Goal: Information Seeking & Learning: Learn about a topic

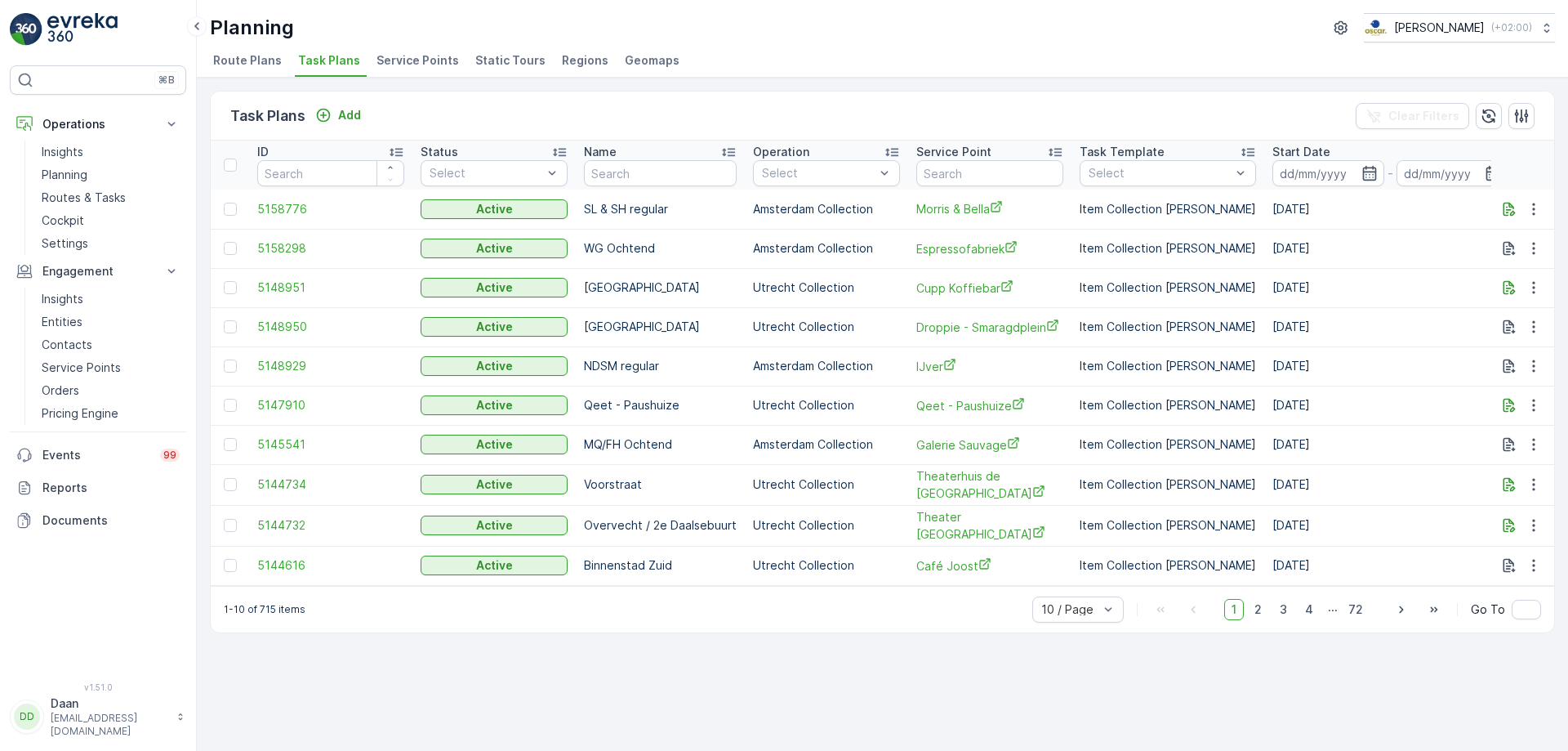
scroll to position [0, 373]
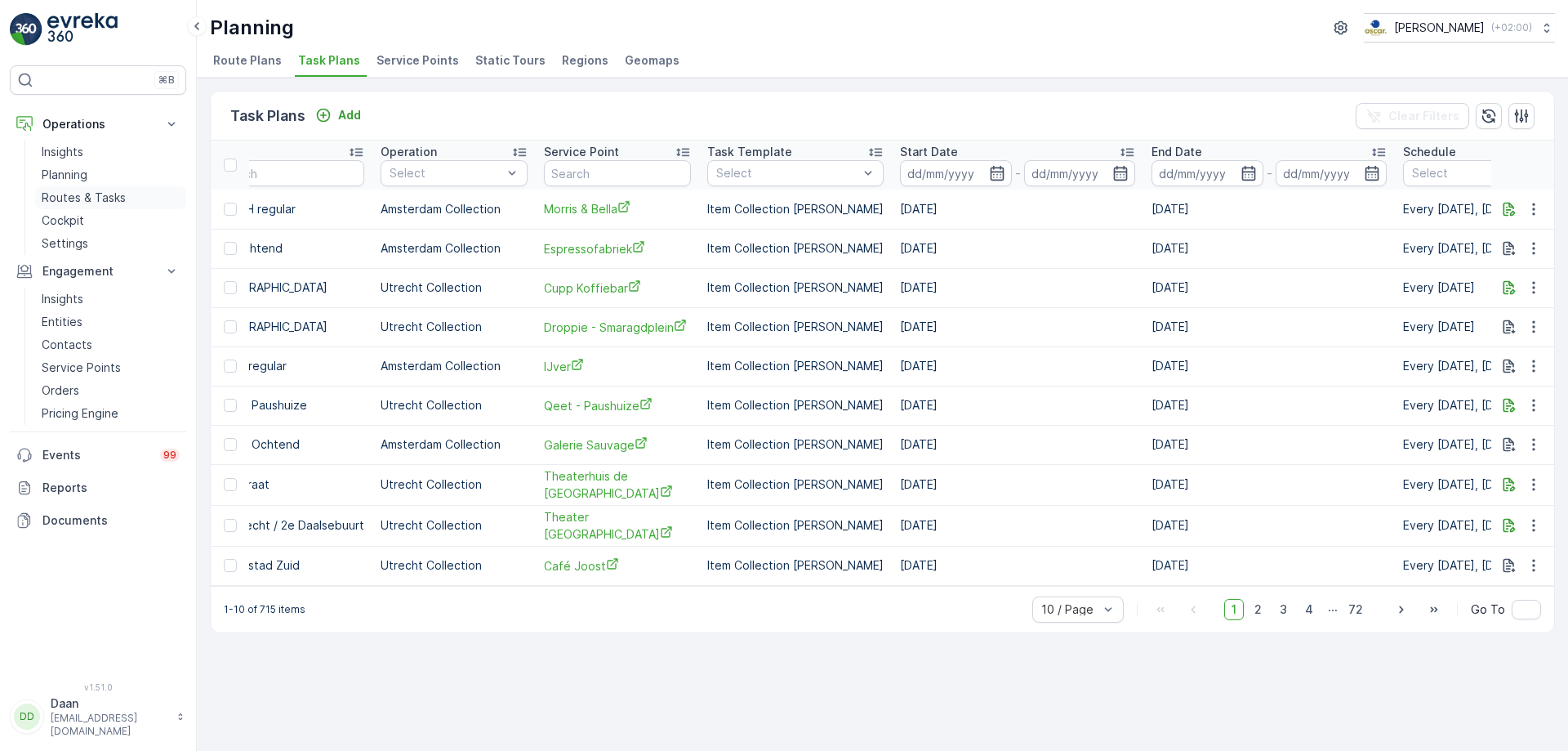
click at [106, 200] on p "Routes & Tasks" at bounding box center [83, 197] width 84 height 16
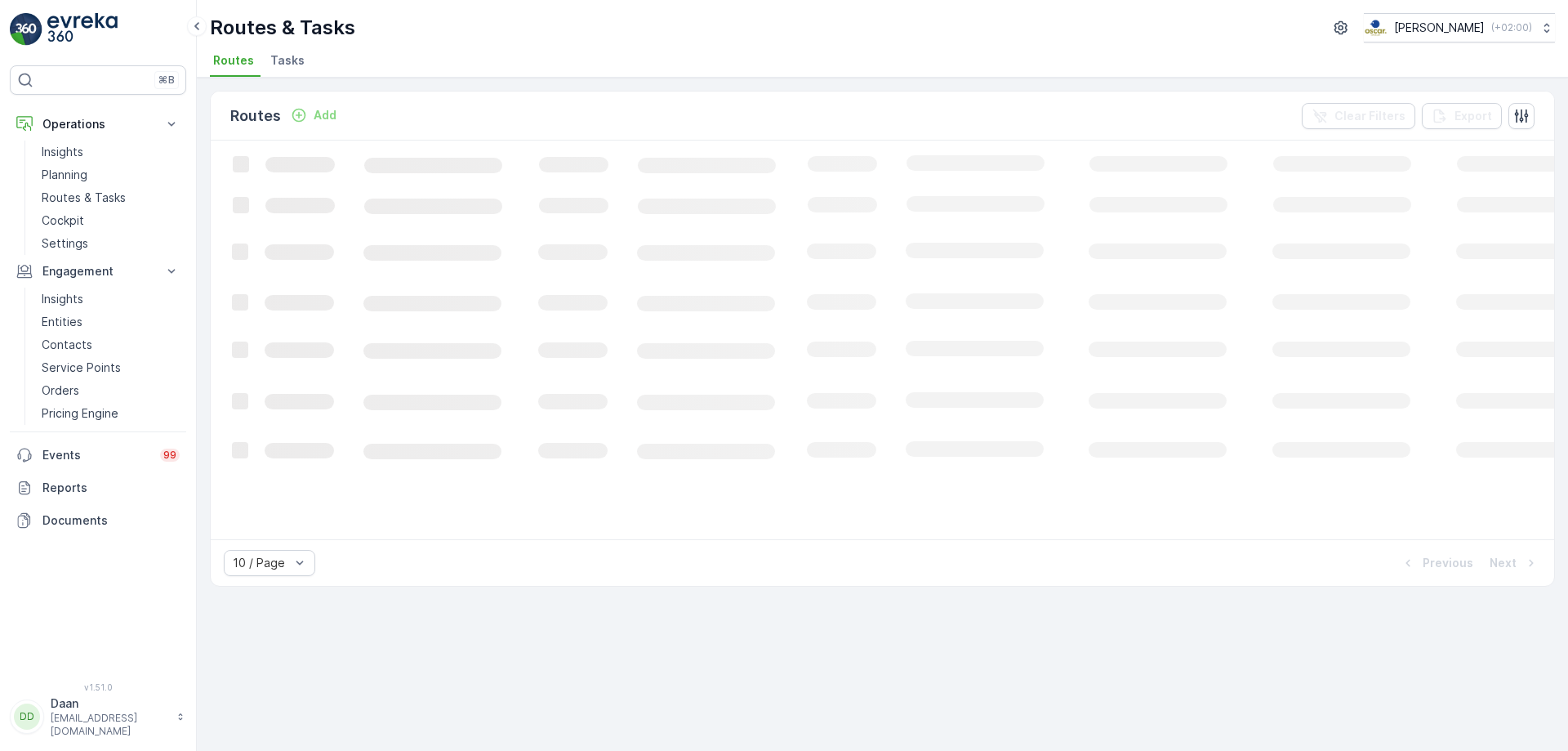
click at [302, 50] on li "Tasks" at bounding box center [289, 63] width 44 height 28
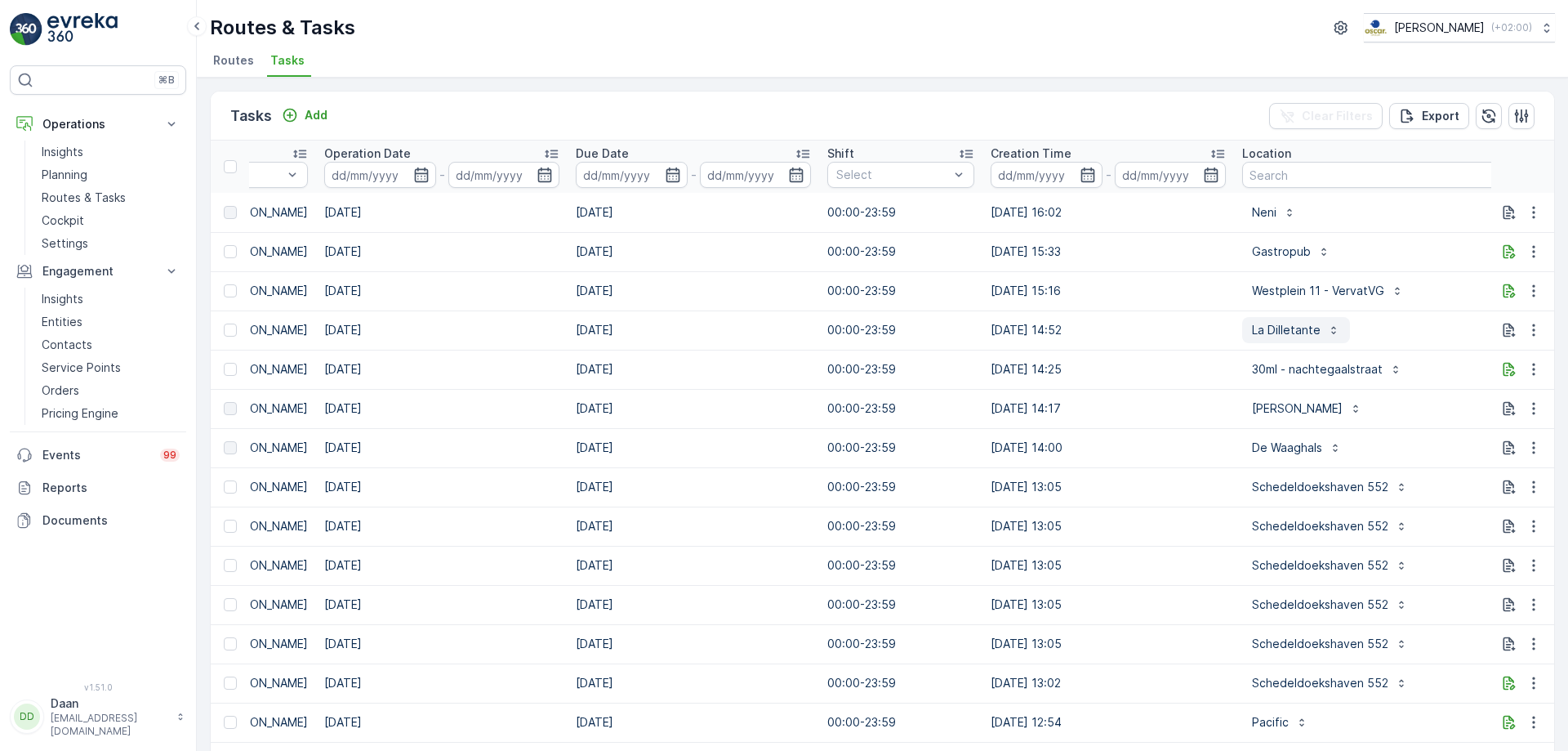
scroll to position [0, 1272]
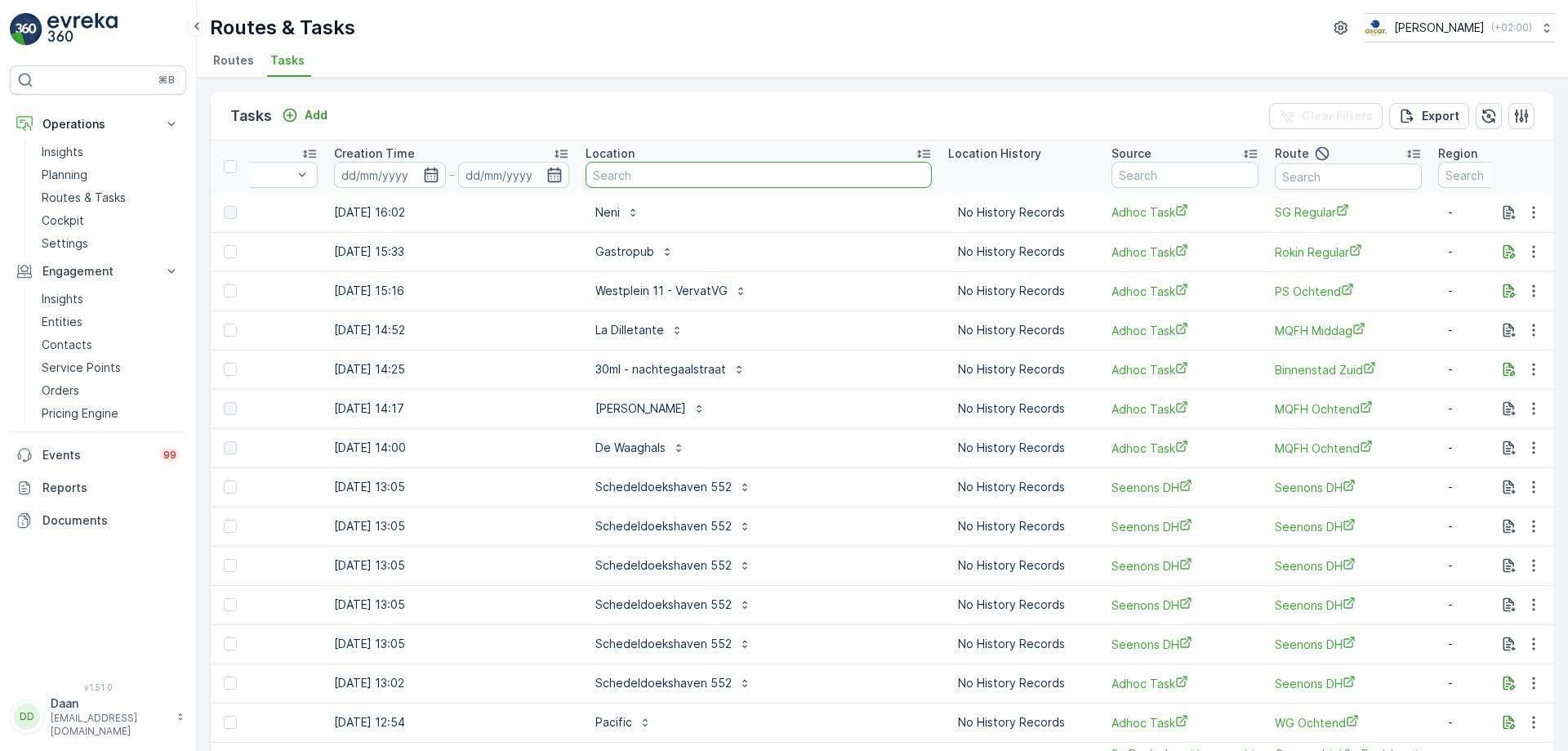
click at [793, 168] on input "text" at bounding box center [758, 175] width 346 height 26
type input "conscious hotel uteecht"
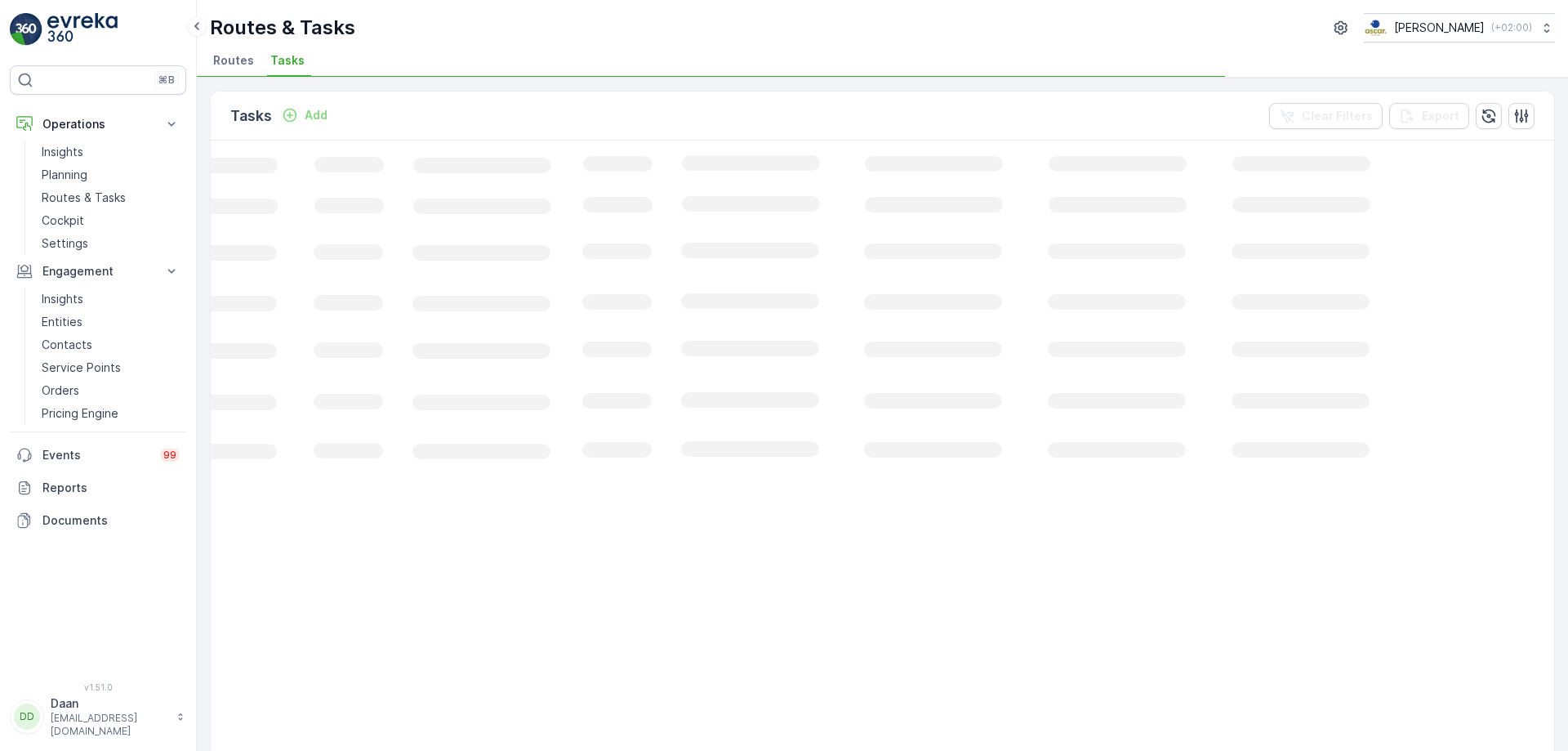
scroll to position [0, 229]
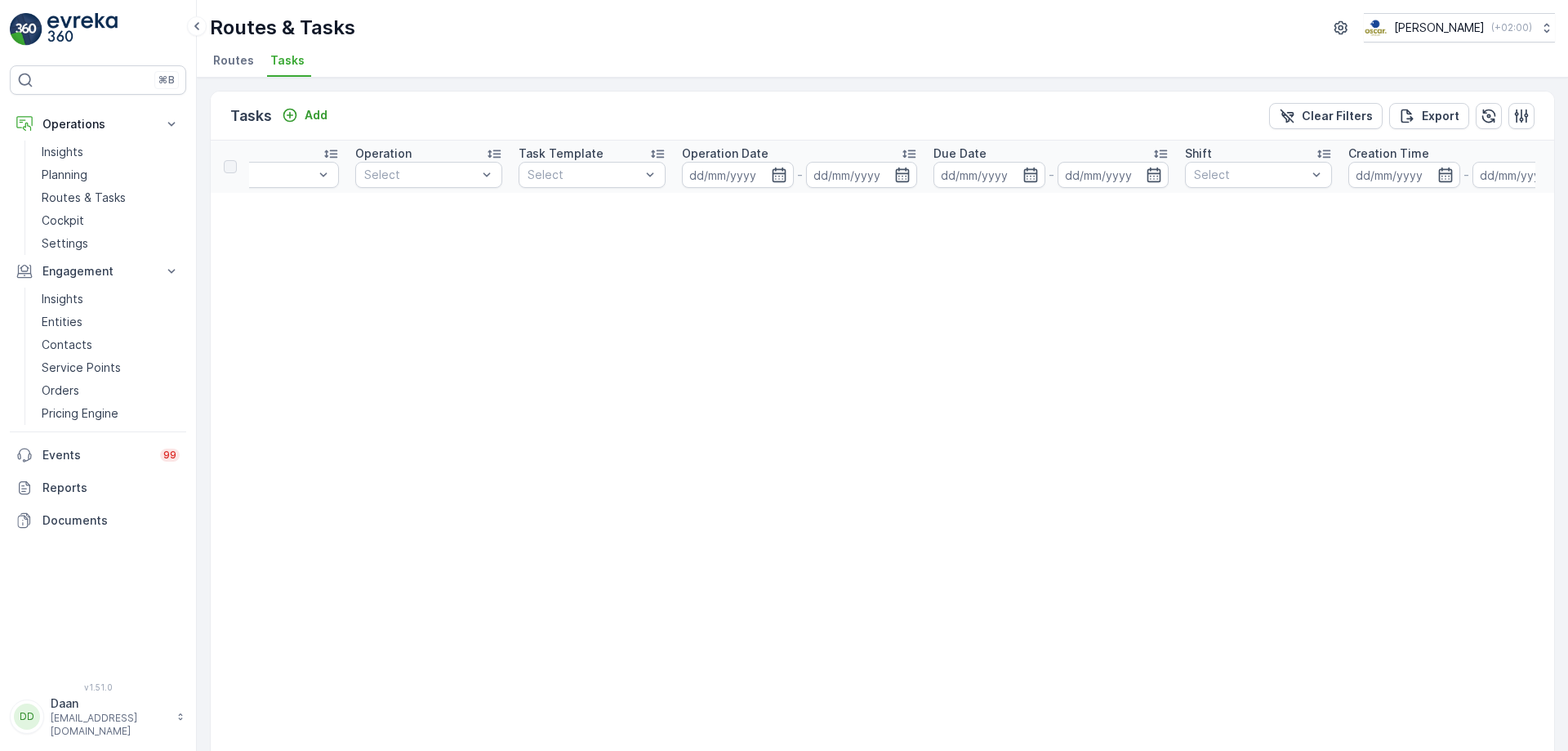
drag, startPoint x: 1075, startPoint y: 325, endPoint x: 1083, endPoint y: 331, distance: 10.0
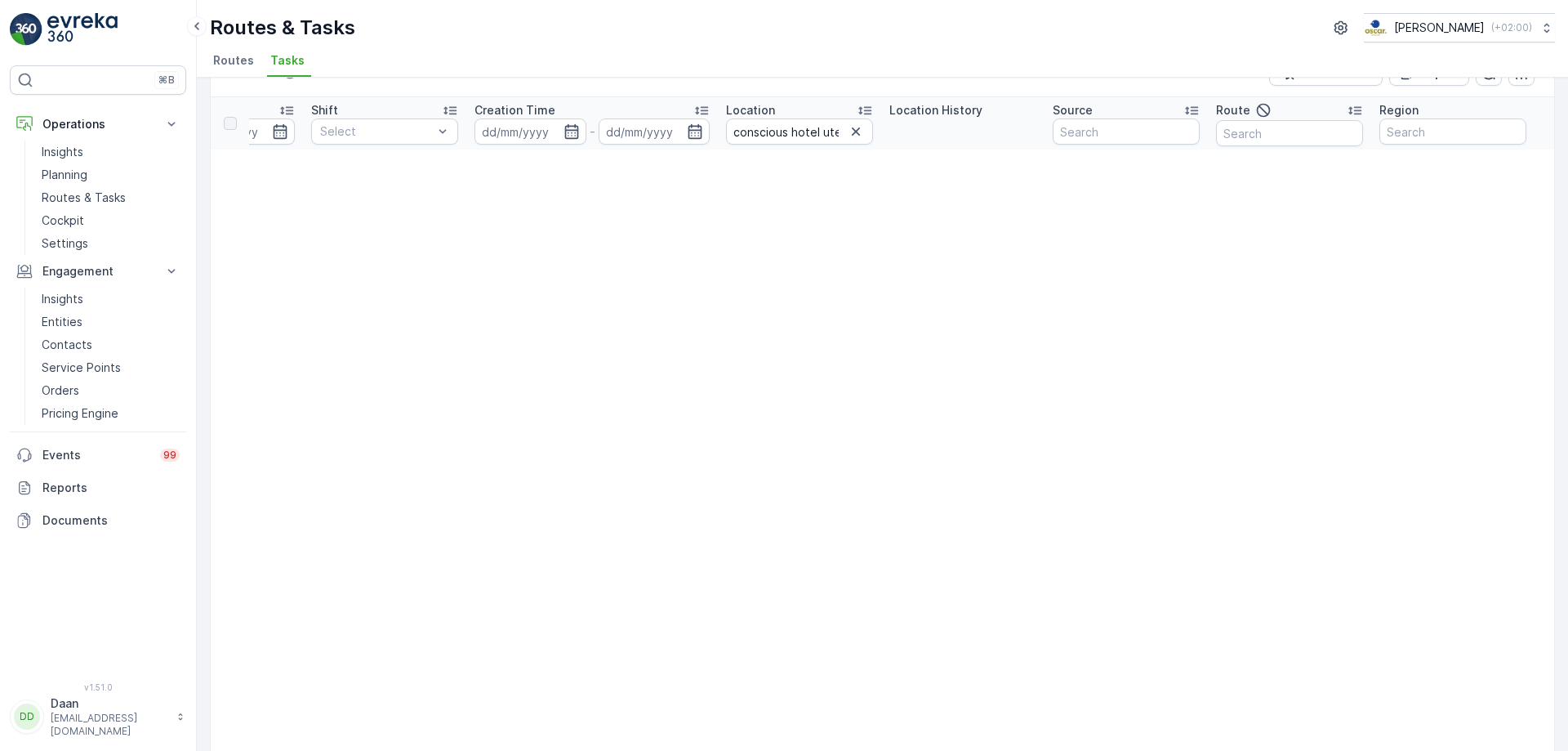
scroll to position [81, 0]
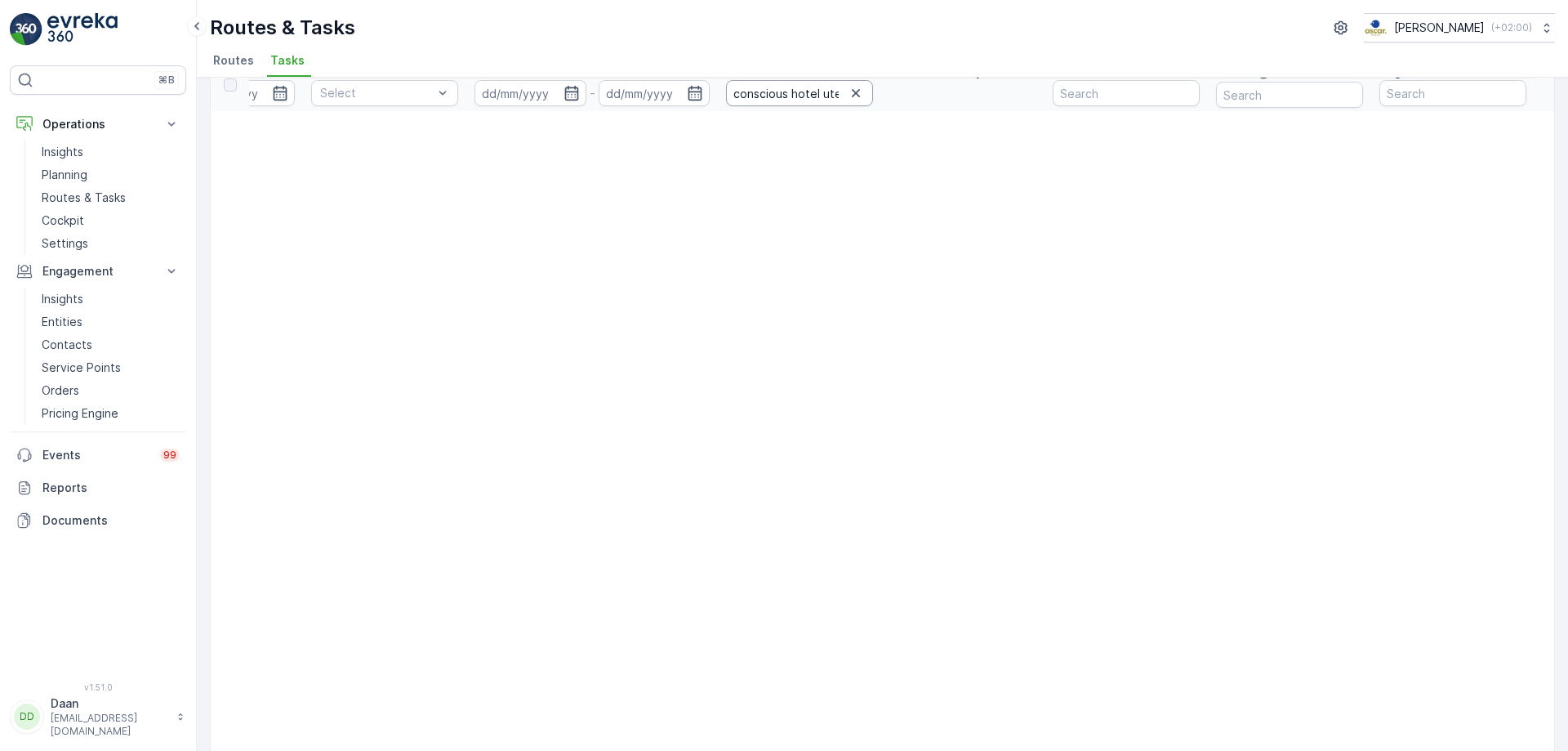
click at [817, 95] on input "conscious hotel uteecht" at bounding box center [800, 92] width 147 height 26
type input "conscious hotel utecht"
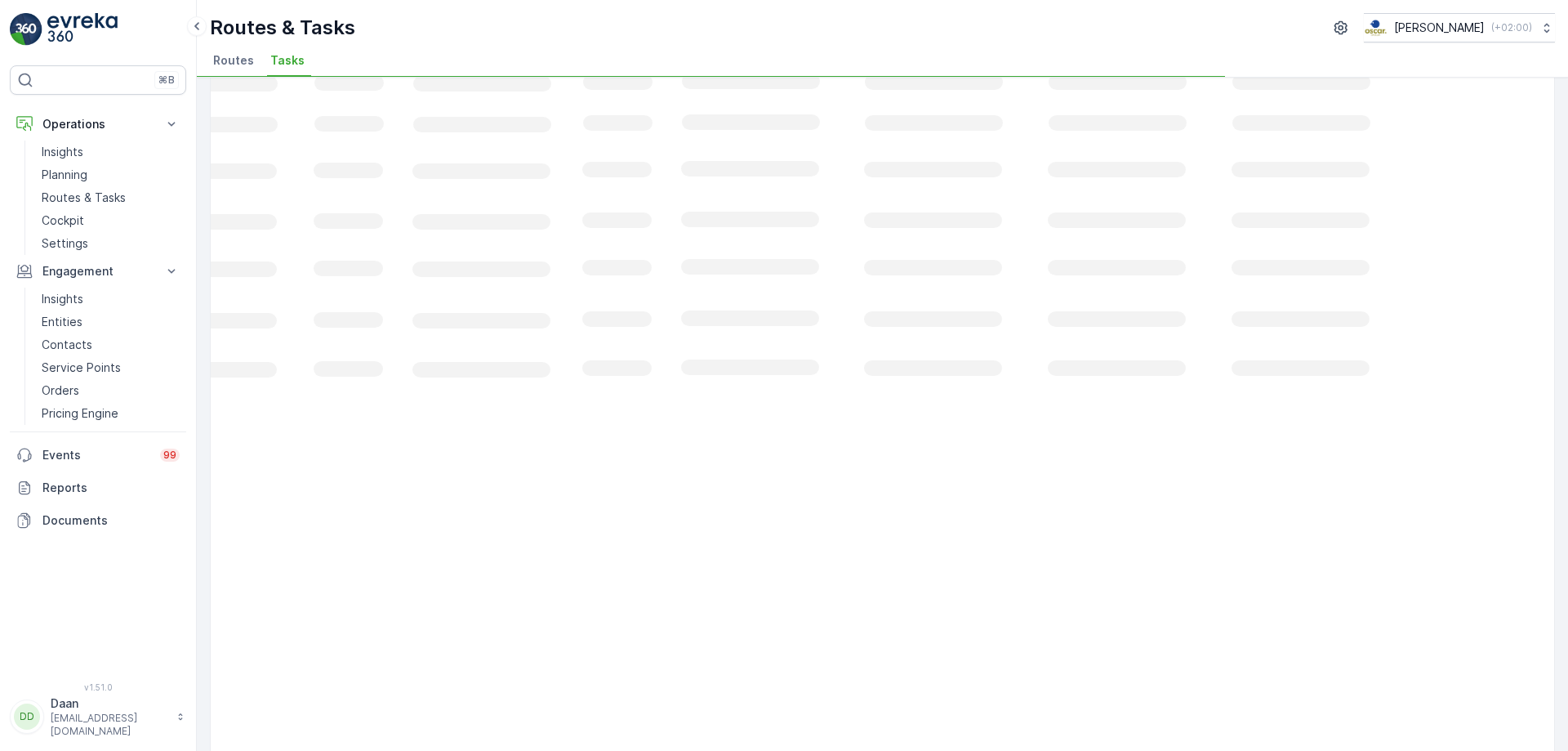
scroll to position [0, 229]
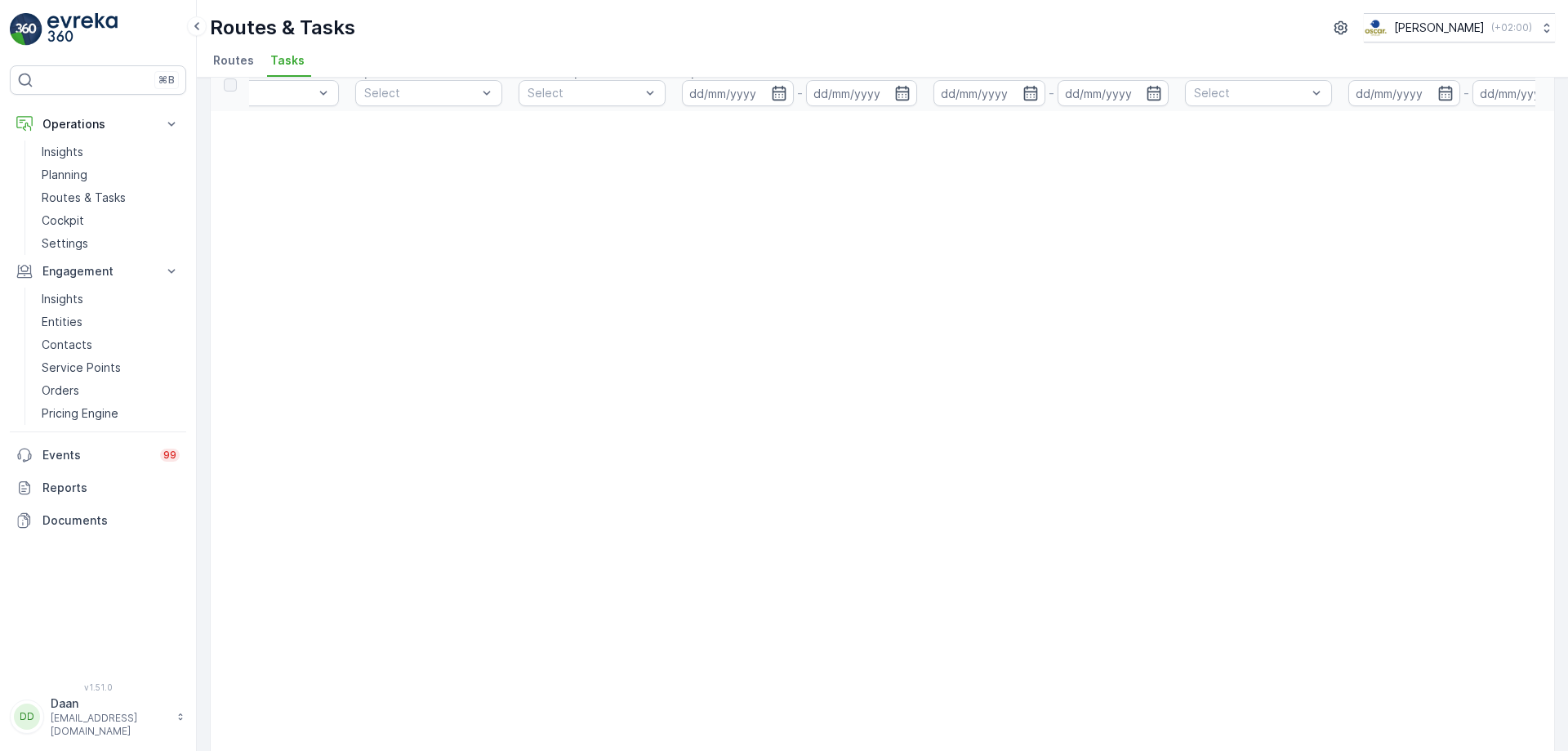
drag, startPoint x: 896, startPoint y: 238, endPoint x: 900, endPoint y: 223, distance: 15.5
click at [1100, 90] on input "conscious hotel utecht" at bounding box center [1077, 96] width 147 height 26
click at [1107, 102] on input "conscious hotel utecht" at bounding box center [1077, 96] width 147 height 26
type input "conscious hotel utrecht"
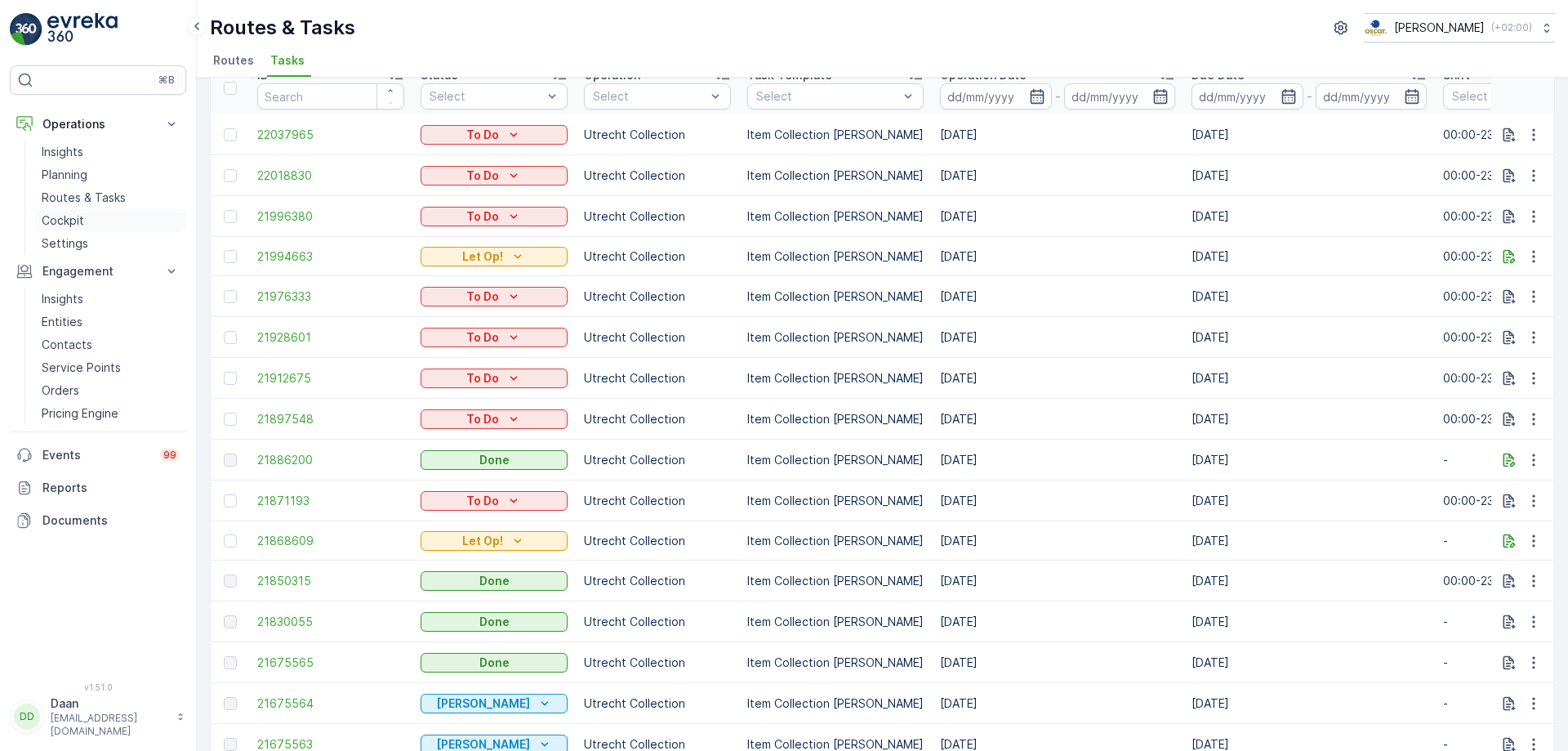
click at [38, 219] on link "Cockpit" at bounding box center [110, 220] width 151 height 23
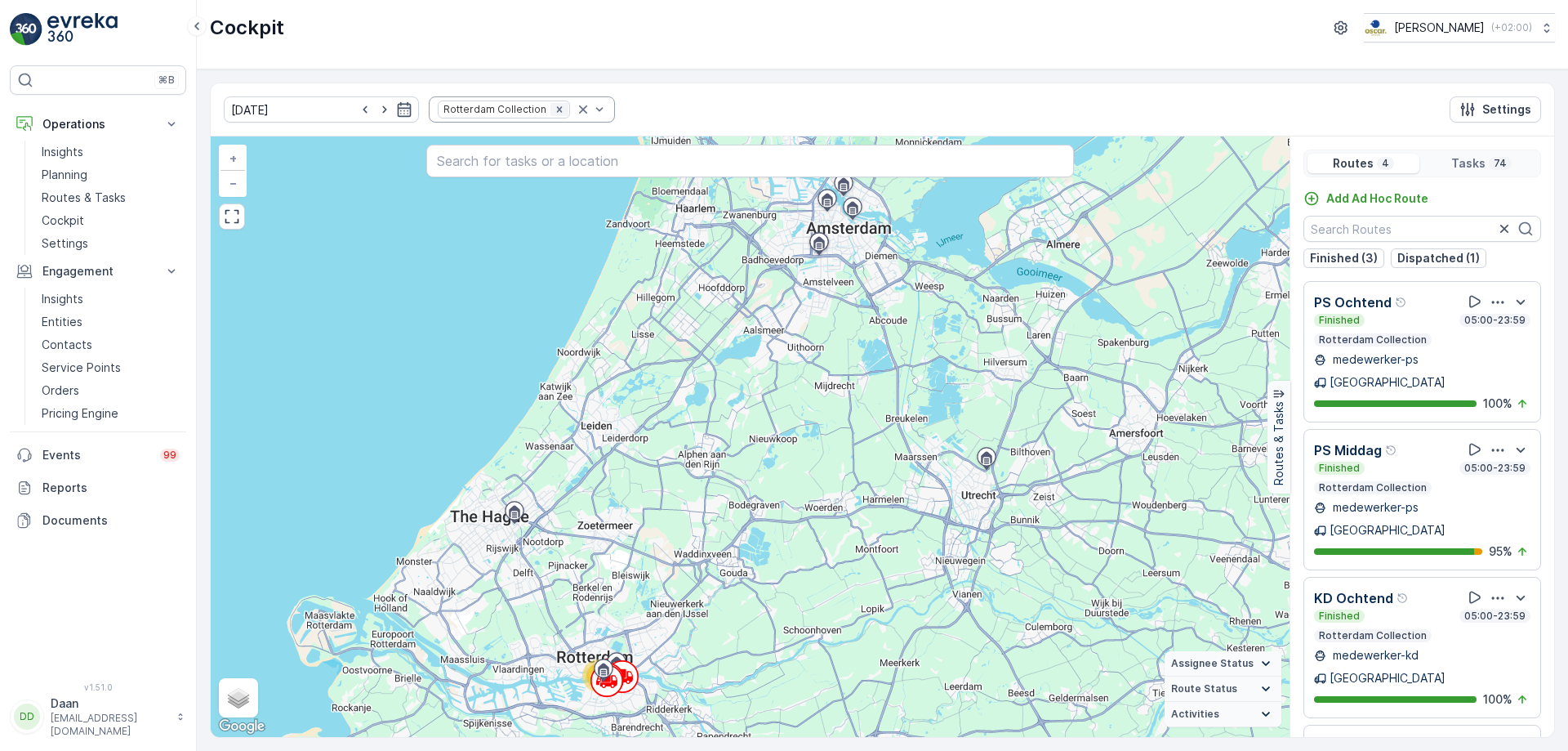
click at [554, 110] on icon "Remove Rotterdam Collection" at bounding box center [559, 108] width 11 height 11
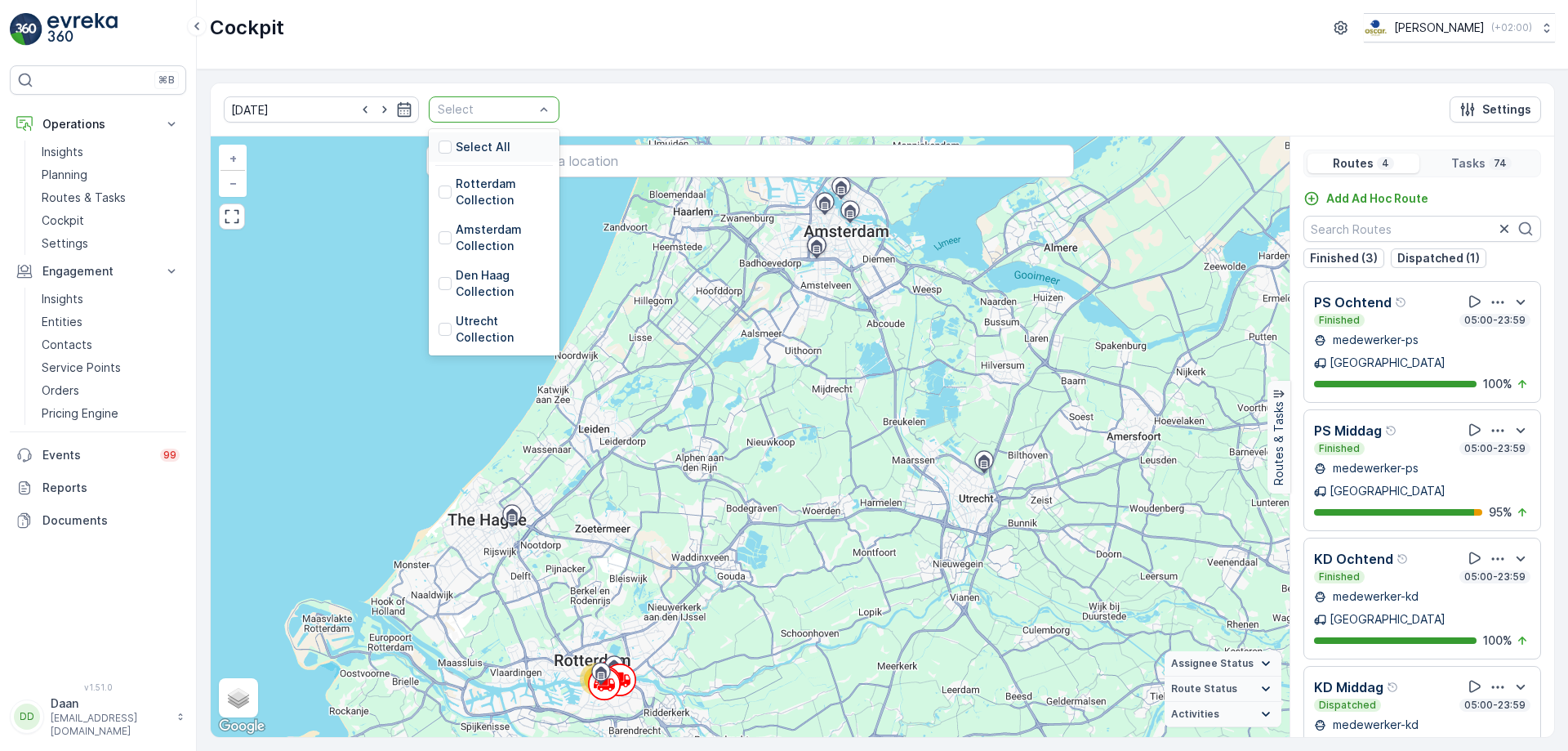
click at [540, 110] on div "Select" at bounding box center [494, 109] width 130 height 26
click at [439, 331] on div at bounding box center [445, 329] width 13 height 13
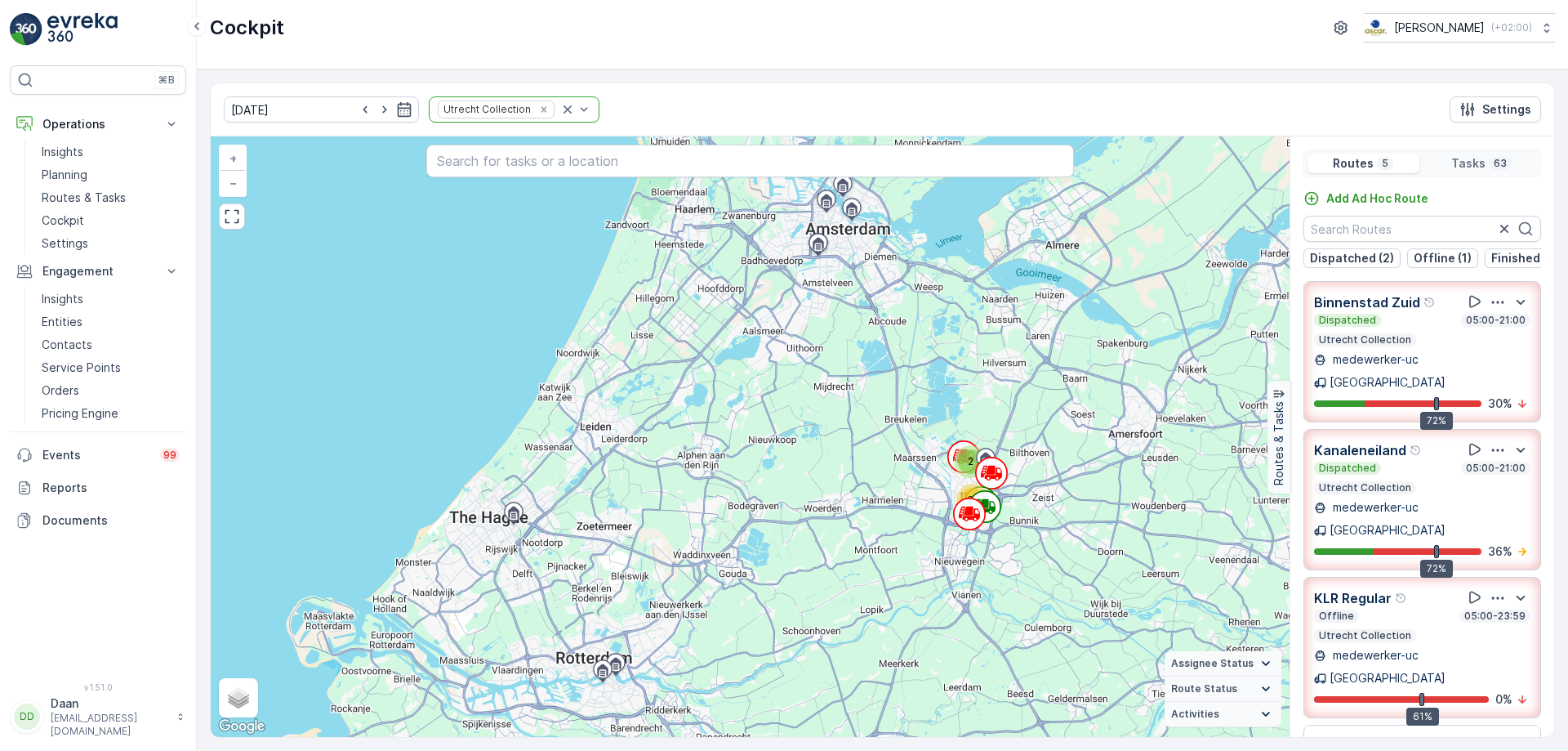
click at [1408, 354] on div "Binnenstad Zuid Dispatched 05:00-21:00 Utrecht Collection medewerker-uc Utrecht…" at bounding box center [1421, 352] width 216 height 120
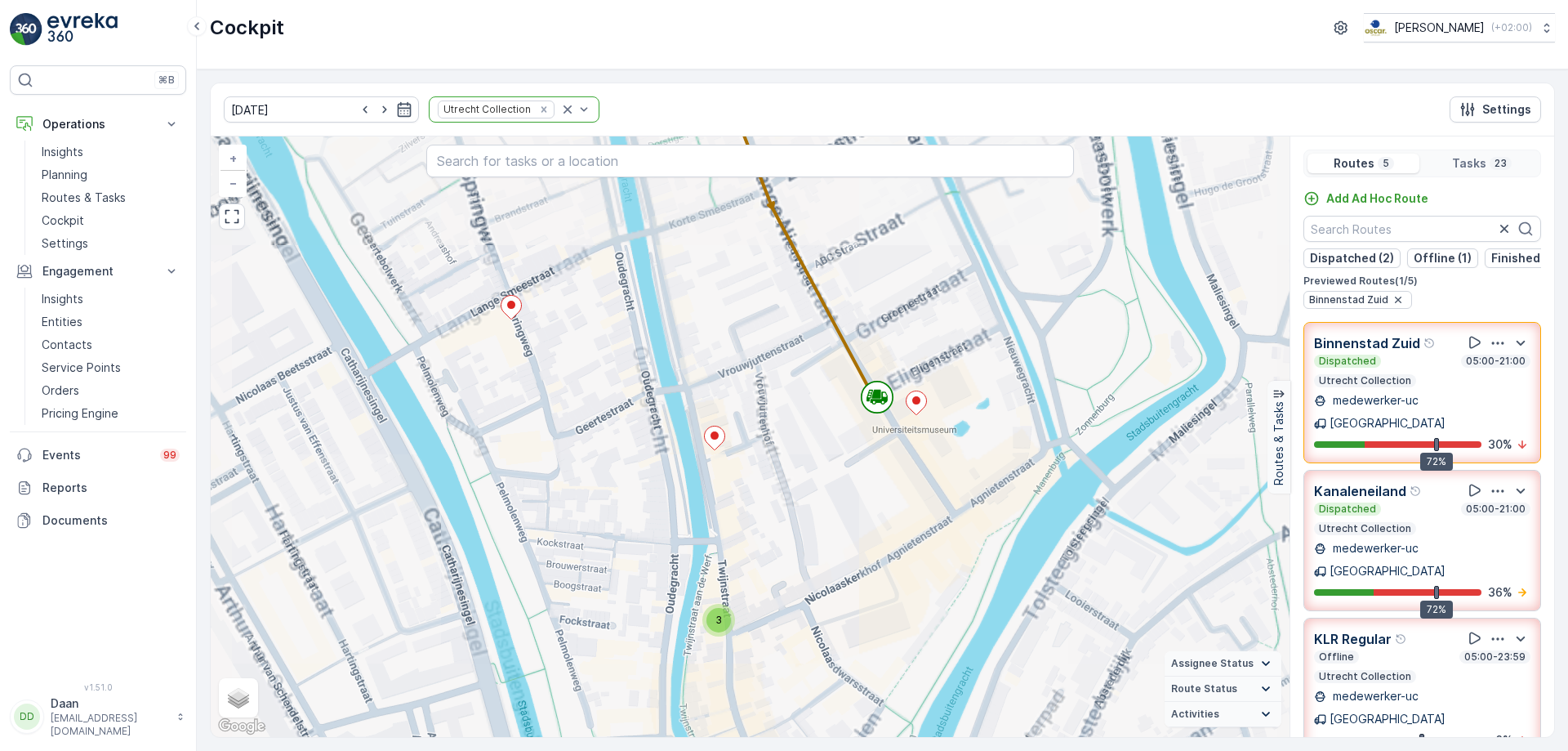
drag, startPoint x: 795, startPoint y: 609, endPoint x: 817, endPoint y: 513, distance: 98.5
click at [817, 515] on div "2 2 3 2 + − Satellite Roadmap Terrain Hybrid Leaflet Keyboard shortcuts Map Dat…" at bounding box center [750, 437] width 1078 height 600
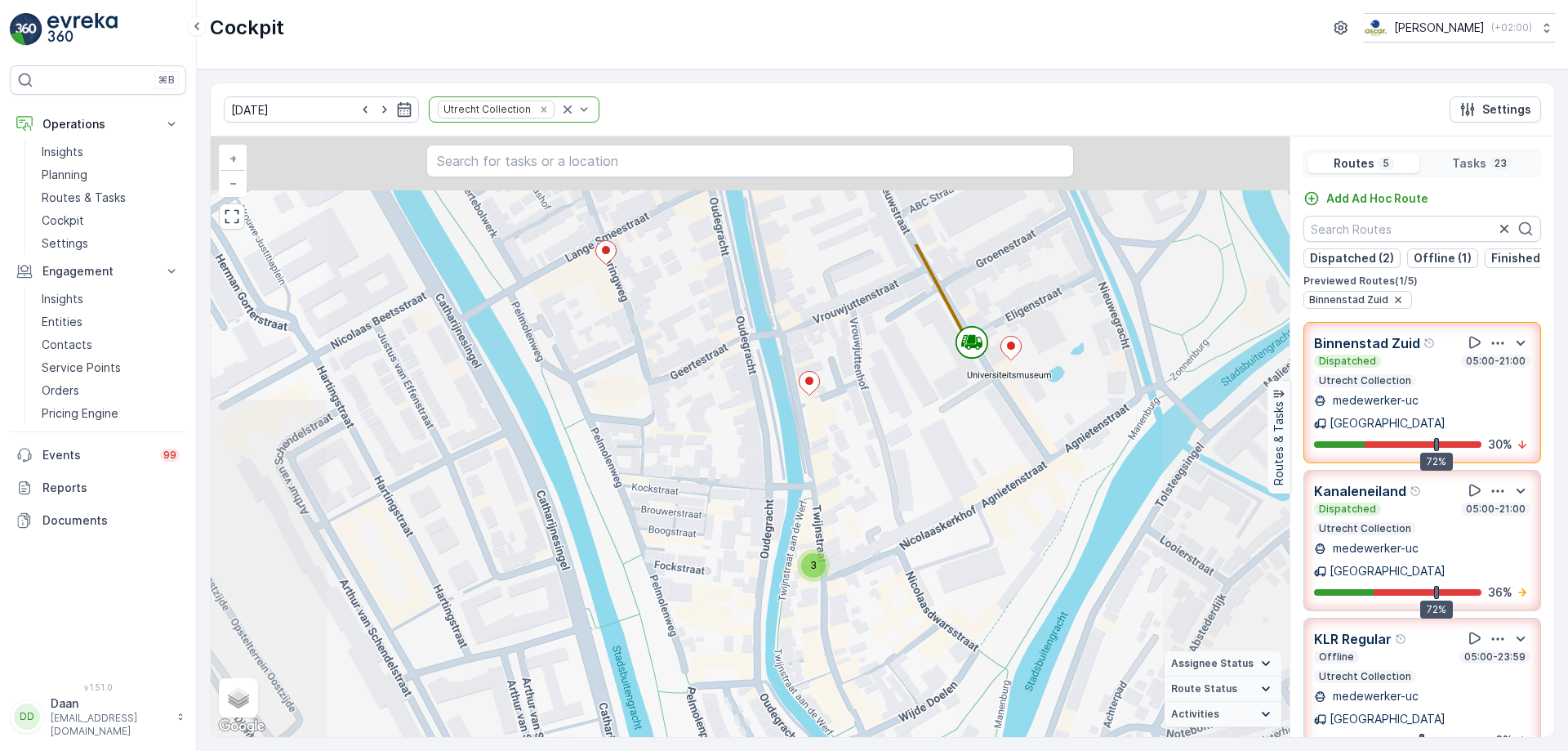
click at [866, 494] on div "2 2 2 3 2 + − Satellite Roadmap Terrain Hybrid Leaflet Keyboard shortcuts Map D…" at bounding box center [750, 437] width 1078 height 600
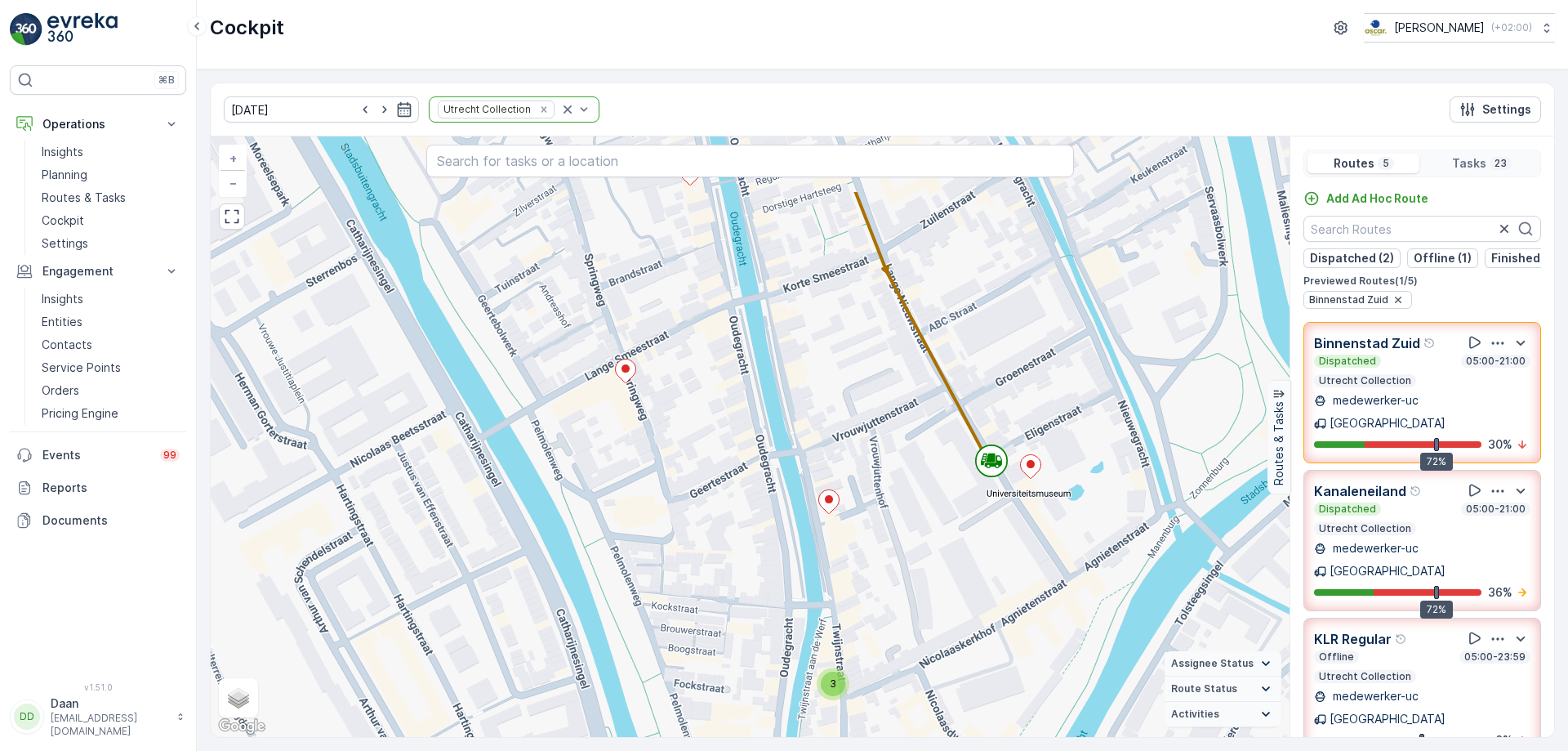
drag, startPoint x: 812, startPoint y: 336, endPoint x: 839, endPoint y: 456, distance: 123.0
click at [839, 456] on div "2 3 2 + − Satellite Roadmap Terrain Hybrid Leaflet Keyboard shortcuts Map Data …" at bounding box center [750, 437] width 1078 height 600
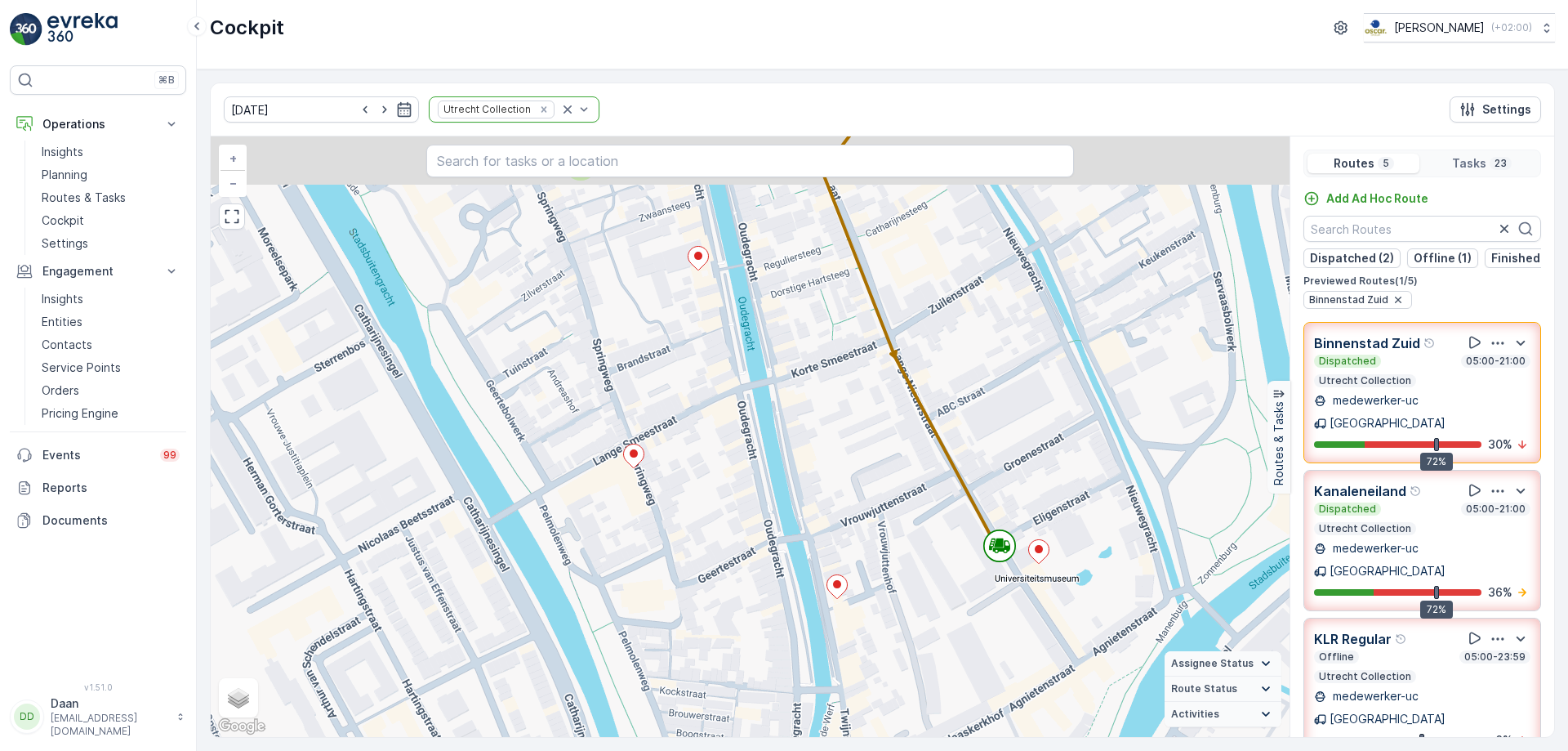
drag, startPoint x: 802, startPoint y: 387, endPoint x: 807, endPoint y: 464, distance: 77.2
click at [807, 464] on div "2 3 2 + − Satellite Roadmap Terrain Hybrid Leaflet Keyboard shortcuts Map Data …" at bounding box center [750, 437] width 1078 height 600
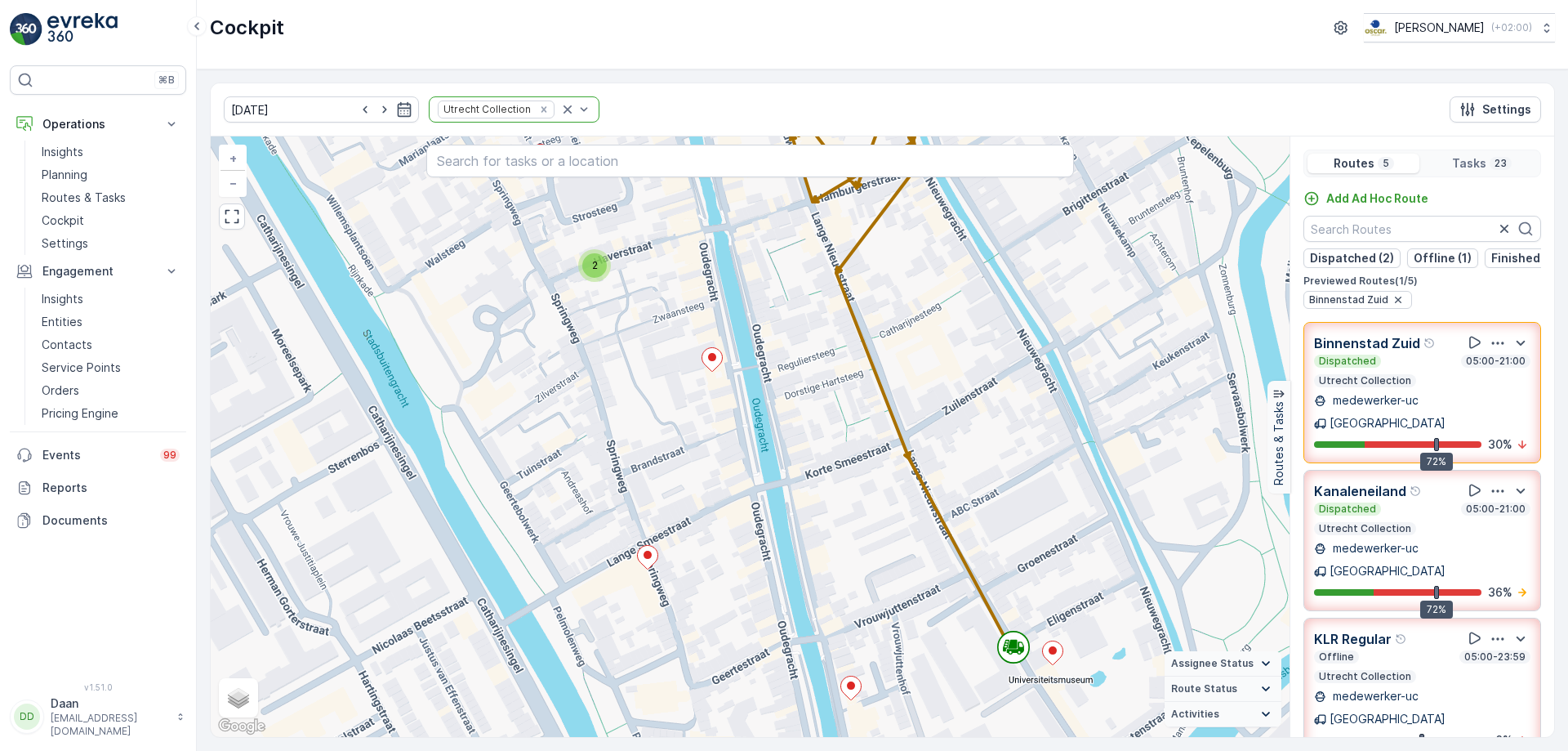
drag, startPoint x: 832, startPoint y: 385, endPoint x: 823, endPoint y: 458, distance: 73.6
click at [823, 458] on div "2 3 2 + − Satellite Roadmap Terrain Hybrid Leaflet Keyboard shortcuts Map Data …" at bounding box center [750, 437] width 1078 height 600
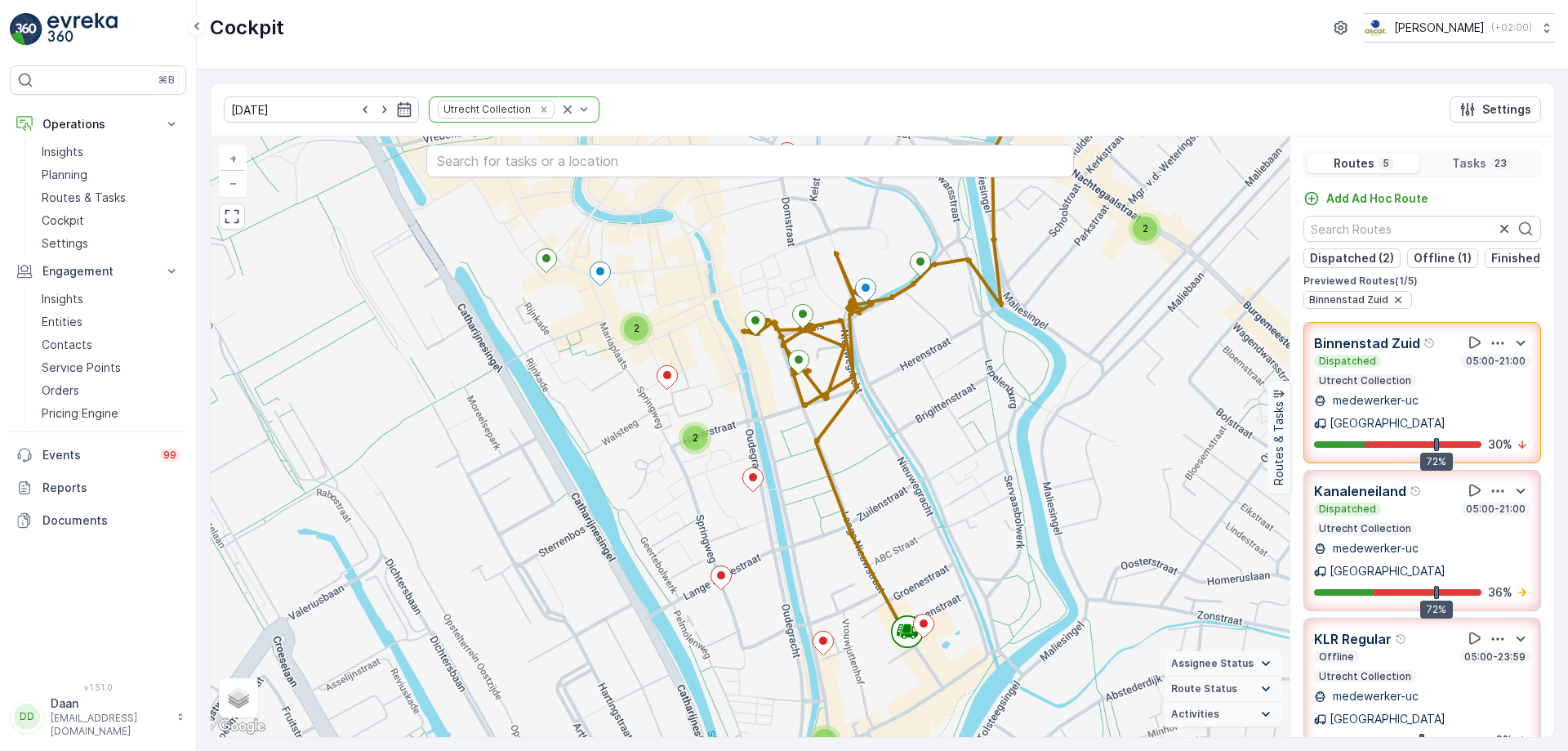
drag, startPoint x: 824, startPoint y: 470, endPoint x: 812, endPoint y: 515, distance: 46.6
click at [816, 516] on div "2 3 2 2 + − Satellite Roadmap Terrain Hybrid Leaflet Keyboard shortcuts Map Dat…" at bounding box center [750, 437] width 1078 height 600
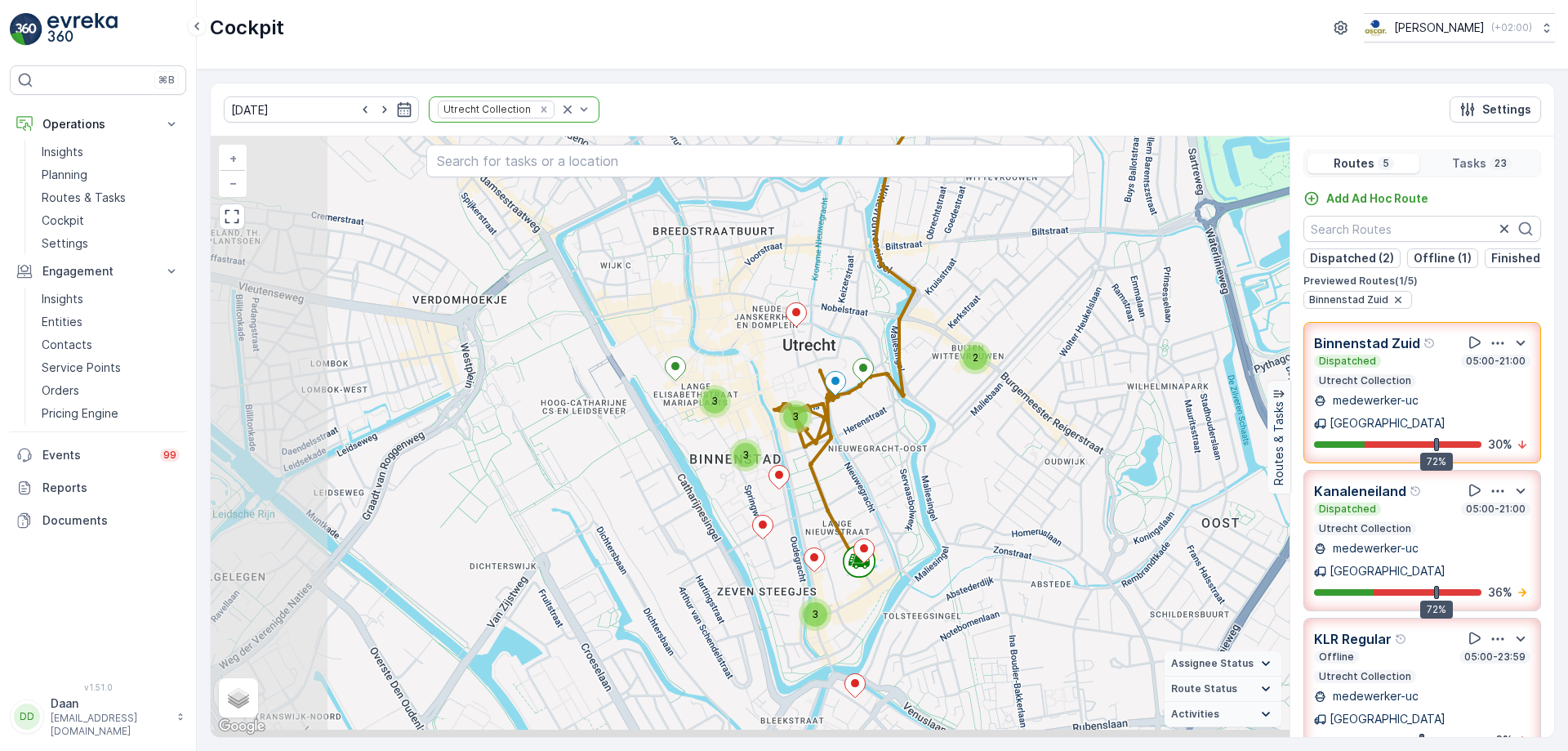
drag, startPoint x: 850, startPoint y: 537, endPoint x: 968, endPoint y: 509, distance: 121.3
click at [968, 509] on div "2 3 3 3 3 + − Satellite Roadmap Terrain Hybrid Leaflet Keyboard shortcuts Map D…" at bounding box center [750, 437] width 1078 height 600
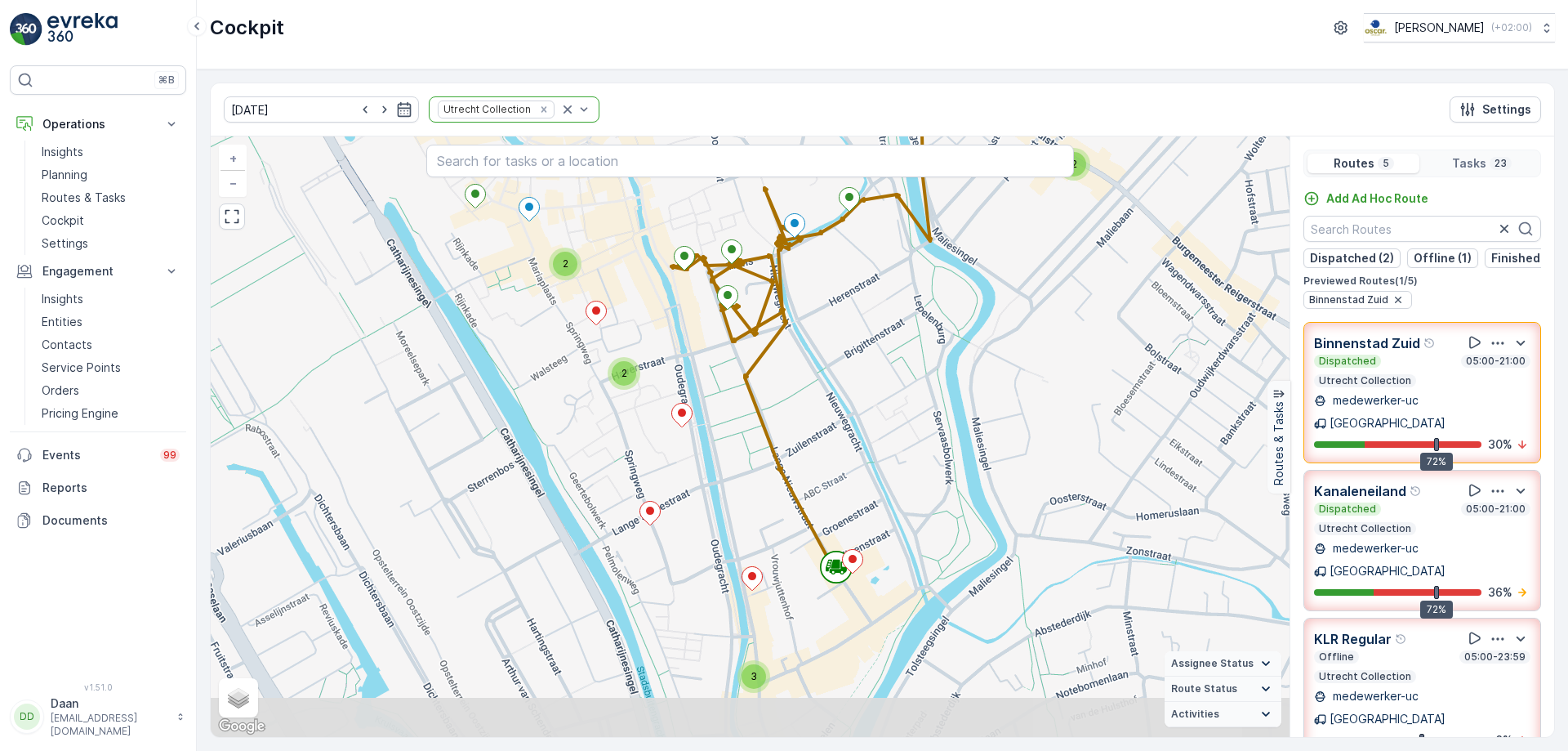
drag, startPoint x: 831, startPoint y: 520, endPoint x: 920, endPoint y: 473, distance: 100.6
click at [920, 473] on div "2 3 2 2 + − Satellite Roadmap Terrain Hybrid Leaflet Keyboard shortcuts Map Dat…" at bounding box center [750, 437] width 1078 height 600
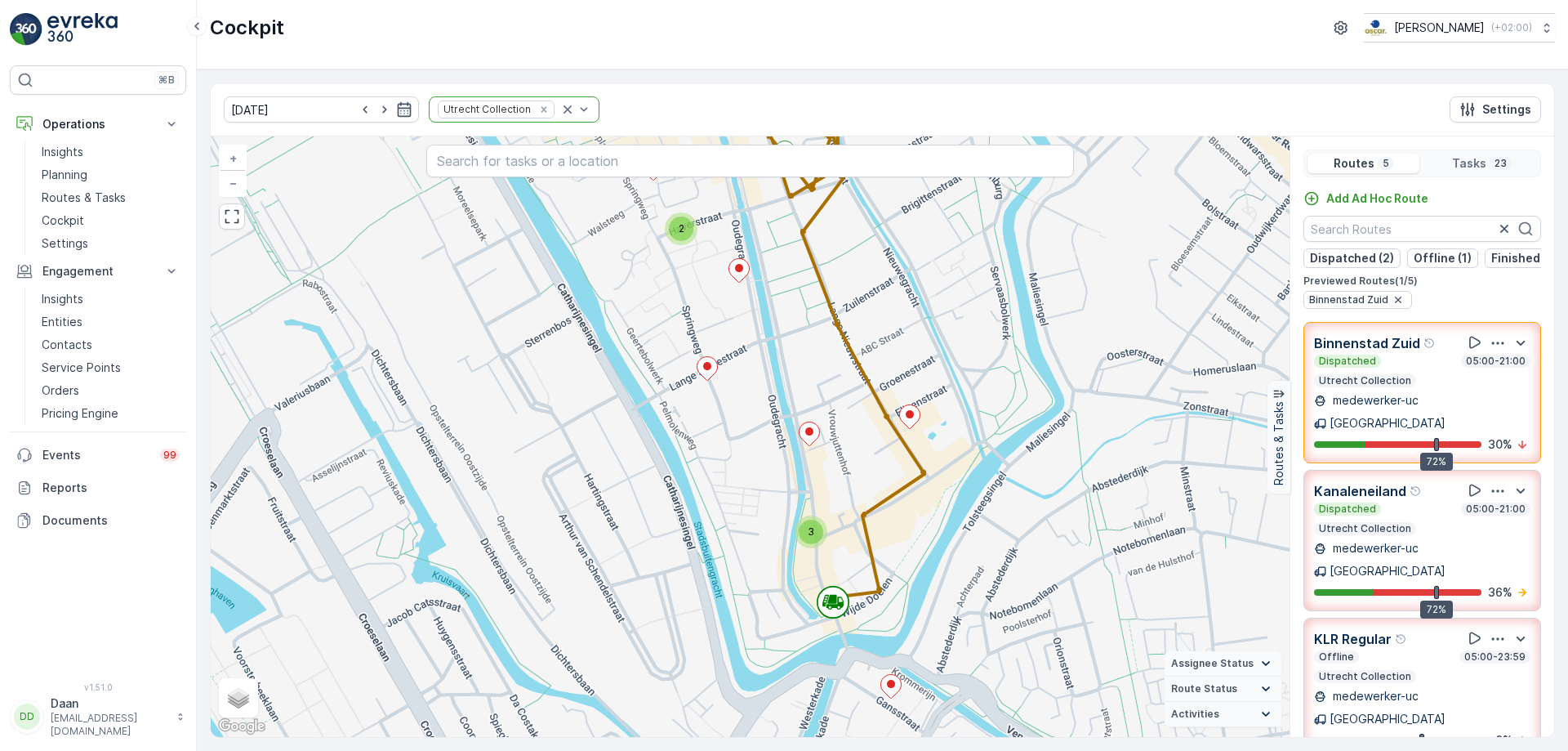
drag, startPoint x: 980, startPoint y: 612, endPoint x: 1037, endPoint y: 467, distance: 155.8
click at [1037, 467] on div "2 3 2 2 + − Satellite Roadmap Terrain Hybrid Leaflet Keyboard shortcuts Map Dat…" at bounding box center [750, 437] width 1078 height 600
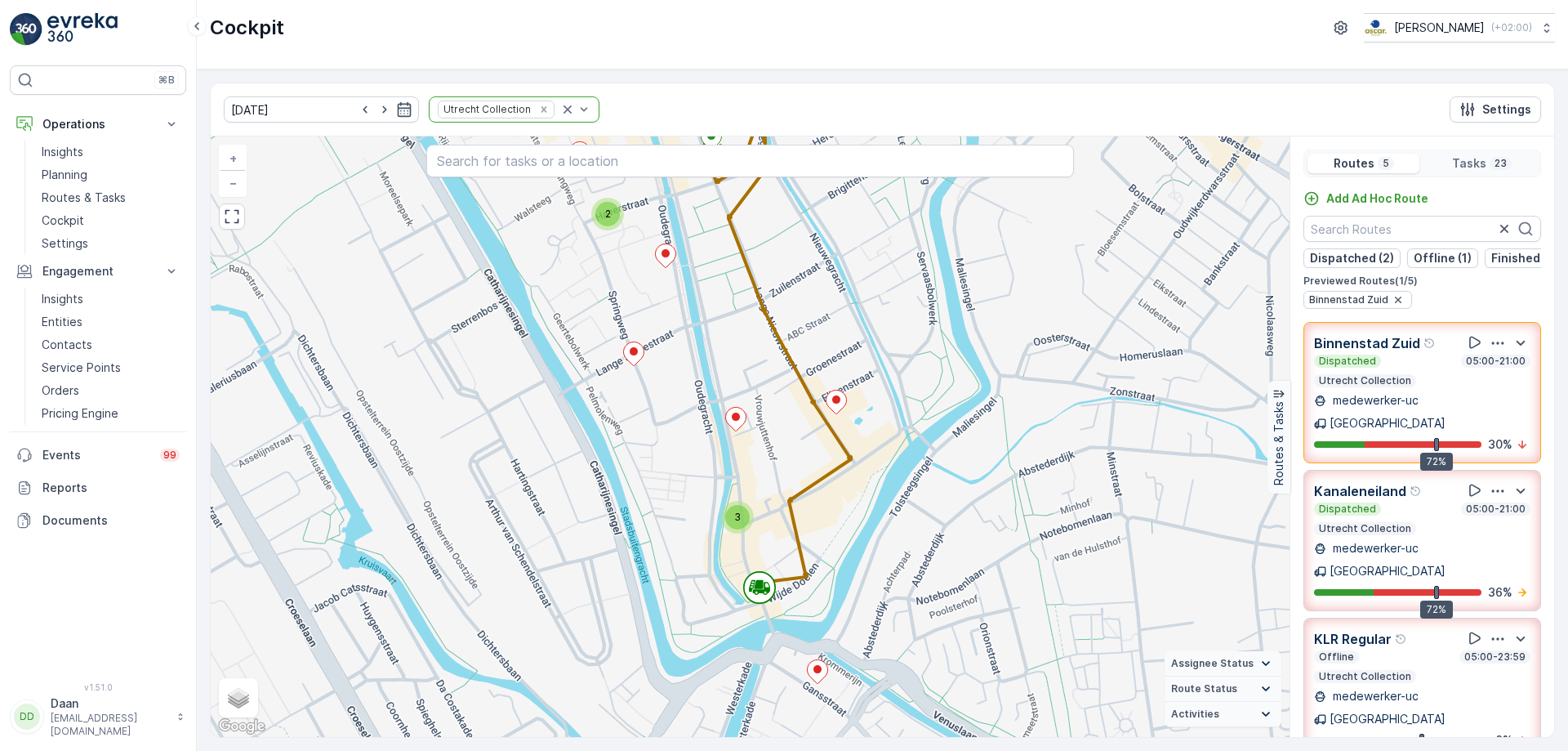
drag, startPoint x: 965, startPoint y: 541, endPoint x: 892, endPoint y: 526, distance: 74.5
click at [892, 526] on div "2 3 2 2 + − Satellite Roadmap Terrain Hybrid Leaflet Keyboard shortcuts Map Dat…" at bounding box center [750, 437] width 1078 height 600
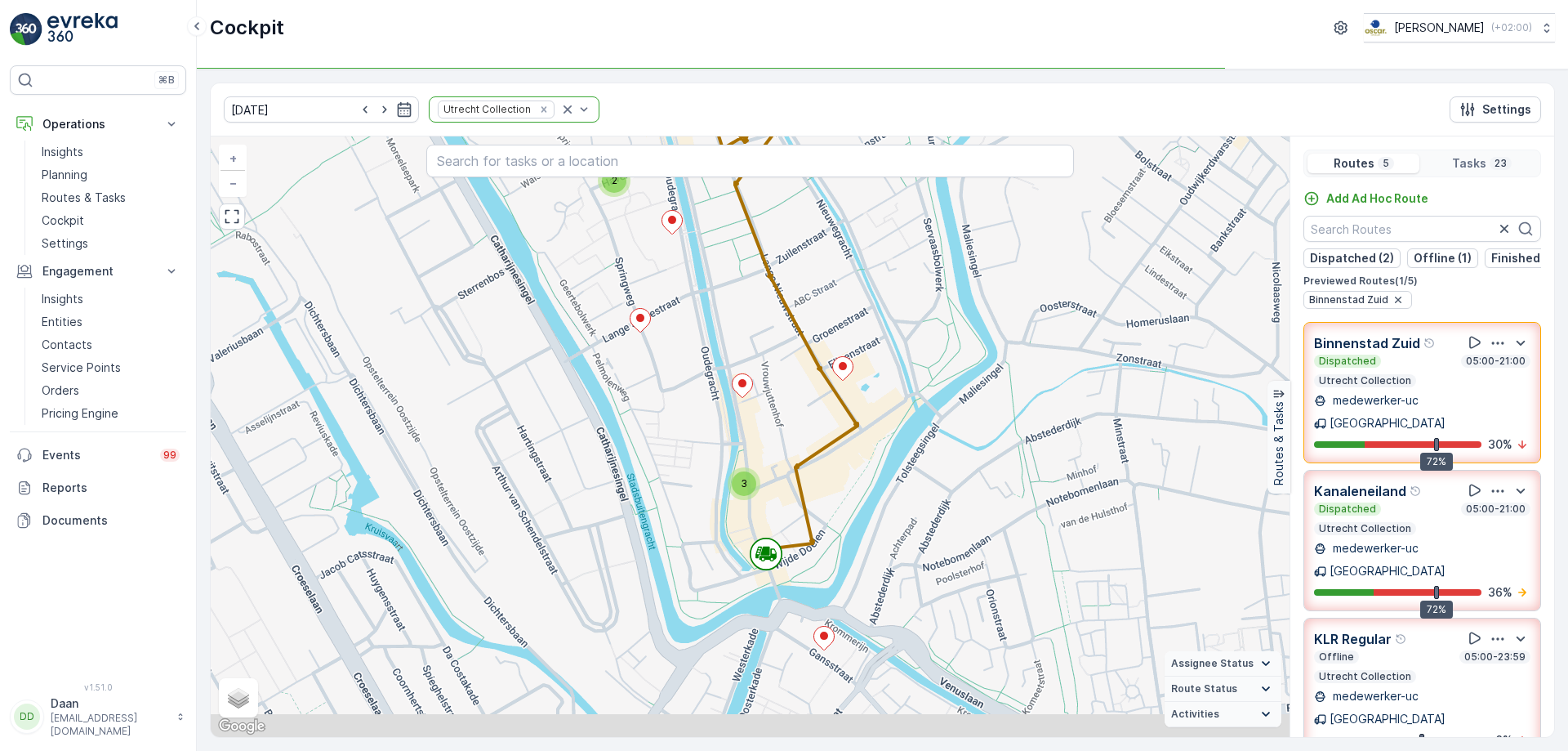
drag, startPoint x: 854, startPoint y: 642, endPoint x: 828, endPoint y: 391, distance: 252.3
click at [828, 400] on div "2 3 2 2 + − Satellite Roadmap Terrain Hybrid Leaflet Keyboard shortcuts Map Dat…" at bounding box center [750, 437] width 1078 height 600
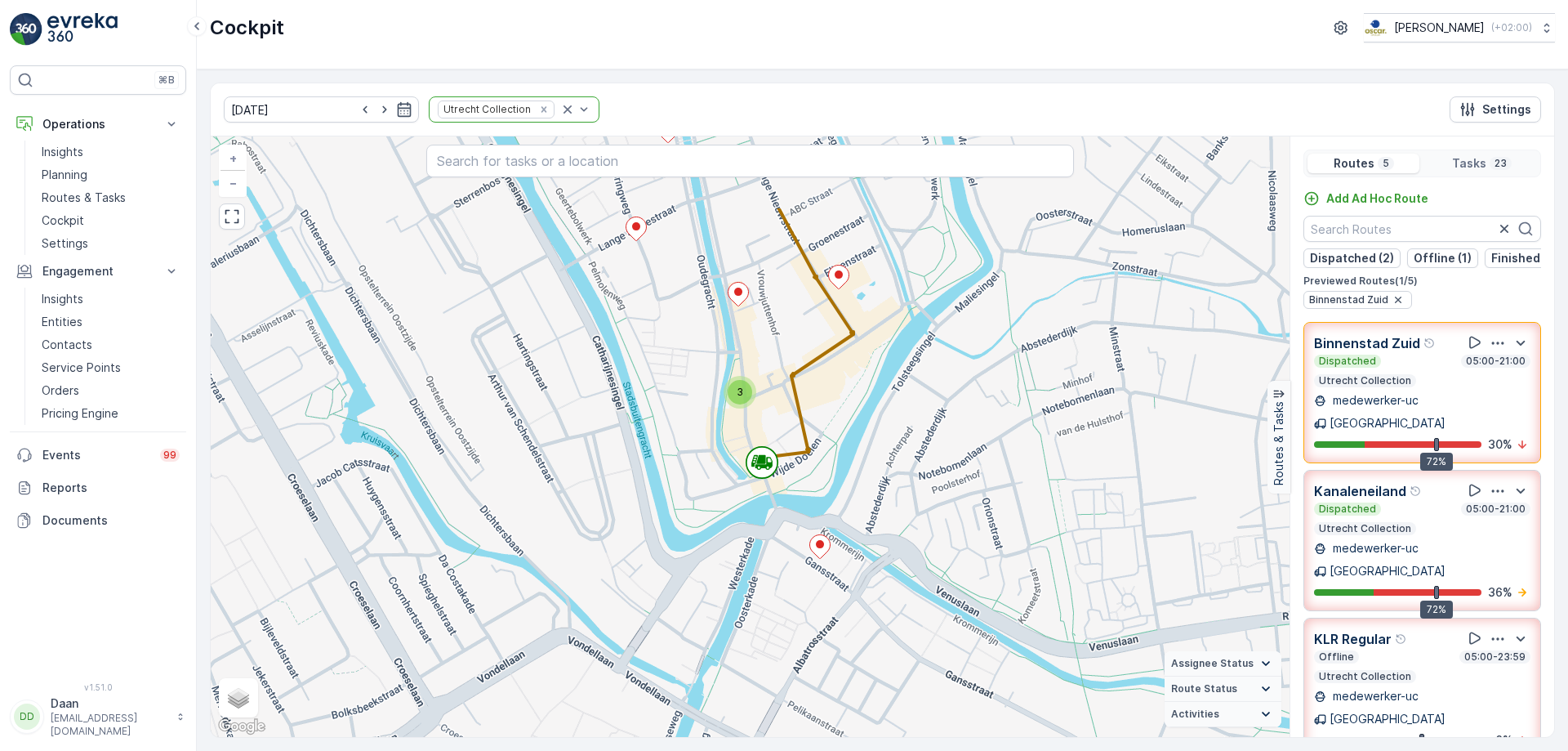
drag, startPoint x: 893, startPoint y: 547, endPoint x: 894, endPoint y: 569, distance: 22.0
click at [894, 569] on div "2 3 2 2 + − Satellite Roadmap Terrain Hybrid Leaflet Keyboard shortcuts Map Dat…" at bounding box center [750, 437] width 1078 height 600
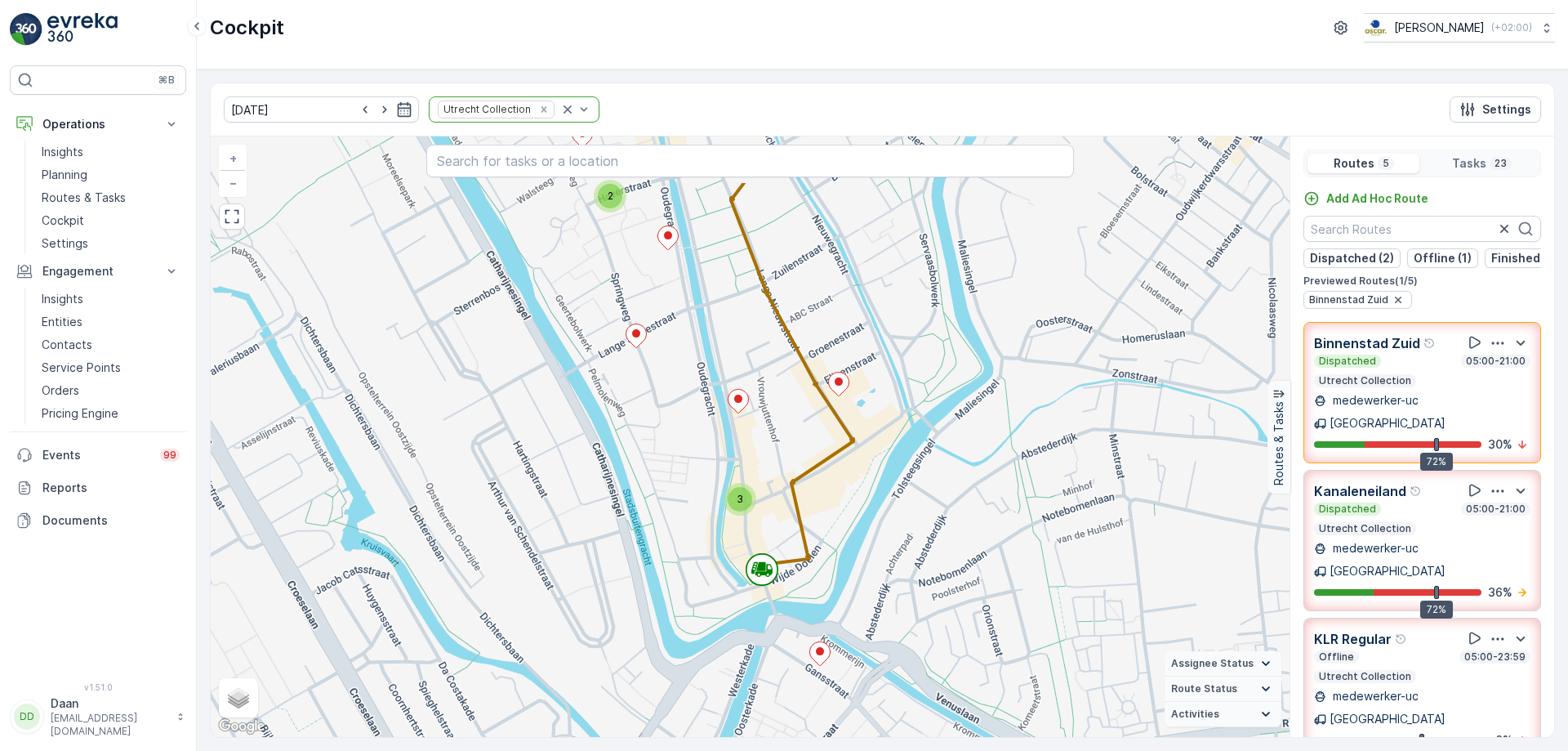
drag, startPoint x: 911, startPoint y: 487, endPoint x: 907, endPoint y: 570, distance: 83.1
click at [907, 572] on div "2 3 2 2 + − Satellite Roadmap Terrain Hybrid Leaflet Keyboard shortcuts Map Dat…" at bounding box center [750, 437] width 1078 height 600
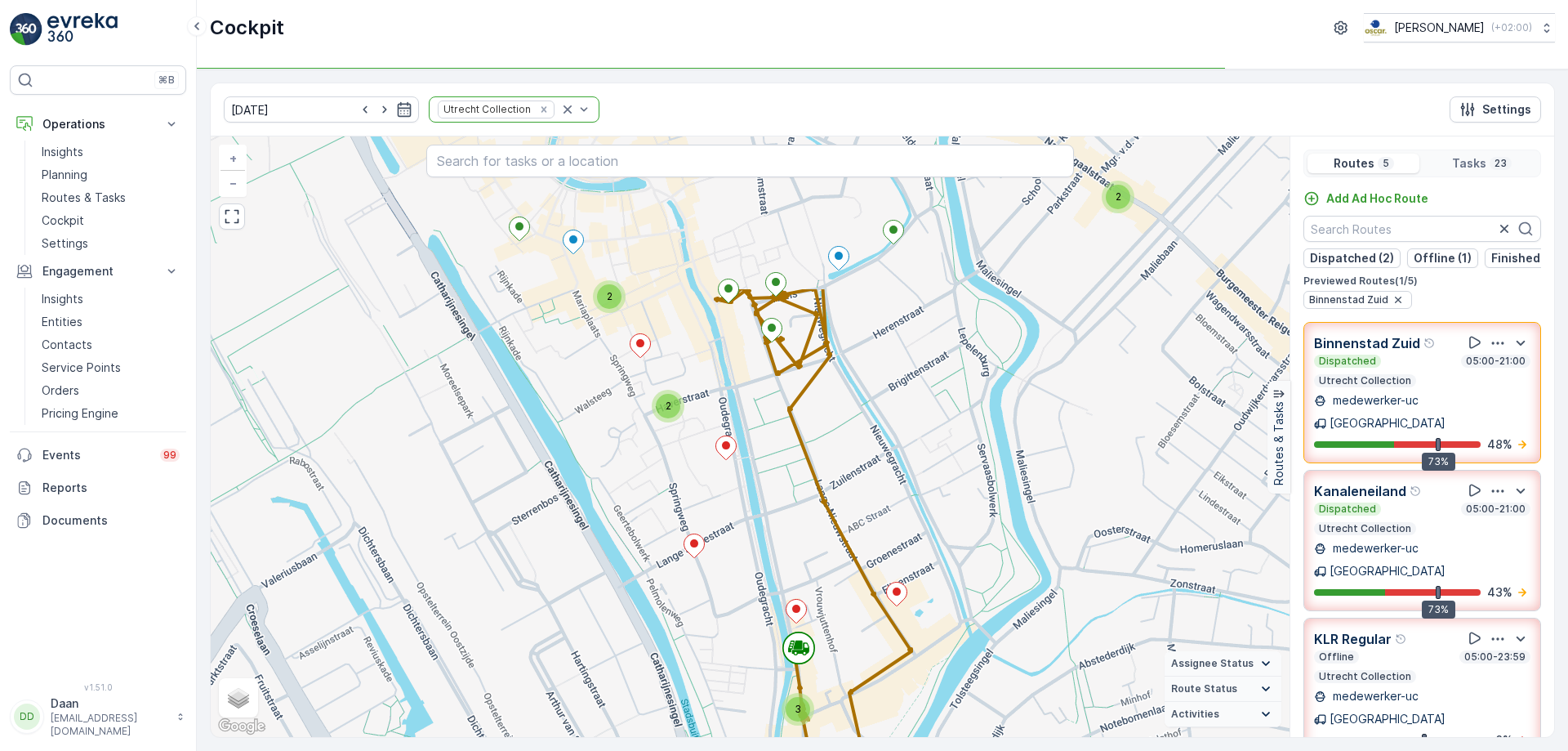
drag, startPoint x: 669, startPoint y: 353, endPoint x: 728, endPoint y: 566, distance: 221.0
click at [728, 566] on div "2 2 3 2 + − Satellite Roadmap Terrain Hybrid Leaflet Keyboard shortcuts Map Dat…" at bounding box center [750, 437] width 1078 height 600
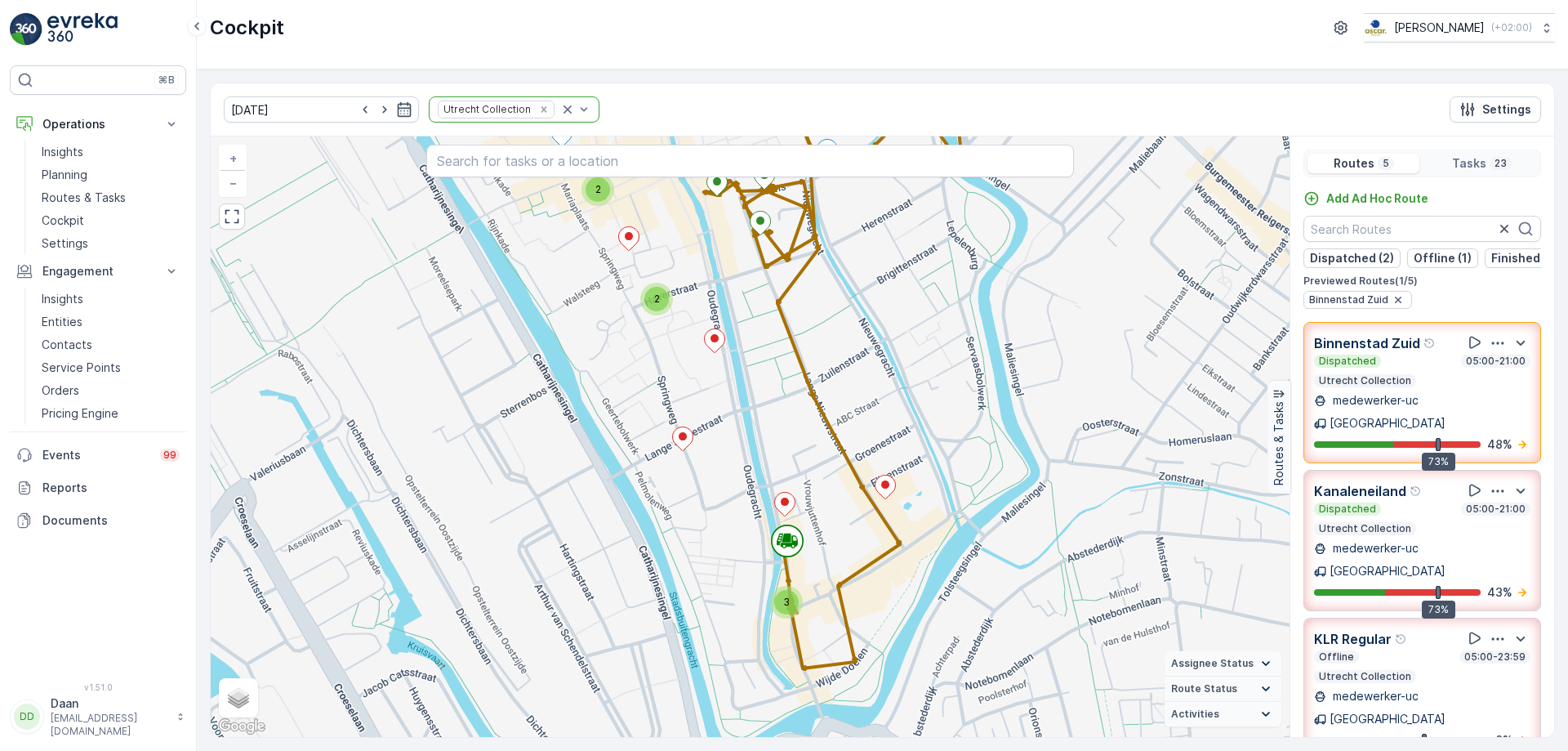
drag, startPoint x: 761, startPoint y: 570, endPoint x: 750, endPoint y: 464, distance: 106.6
click at [750, 464] on div "2 2 3 2 + − Satellite Roadmap Terrain Hybrid Leaflet Keyboard shortcuts Map Dat…" at bounding box center [750, 437] width 1078 height 600
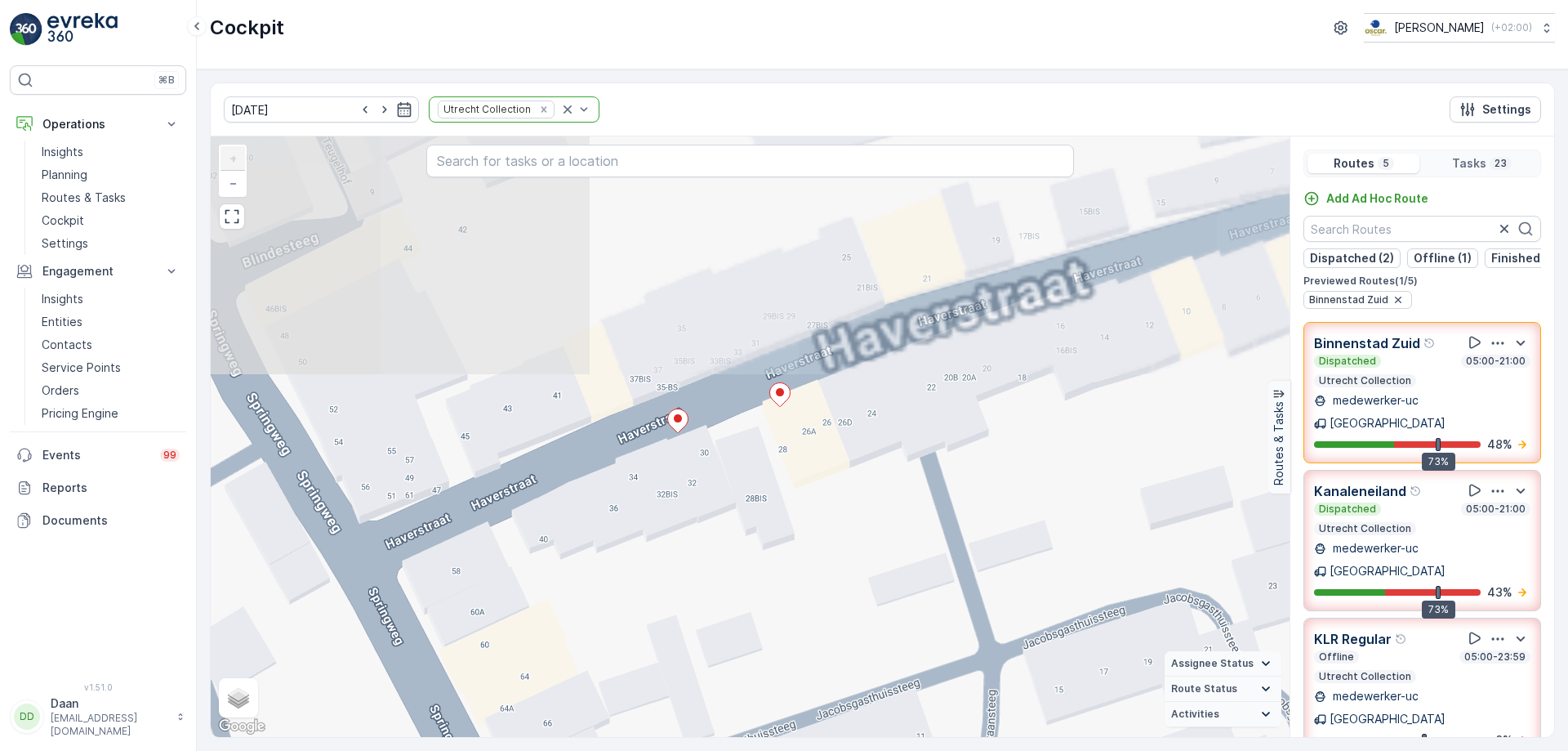
drag, startPoint x: 856, startPoint y: 578, endPoint x: 867, endPoint y: 615, distance: 38.6
click at [867, 615] on div "2 2 + − Satellite Roadmap Terrain Hybrid Leaflet Keyboard shortcuts Map Data Ma…" at bounding box center [750, 437] width 1078 height 600
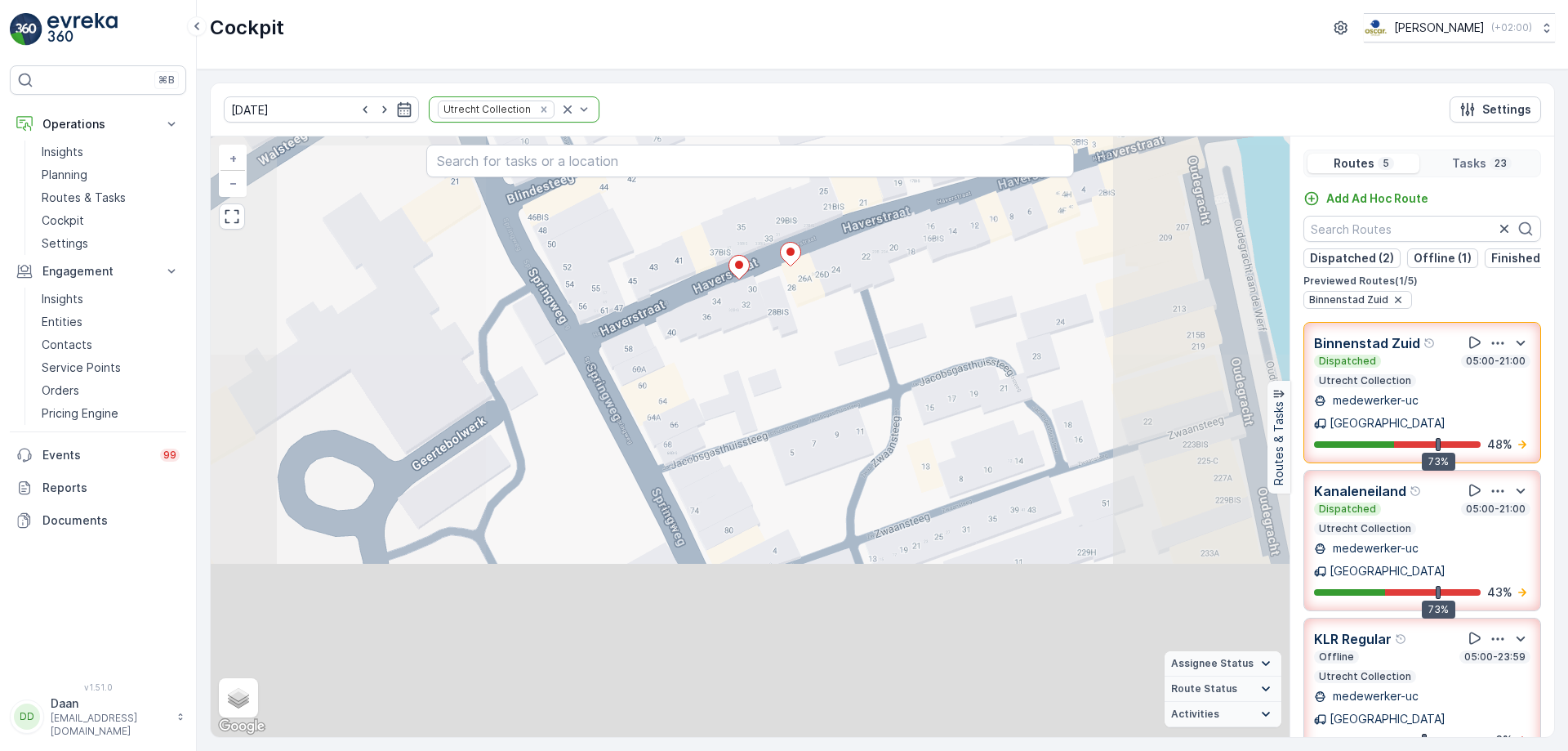
drag, startPoint x: 891, startPoint y: 472, endPoint x: 789, endPoint y: 186, distance: 303.6
click at [789, 186] on div "2 2 + − Satellite Roadmap Terrain Hybrid Leaflet Keyboard shortcuts Map Data Ma…" at bounding box center [750, 437] width 1078 height 600
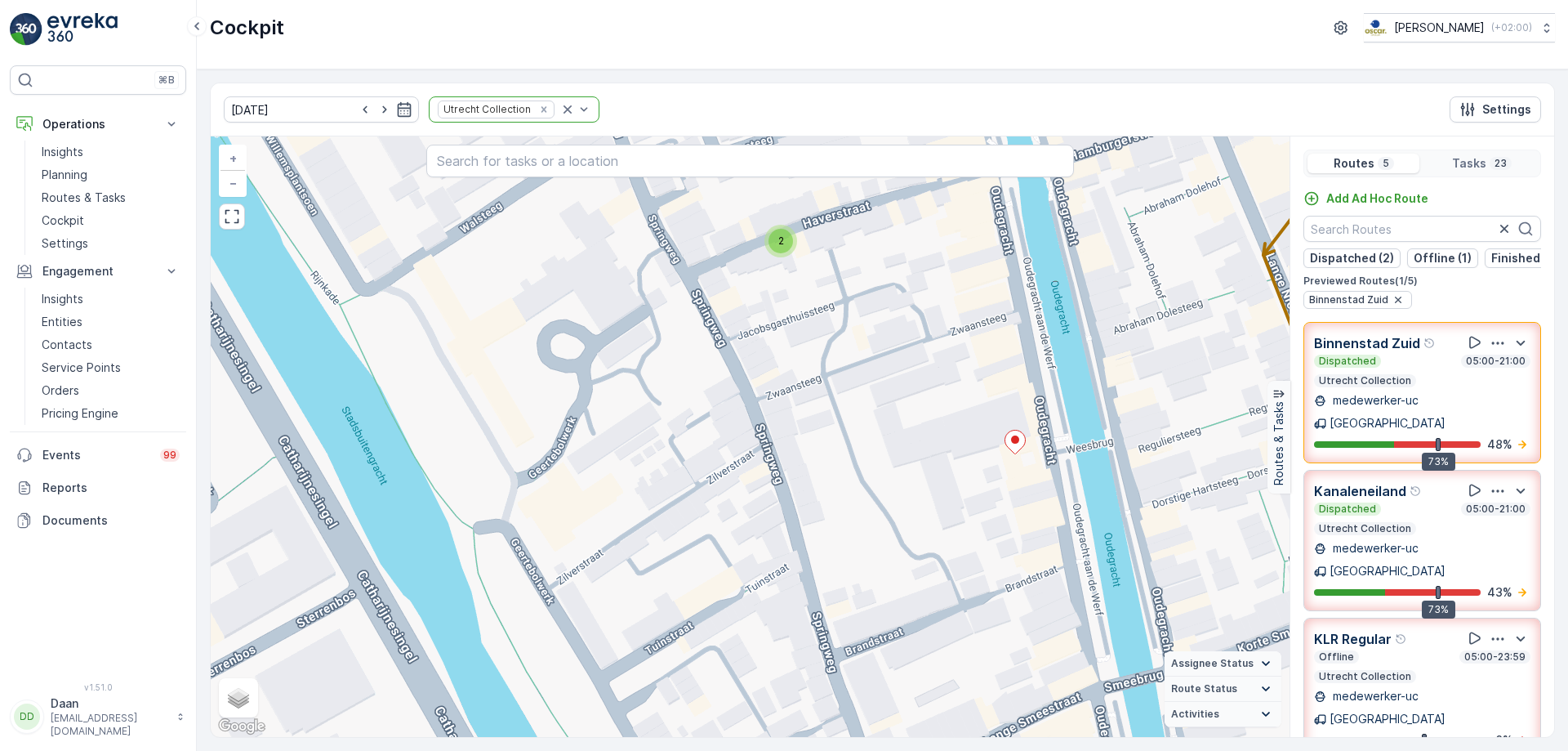
drag, startPoint x: 745, startPoint y: 404, endPoint x: 770, endPoint y: 465, distance: 65.9
click at [770, 465] on div "2 2 2 + − Satellite Roadmap Terrain Hybrid Leaflet Keyboard shortcuts Map Data …" at bounding box center [750, 437] width 1078 height 600
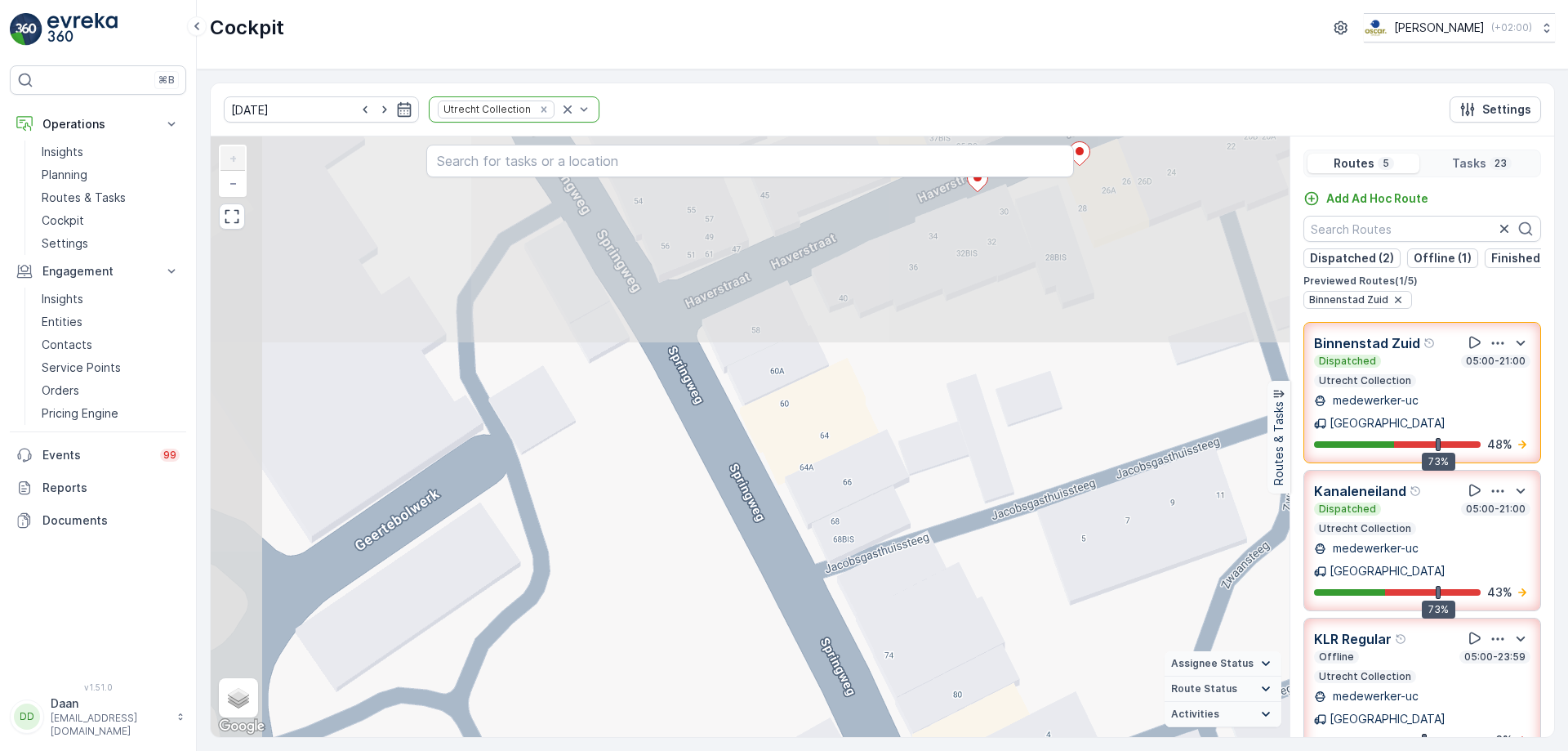
drag, startPoint x: 755, startPoint y: 344, endPoint x: 838, endPoint y: 611, distance: 279.6
click at [838, 611] on div "2 2 + − Satellite Roadmap Terrain Hybrid Leaflet Keyboard shortcuts Map Data Ma…" at bounding box center [750, 437] width 1078 height 600
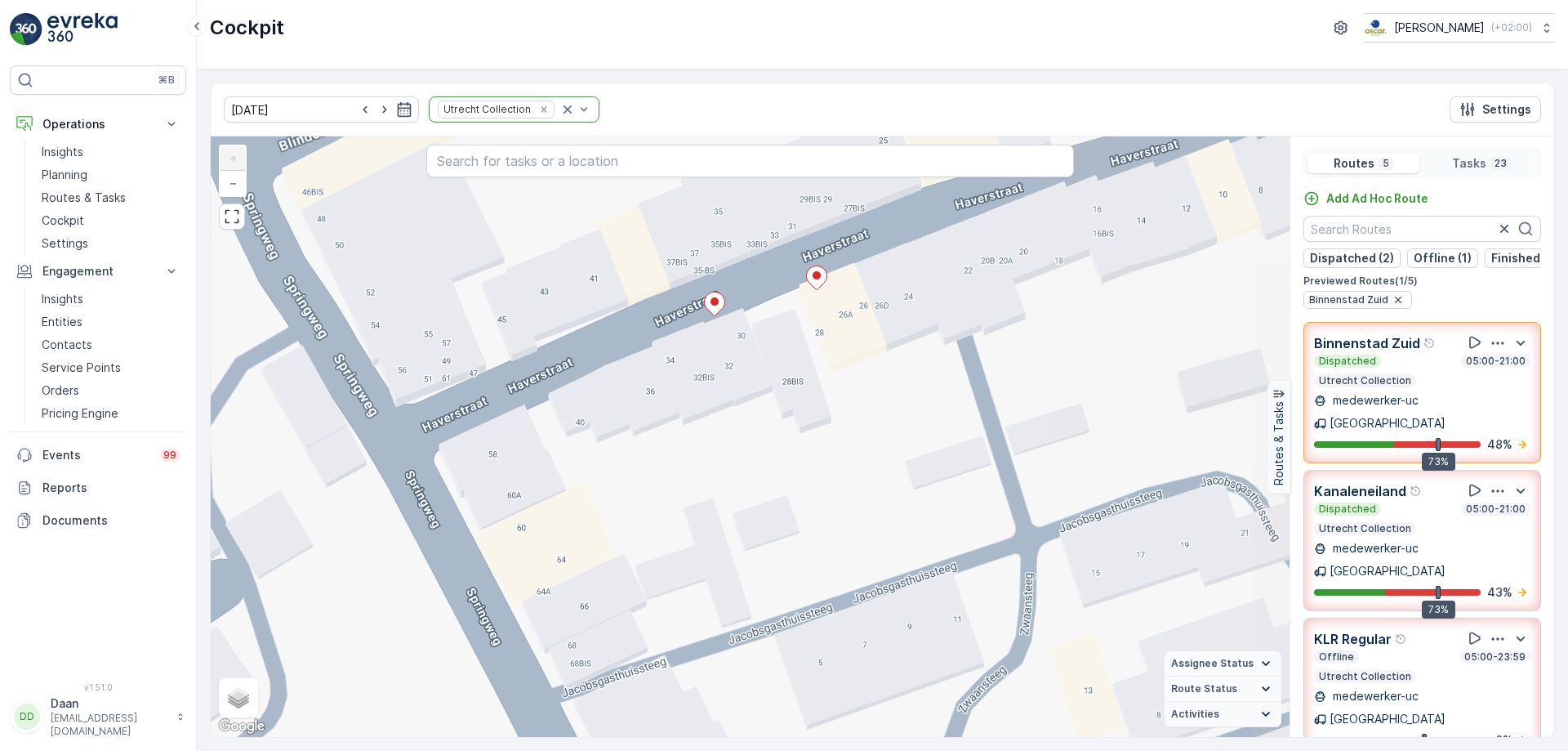
drag, startPoint x: 1044, startPoint y: 459, endPoint x: 774, endPoint y: 581, distance: 296.3
click at [778, 592] on div "2 2 + − Satellite Roadmap Terrain Hybrid Leaflet Keyboard shortcuts Map Data Ma…" at bounding box center [750, 437] width 1078 height 600
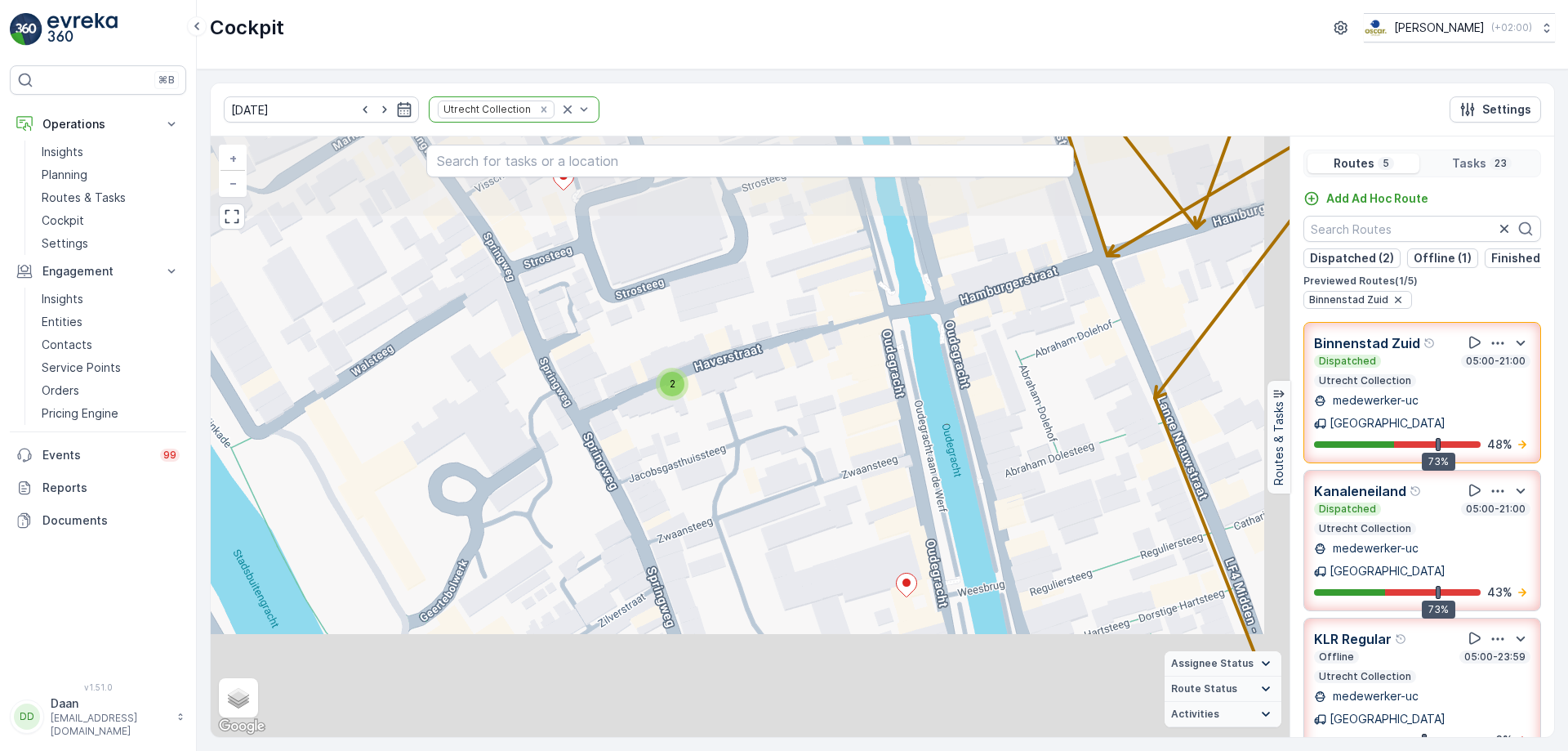
drag, startPoint x: 956, startPoint y: 601, endPoint x: 800, endPoint y: 433, distance: 229.3
click at [801, 434] on div "2 2 2 2 2 + − Satellite Roadmap Terrain Hybrid Leaflet Keyboard shortcuts Map D…" at bounding box center [750, 437] width 1078 height 600
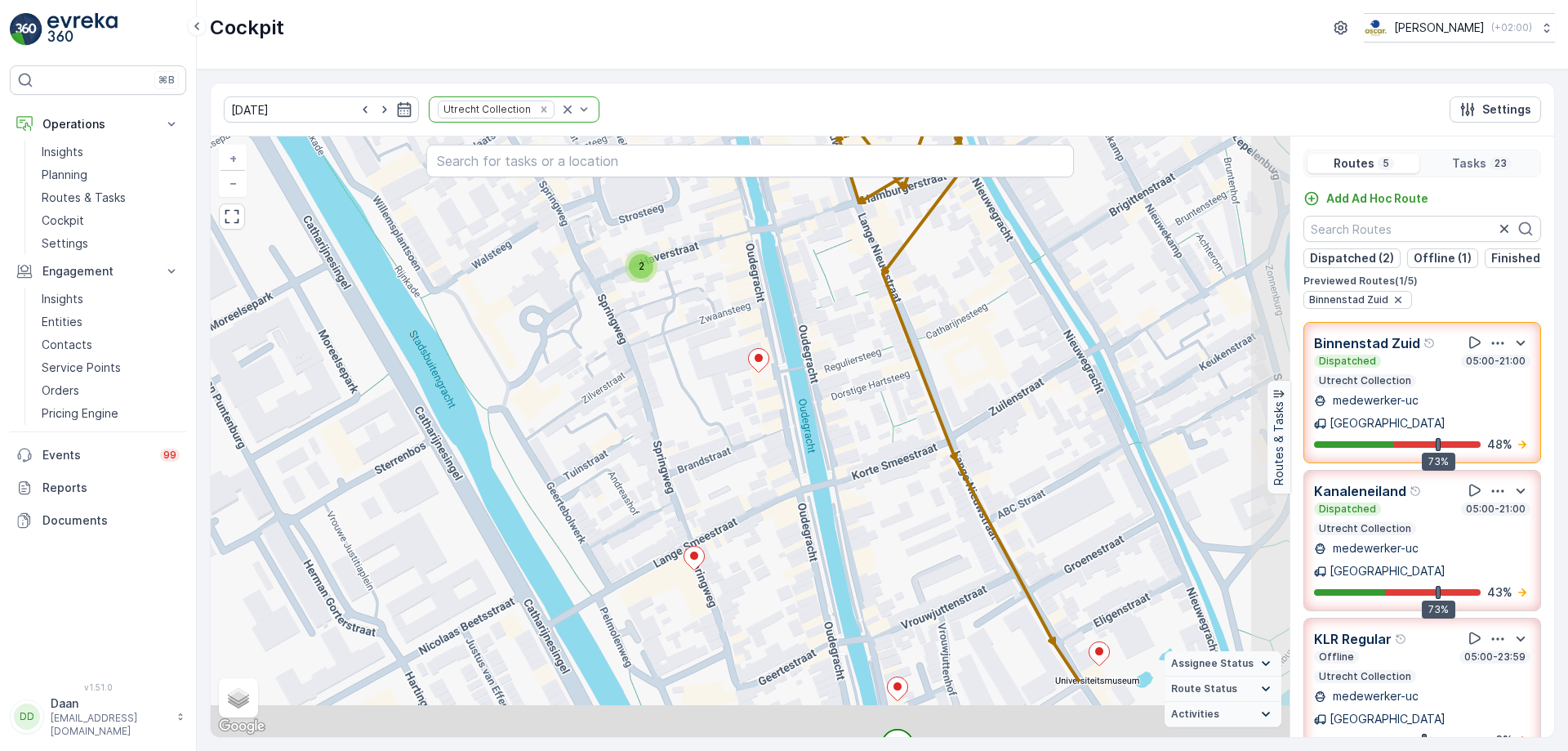
drag, startPoint x: 848, startPoint y: 537, endPoint x: 777, endPoint y: 420, distance: 136.9
click at [777, 420] on div "2 3 2 + − Satellite Roadmap Terrain Hybrid Leaflet Keyboard shortcuts Map Data …" at bounding box center [750, 437] width 1078 height 600
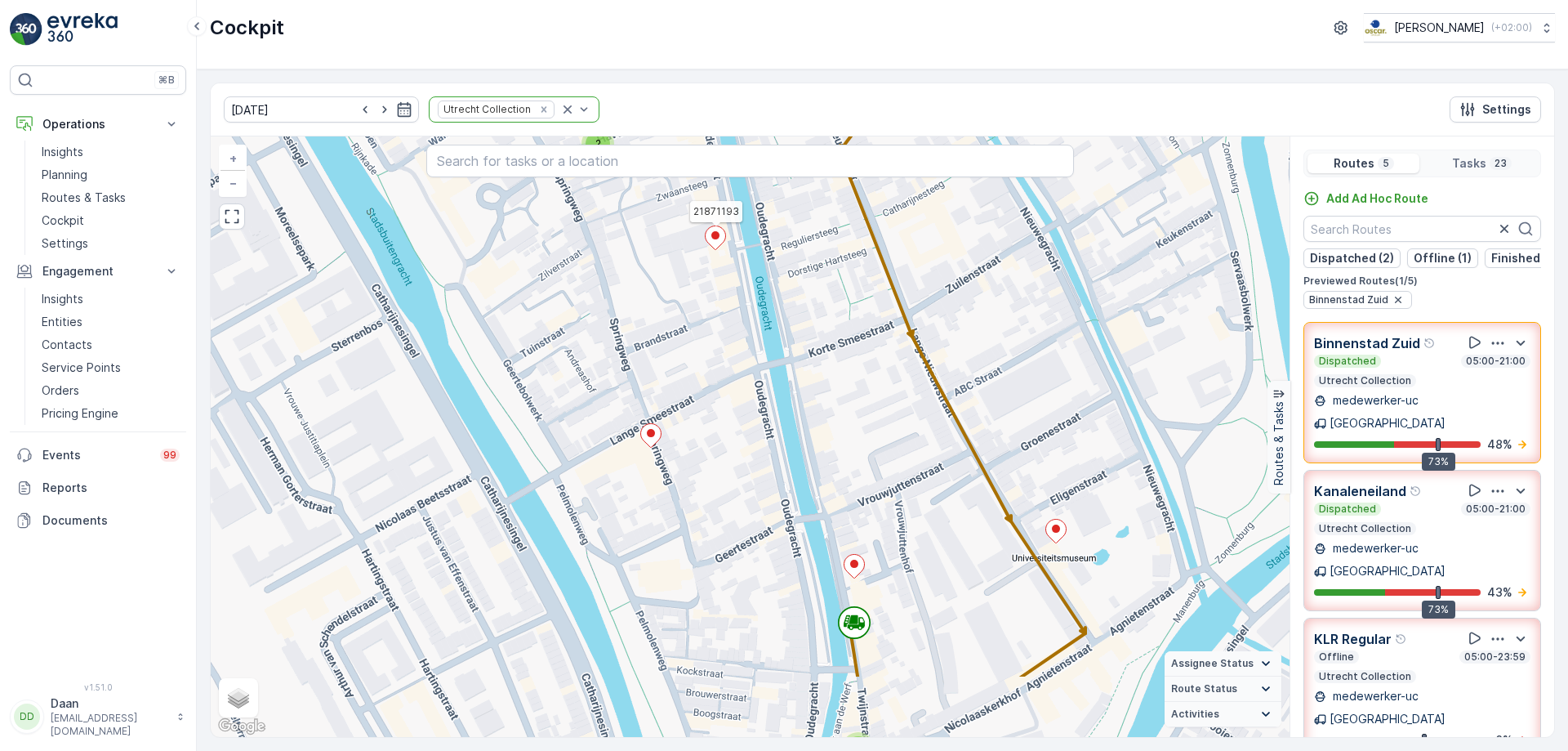
drag, startPoint x: 805, startPoint y: 530, endPoint x: 764, endPoint y: 409, distance: 127.8
click at [764, 409] on div "2 3 2 21871193 + − Satellite Roadmap Terrain Hybrid Leaflet Keyboard shortcuts …" at bounding box center [750, 437] width 1078 height 600
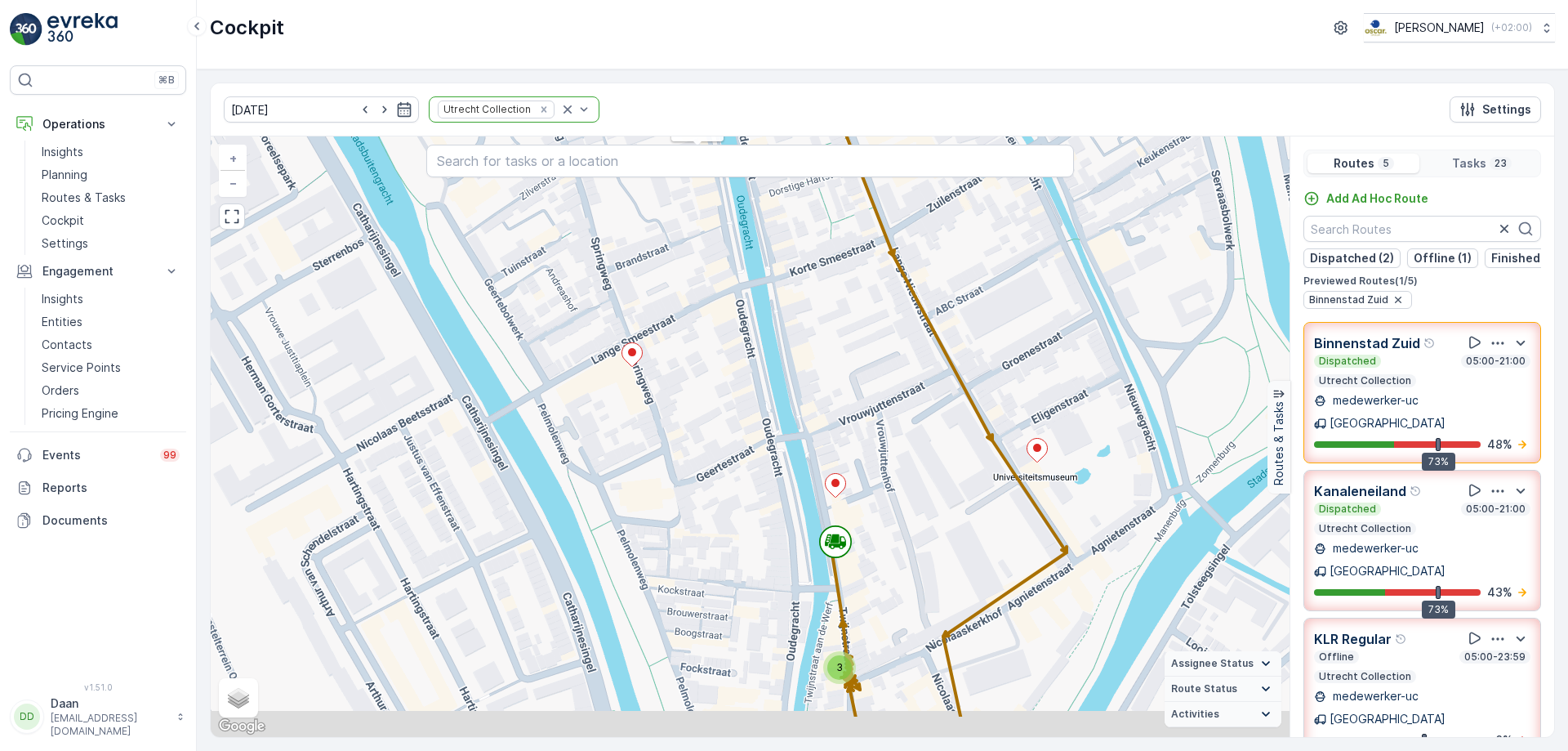
drag, startPoint x: 799, startPoint y: 440, endPoint x: 793, endPoint y: 397, distance: 43.4
click at [793, 397] on div "2 3 2 21871193 + − Satellite Roadmap Terrain Hybrid Leaflet Keyboard shortcuts …" at bounding box center [750, 437] width 1078 height 600
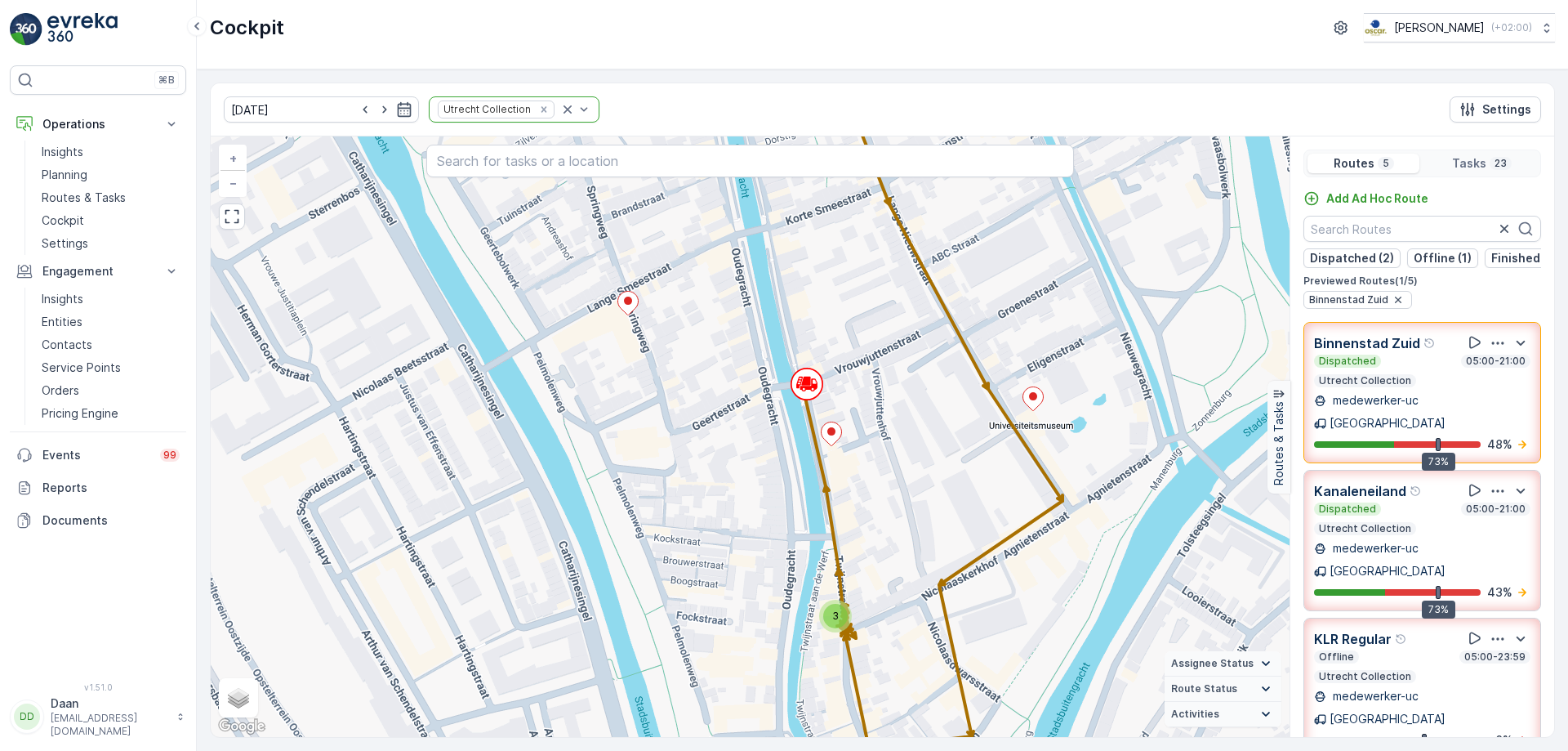
drag, startPoint x: 797, startPoint y: 579, endPoint x: 796, endPoint y: 569, distance: 10.0
click at [796, 569] on div "2 3 2 21871193 + − Satellite Roadmap Terrain Hybrid Leaflet Keyboard shortcuts …" at bounding box center [750, 437] width 1078 height 600
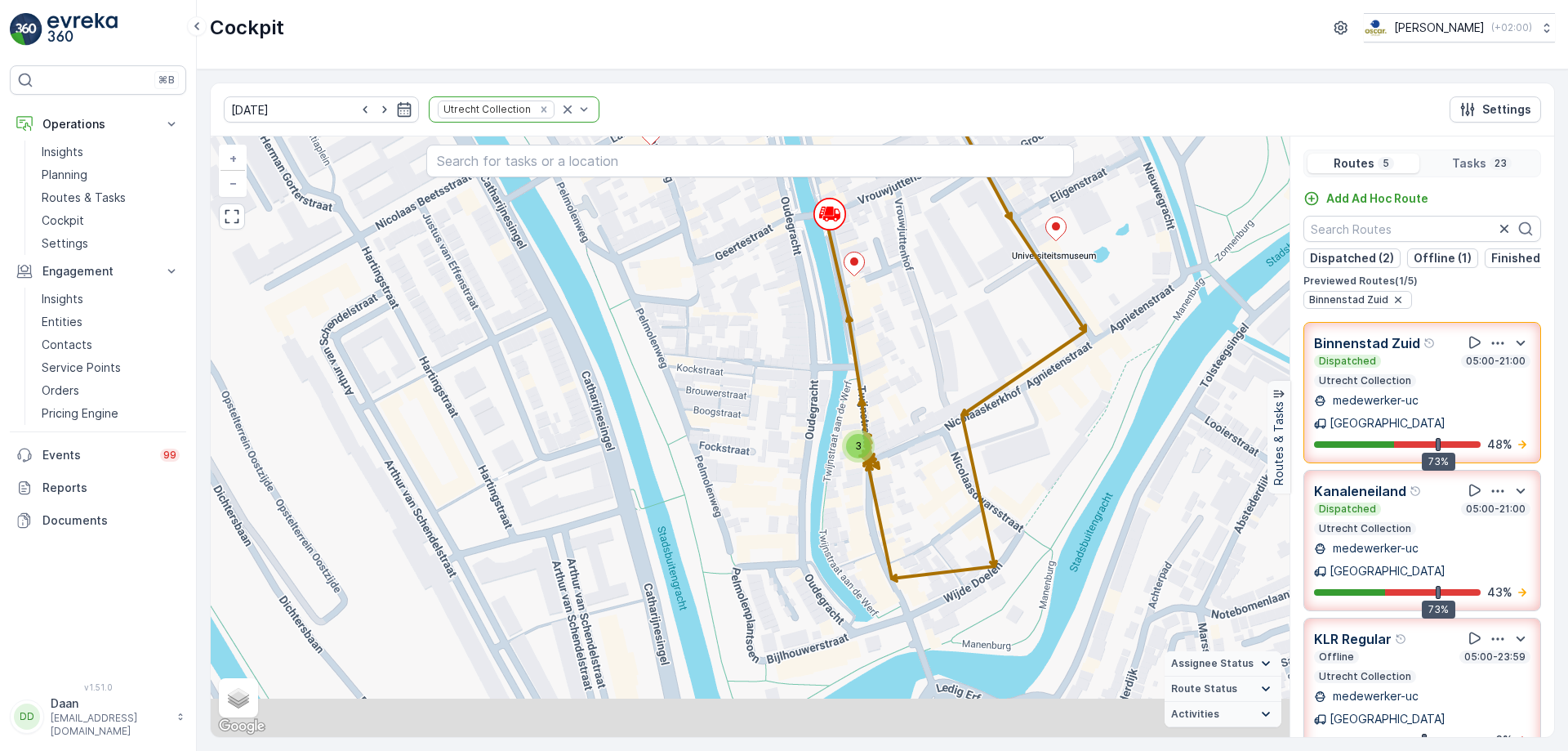
drag, startPoint x: 743, startPoint y: 585, endPoint x: 766, endPoint y: 415, distance: 171.5
click at [766, 415] on div "2 3 2 21871193 + − Satellite Roadmap Terrain Hybrid Leaflet Keyboard shortcuts …" at bounding box center [750, 437] width 1078 height 600
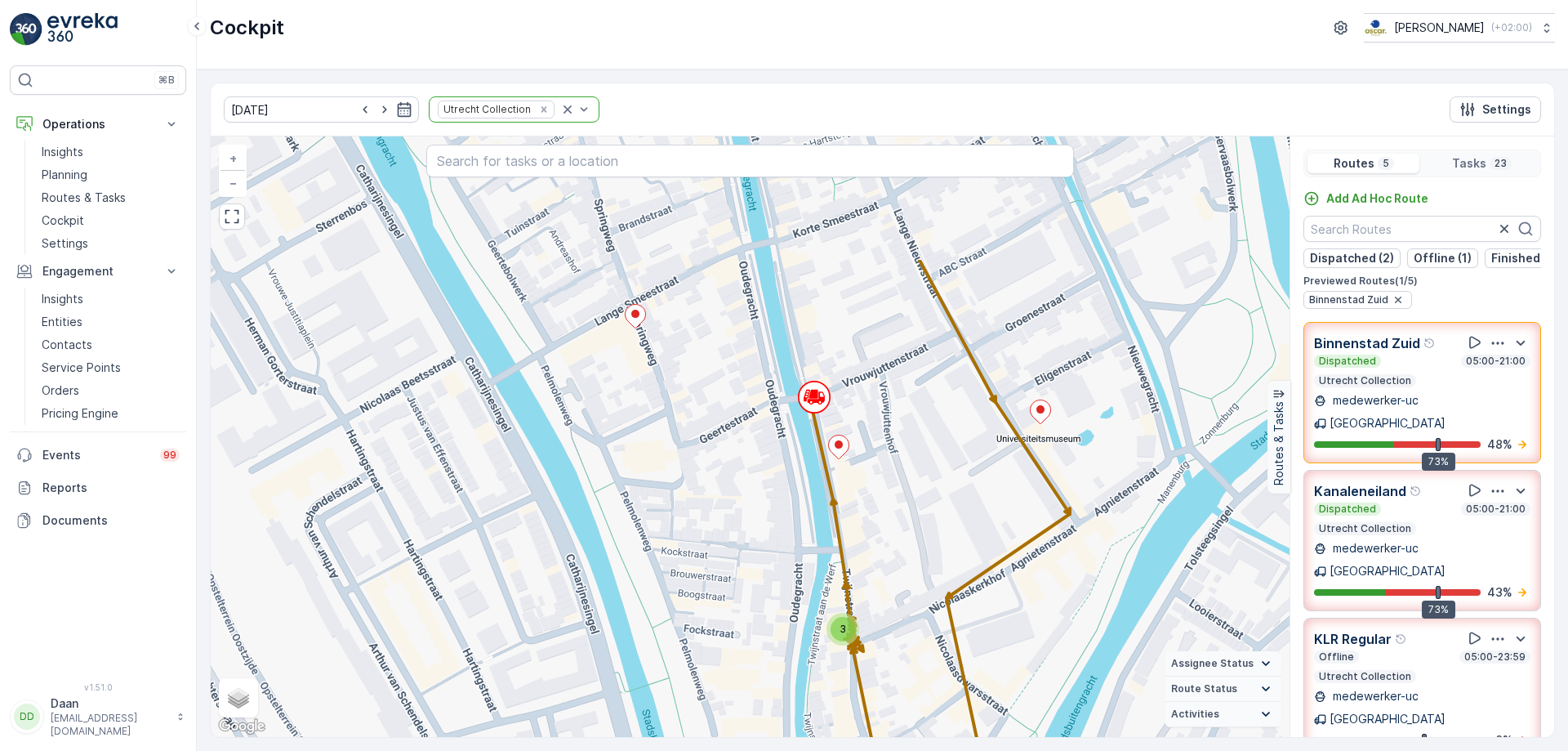
drag, startPoint x: 773, startPoint y: 303, endPoint x: 758, endPoint y: 487, distance: 184.6
click at [758, 487] on div "2 3 2 21871193 + − Satellite Roadmap Terrain Hybrid Leaflet Keyboard shortcuts …" at bounding box center [750, 437] width 1078 height 600
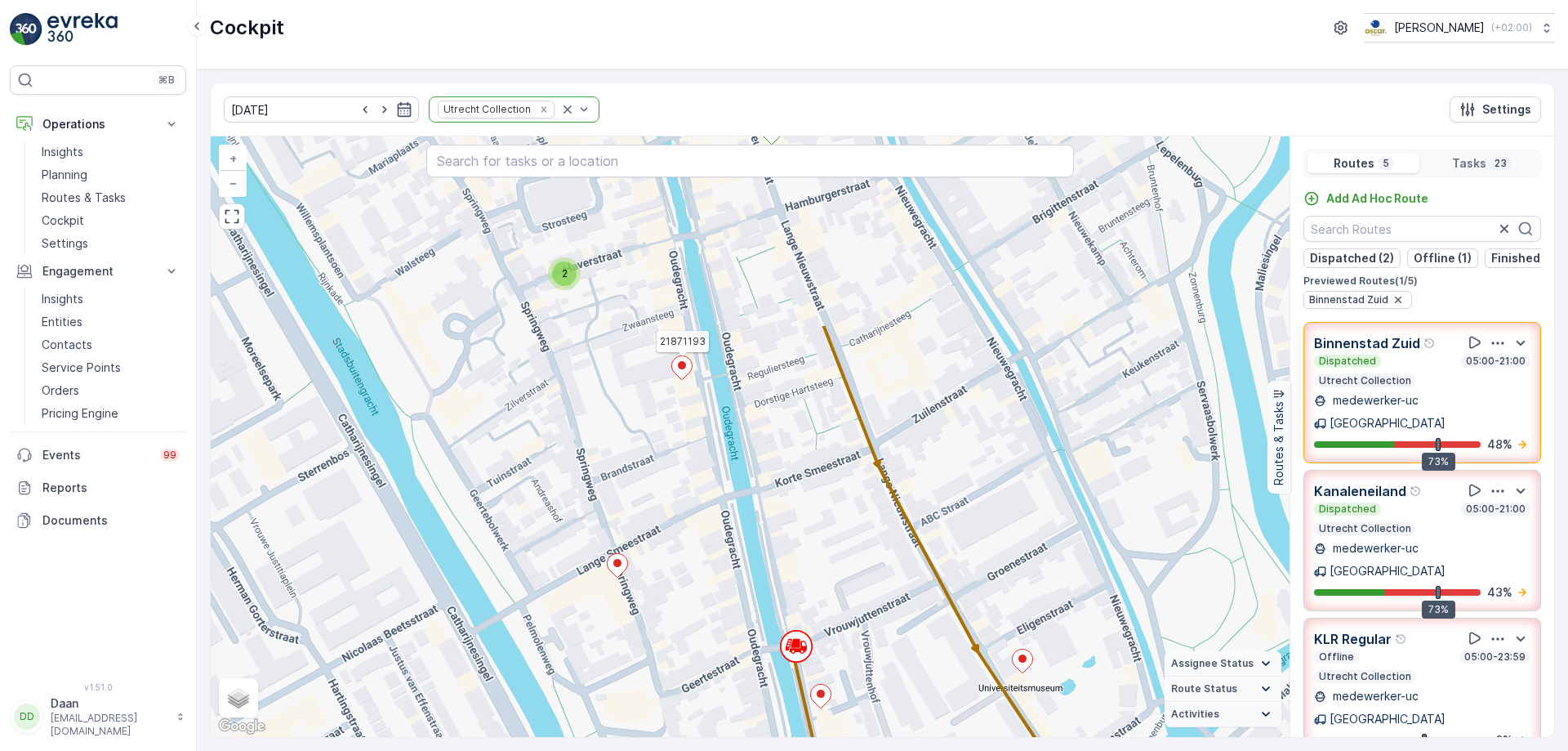
drag, startPoint x: 756, startPoint y: 302, endPoint x: 738, endPoint y: 551, distance: 249.6
click at [738, 551] on div "2 3 2 21871193 + − Satellite Roadmap Terrain Hybrid Leaflet Keyboard shortcuts …" at bounding box center [750, 437] width 1078 height 600
click at [821, 691] on ellipse at bounding box center [821, 694] width 8 height 8
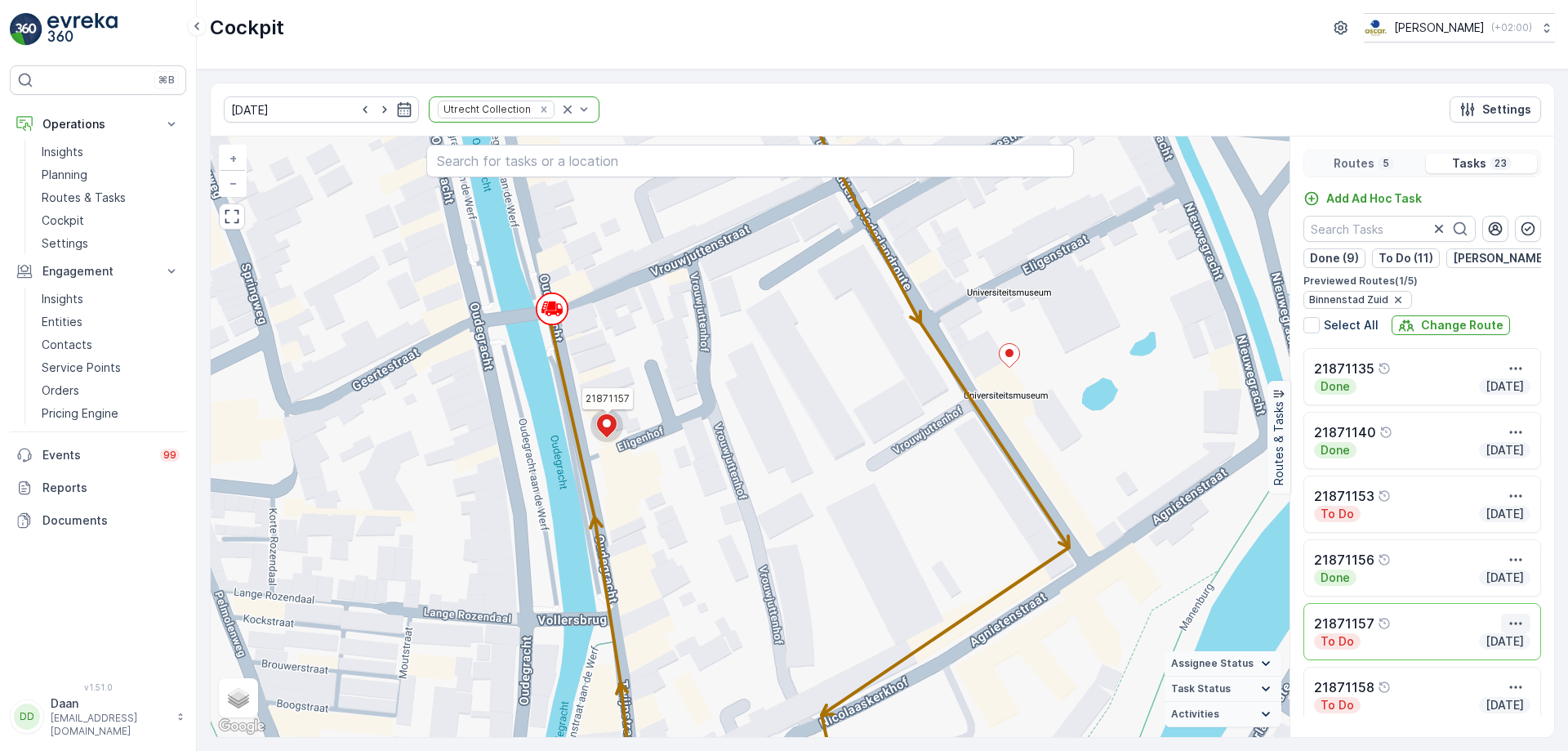
click at [1510, 631] on icon "button" at bounding box center [1515, 623] width 16 height 16
click at [1495, 527] on span "See More Details" at bounding box center [1485, 522] width 95 height 16
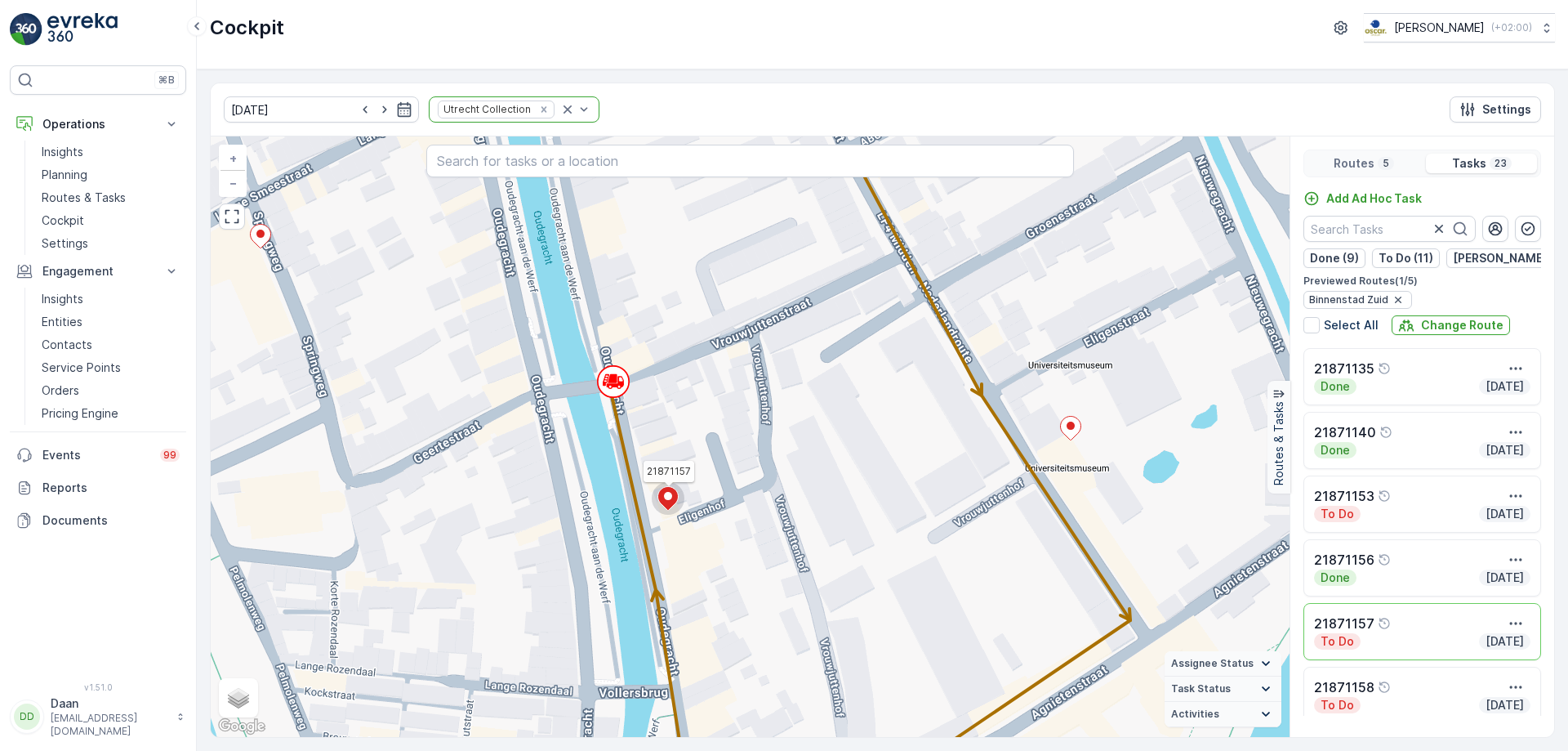
drag, startPoint x: 723, startPoint y: 404, endPoint x: 852, endPoint y: 513, distance: 168.9
click at [852, 513] on div "2 2 2 21871157 + − Satellite Roadmap Terrain Hybrid Leaflet Keyboard shortcuts …" at bounding box center [750, 437] width 1078 height 600
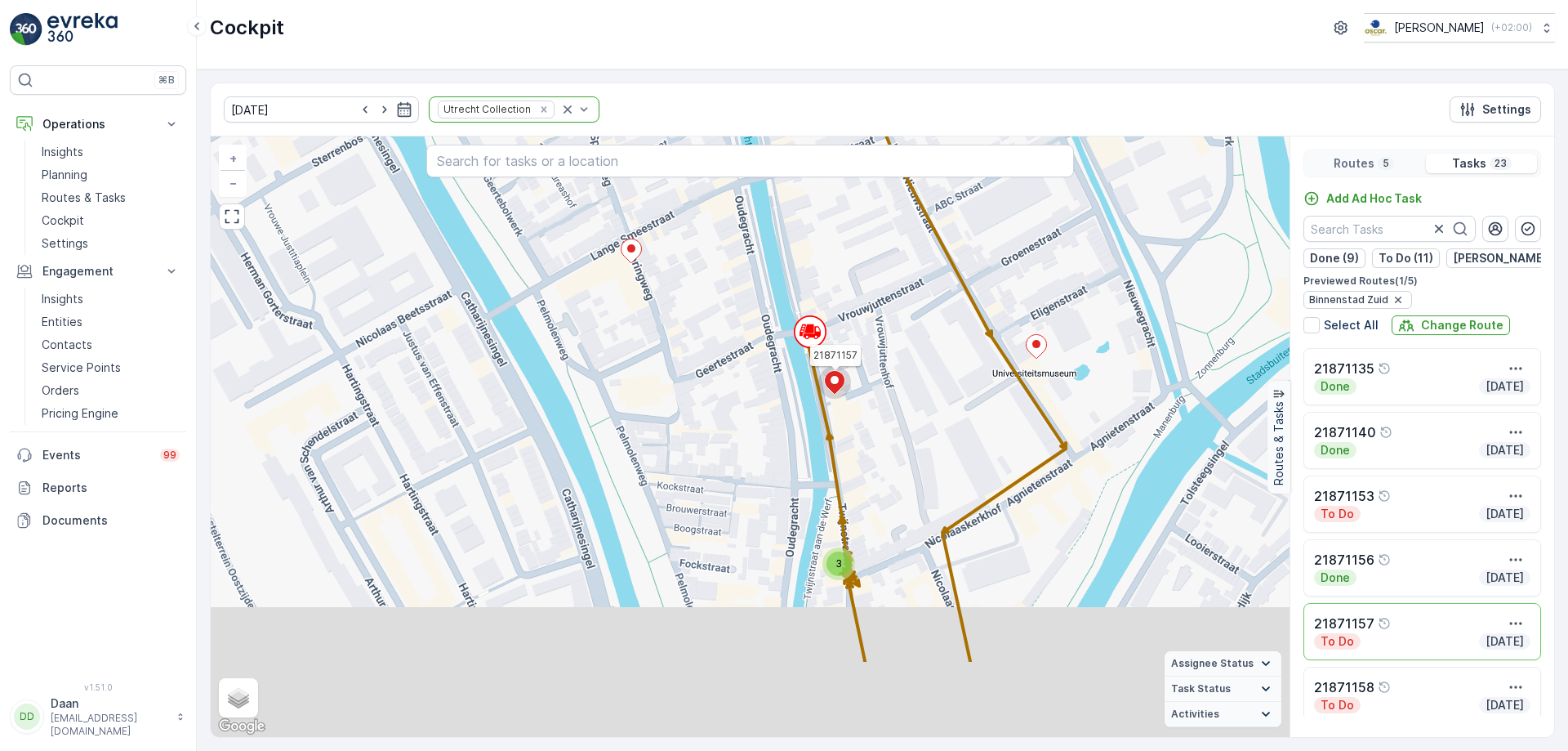
click at [895, 476] on div "2 2 3 2 21871157 + − Satellite Roadmap Terrain Hybrid Leaflet Keyboard shortcut…" at bounding box center [750, 437] width 1078 height 600
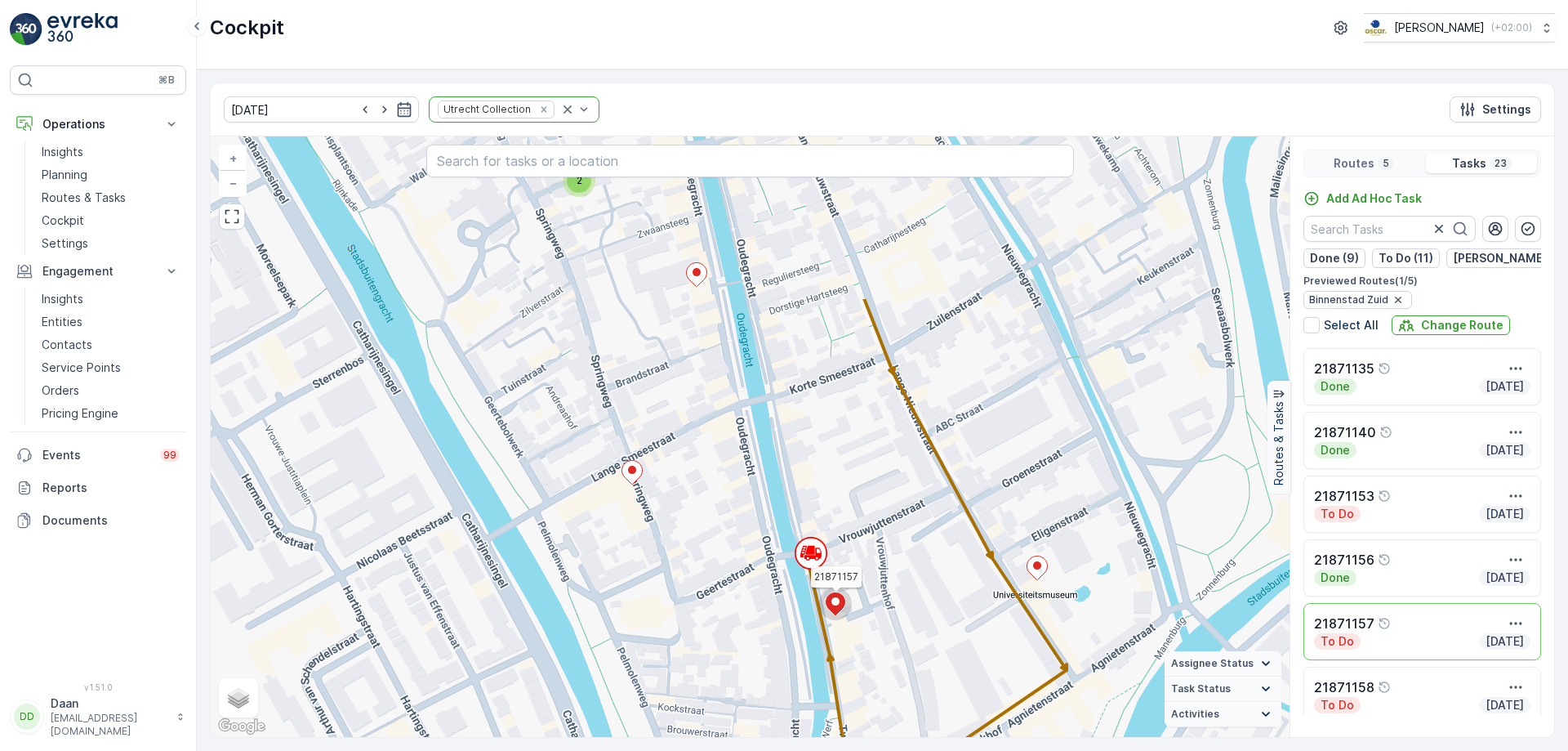
drag, startPoint x: 915, startPoint y: 328, endPoint x: 916, endPoint y: 550, distance: 222.0
click at [916, 550] on div "2 3 2 21871157 + − Satellite Roadmap Terrain Hybrid Leaflet Keyboard shortcuts …" at bounding box center [750, 437] width 1078 height 600
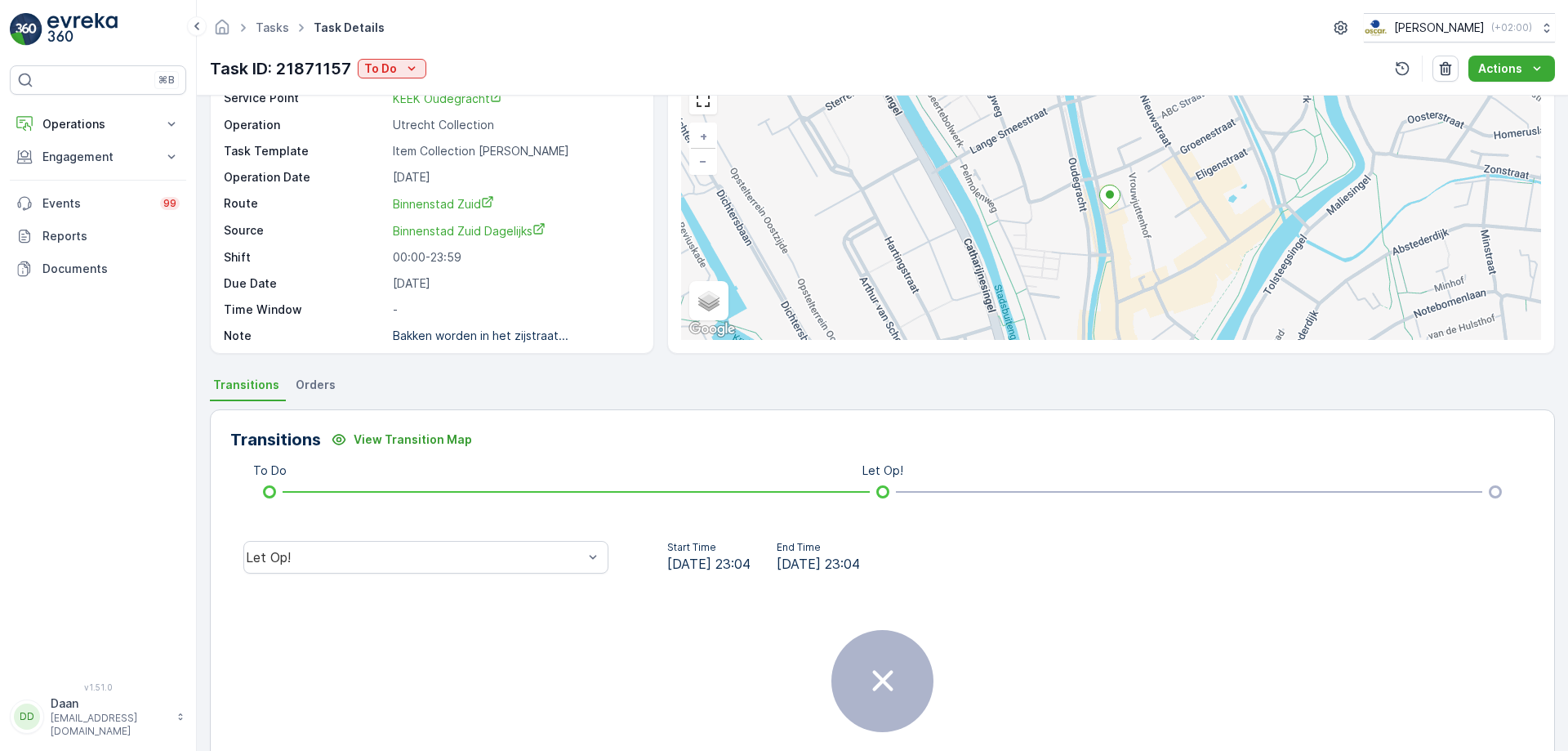
scroll to position [21, 0]
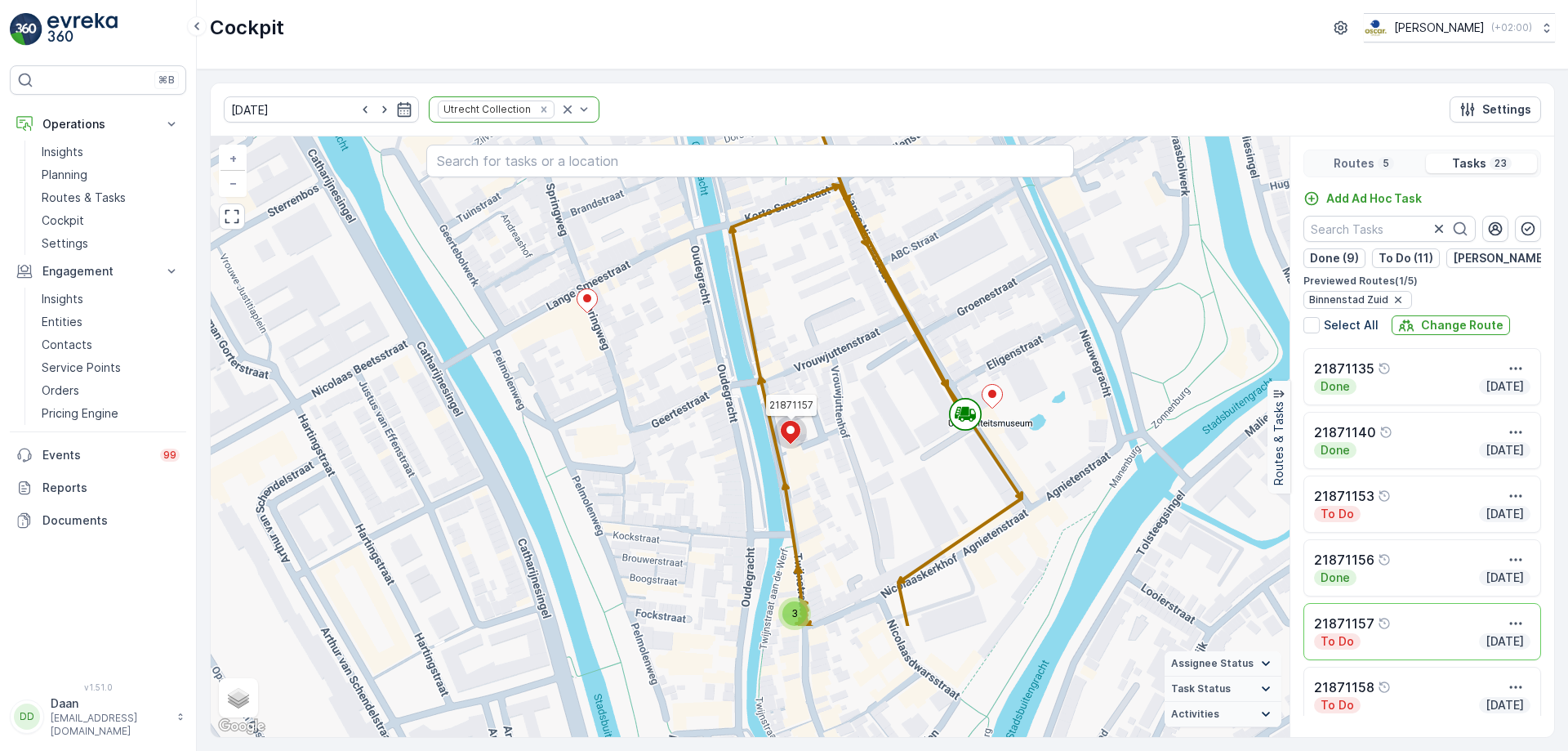
click at [980, 453] on div "2 3 2 21871157 + − Satellite Roadmap Terrain Hybrid Leaflet Keyboard shortcuts …" at bounding box center [750, 437] width 1078 height 600
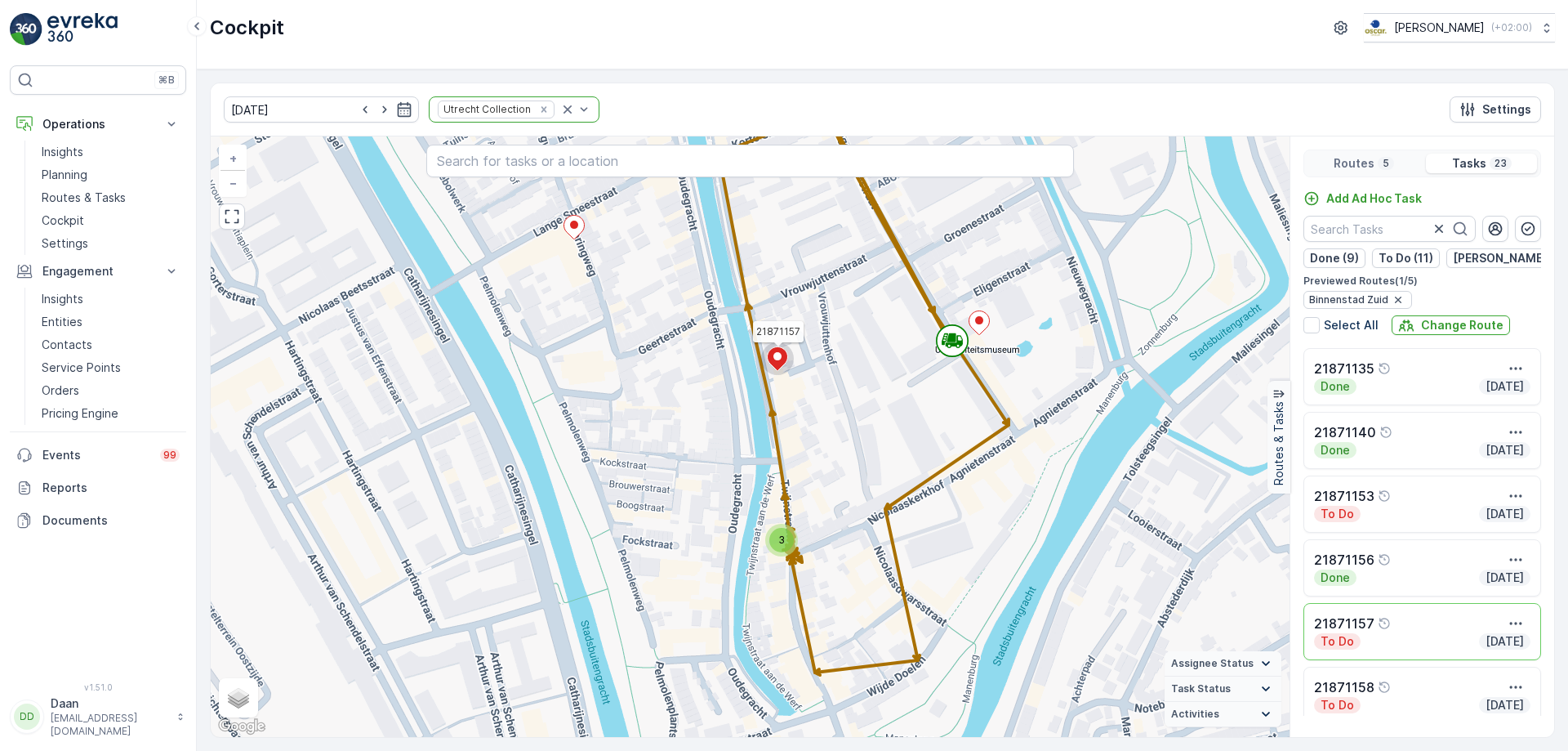
drag, startPoint x: 909, startPoint y: 493, endPoint x: 896, endPoint y: 414, distance: 80.1
click at [896, 414] on div "2 3 2 21871157 + − Satellite Roadmap Terrain Hybrid Leaflet Keyboard shortcuts …" at bounding box center [750, 437] width 1078 height 600
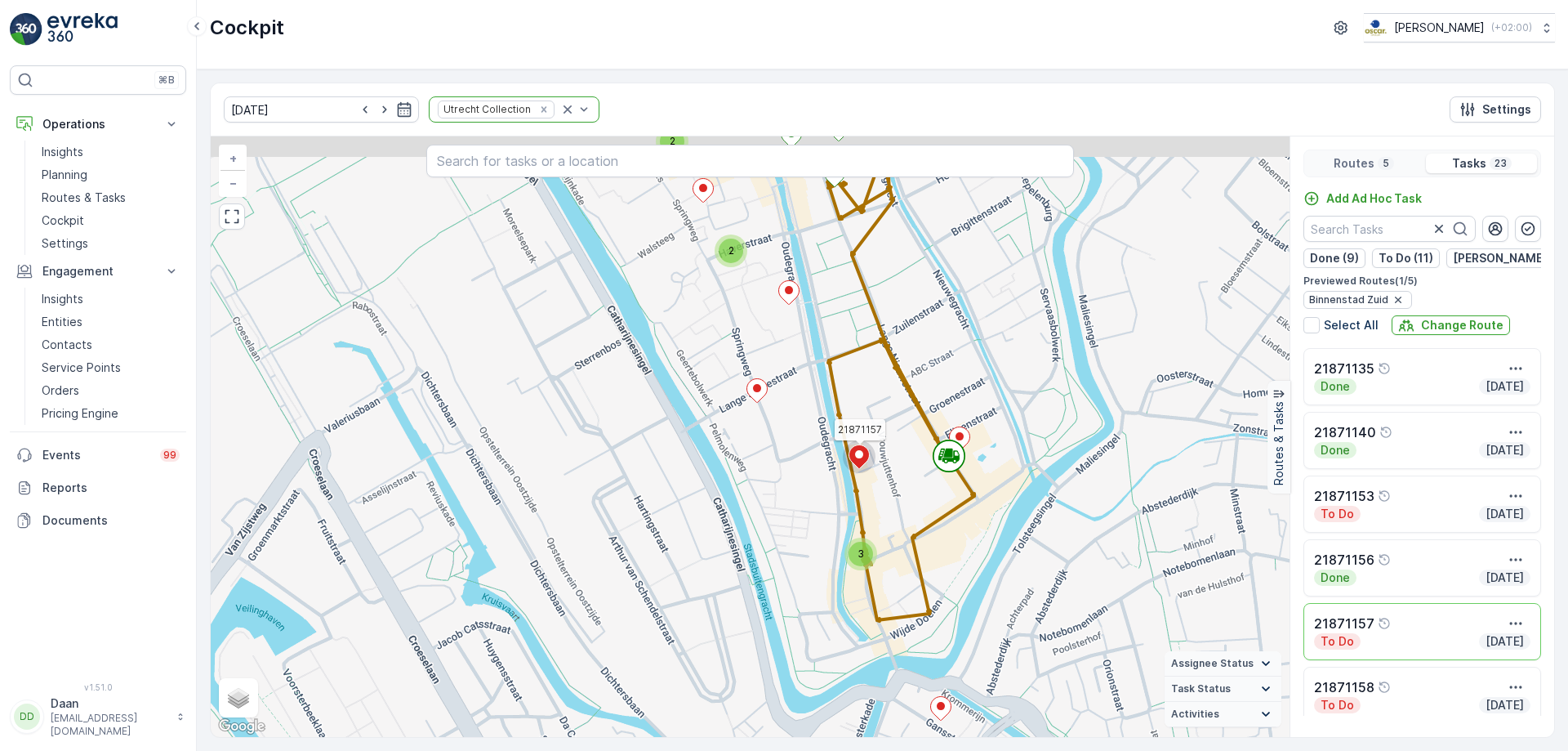
drag, startPoint x: 895, startPoint y: 376, endPoint x: 917, endPoint y: 456, distance: 83.0
click at [917, 456] on div "2 3 2 2 21871157 + − Satellite Roadmap Terrain Hybrid Leaflet Keyboard shortcut…" at bounding box center [750, 437] width 1078 height 600
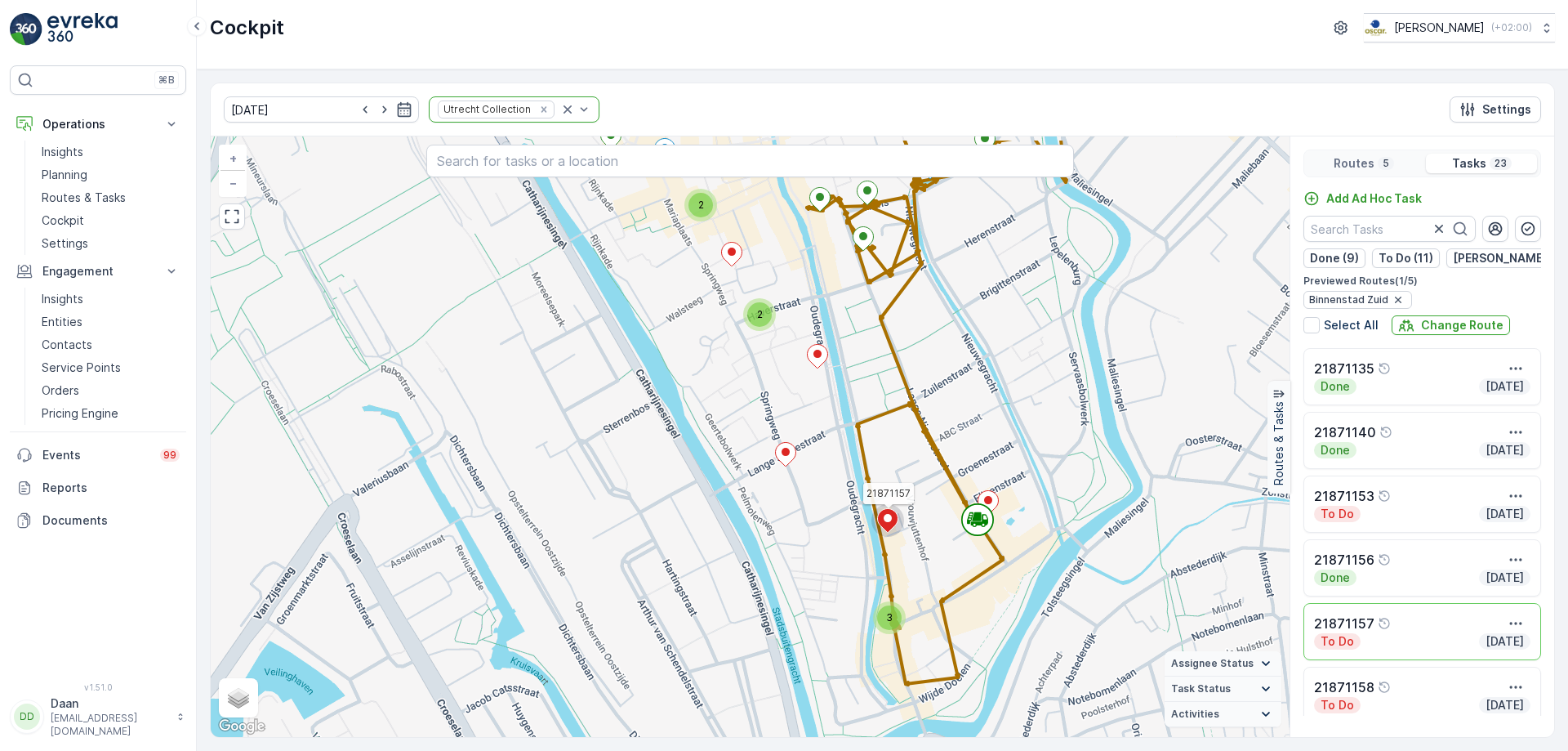
drag, startPoint x: 908, startPoint y: 448, endPoint x: 935, endPoint y: 509, distance: 66.7
click at [935, 509] on div "2 3 2 2 21871157 + − Satellite Roadmap Terrain Hybrid Leaflet Keyboard shortcut…" at bounding box center [750, 437] width 1078 height 600
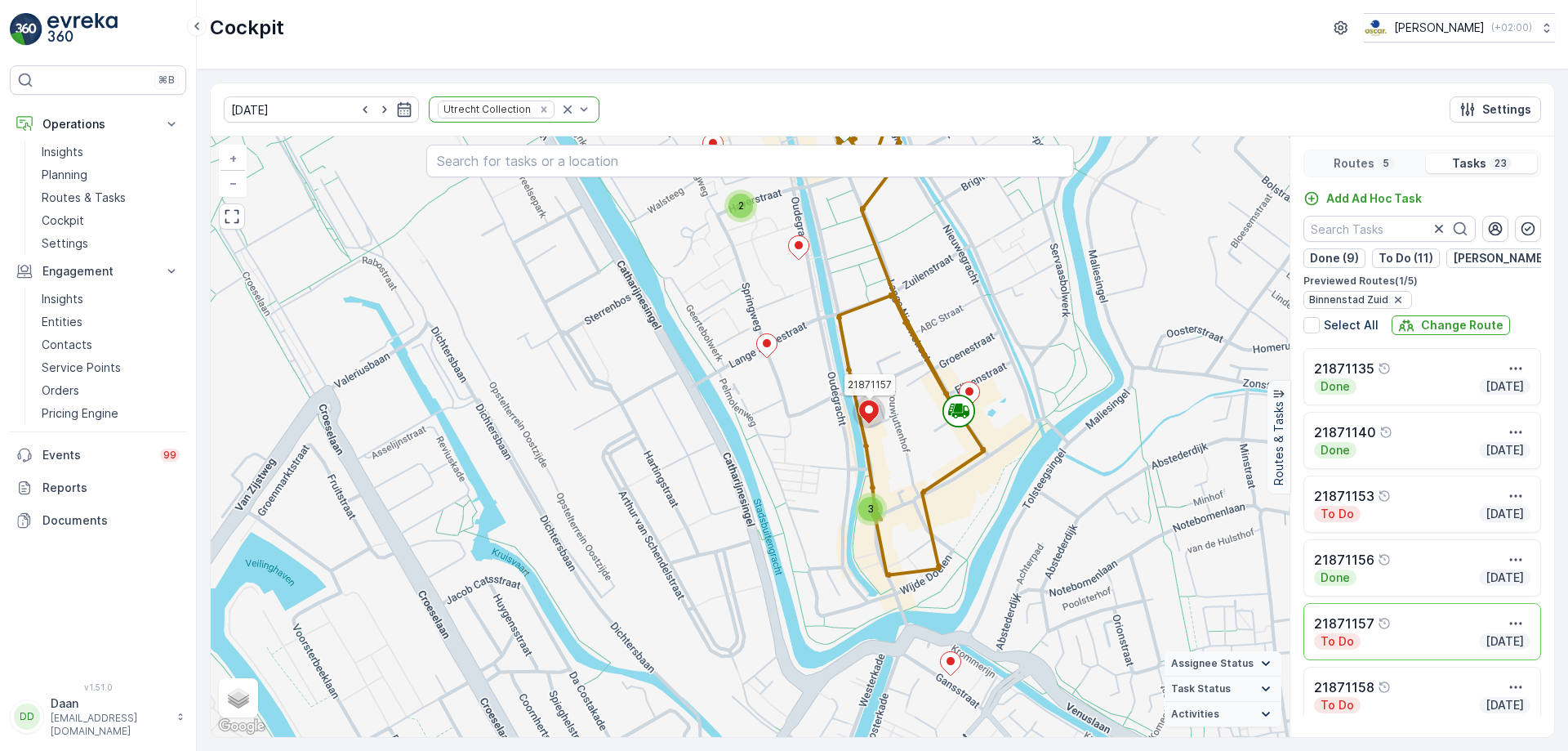
drag, startPoint x: 944, startPoint y: 522, endPoint x: 933, endPoint y: 458, distance: 64.9
click at [933, 458] on div "2 3 2 2 21871157 + − Satellite Roadmap Terrain Hybrid Leaflet Keyboard shortcut…" at bounding box center [750, 437] width 1078 height 600
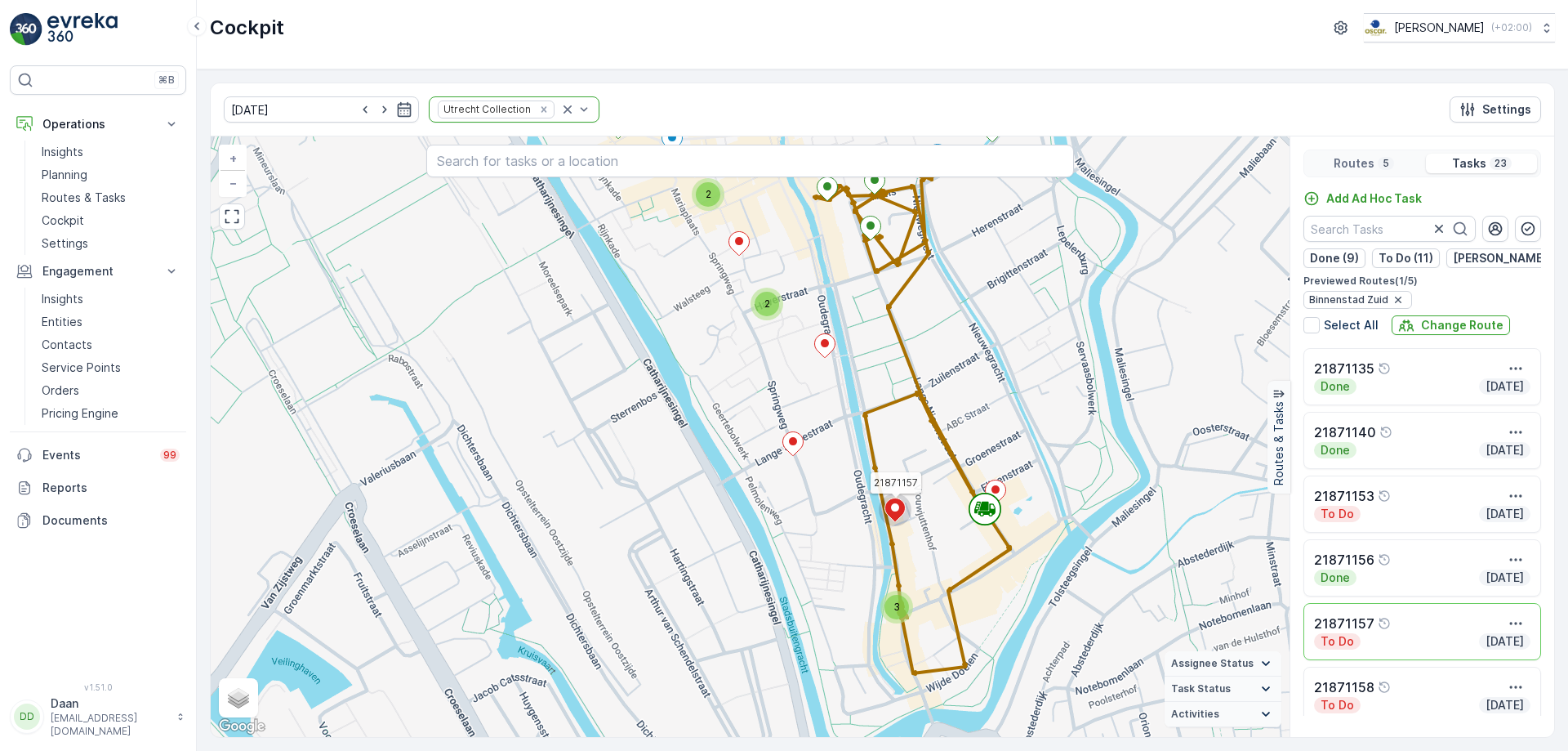
drag, startPoint x: 929, startPoint y: 437, endPoint x: 956, endPoint y: 535, distance: 101.7
click at [956, 535] on div "2 3 2 2 21871157 + − Satellite Roadmap Terrain Hybrid Leaflet Keyboard shortcut…" at bounding box center [750, 437] width 1078 height 600
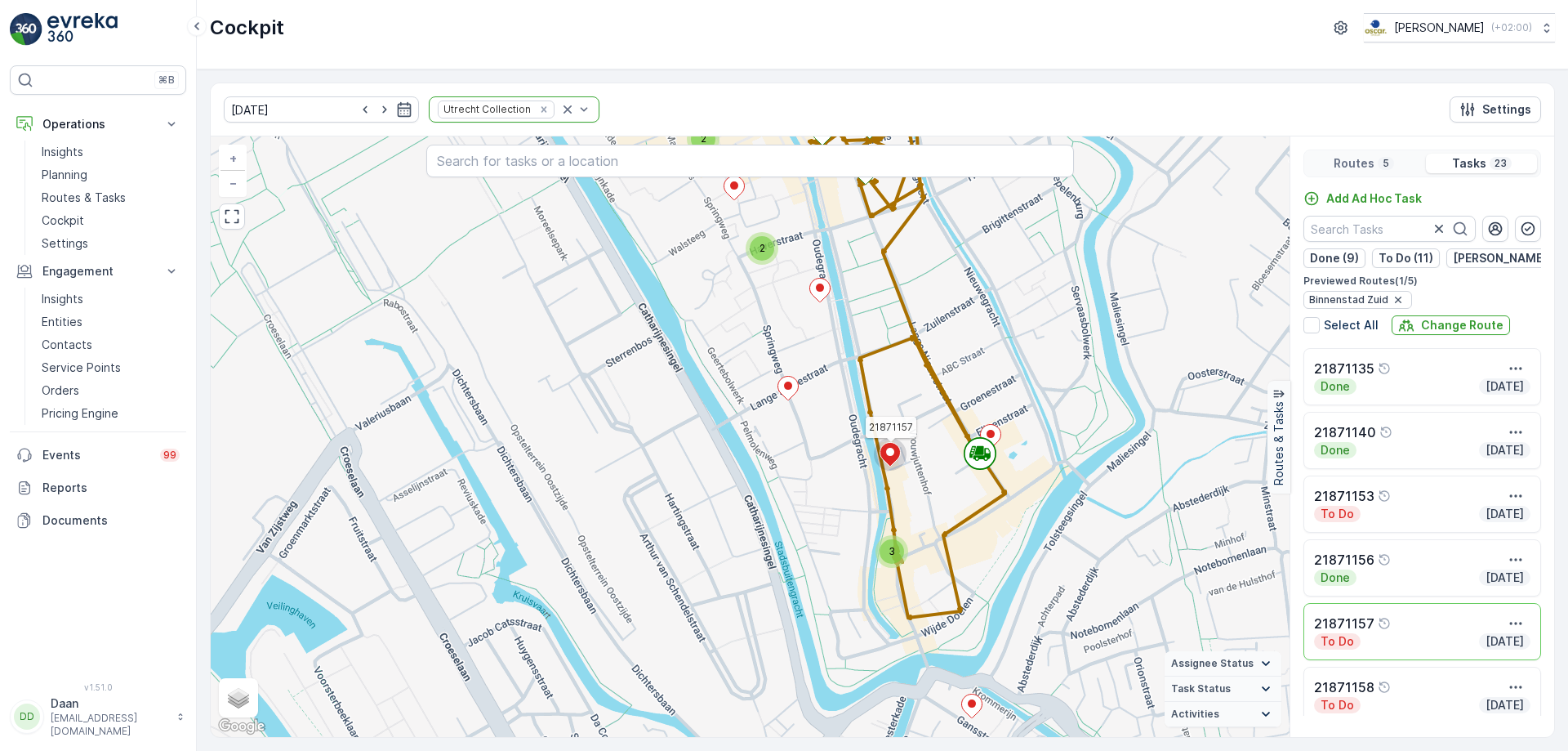
drag, startPoint x: 956, startPoint y: 535, endPoint x: 950, endPoint y: 480, distance: 55.3
click at [950, 480] on div "2 3 2 2 21871157 + − Satellite Roadmap Terrain Hybrid Leaflet Keyboard shortcut…" at bounding box center [750, 437] width 1078 height 600
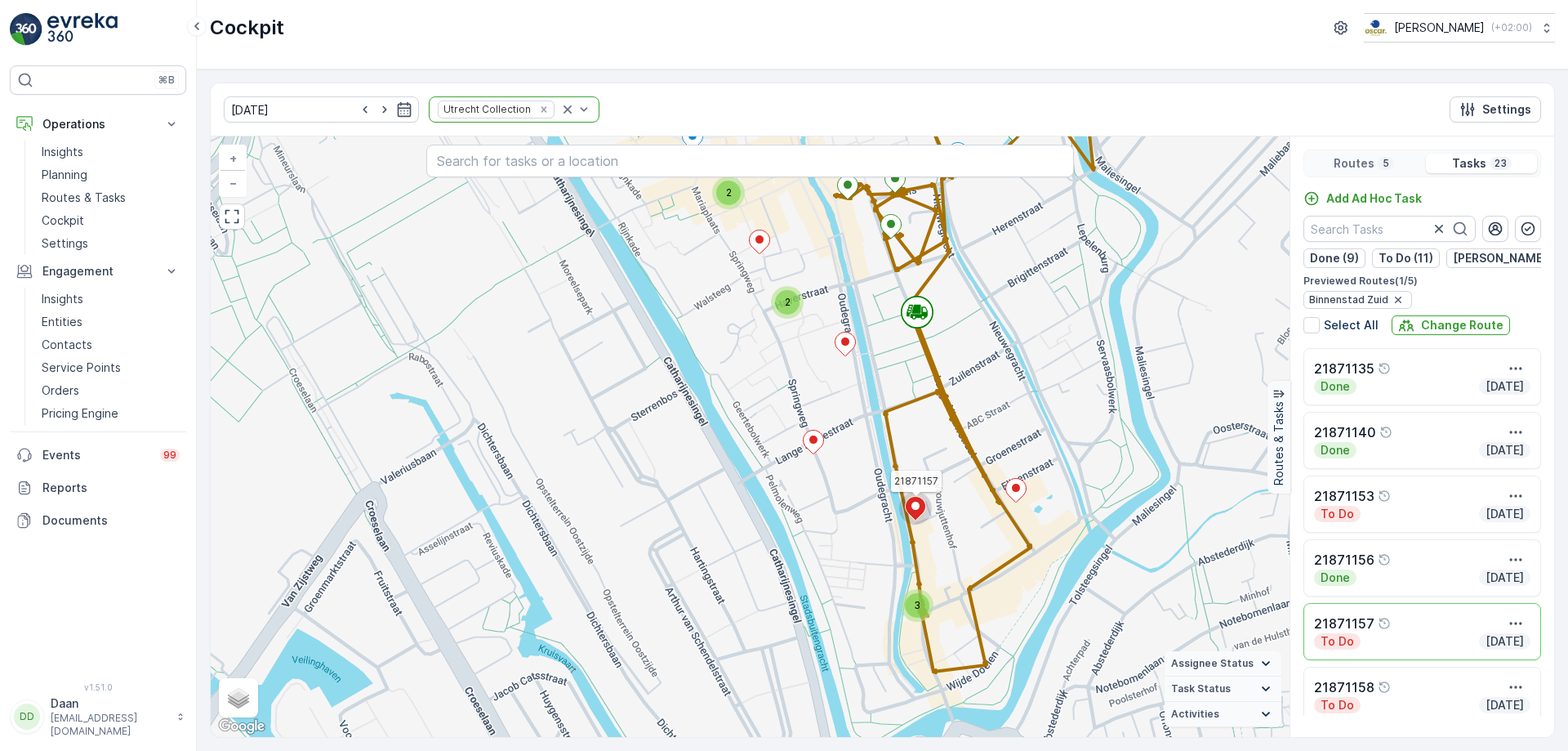
drag, startPoint x: 961, startPoint y: 374, endPoint x: 986, endPoint y: 427, distance: 58.6
click at [986, 427] on div "2 3 2 2 21871157 + − Satellite Roadmap Terrain Hybrid Leaflet Keyboard shortcut…" at bounding box center [750, 437] width 1078 height 600
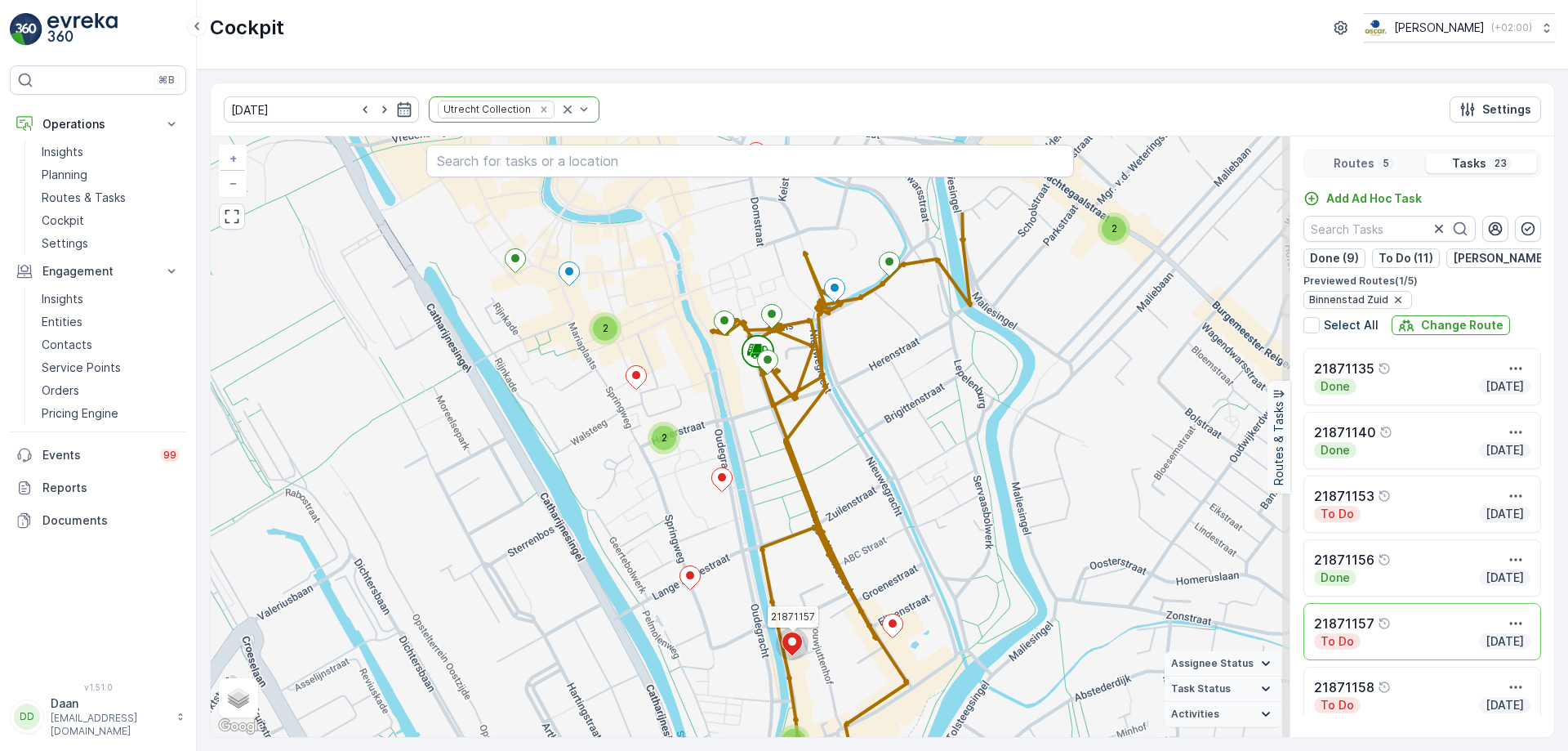
drag, startPoint x: 891, startPoint y: 396, endPoint x: 767, endPoint y: 531, distance: 183.3
click at [767, 531] on div "2 3 2 2 21871157 + − Satellite Roadmap Terrain Hybrid Leaflet Keyboard shortcut…" at bounding box center [750, 437] width 1078 height 600
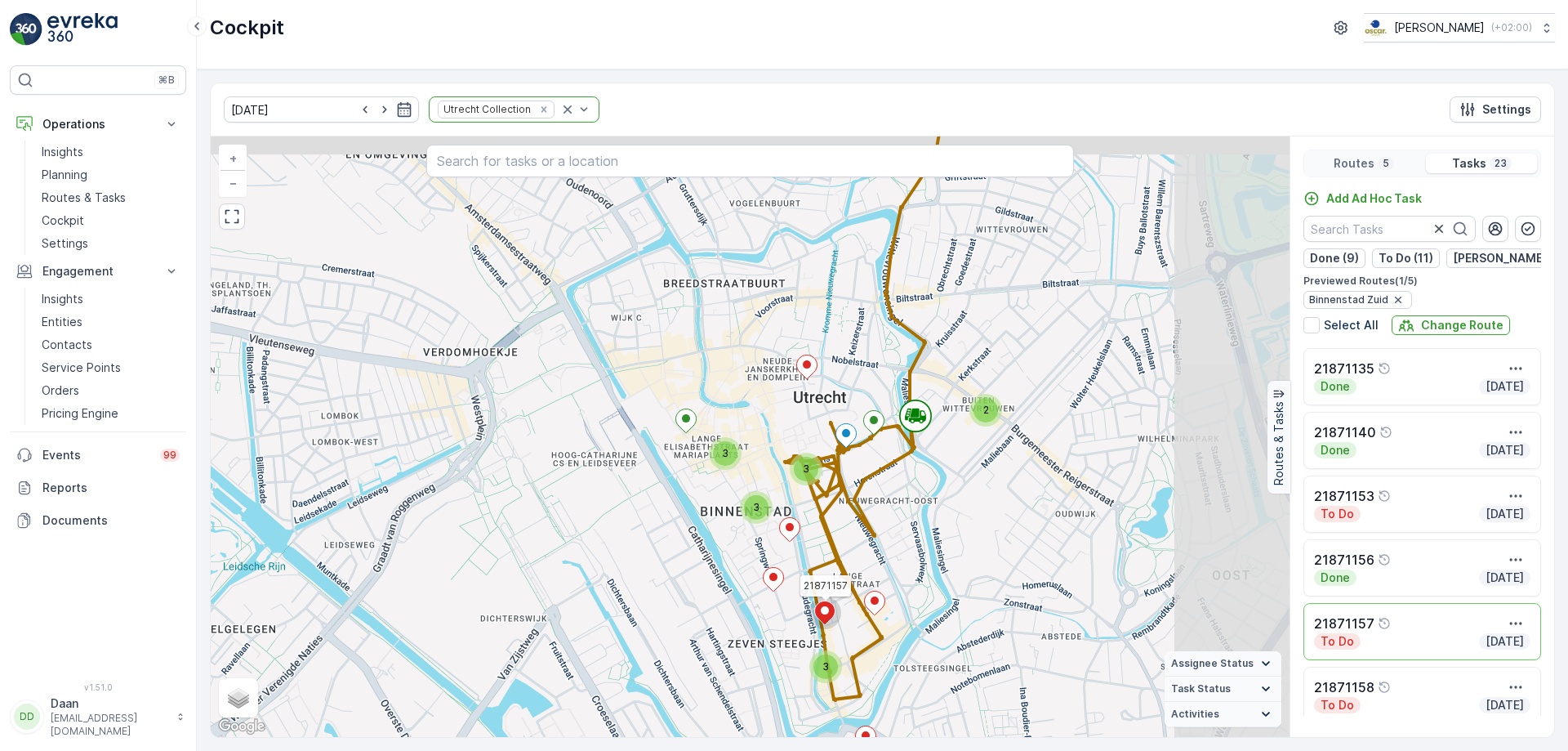
drag, startPoint x: 1080, startPoint y: 485, endPoint x: 867, endPoint y: 576, distance: 231.6
click at [870, 578] on div "2 3 3 3 3 21871157 + − Satellite Roadmap Terrain Hybrid Leaflet Keyboard shortc…" at bounding box center [750, 437] width 1078 height 600
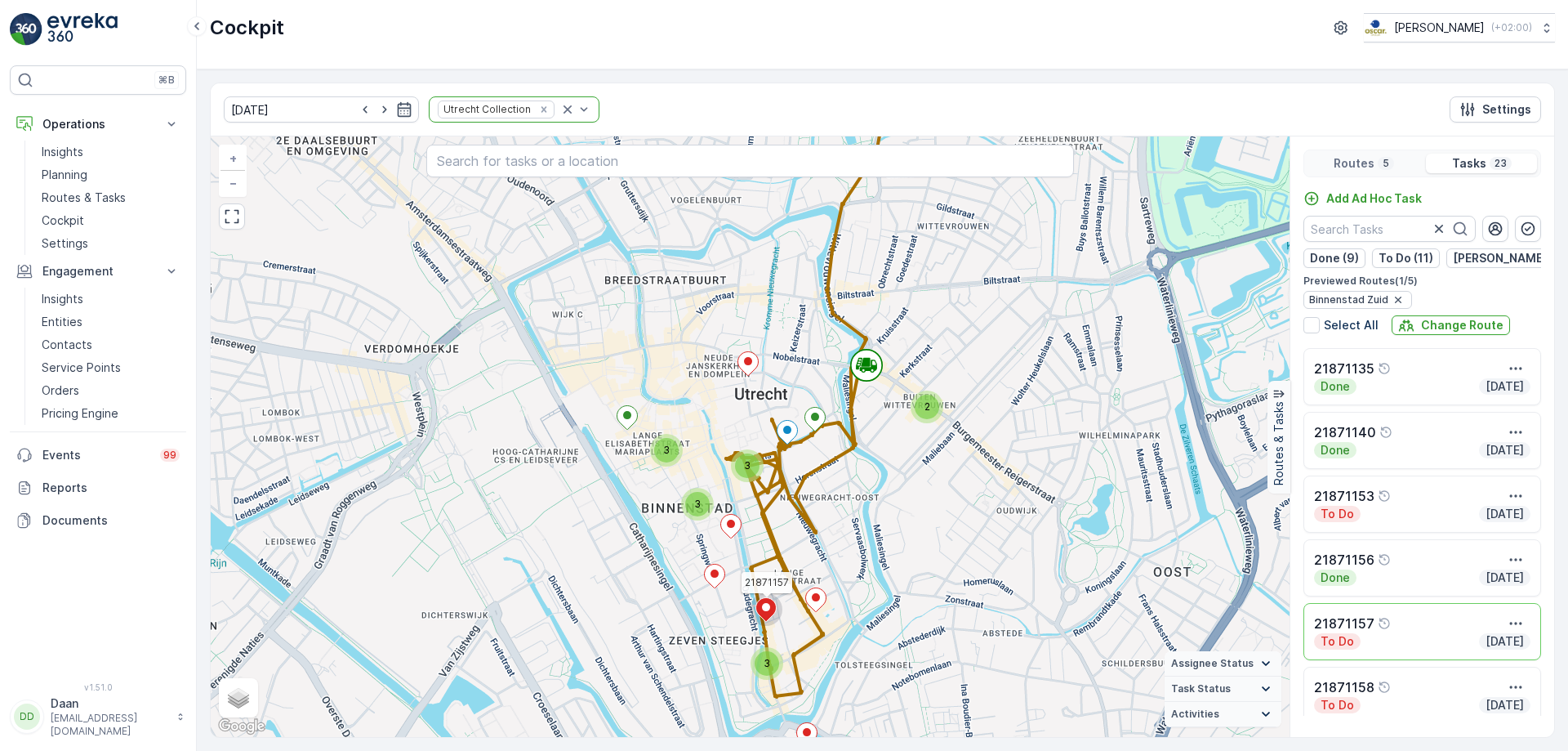
drag, startPoint x: 839, startPoint y: 615, endPoint x: 906, endPoint y: 571, distance: 80.2
click at [906, 571] on div "2 3 3 3 3 21871157 + − Satellite Roadmap Terrain Hybrid Leaflet Keyboard shortc…" at bounding box center [750, 437] width 1078 height 600
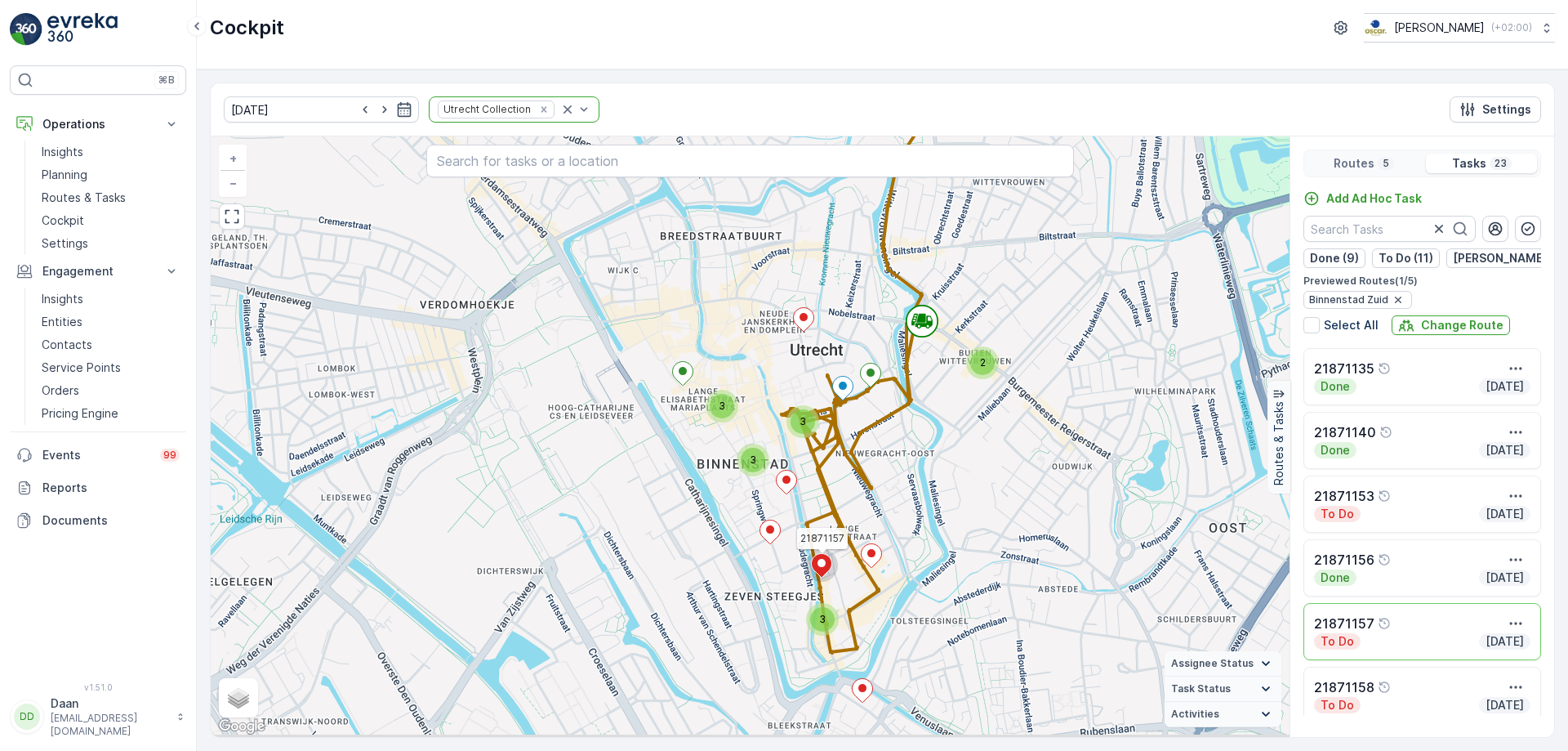
drag, startPoint x: 908, startPoint y: 576, endPoint x: 945, endPoint y: 546, distance: 47.6
click at [945, 546] on div "2 3 3 3 3 21871157 + − Satellite Roadmap Terrain Hybrid Leaflet Keyboard shortc…" at bounding box center [750, 437] width 1078 height 600
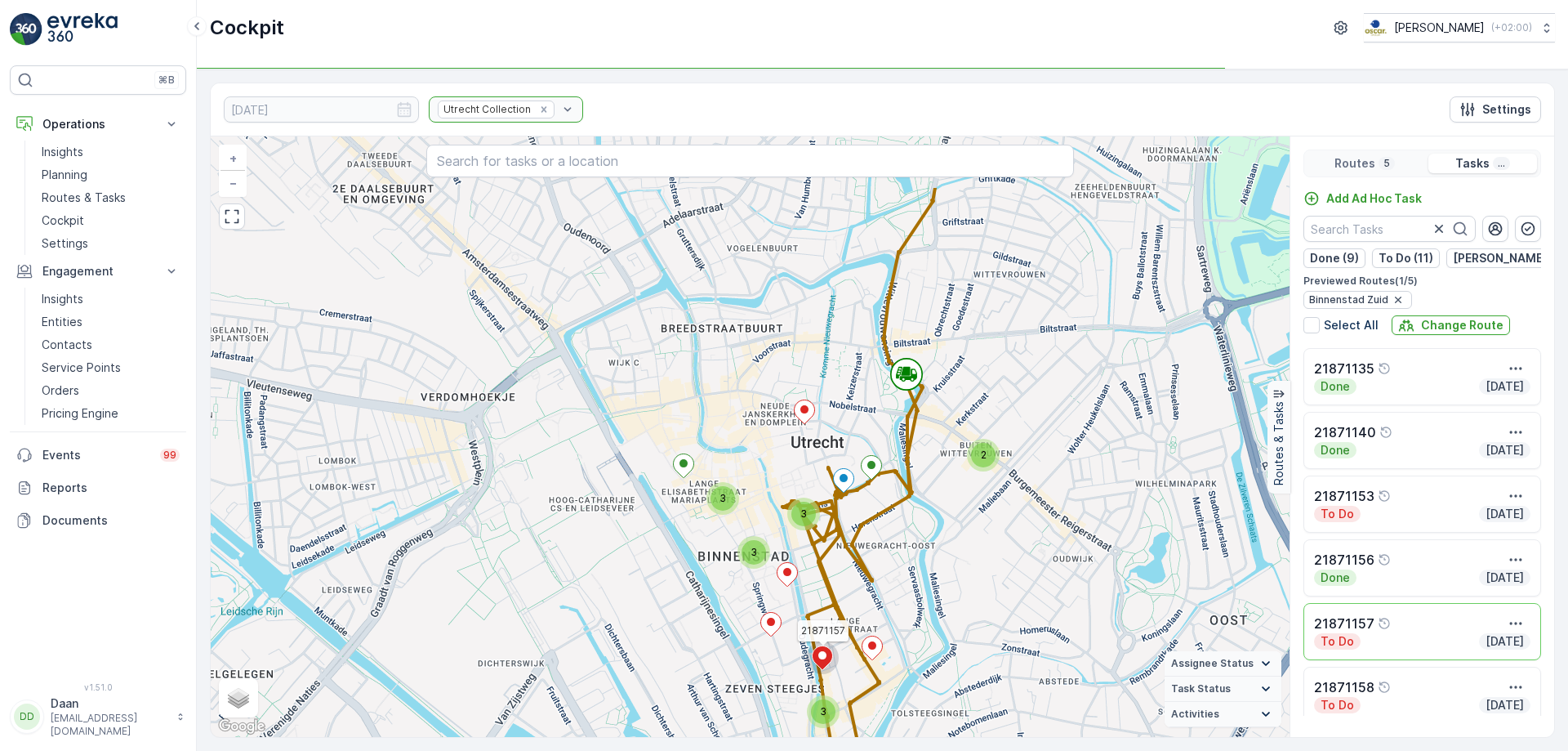
drag, startPoint x: 911, startPoint y: 270, endPoint x: 884, endPoint y: 364, distance: 97.8
click at [887, 368] on div "2 3 3 3 3 21871157 + − Satellite Roadmap Terrain Hybrid Leaflet Keyboard shortc…" at bounding box center [750, 437] width 1078 height 600
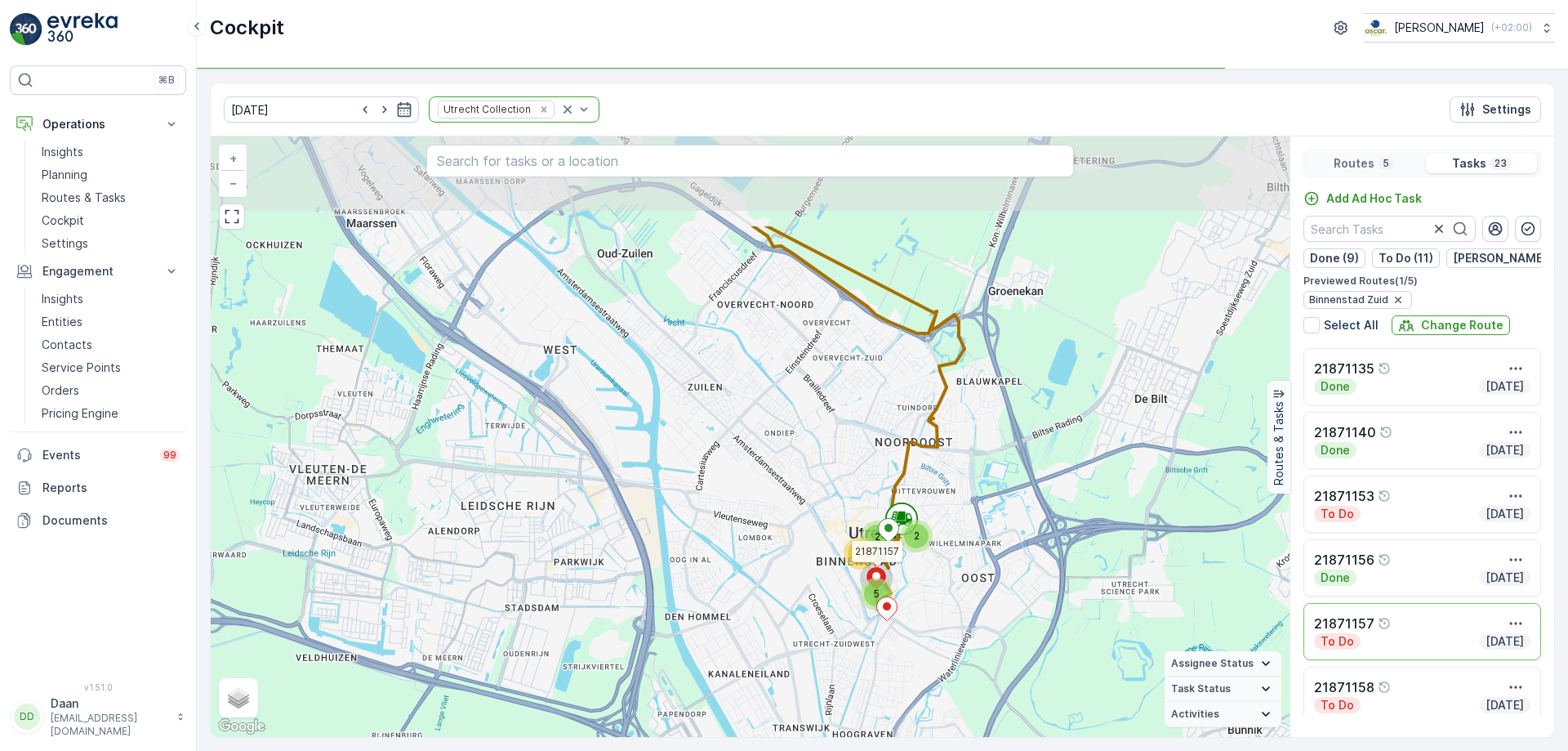
drag, startPoint x: 981, startPoint y: 314, endPoint x: 990, endPoint y: 466, distance: 152.3
click at [990, 466] on div "2 2 5 11 21871157 + − Satellite Roadmap Terrain Hybrid Leaflet Keyboard shortcu…" at bounding box center [750, 437] width 1078 height 600
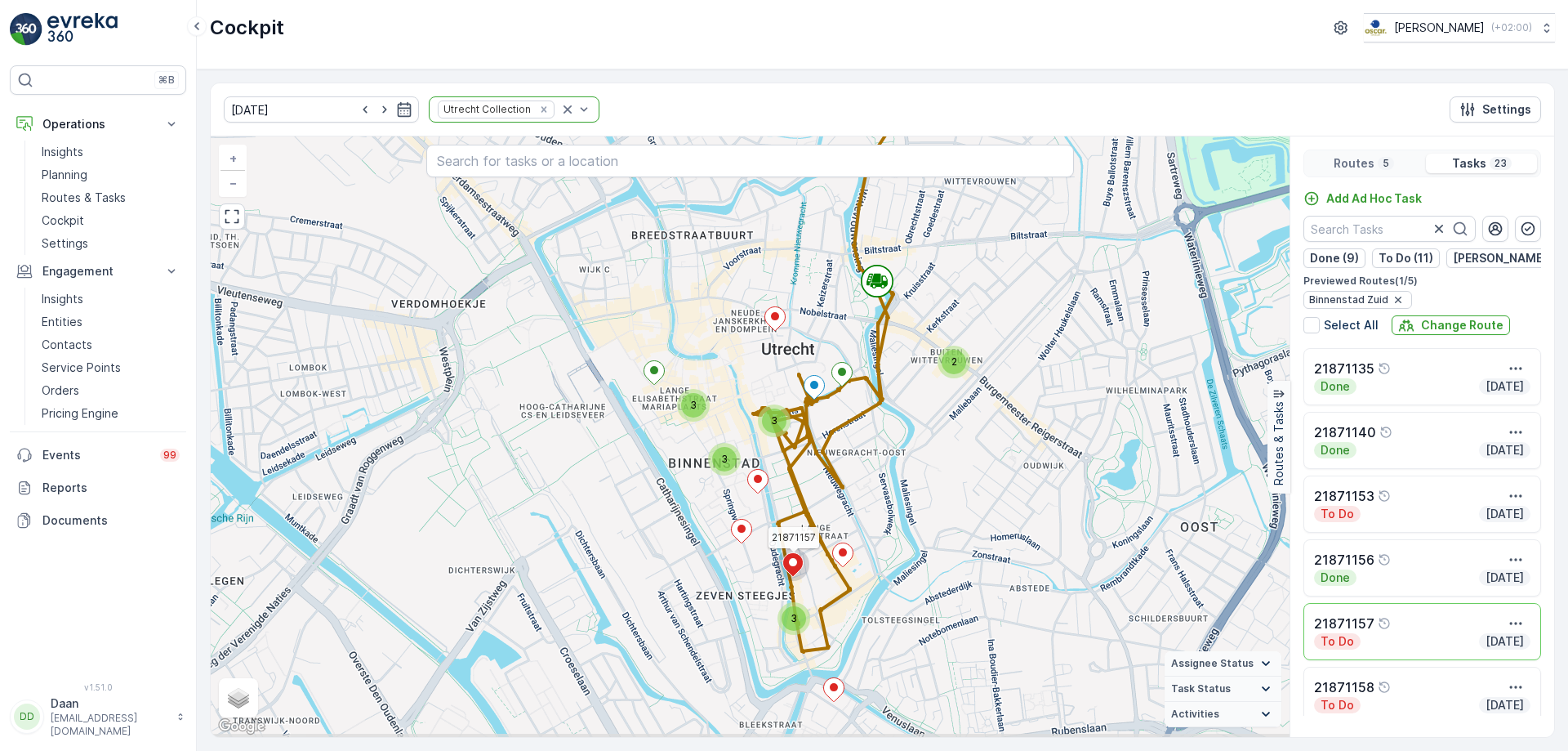
drag, startPoint x: 886, startPoint y: 499, endPoint x: 937, endPoint y: 448, distance: 72.1
click at [937, 448] on div "2 3 3 3 3 21871157 + − Satellite Roadmap Terrain Hybrid Leaflet Keyboard shortc…" at bounding box center [750, 437] width 1078 height 600
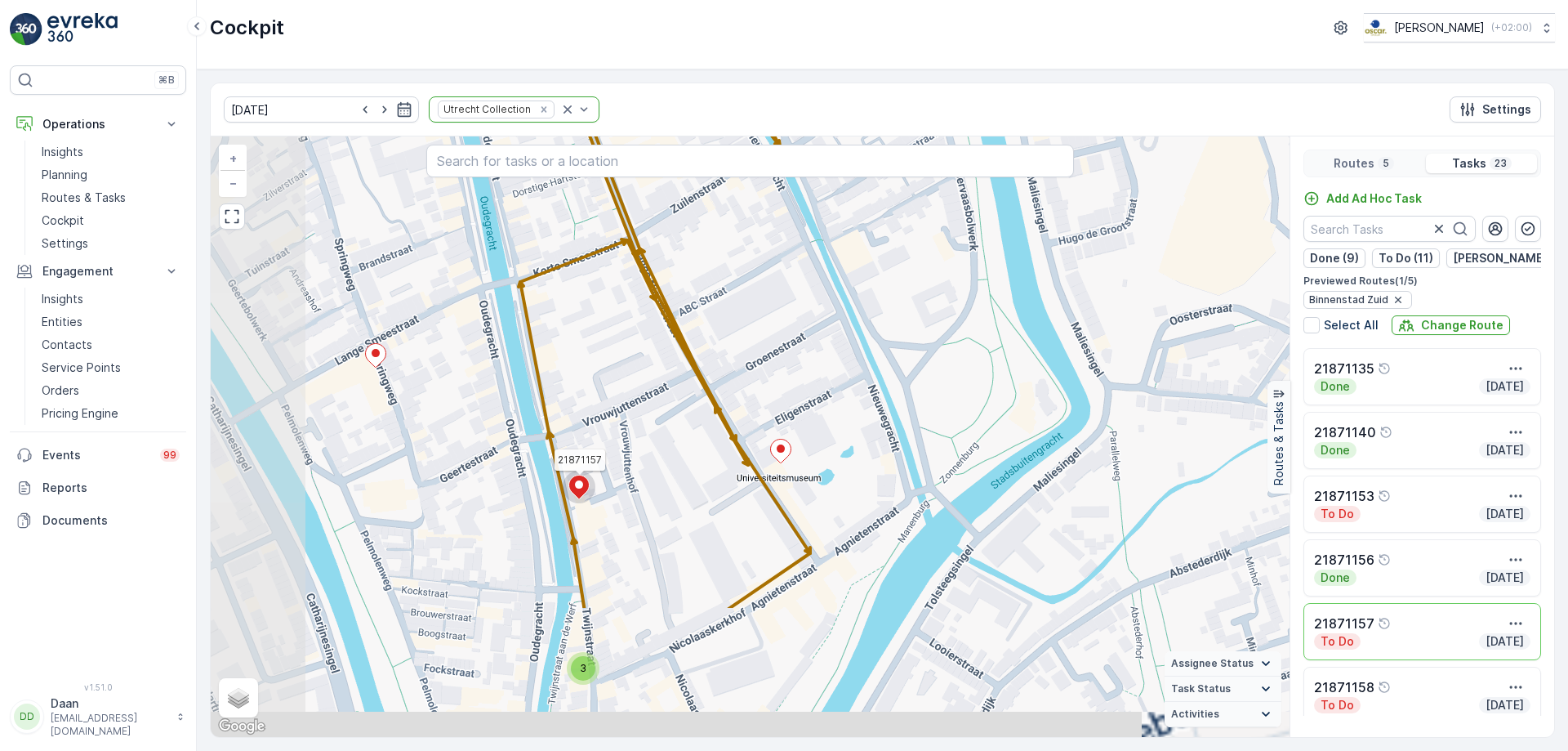
drag, startPoint x: 860, startPoint y: 558, endPoint x: 1007, endPoint y: 369, distance: 239.4
click at [1007, 369] on div "2 3 2 21871157 + − Satellite Roadmap Terrain Hybrid Leaflet Keyboard shortcuts …" at bounding box center [750, 437] width 1078 height 600
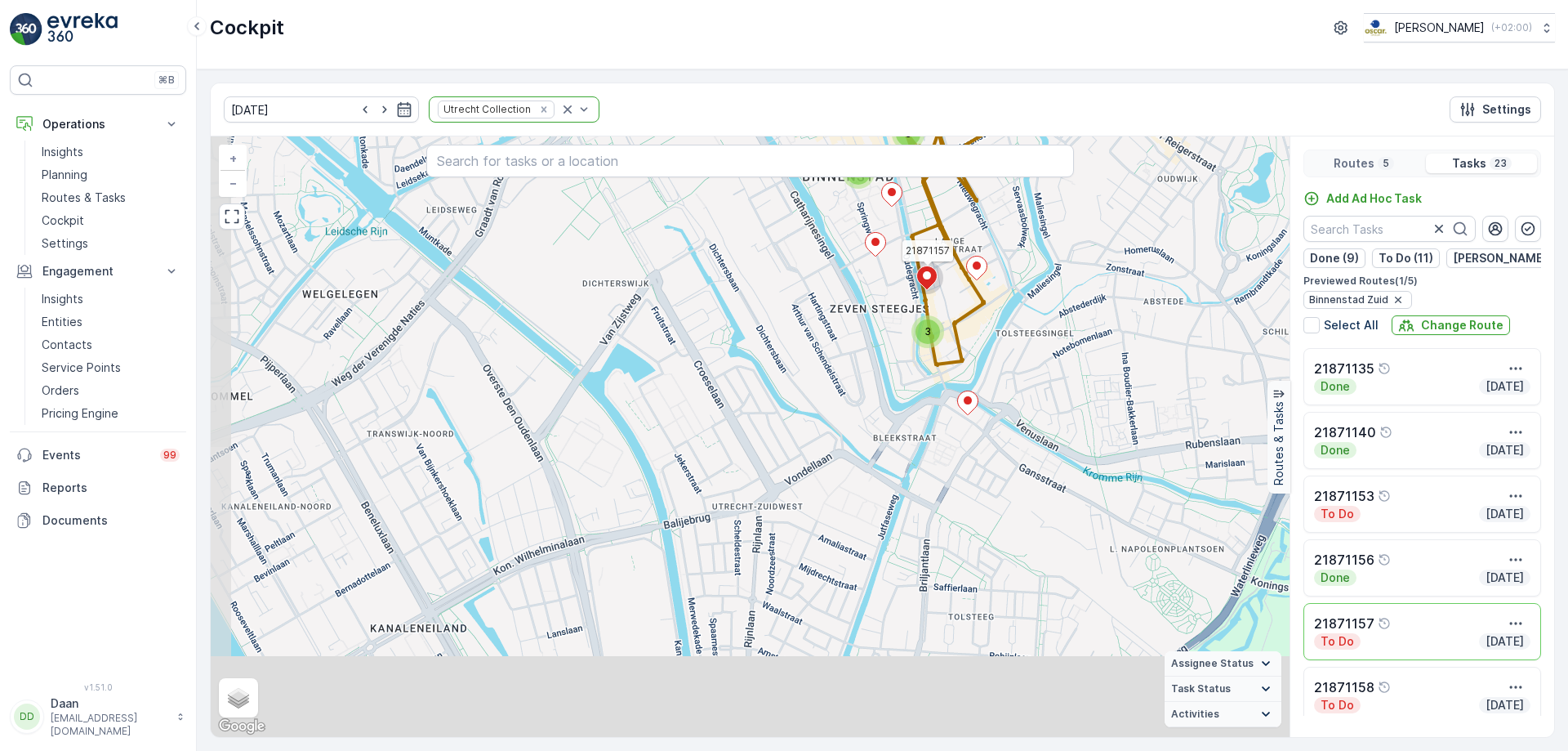
drag, startPoint x: 992, startPoint y: 514, endPoint x: 1018, endPoint y: 403, distance: 114.0
click at [1018, 403] on div "2 3 3 3 3 21871157 + − Satellite Roadmap Terrain Hybrid Leaflet Keyboard shortc…" at bounding box center [750, 437] width 1078 height 600
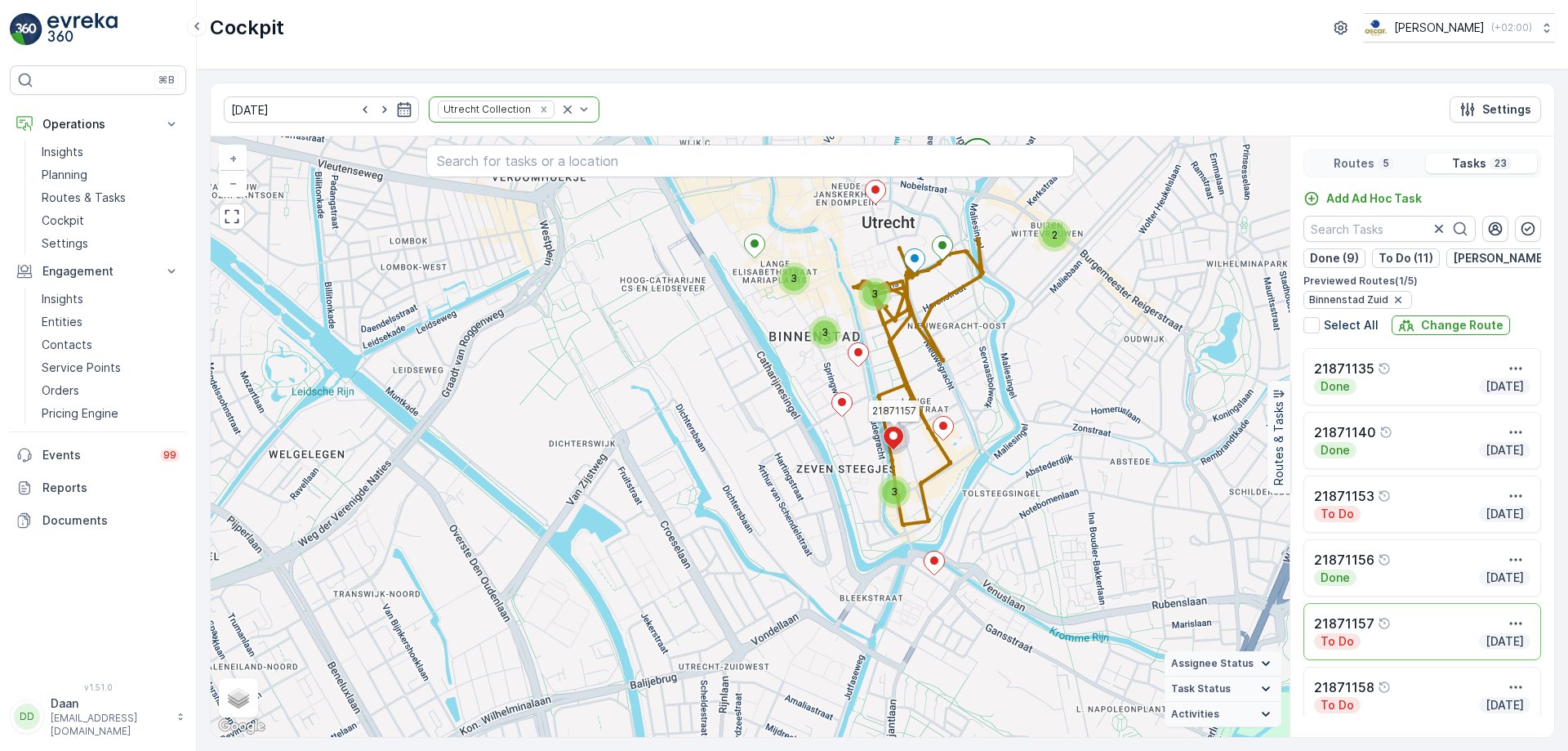
drag, startPoint x: 1057, startPoint y: 283, endPoint x: 1023, endPoint y: 443, distance: 163.6
click at [1023, 443] on div "2 3 3 3 3 21871157 + − Satellite Roadmap Terrain Hybrid Leaflet Keyboard shortc…" at bounding box center [750, 437] width 1078 height 600
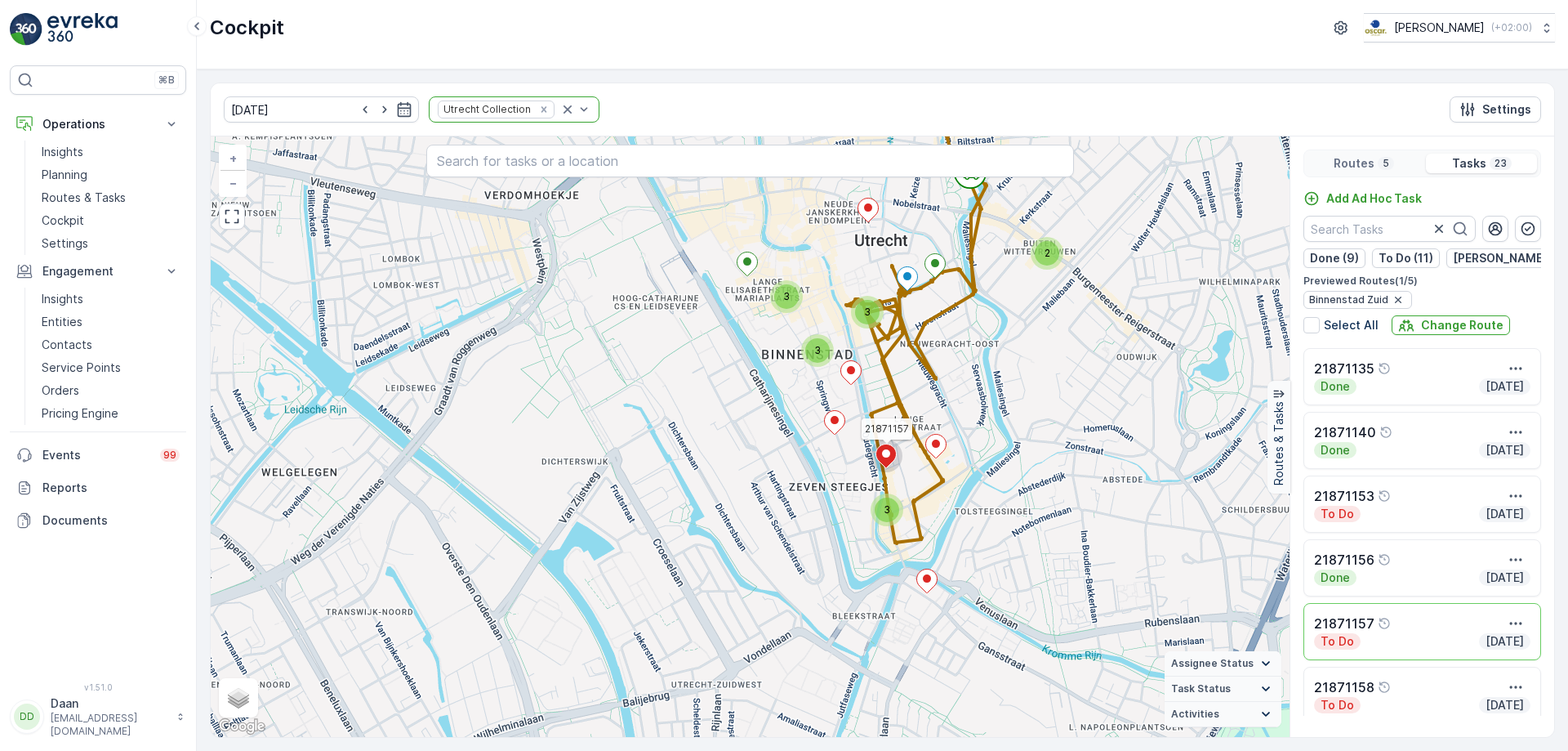
drag, startPoint x: 1053, startPoint y: 315, endPoint x: 1028, endPoint y: 366, distance: 56.8
click at [1028, 366] on div "2 3 3 3 3 21871157 + − Satellite Roadmap Terrain Hybrid Leaflet Keyboard shortc…" at bounding box center [750, 437] width 1078 height 600
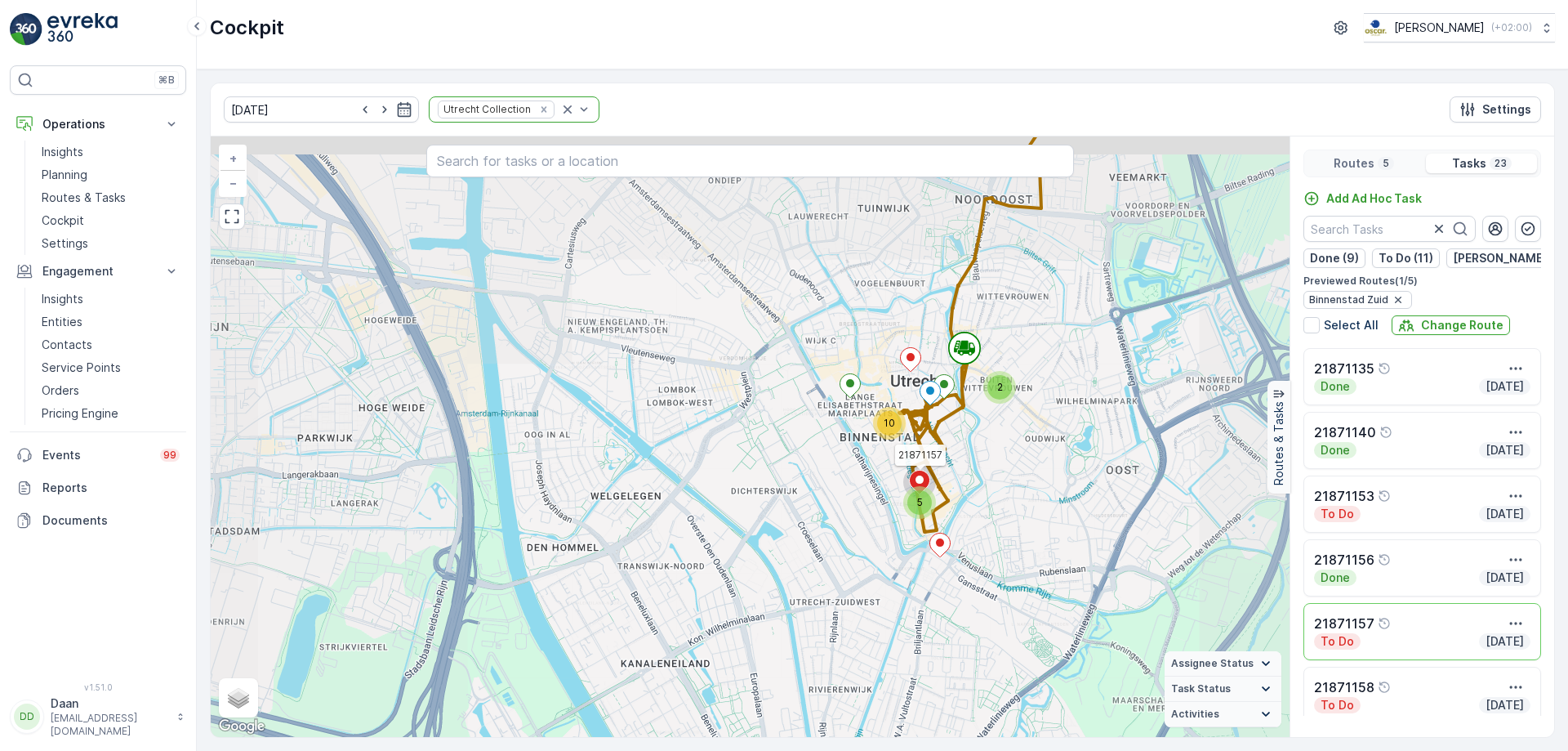
drag, startPoint x: 1028, startPoint y: 366, endPoint x: 991, endPoint y: 426, distance: 70.5
click at [999, 429] on div "3 3 3 3 2 5 10 21871157 + − Satellite Roadmap Terrain Hybrid Leaflet Keyboard s…" at bounding box center [750, 437] width 1078 height 600
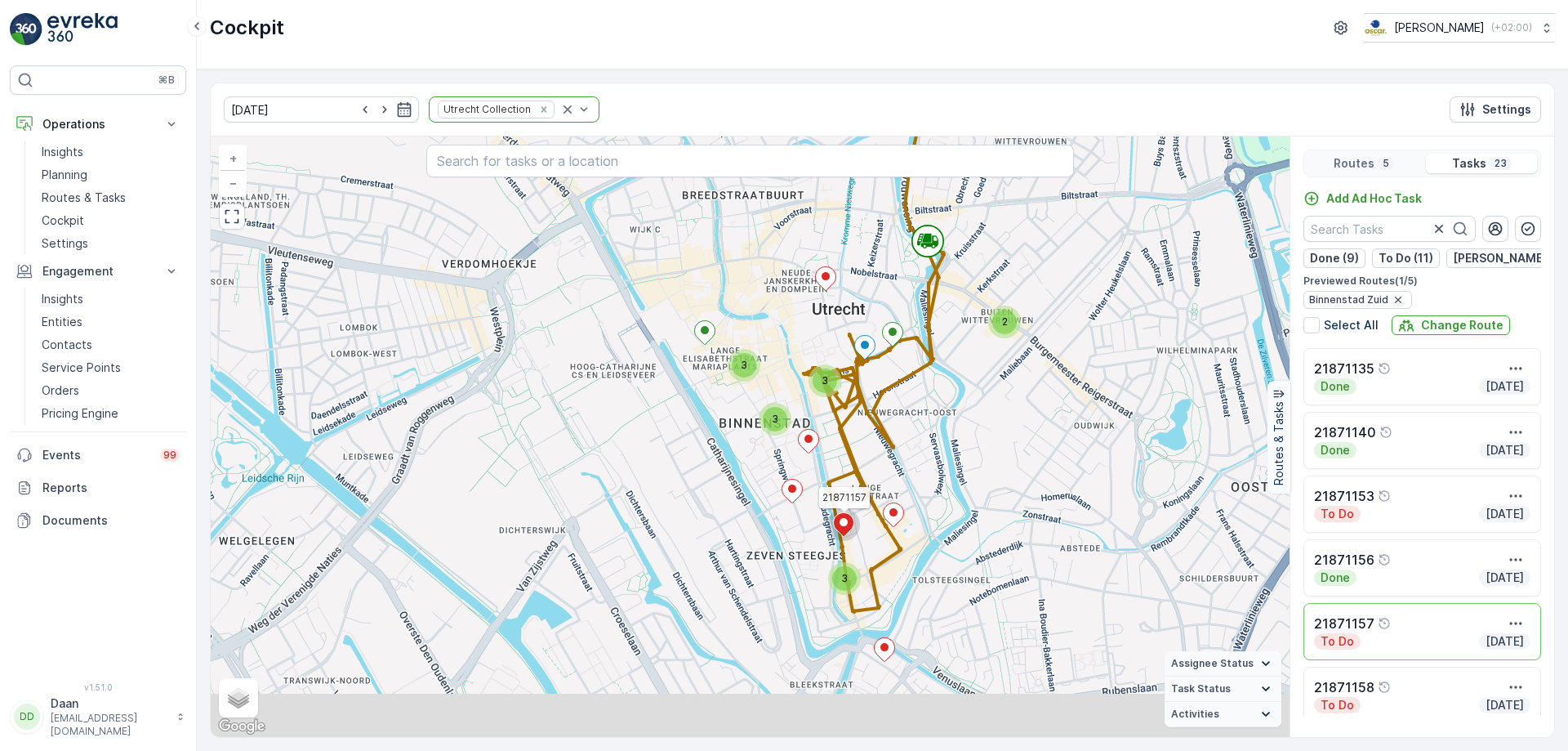
drag, startPoint x: 990, startPoint y: 432, endPoint x: 977, endPoint y: 387, distance: 46.8
click at [977, 387] on div "2 3 3 3 3 21871157 + − Satellite Roadmap Terrain Hybrid Leaflet Keyboard shortc…" at bounding box center [750, 437] width 1078 height 600
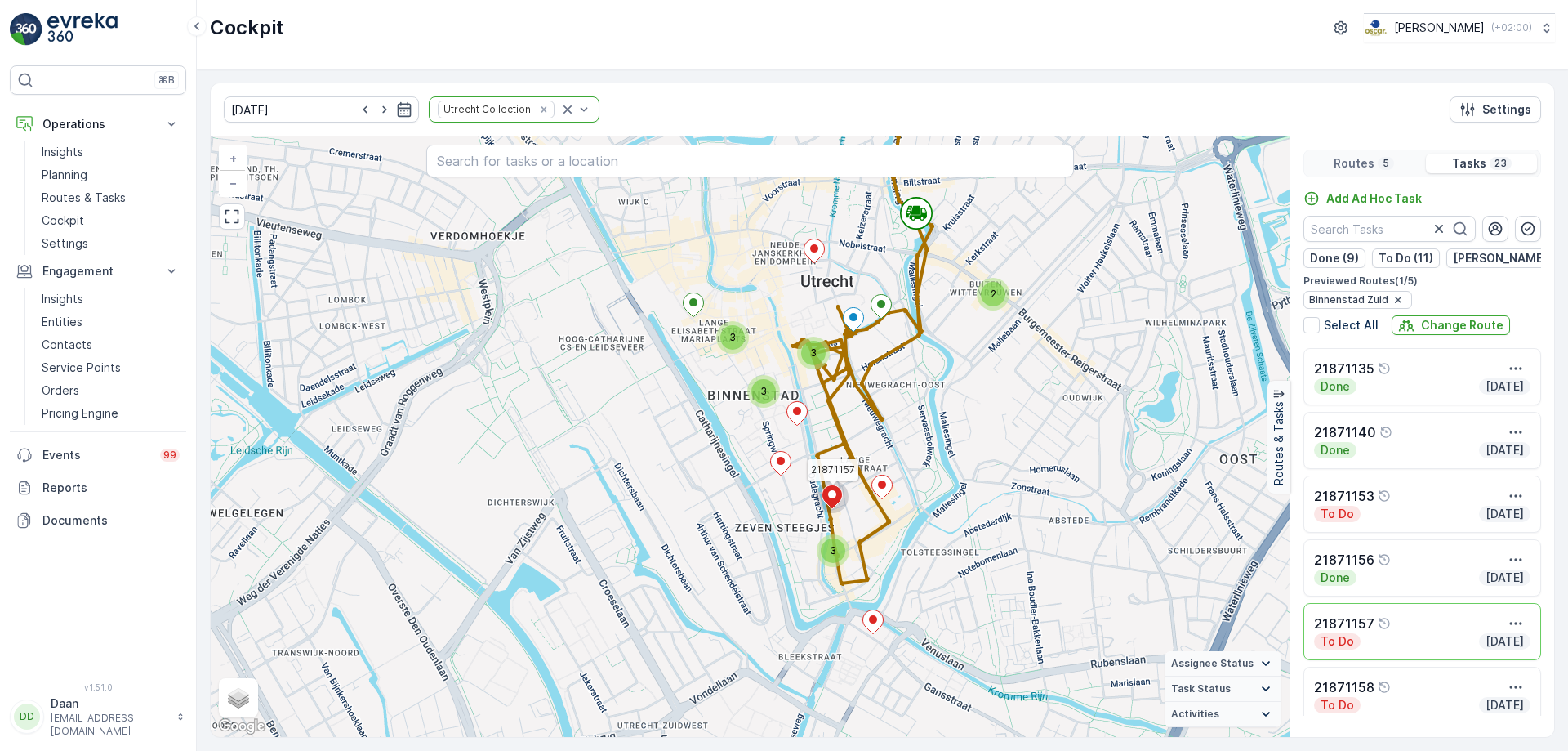
drag, startPoint x: 805, startPoint y: 503, endPoint x: 805, endPoint y: 494, distance: 9.0
click at [805, 494] on div "2 3 3 3 3 21871157 + − Satellite Roadmap Terrain Hybrid Leaflet Keyboard shortc…" at bounding box center [750, 437] width 1078 height 600
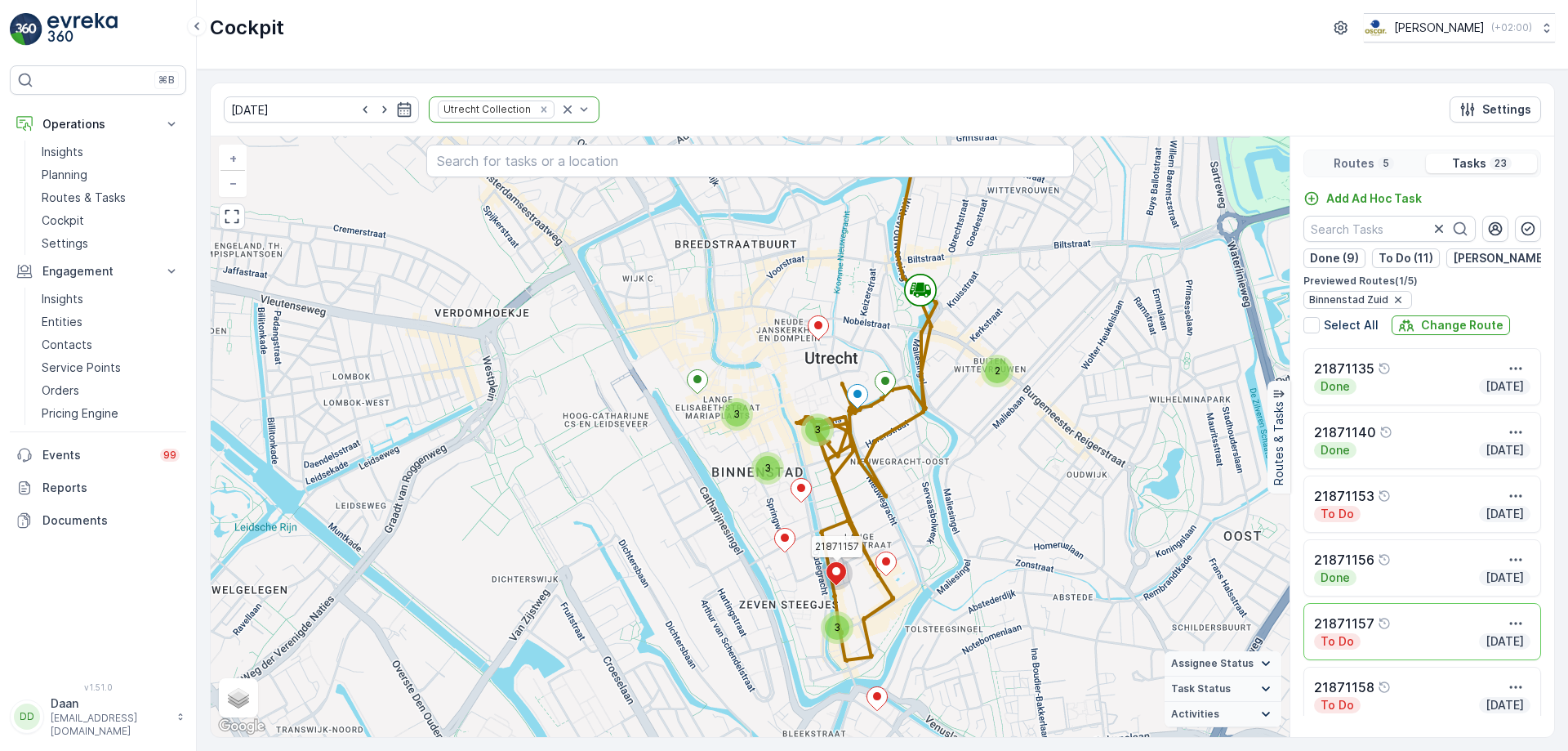
drag, startPoint x: 1000, startPoint y: 240, endPoint x: 1007, endPoint y: 348, distance: 108.2
click at [1007, 348] on div "2 3 3 3 3 21871157 + − Satellite Roadmap Terrain Hybrid Leaflet Keyboard shortc…" at bounding box center [750, 437] width 1078 height 600
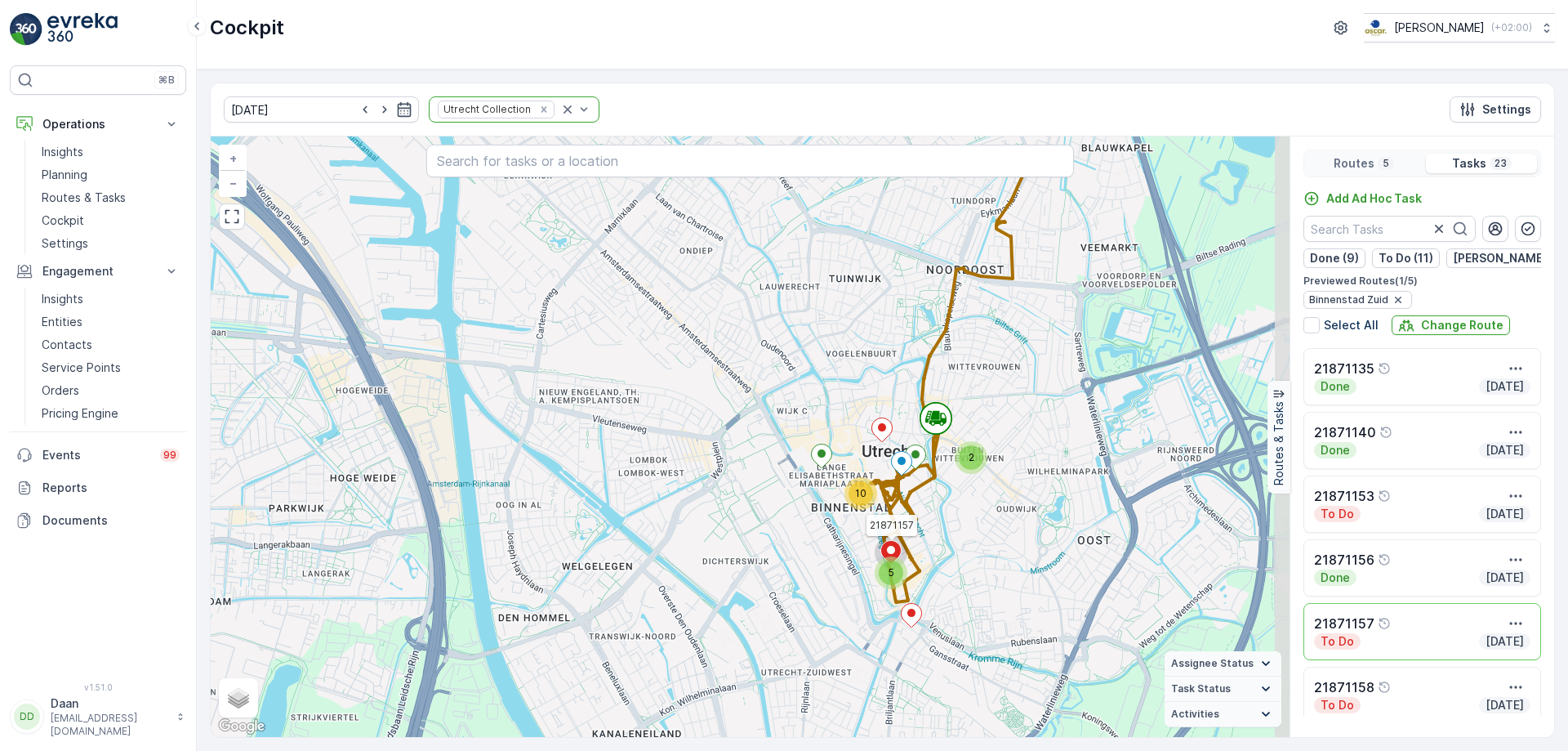
drag, startPoint x: 1059, startPoint y: 296, endPoint x: 1024, endPoint y: 384, distance: 94.7
click at [1027, 385] on div "2 5 10 21871157 + − Satellite Roadmap Terrain Hybrid Leaflet Keyboard shortcuts…" at bounding box center [750, 437] width 1078 height 600
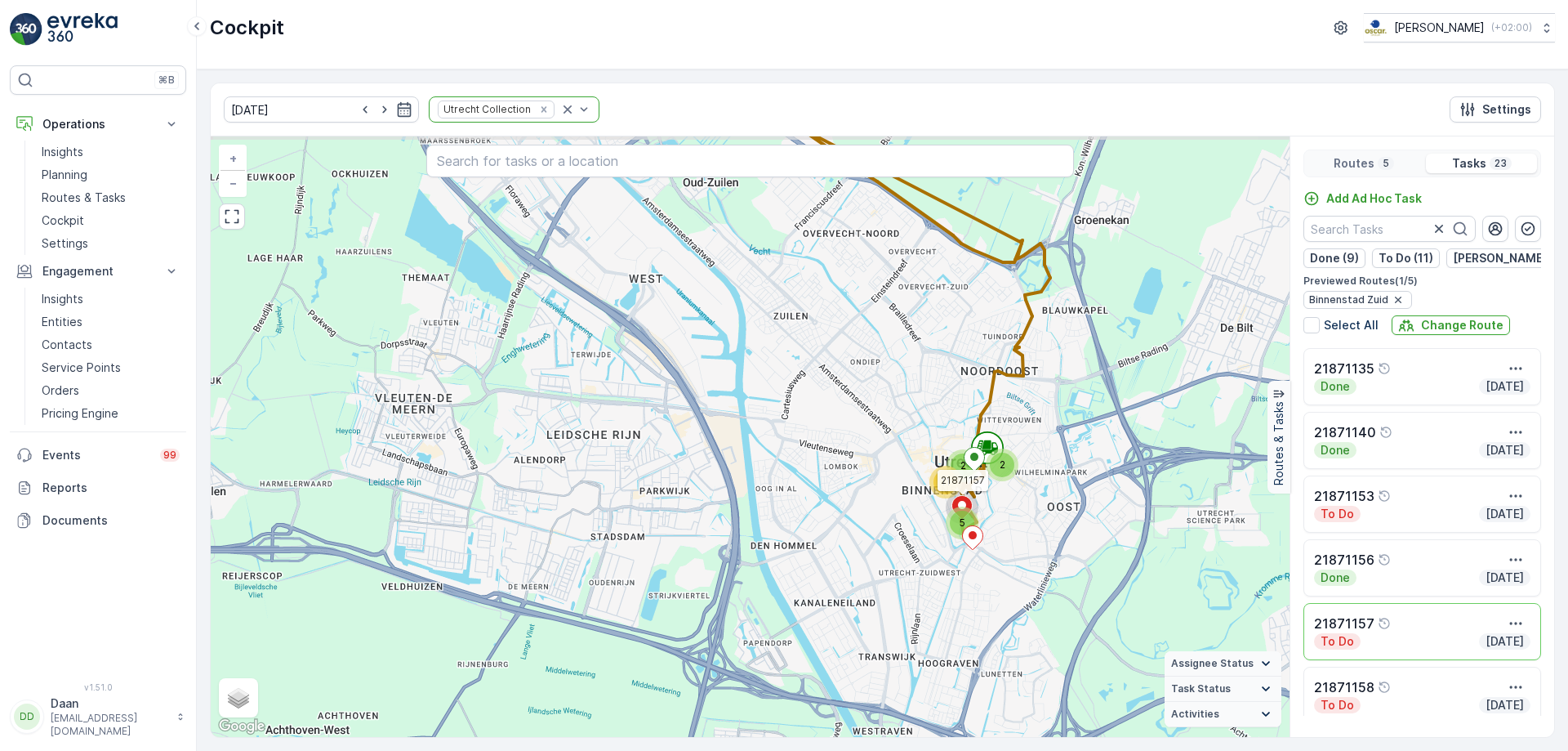
drag, startPoint x: 1019, startPoint y: 372, endPoint x: 1027, endPoint y: 418, distance: 46.7
click at [1027, 418] on div "2 2 5 11 21871157 + − Satellite Roadmap Terrain Hybrid Leaflet Keyboard shortcu…" at bounding box center [750, 437] width 1078 height 600
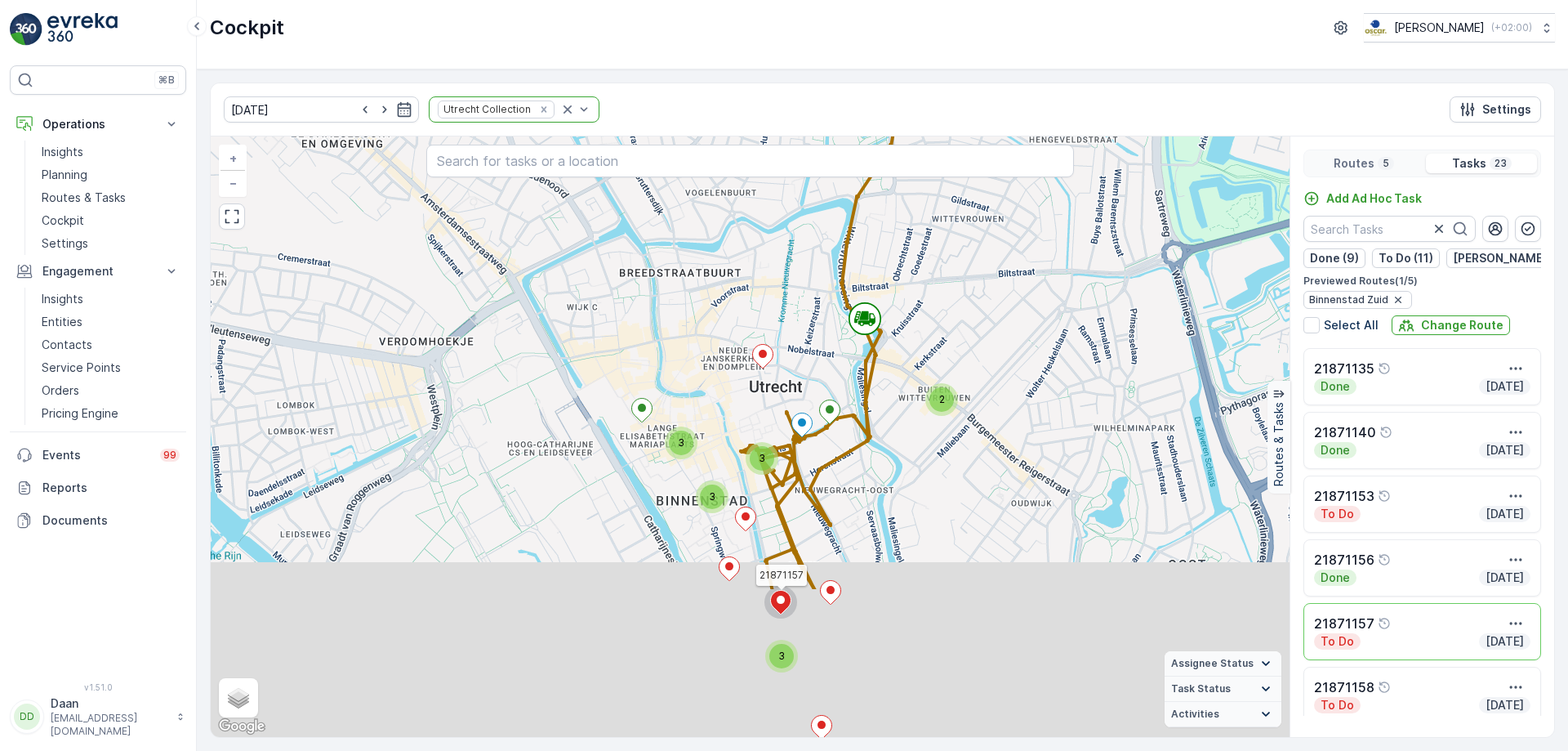
drag, startPoint x: 1032, startPoint y: 453, endPoint x: 1056, endPoint y: 225, distance: 229.3
click at [1056, 225] on div "2 3 3 3 3 21871157 + − Satellite Roadmap Terrain Hybrid Leaflet Keyboard shortc…" at bounding box center [750, 437] width 1078 height 600
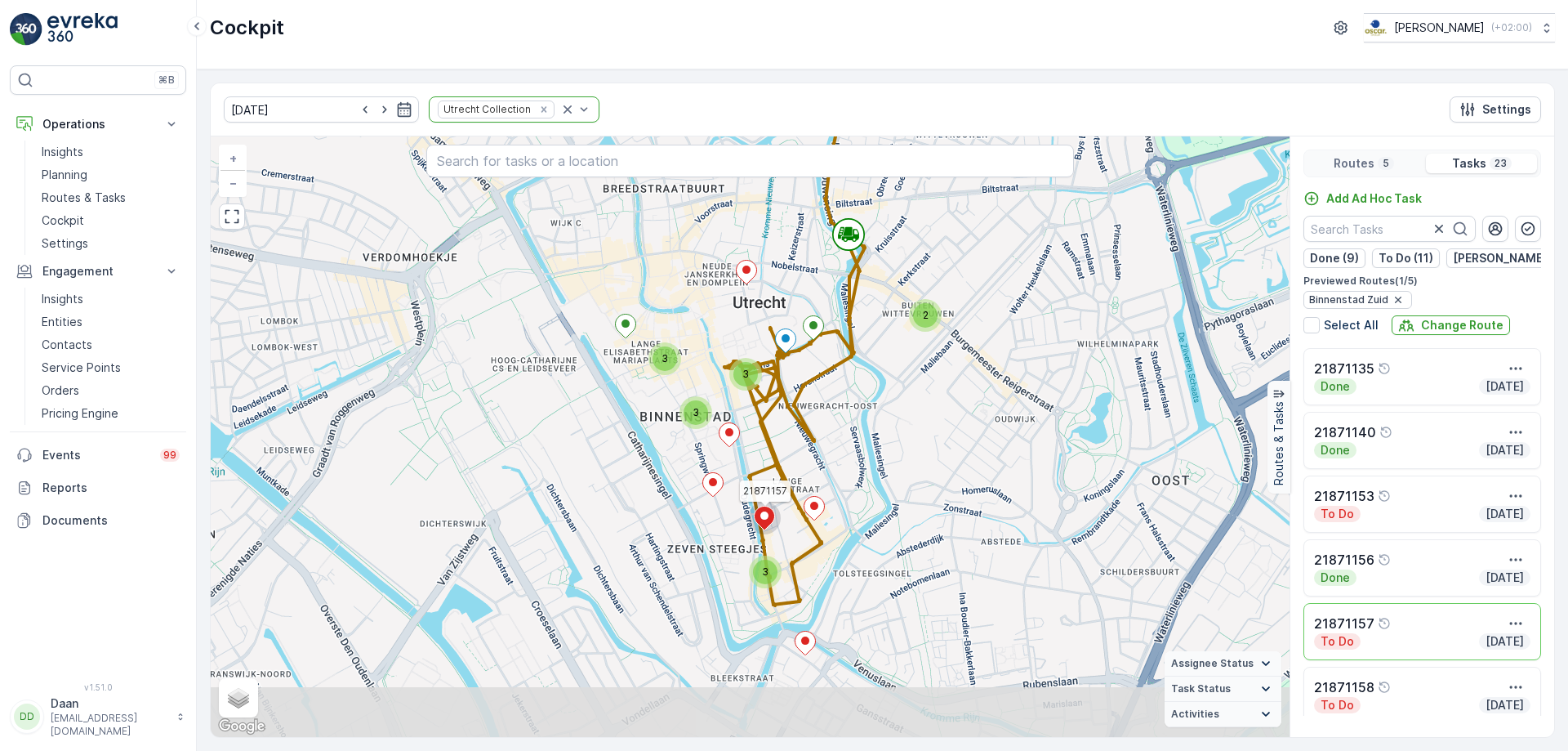
drag, startPoint x: 966, startPoint y: 485, endPoint x: 938, endPoint y: 420, distance: 70.8
click at [938, 420] on div "2 3 3 3 3 21871157 + − Satellite Roadmap Terrain Hybrid Leaflet Keyboard shortc…" at bounding box center [750, 437] width 1078 height 600
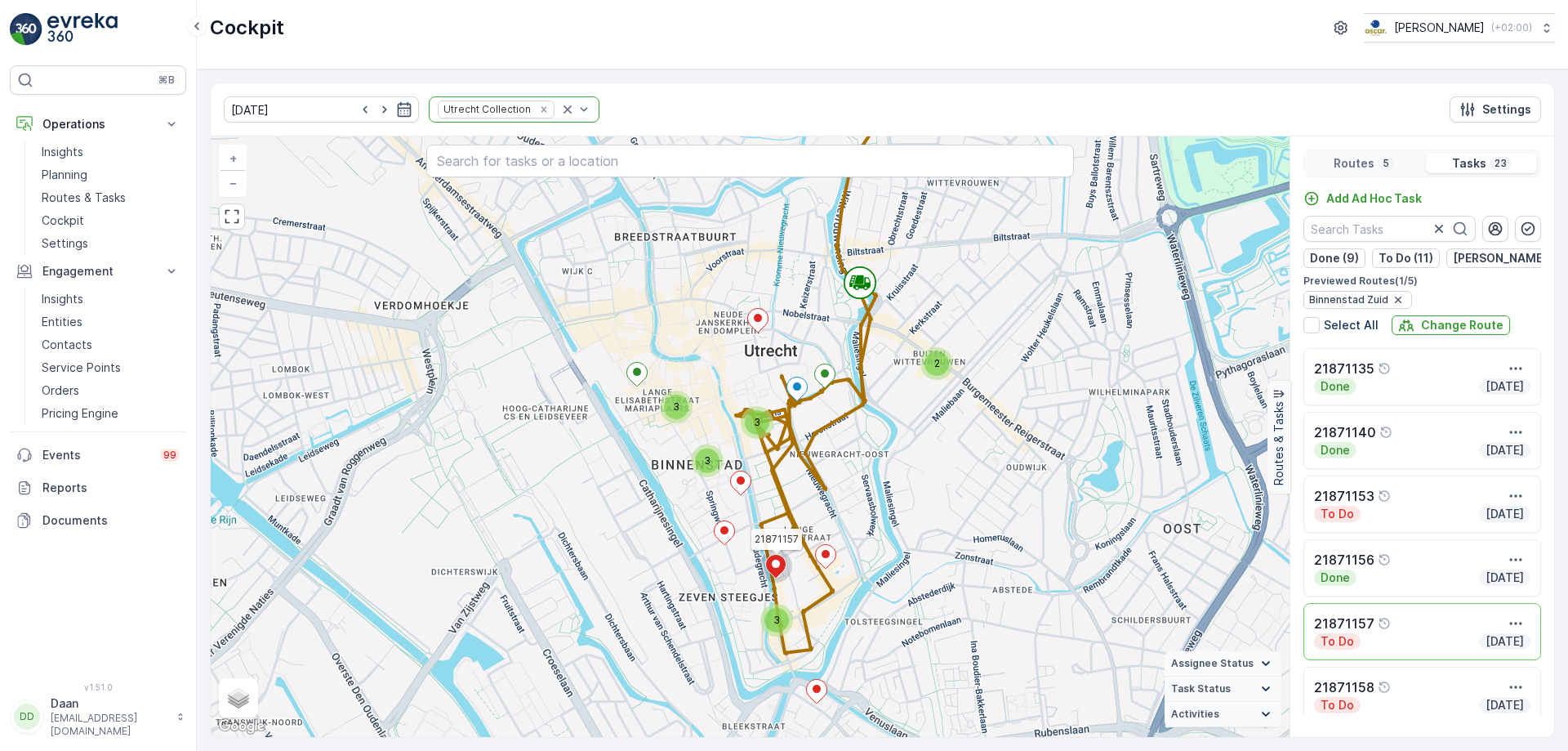
drag, startPoint x: 911, startPoint y: 407, endPoint x: 919, endPoint y: 439, distance: 33.0
click at [919, 439] on div "2 3 3 3 3 21871157 + − Satellite Roadmap Terrain Hybrid Leaflet Keyboard shortc…" at bounding box center [750, 437] width 1078 height 600
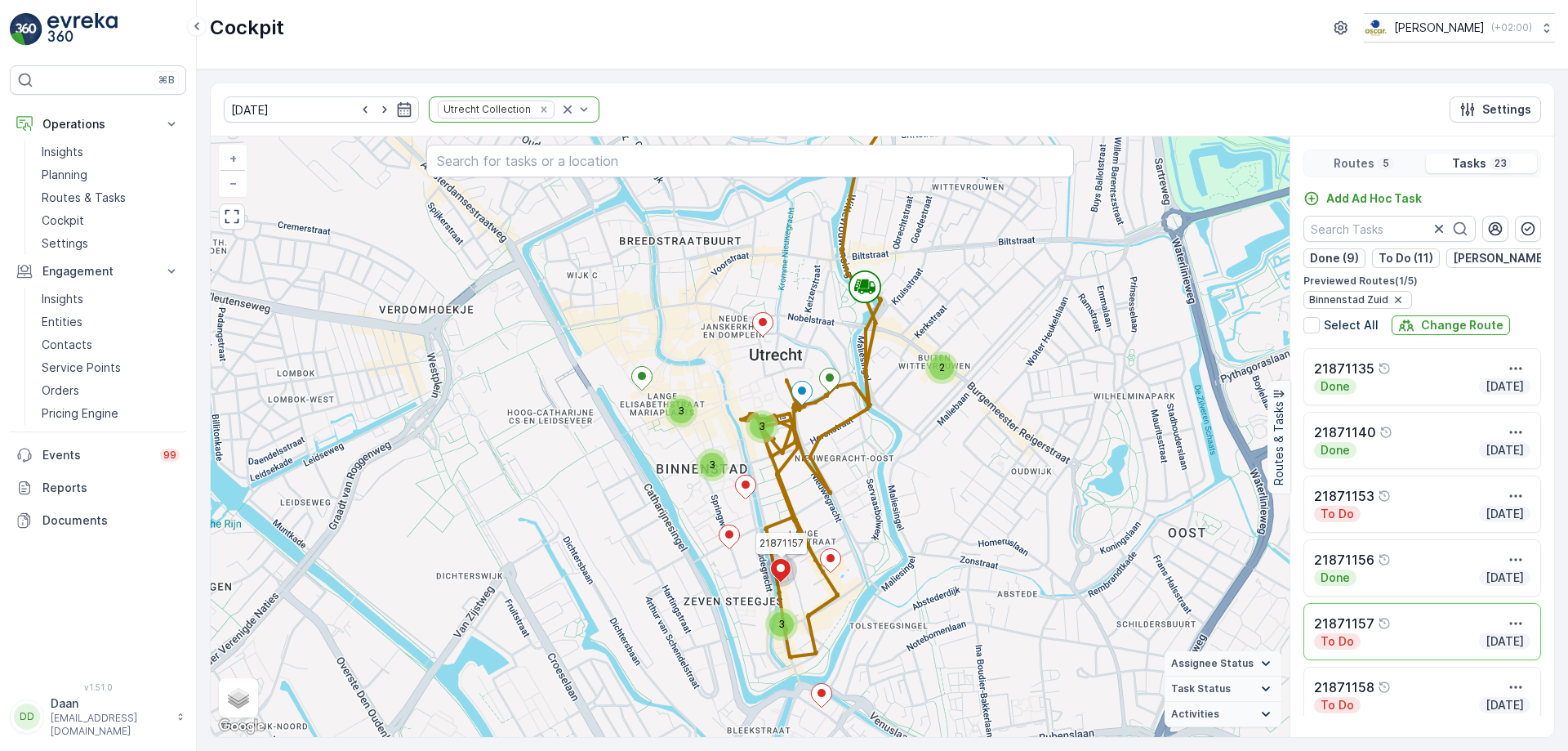
drag, startPoint x: 1006, startPoint y: 302, endPoint x: 1011, endPoint y: 320, distance: 18.7
click at [1011, 320] on div "2 3 3 3 3 21871157 + − Satellite Roadmap Terrain Hybrid Leaflet Keyboard shortc…" at bounding box center [750, 437] width 1078 height 600
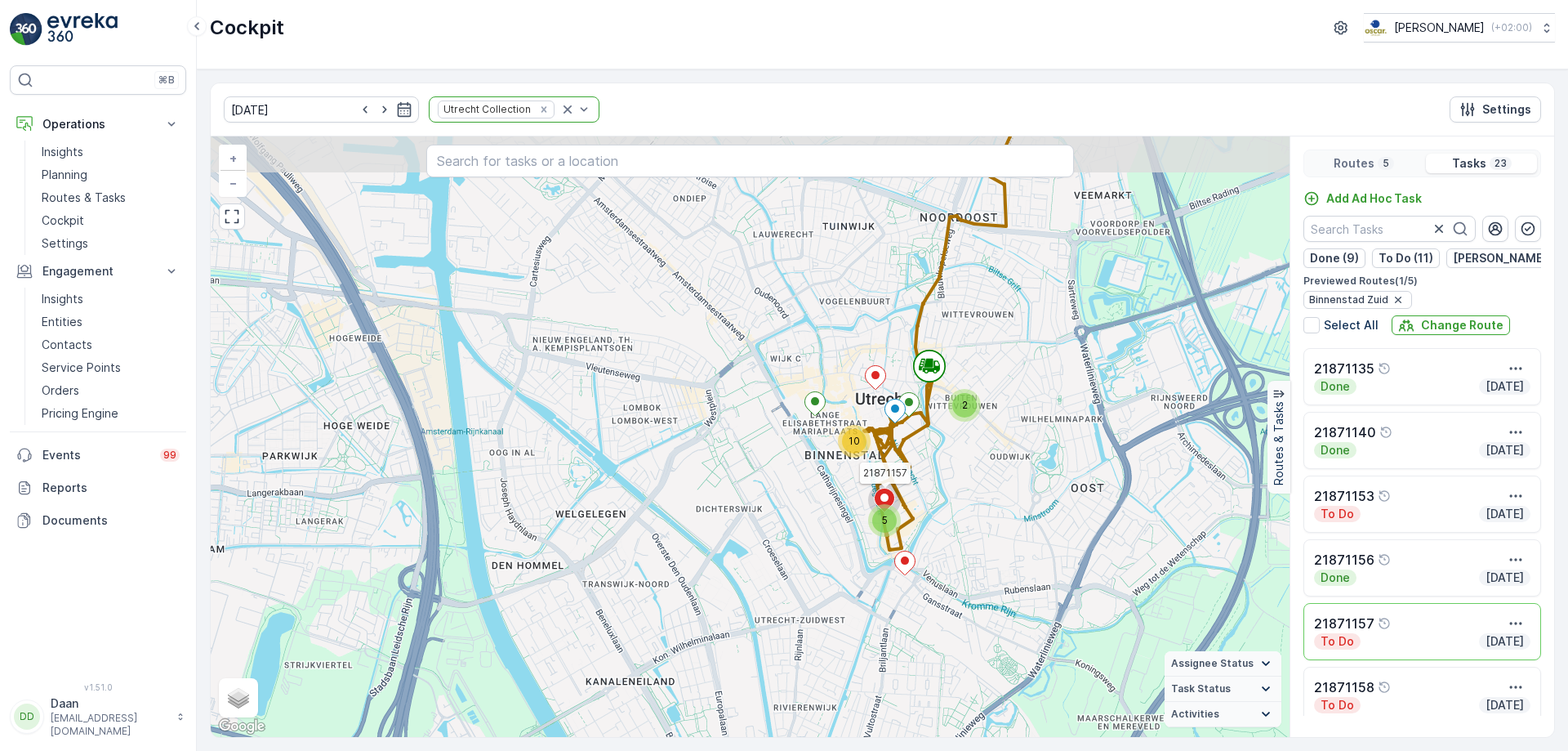
drag, startPoint x: 1034, startPoint y: 348, endPoint x: 1017, endPoint y: 393, distance: 48.1
click at [1022, 402] on div "2 5 10 21871157 + − Satellite Roadmap Terrain Hybrid Leaflet Keyboard shortcuts…" at bounding box center [750, 437] width 1078 height 600
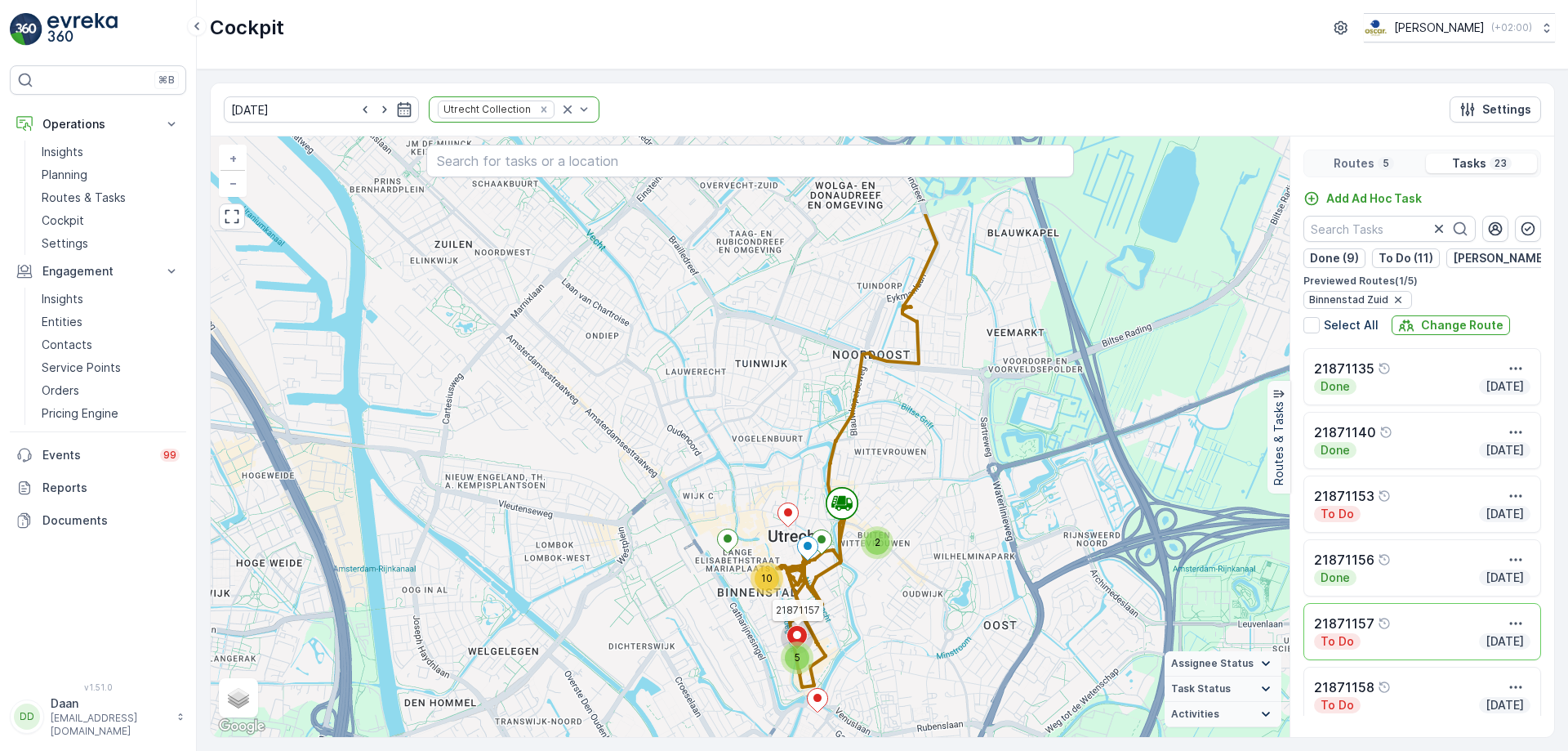
drag, startPoint x: 1033, startPoint y: 360, endPoint x: 945, endPoint y: 498, distance: 163.7
click at [946, 498] on div "2 5 10 21871157 + − Satellite Roadmap Terrain Hybrid Leaflet Keyboard shortcuts…" at bounding box center [750, 437] width 1078 height 600
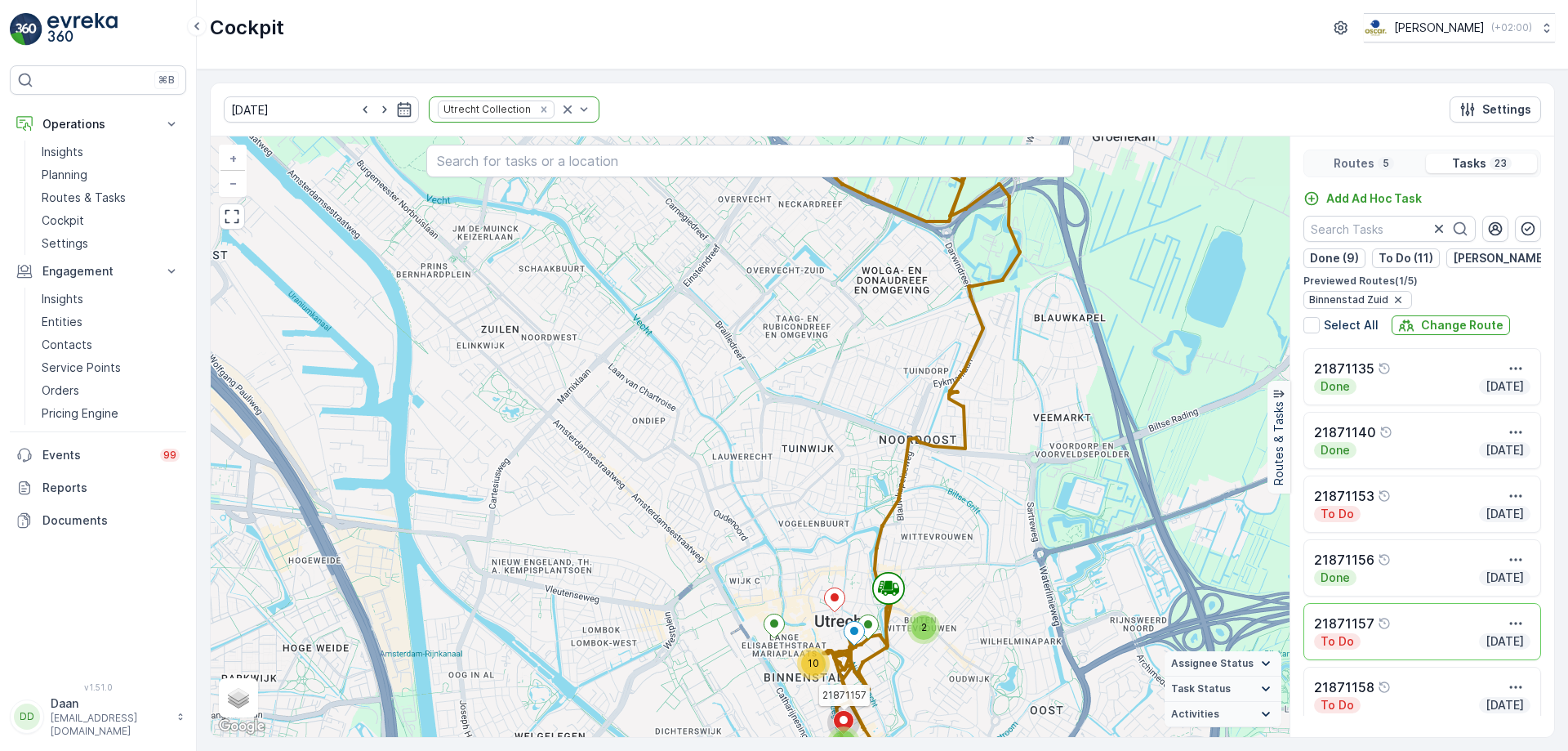
drag, startPoint x: 1007, startPoint y: 376, endPoint x: 1053, endPoint y: 460, distance: 95.8
click at [1053, 460] on div "2 5 10 21871157 + − Satellite Roadmap Terrain Hybrid Leaflet Keyboard shortcuts…" at bounding box center [750, 437] width 1078 height 600
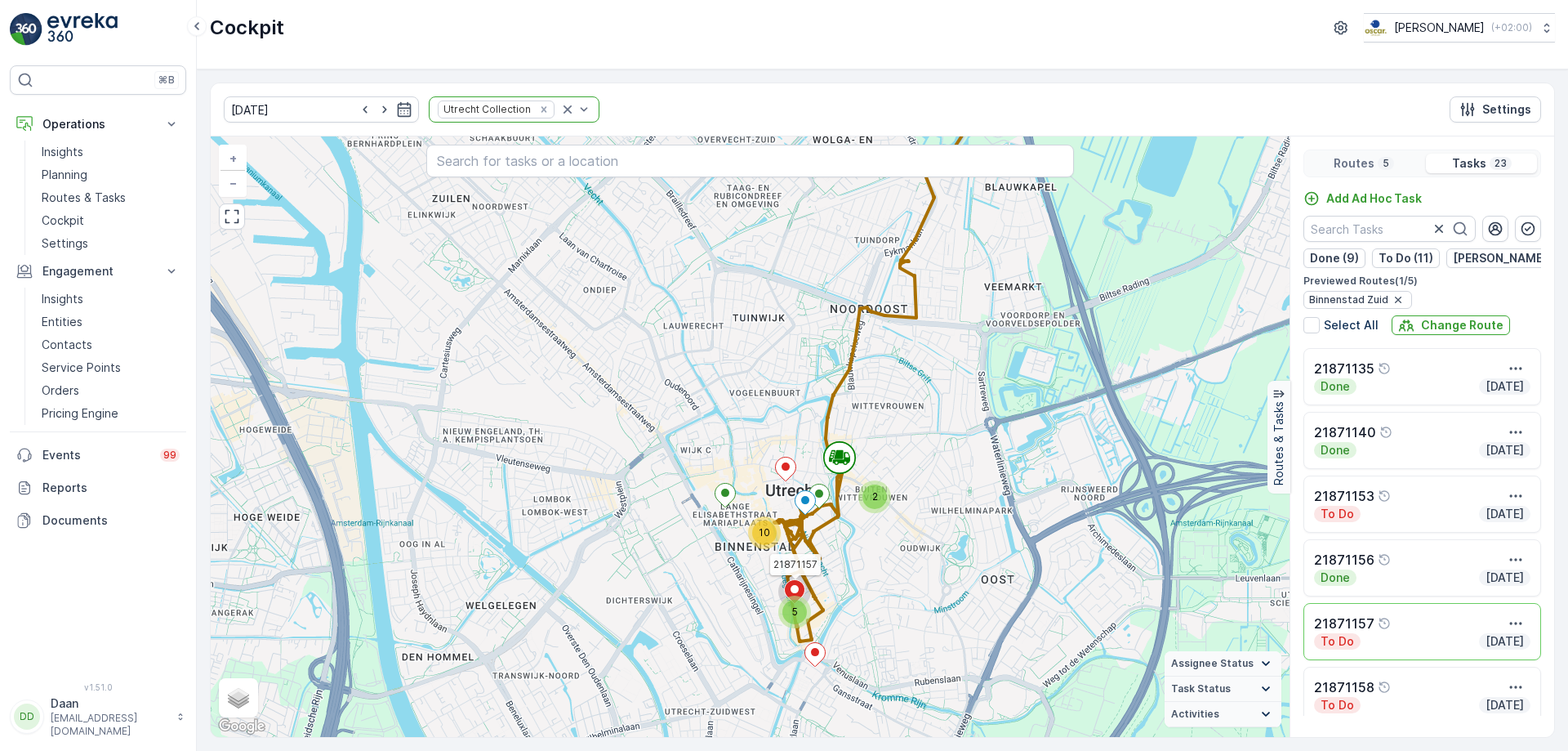
drag, startPoint x: 1057, startPoint y: 442, endPoint x: 1030, endPoint y: 353, distance: 93.0
click at [1030, 353] on div "2 5 10 21871157 + − Satellite Roadmap Terrain Hybrid Leaflet Keyboard shortcuts…" at bounding box center [750, 437] width 1078 height 600
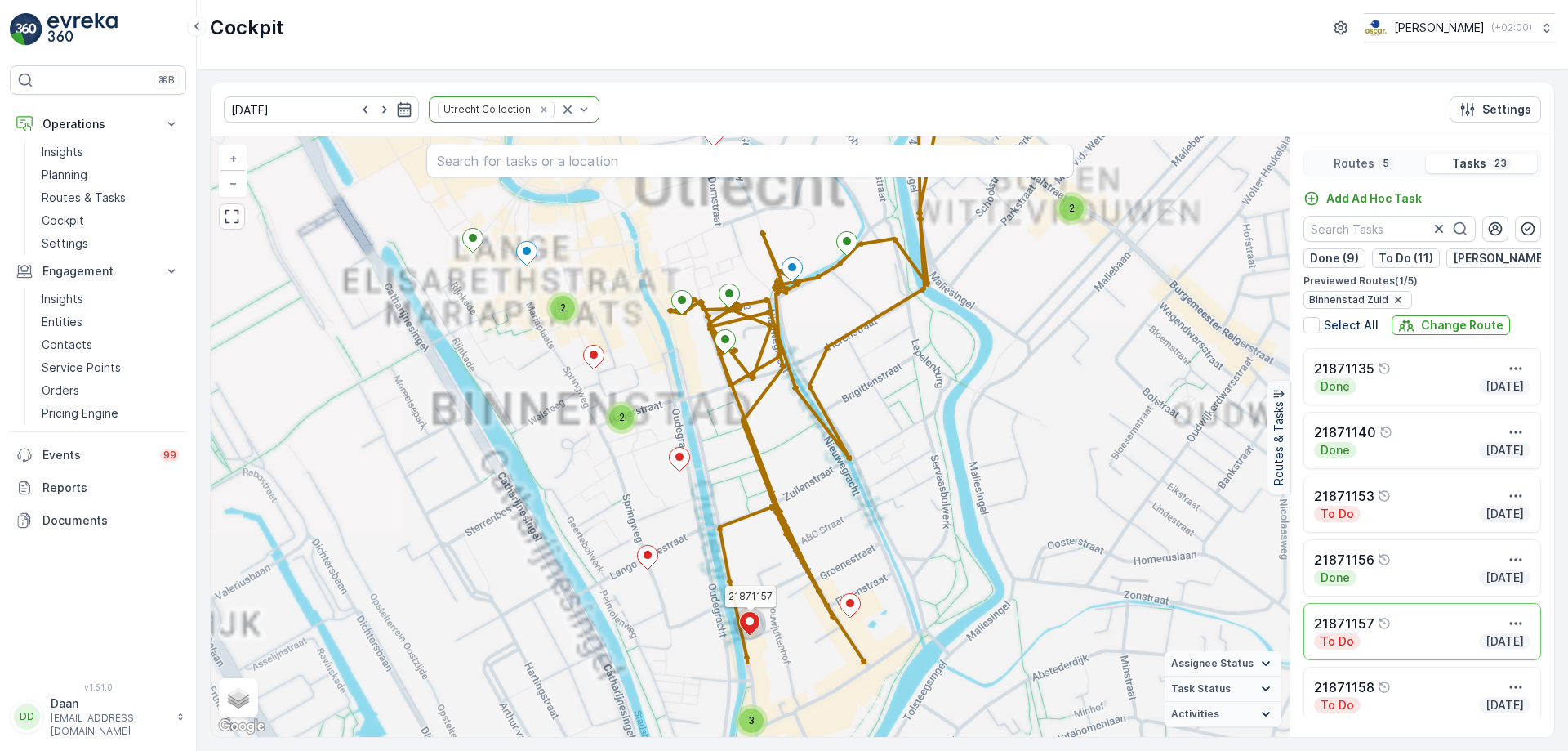
drag, startPoint x: 817, startPoint y: 592, endPoint x: 905, endPoint y: 411, distance: 201.3
click at [905, 411] on div "2 5 10 2 3 2 2 21871157 + − Satellite Roadmap Terrain Hybrid Leaflet Keyboard s…" at bounding box center [750, 437] width 1078 height 600
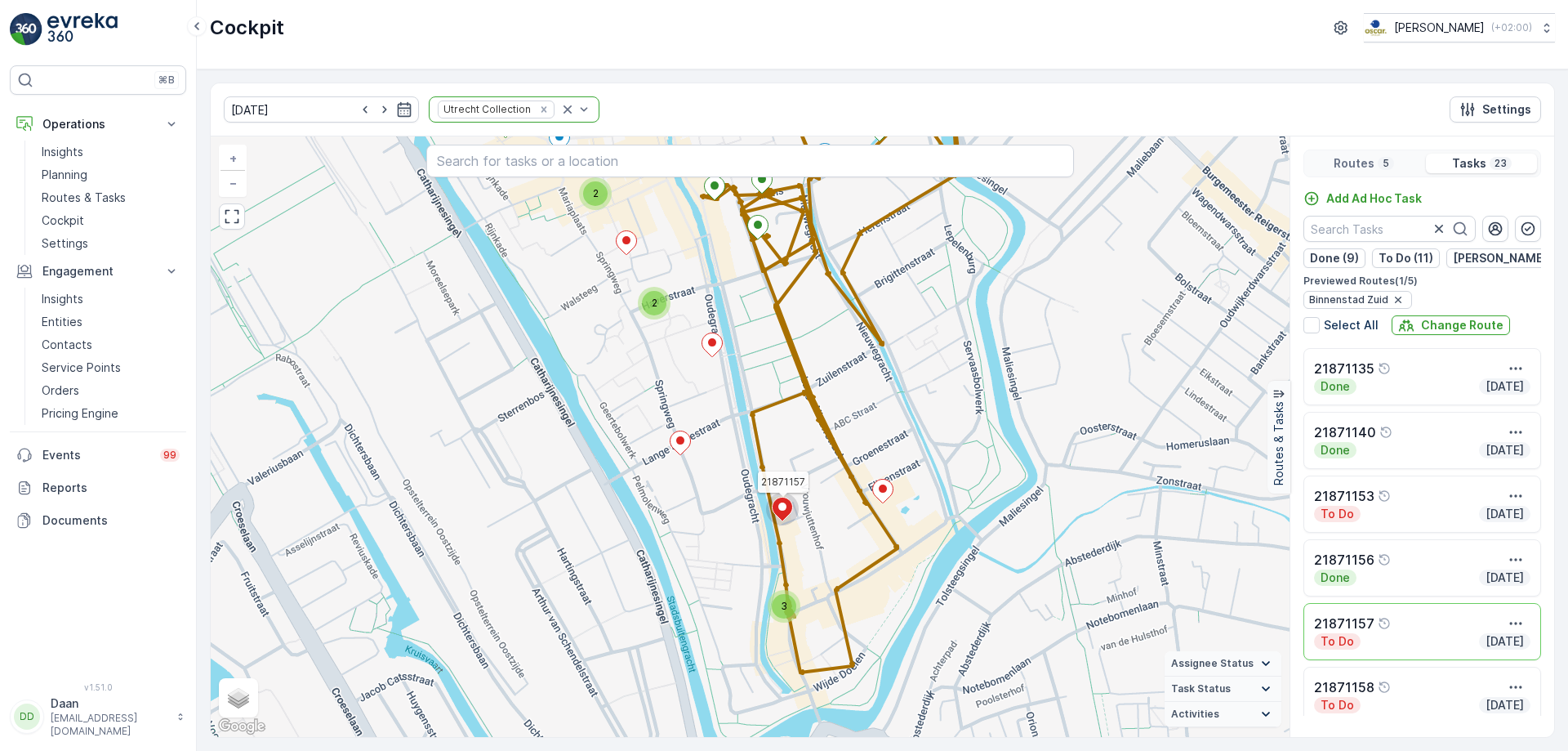
drag, startPoint x: 946, startPoint y: 406, endPoint x: 946, endPoint y: 379, distance: 27.0
click at [946, 379] on div "2 3 2 2 21871157 + − Satellite Roadmap Terrain Hybrid Leaflet Keyboard shortcut…" at bounding box center [750, 437] width 1078 height 600
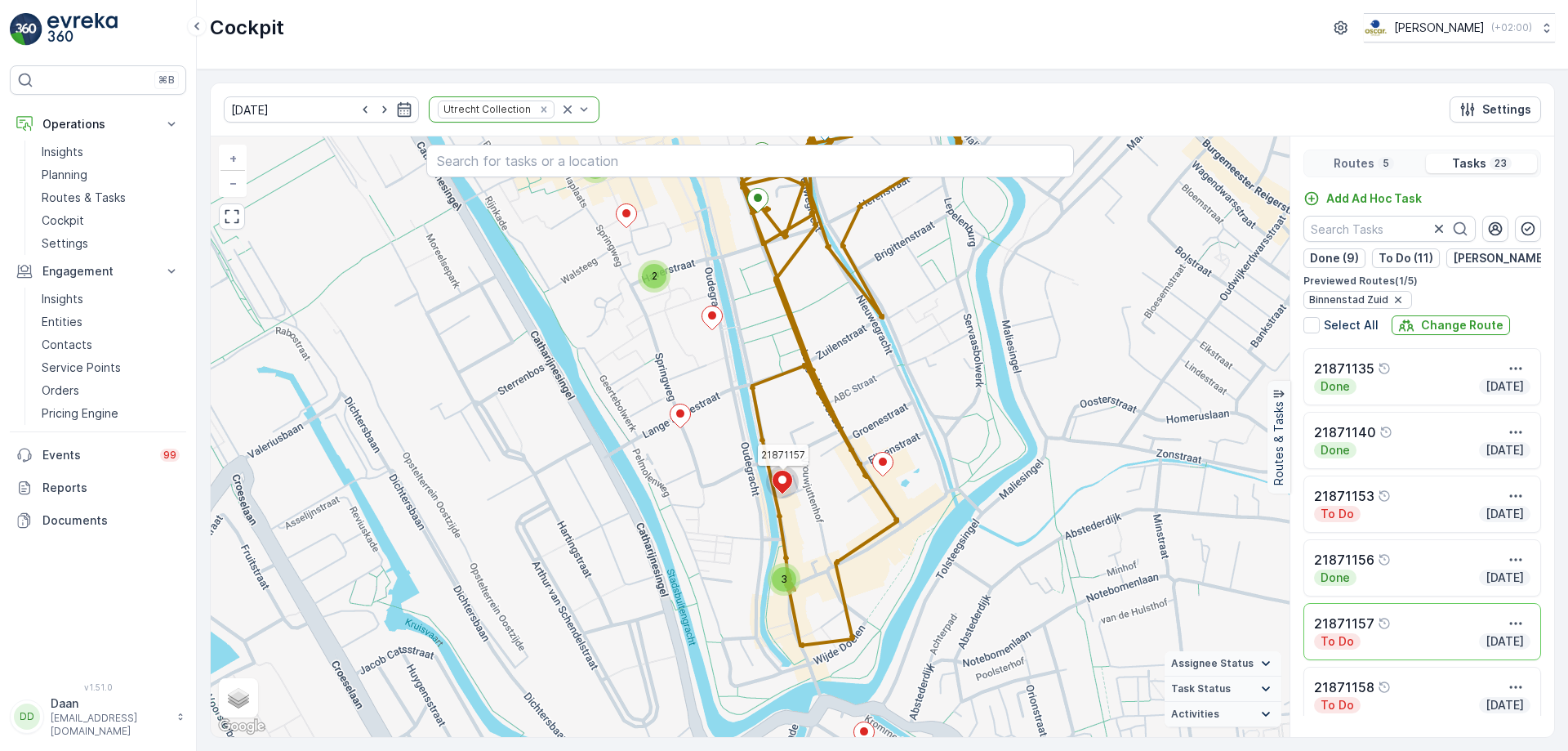
click at [723, 325] on div "2 3 2 2 21871157 + − Satellite Roadmap Terrain Hybrid Leaflet Keyboard shortcut…" at bounding box center [750, 437] width 1078 height 600
click at [714, 325] on icon at bounding box center [712, 318] width 20 height 24
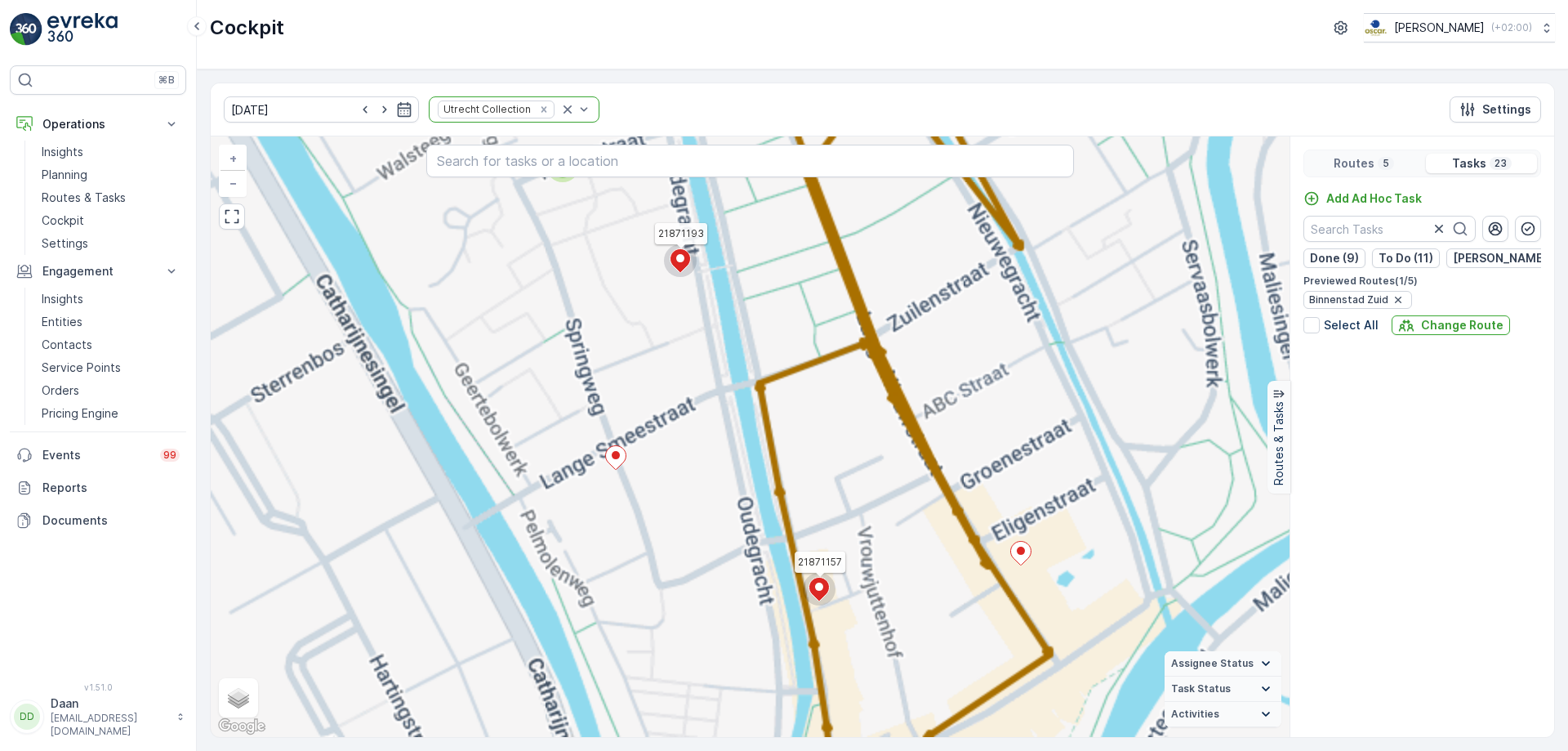
scroll to position [1099, 0]
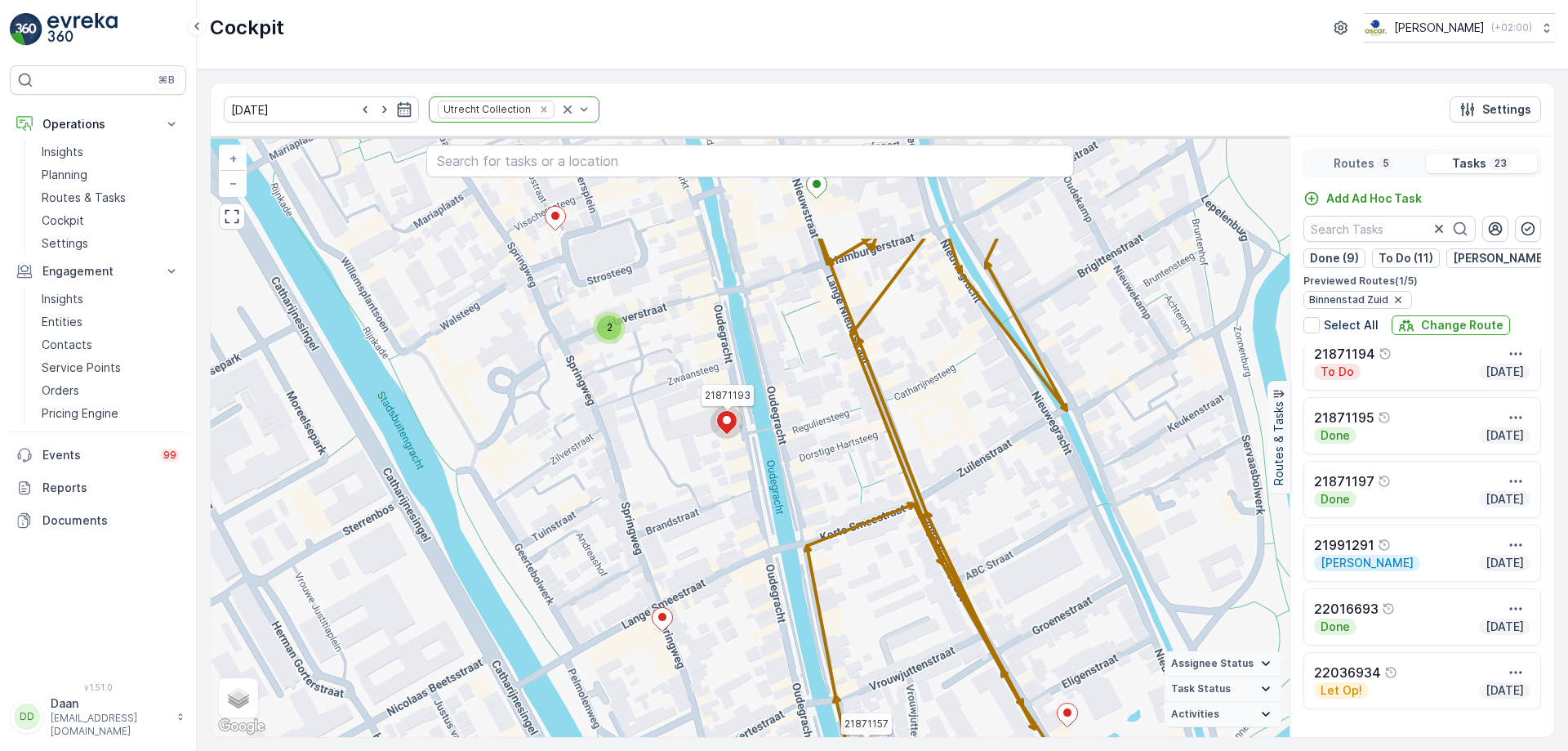
drag, startPoint x: 743, startPoint y: 314, endPoint x: 804, endPoint y: 526, distance: 220.6
click at [805, 526] on div "2 3 2 21871157 21871193 + − Satellite Roadmap Terrain Hybrid Leaflet Keyboard s…" at bounding box center [750, 437] width 1078 height 600
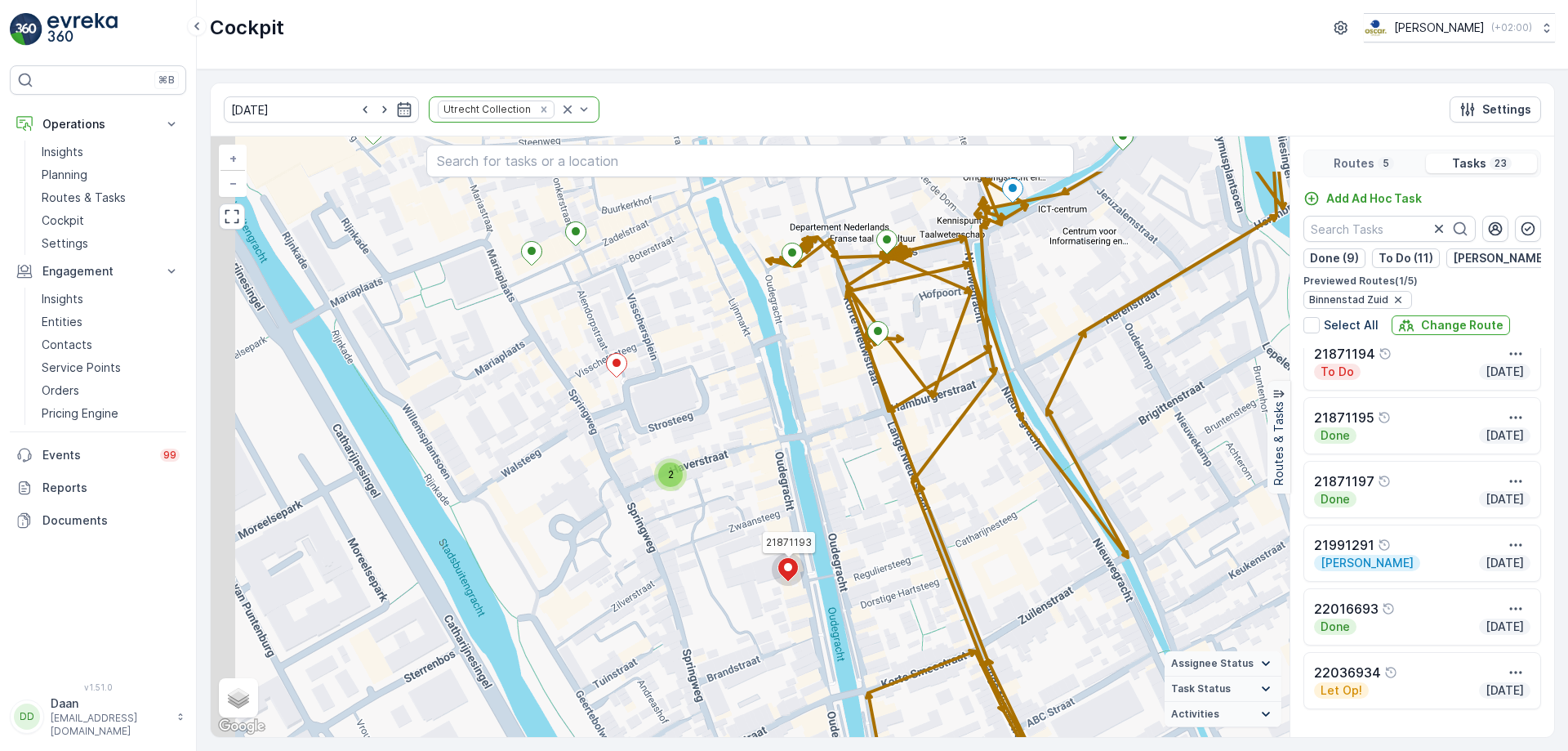
drag, startPoint x: 822, startPoint y: 403, endPoint x: 866, endPoint y: 497, distance: 103.8
click at [866, 497] on div "2 3 2 21871157 21871193 + − Satellite Roadmap Terrain Hybrid Leaflet Keyboard s…" at bounding box center [750, 437] width 1078 height 600
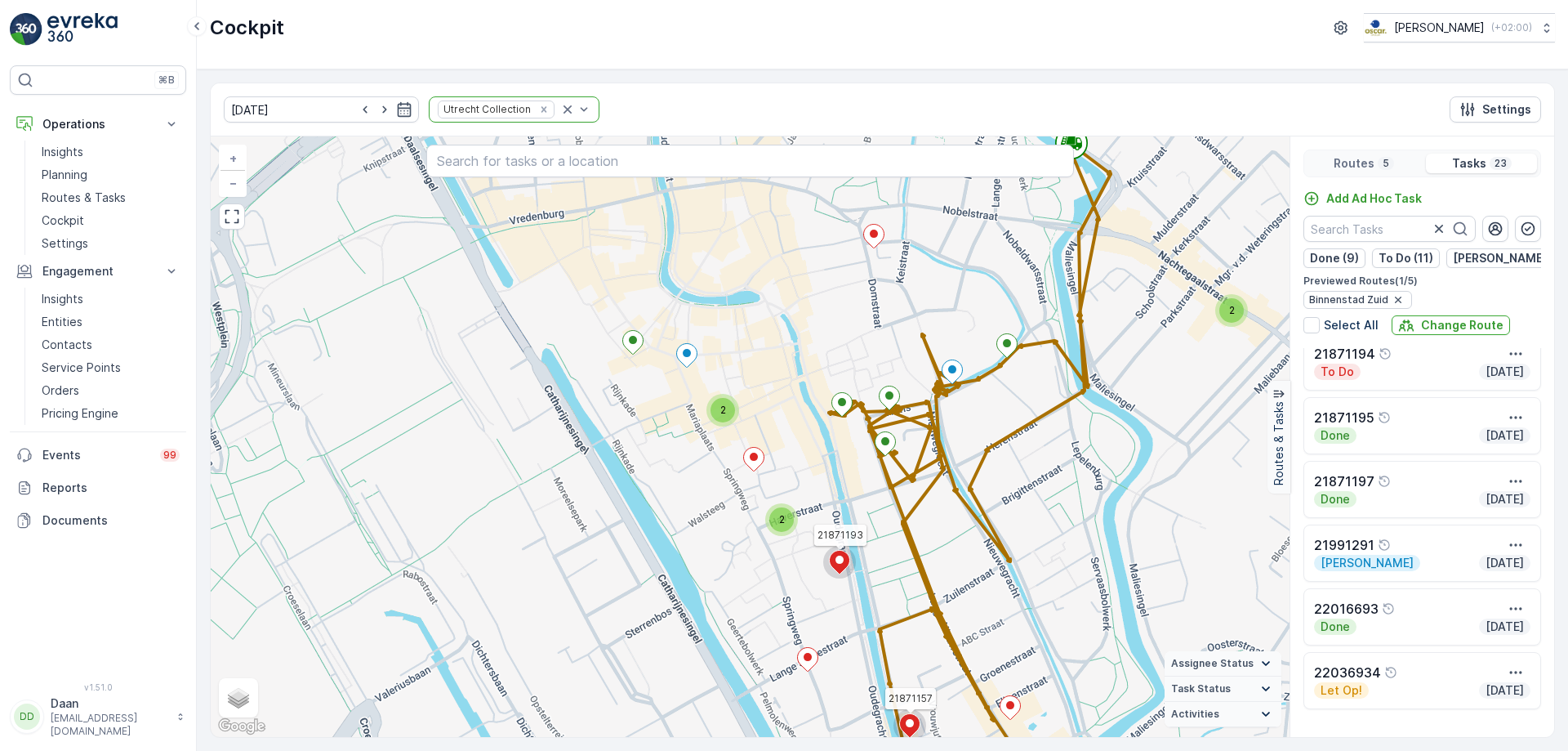
drag, startPoint x: 817, startPoint y: 431, endPoint x: 833, endPoint y: 470, distance: 42.2
click at [834, 470] on div "2 3 2 2 21871157 21871193 + − Satellite Roadmap Terrain Hybrid Leaflet Keyboard…" at bounding box center [750, 437] width 1078 height 600
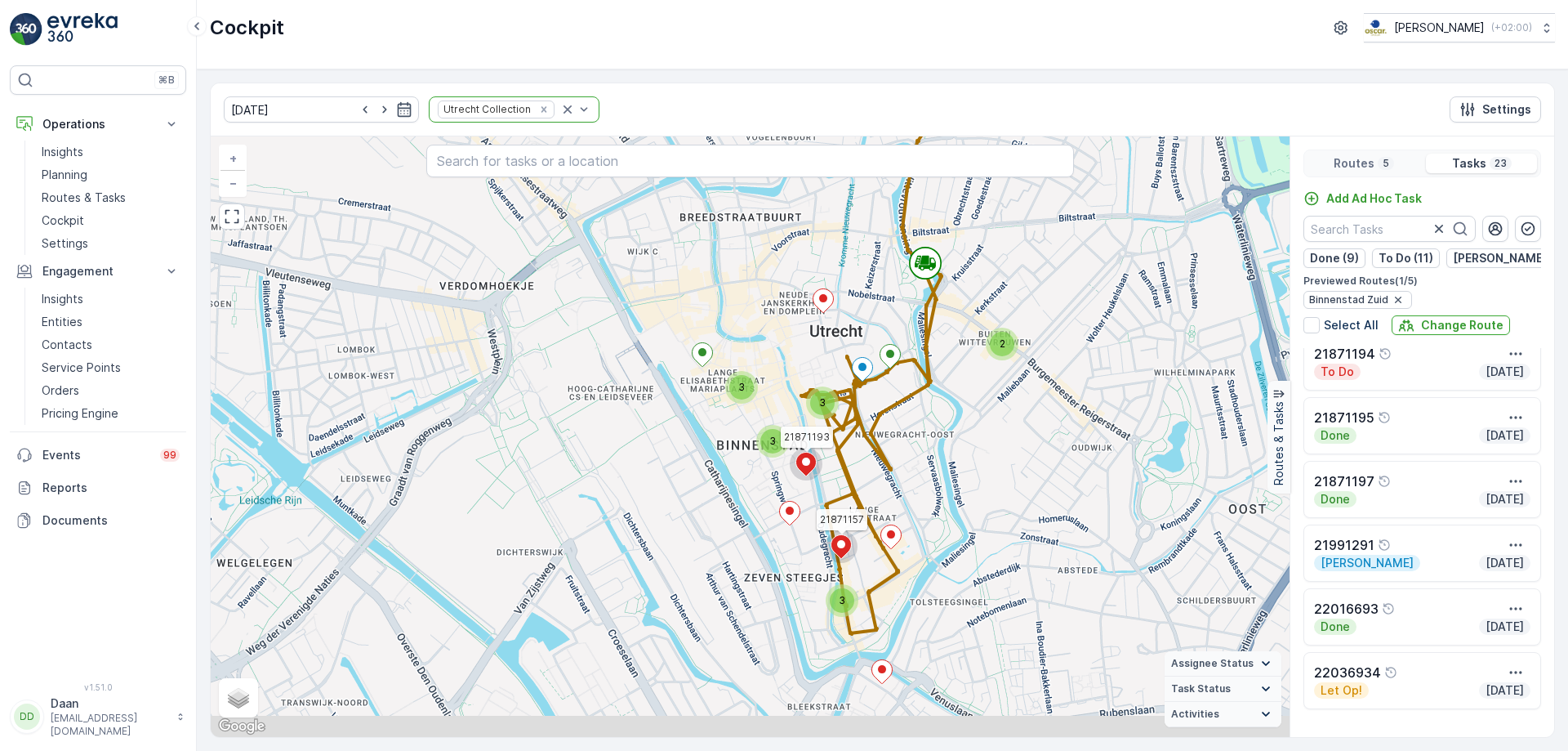
drag, startPoint x: 778, startPoint y: 587, endPoint x: 741, endPoint y: 528, distance: 69.6
click at [741, 528] on div "2 3 3 3 3 21871157 21871193 + − Satellite Roadmap Terrain Hybrid Leaflet Keyboa…" at bounding box center [750, 437] width 1078 height 600
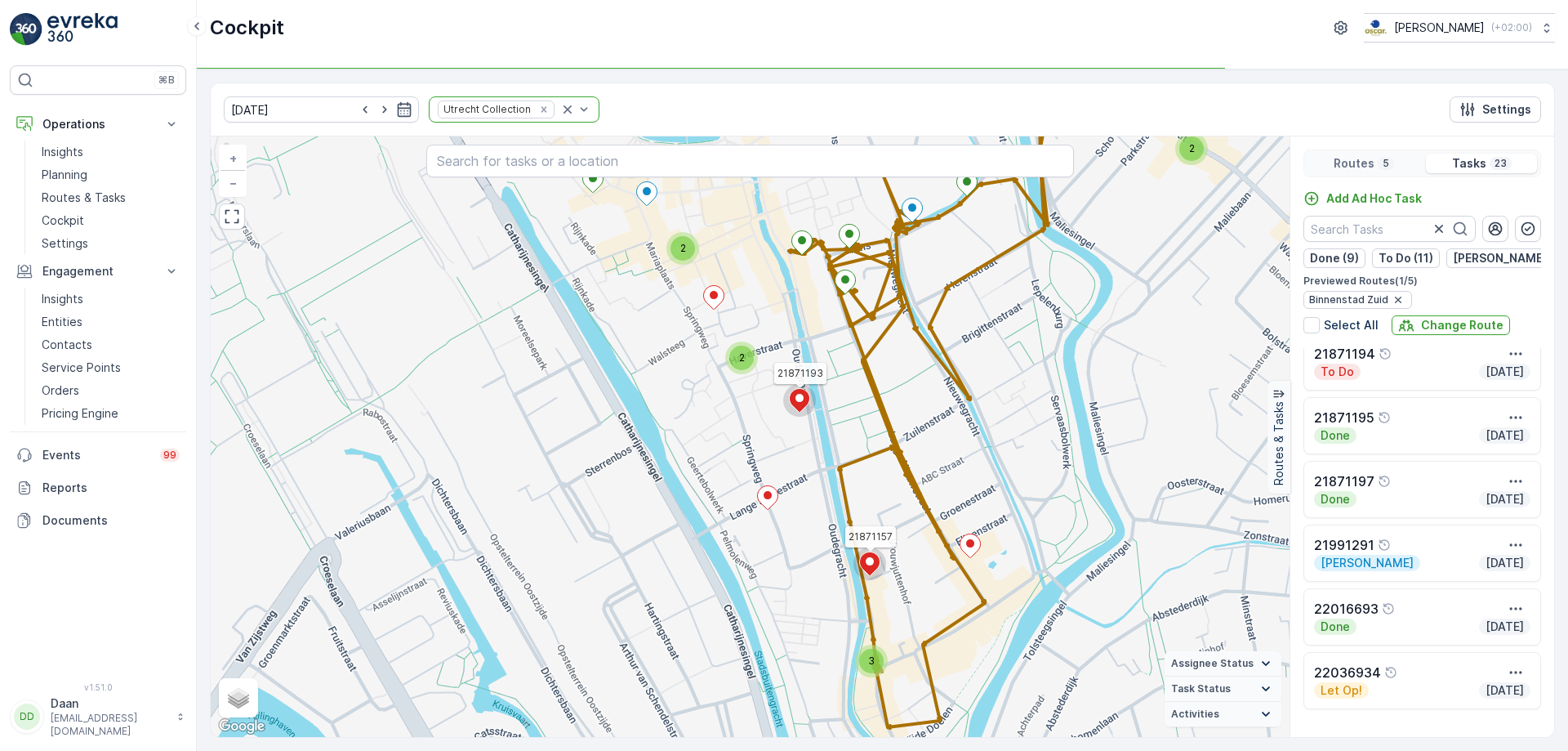
drag, startPoint x: 826, startPoint y: 465, endPoint x: 856, endPoint y: 424, distance: 50.8
click at [856, 424] on div "2 3 2 2 21871157 21871193 + − Satellite Roadmap Terrain Hybrid Leaflet Keyboard…" at bounding box center [750, 437] width 1078 height 600
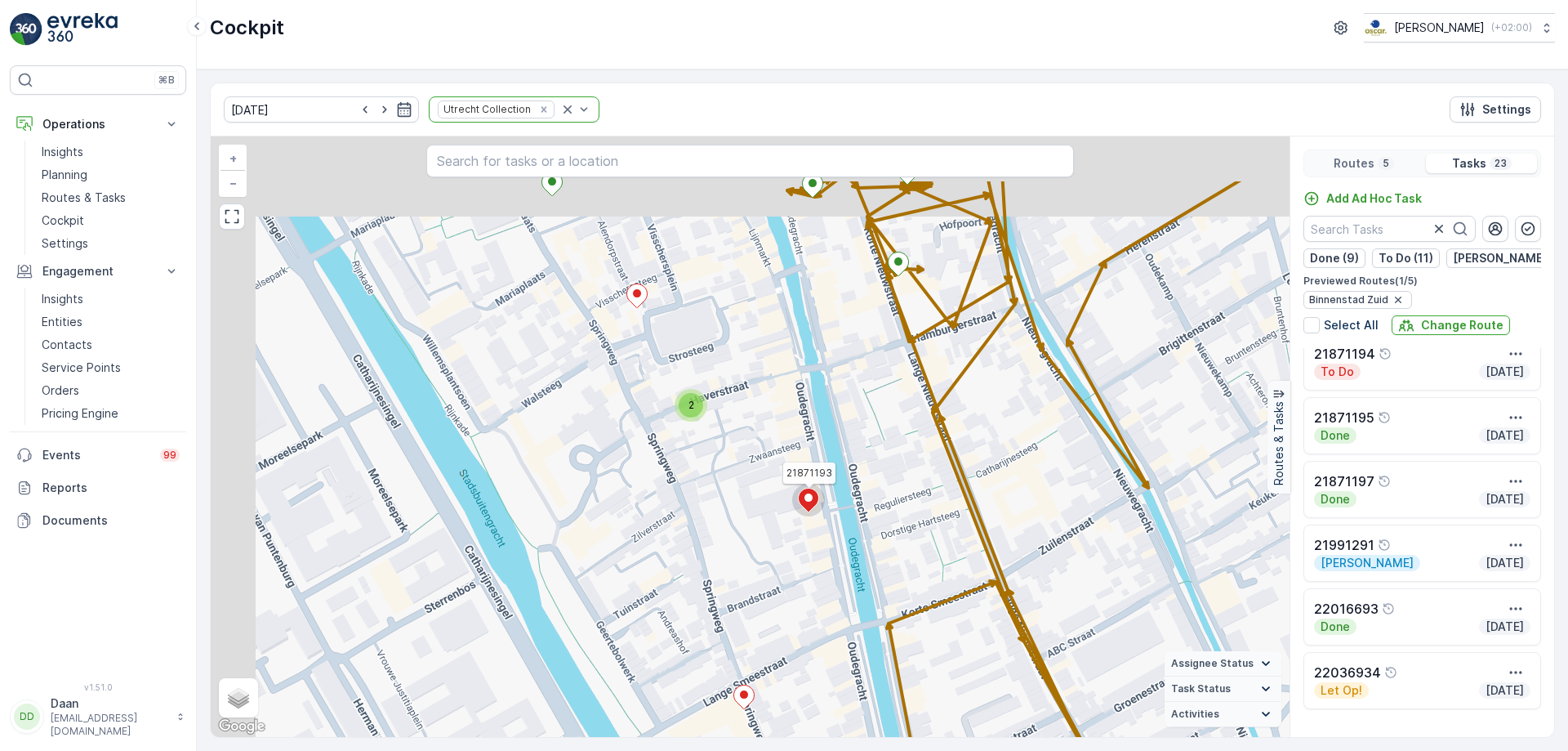
drag, startPoint x: 827, startPoint y: 419, endPoint x: 902, endPoint y: 523, distance: 128.2
click at [902, 523] on div "2 3 2 21871157 21871193 + − Satellite Roadmap Terrain Hybrid Leaflet Keyboard s…" at bounding box center [750, 437] width 1078 height 600
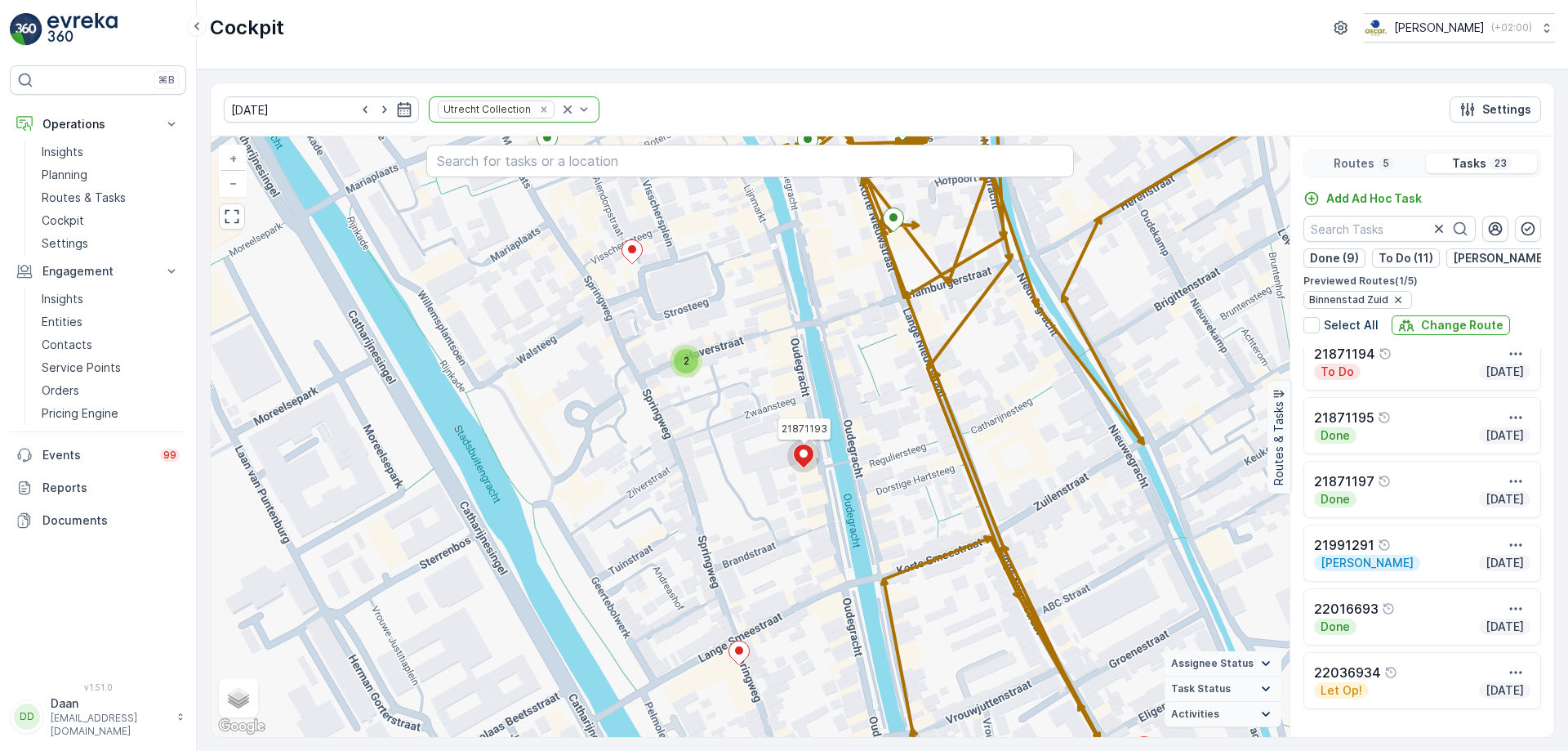
drag, startPoint x: 923, startPoint y: 538, endPoint x: 924, endPoint y: 475, distance: 63.0
click at [924, 475] on div "2 3 2 21871157 21871193 + − Satellite Roadmap Terrain Hybrid Leaflet Keyboard s…" at bounding box center [750, 437] width 1078 height 600
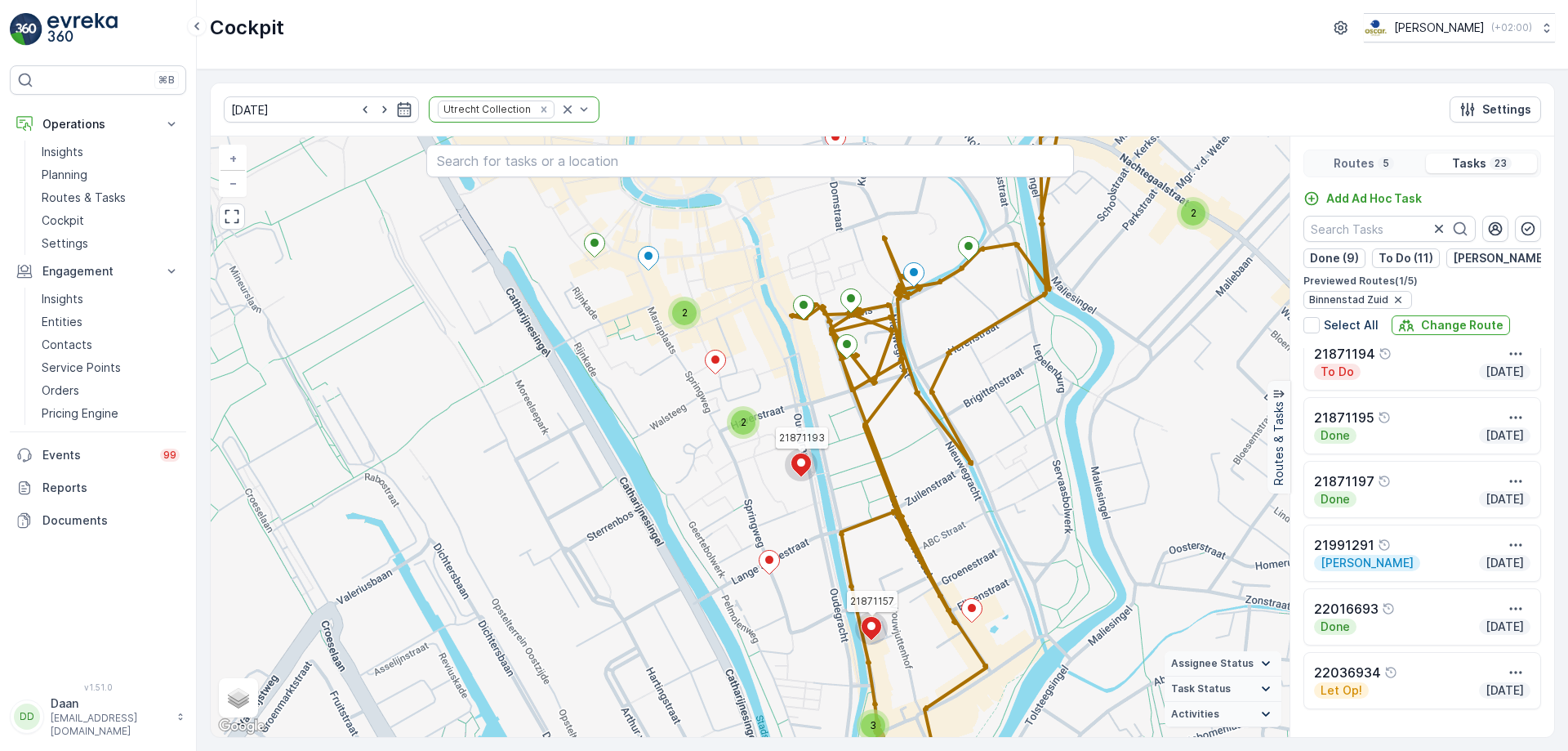
drag, startPoint x: 913, startPoint y: 455, endPoint x: 843, endPoint y: 487, distance: 77.0
click at [845, 487] on div "2 3 2 2 21871157 21871193 + − Satellite Roadmap Terrain Hybrid Leaflet Keyboard…" at bounding box center [750, 437] width 1078 height 600
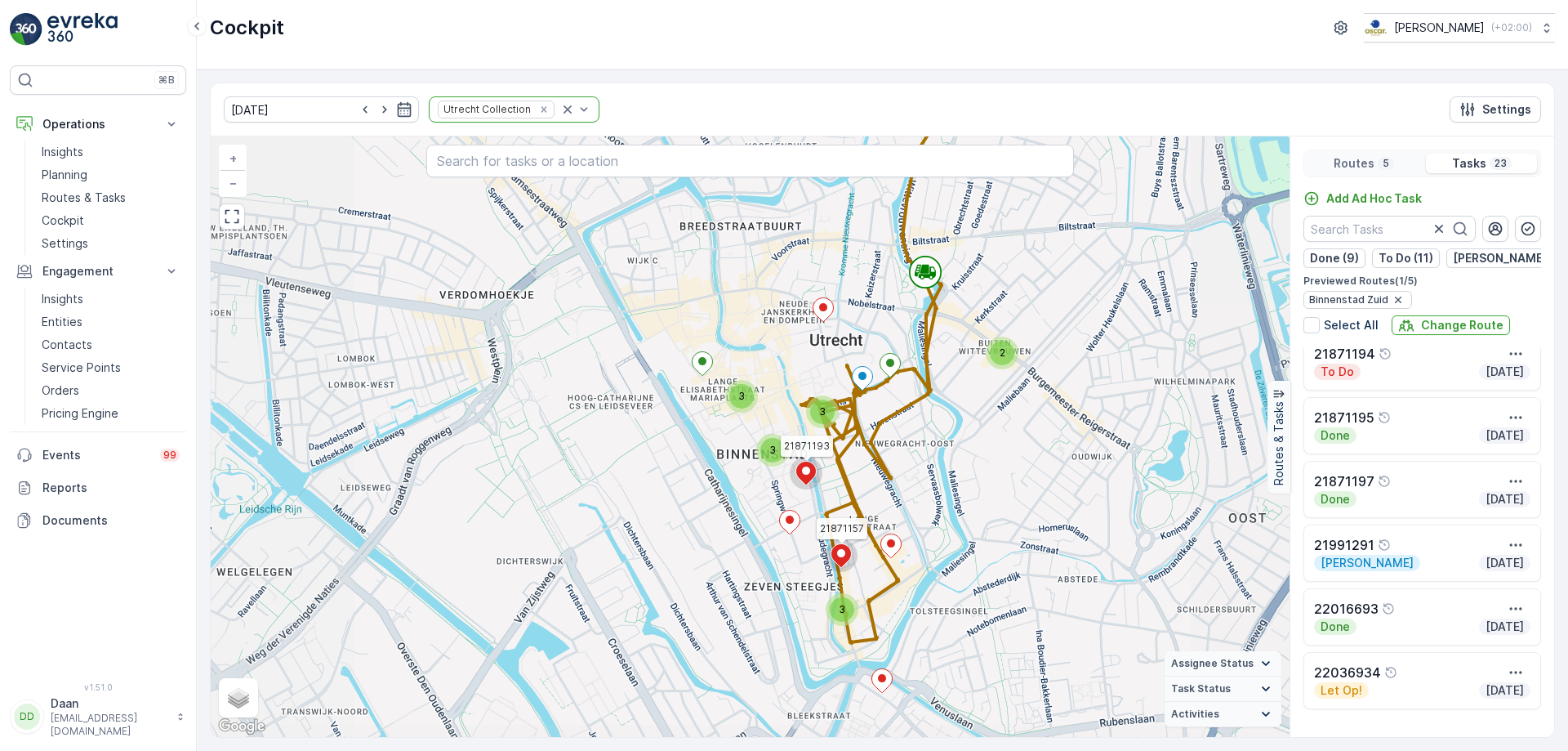
drag, startPoint x: 1180, startPoint y: 459, endPoint x: 1125, endPoint y: 481, distance: 59.2
click at [1126, 481] on div "2 2 2 3 3 3 3 21871157 21871193 + − Satellite Roadmap Terrain Hybrid Leaflet Ke…" at bounding box center [750, 437] width 1078 height 600
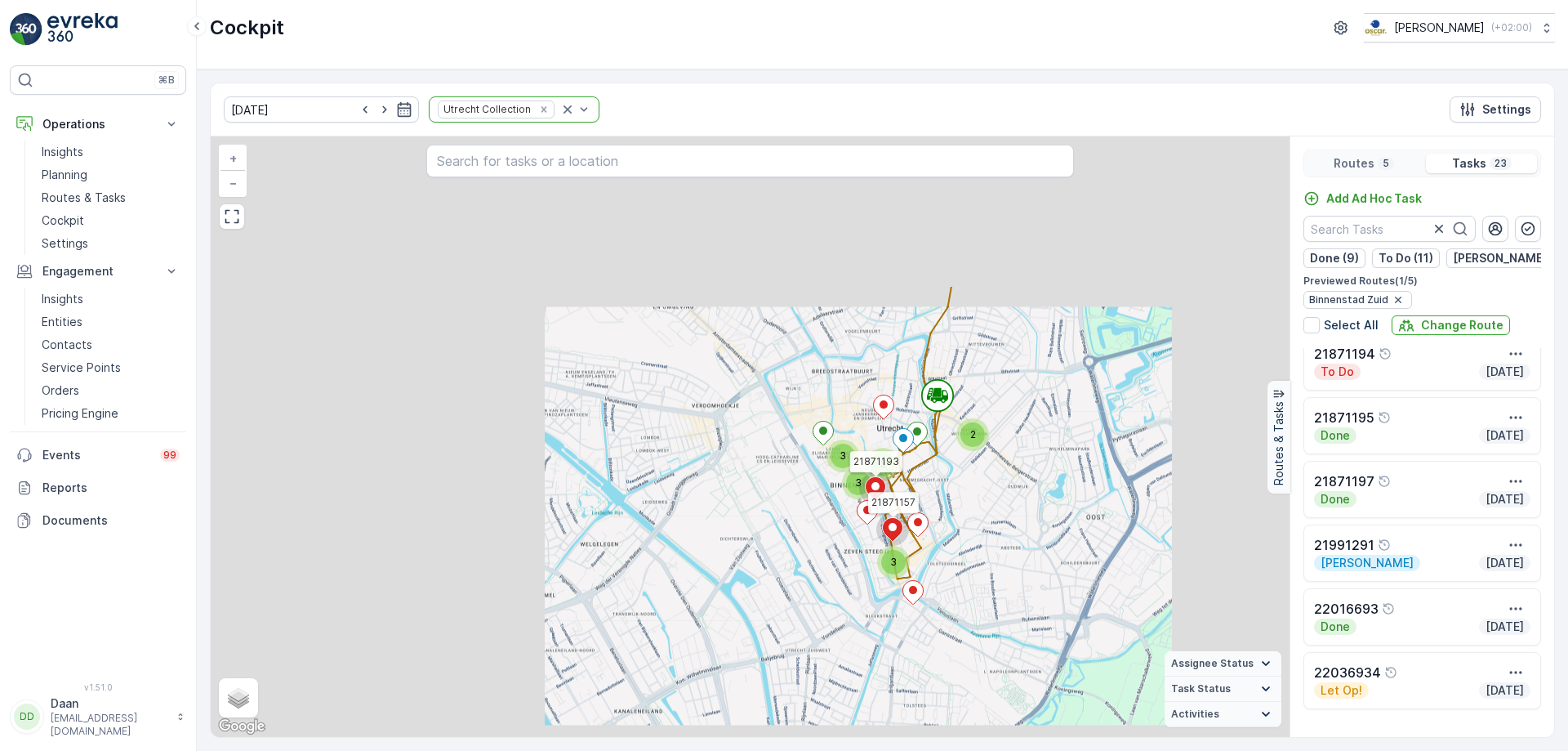
drag, startPoint x: 967, startPoint y: 525, endPoint x: 971, endPoint y: 487, distance: 38.2
click at [971, 487] on div "2 3 3 3 3 21871157 21871193 + − Satellite Roadmap Terrain Hybrid Leaflet Keyboa…" at bounding box center [750, 437] width 1078 height 600
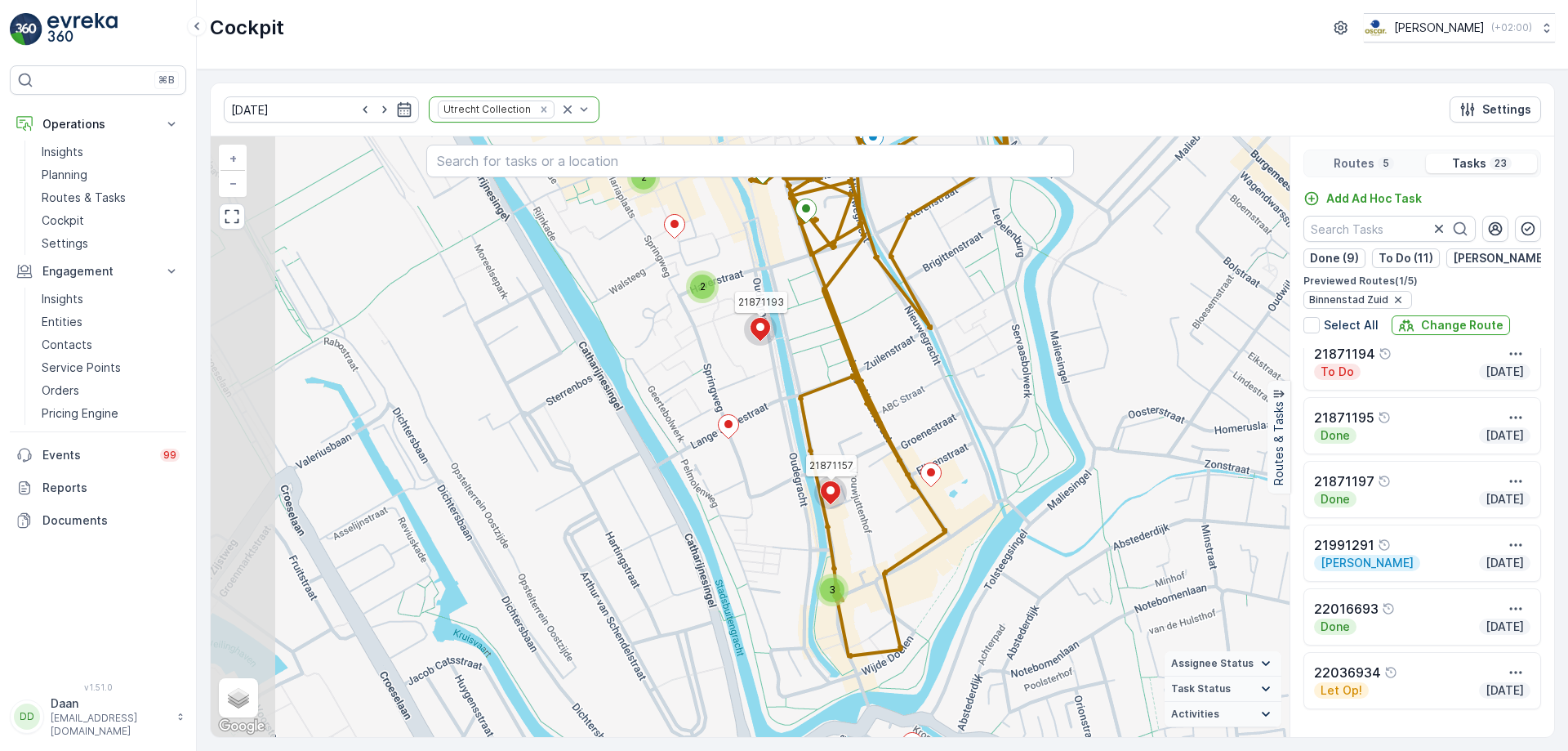
drag, startPoint x: 724, startPoint y: 435, endPoint x: 860, endPoint y: 379, distance: 147.1
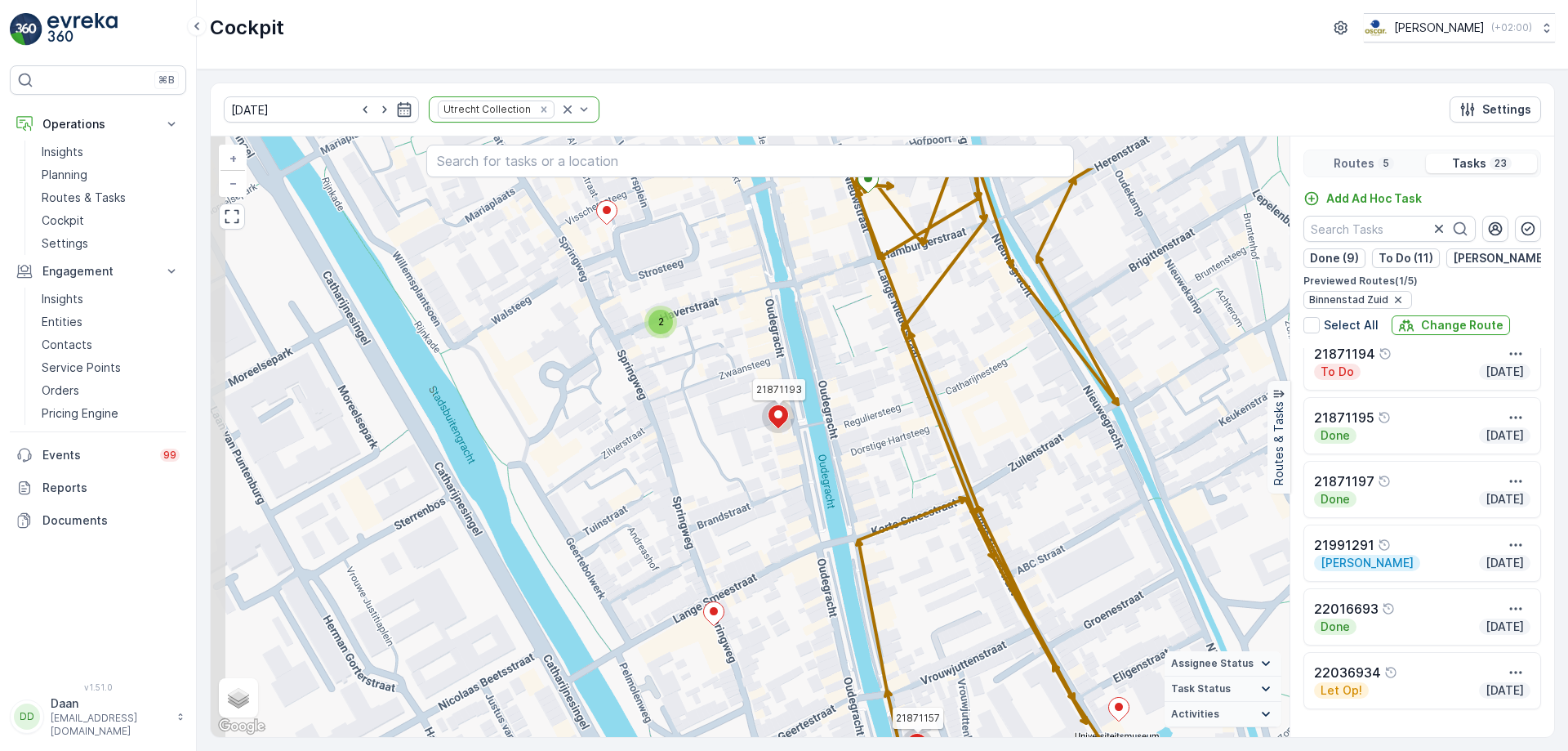
drag, startPoint x: 782, startPoint y: 343, endPoint x: 850, endPoint y: 435, distance: 114.4
click at [850, 435] on div "2 3 2 21871157 21871193 + − Satellite Roadmap Terrain Hybrid Leaflet Keyboard s…" at bounding box center [750, 437] width 1078 height 600
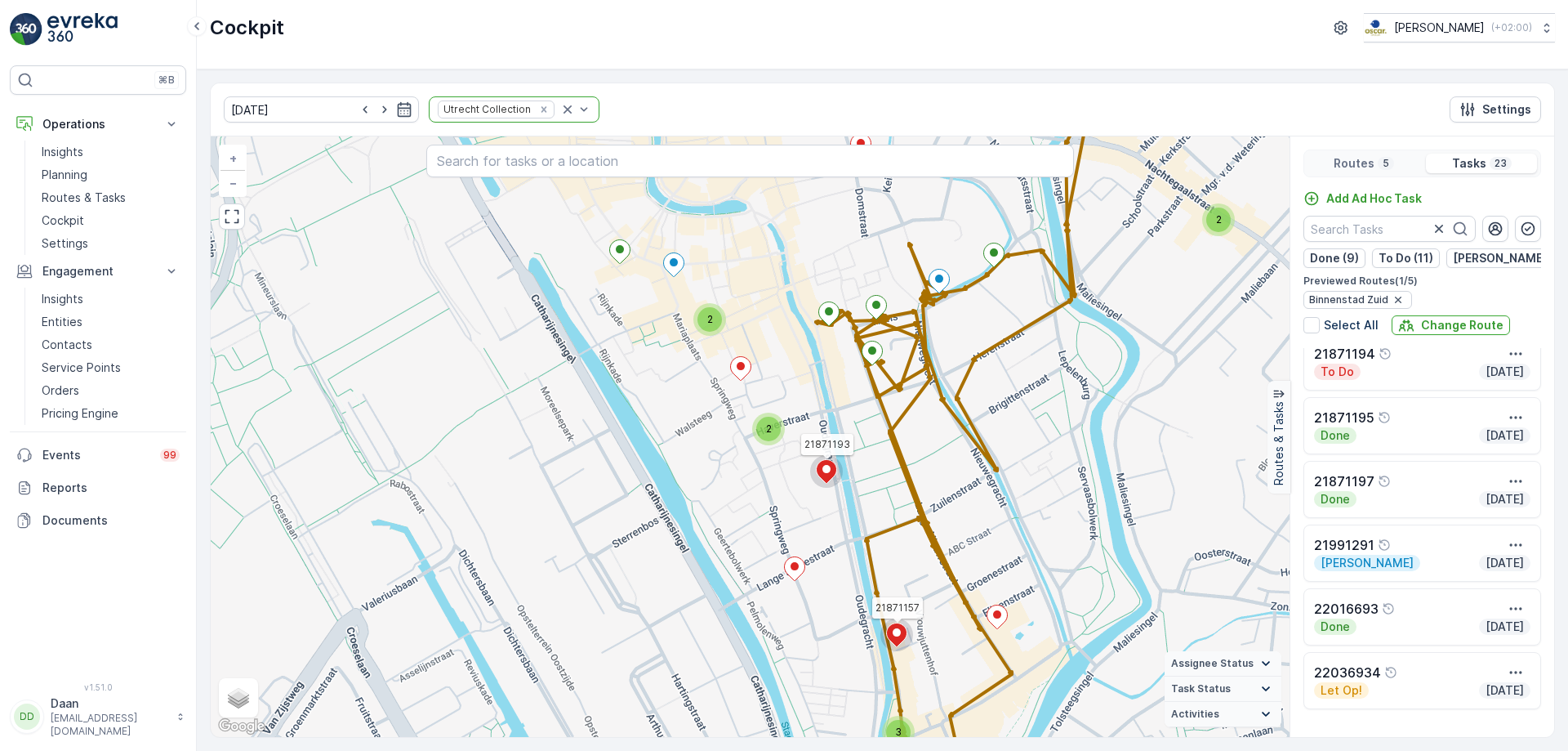
drag, startPoint x: 823, startPoint y: 447, endPoint x: 850, endPoint y: 492, distance: 52.5
click at [850, 492] on div "2 3 2 2 21871157 21871193 + − Satellite Roadmap Terrain Hybrid Leaflet Keyboard…" at bounding box center [750, 437] width 1078 height 600
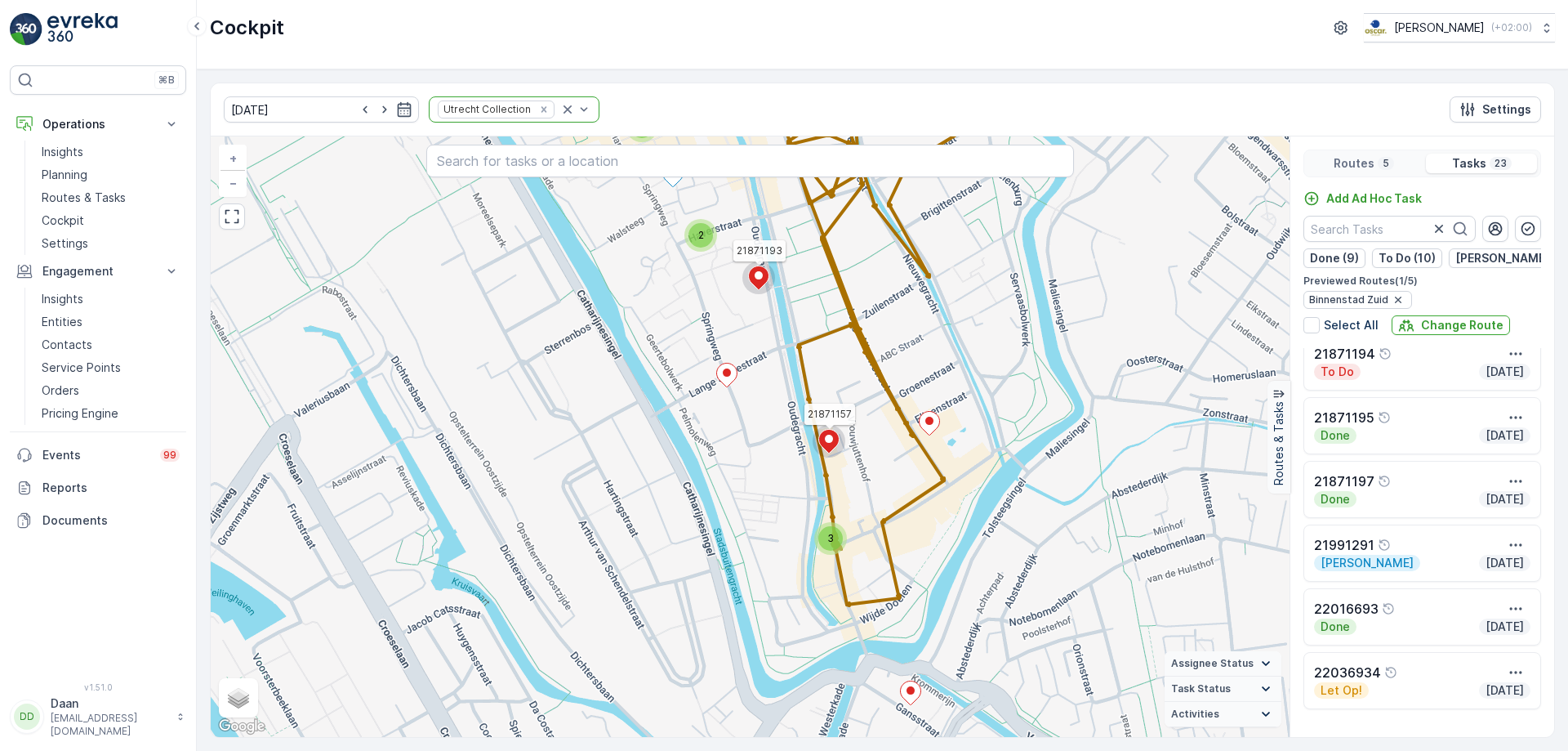
drag, startPoint x: 906, startPoint y: 645, endPoint x: 960, endPoint y: 482, distance: 171.7
click at [960, 482] on div "2 3 2 2 21871157 21871193 + − Satellite Roadmap Terrain Hybrid Leaflet Keyboard…" at bounding box center [750, 437] width 1078 height 600
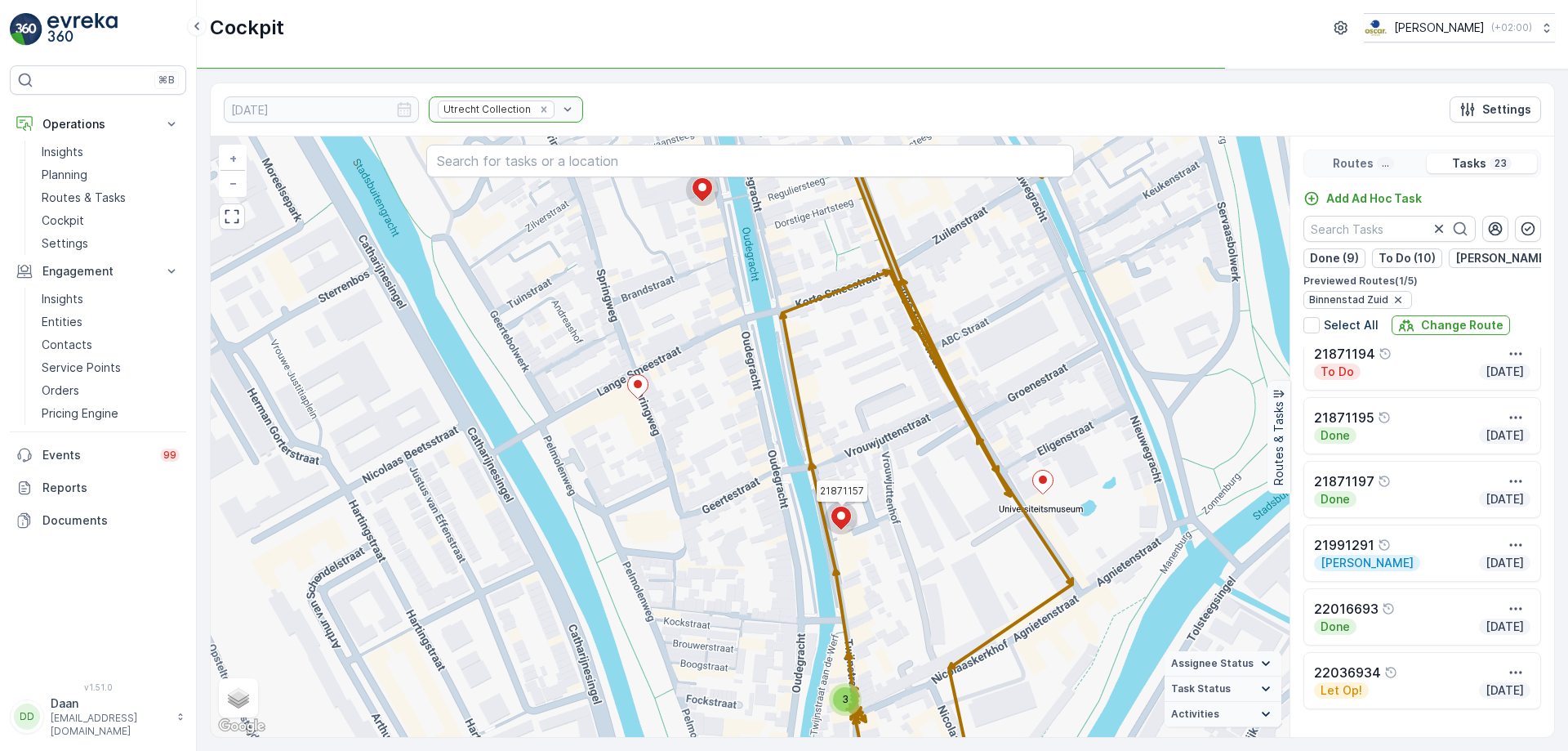
drag, startPoint x: 874, startPoint y: 381, endPoint x: 907, endPoint y: 451, distance: 77.4
click at [907, 451] on div "2 3 2 21871157 21871193 + − Satellite Roadmap Terrain Hybrid Leaflet Keyboard s…" at bounding box center [750, 437] width 1078 height 600
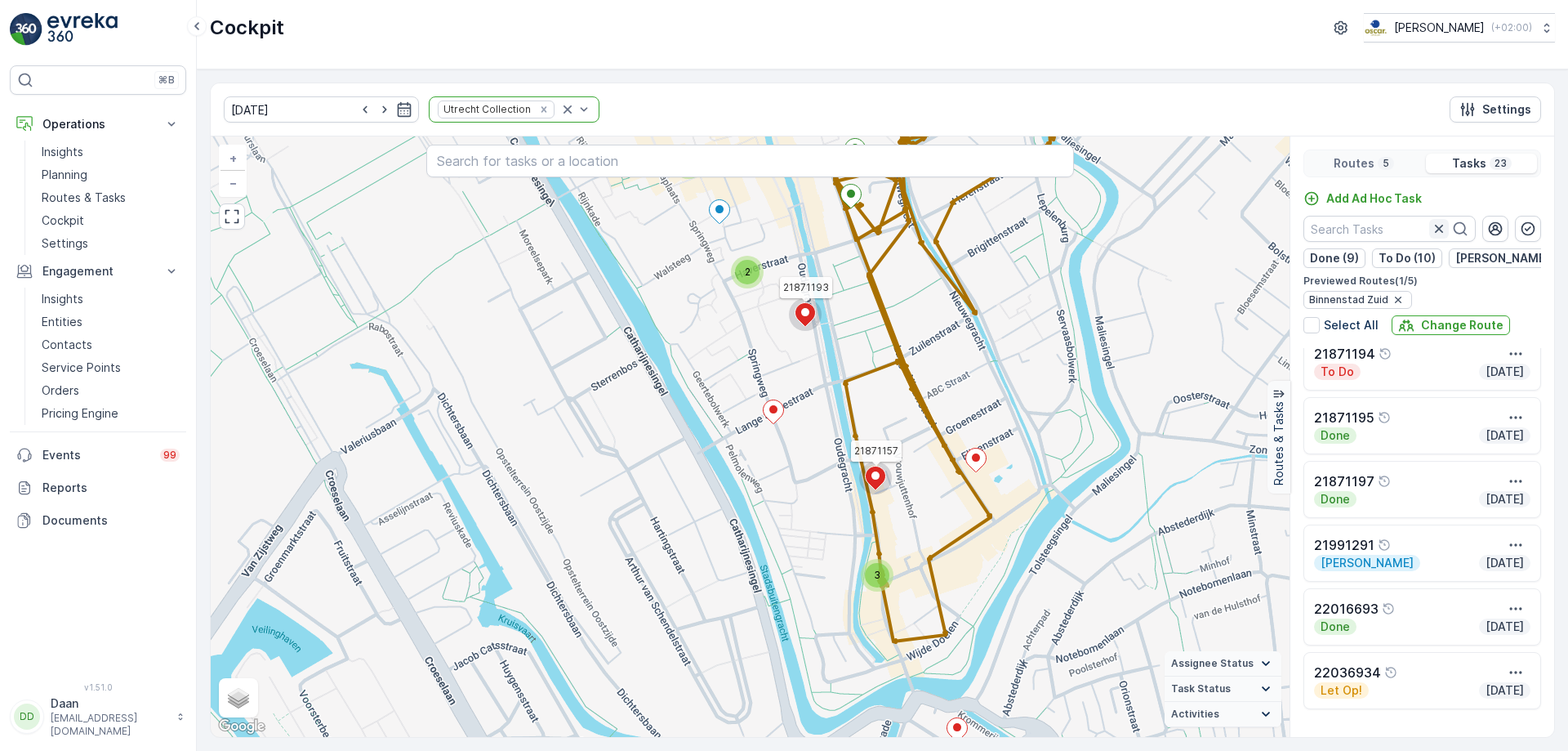
click at [1438, 231] on icon "button" at bounding box center [1438, 228] width 16 height 16
click at [1392, 306] on icon "button" at bounding box center [1398, 299] width 13 height 13
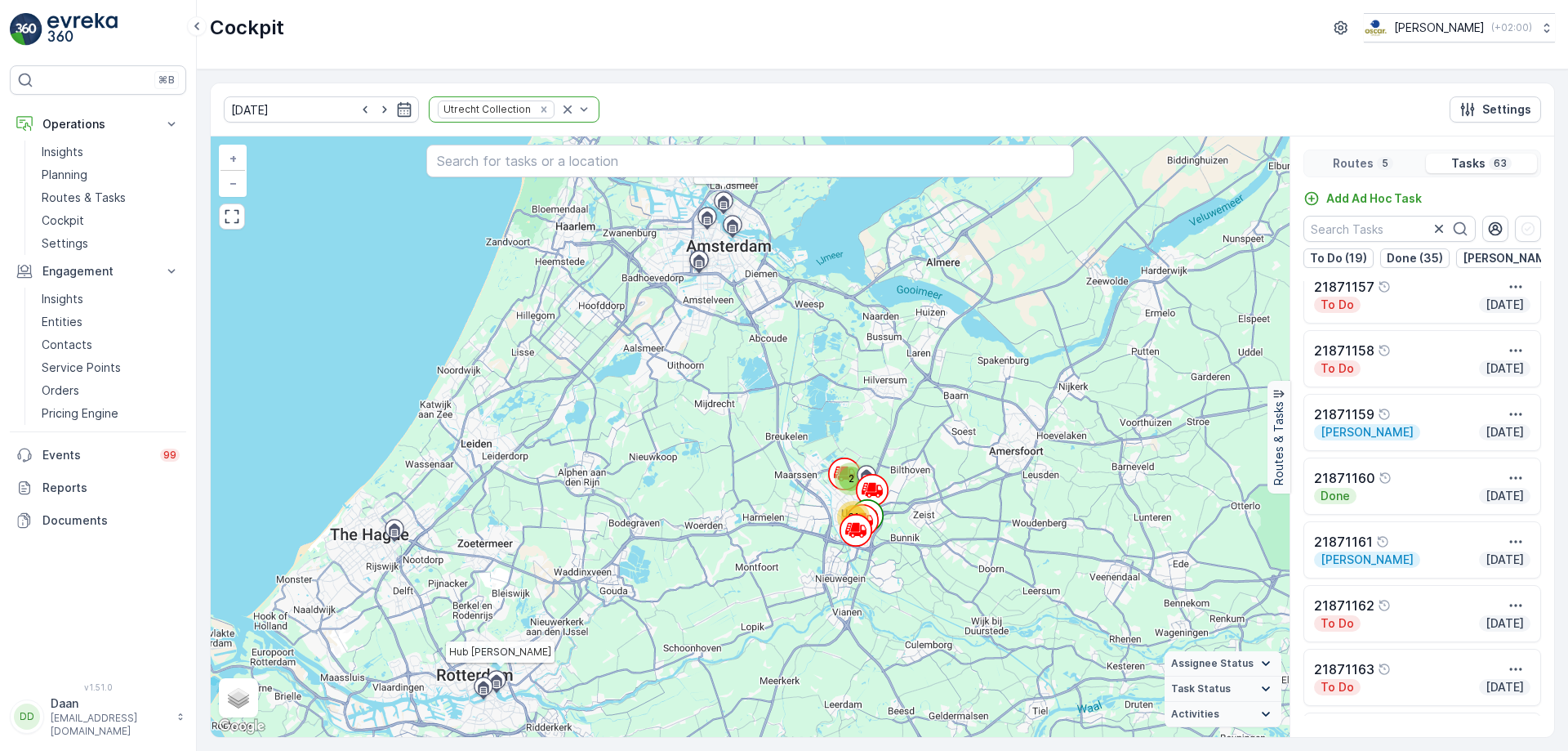
drag, startPoint x: 1099, startPoint y: 364, endPoint x: 963, endPoint y: 355, distance: 136.3
click at [964, 355] on div "2 61 Hub NDSM Hub Hunter Douglas + − Satellite Roadmap Terrain Hybrid Leaflet K…" at bounding box center [750, 437] width 1078 height 600
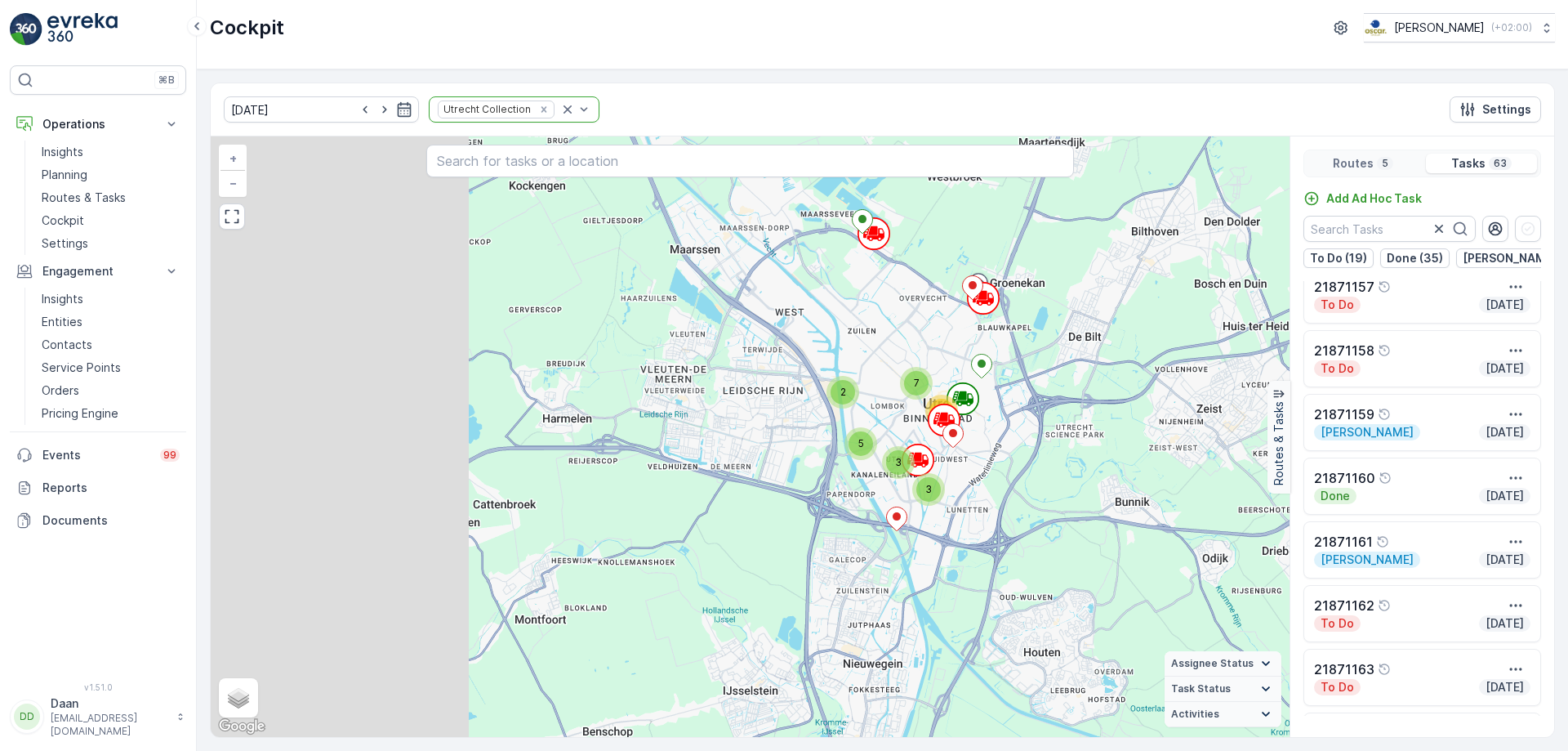
drag, startPoint x: 698, startPoint y: 511, endPoint x: 941, endPoint y: 424, distance: 258.1
click at [961, 420] on div "2 5 3 3 7 38 Hub NDSM Hub Hunter Douglas + − Satellite Roadmap Terrain Hybrid L…" at bounding box center [750, 437] width 1078 height 600
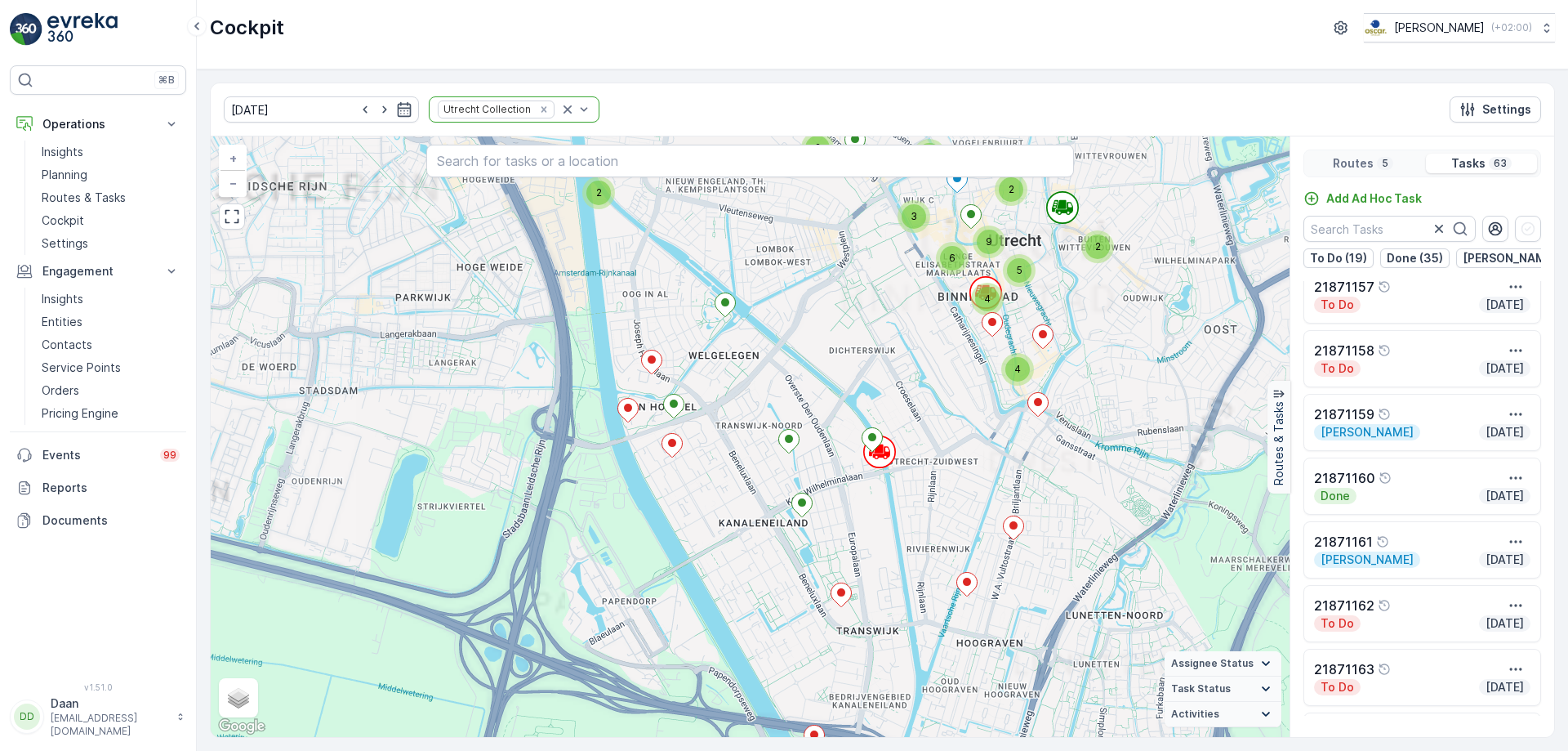
drag, startPoint x: 880, startPoint y: 479, endPoint x: 830, endPoint y: 387, distance: 104.7
click at [831, 392] on div "2 3 2 2 4 2 9 5 3 6 4 Hub NDSM Hub Hunter Douglas + − Satellite Roadmap Terrain…" at bounding box center [750, 437] width 1078 height 600
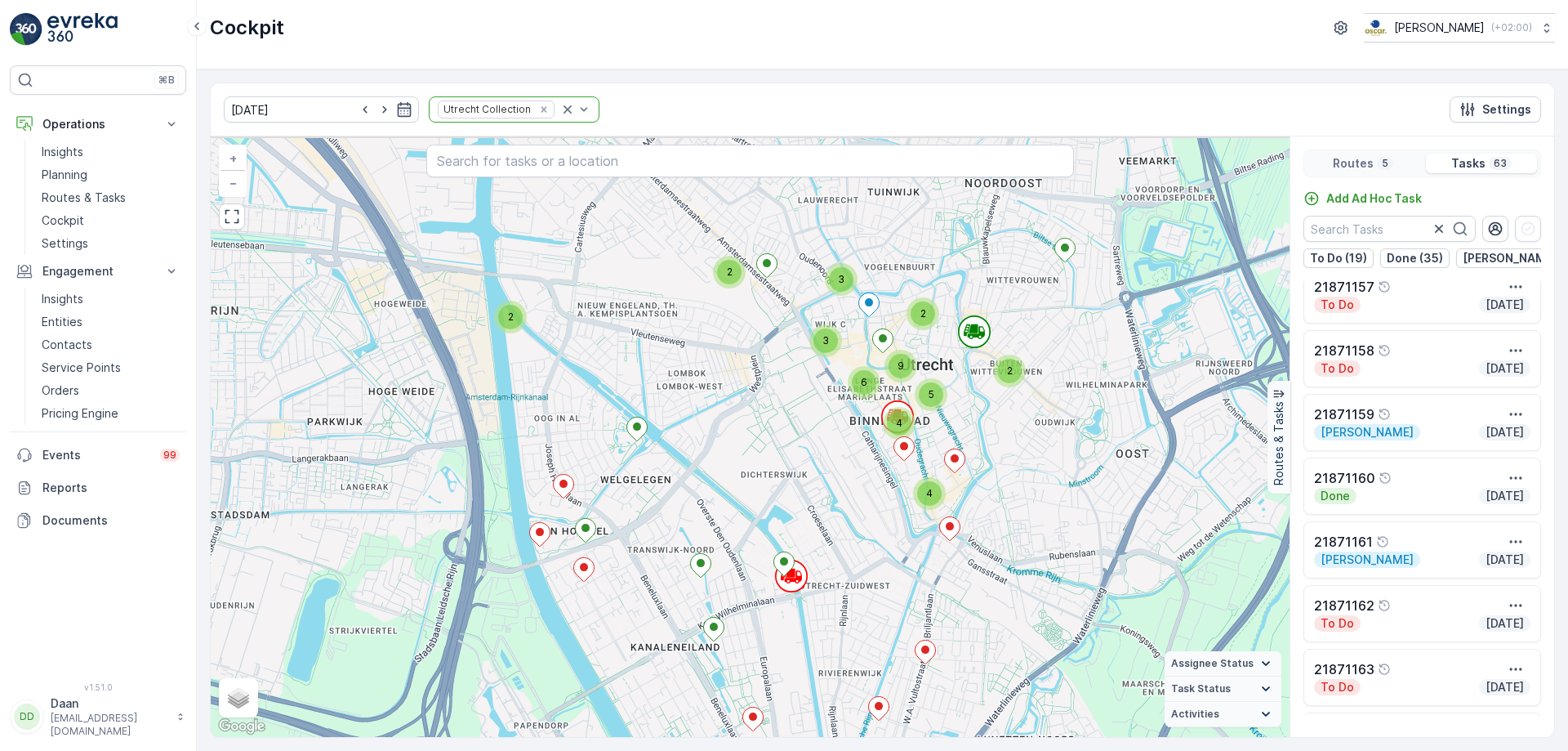
drag, startPoint x: 949, startPoint y: 499, endPoint x: 911, endPoint y: 552, distance: 65.2
click at [916, 553] on div "2 3 2 2 4 2 9 5 3 6 4 Hub NDSM Hub Hunter Douglas + − Satellite Roadmap Terrain…" at bounding box center [750, 437] width 1078 height 600
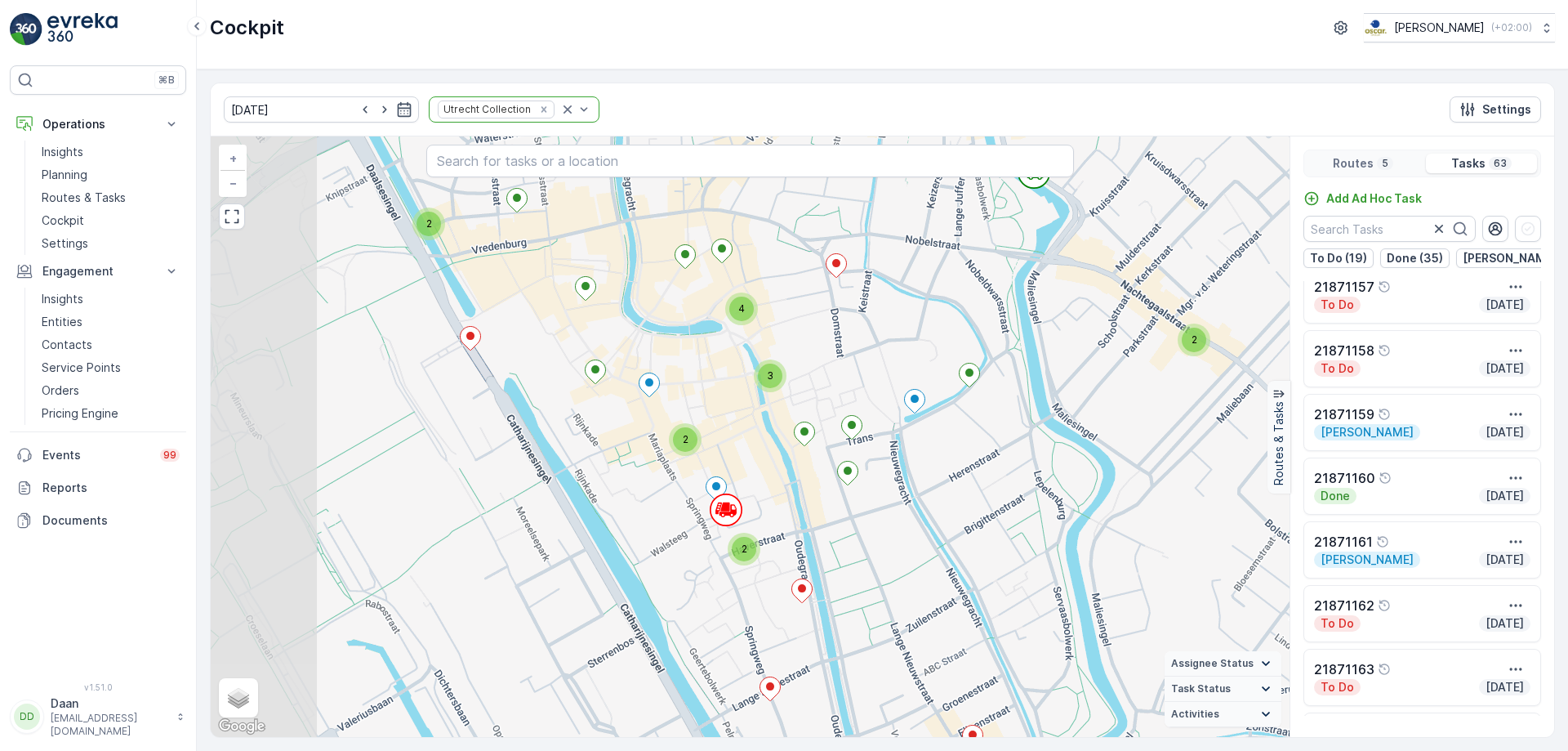
drag, startPoint x: 1022, startPoint y: 429, endPoint x: 1144, endPoint y: 491, distance: 136.9
click at [1144, 491] on div "2 2 2 2 3 2 3 4 2 2 2 Hub NDSM Hub Hunter Douglas + − Satellite Roadmap Terrain…" at bounding box center [750, 437] width 1078 height 600
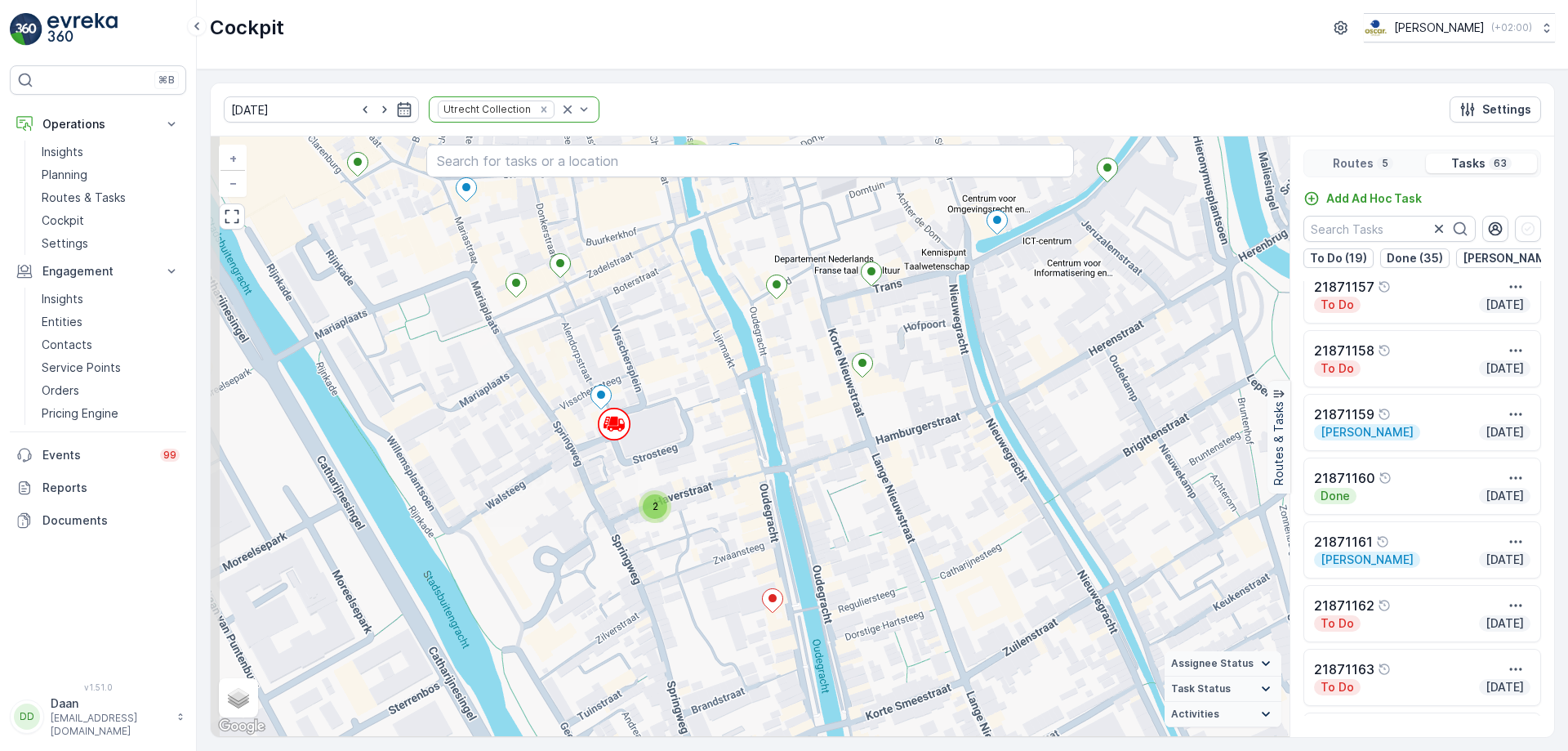
drag, startPoint x: 890, startPoint y: 413, endPoint x: 893, endPoint y: 403, distance: 10.4
click at [893, 403] on div "2 2 2 3 2 2 2 2 2 Hub NDSM Hub Hunter Douglas + − Satellite Roadmap Terrain Hyb…" at bounding box center [750, 437] width 1078 height 600
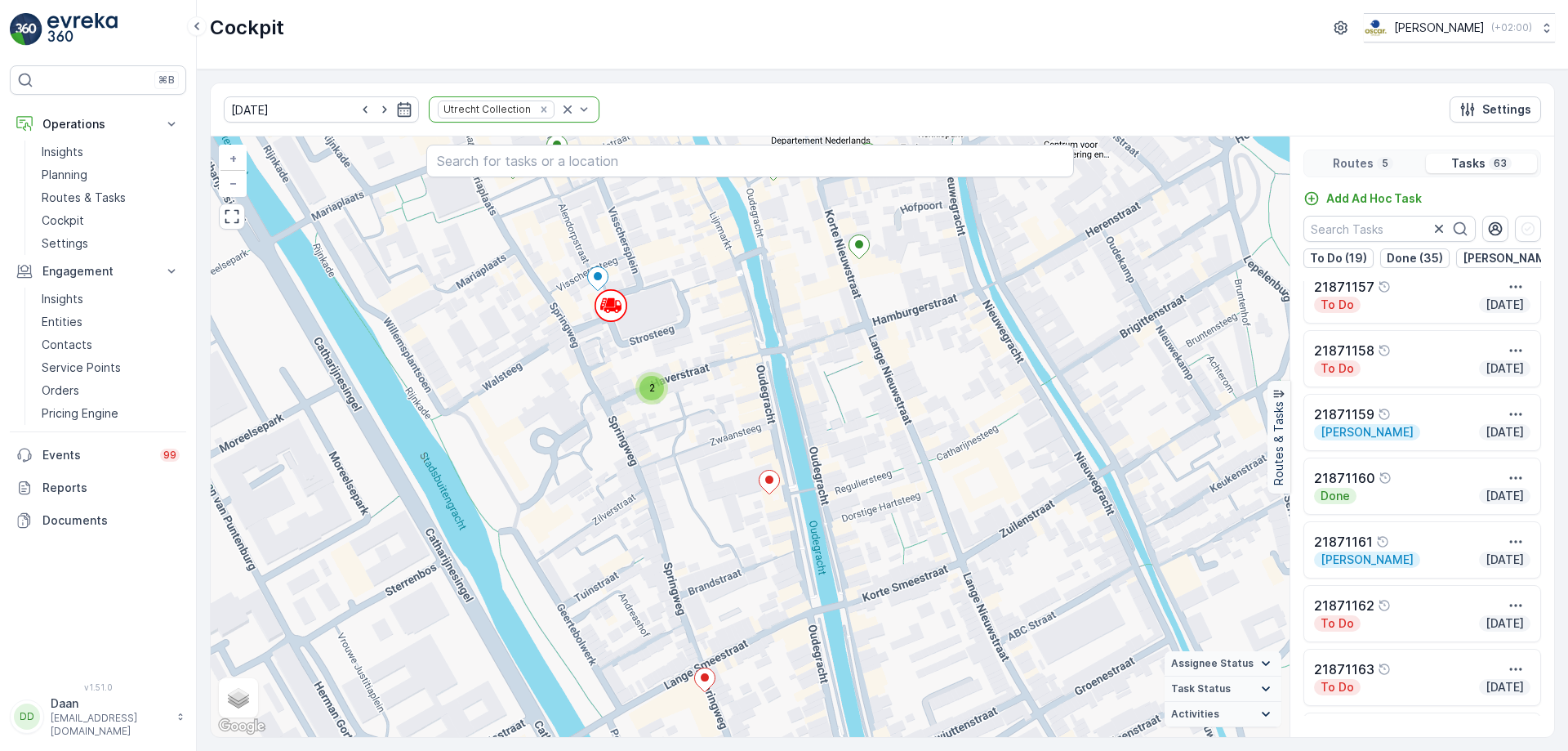
drag, startPoint x: 863, startPoint y: 557, endPoint x: 870, endPoint y: 450, distance: 107.2
click at [871, 451] on div "2 2 2 3 2 2 2 2 2 Hub NDSM Hub Hunter Douglas + − Satellite Roadmap Terrain Hyb…" at bounding box center [750, 437] width 1078 height 600
click at [646, 387] on span "2" at bounding box center [649, 385] width 6 height 12
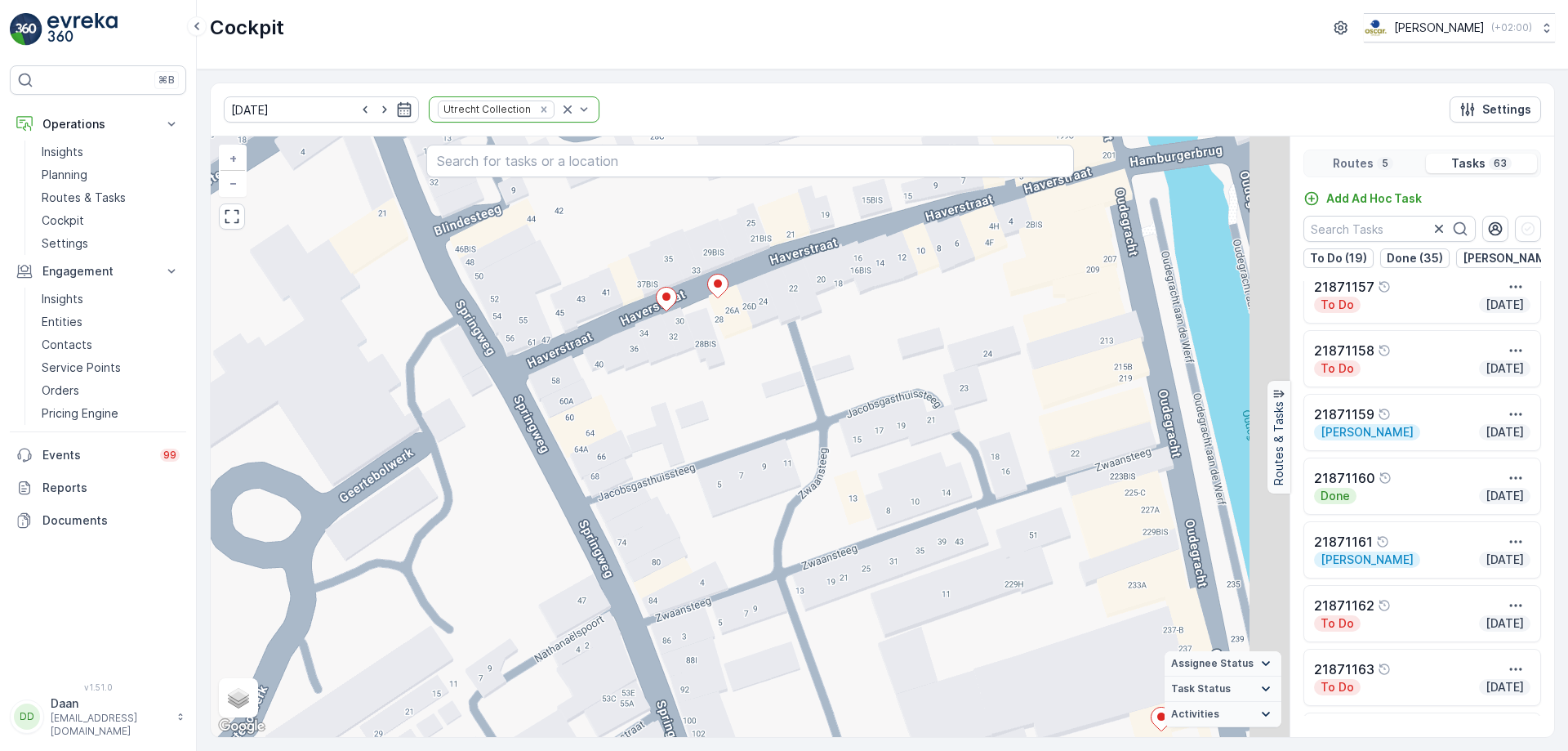
drag, startPoint x: 823, startPoint y: 488, endPoint x: 742, endPoint y: 324, distance: 182.9
click at [745, 327] on div "2 2 2 2 2 Hub NDSM Hub Hunter Douglas + − Satellite Roadmap Terrain Hybrid Leaf…" at bounding box center [750, 437] width 1078 height 600
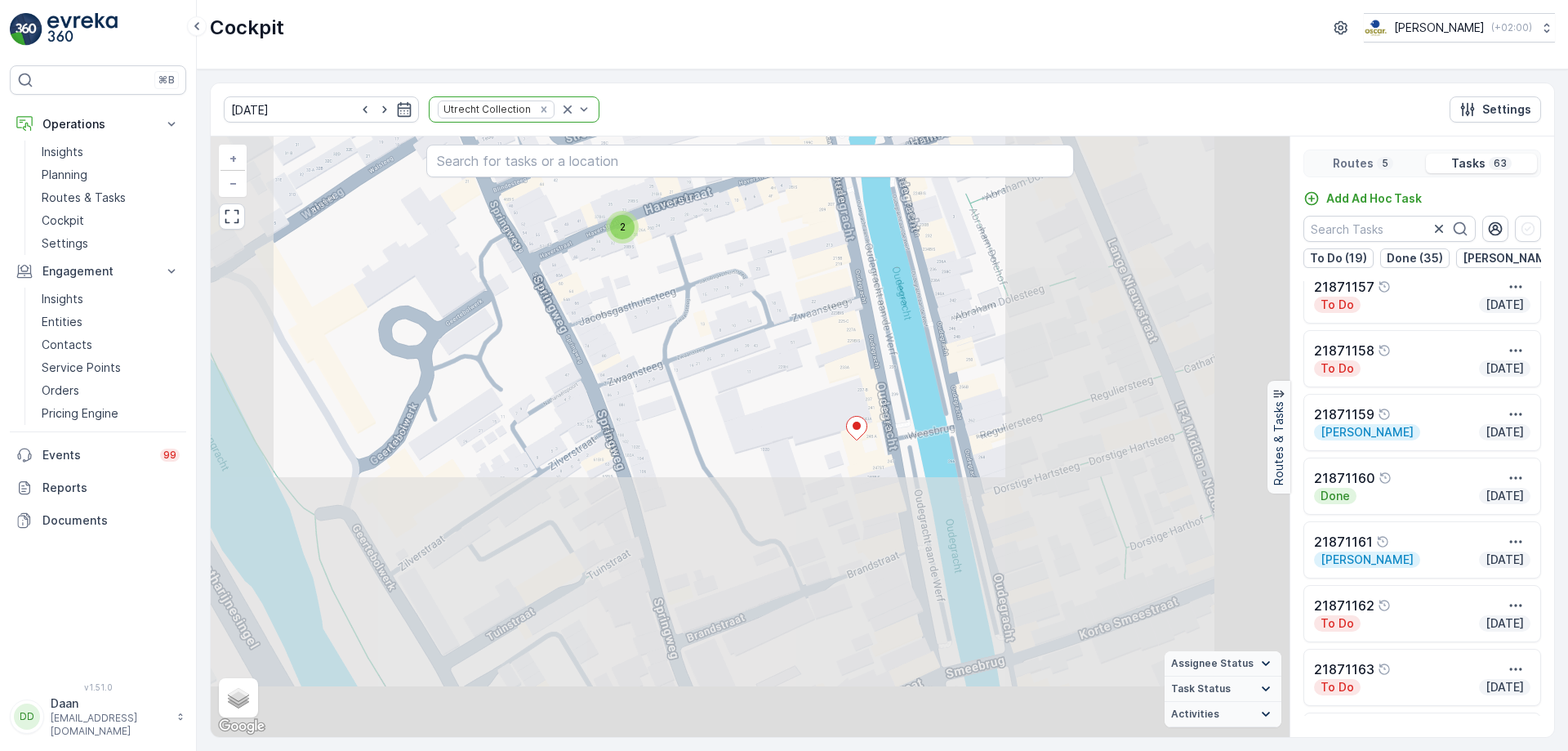
drag, startPoint x: 880, startPoint y: 367, endPoint x: 845, endPoint y: 340, distance: 44.2
click at [847, 341] on div "2 2 2 2 2 2 Hub NDSM Hub Hunter Douglas + − Satellite Roadmap Terrain Hybrid Le…" at bounding box center [750, 437] width 1078 height 600
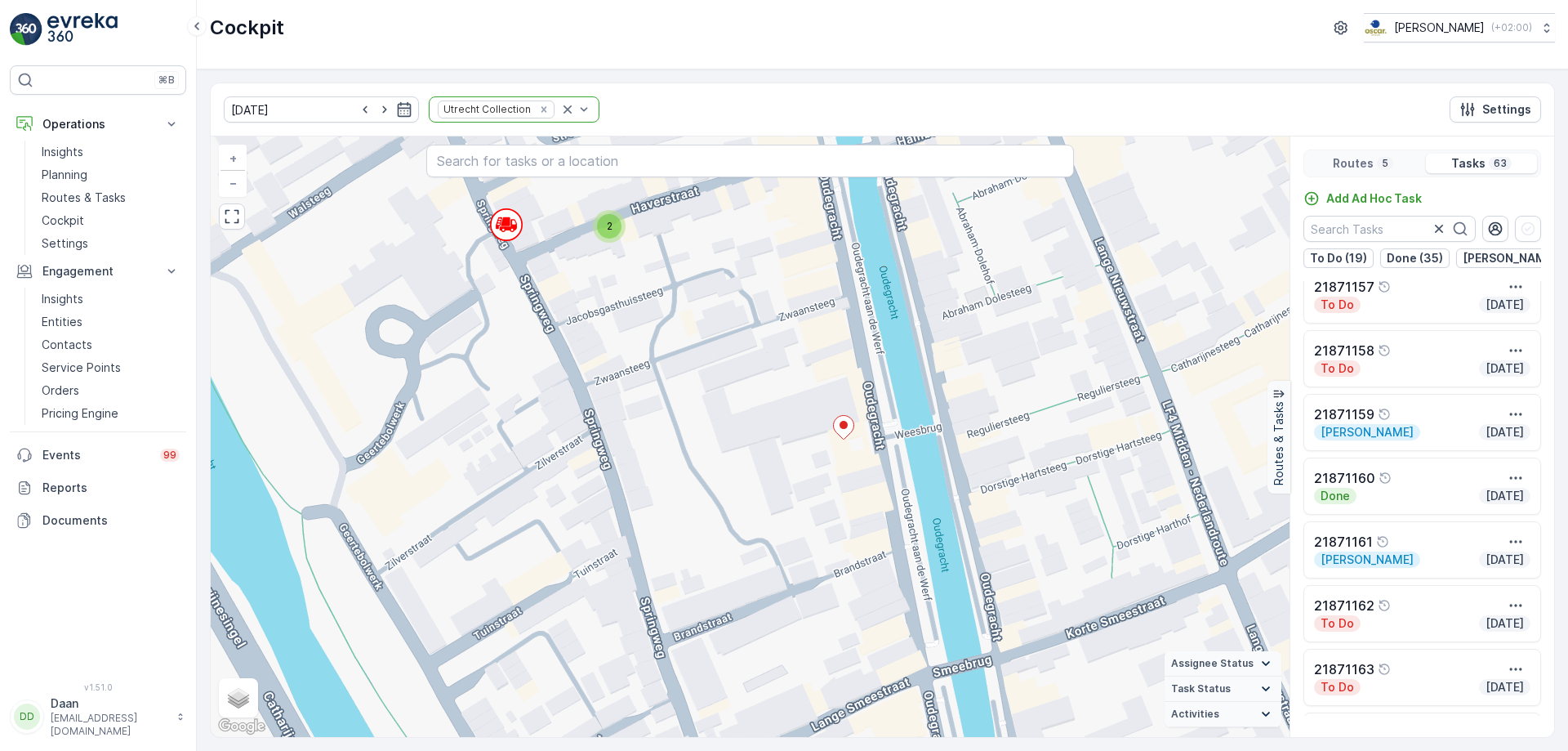
drag, startPoint x: 795, startPoint y: 329, endPoint x: 818, endPoint y: 368, distance: 45.3
click at [818, 368] on div "2 2 2 2 2 2 Hub NDSM Hub Hunter Douglas + − Satellite Roadmap Terrain Hybrid Le…" at bounding box center [750, 437] width 1078 height 600
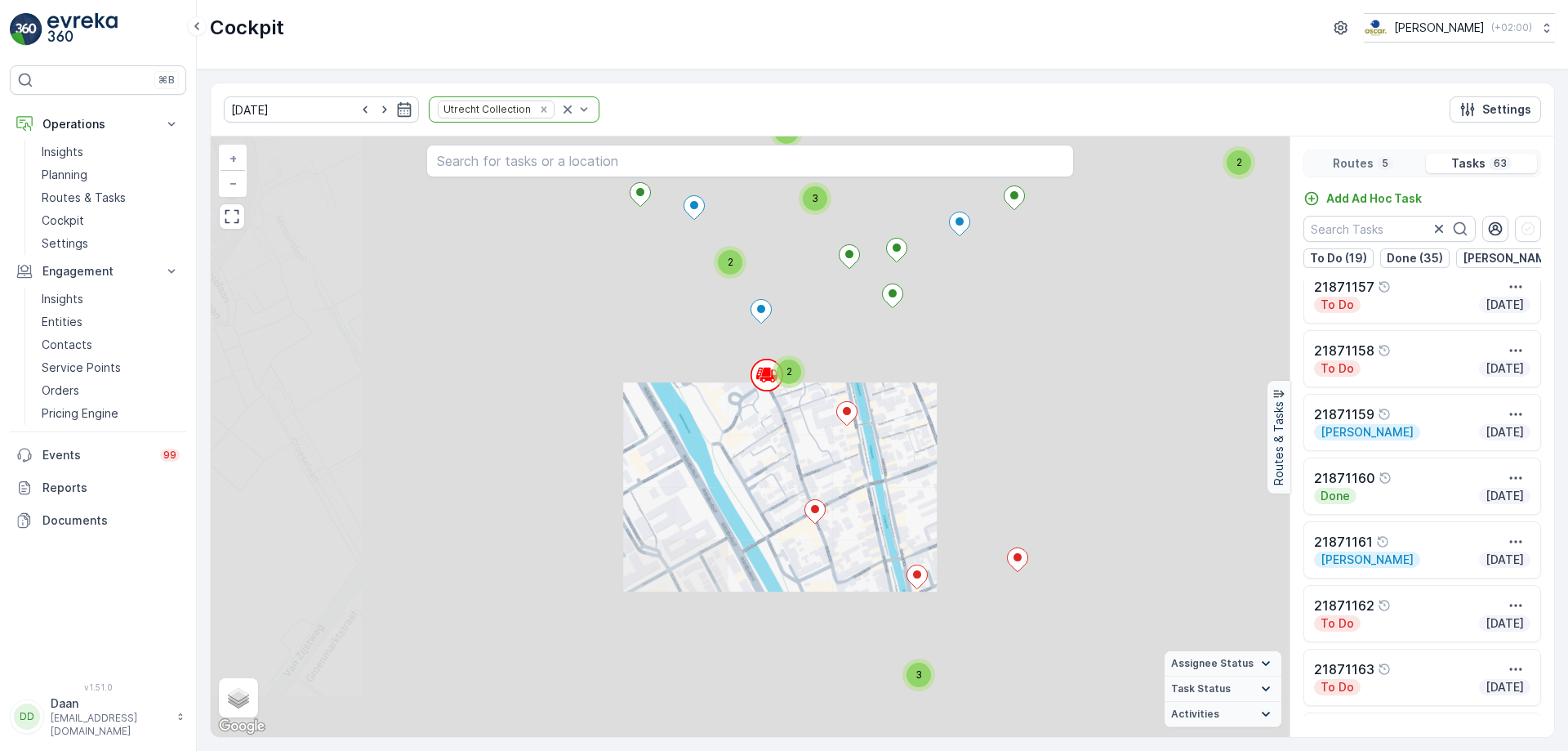
drag, startPoint x: 732, startPoint y: 447, endPoint x: 785, endPoint y: 539, distance: 106.2
click at [785, 541] on div "2 2 2 2 2 2 2 2 2 2 3 2 3 4 2 2 2 Hub NDSM Hub Hunter Douglas + − Satellite Roa…" at bounding box center [750, 437] width 1078 height 600
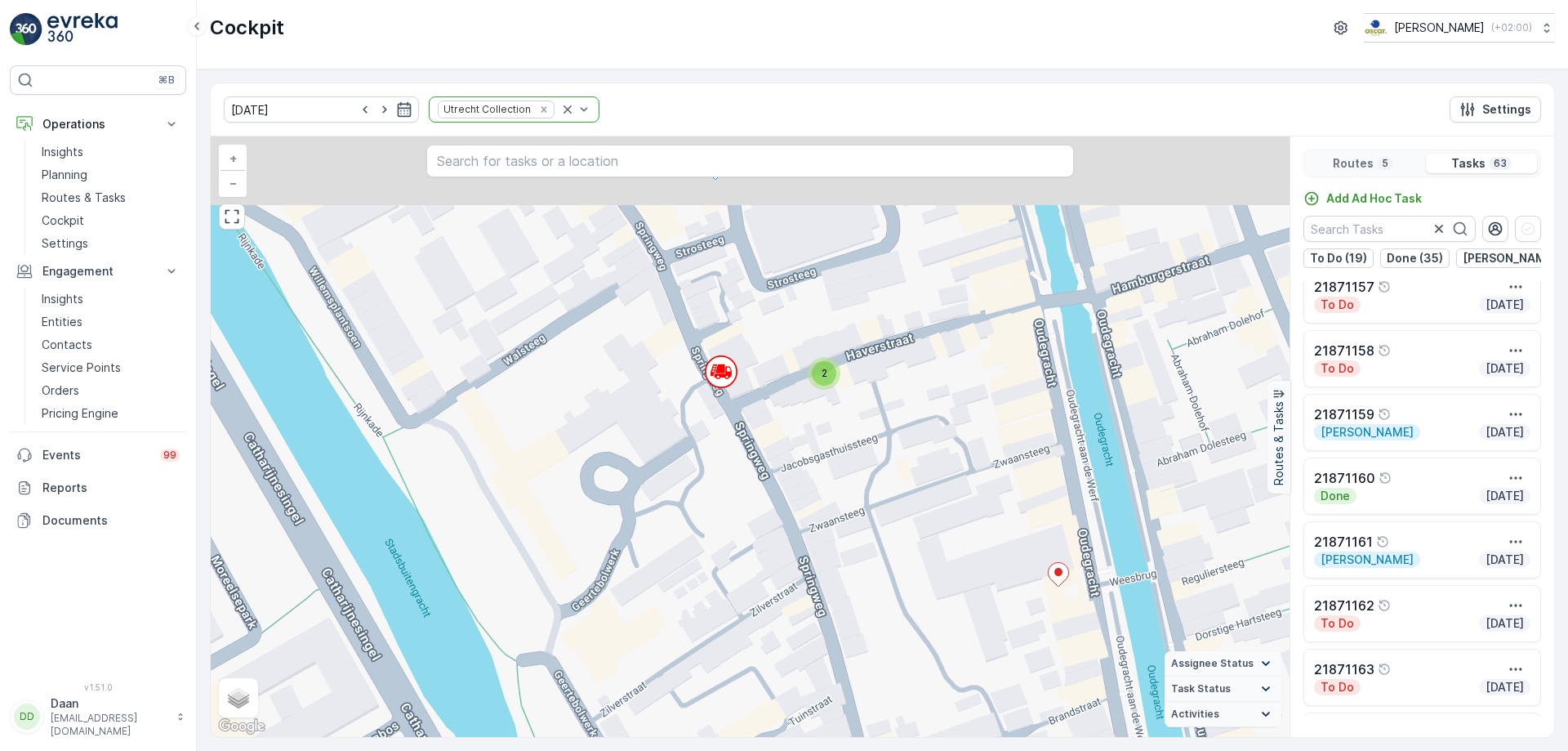
drag, startPoint x: 876, startPoint y: 351, endPoint x: 790, endPoint y: 470, distance: 146.8
click at [795, 474] on div "2 2 2 2 2 2 Hub NDSM Hub Hunter Douglas + − Satellite Roadmap Terrain Hybrid Le…" at bounding box center [750, 437] width 1078 height 600
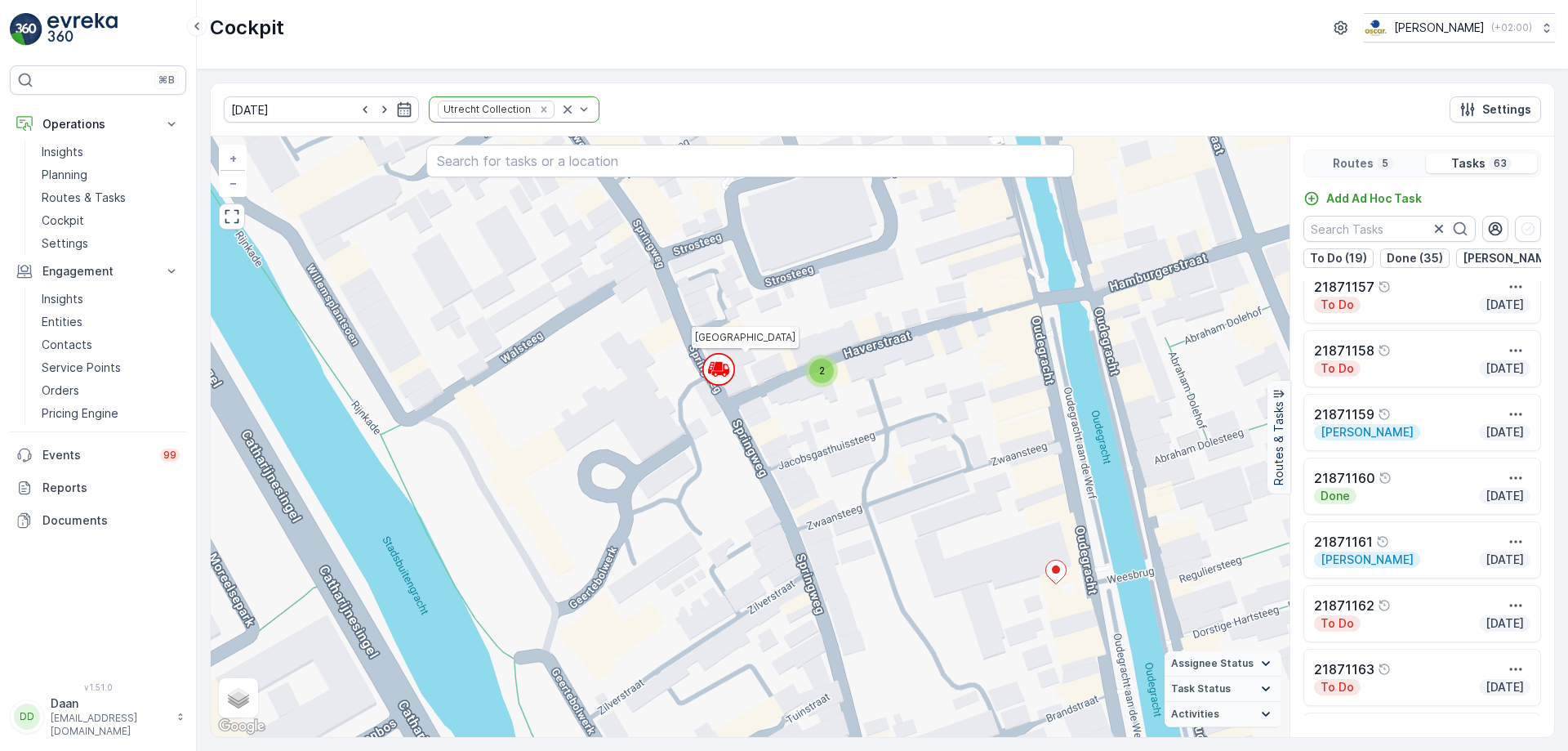
click at [714, 370] on icon at bounding box center [718, 369] width 33 height 33
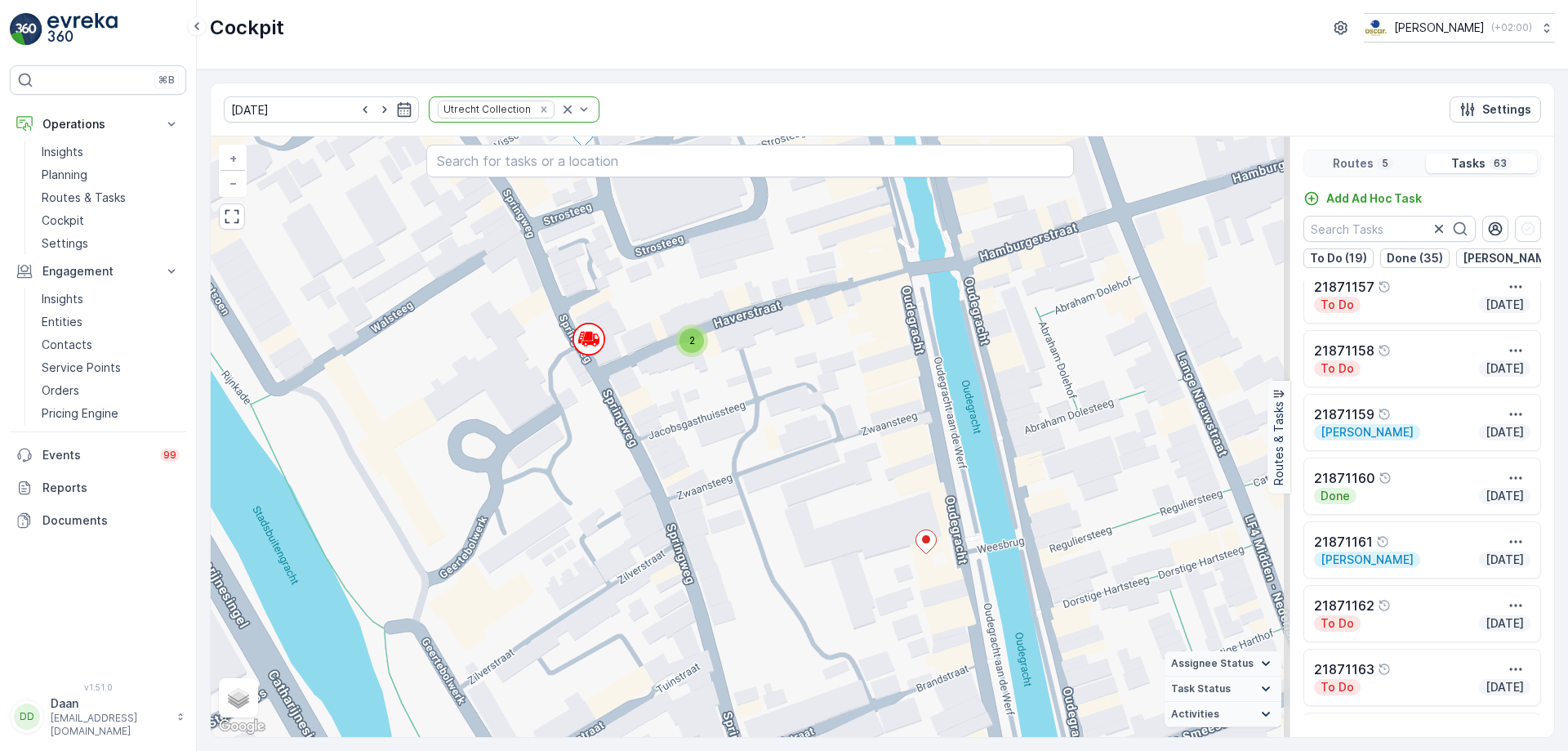
drag, startPoint x: 859, startPoint y: 505, endPoint x: 729, endPoint y: 476, distance: 133.2
click at [729, 476] on div "2 2 2 2 2 2 Hub NDSM Hub Hunter Douglas + − Satellite Roadmap Terrain Hybrid Le…" at bounding box center [750, 437] width 1078 height 600
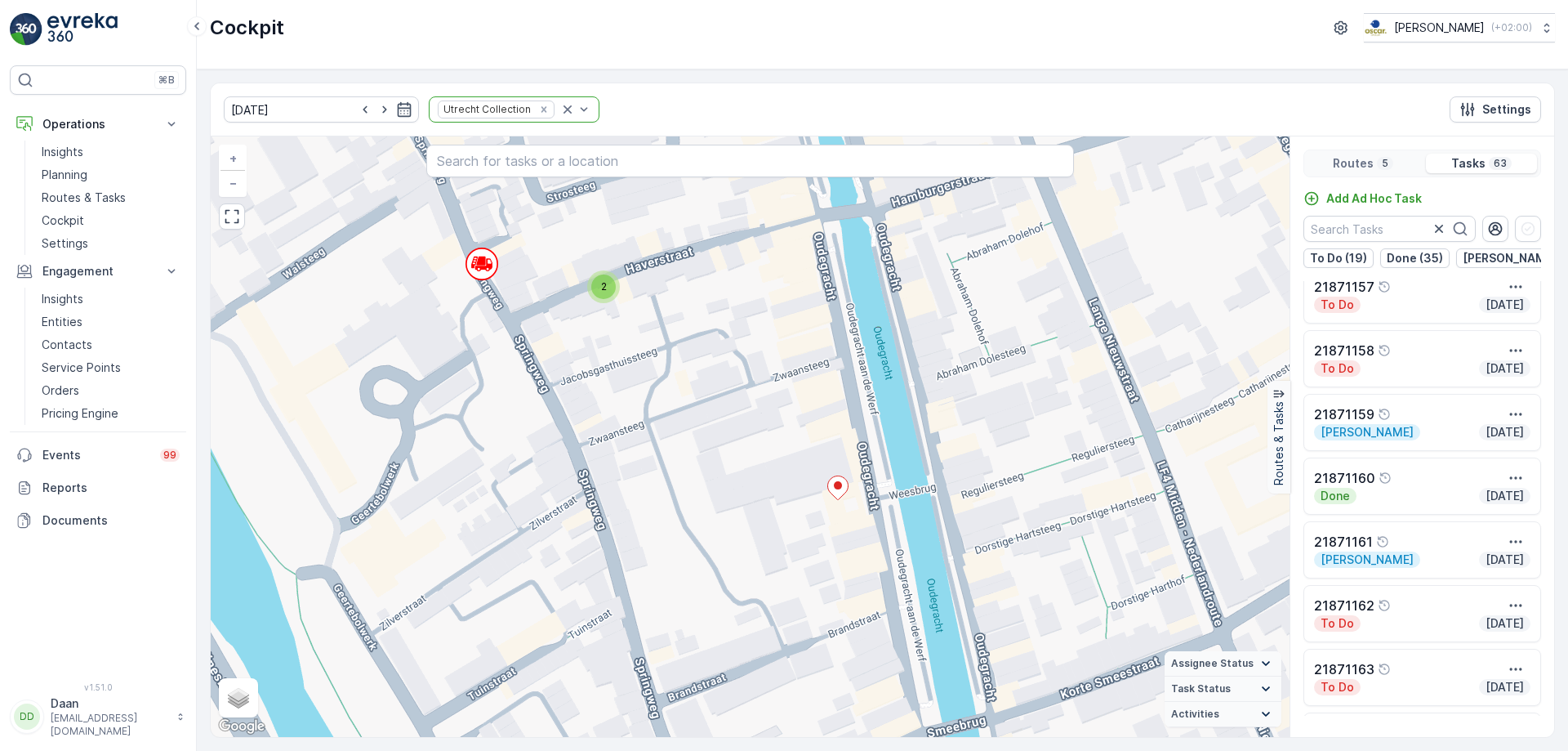
drag, startPoint x: 849, startPoint y: 376, endPoint x: 760, endPoint y: 322, distance: 104.1
click at [760, 322] on div "2 2 2 2 2 2 Hub NDSM Hub Hunter Douglas + − Satellite Roadmap Terrain Hybrid Le…" at bounding box center [750, 437] width 1078 height 600
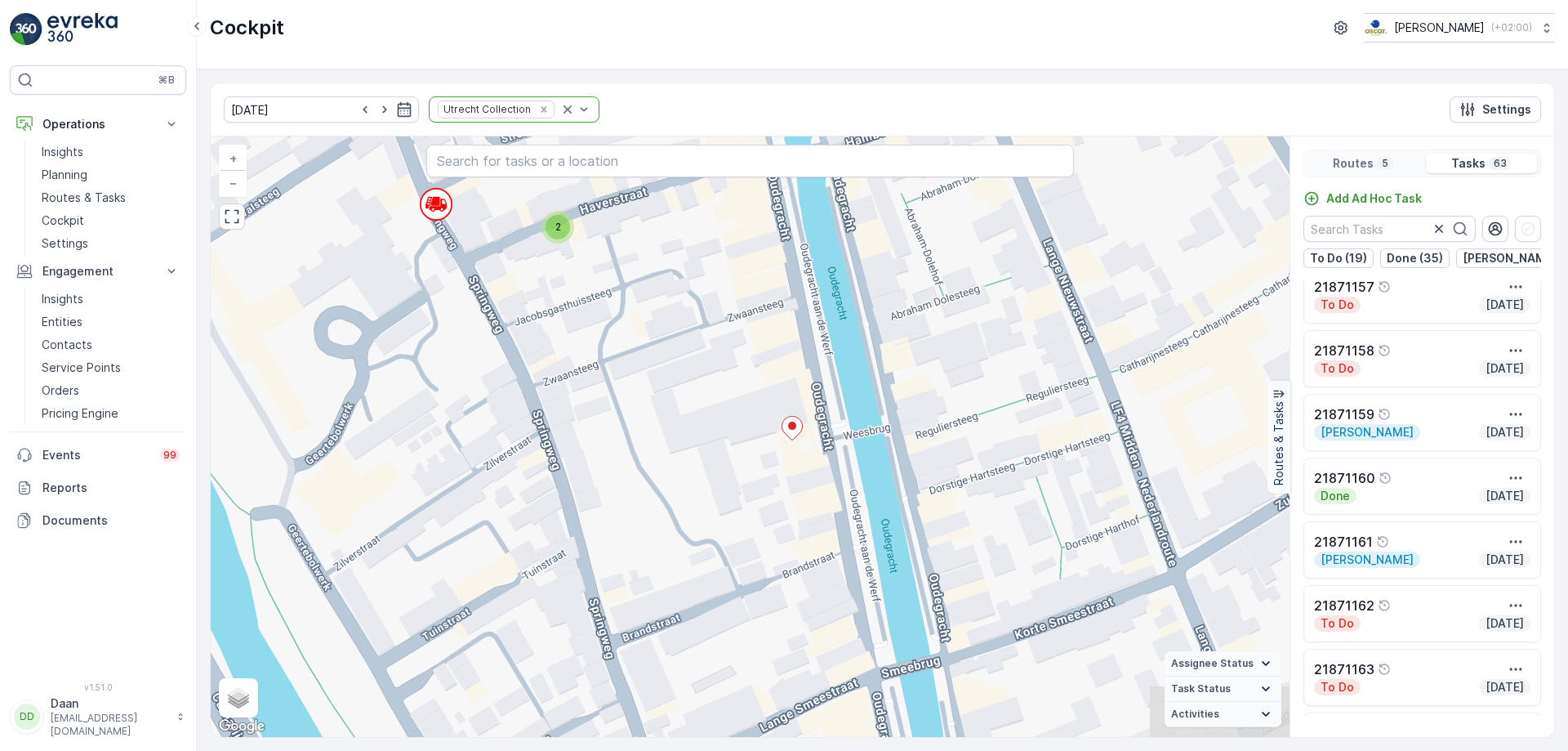
drag, startPoint x: 795, startPoint y: 486, endPoint x: 749, endPoint y: 426, distance: 75.6
click at [749, 426] on div "2 2 2 2 2 2 Hub NDSM Hub Hunter Douglas + − Satellite Roadmap Terrain Hybrid Le…" at bounding box center [750, 437] width 1078 height 600
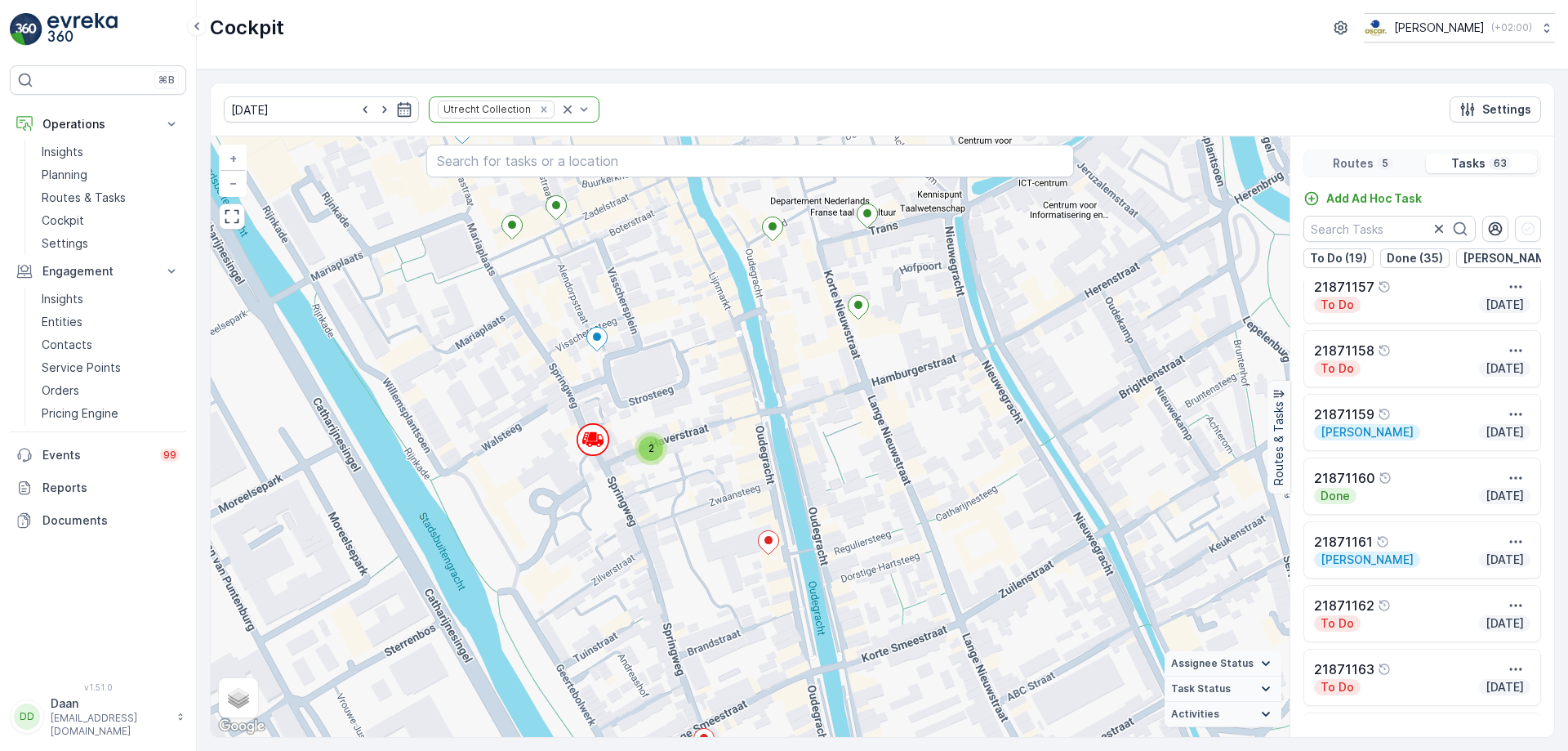
drag, startPoint x: 714, startPoint y: 382, endPoint x: 713, endPoint y: 504, distance: 122.0
click at [713, 504] on div "2 2 2 3 2 2 2 2 2 Hub NDSM Hub Hunter Douglas + − Satellite Roadmap Terrain Hyb…" at bounding box center [750, 437] width 1078 height 600
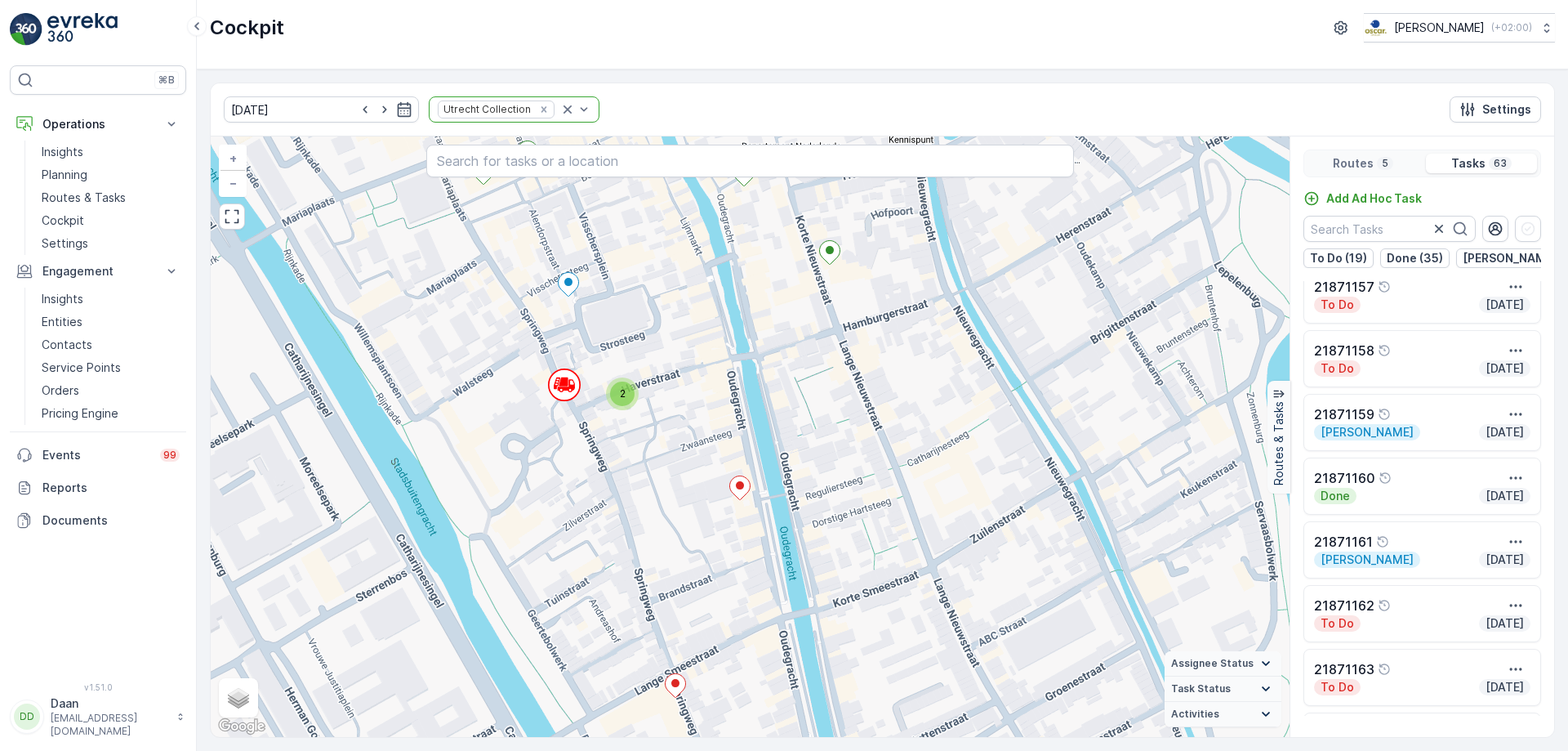
drag, startPoint x: 728, startPoint y: 555, endPoint x: 698, endPoint y: 498, distance: 64.4
click at [698, 498] on div "2 2 2 3 2 2 2 2 2 Hub NDSM Hub Hunter Douglas + − Satellite Roadmap Terrain Hyb…" at bounding box center [750, 437] width 1078 height 600
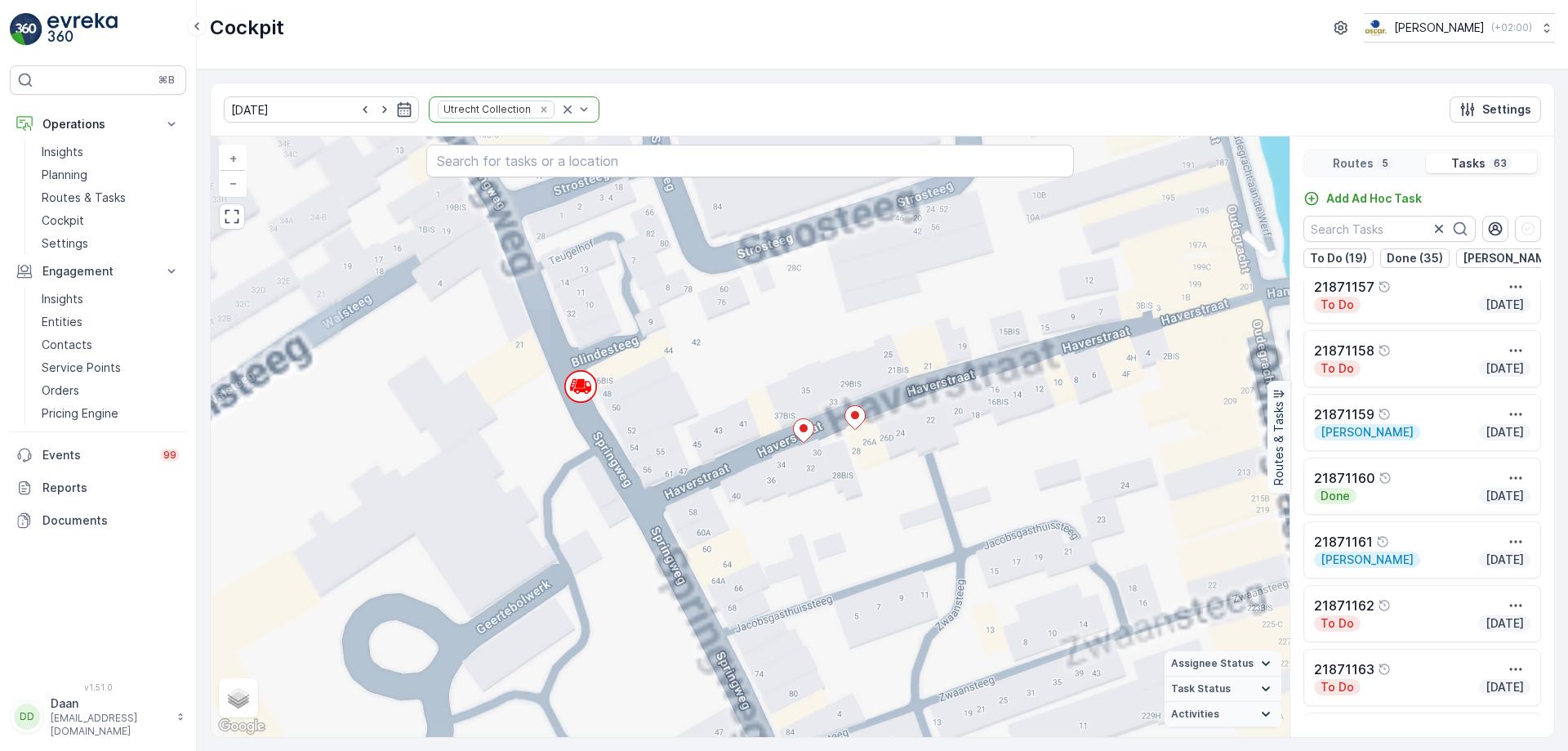
drag, startPoint x: 569, startPoint y: 393, endPoint x: 639, endPoint y: 398, distance: 70.2
click at [639, 398] on div "2 2 2 3 2 2 2 2 2 2 2 2 2 2 Hub NDSM Hub Hunter Douglas + − Satellite Roadmap T…" at bounding box center [750, 437] width 1078 height 600
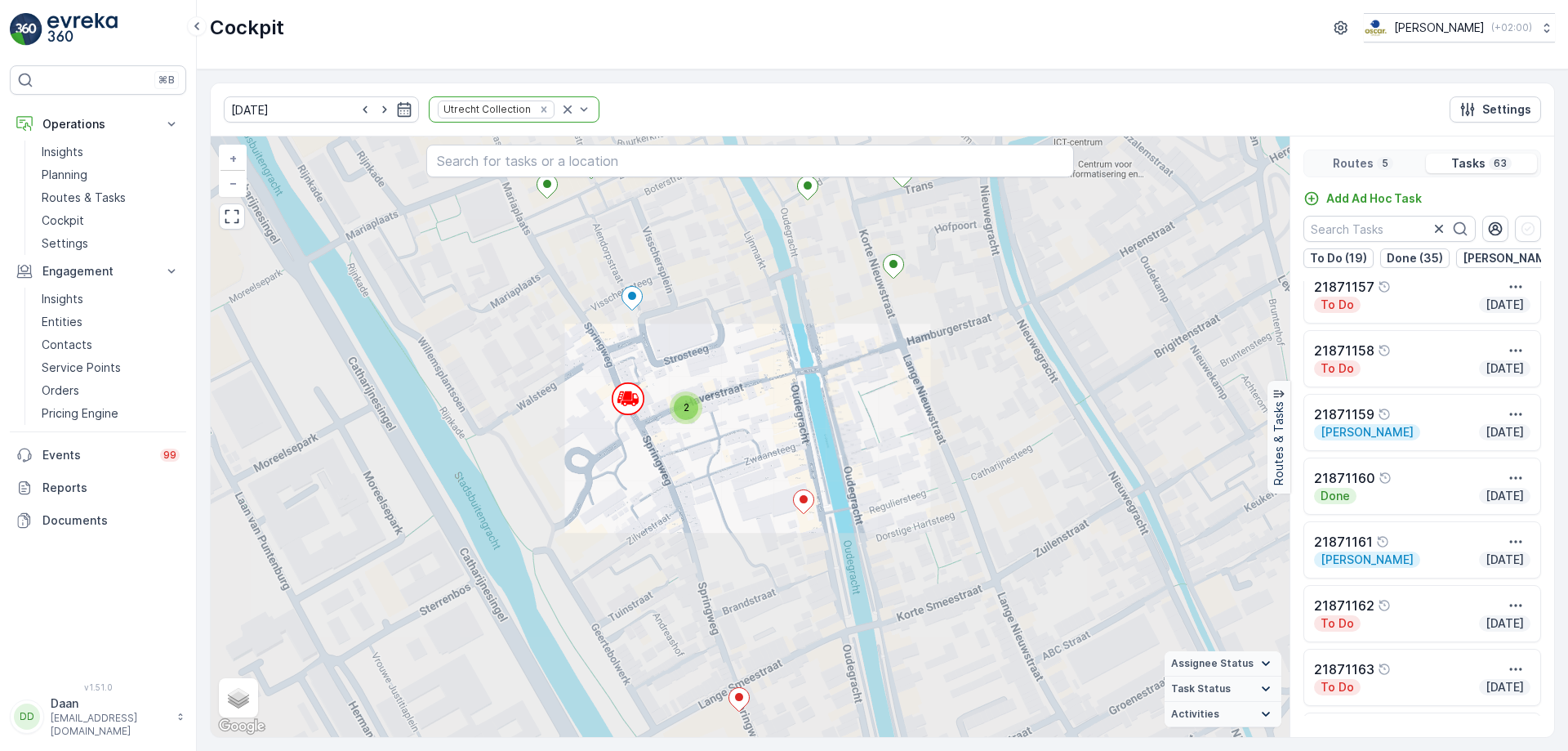
drag, startPoint x: 950, startPoint y: 552, endPoint x: 812, endPoint y: 521, distance: 141.4
click at [812, 522] on div "2 2 2 2 2 2 2 2 3 2 2 2 2 2 Hub NDSM Hub Hunter Douglas + − Satellite Roadmap T…" at bounding box center [750, 437] width 1078 height 600
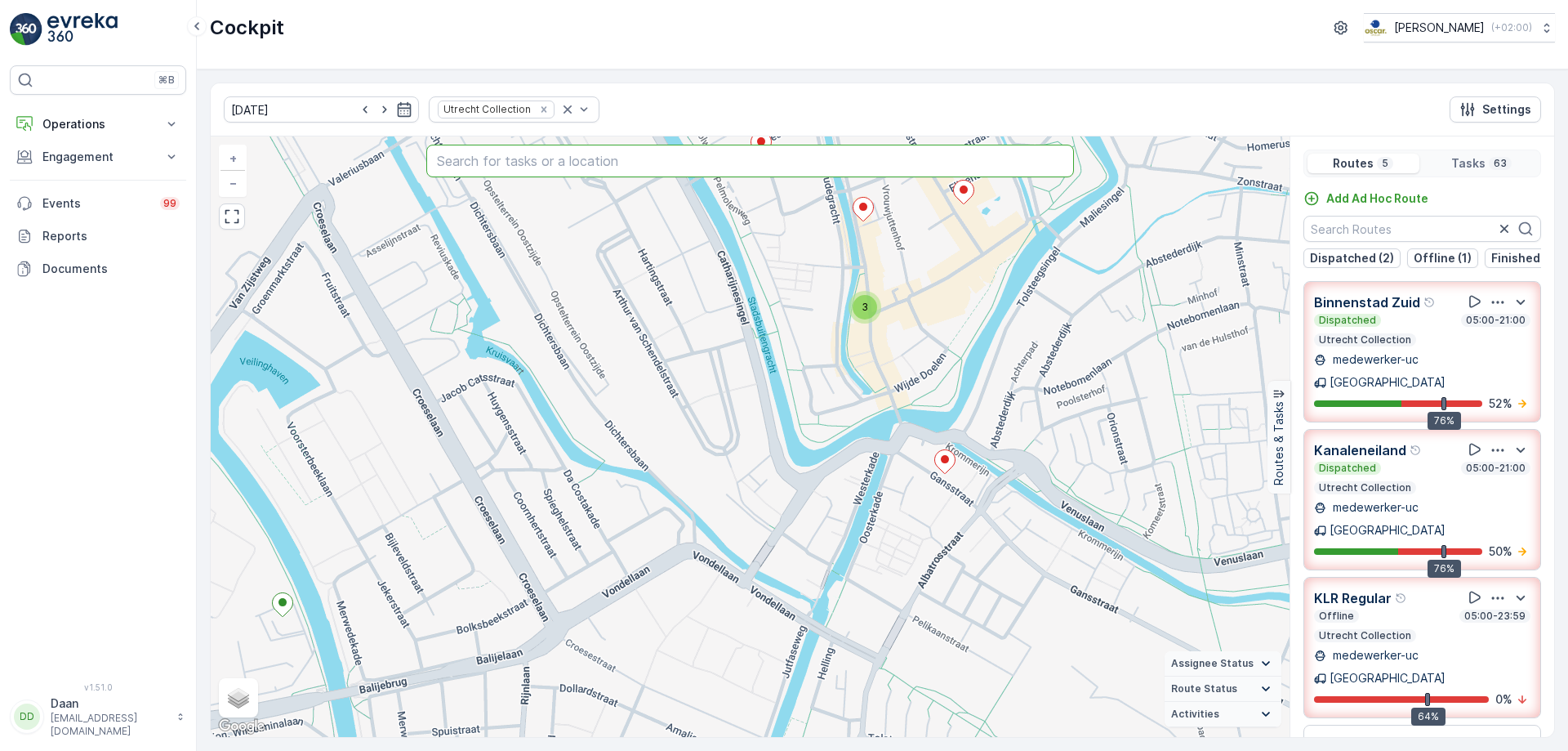
drag, startPoint x: 751, startPoint y: 175, endPoint x: 751, endPoint y: 414, distance: 239.0
click at [771, 509] on div "2 2 2 2 3 2 2 2 3 4 2 + − Satellite Roadmap Terrain Hybrid Leaflet Keyboard sho…" at bounding box center [750, 437] width 1078 height 600
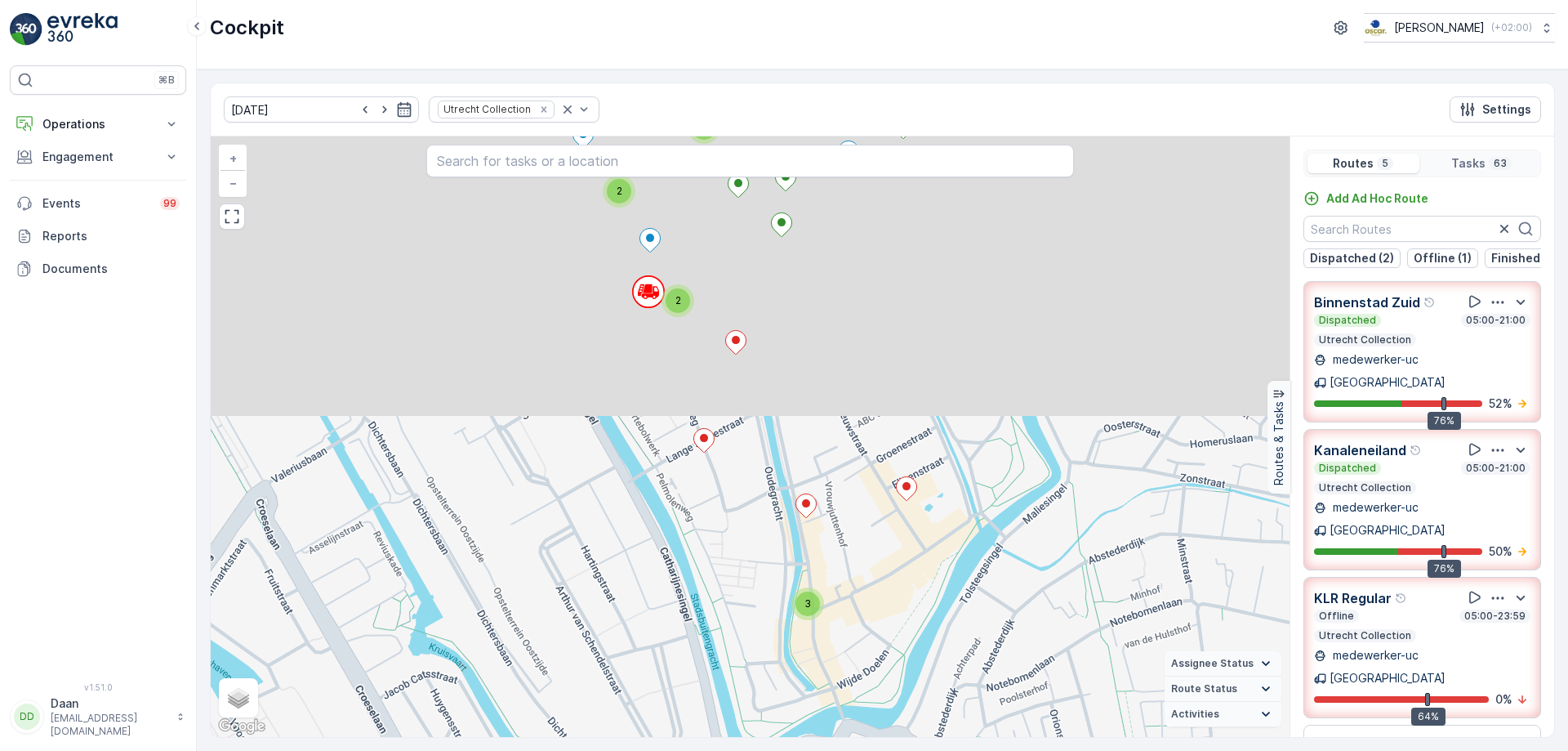
drag, startPoint x: 747, startPoint y: 397, endPoint x: 687, endPoint y: 699, distance: 307.9
click at [687, 699] on div "2 2 2 2 3 2 2 2 3 4 2 + − Satellite Roadmap Terrain Hybrid Leaflet Keyboard sho…" at bounding box center [750, 437] width 1078 height 600
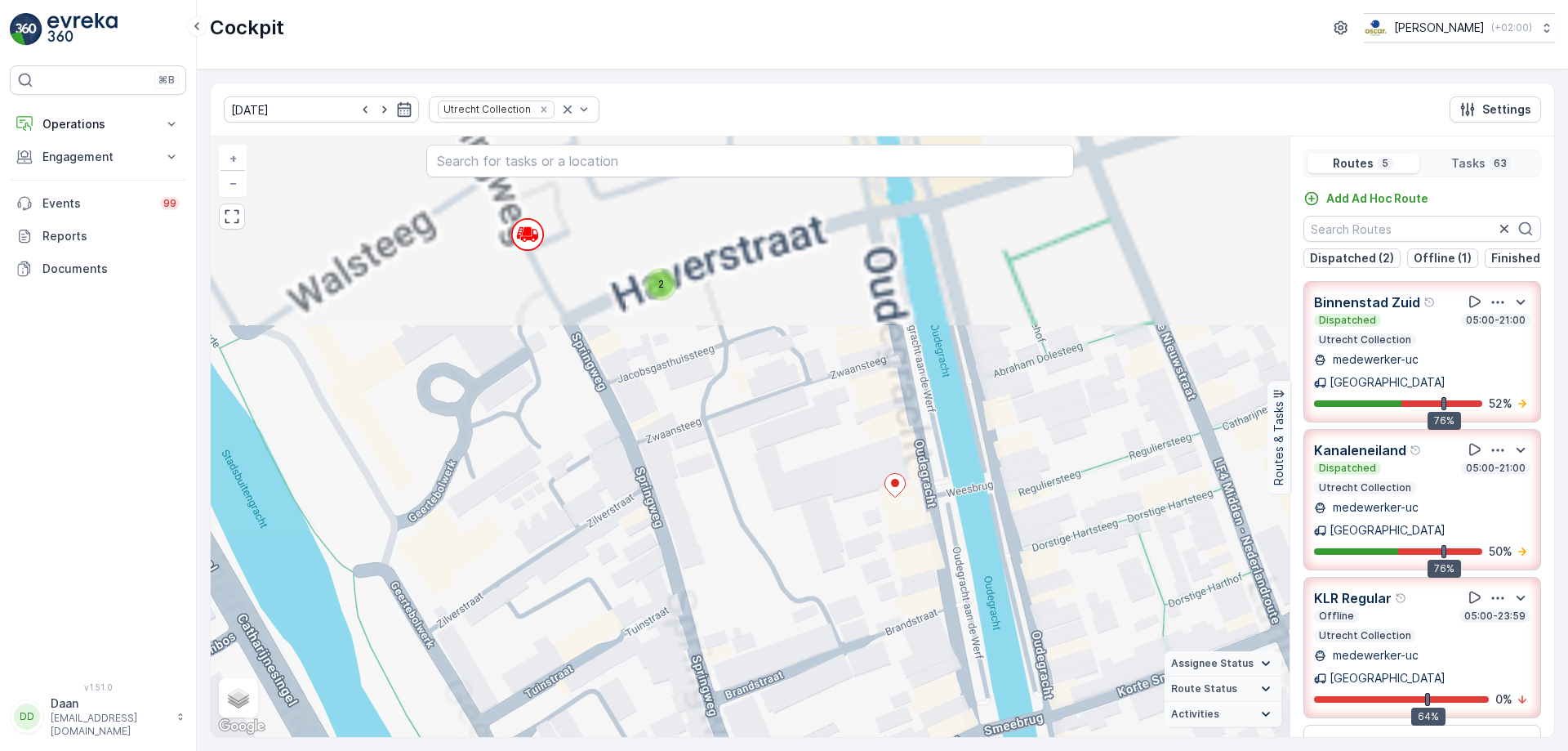
drag, startPoint x: 690, startPoint y: 427, endPoint x: 659, endPoint y: 666, distance: 241.0
click at [663, 669] on div "2 2 2 2 2 2 + − Satellite Roadmap Terrain Hybrid Leaflet Keyboard shortcuts Map…" at bounding box center [750, 437] width 1078 height 600
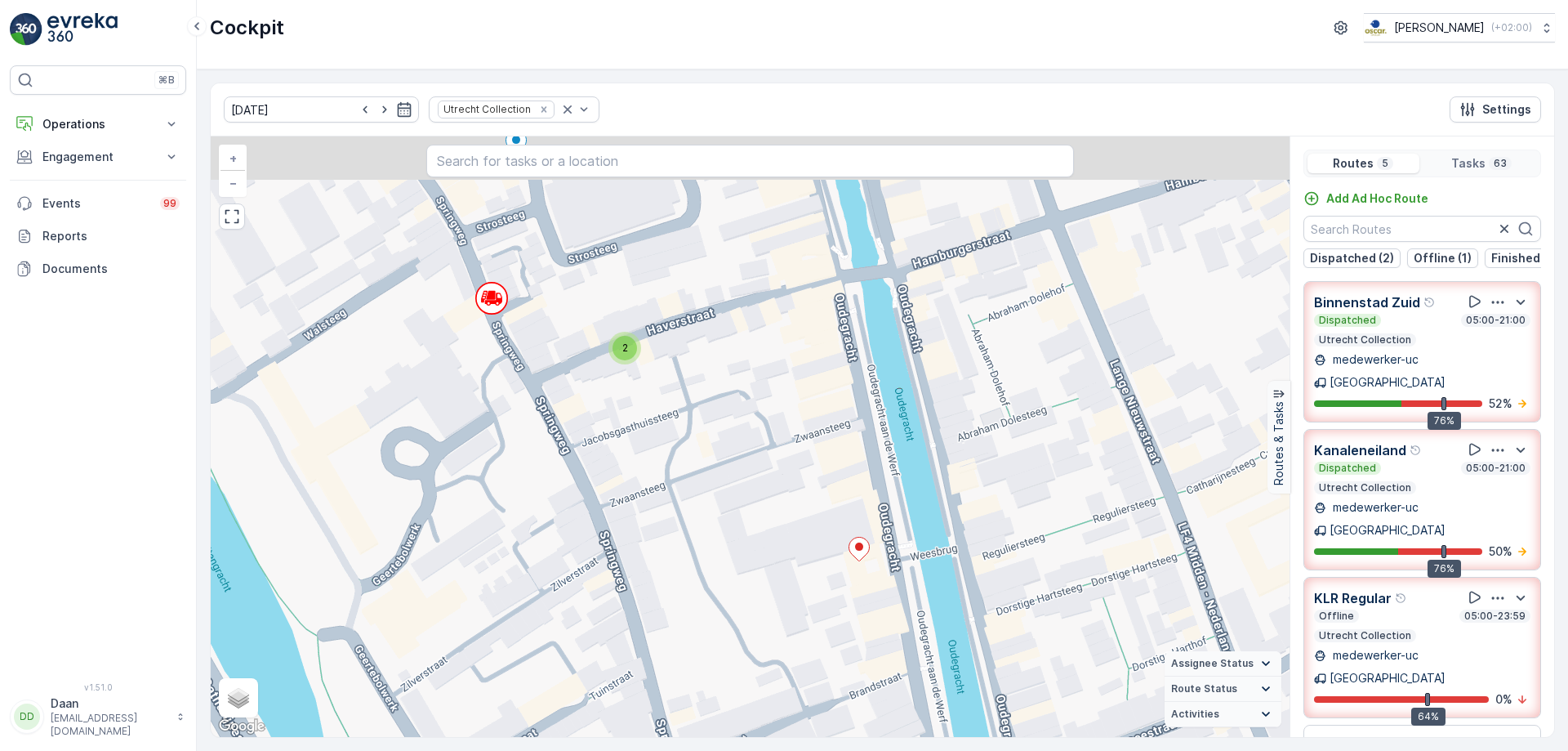
drag, startPoint x: 701, startPoint y: 499, endPoint x: 664, endPoint y: 562, distance: 73.1
click at [664, 562] on div "2 2 2 2 2 2 + − Satellite Roadmap Terrain Hybrid Leaflet Keyboard shortcuts Map…" at bounding box center [750, 437] width 1078 height 600
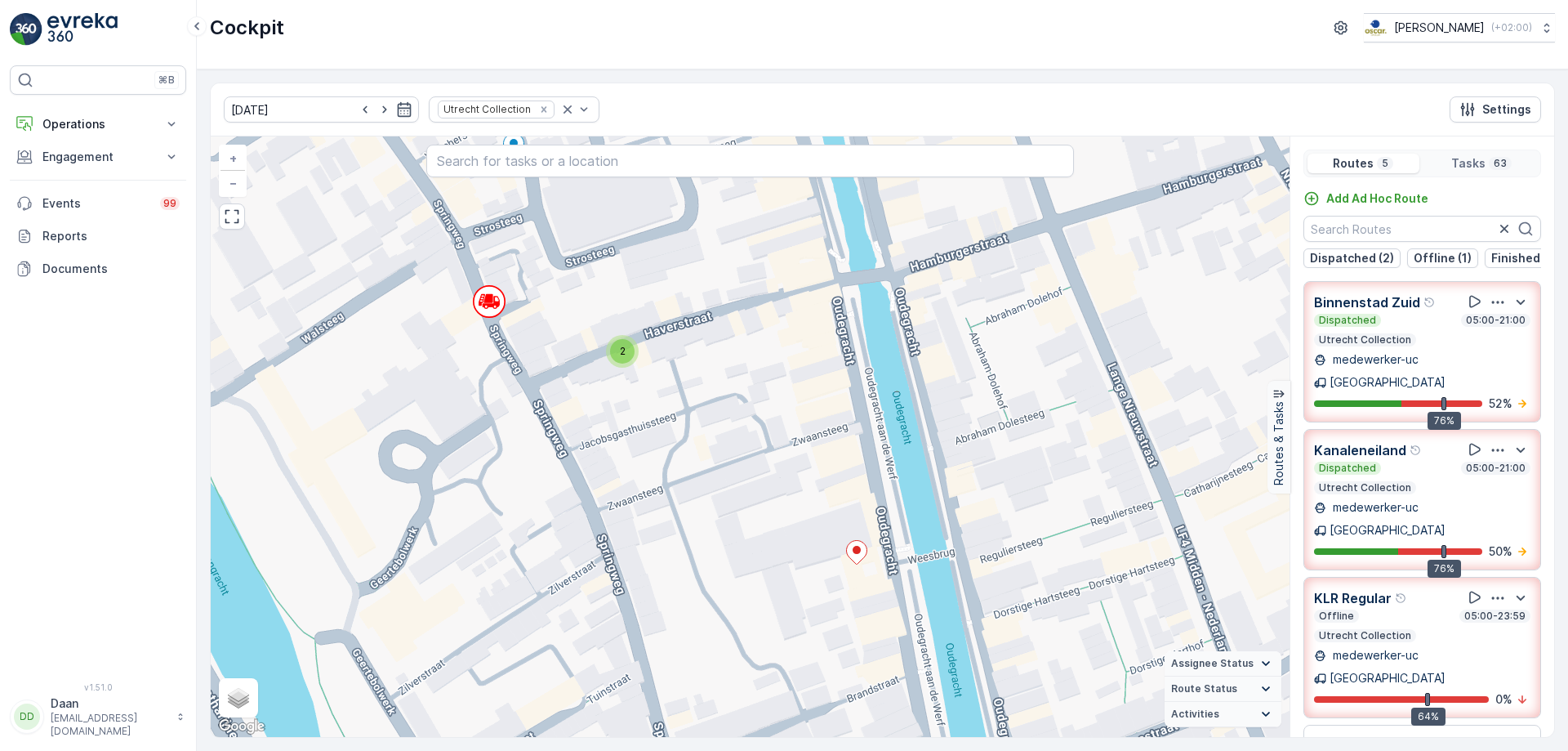
click at [1261, 664] on icon at bounding box center [1266, 663] width 18 height 18
click at [1264, 693] on icon at bounding box center [1266, 688] width 18 height 18
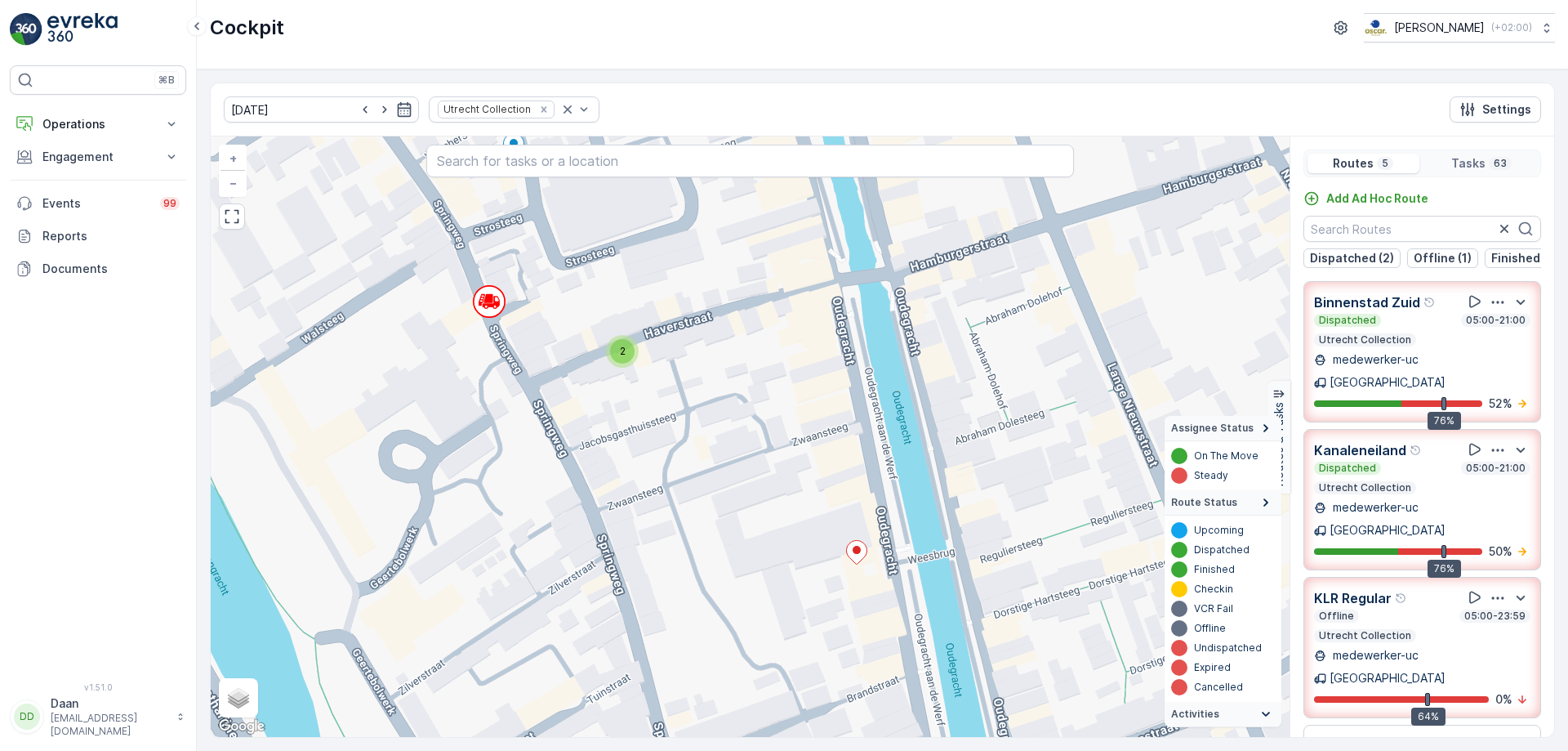
click at [1275, 719] on summary "Activities" at bounding box center [1223, 715] width 117 height 25
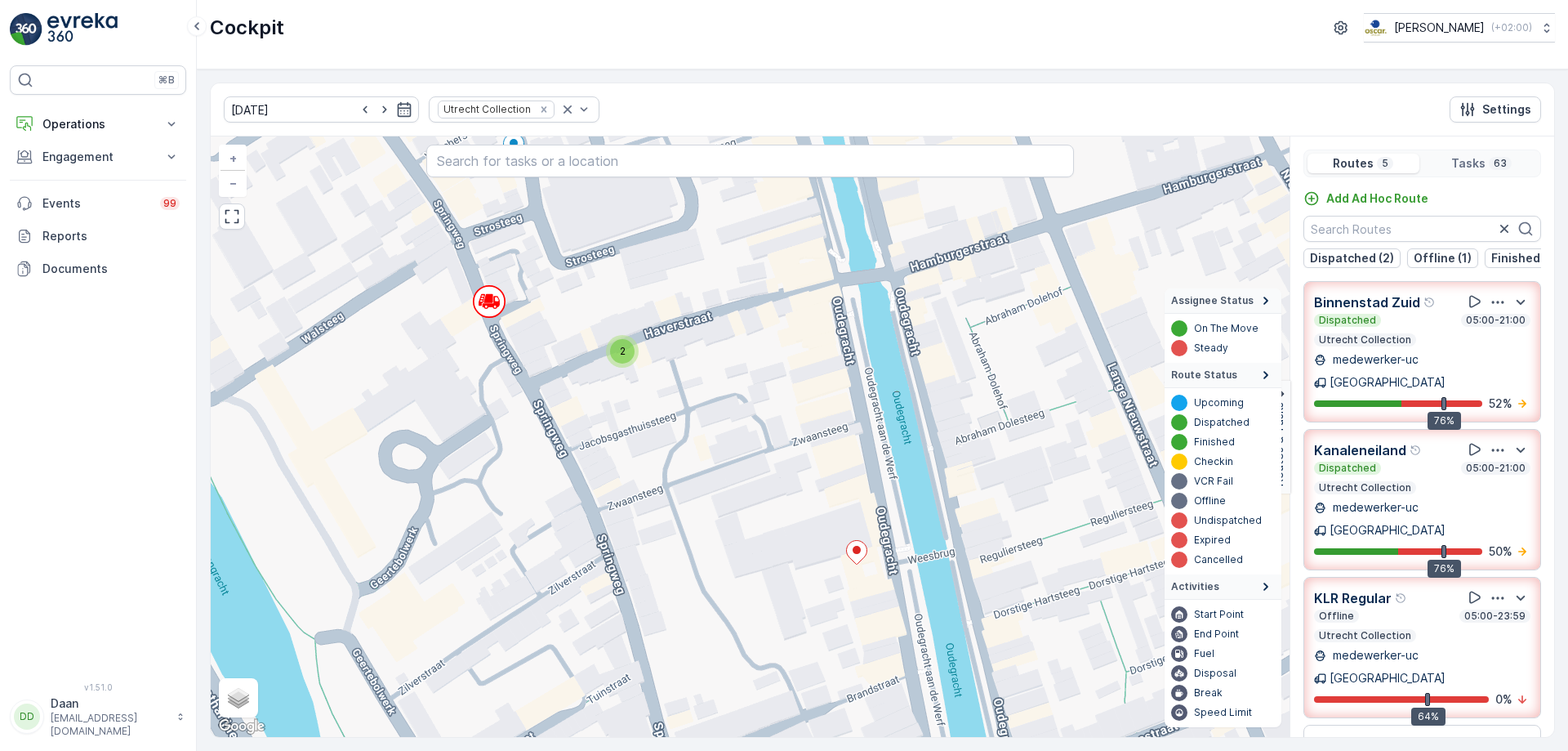
click at [1266, 586] on icon at bounding box center [1266, 587] width 5 height 8
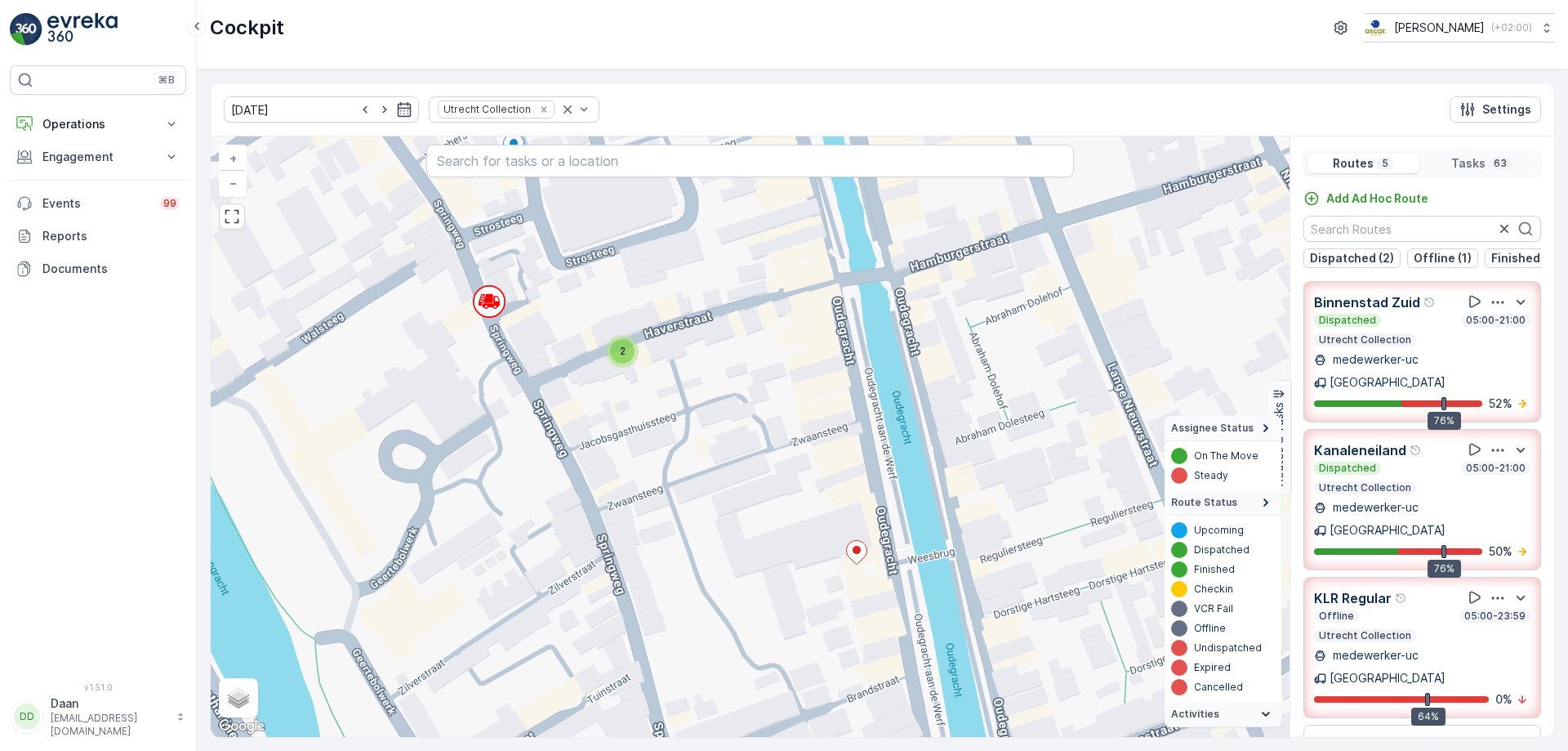
click at [1261, 504] on icon at bounding box center [1266, 502] width 18 height 18
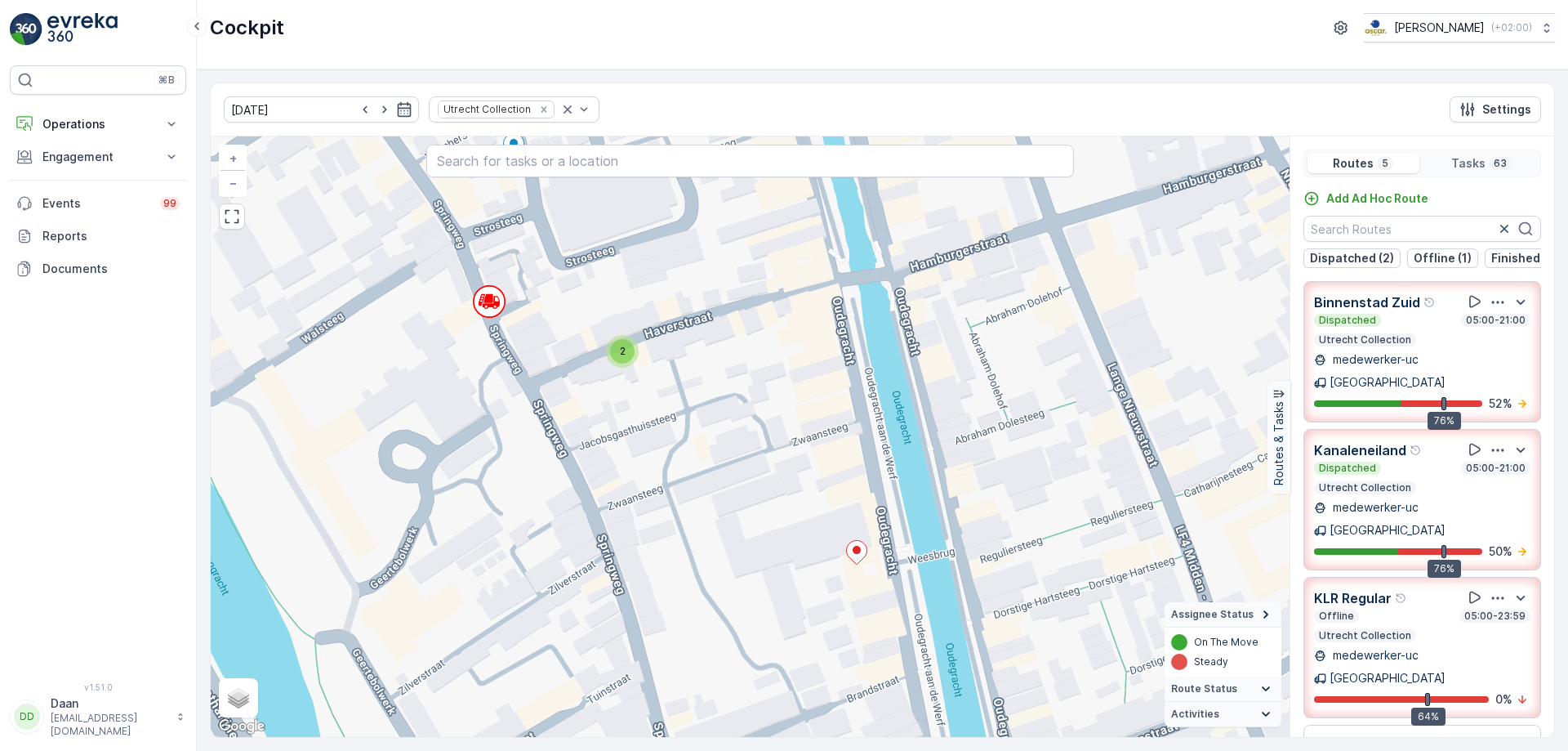
click at [1275, 608] on summary "Assignee Status" at bounding box center [1223, 615] width 117 height 25
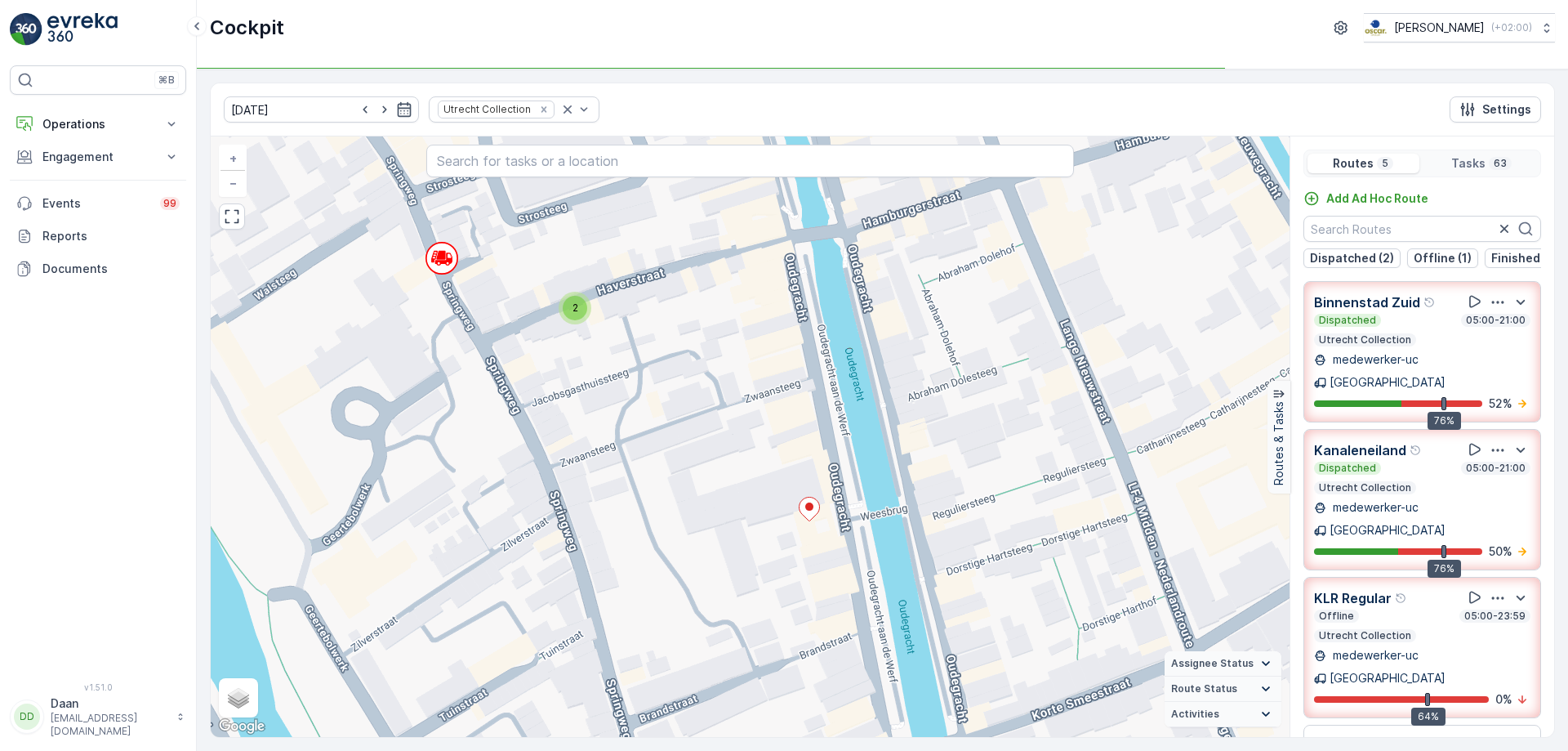
drag, startPoint x: 1089, startPoint y: 547, endPoint x: 1012, endPoint y: 483, distance: 100.1
click at [1013, 484] on div "2 2 2 2 2 2 + − Satellite Roadmap Terrain Hybrid Leaflet Keyboard shortcuts Map…" at bounding box center [750, 437] width 1078 height 600
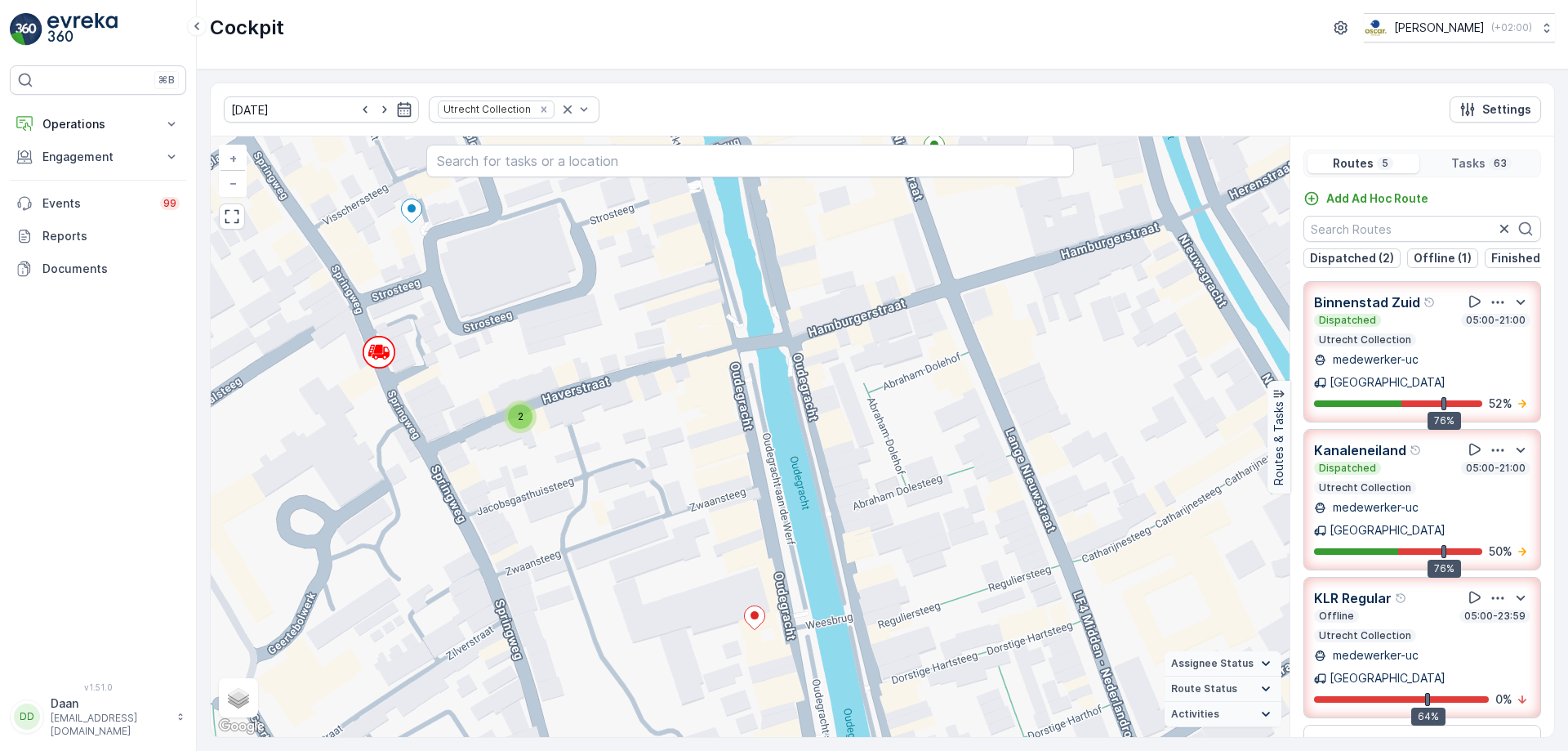
drag, startPoint x: 993, startPoint y: 578, endPoint x: 997, endPoint y: 683, distance: 105.1
click at [996, 683] on div "2 2 2 2 2 2 + − Satellite Roadmap Terrain Hybrid Leaflet Keyboard shortcuts Map…" at bounding box center [750, 437] width 1078 height 600
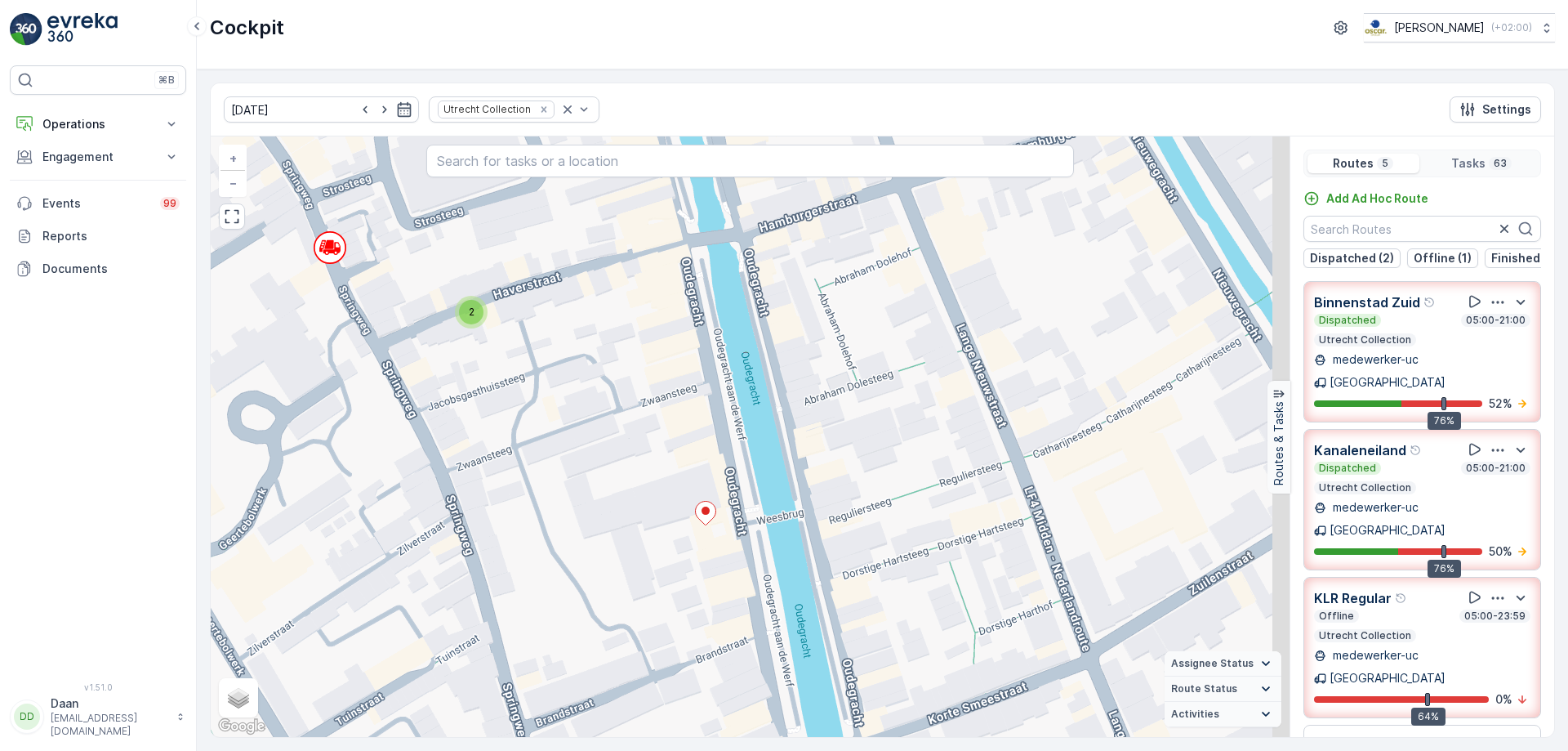
drag, startPoint x: 888, startPoint y: 542, endPoint x: 861, endPoint y: 503, distance: 47.4
click at [862, 503] on div "2 2 2 2 2 2 + − Satellite Roadmap Terrain Hybrid Leaflet Keyboard shortcuts Map…" at bounding box center [750, 437] width 1078 height 600
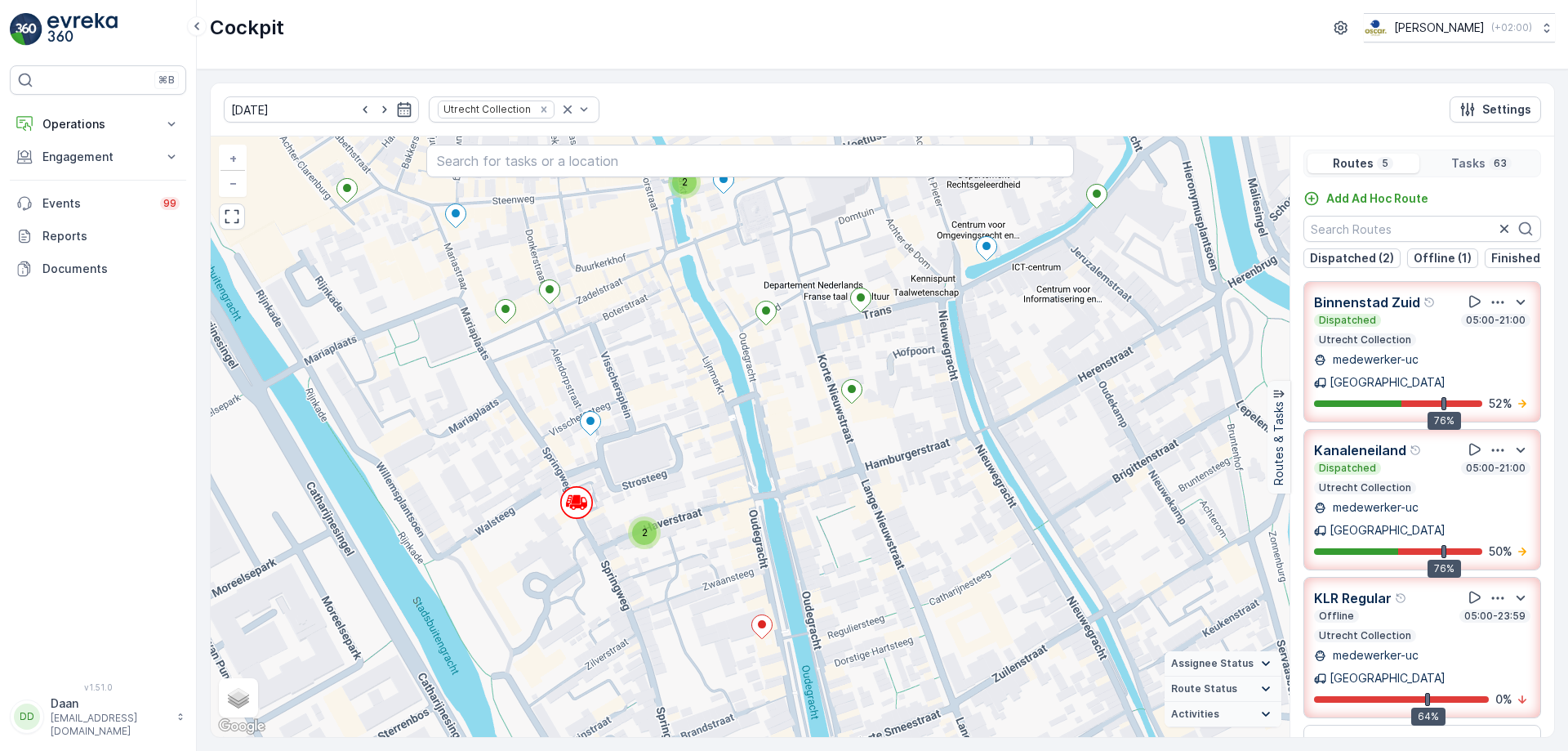
click at [737, 479] on div "2 2 2 2 3 2 2 2 2 2 + − Satellite Roadmap Terrain Hybrid Leaflet Keyboard short…" at bounding box center [750, 437] width 1078 height 600
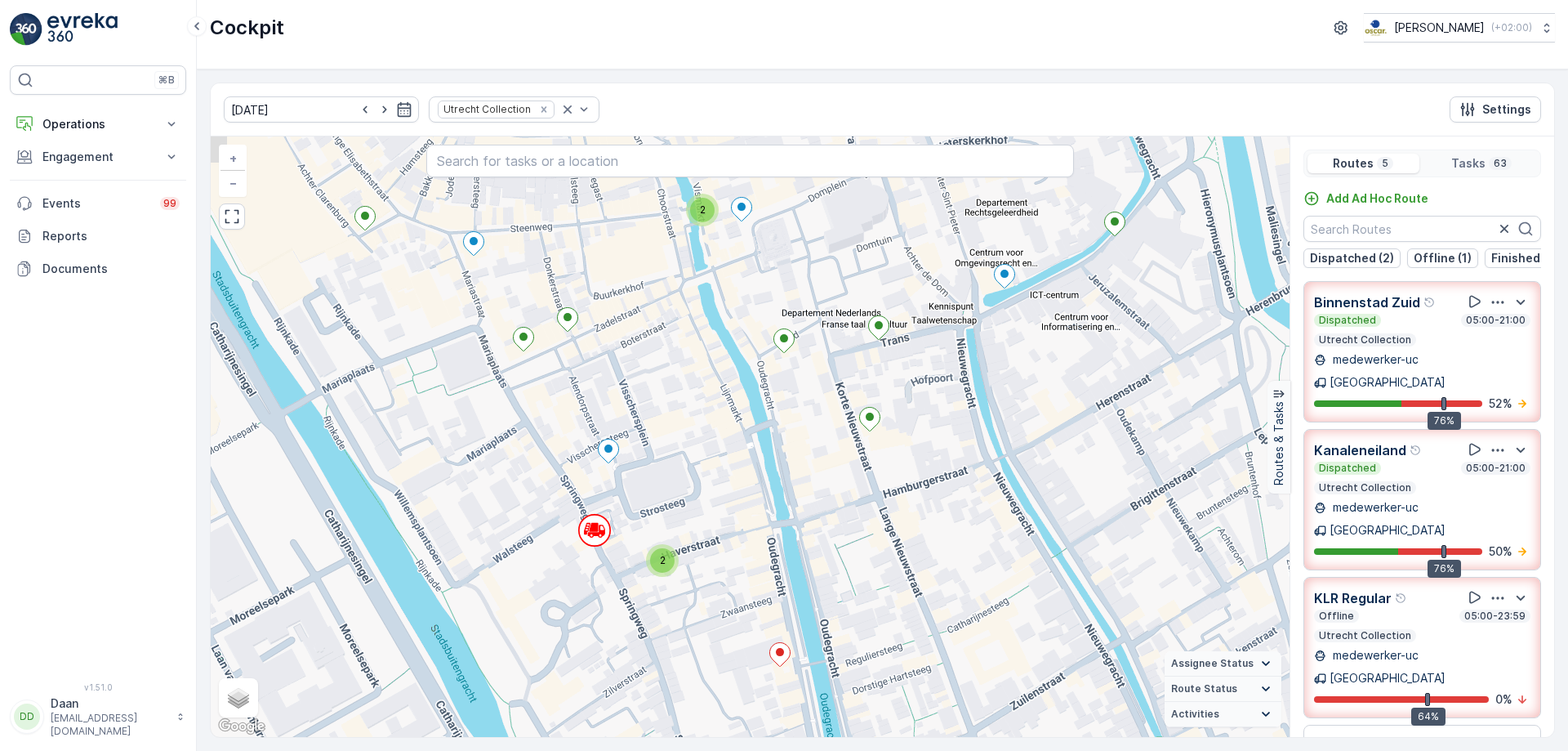
drag, startPoint x: 758, startPoint y: 498, endPoint x: 774, endPoint y: 570, distance: 73.8
click at [775, 570] on div "2 2 2 3 2 2 2 2 2 + − Satellite Roadmap Terrain Hybrid Leaflet Keyboard shortcu…" at bounding box center [750, 437] width 1078 height 600
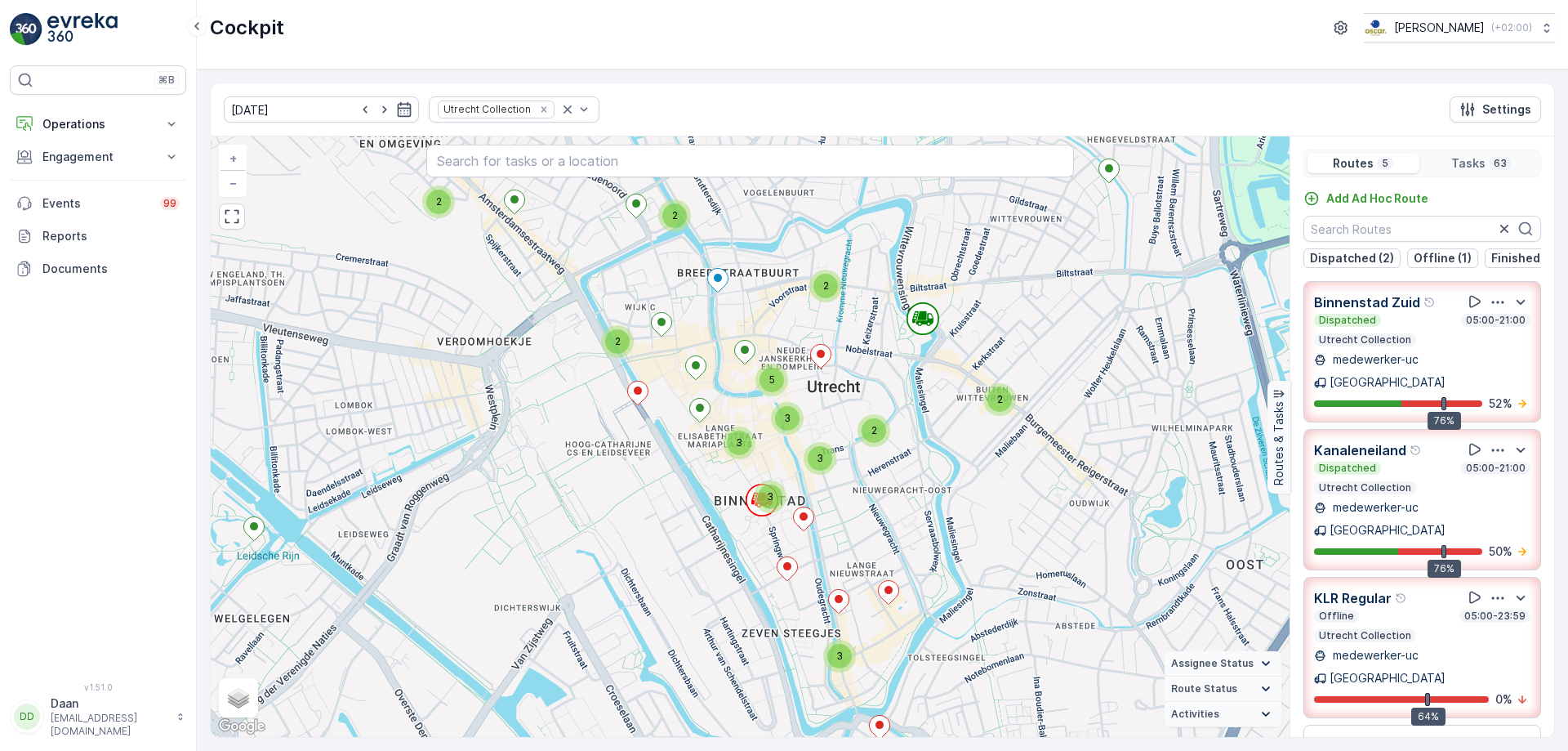
drag, startPoint x: 779, startPoint y: 635, endPoint x: 807, endPoint y: 560, distance: 80.1
click at [807, 560] on div "2 2 2 2 2 3 2 3 3 3 3 5 2 + − Satellite Roadmap Terrain Hybrid Leaflet Keyboard…" at bounding box center [750, 437] width 1078 height 600
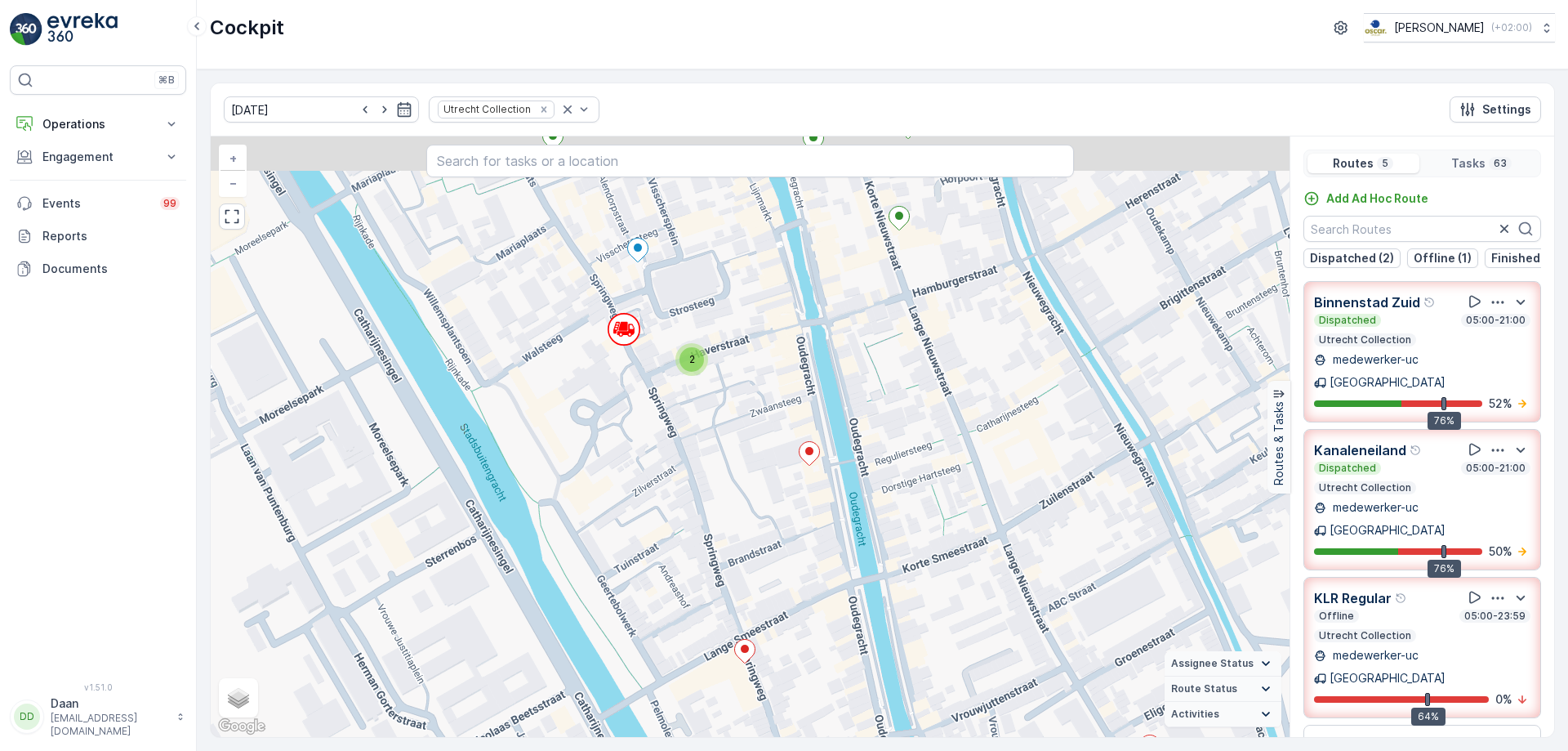
drag, startPoint x: 796, startPoint y: 490, endPoint x: 812, endPoint y: 541, distance: 53.5
click at [812, 541] on div "2 2 2 3 2 2 2 2 2 + − Satellite Roadmap Terrain Hybrid Leaflet Keyboard shortcu…" at bounding box center [750, 437] width 1078 height 600
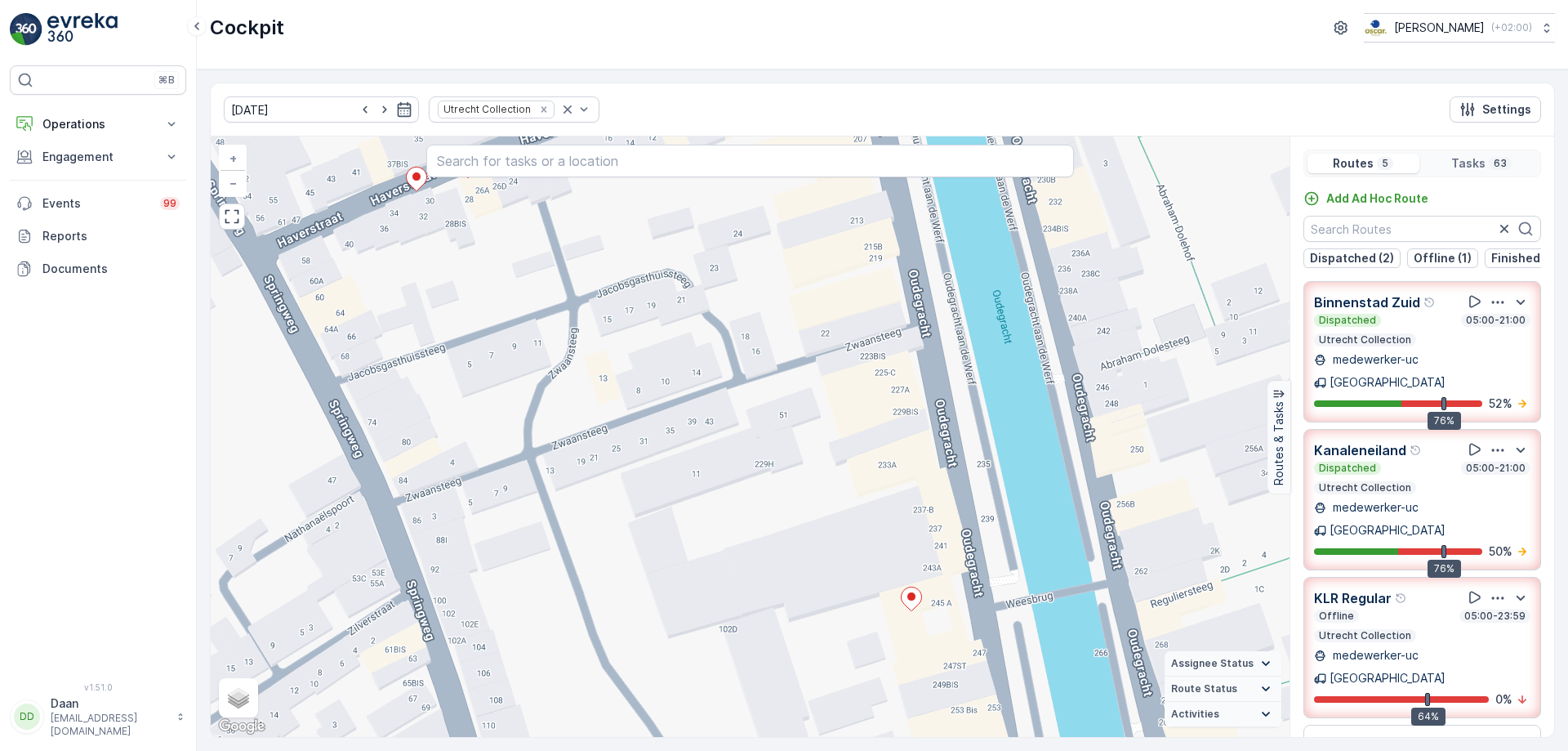
drag, startPoint x: 790, startPoint y: 526, endPoint x: 770, endPoint y: 550, distance: 31.2
click at [776, 555] on div "2 2 2 2 2 + − Satellite Roadmap Terrain Hybrid Leaflet Keyboard shortcuts Map D…" at bounding box center [750, 437] width 1078 height 600
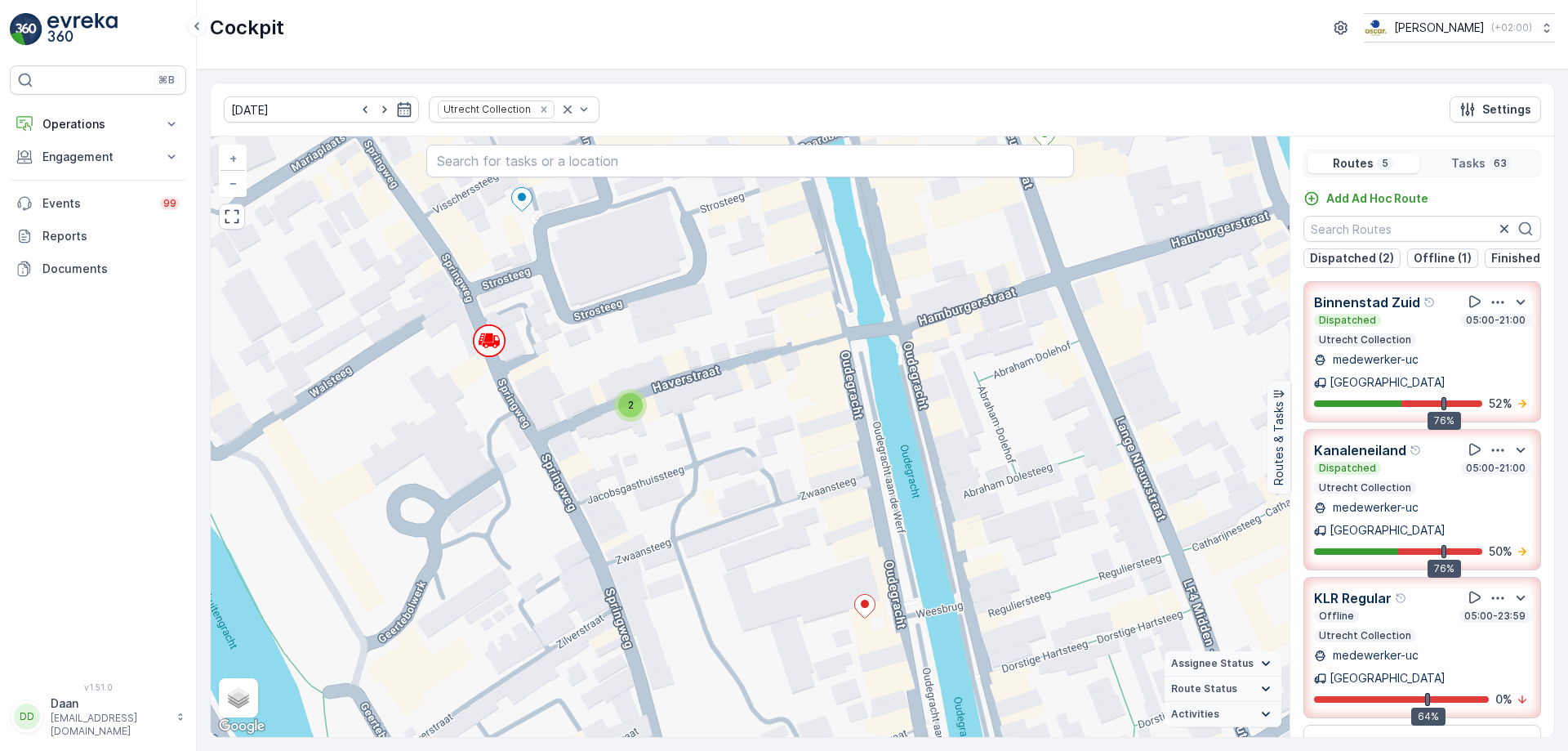
drag, startPoint x: 770, startPoint y: 550, endPoint x: 803, endPoint y: 582, distance: 46.0
click at [803, 582] on div "2 2 2 2 2 2 + − Satellite Roadmap Terrain Hybrid Leaflet Keyboard shortcuts Map…" at bounding box center [750, 437] width 1078 height 600
click at [639, 409] on div "2" at bounding box center [630, 406] width 25 height 25
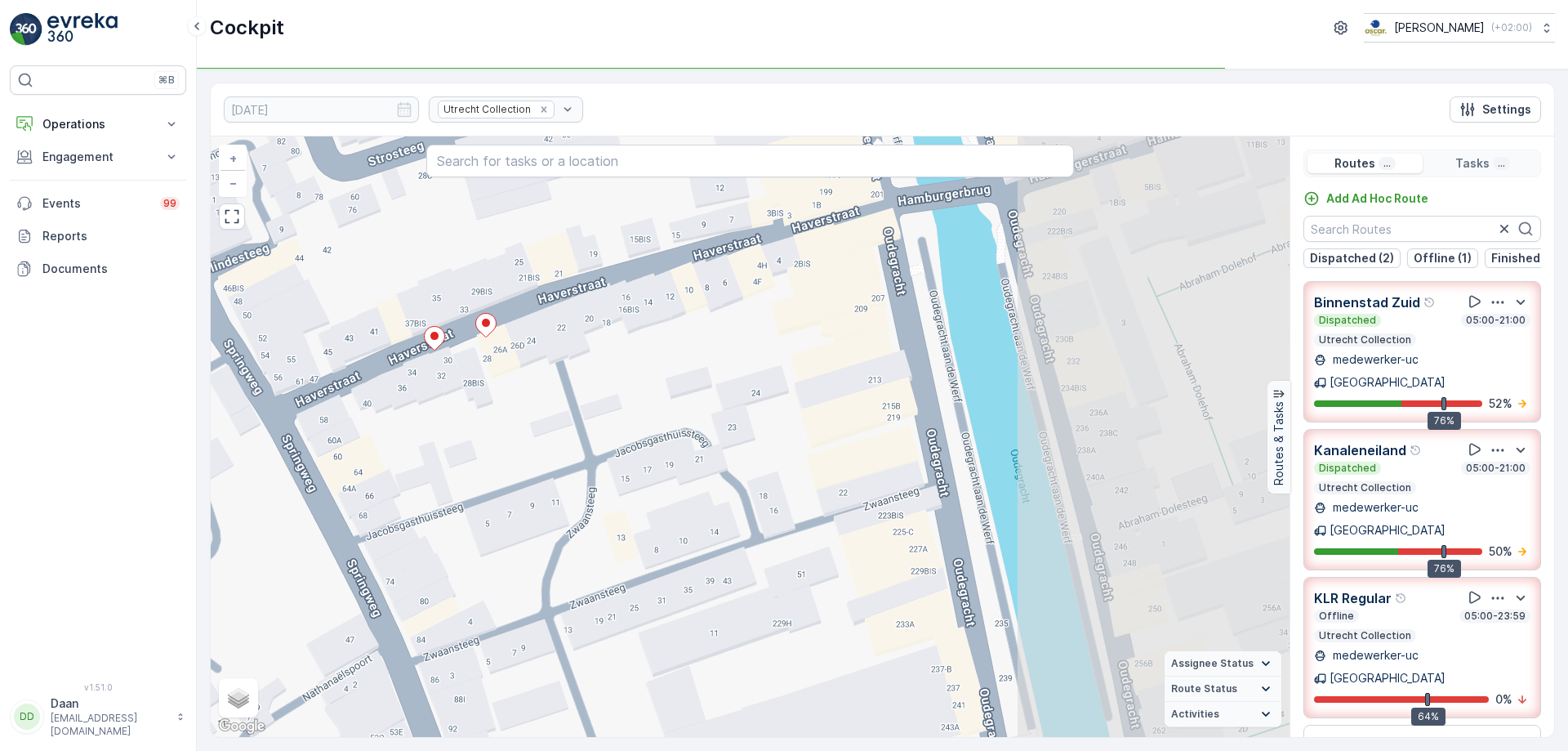
drag, startPoint x: 778, startPoint y: 525, endPoint x: 488, endPoint y: 432, distance: 304.5
click at [488, 432] on div "2 2 2 2 2 + − Satellite Roadmap Terrain Hybrid Leaflet Keyboard shortcuts Map D…" at bounding box center [750, 437] width 1078 height 600
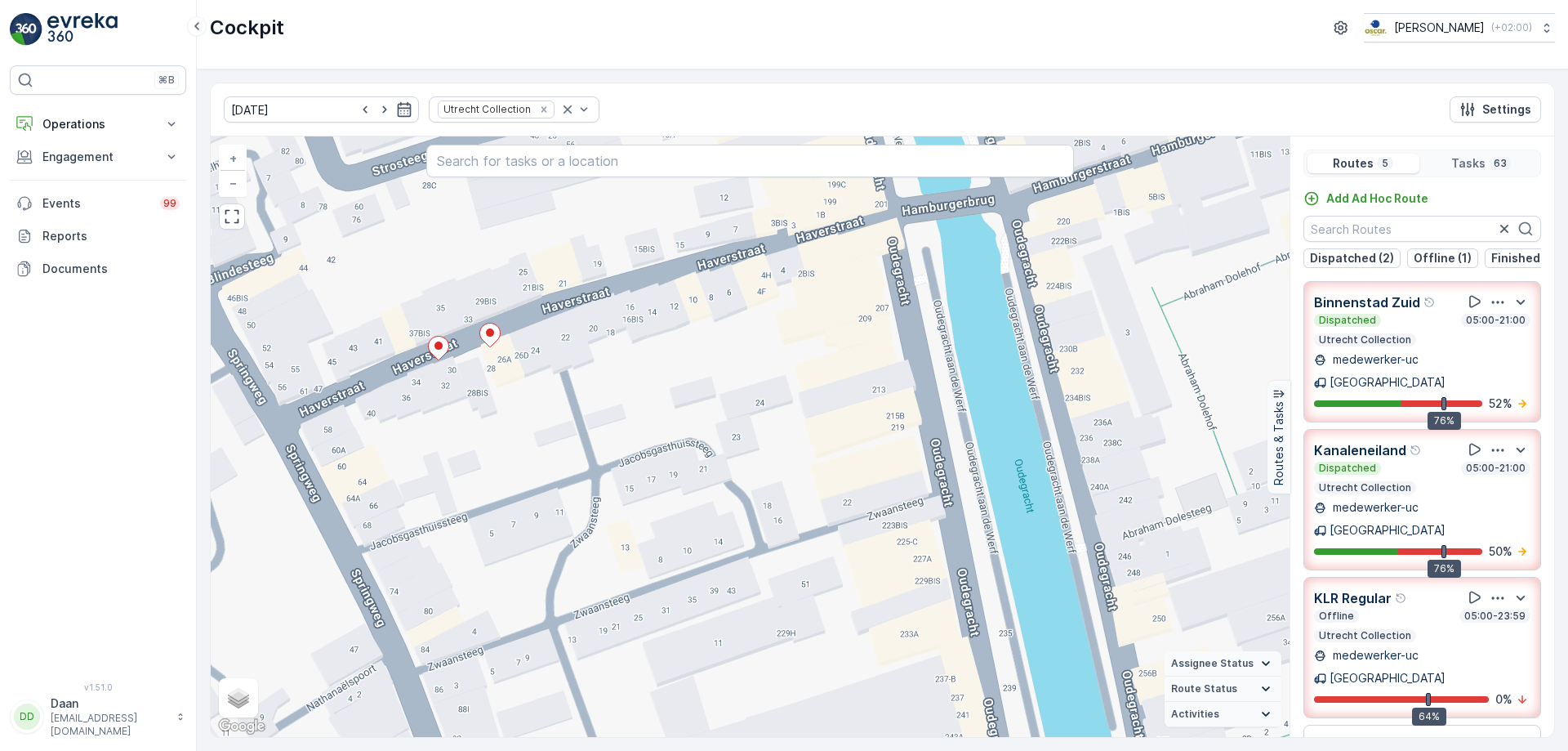
drag, startPoint x: 756, startPoint y: 465, endPoint x: 751, endPoint y: 503, distance: 38.3
click at [755, 507] on div "2 2 2 2 2 + − Satellite Roadmap Terrain Hybrid Leaflet Keyboard shortcuts Map D…" at bounding box center [750, 437] width 1078 height 600
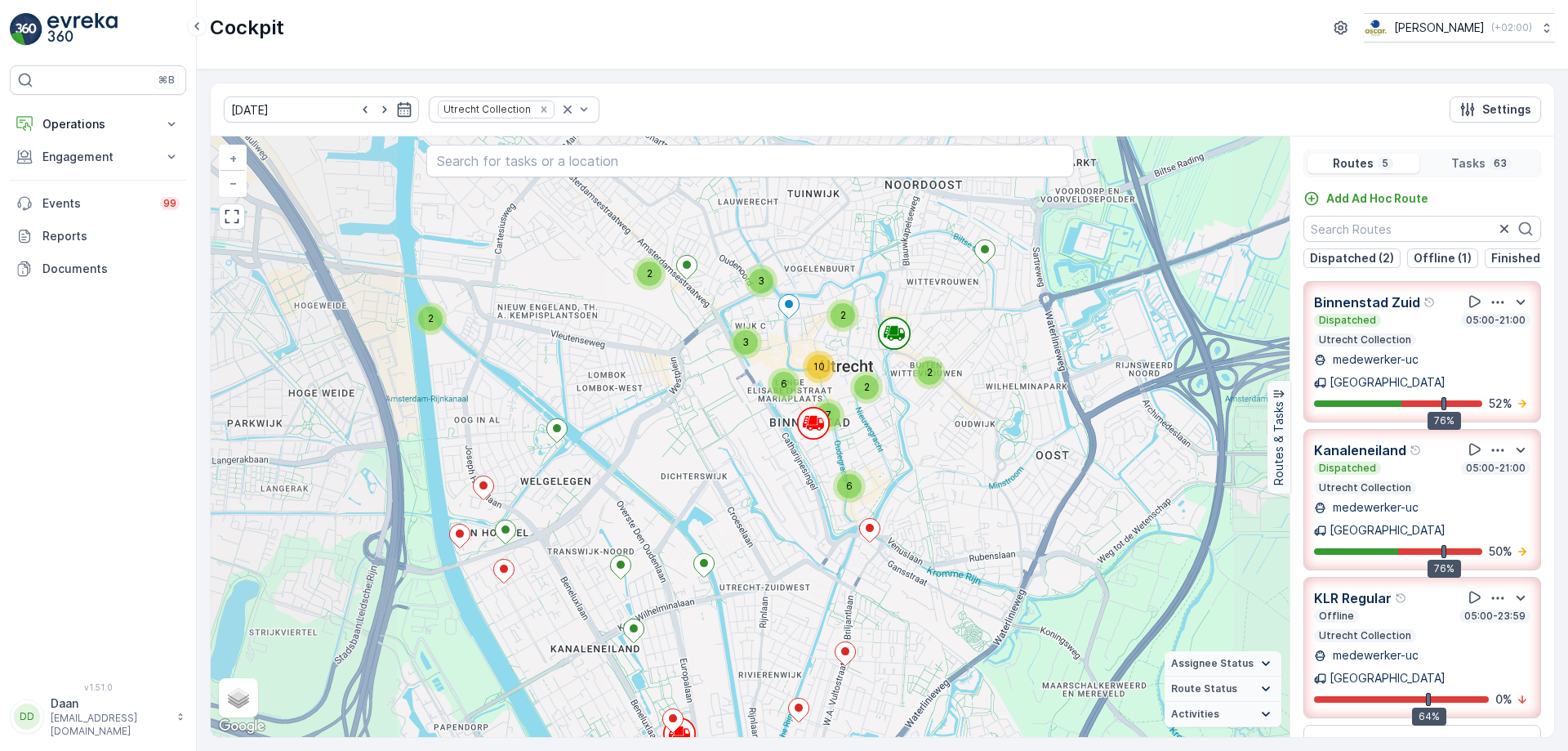
click at [1392, 481] on p "Utrecht Collection" at bounding box center [1365, 487] width 96 height 13
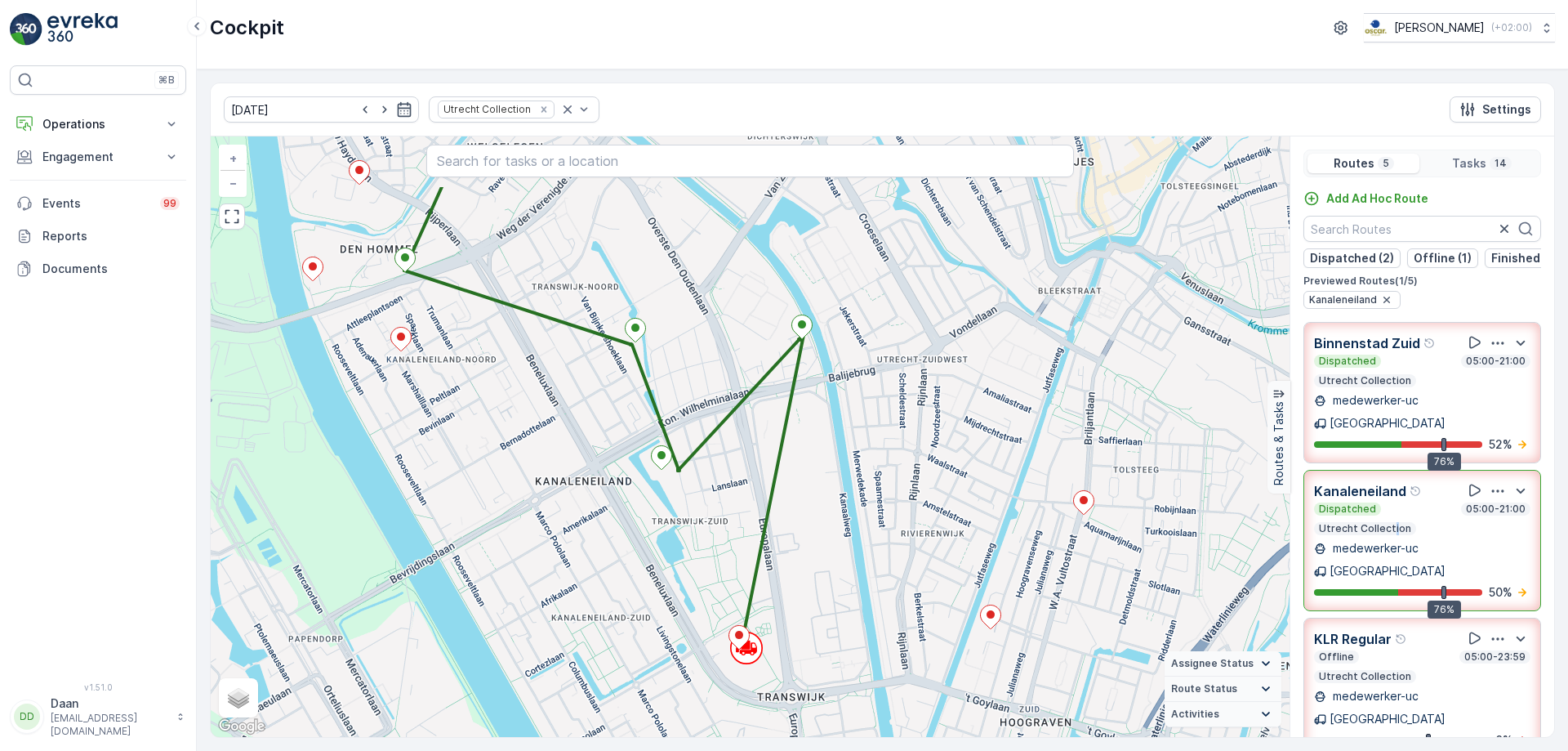
drag, startPoint x: 795, startPoint y: 470, endPoint x: 845, endPoint y: 580, distance: 120.8
click at [845, 580] on div "2 + − Satellite Roadmap Terrain Hybrid Leaflet Keyboard shortcuts Map Data Map …" at bounding box center [750, 437] width 1078 height 600
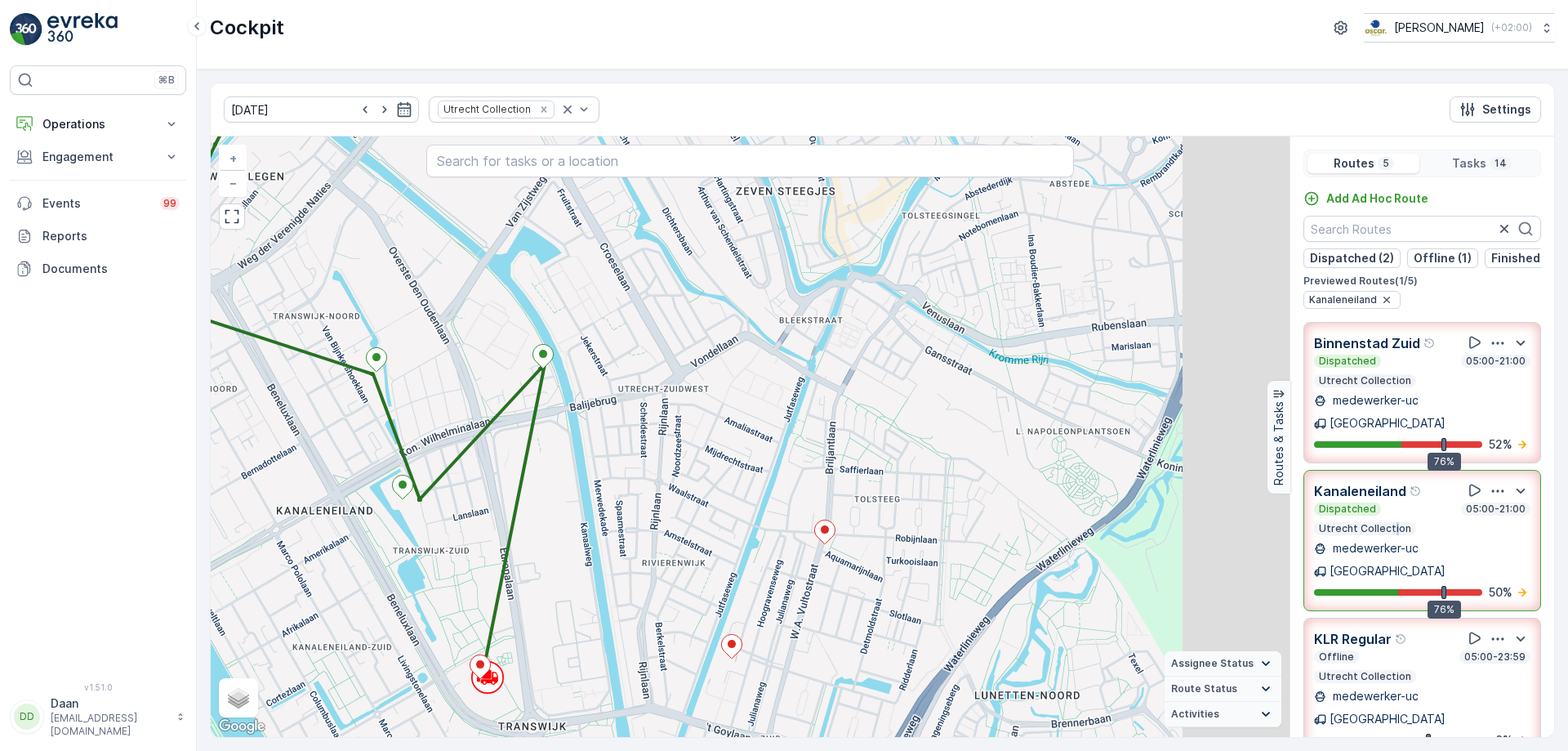
drag, startPoint x: 1050, startPoint y: 512, endPoint x: 790, endPoint y: 542, distance: 261.7
click at [790, 542] on div "2 + − Satellite Roadmap Terrain Hybrid Leaflet Keyboard shortcuts Map Data Map …" at bounding box center [750, 437] width 1078 height 600
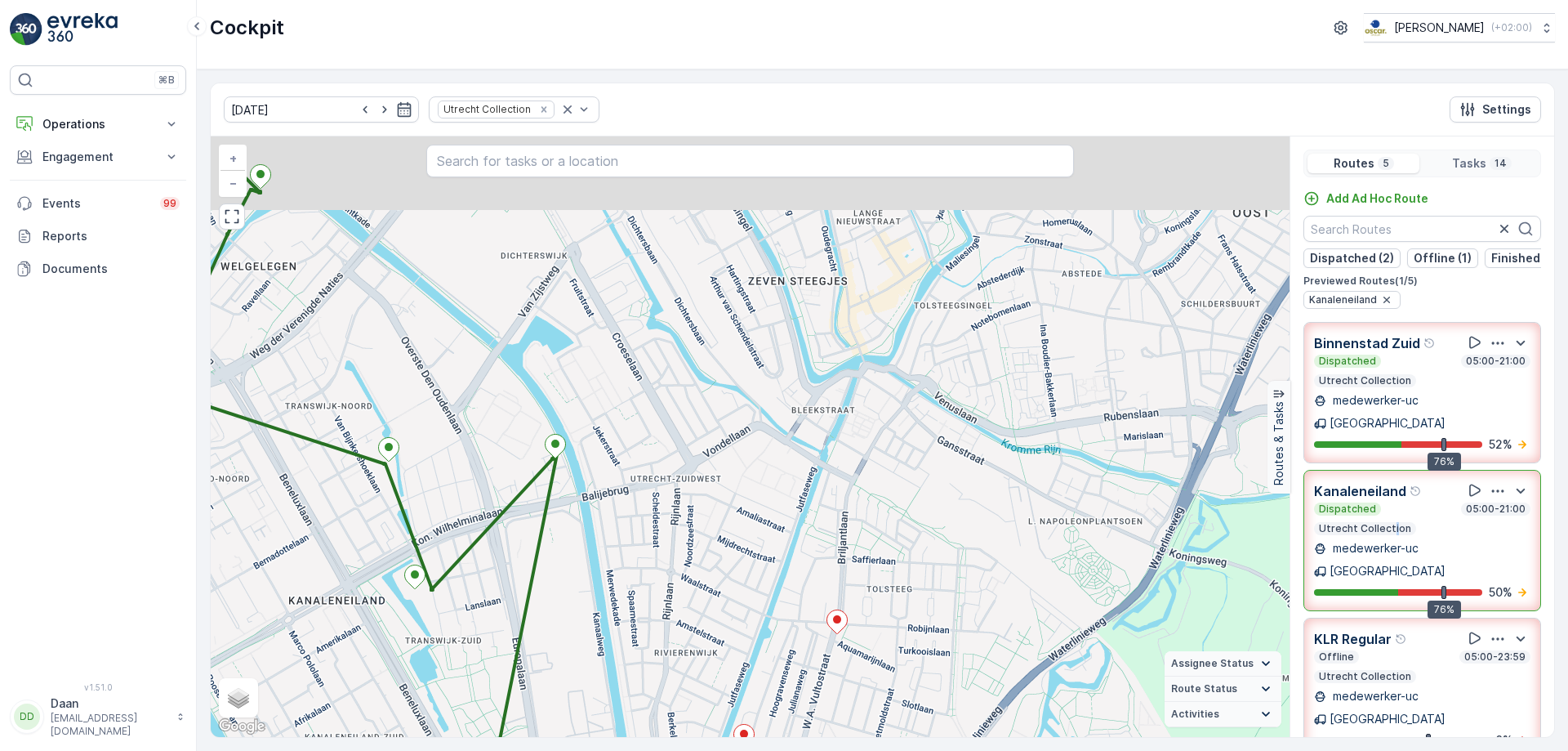
drag, startPoint x: 809, startPoint y: 444, endPoint x: 805, endPoint y: 507, distance: 63.1
click at [805, 507] on div "2 + − Satellite Roadmap Terrain Hybrid Leaflet Keyboard shortcuts Map Data Map …" at bounding box center [750, 437] width 1078 height 600
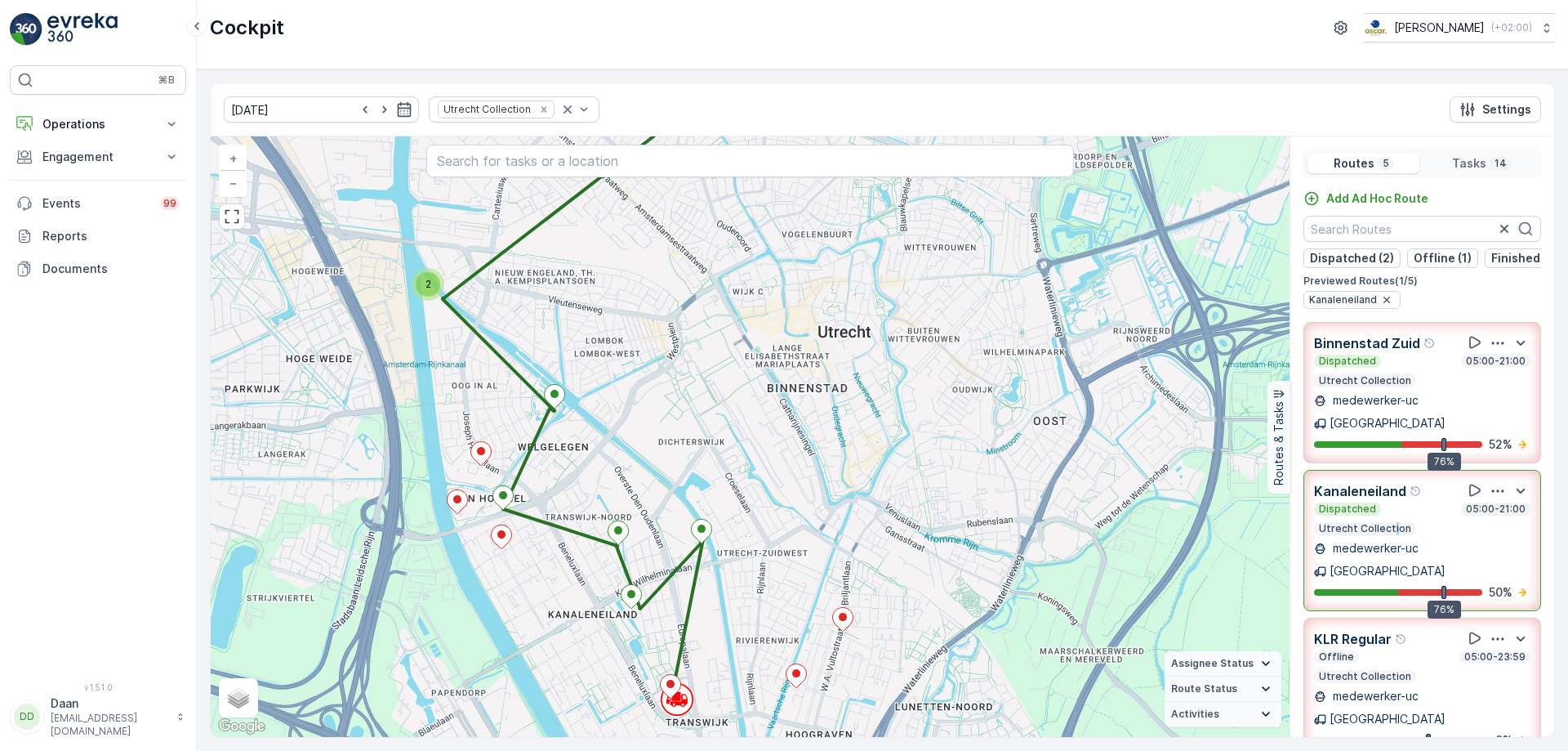
drag, startPoint x: 781, startPoint y: 493, endPoint x: 807, endPoint y: 538, distance: 52.0
click at [807, 538] on div "2 + − Satellite Roadmap Terrain Hybrid Leaflet Keyboard shortcuts Map Data Map …" at bounding box center [750, 437] width 1078 height 600
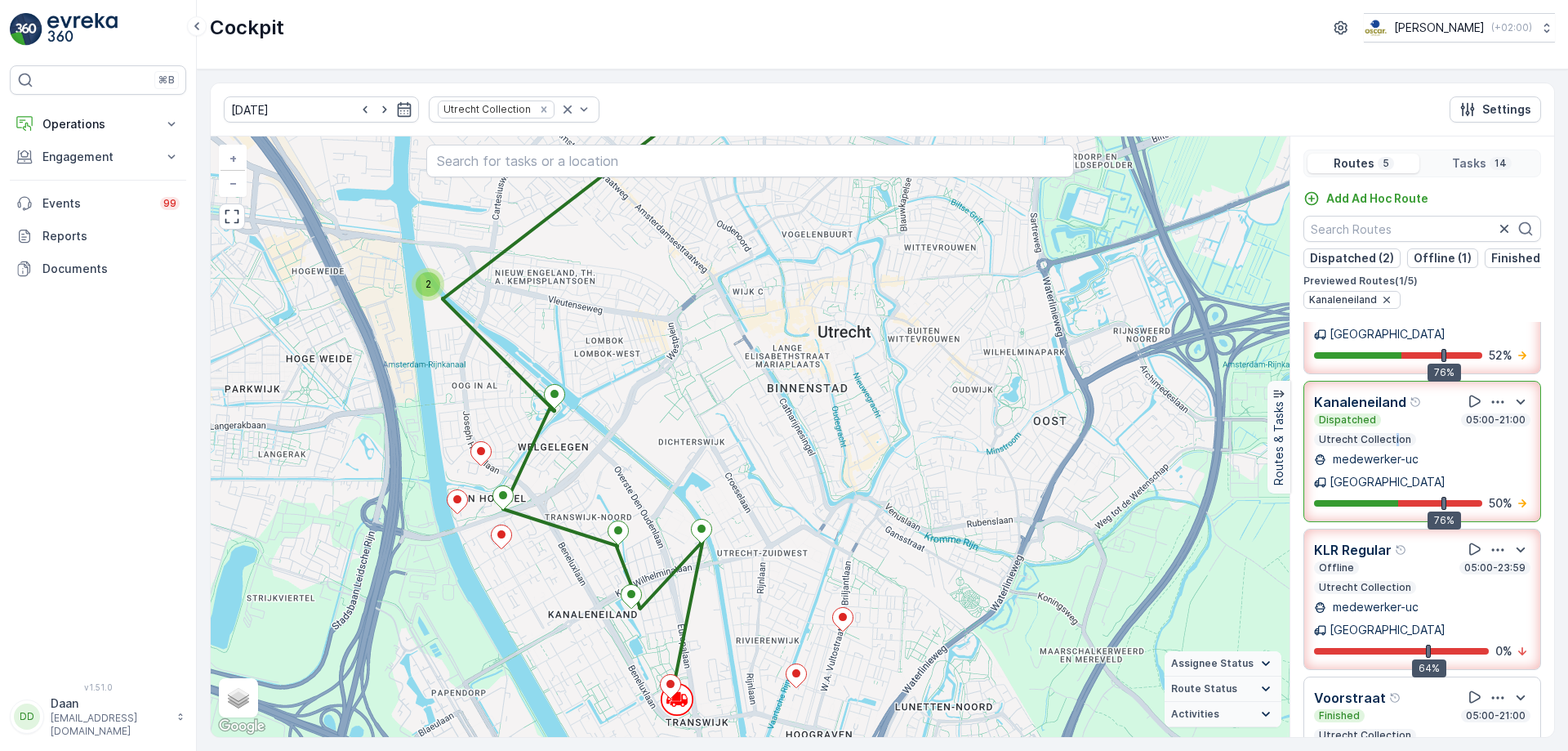
scroll to position [203, 0]
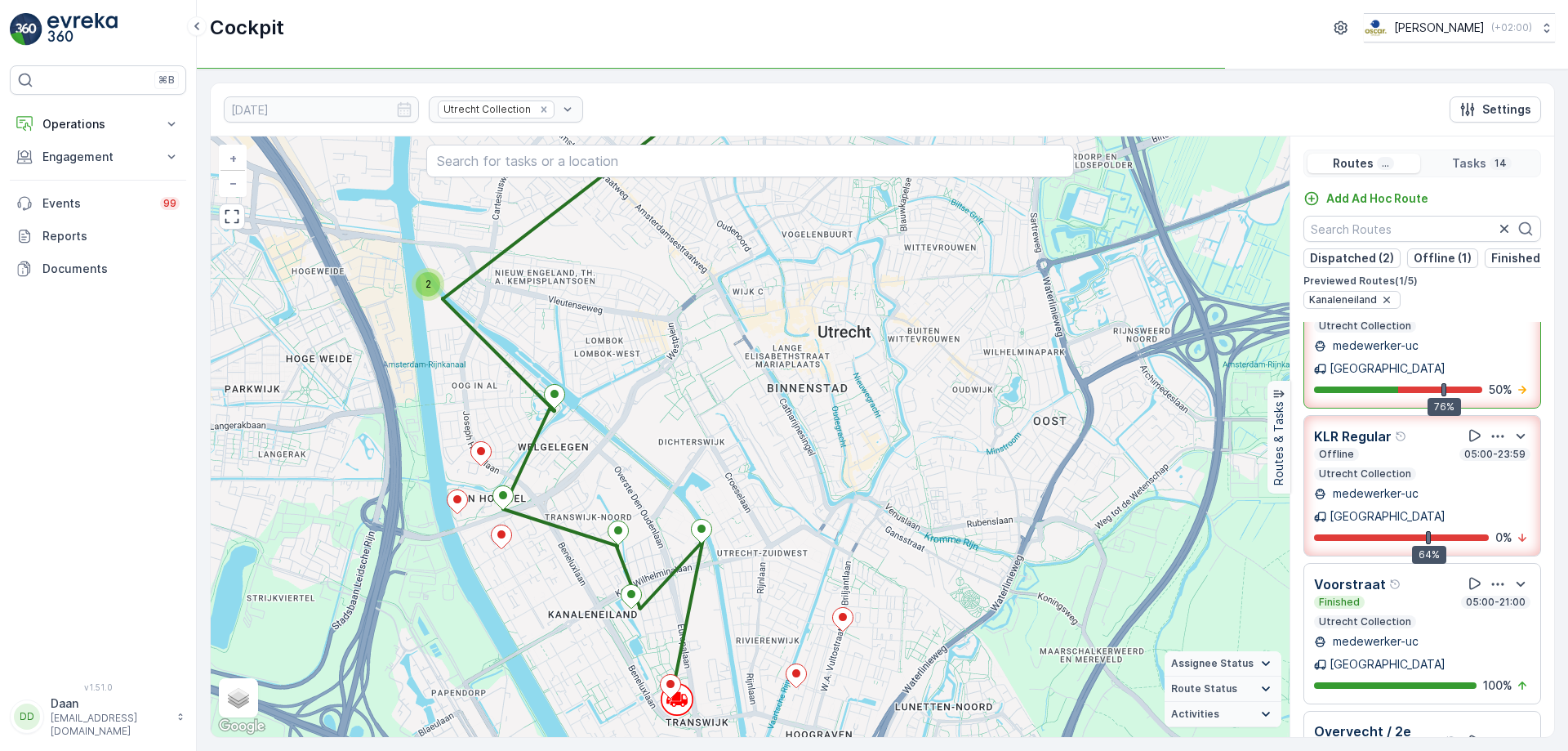
click at [1437, 448] on div "Offline 05:00-23:59 Utrecht Collection" at bounding box center [1421, 464] width 216 height 33
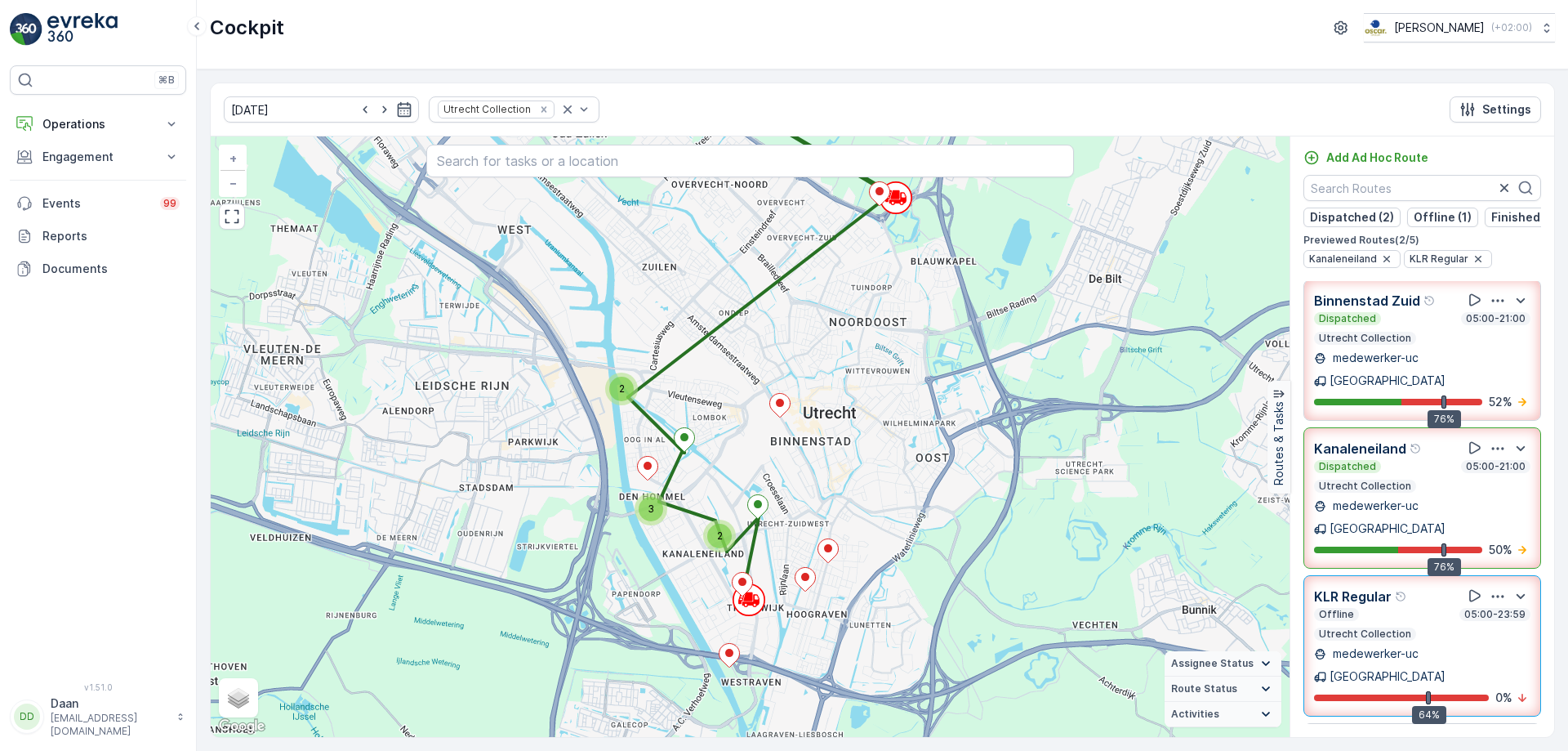
scroll to position [0, 0]
click at [1373, 609] on div "Offline 05:00-23:59" at bounding box center [1421, 615] width 216 height 13
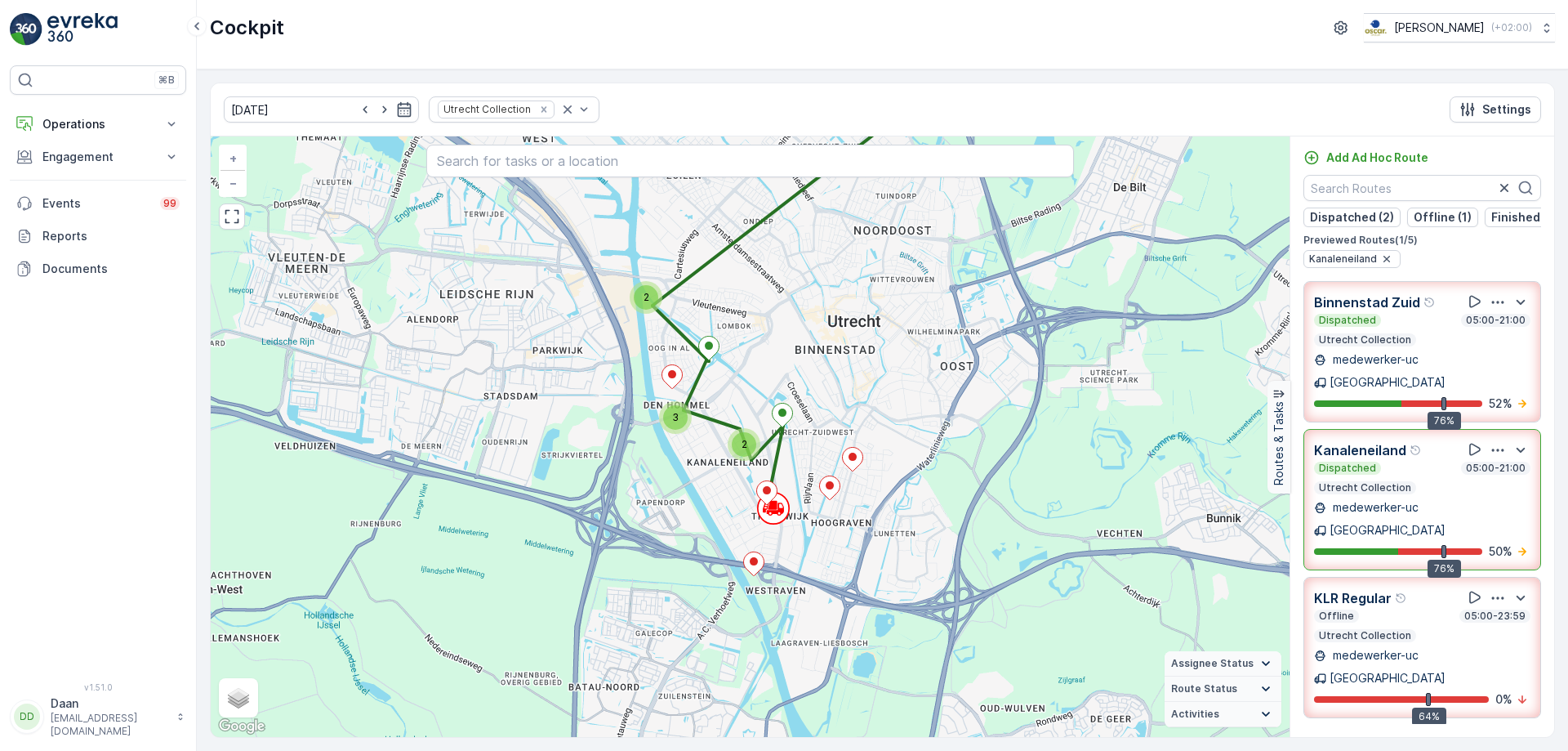
click at [1376, 609] on div "Offline 05:00-23:59" at bounding box center [1421, 615] width 216 height 13
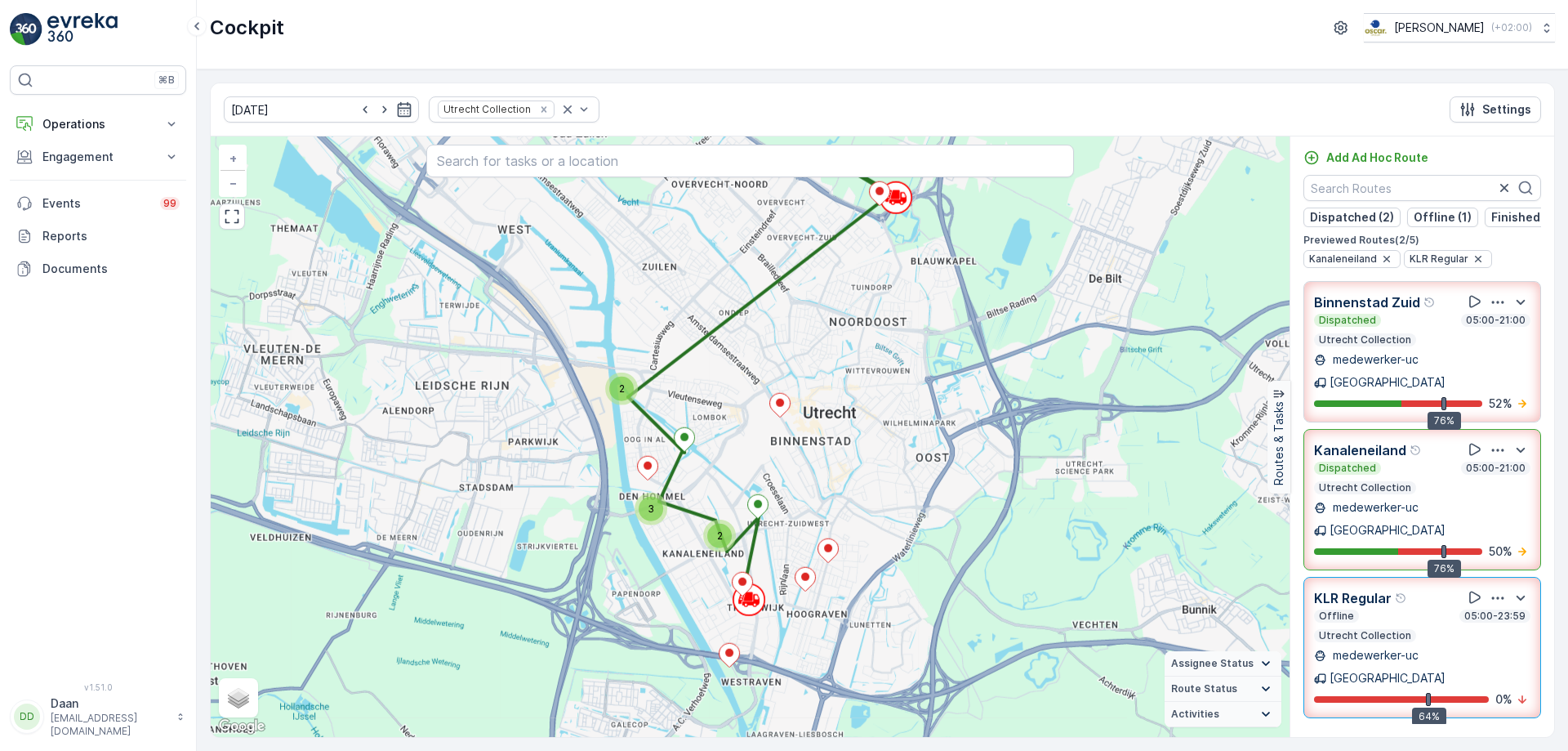
click at [1376, 609] on div "Offline 05:00-23:59" at bounding box center [1421, 615] width 216 height 13
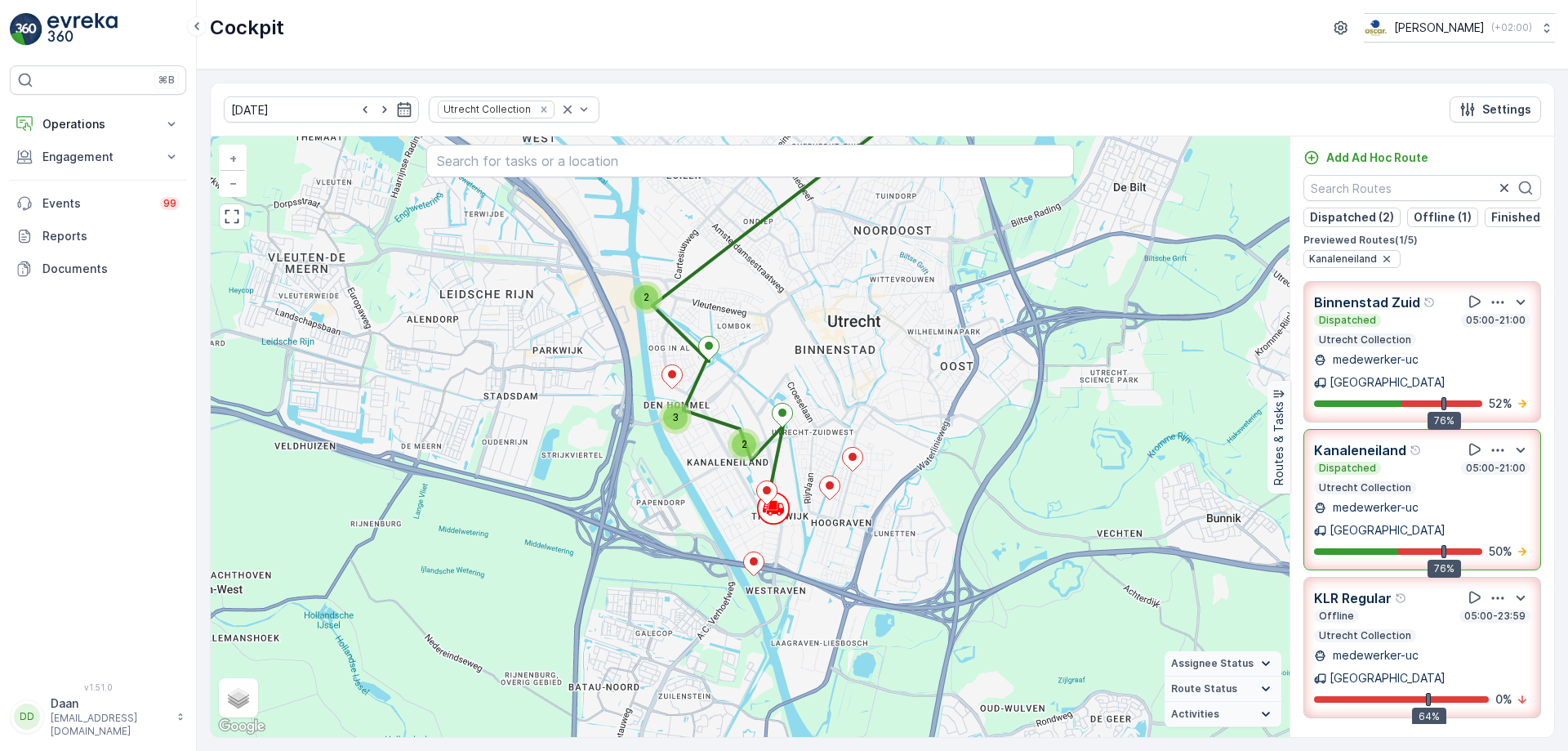
click at [1376, 609] on div "Offline 05:00-23:59" at bounding box center [1421, 615] width 216 height 13
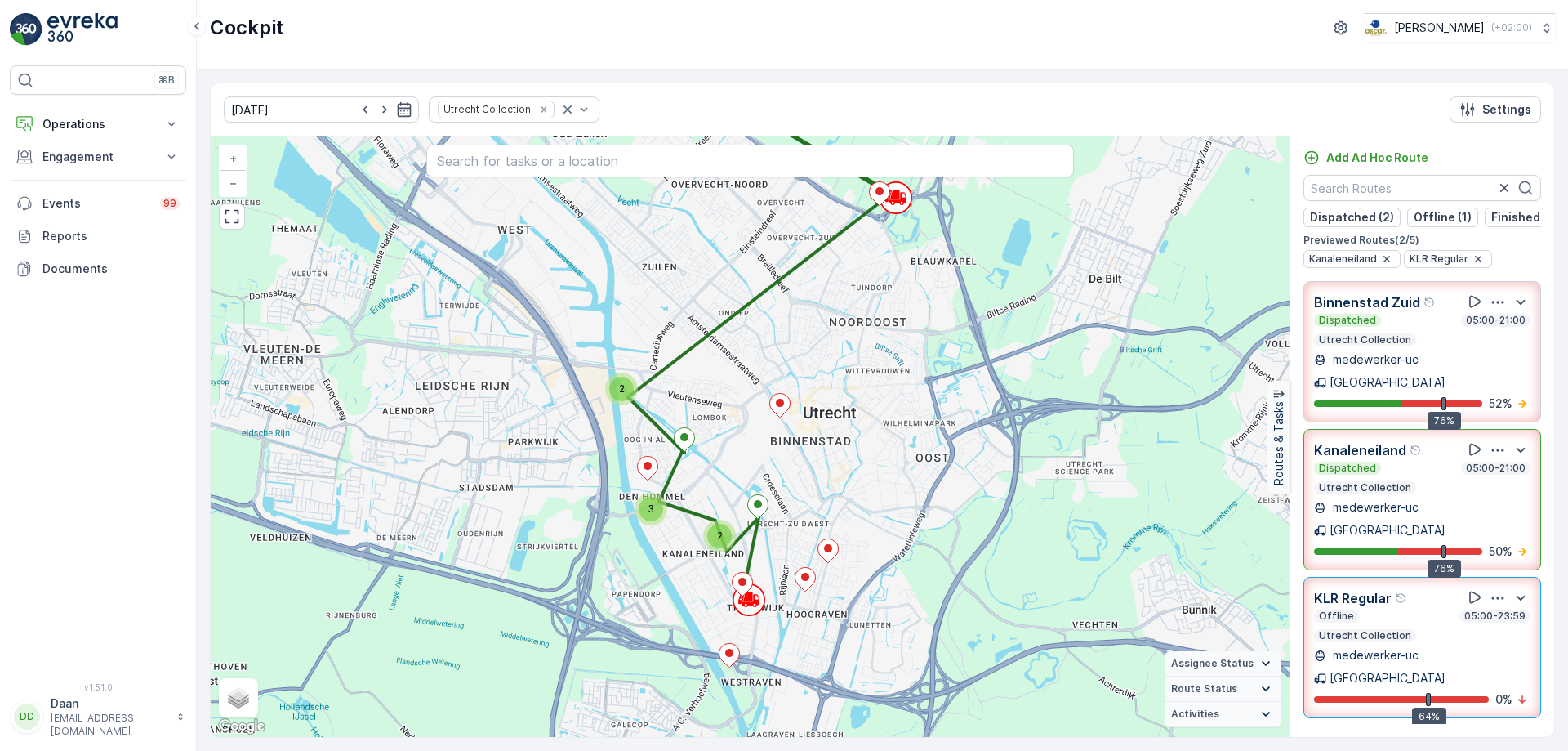
click at [1384, 380] on div "Binnenstad Zuid Dispatched 05:00-21:00 Utrecht Collection medewerker-[GEOGRAPHI…" at bounding box center [1421, 352] width 216 height 120
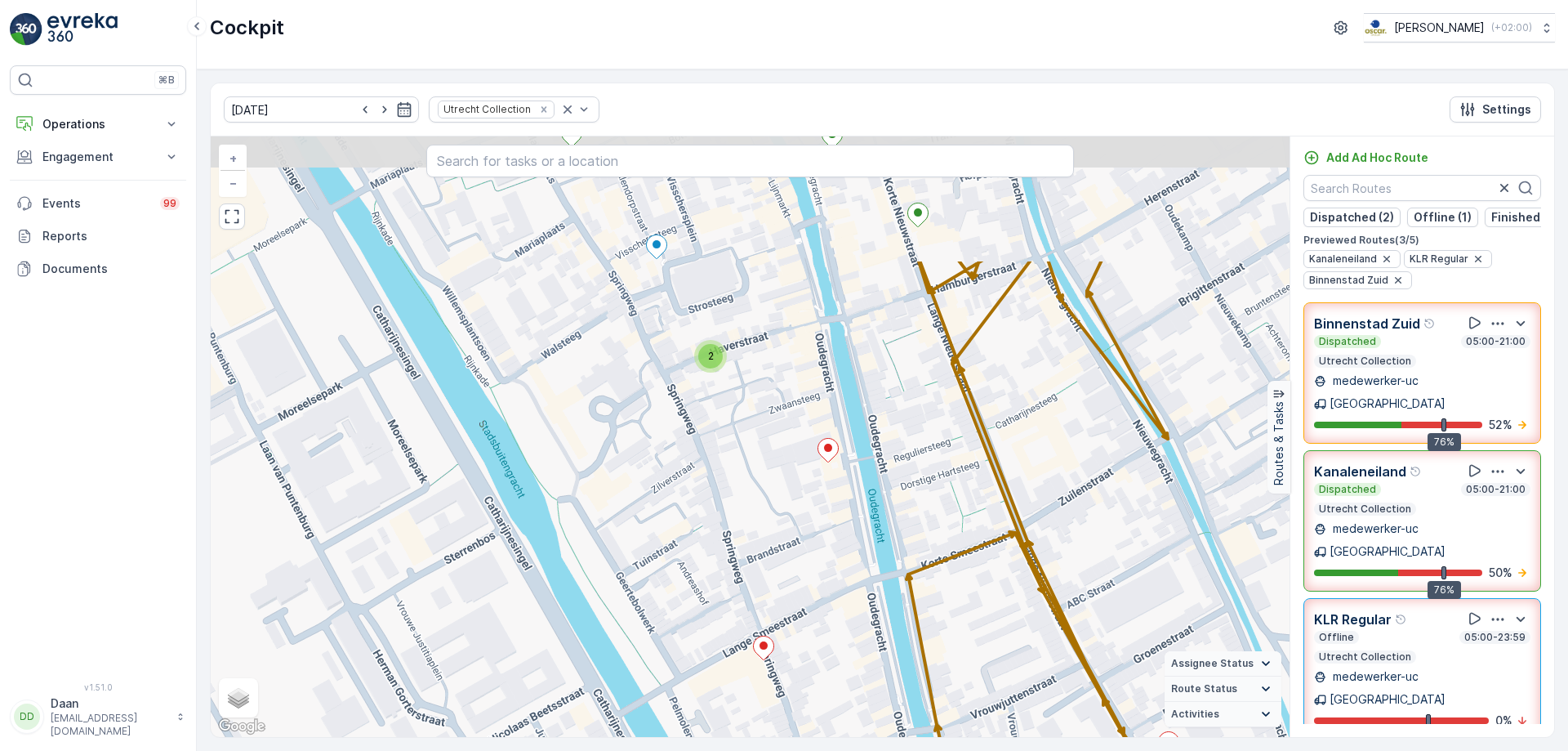
drag, startPoint x: 751, startPoint y: 470, endPoint x: 755, endPoint y: 481, distance: 11.7
click at [755, 481] on div "2 3 2 2 + − Satellite Roadmap Terrain Hybrid Leaflet Keyboard shortcuts Map Dat…" at bounding box center [750, 437] width 1078 height 600
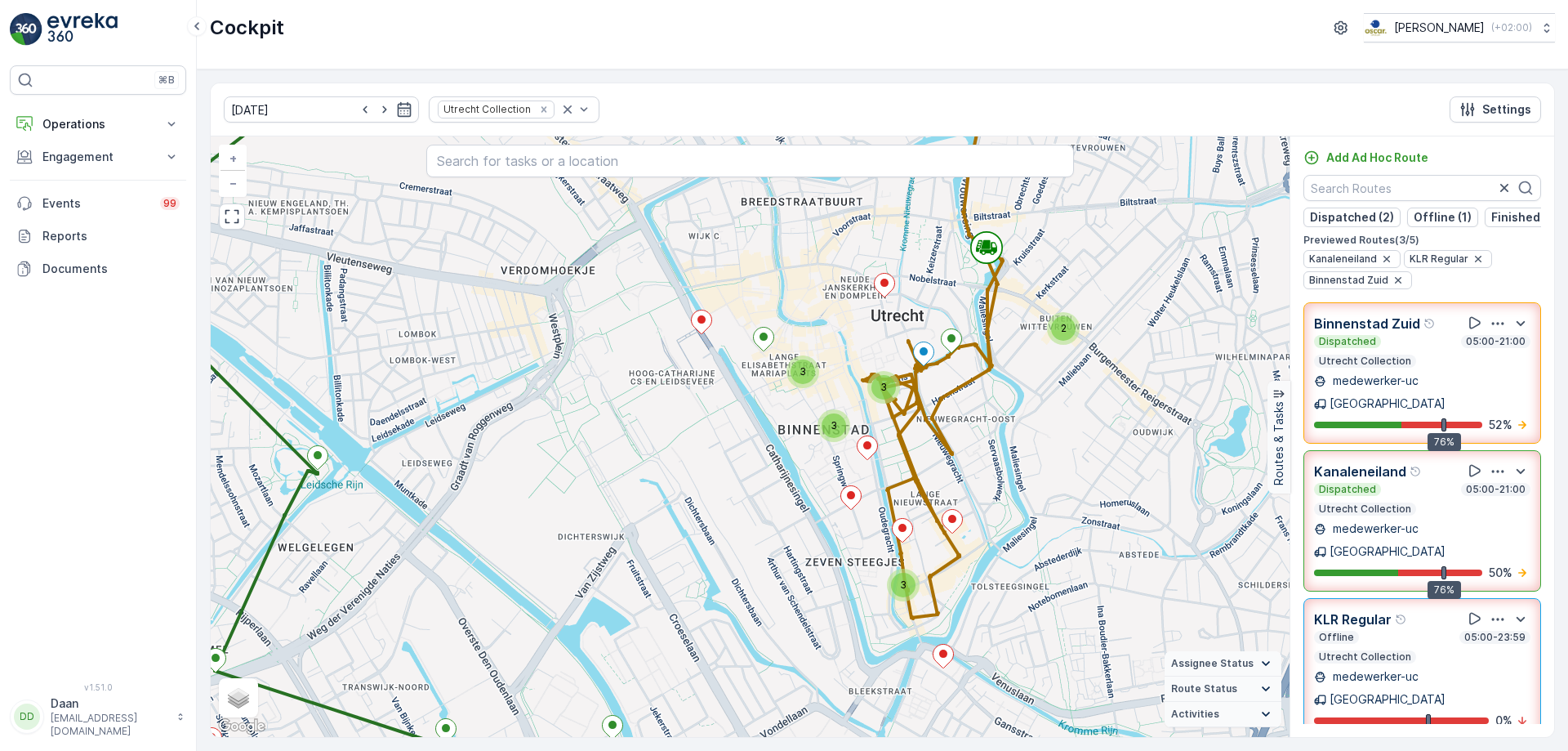
click at [1415, 381] on p "medewerker-uc" at bounding box center [1373, 381] width 89 height 16
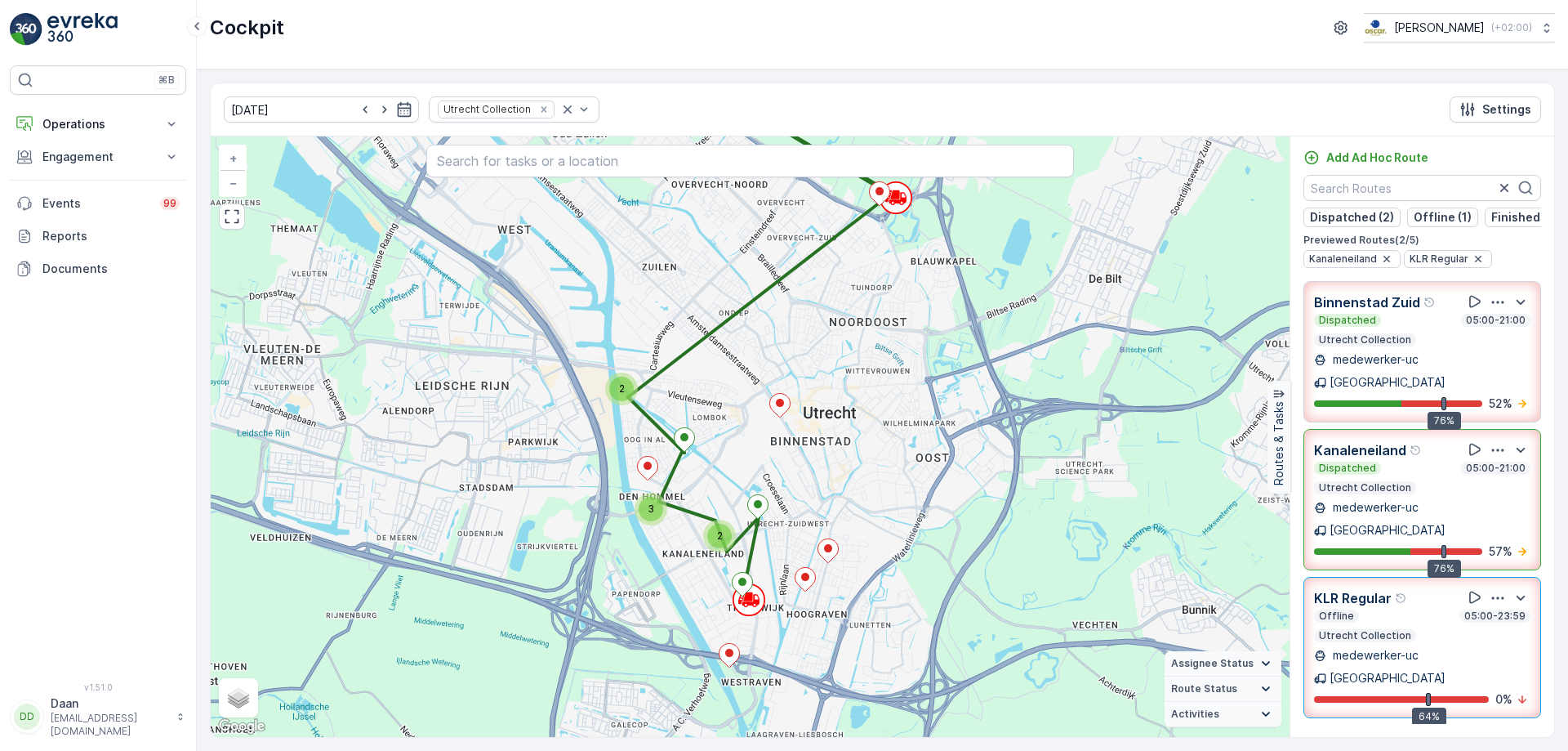
click at [1437, 522] on div "[GEOGRAPHIC_DATA]" at bounding box center [1379, 530] width 131 height 16
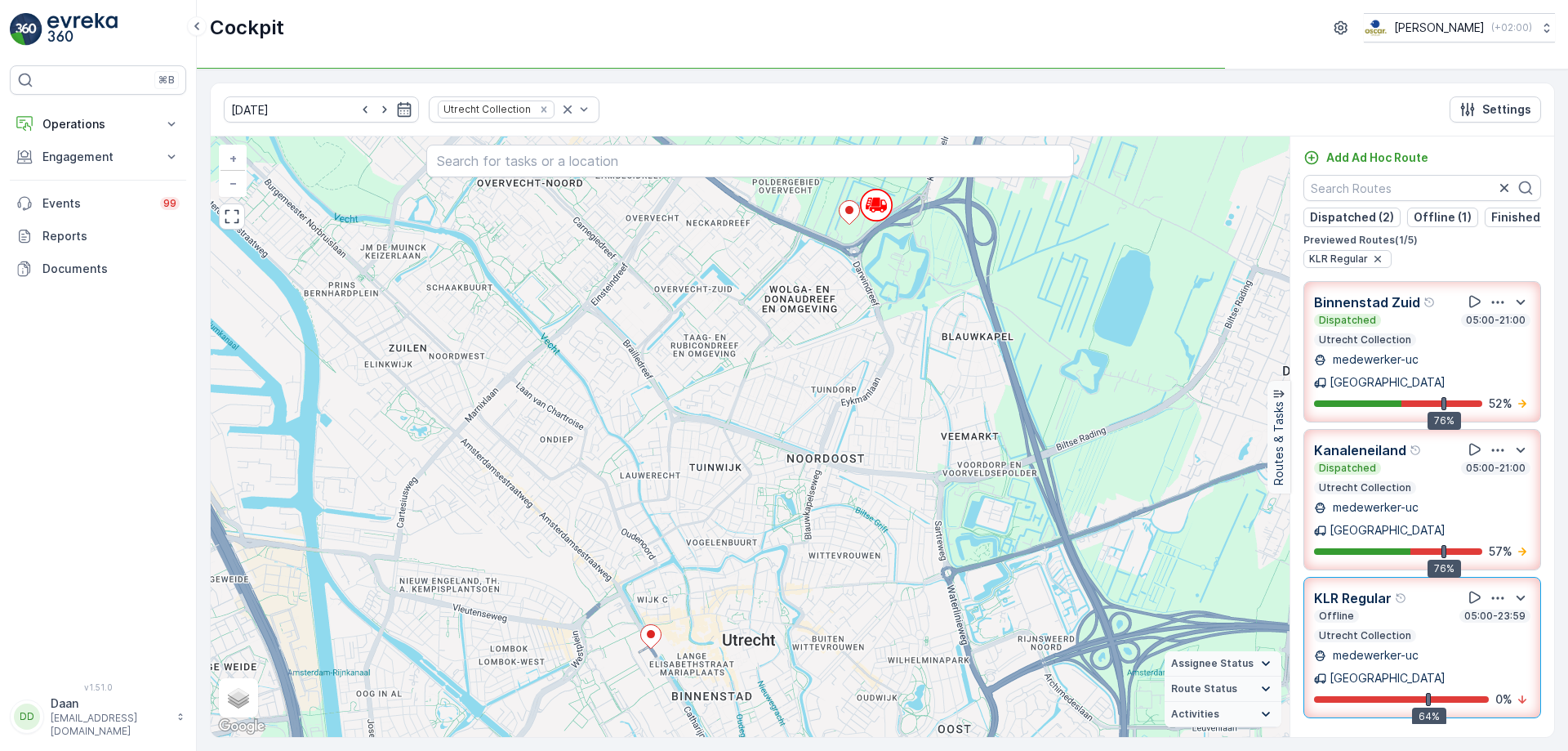
click at [1432, 587] on div "KLR Regular" at bounding box center [1421, 598] width 216 height 20
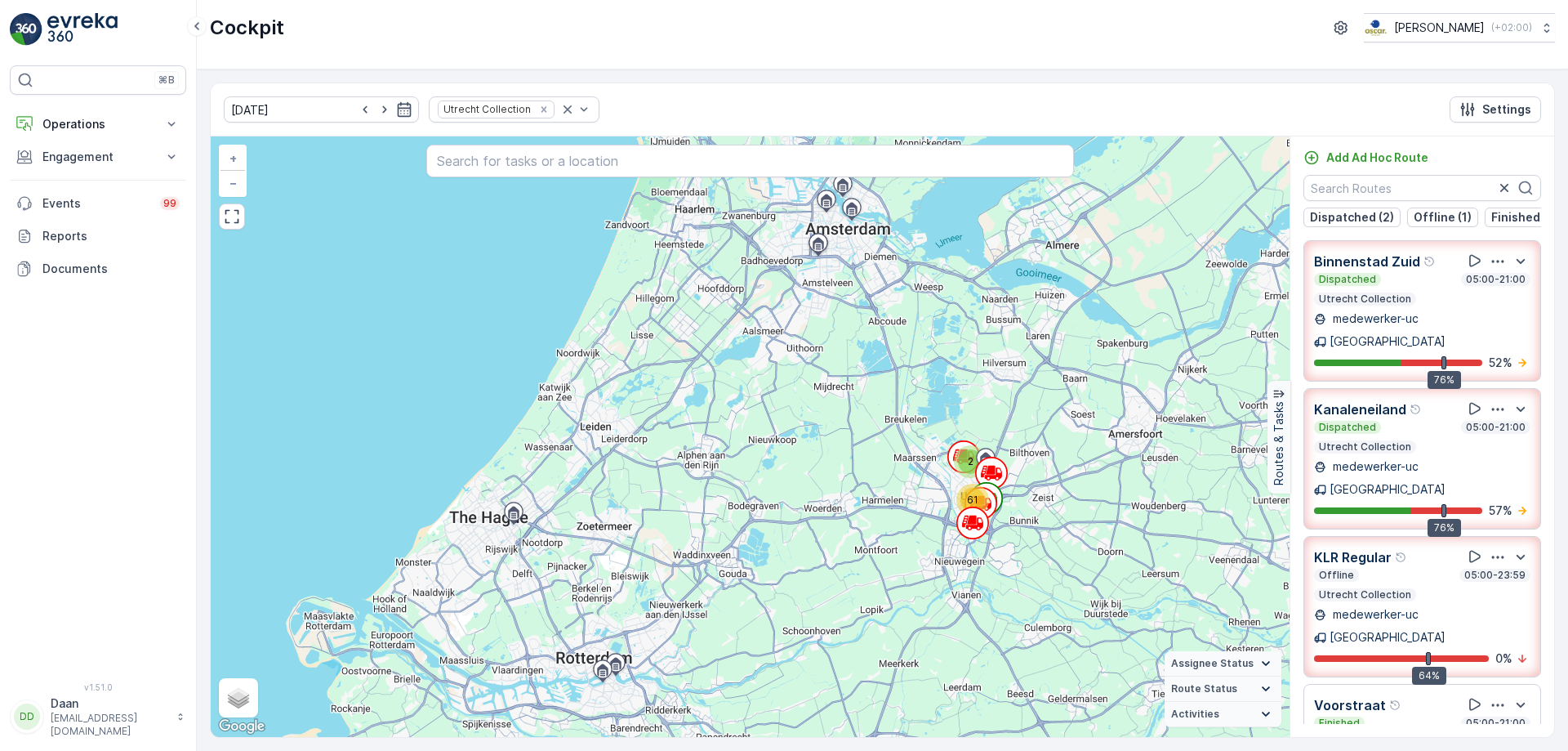
click at [1434, 568] on div "KLR Regular Offline 05:00-23:59 Utrecht Collection medewerker-[GEOGRAPHIC_DATA]…" at bounding box center [1421, 607] width 216 height 120
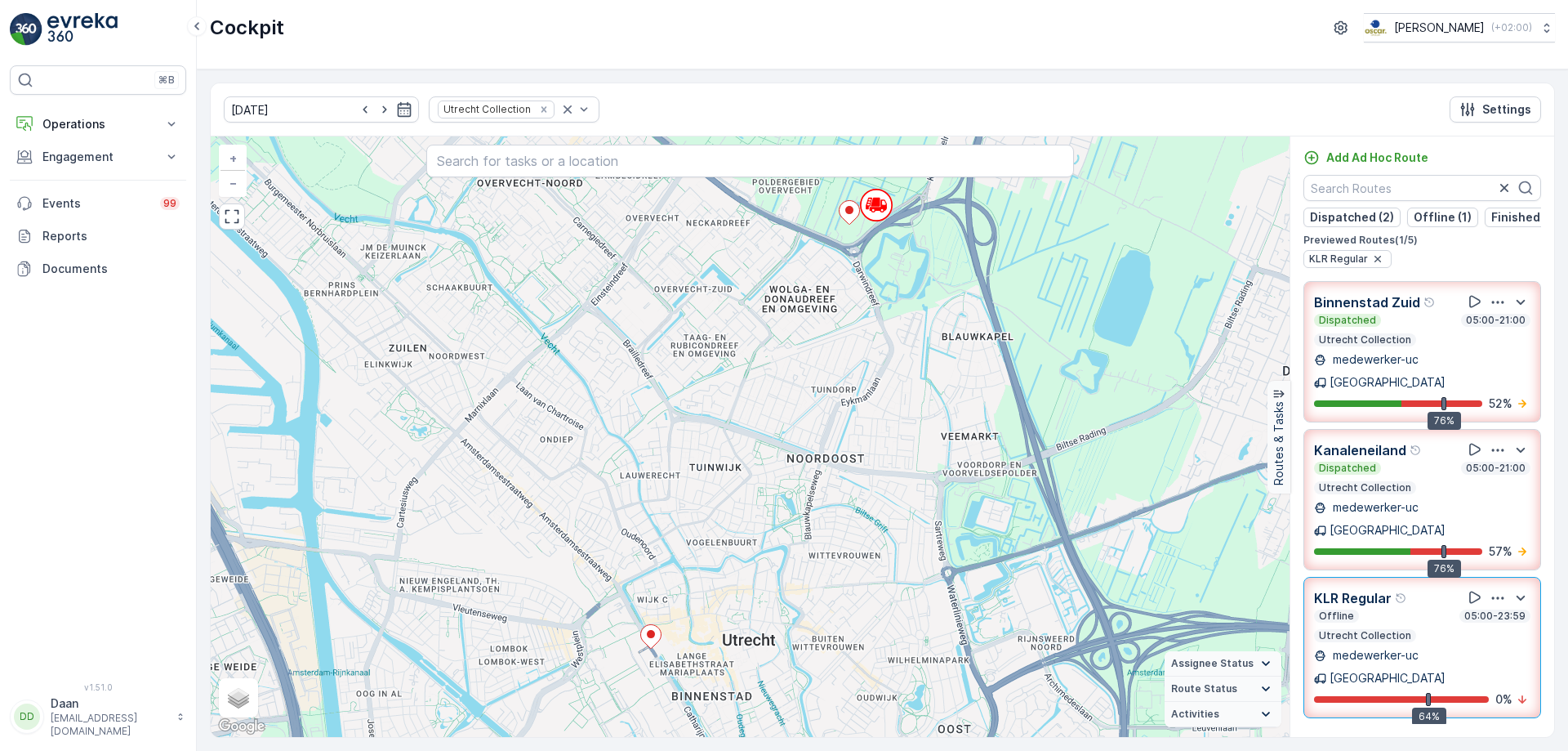
click at [1326, 672] on icon at bounding box center [1320, 678] width 12 height 12
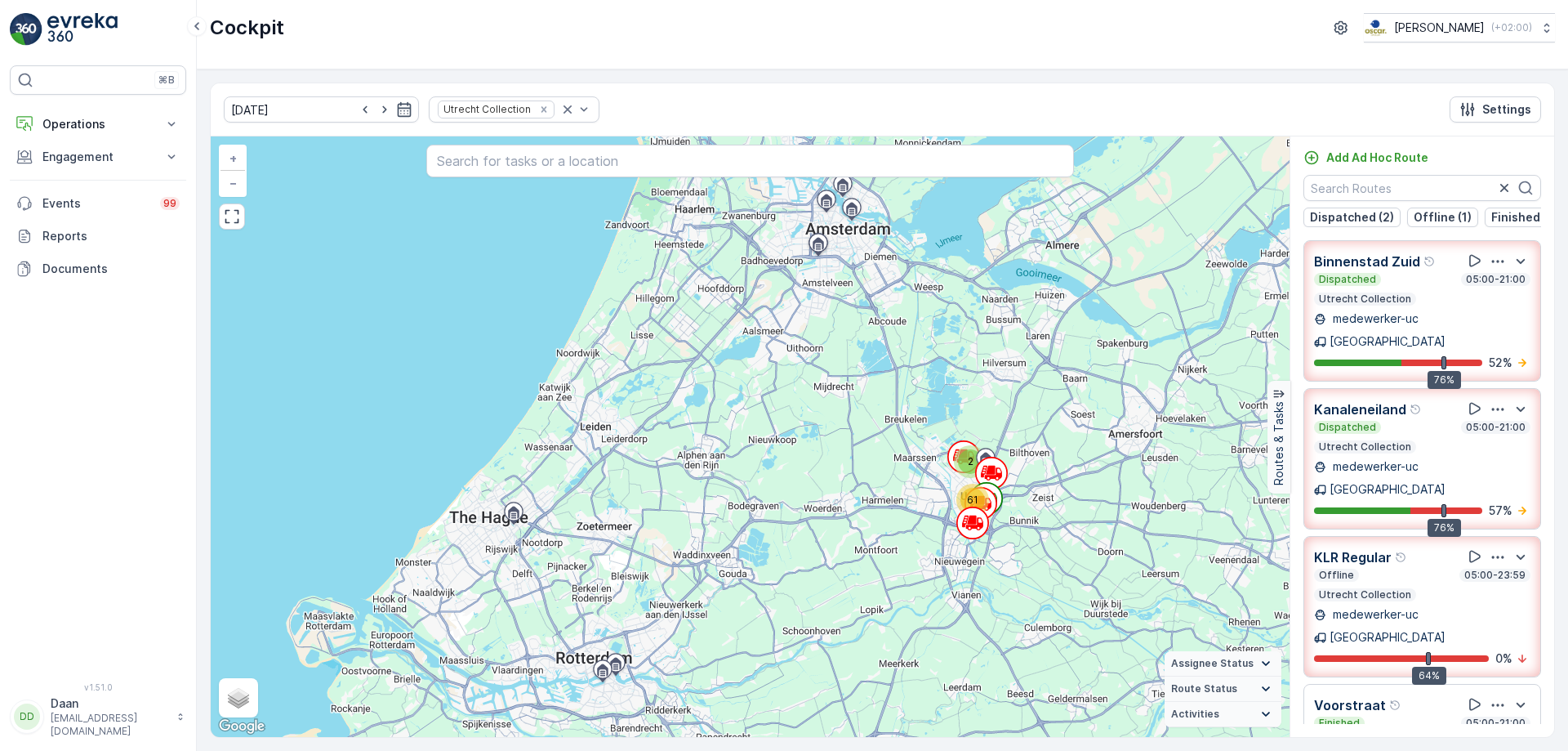
click at [1399, 441] on p "Utrecht Collection" at bounding box center [1365, 447] width 96 height 13
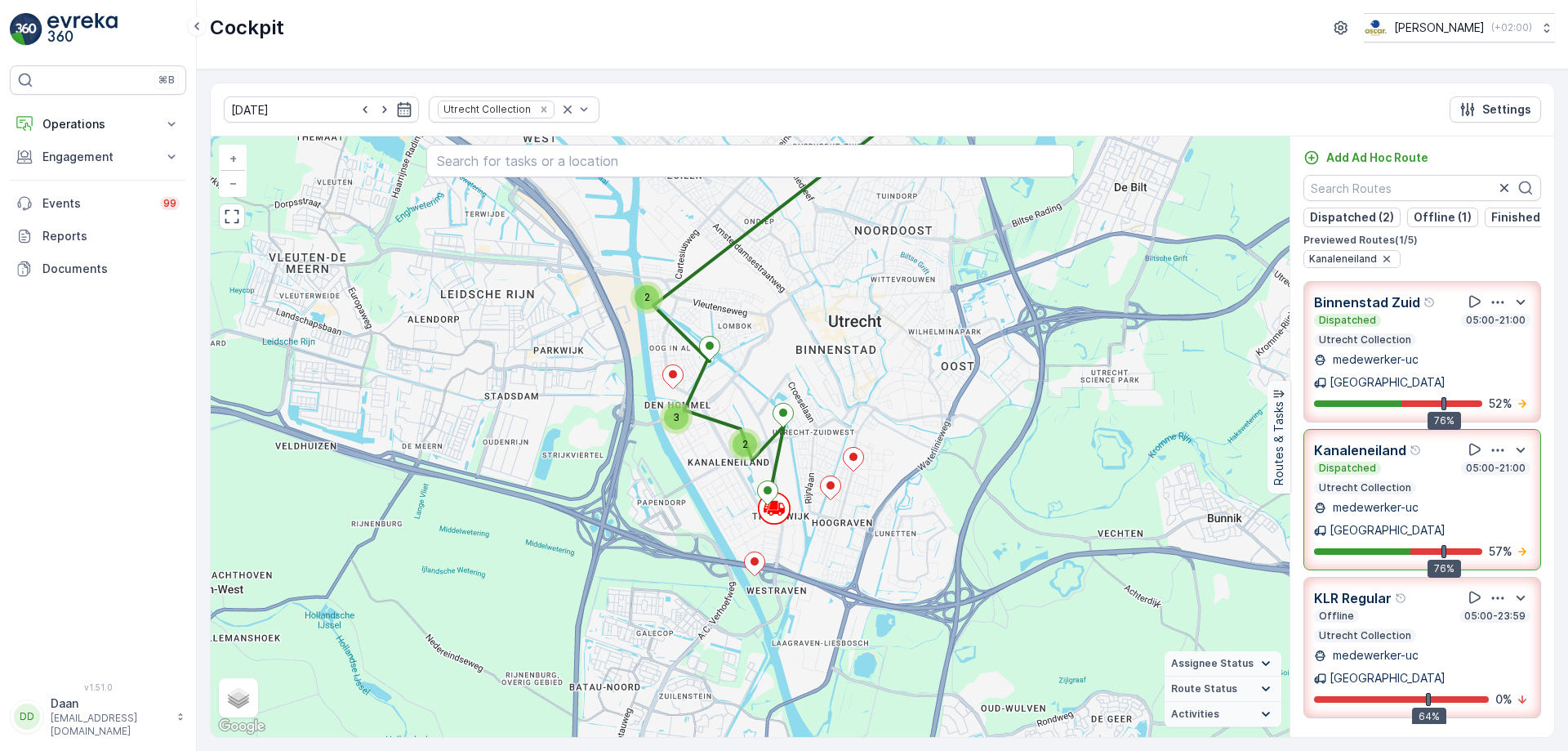
click at [1399, 441] on p "Kanaleneiland" at bounding box center [1360, 450] width 92 height 19
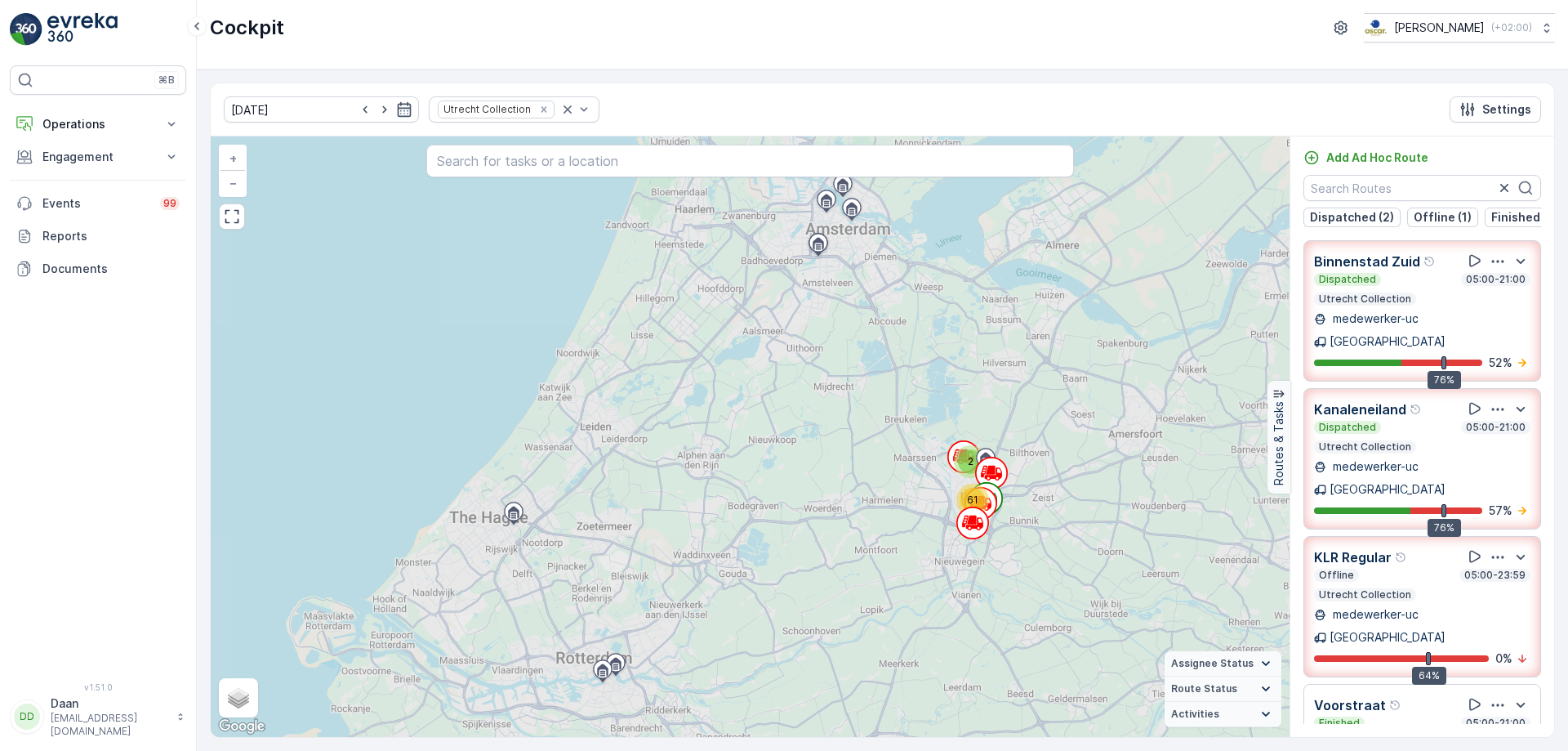
click at [1383, 327] on p "medewerker-uc" at bounding box center [1373, 318] width 89 height 16
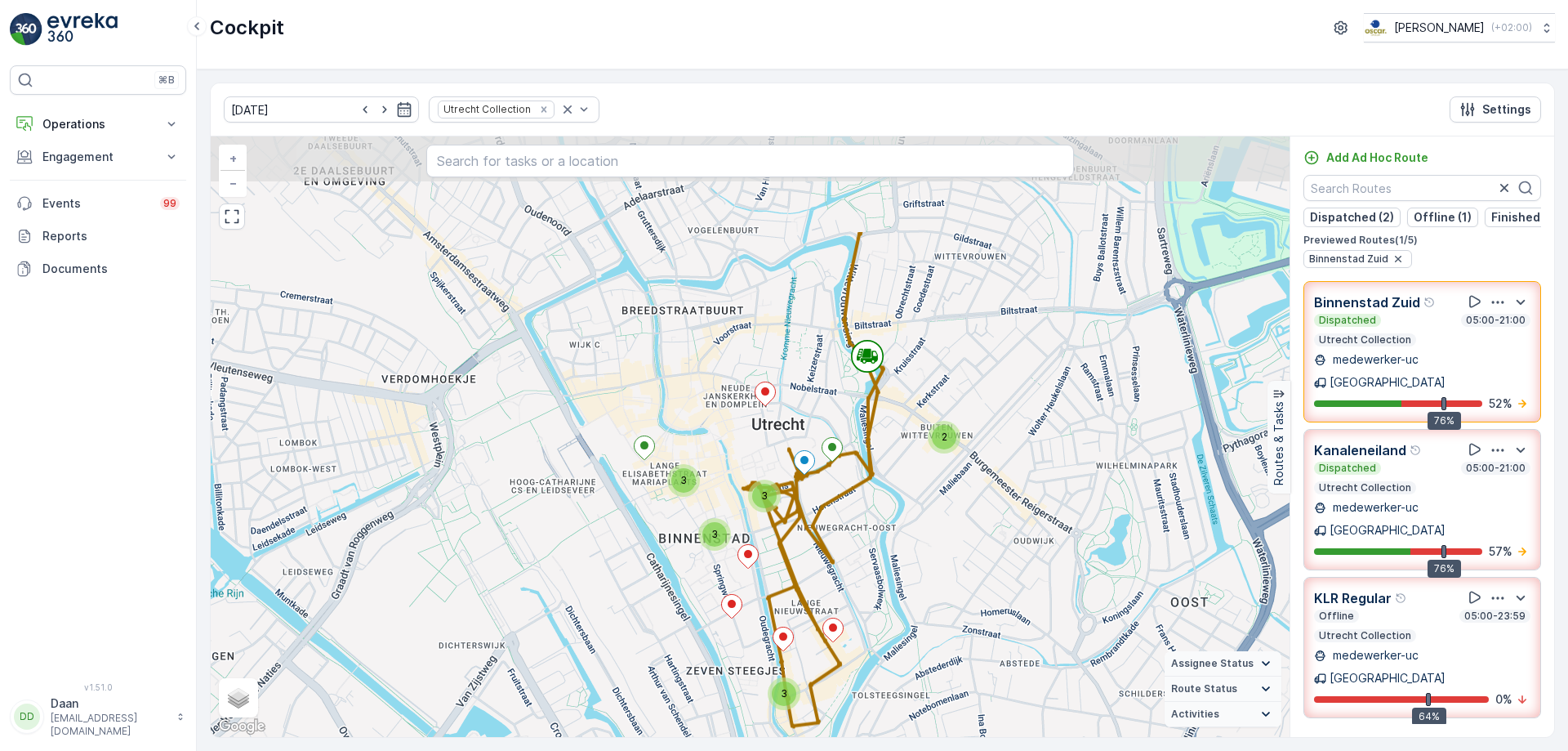
drag, startPoint x: 950, startPoint y: 487, endPoint x: 973, endPoint y: 600, distance: 115.3
click at [973, 600] on div "3 3 3 3 2 + − Satellite Roadmap Terrain Hybrid Leaflet Keyboard shortcuts Map D…" at bounding box center [750, 437] width 1078 height 600
click at [1453, 609] on div "Offline 05:00-23:59 Utrecht Collection" at bounding box center [1421, 626] width 216 height 33
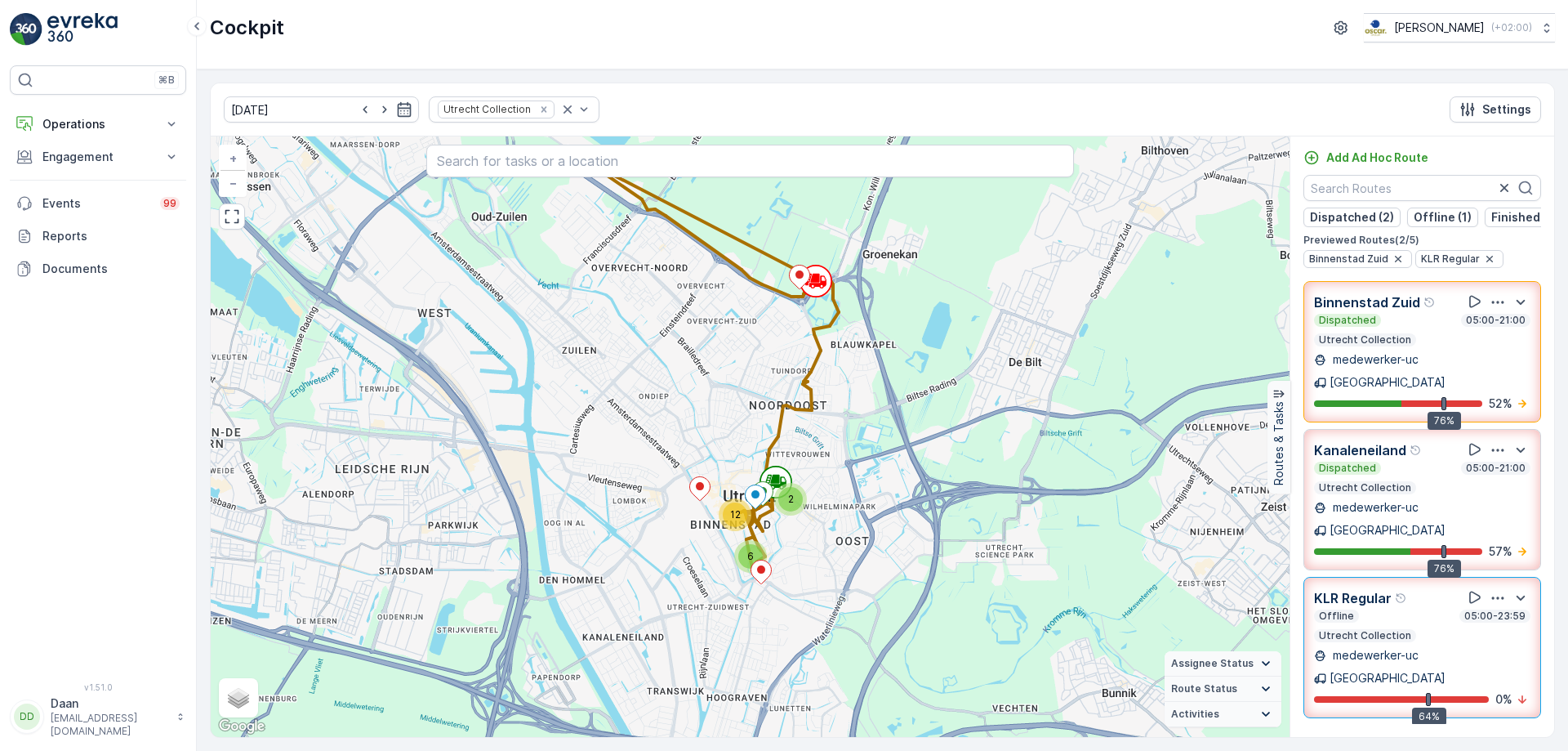
drag, startPoint x: 1408, startPoint y: 593, endPoint x: 1381, endPoint y: 512, distance: 85.4
click at [1407, 609] on div "Offline 05:00-23:59 Utrecht Collection" at bounding box center [1421, 626] width 216 height 33
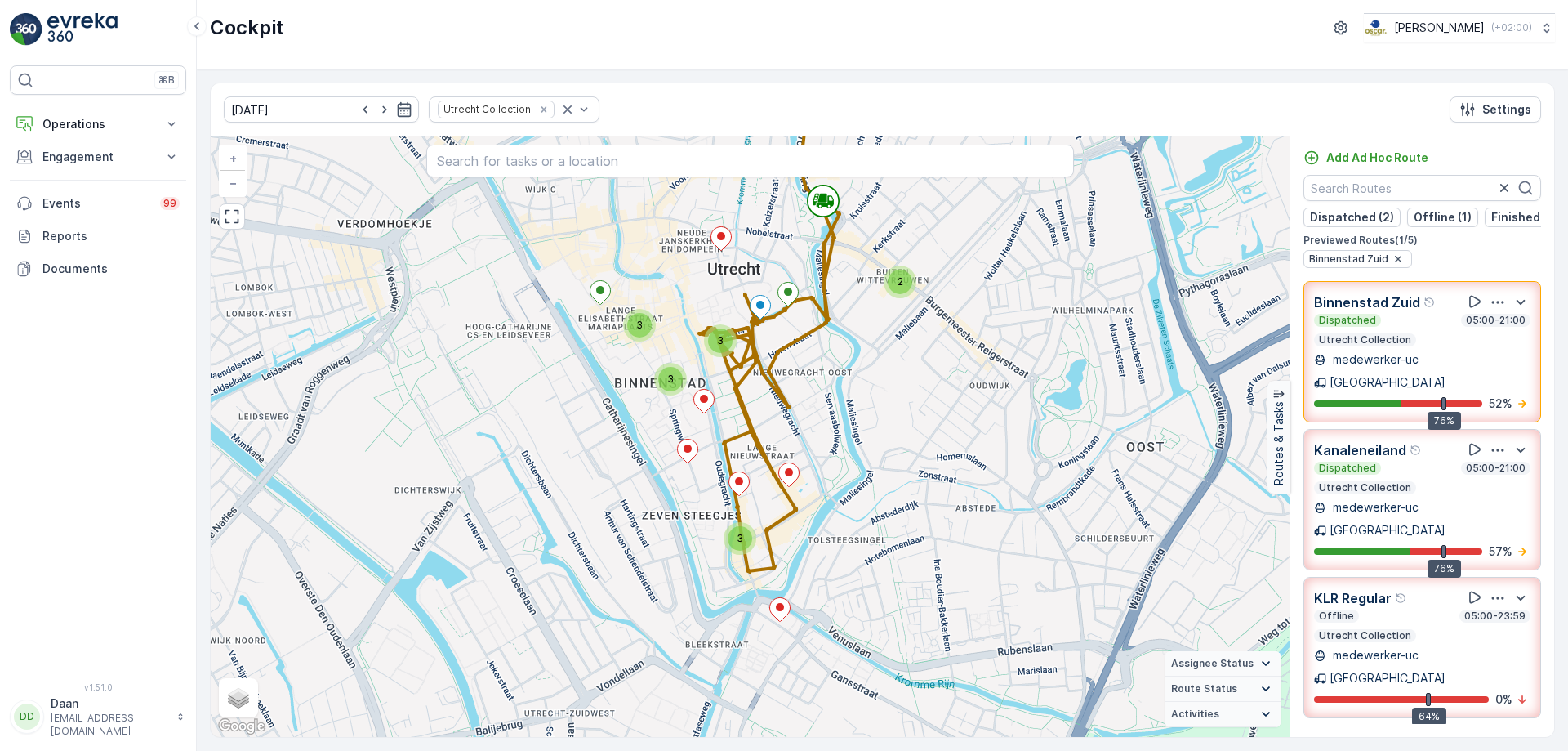
click at [1386, 360] on p "medewerker-uc" at bounding box center [1373, 359] width 89 height 16
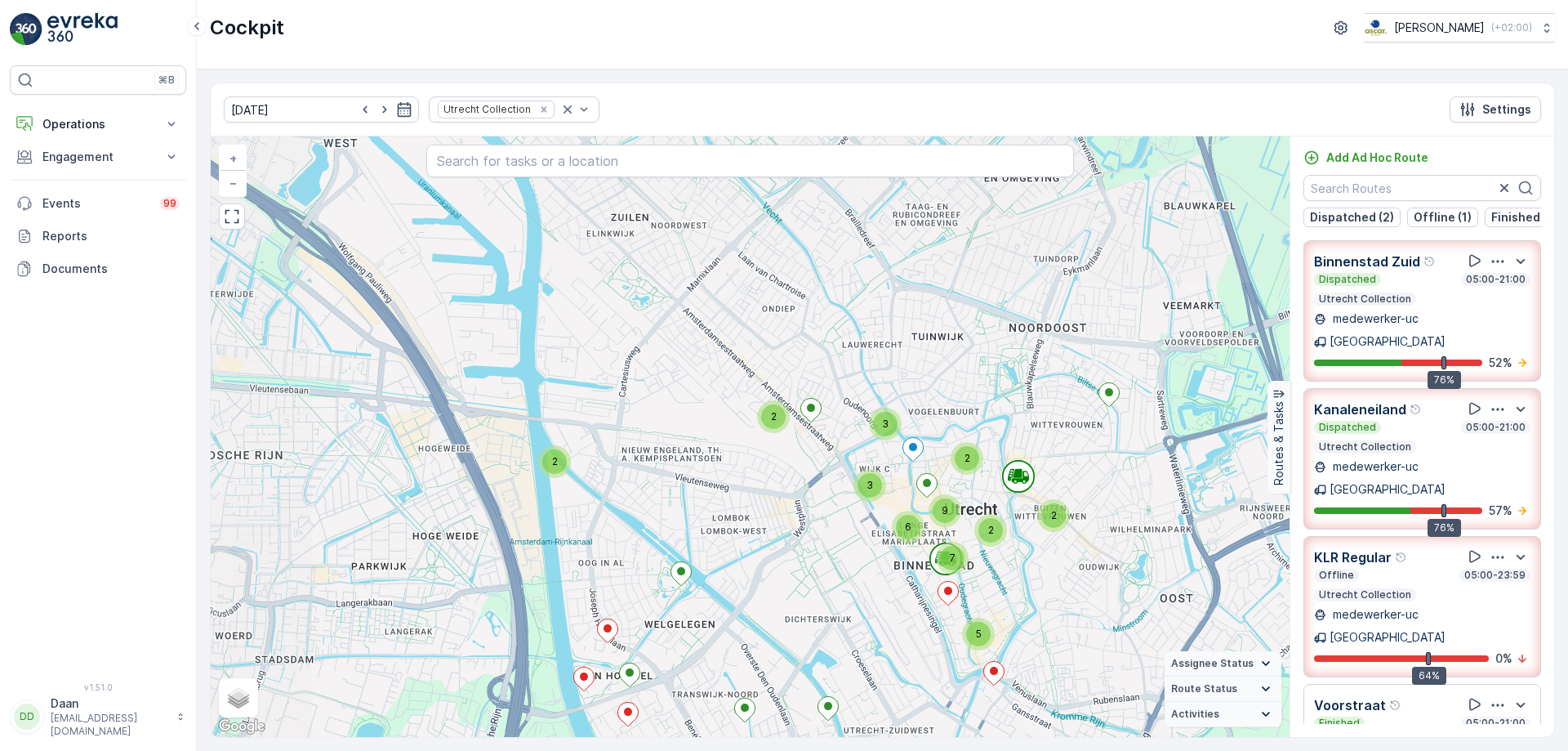
drag, startPoint x: 856, startPoint y: 420, endPoint x: 1060, endPoint y: 694, distance: 341.6
click at [1060, 694] on div "2 3 2 2 2 2 5 3 6 9 7 + − Satellite Roadmap Terrain Hybrid Leaflet Keyboard sho…" at bounding box center [750, 437] width 1078 height 600
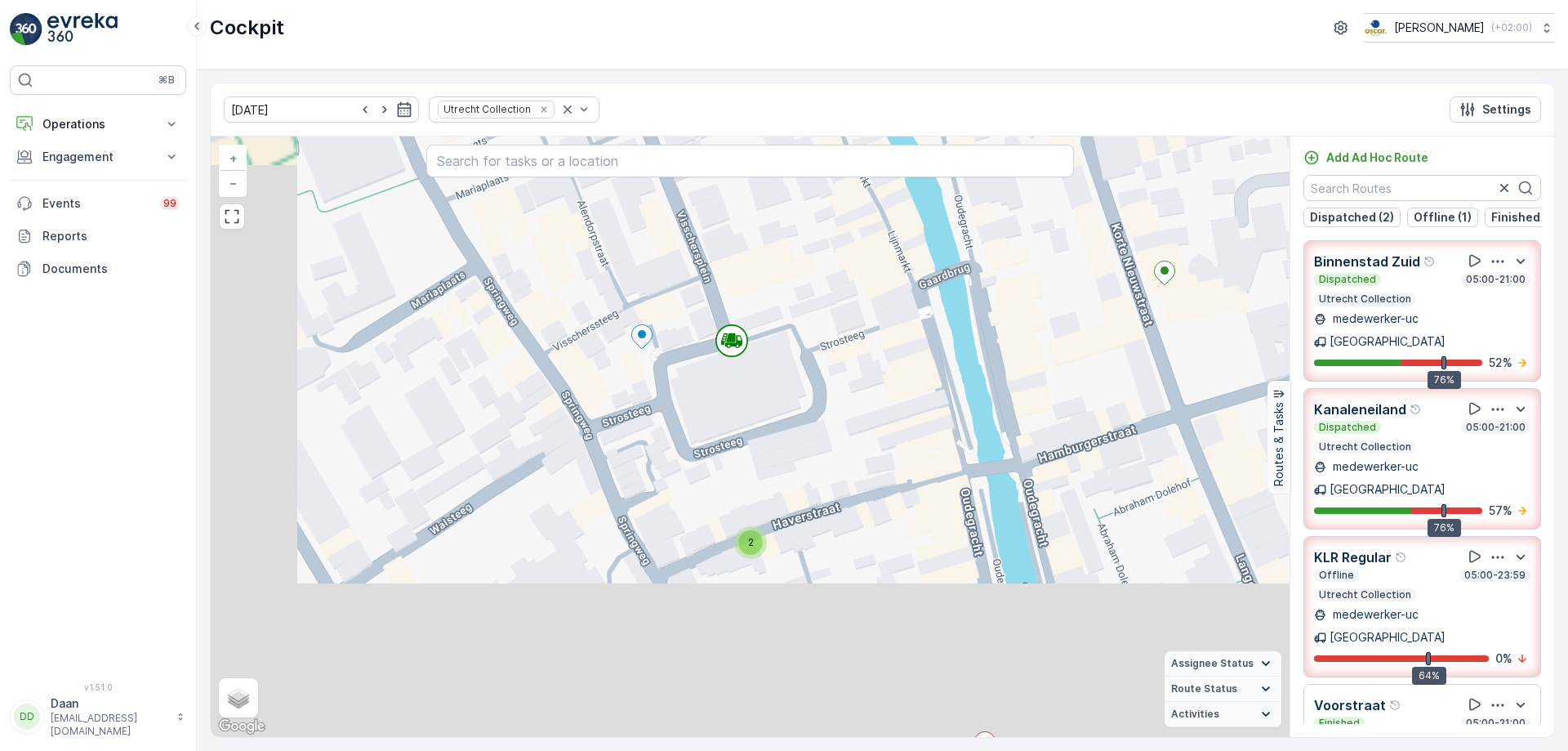
drag, startPoint x: 795, startPoint y: 595, endPoint x: 893, endPoint y: 403, distance: 215.6
click at [893, 403] on div "2 2 2 2 2 2 + − Satellite Roadmap Terrain Hybrid Leaflet Keyboard shortcuts Map…" at bounding box center [750, 437] width 1078 height 600
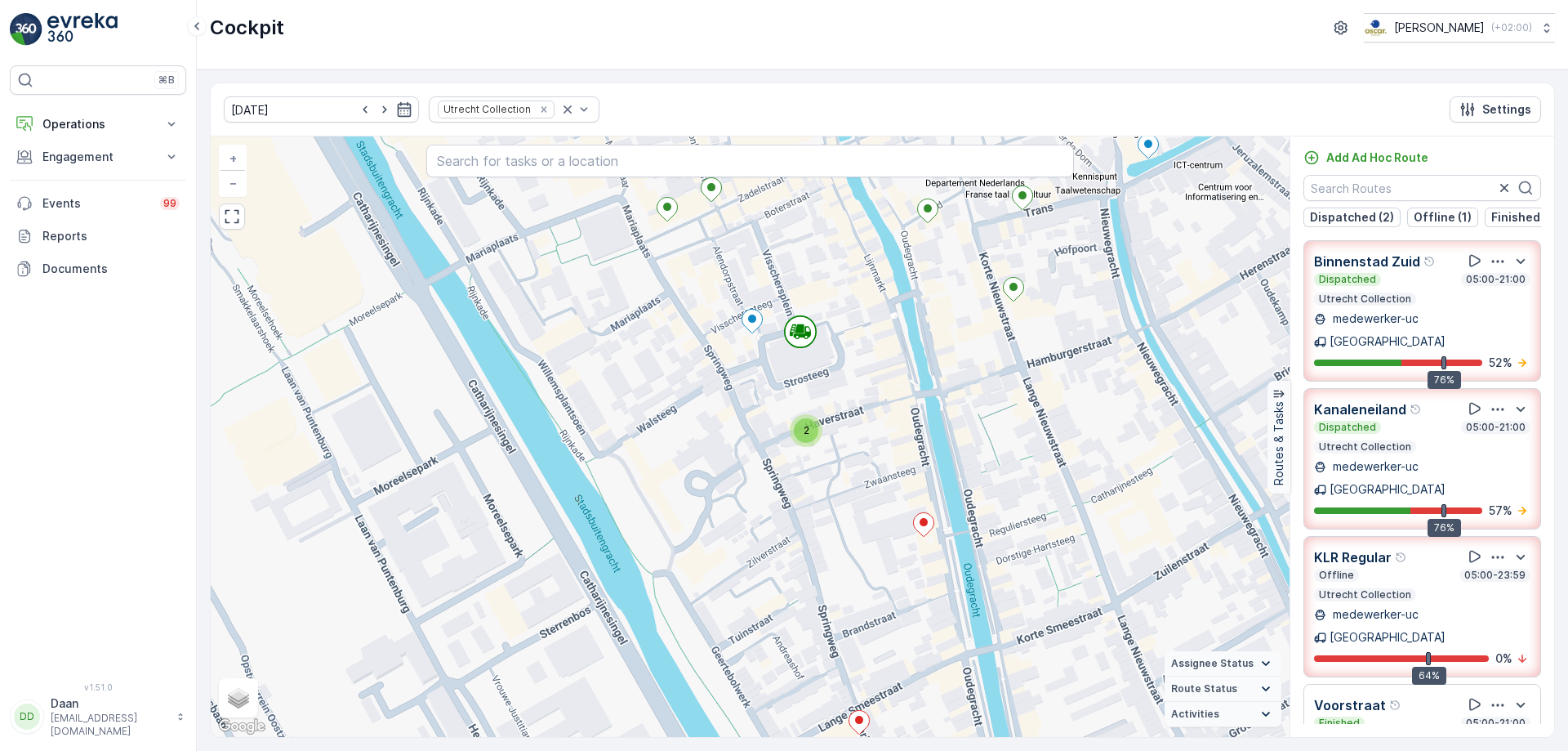
drag, startPoint x: 994, startPoint y: 487, endPoint x: 962, endPoint y: 439, distance: 57.7
click at [962, 439] on div "2 2 2 2 3 2 2 2 2 + − Satellite Roadmap Terrain Hybrid Leaflet Keyboard shortcu…" at bounding box center [750, 437] width 1078 height 600
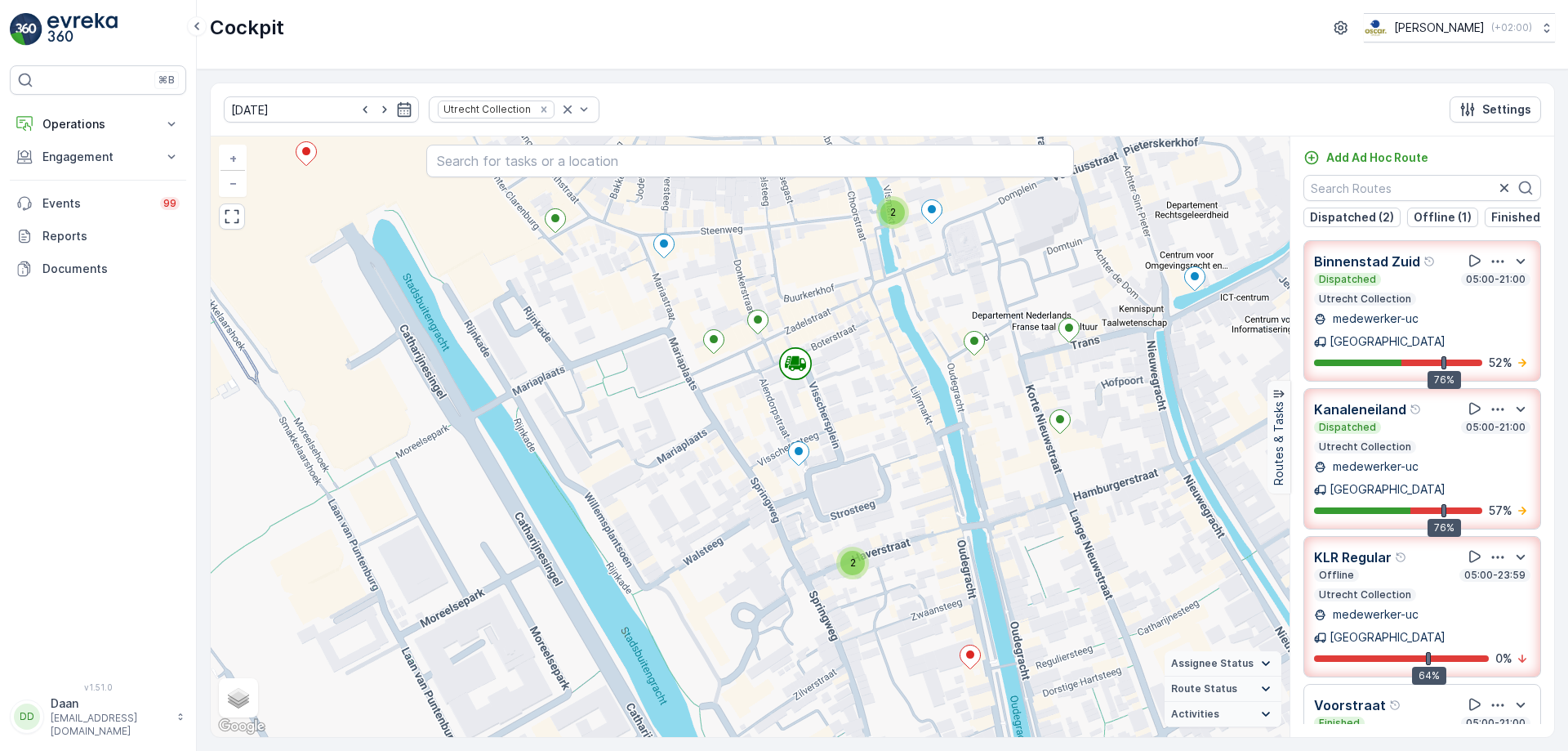
drag, startPoint x: 917, startPoint y: 332, endPoint x: 963, endPoint y: 465, distance: 140.7
click at [963, 465] on div "2 2 2 2 3 2 2 2 2 + − Satellite Roadmap Terrain Hybrid Leaflet Keyboard shortcu…" at bounding box center [750, 437] width 1078 height 600
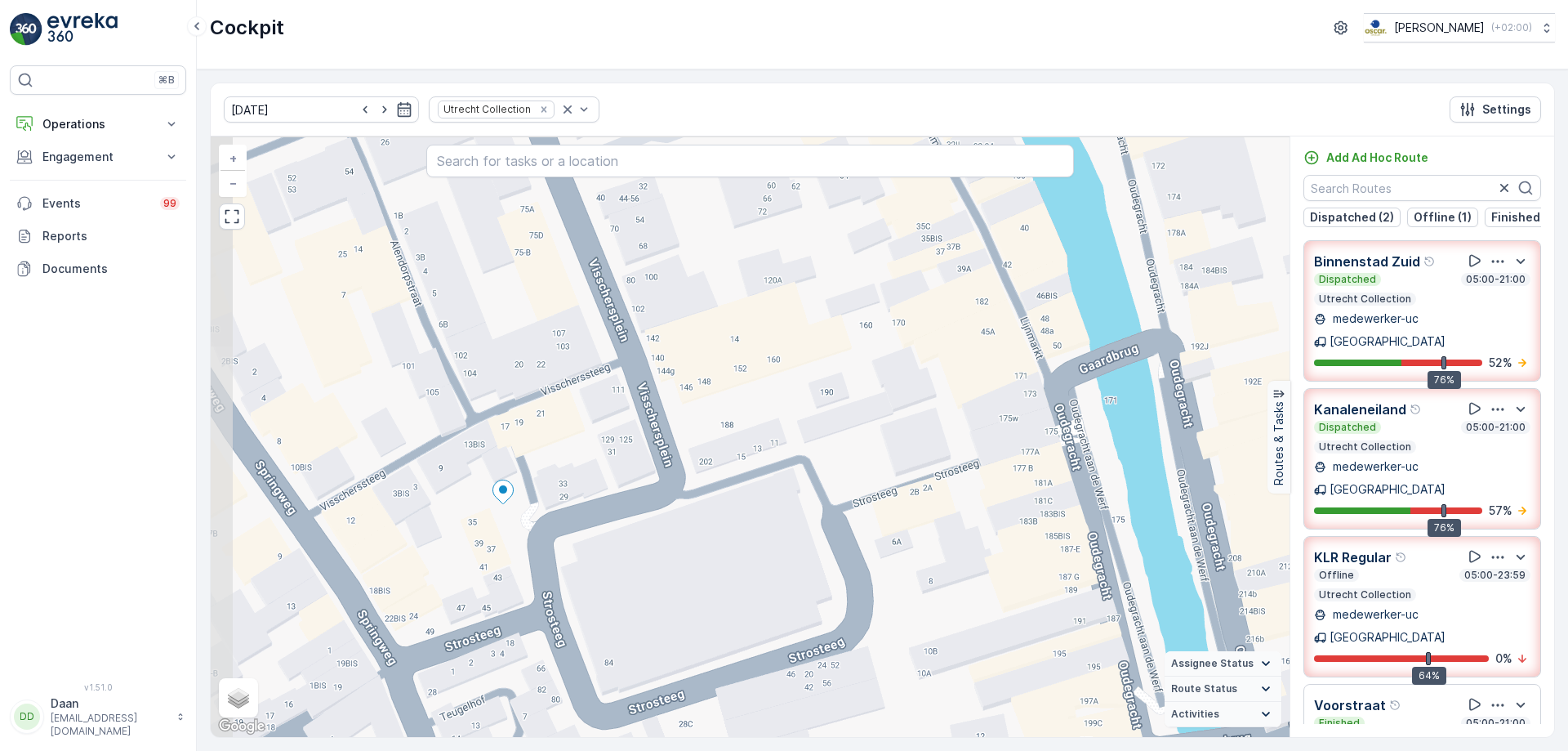
drag, startPoint x: 920, startPoint y: 481, endPoint x: 927, endPoint y: 511, distance: 30.8
click at [927, 511] on div "2 2 2 2 2 + − Satellite Roadmap Terrain Hybrid Leaflet Keyboard shortcuts Map D…" at bounding box center [750, 437] width 1078 height 600
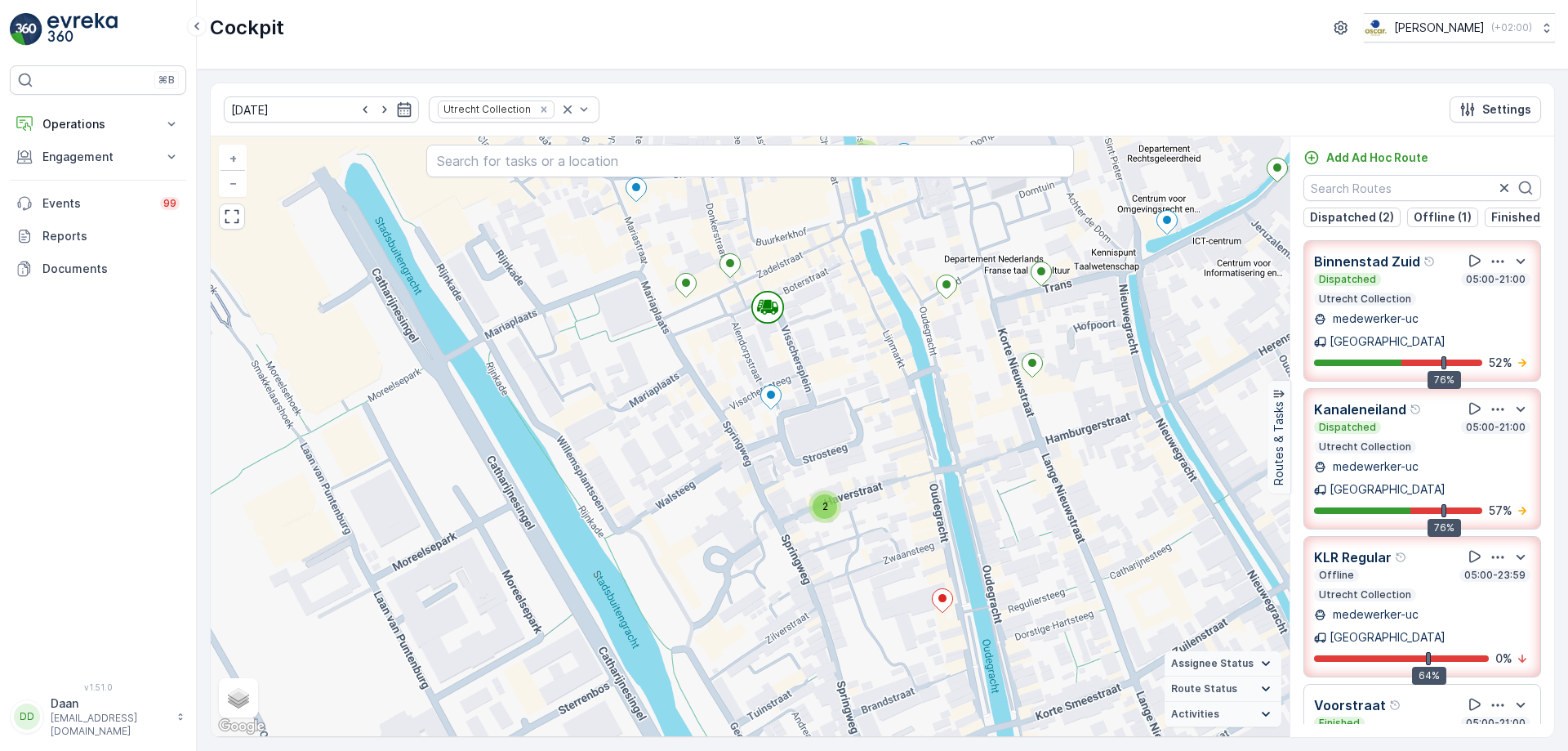
drag, startPoint x: 878, startPoint y: 404, endPoint x: 875, endPoint y: 374, distance: 30.1
click at [875, 374] on div "2 2 2 2 3 2 2 2 2 + − Satellite Roadmap Terrain Hybrid Leaflet Keyboard shortcu…" at bounding box center [750, 437] width 1078 height 600
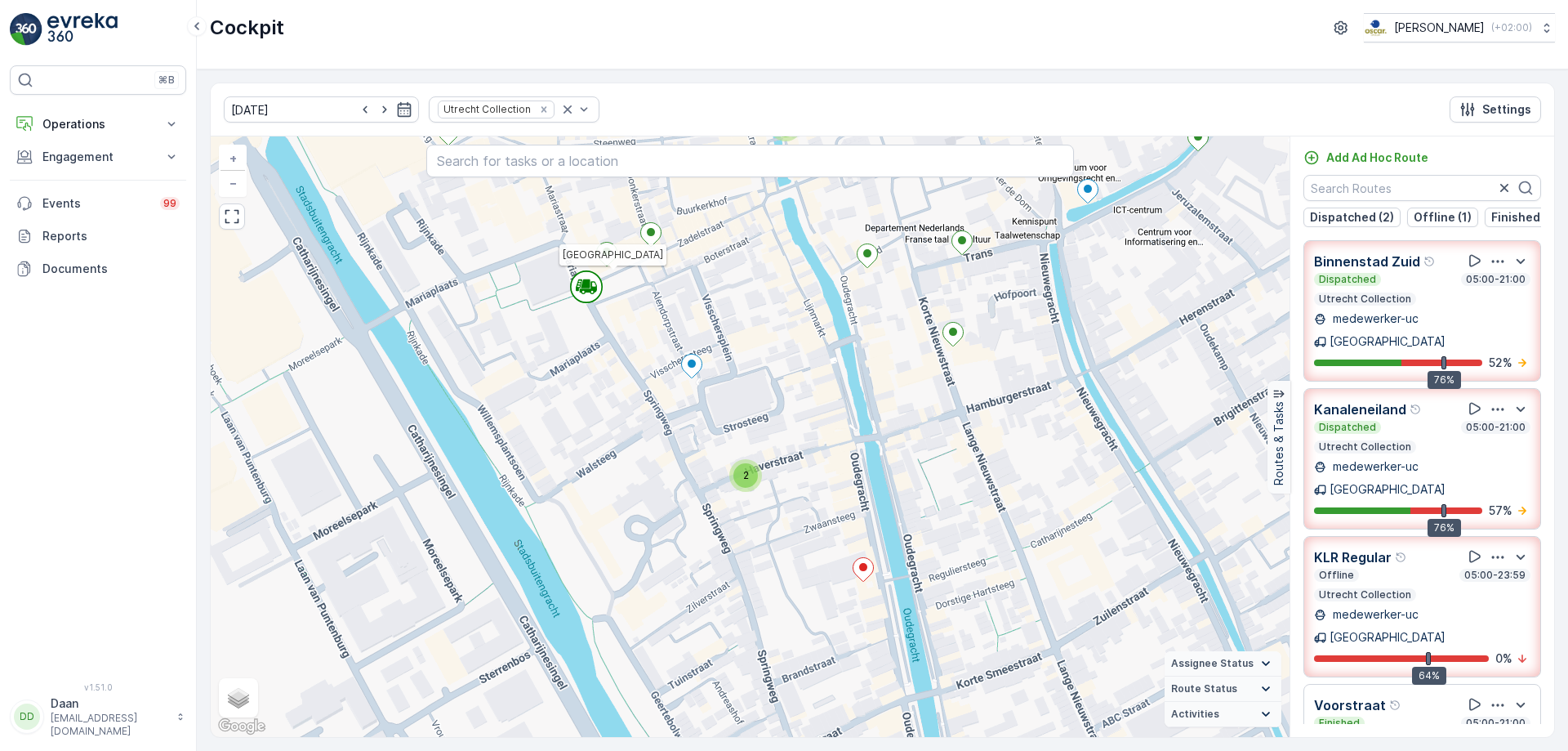
drag, startPoint x: 760, startPoint y: 464, endPoint x: 682, endPoint y: 458, distance: 78.2
click at [682, 458] on div "2 2 2 2 3 2 2 2 2 [GEOGRAPHIC_DATA] + − Satellite Roadmap Terrain Hybrid Leafle…" at bounding box center [750, 437] width 1078 height 600
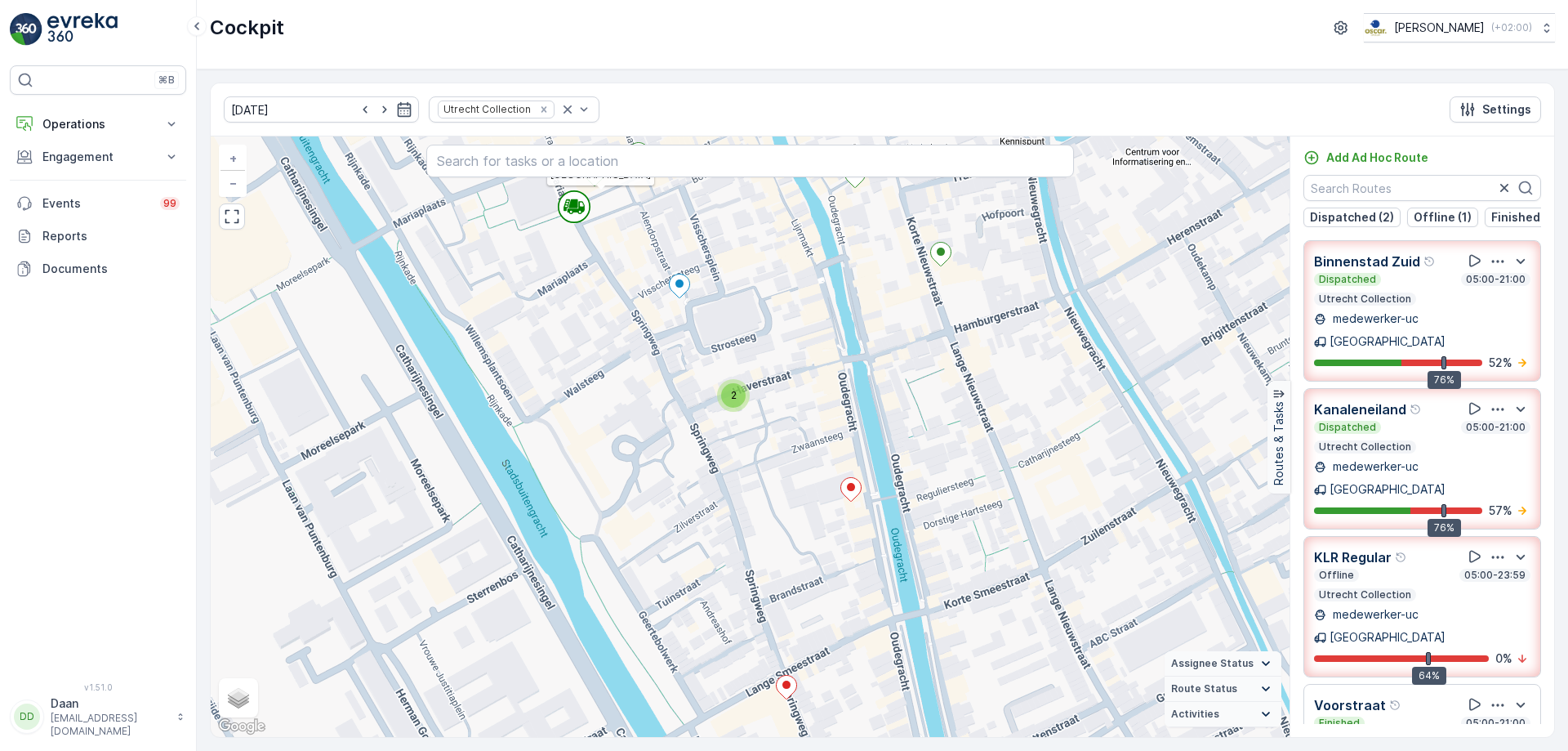
drag, startPoint x: 728, startPoint y: 462, endPoint x: 725, endPoint y: 453, distance: 9.5
click at [725, 453] on div "2 2 2 2 3 2 2 2 2 [GEOGRAPHIC_DATA] + − Satellite Roadmap Terrain Hybrid Leafle…" at bounding box center [750, 437] width 1078 height 600
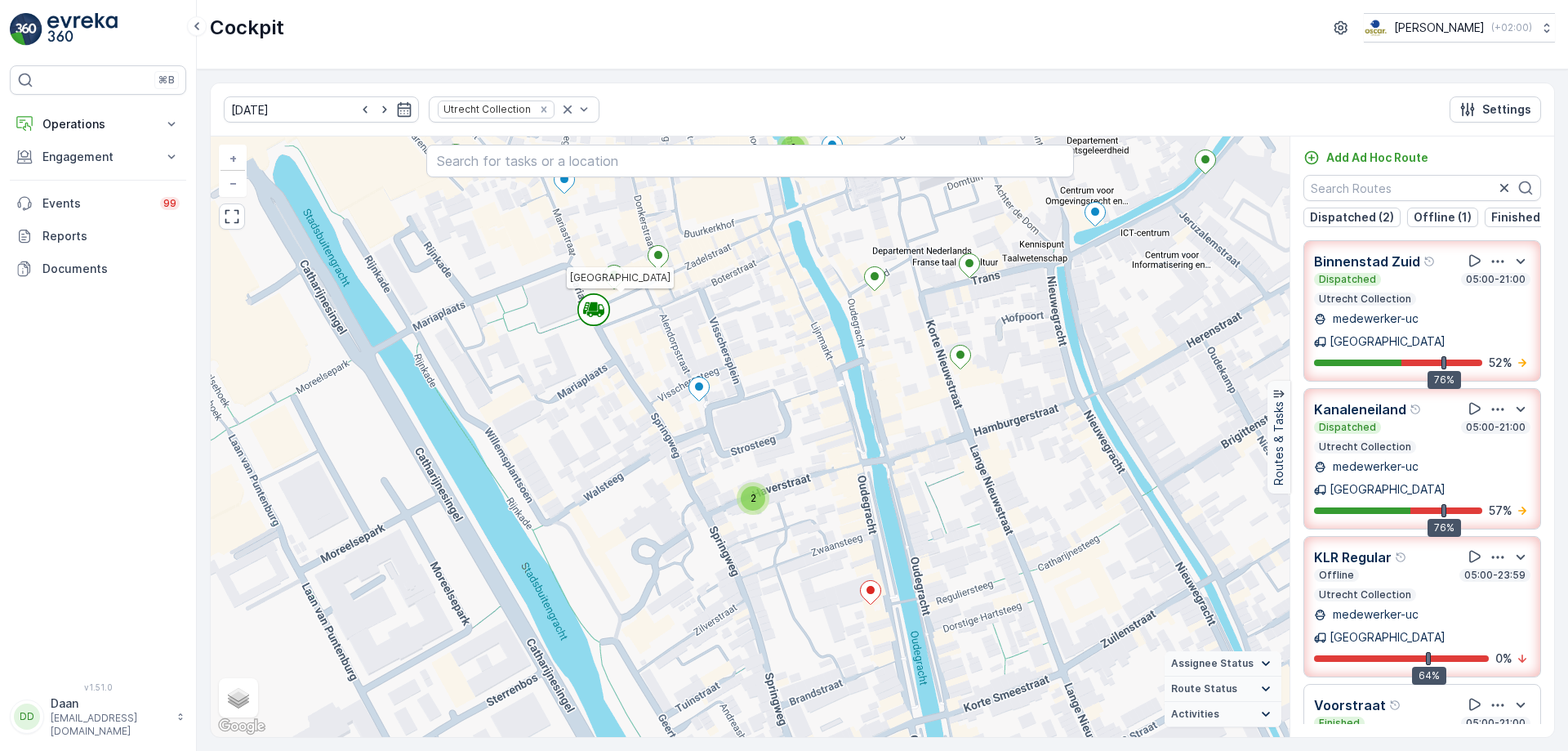
drag, startPoint x: 789, startPoint y: 488, endPoint x: 798, endPoint y: 577, distance: 89.5
click at [798, 577] on div "2 2 2 2 3 2 2 2 2 [GEOGRAPHIC_DATA] + − Satellite Roadmap Terrain Hybrid Leafle…" at bounding box center [750, 437] width 1078 height 600
click at [872, 598] on icon at bounding box center [871, 592] width 20 height 24
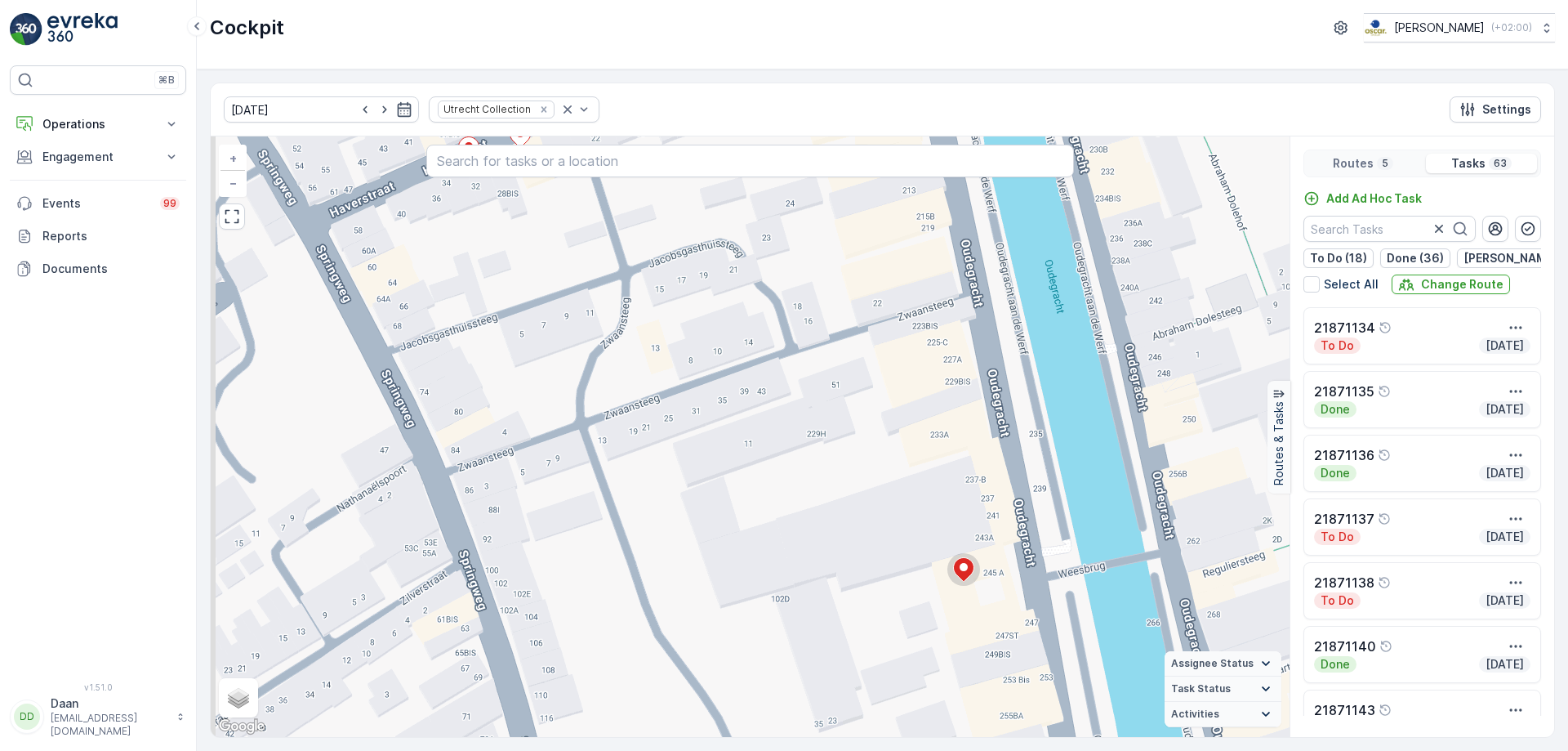
drag, startPoint x: 663, startPoint y: 557, endPoint x: 772, endPoint y: 581, distance: 111.6
click at [772, 581] on div "2 2 2 2 2 + − Satellite Roadmap Terrain Hybrid Leaflet Keyboard shortcuts Map D…" at bounding box center [750, 437] width 1078 height 600
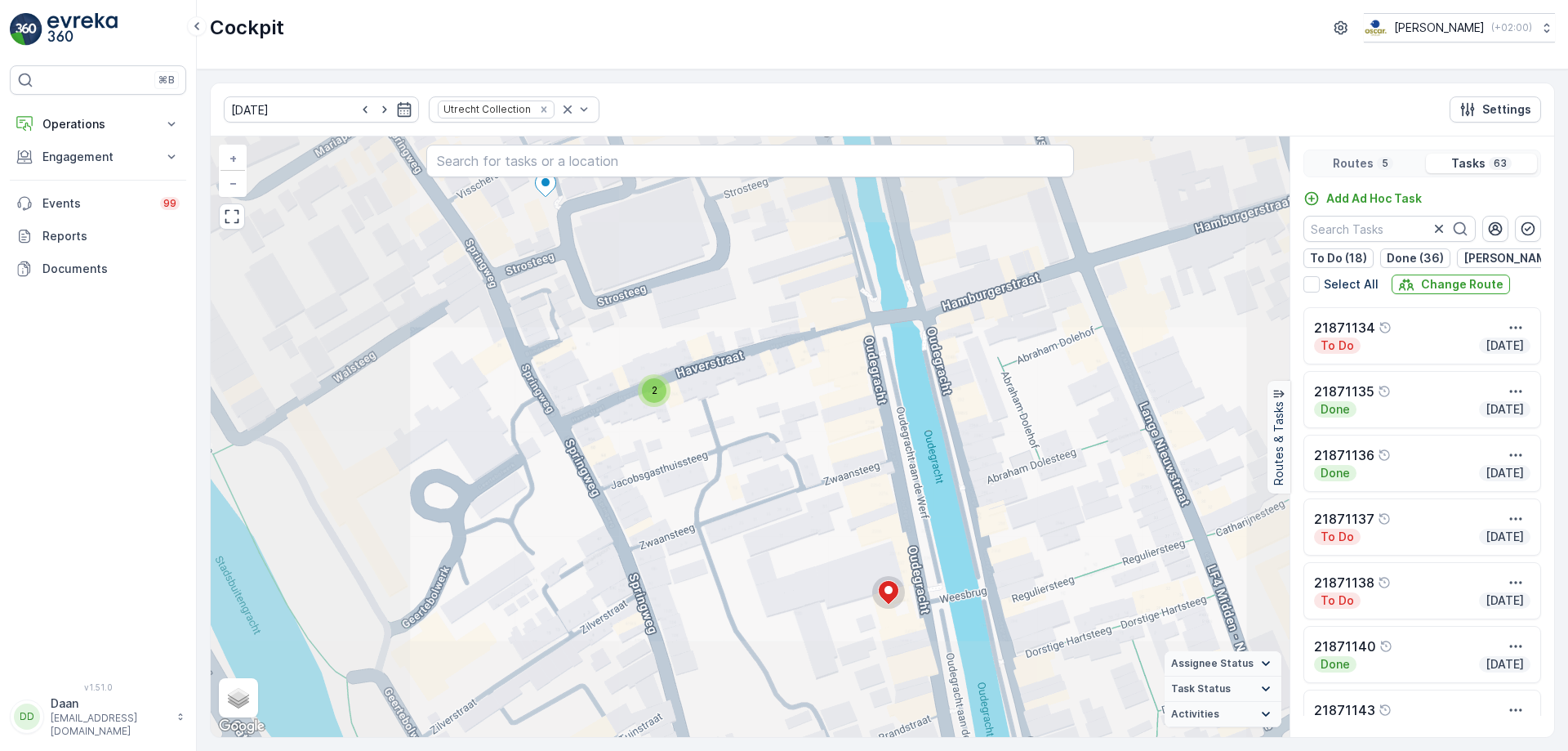
click at [784, 586] on div "2 2 2 2 2 2 + − Satellite Roadmap Terrain Hybrid Leaflet Keyboard shortcuts Map…" at bounding box center [750, 437] width 1078 height 600
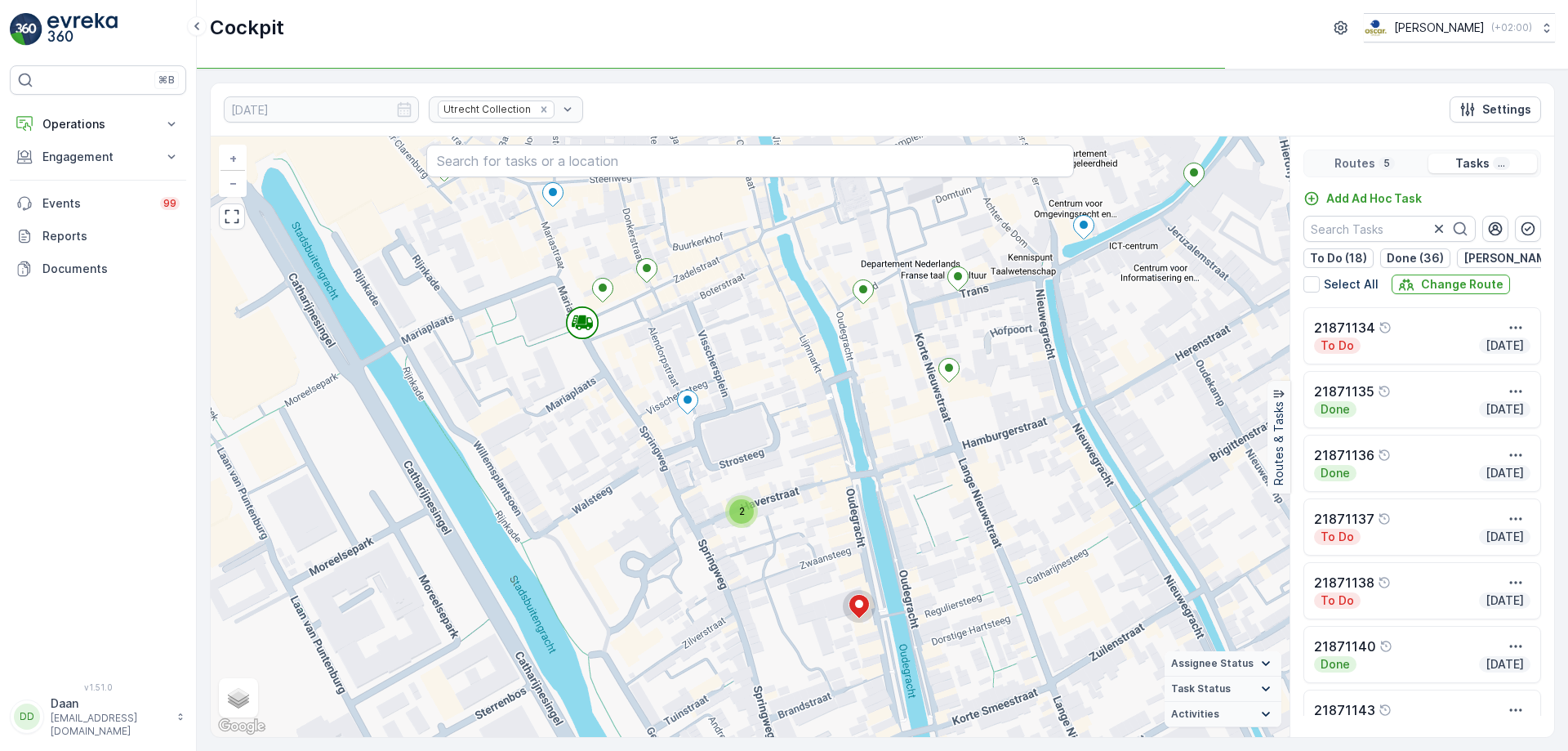
drag, startPoint x: 790, startPoint y: 584, endPoint x: 796, endPoint y: 591, distance: 9.2
click at [796, 591] on div "2 2 2 2 3 2 2 2 2 + − Satellite Roadmap Terrain Hybrid Leaflet Keyboard shortcu…" at bounding box center [750, 437] width 1078 height 600
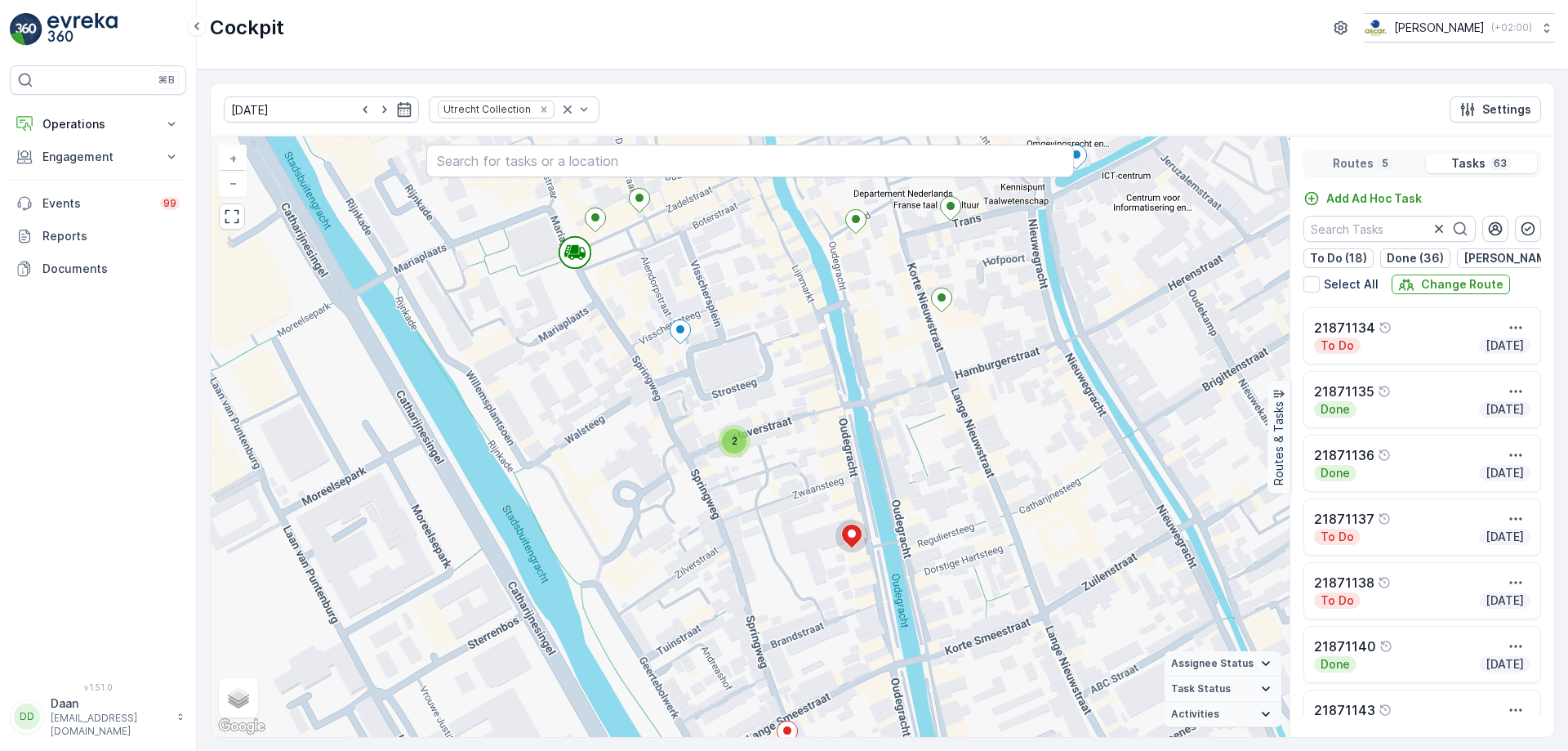
drag, startPoint x: 796, startPoint y: 641, endPoint x: 777, endPoint y: 511, distance: 131.4
click at [777, 512] on div "2 2 2 2 3 2 2 2 2 + − Satellite Roadmap Terrain Hybrid Leaflet Keyboard shortcu…" at bounding box center [750, 437] width 1078 height 600
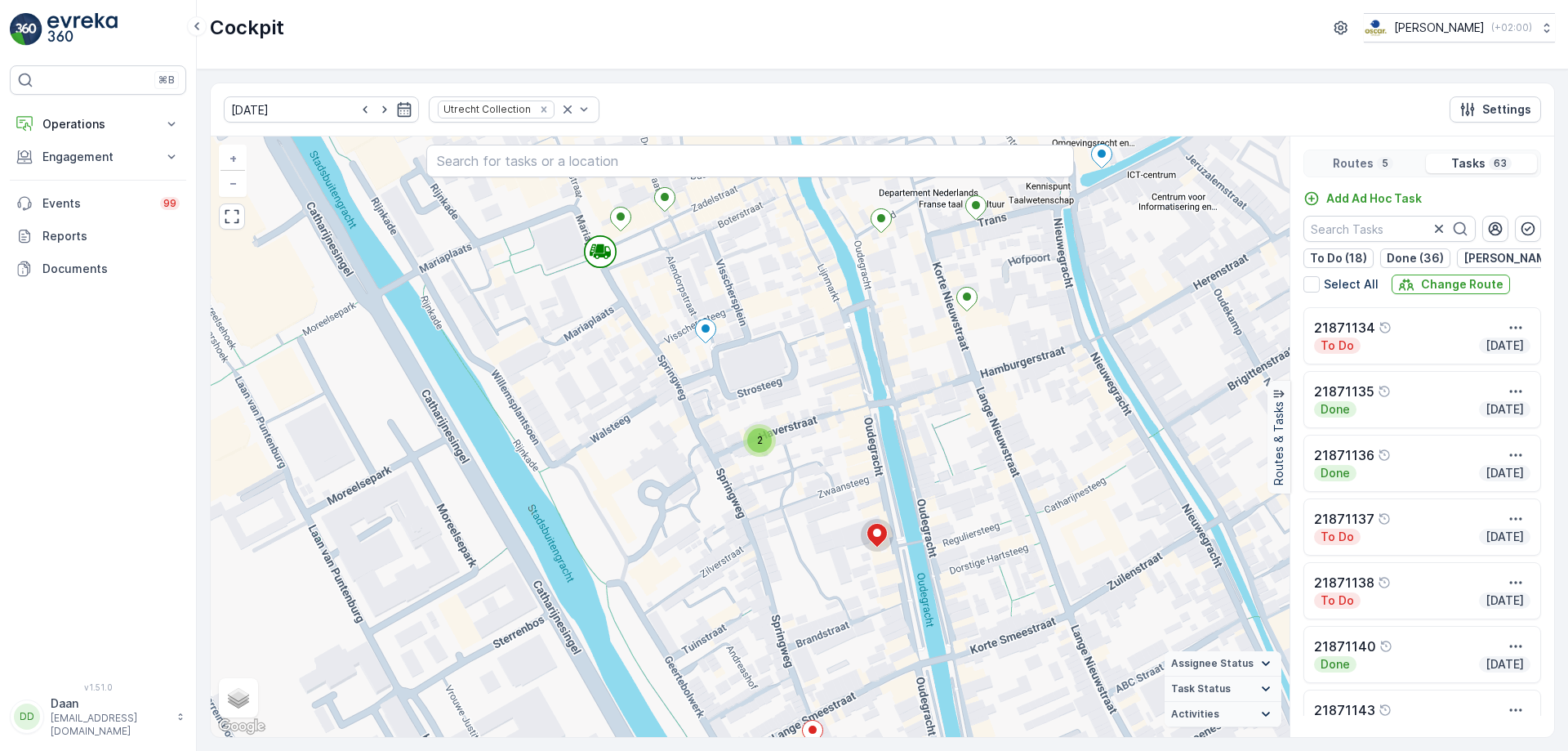
drag, startPoint x: 746, startPoint y: 474, endPoint x: 795, endPoint y: 547, distance: 87.9
click at [795, 546] on div "2 2 2 2 3 2 2 2 2 + − Satellite Roadmap Terrain Hybrid Leaflet Keyboard shortcu…" at bounding box center [750, 437] width 1078 height 600
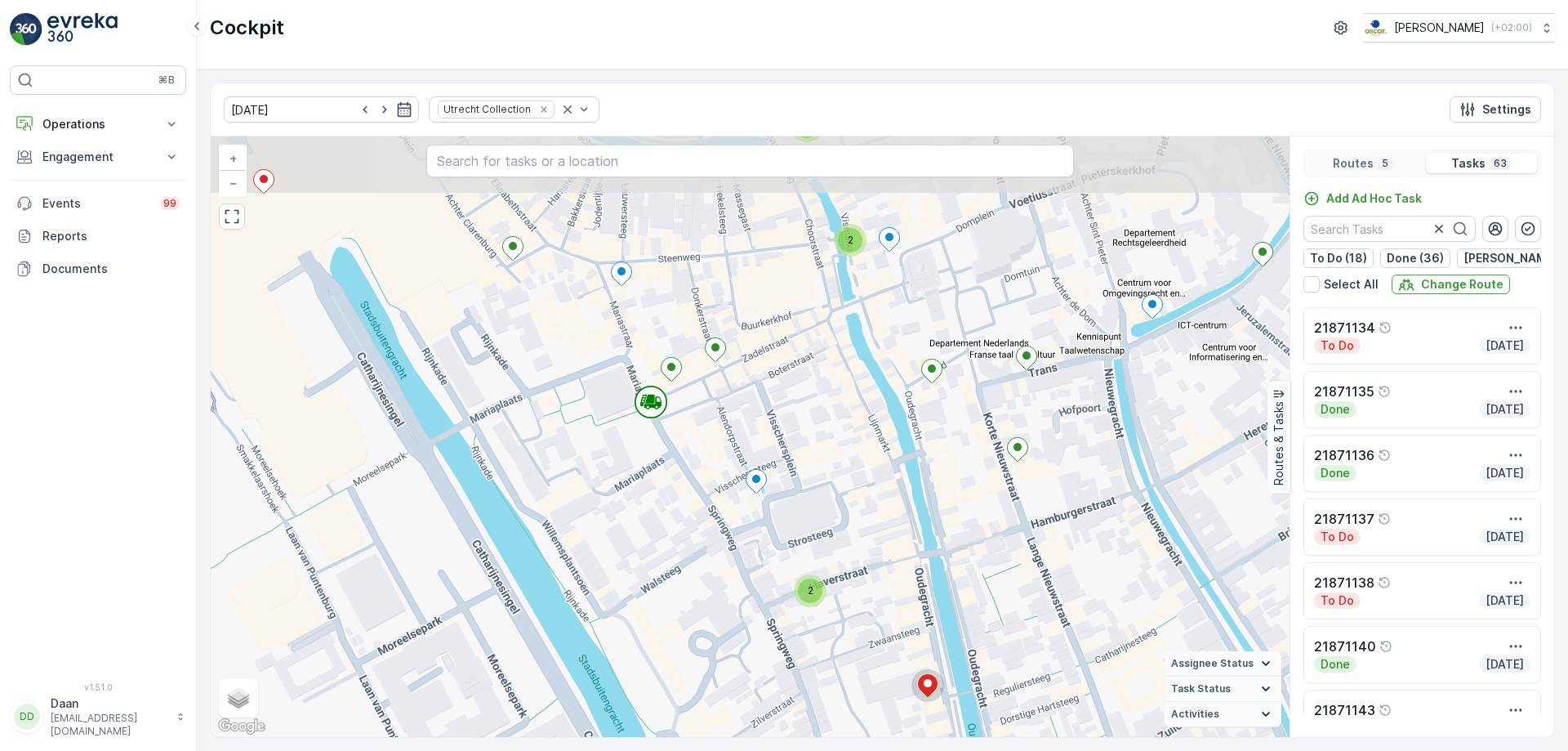
drag, startPoint x: 822, startPoint y: 397, endPoint x: 862, endPoint y: 533, distance: 141.8
click at [862, 533] on div "2 2 2 2 3 2 2 2 2 + − Satellite Roadmap Terrain Hybrid Leaflet Keyboard shortcu…" at bounding box center [750, 437] width 1078 height 600
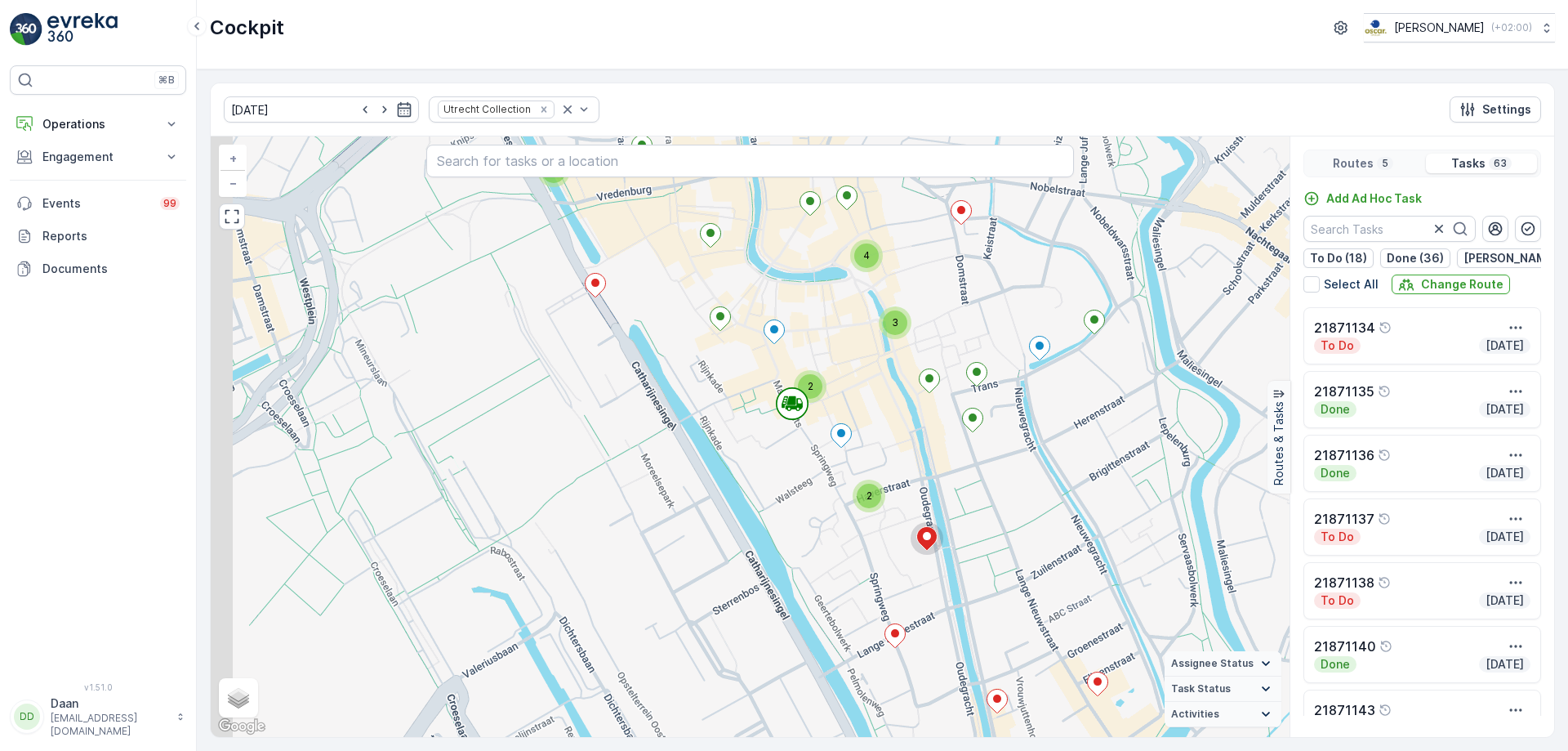
drag, startPoint x: 880, startPoint y: 498, endPoint x: 884, endPoint y: 491, distance: 8.1
click at [881, 491] on div "2" at bounding box center [868, 496] width 25 height 25
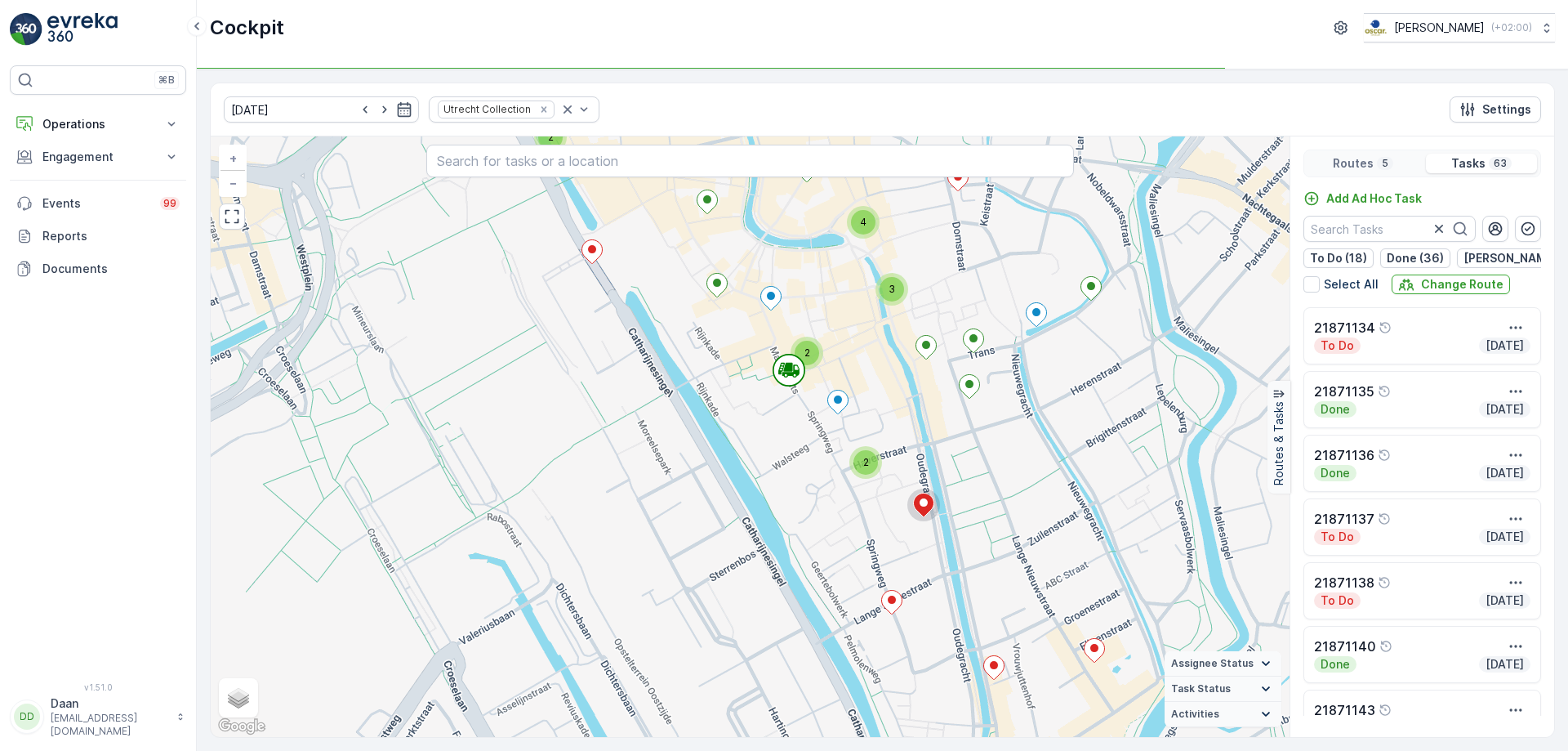
drag, startPoint x: 927, startPoint y: 590, endPoint x: 906, endPoint y: 537, distance: 57.0
click at [908, 538] on div "2 2 2 2 2 3 2 2 3 4 2 + − Satellite Roadmap Terrain Hybrid Leaflet Keyboard sho…" at bounding box center [750, 437] width 1078 height 600
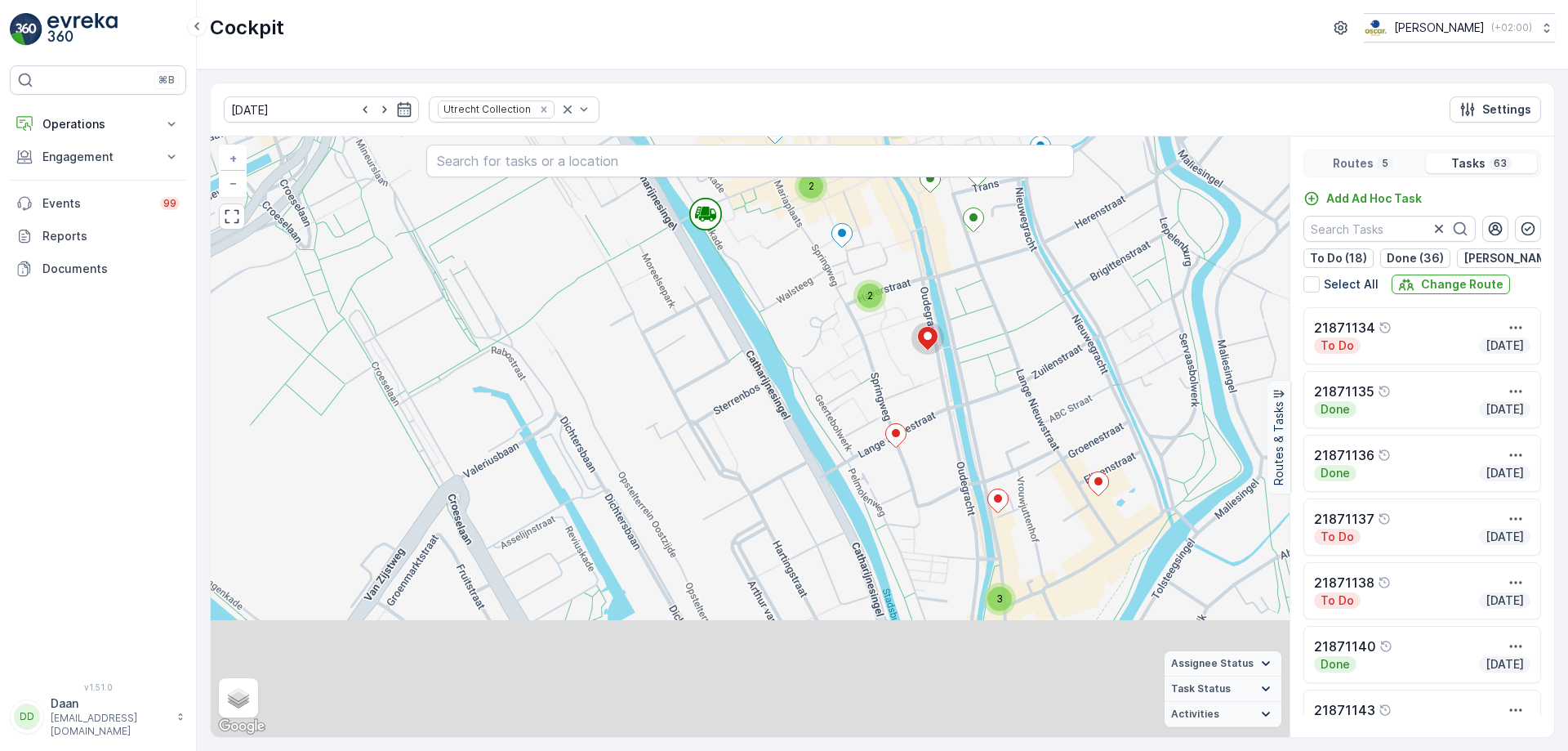
drag, startPoint x: 929, startPoint y: 497, endPoint x: 945, endPoint y: 418, distance: 80.6
click at [944, 426] on div "2 2 2 2 2 3 2 2 3 4 2 + − Satellite Roadmap Terrain Hybrid Leaflet Keyboard sho…" at bounding box center [750, 437] width 1078 height 600
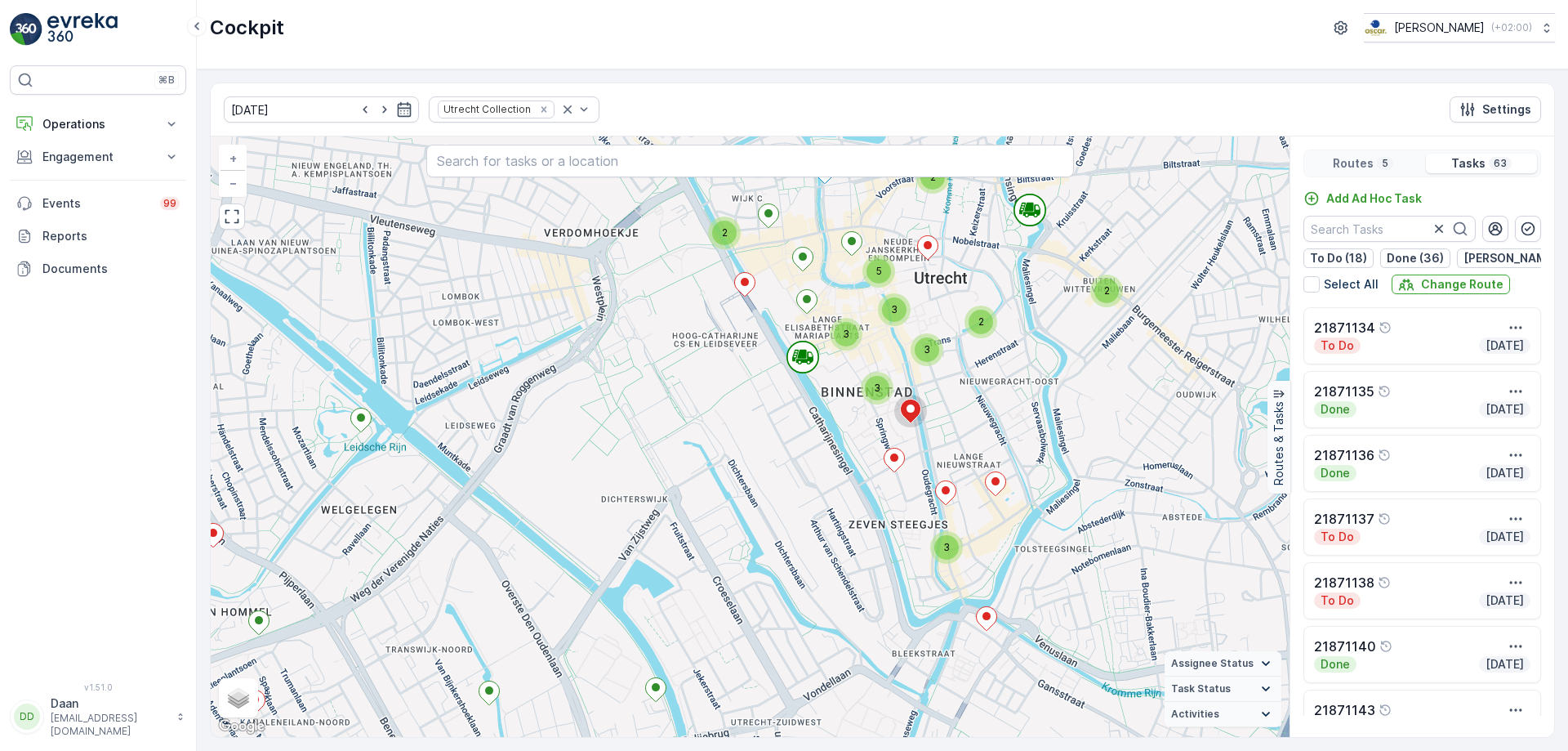
drag, startPoint x: 886, startPoint y: 547, endPoint x: 852, endPoint y: 609, distance: 70.7
click at [855, 613] on div "2 2 2 2 2 2 3 2 3 3 5 3 3 + − Satellite Roadmap Terrain Hybrid Leaflet Keyboard…" at bounding box center [750, 437] width 1078 height 600
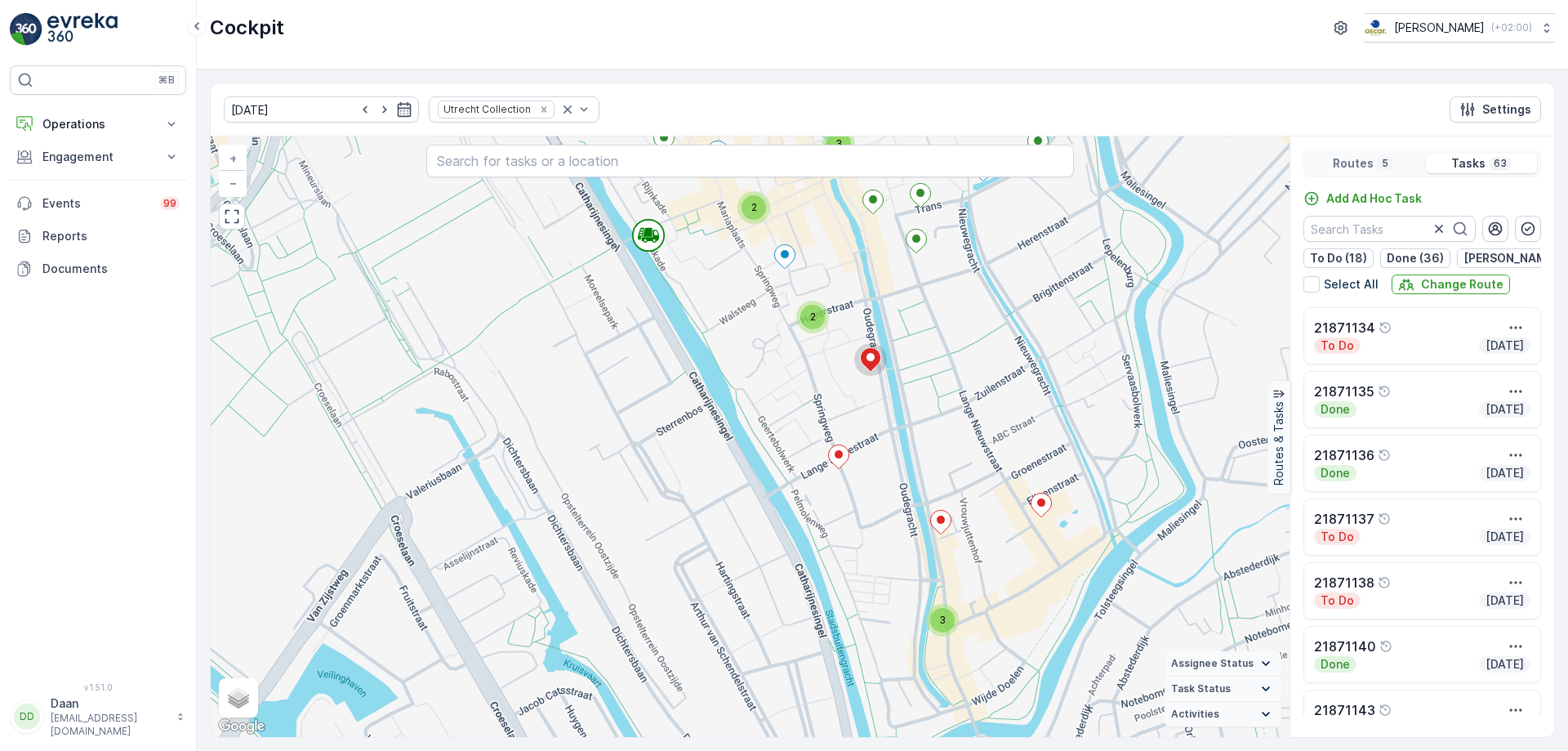
drag, startPoint x: 942, startPoint y: 475, endPoint x: 887, endPoint y: 565, distance: 105.5
click at [888, 565] on div "2 2 2 2 2 3 2 2 3 4 2 + − Satellite Roadmap Terrain Hybrid Leaflet Keyboard sho…" at bounding box center [750, 437] width 1078 height 600
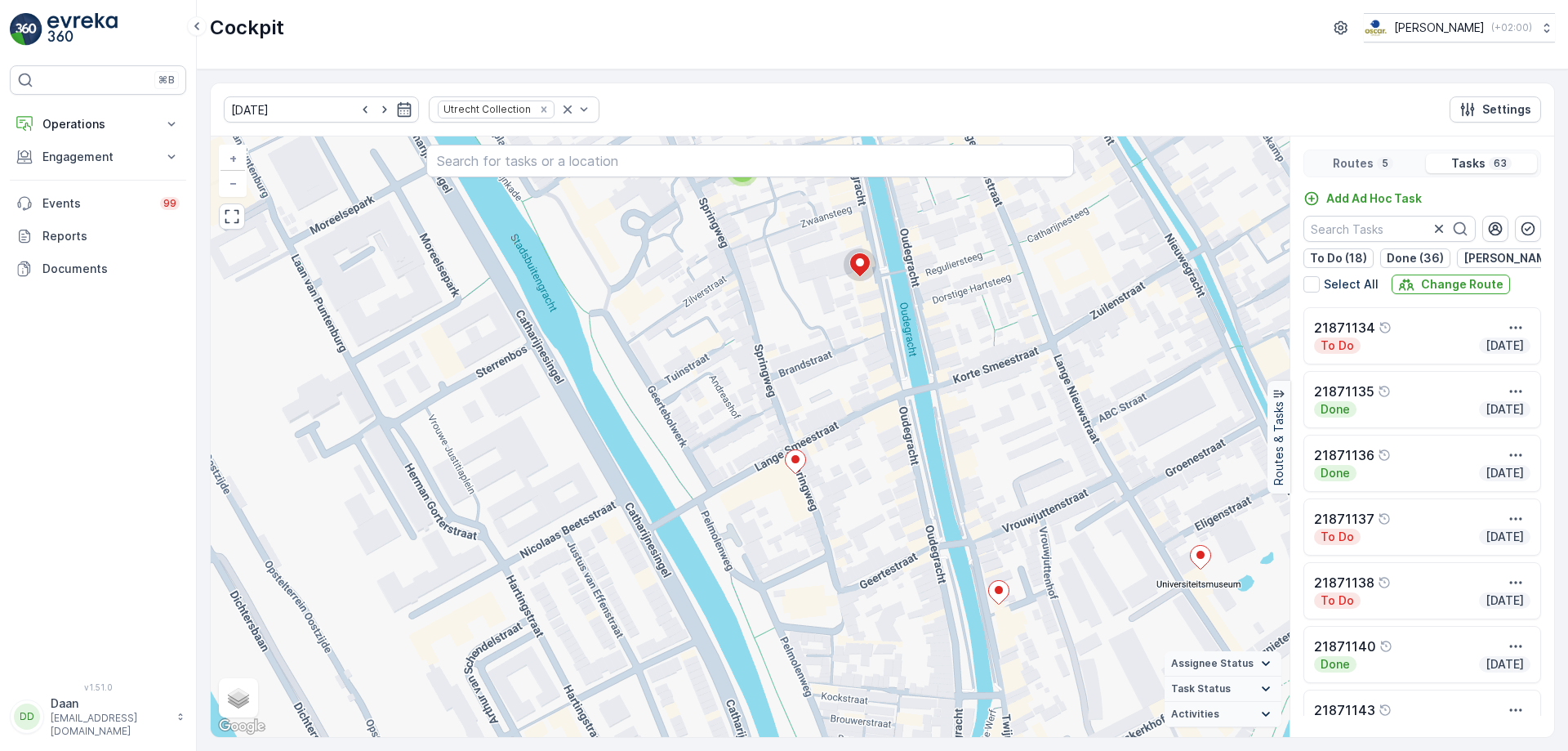
drag, startPoint x: 868, startPoint y: 471, endPoint x: 863, endPoint y: 519, distance: 48.3
click at [863, 519] on div "2 2 2 2 3 2 2 2 2 + − Satellite Roadmap Terrain Hybrid Leaflet Keyboard shortcu…" at bounding box center [750, 437] width 1078 height 600
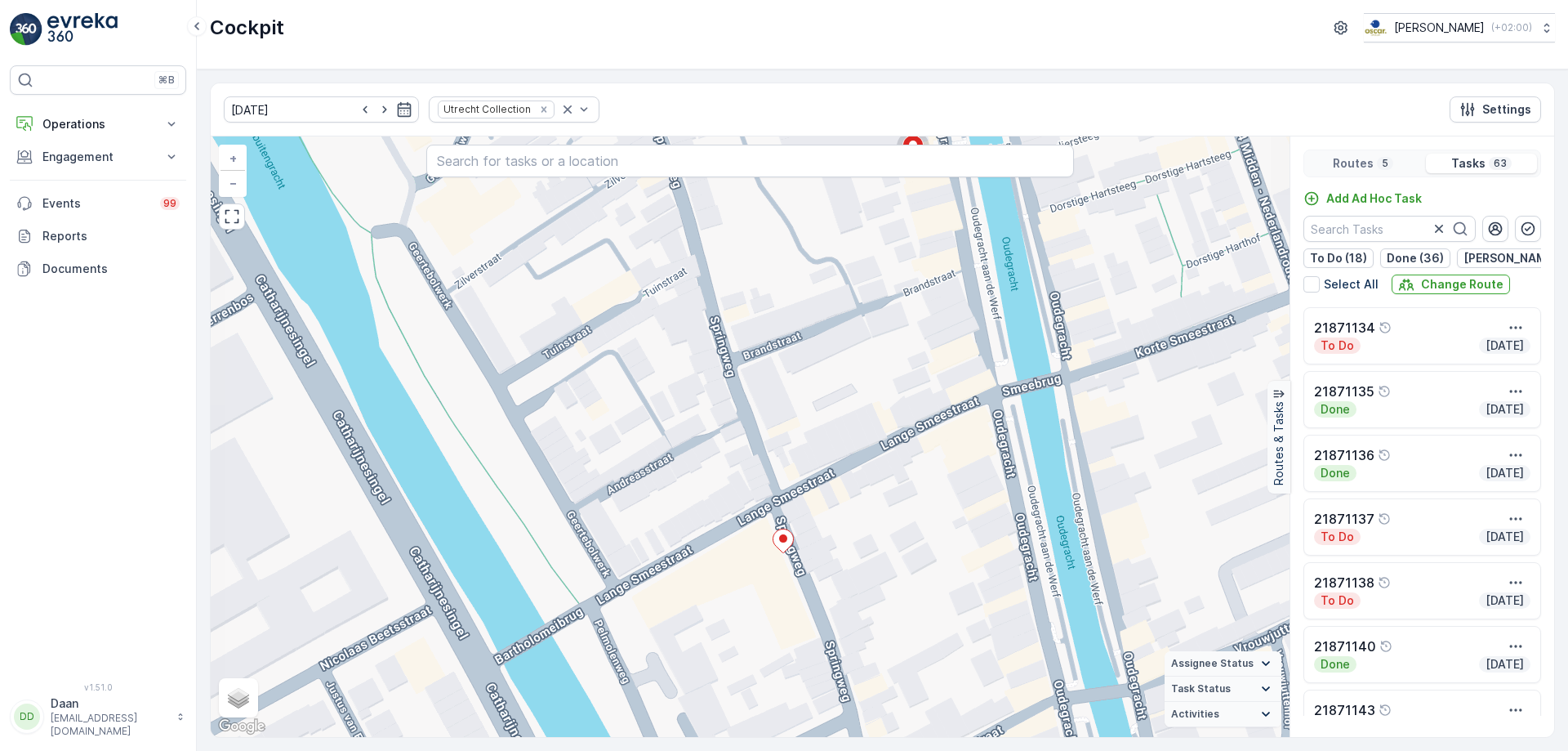
drag, startPoint x: 821, startPoint y: 460, endPoint x: 838, endPoint y: 532, distance: 74.0
click at [838, 532] on div "2 2 2 2 2 2 + − Satellite Roadmap Terrain Hybrid Leaflet Keyboard shortcuts Map…" at bounding box center [750, 437] width 1078 height 600
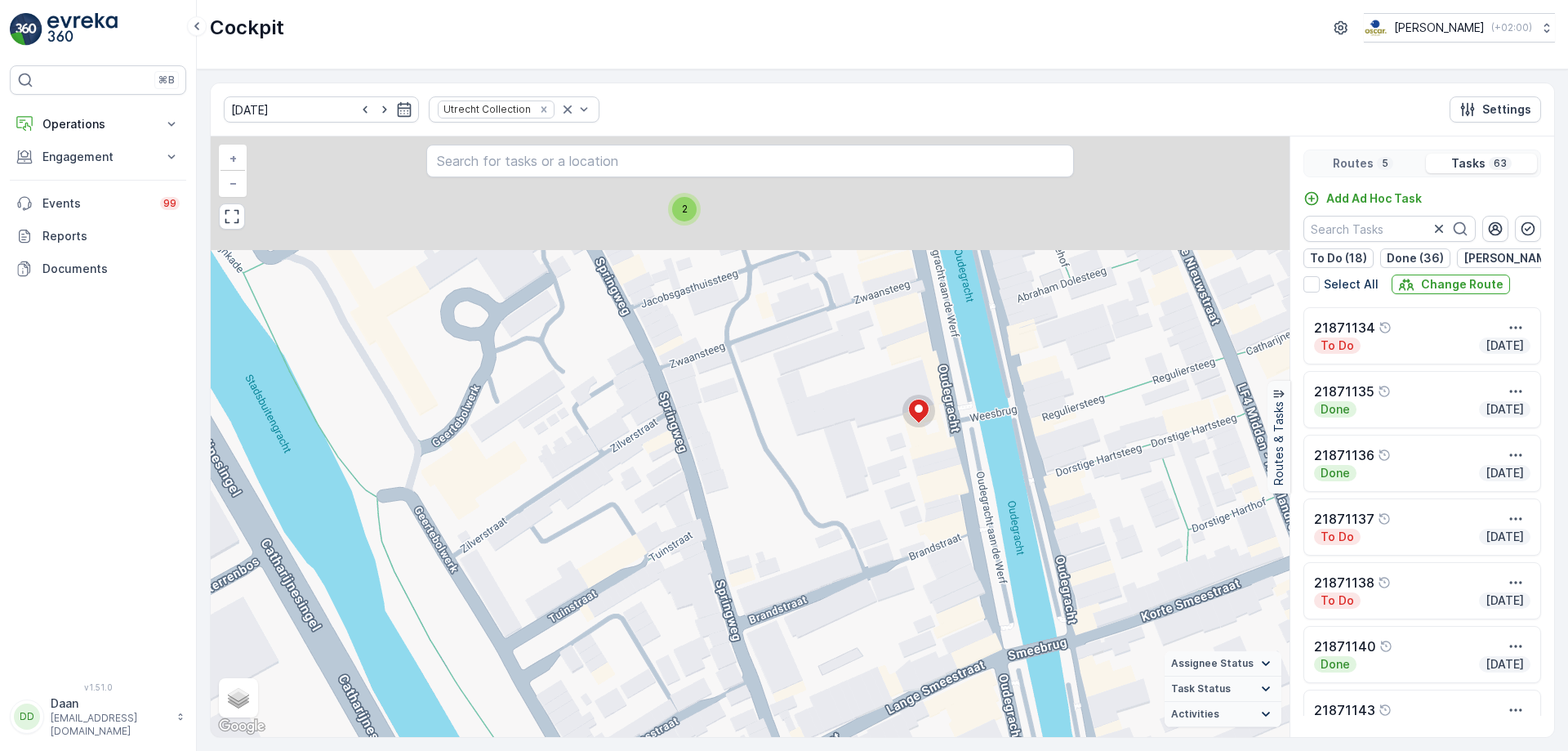
drag, startPoint x: 811, startPoint y: 409, endPoint x: 817, endPoint y: 673, distance: 264.1
click at [817, 673] on div "2 2 2 2 2 2 + − Satellite Roadmap Terrain Hybrid Leaflet Keyboard shortcuts Map…" at bounding box center [750, 437] width 1078 height 600
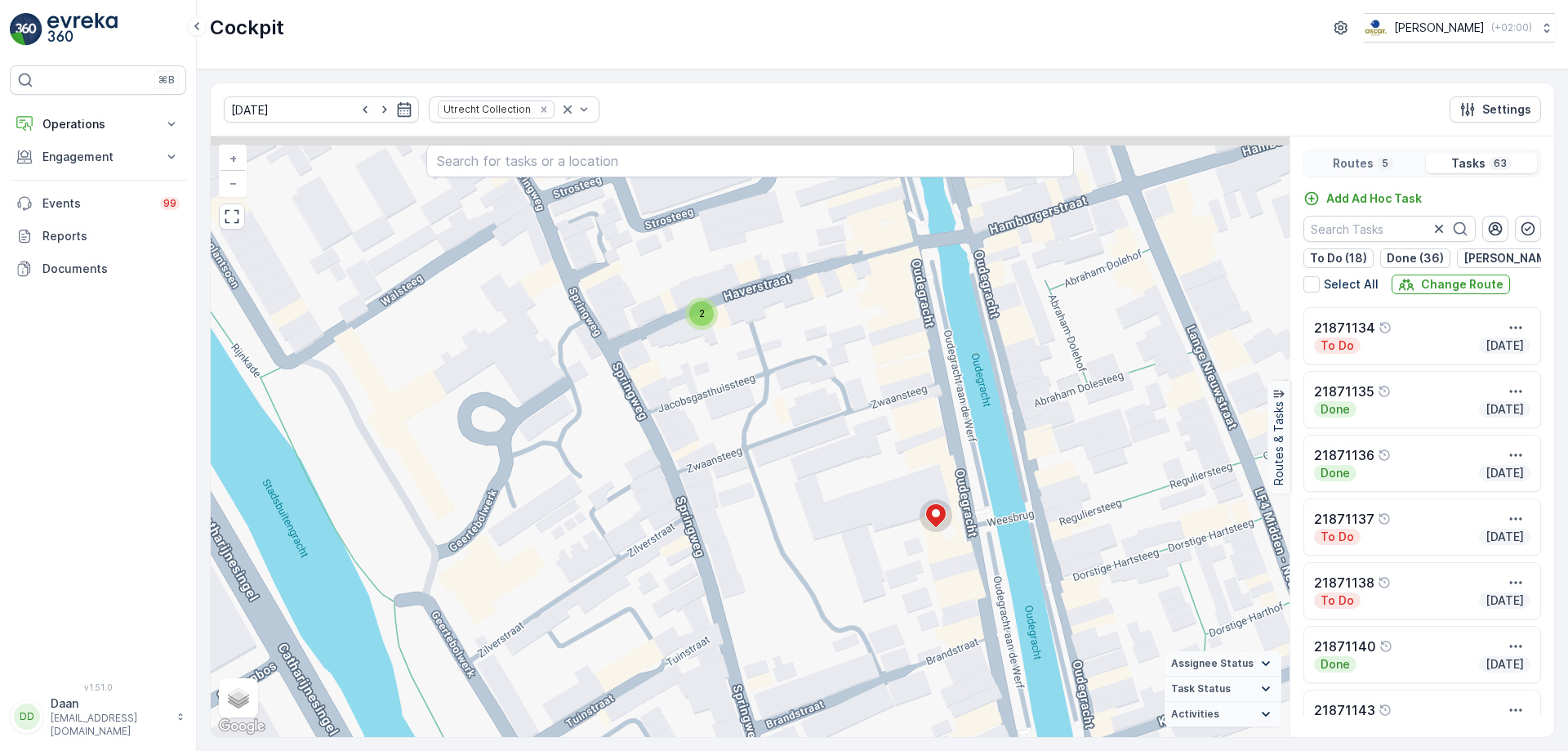
drag, startPoint x: 804, startPoint y: 539, endPoint x: 821, endPoint y: 644, distance: 106.4
click at [821, 644] on div "2 2 2 2 2 2 + − Satellite Roadmap Terrain Hybrid Leaflet Keyboard shortcuts Map…" at bounding box center [750, 437] width 1078 height 600
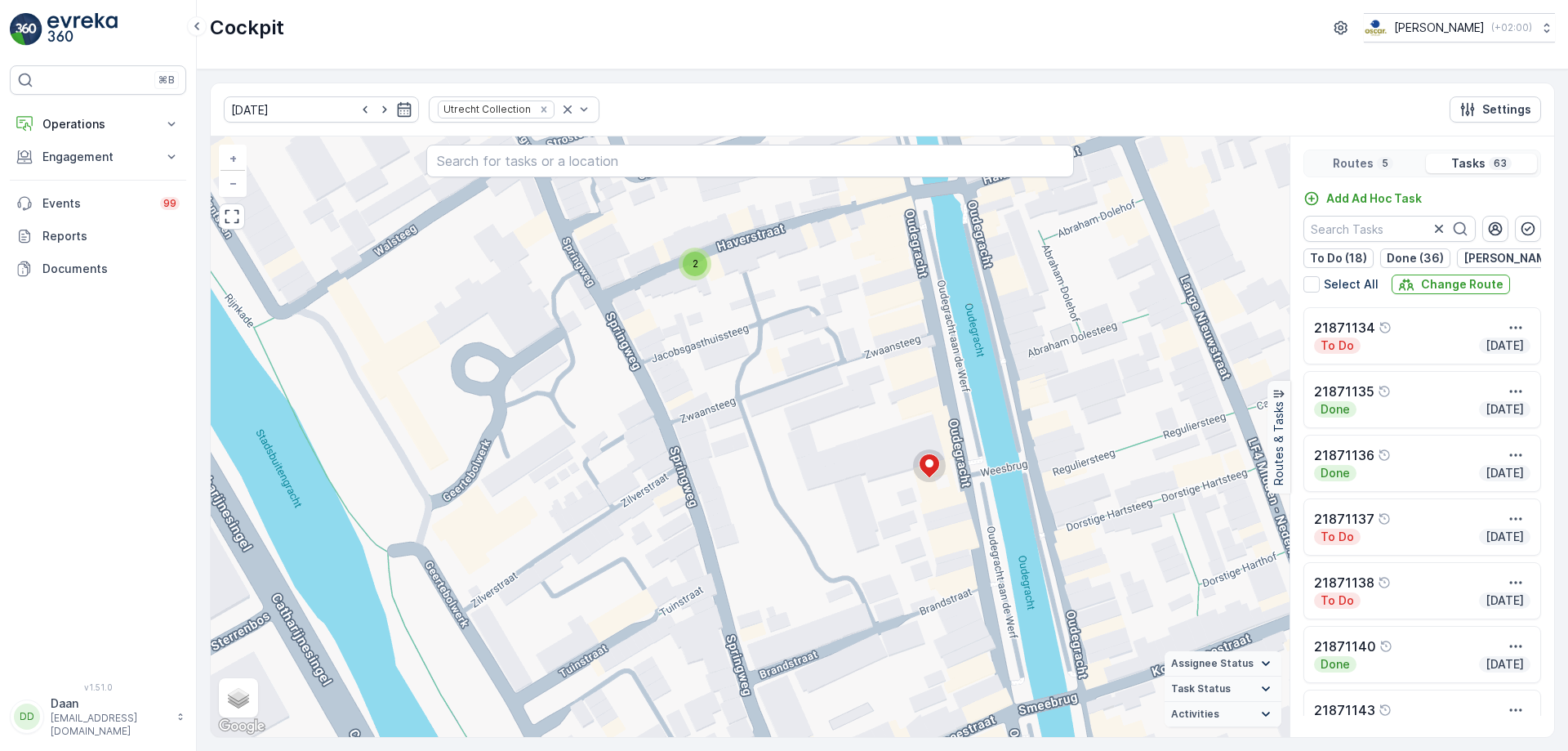
drag, startPoint x: 874, startPoint y: 583, endPoint x: 866, endPoint y: 515, distance: 68.5
click at [868, 524] on div "2 2 2 2 2 2 + − Satellite Roadmap Terrain Hybrid Leaflet Keyboard shortcuts Map…" at bounding box center [750, 437] width 1078 height 600
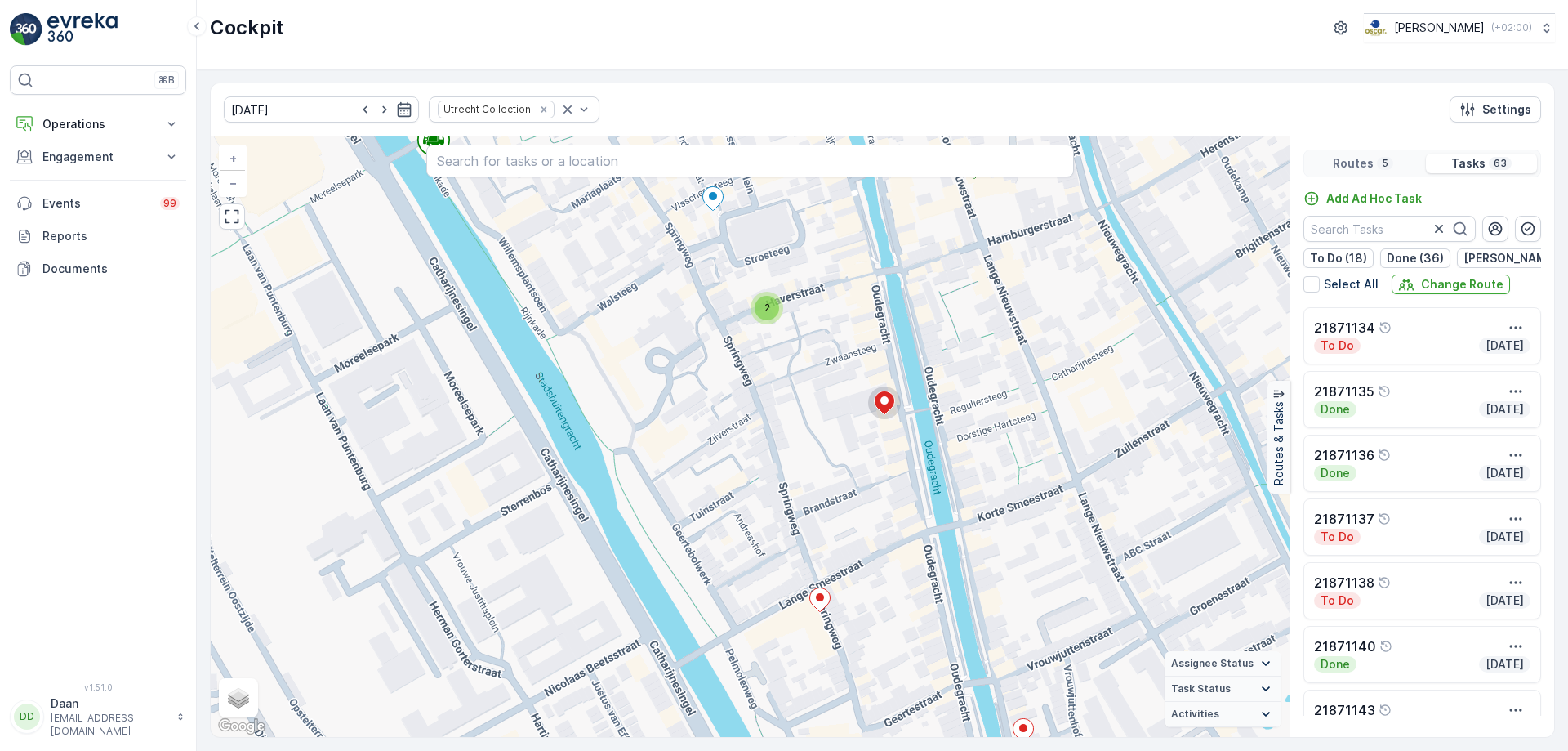
click at [905, 550] on div "2 2 2 2 2 3 2 2 2 2 + − Satellite Roadmap Terrain Hybrid Leaflet Keyboard short…" at bounding box center [750, 437] width 1078 height 600
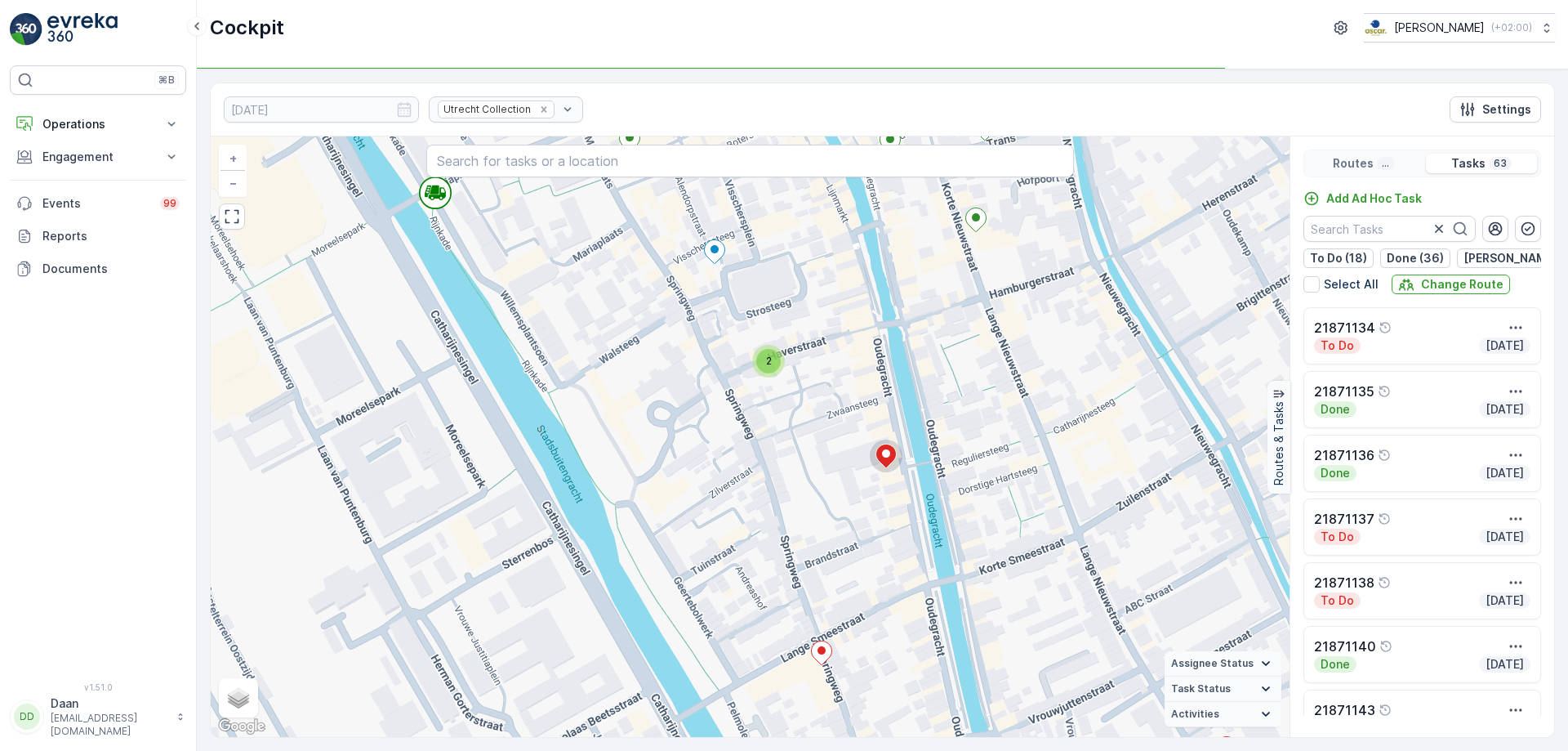
drag, startPoint x: 895, startPoint y: 536, endPoint x: 898, endPoint y: 556, distance: 20.2
click at [898, 556] on div "2 2 2 2 3 2 2 2 2 + − Satellite Roadmap Terrain Hybrid Leaflet Keyboard shortcu…" at bounding box center [750, 437] width 1078 height 600
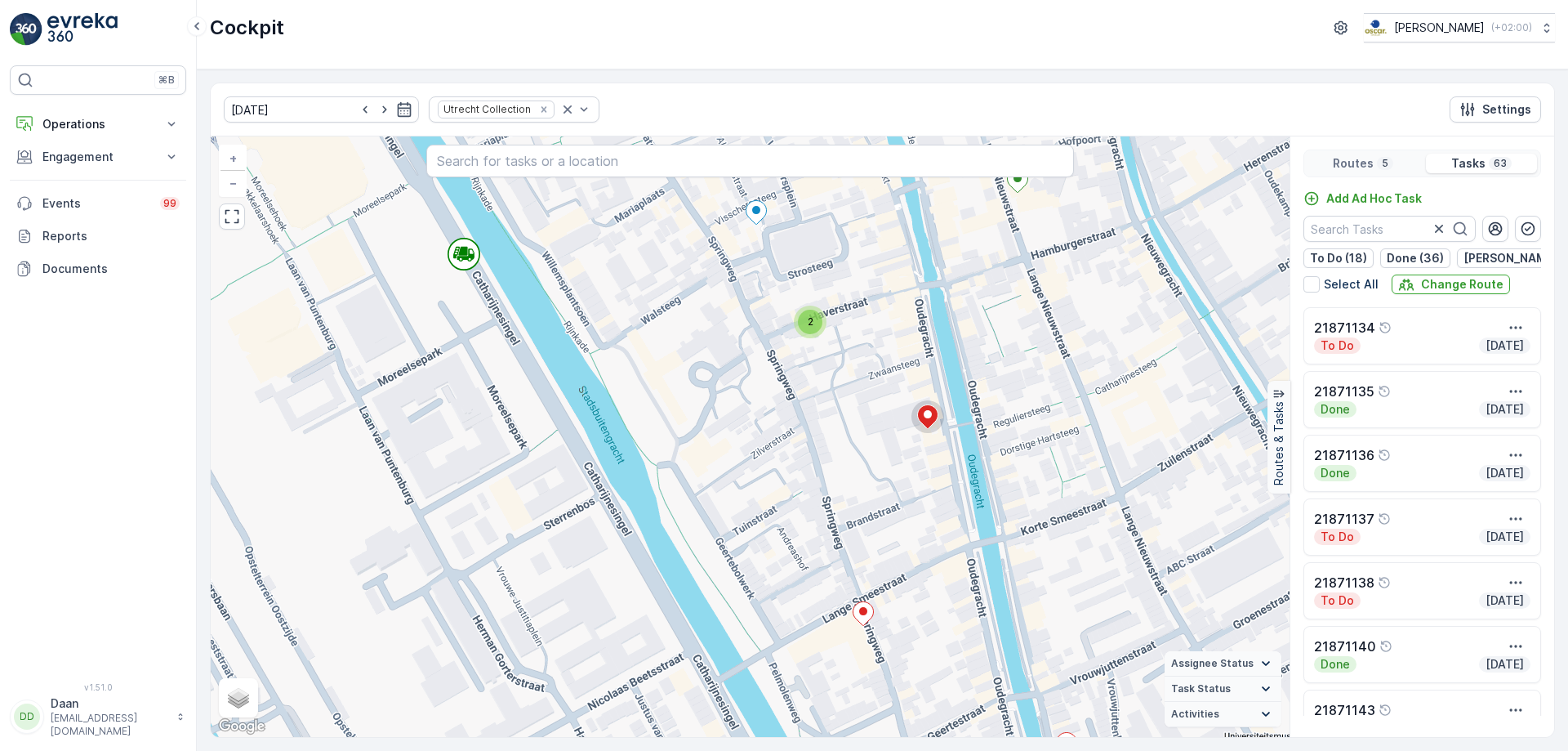
drag, startPoint x: 821, startPoint y: 532, endPoint x: 856, endPoint y: 484, distance: 59.4
click at [859, 487] on div "2 2 2 2 3 2 2 2 2 + − Satellite Roadmap Terrain Hybrid Leaflet Keyboard shortcu…" at bounding box center [750, 437] width 1078 height 600
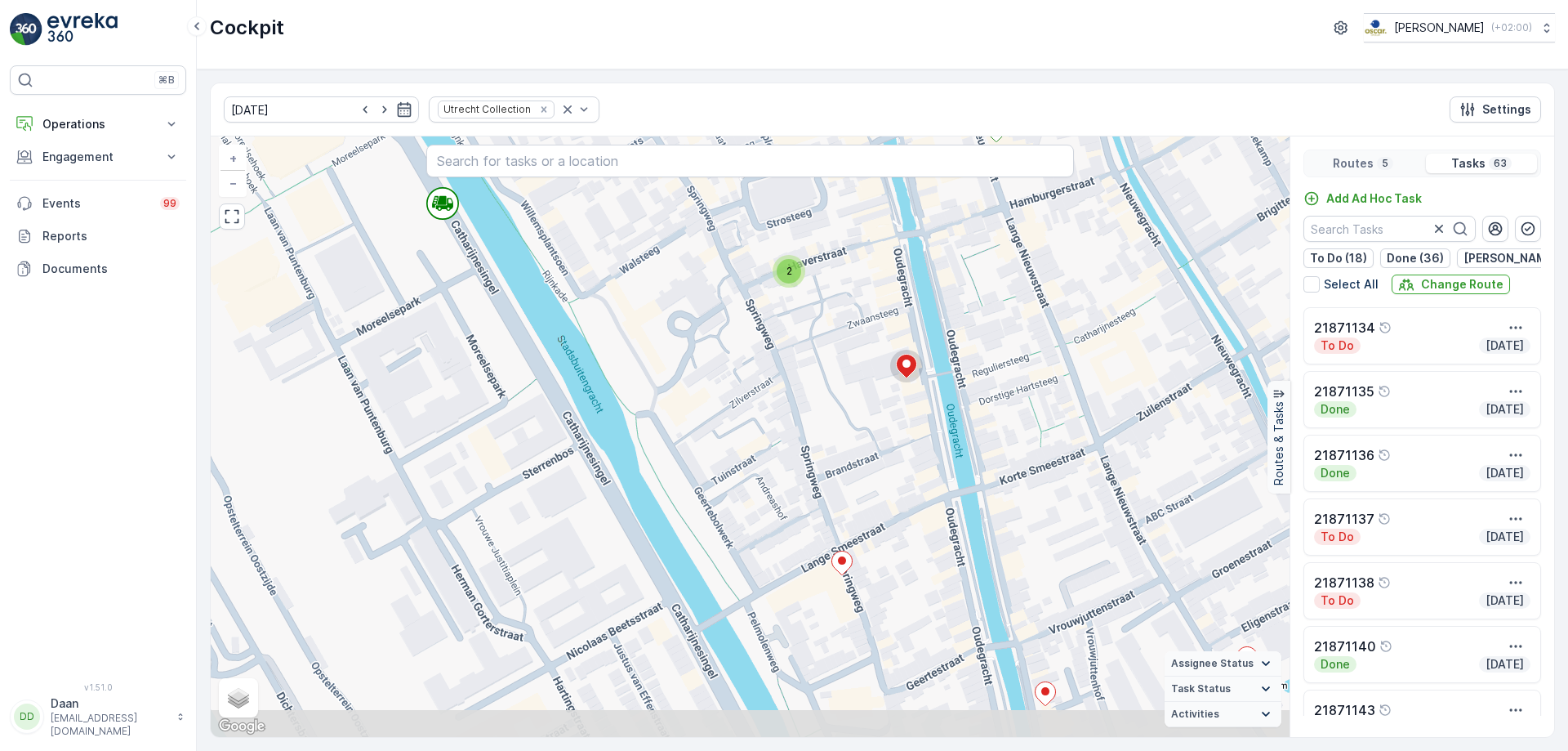
drag, startPoint x: 884, startPoint y: 566, endPoint x: 865, endPoint y: 517, distance: 52.6
click at [865, 517] on div "2 2 2 2 3 2 2 2 2 + − Satellite Roadmap Terrain Hybrid Leaflet Keyboard shortcu…" at bounding box center [750, 437] width 1078 height 600
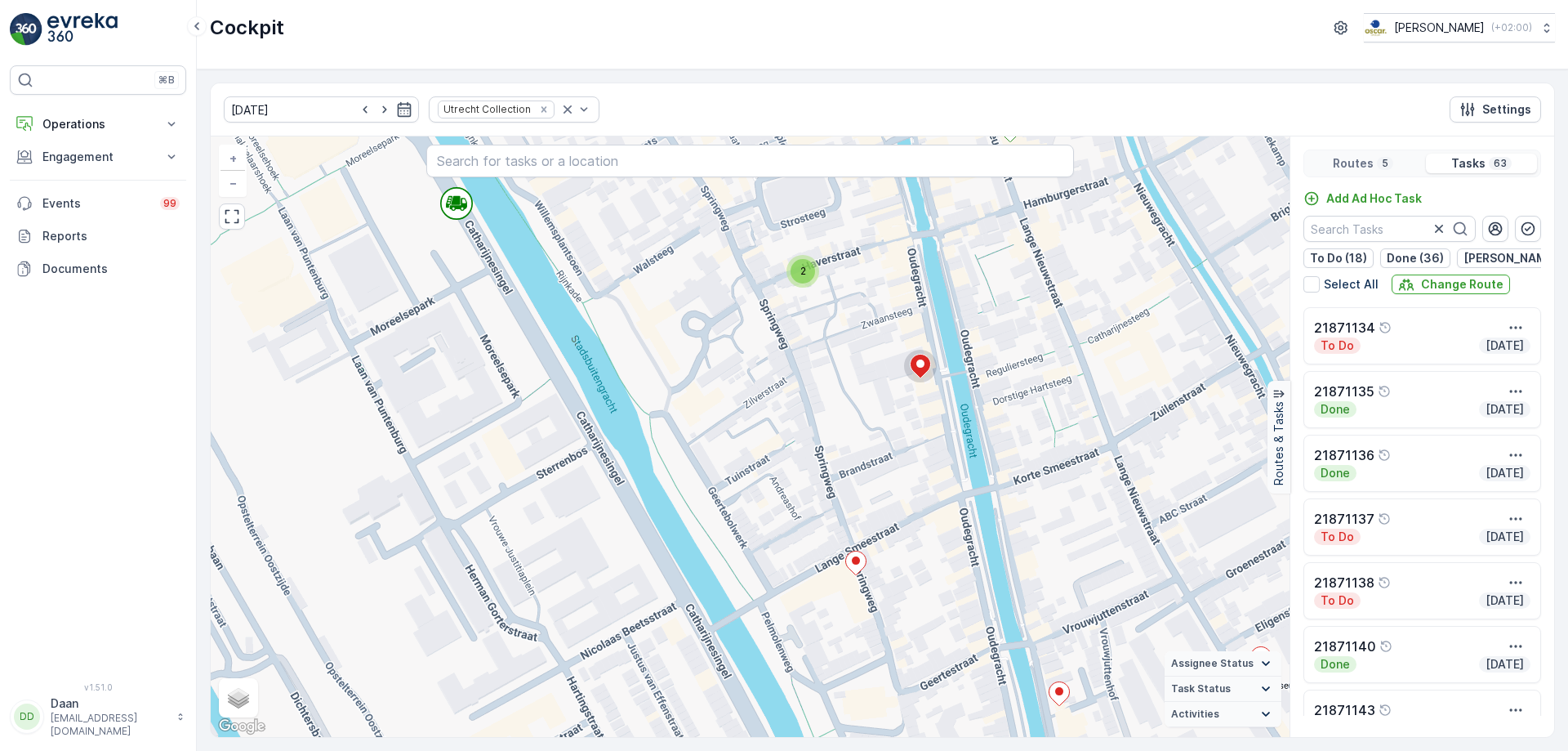
drag, startPoint x: 913, startPoint y: 509, endPoint x: 926, endPoint y: 522, distance: 18.4
click at [926, 522] on div "2 2 2 2 3 2 2 2 2 + − Satellite Roadmap Terrain Hybrid Leaflet Keyboard shortcu…" at bounding box center [750, 437] width 1078 height 600
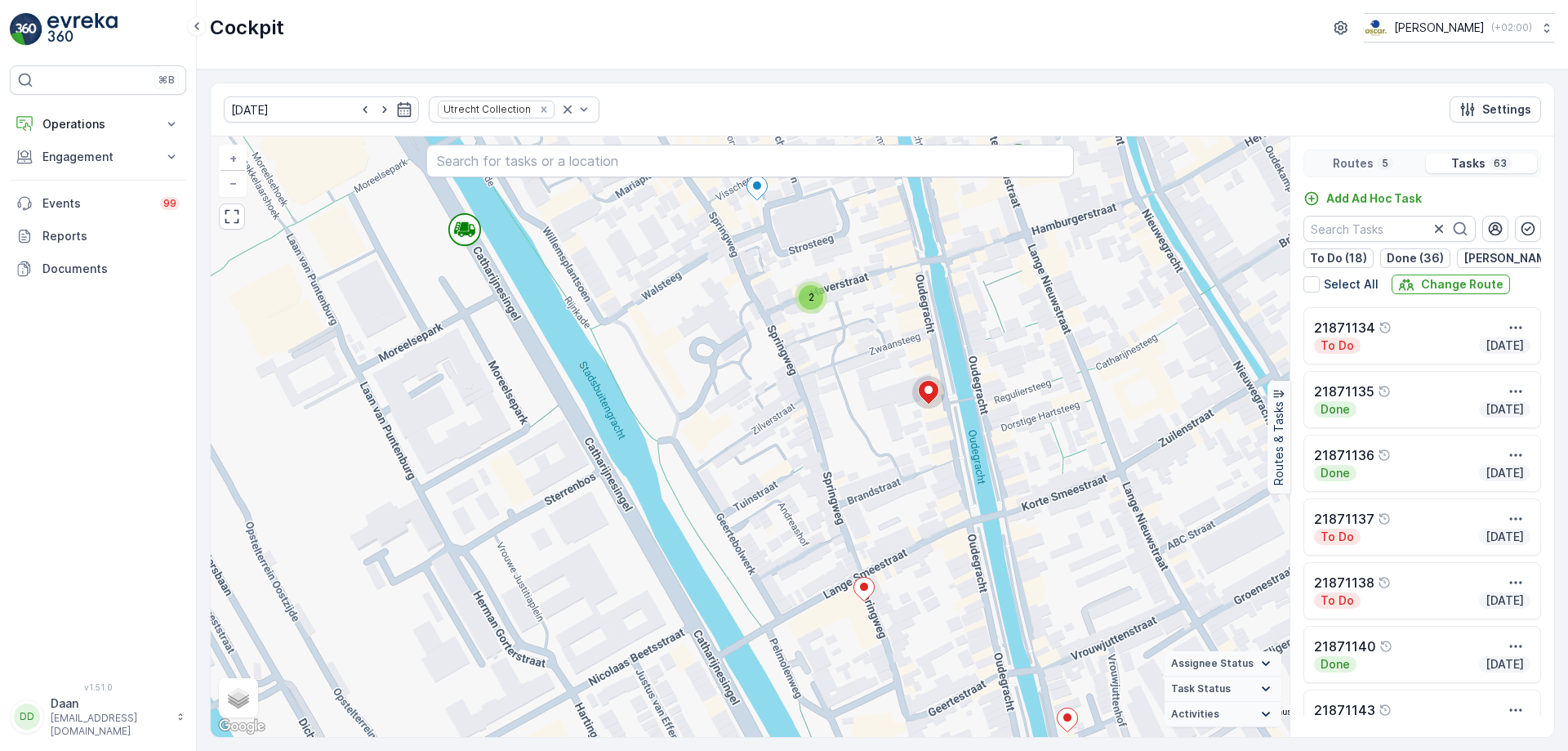
drag, startPoint x: 917, startPoint y: 501, endPoint x: 924, endPoint y: 526, distance: 26.0
click at [924, 526] on div "2 2 2 2 3 2 2 2 2 + − Satellite Roadmap Terrain Hybrid Leaflet Keyboard shortcu…" at bounding box center [750, 437] width 1078 height 600
click at [932, 395] on icon at bounding box center [928, 392] width 20 height 24
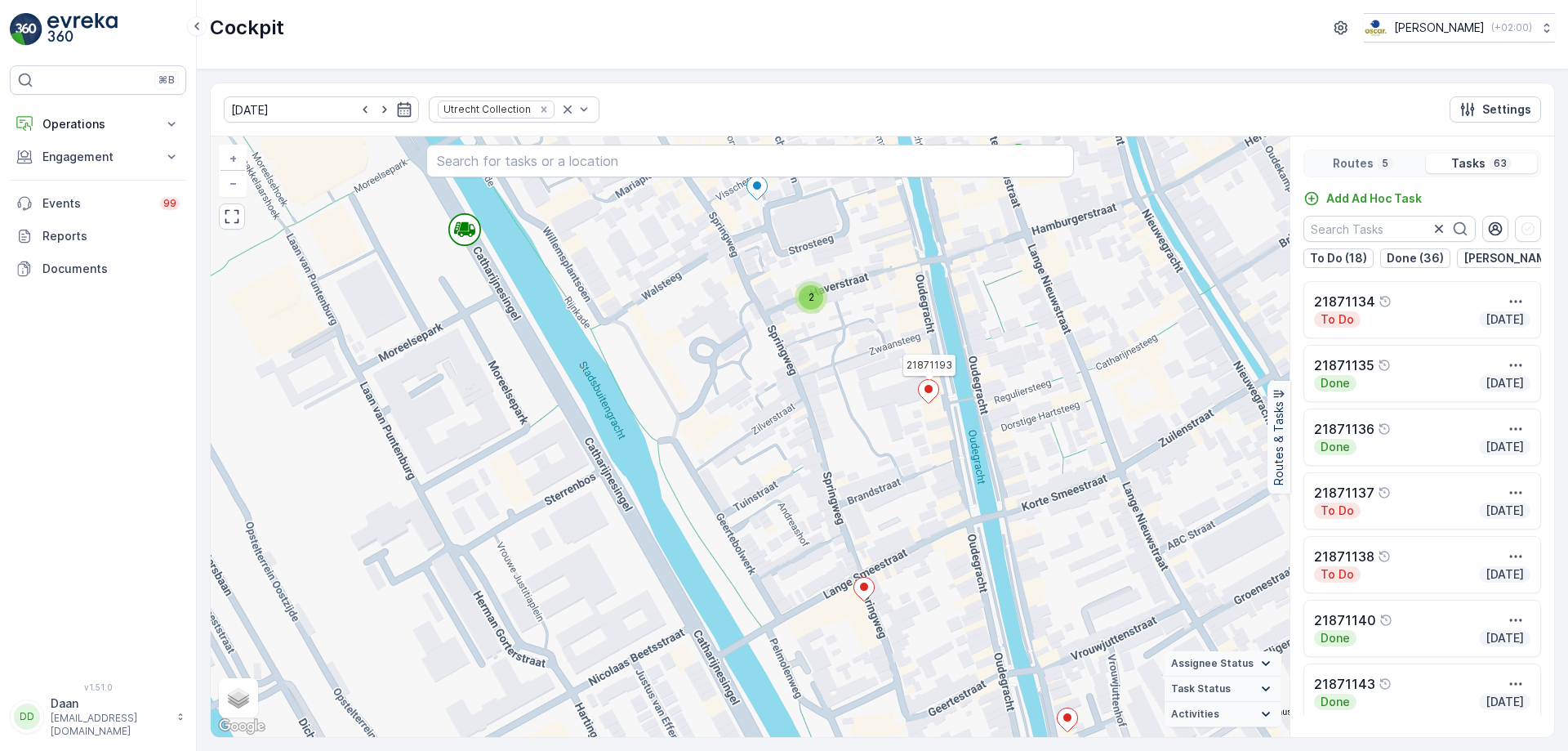
click at [934, 395] on icon at bounding box center [928, 392] width 20 height 24
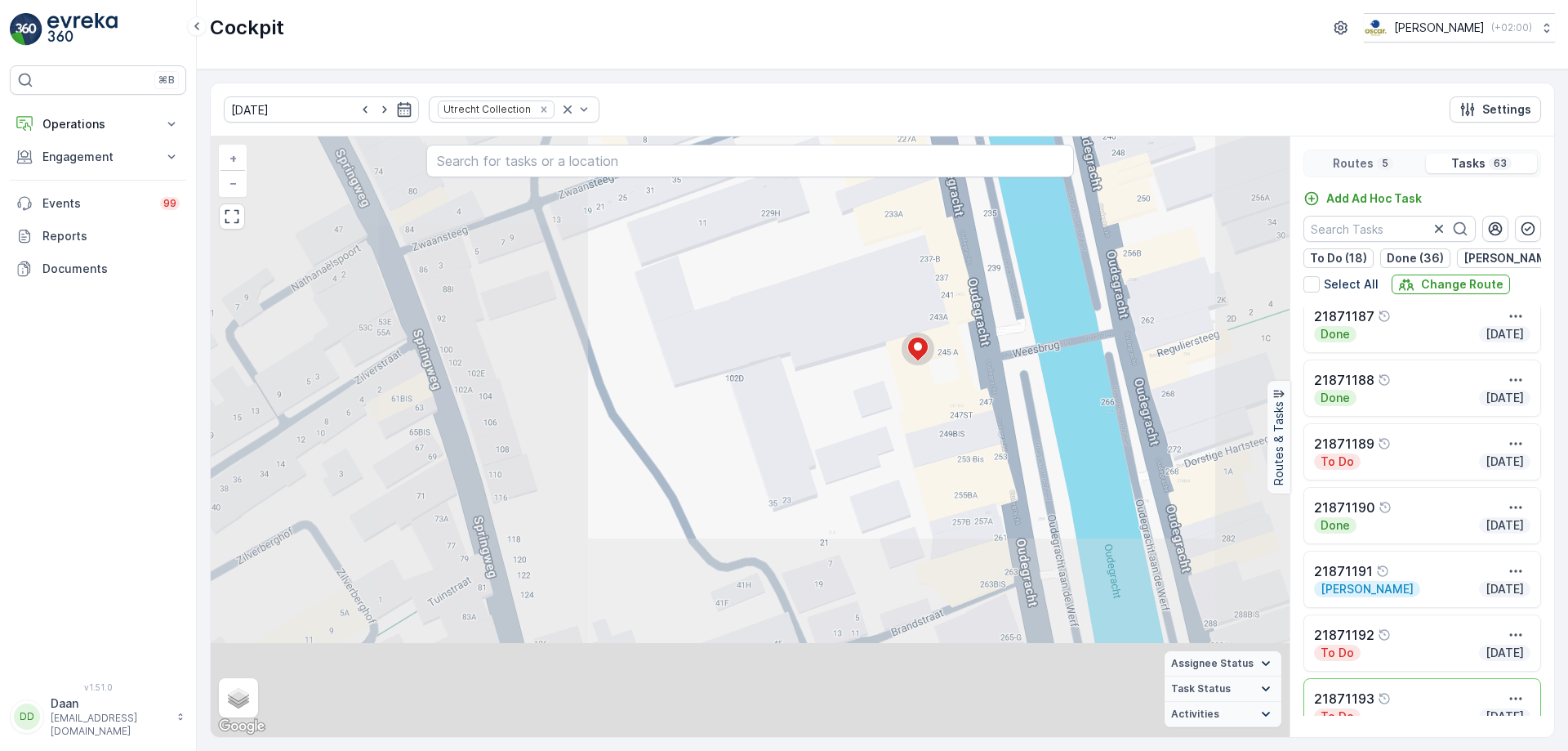
drag, startPoint x: 767, startPoint y: 648, endPoint x: 981, endPoint y: 420, distance: 312.7
click at [981, 424] on div "2 2 2 2 2 + − Satellite Roadmap Terrain Hybrid Leaflet Keyboard shortcuts Map D…" at bounding box center [750, 437] width 1078 height 600
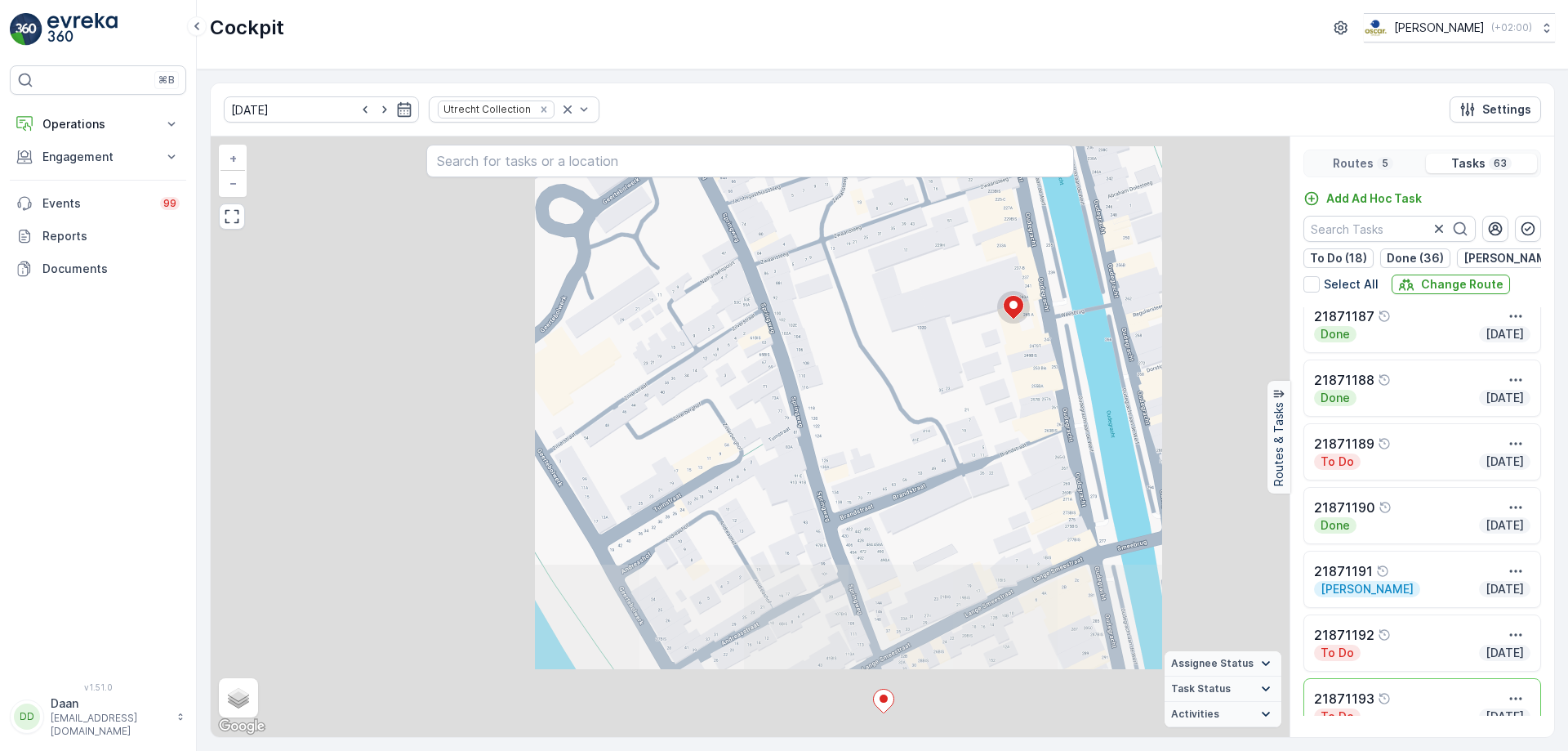
click at [934, 414] on div "2 2 2 2 2 + − Satellite Roadmap Terrain Hybrid Leaflet Keyboard shortcuts Map D…" at bounding box center [750, 437] width 1078 height 600
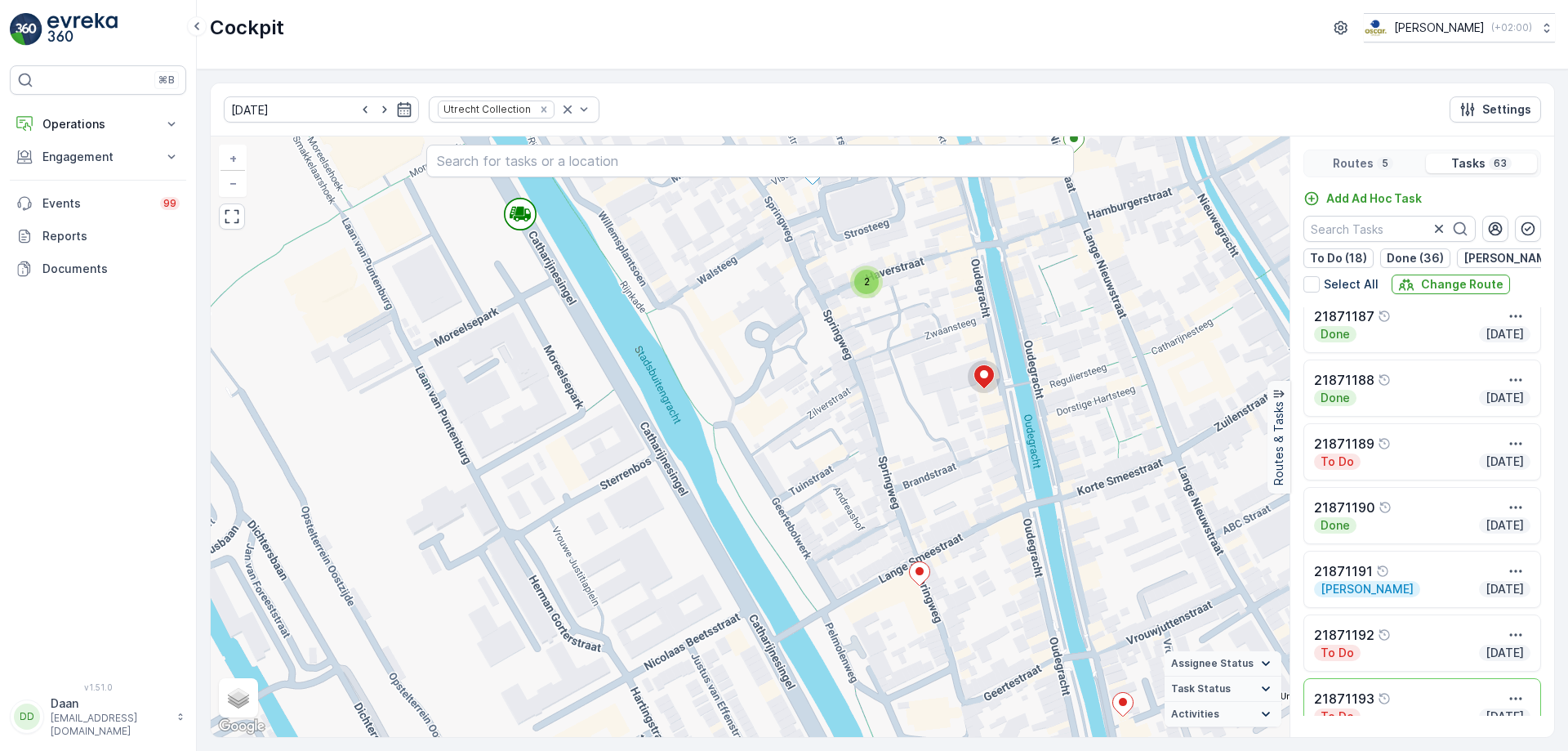
drag, startPoint x: 931, startPoint y: 380, endPoint x: 911, endPoint y: 470, distance: 92.2
click at [911, 470] on div "2 2 2 2 3 2 2 2 2 + − Satellite Roadmap Terrain Hybrid Leaflet Keyboard shortcu…" at bounding box center [750, 437] width 1078 height 600
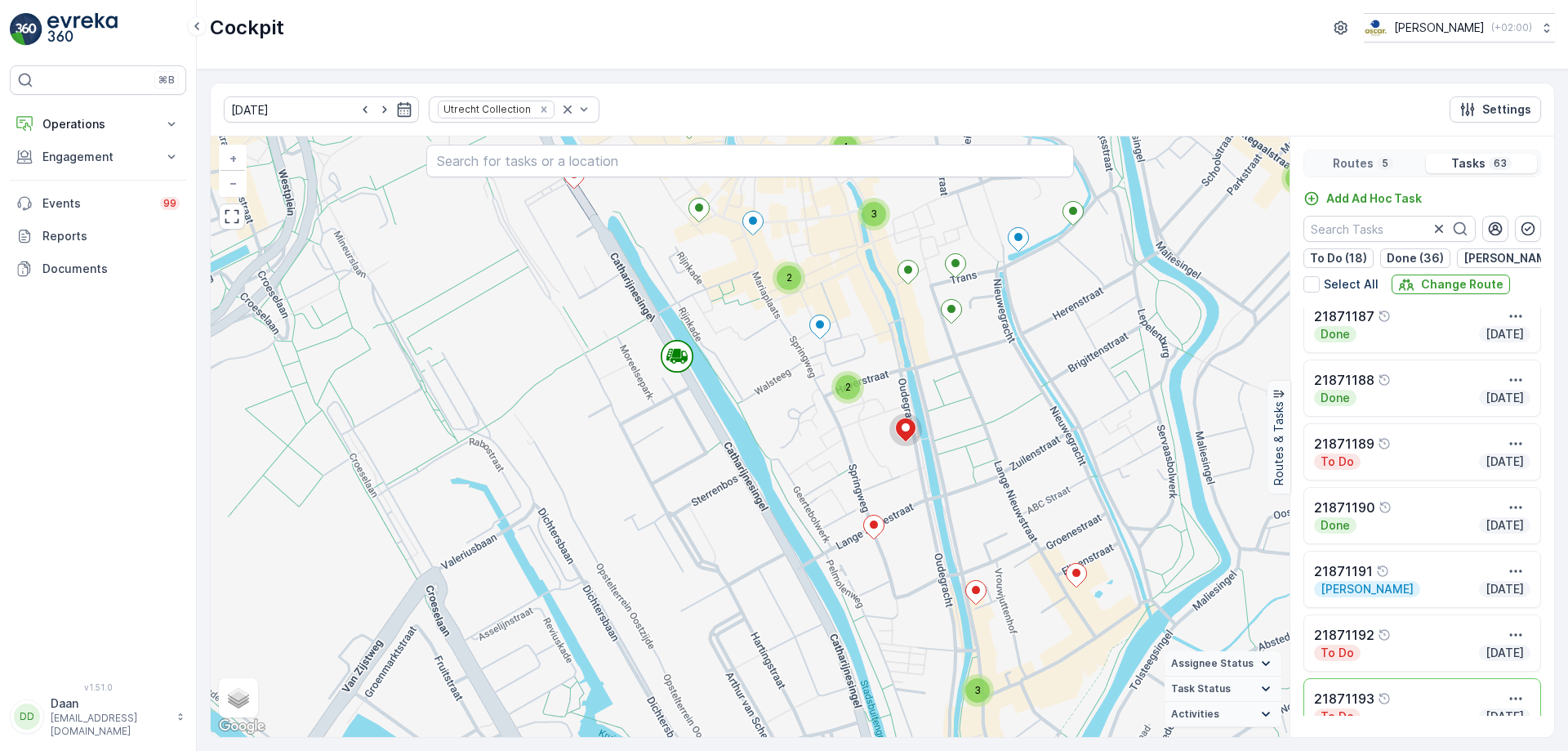
drag, startPoint x: 847, startPoint y: 412, endPoint x: 815, endPoint y: 470, distance: 66.2
click at [815, 470] on div "2 2 2 2 2 3 2 2 3 4 2 + − Satellite Roadmap Terrain Hybrid Leaflet Keyboard sho…" at bounding box center [750, 437] width 1078 height 600
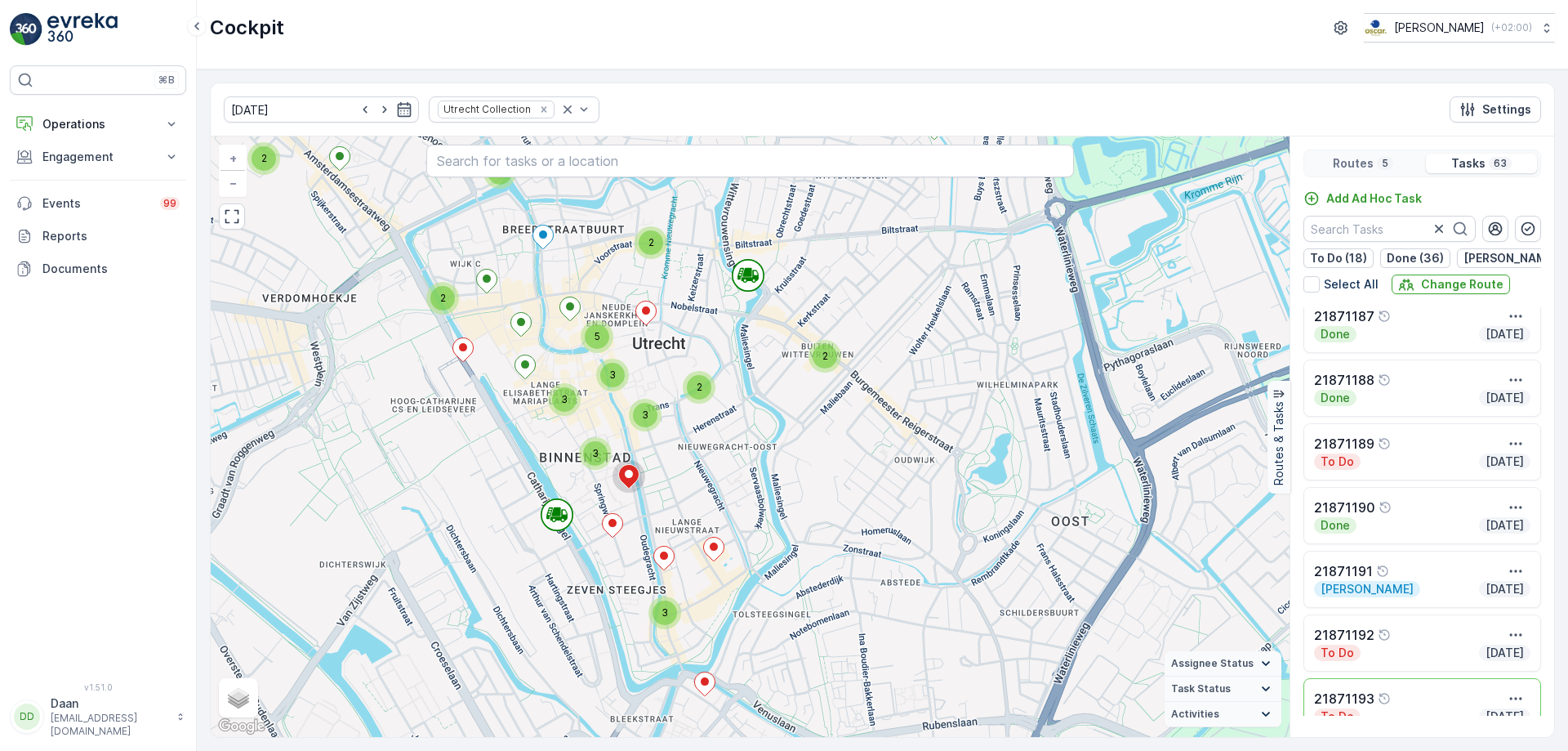
drag, startPoint x: 712, startPoint y: 542, endPoint x: 580, endPoint y: 587, distance: 139.5
click at [580, 587] on div "2 2 2 2 2 2 3 2 3 3 5 3 3 + − Satellite Roadmap Terrain Hybrid Leaflet Keyboard…" at bounding box center [750, 437] width 1078 height 600
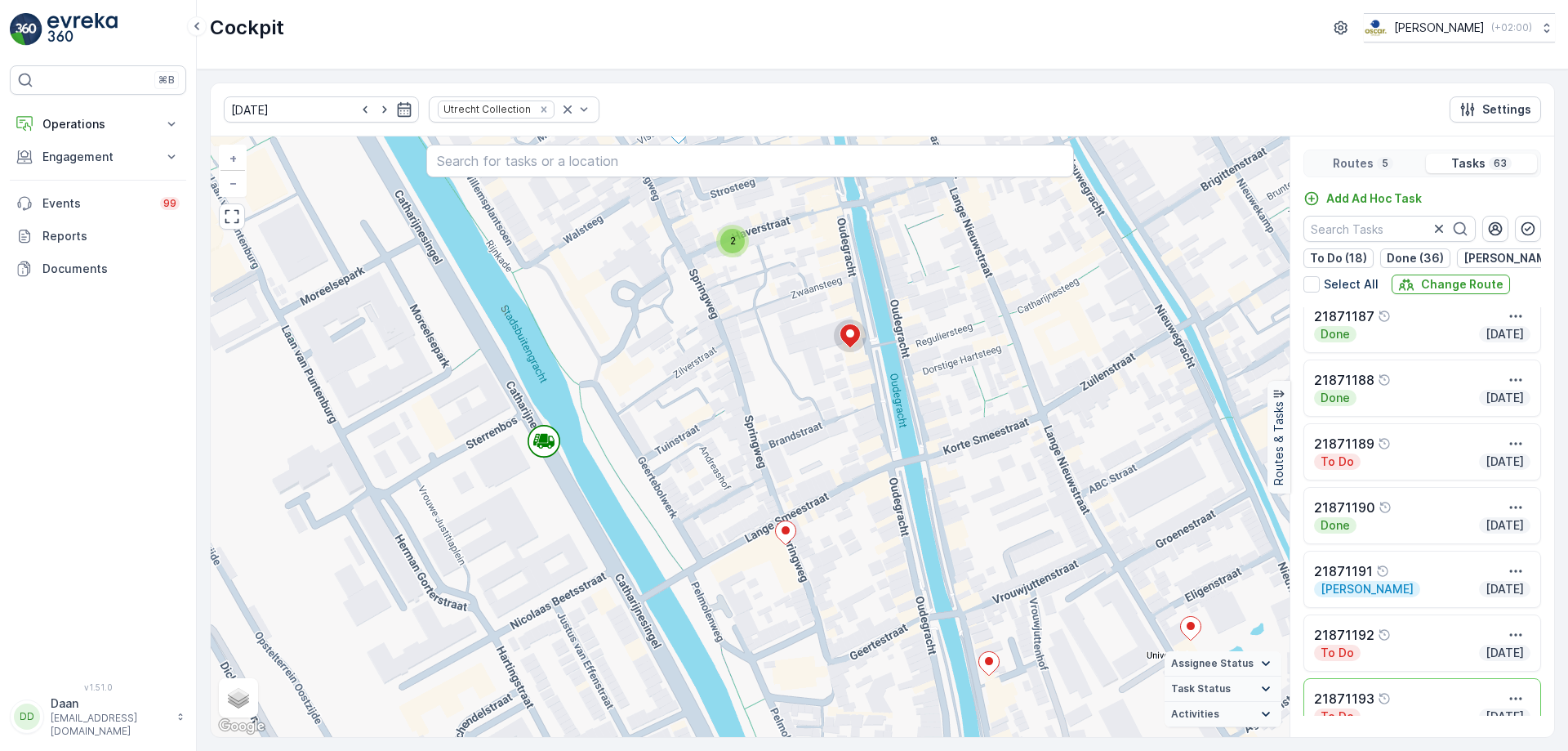
drag, startPoint x: 645, startPoint y: 626, endPoint x: 646, endPoint y: 637, distance: 11.0
click at [646, 637] on div "2 2 2 2 3 2 2 2 2 + − Satellite Roadmap Terrain Hybrid Leaflet Keyboard shortcu…" at bounding box center [750, 437] width 1078 height 600
click at [795, 538] on icon at bounding box center [786, 535] width 20 height 24
click at [796, 538] on icon at bounding box center [789, 536] width 20 height 24
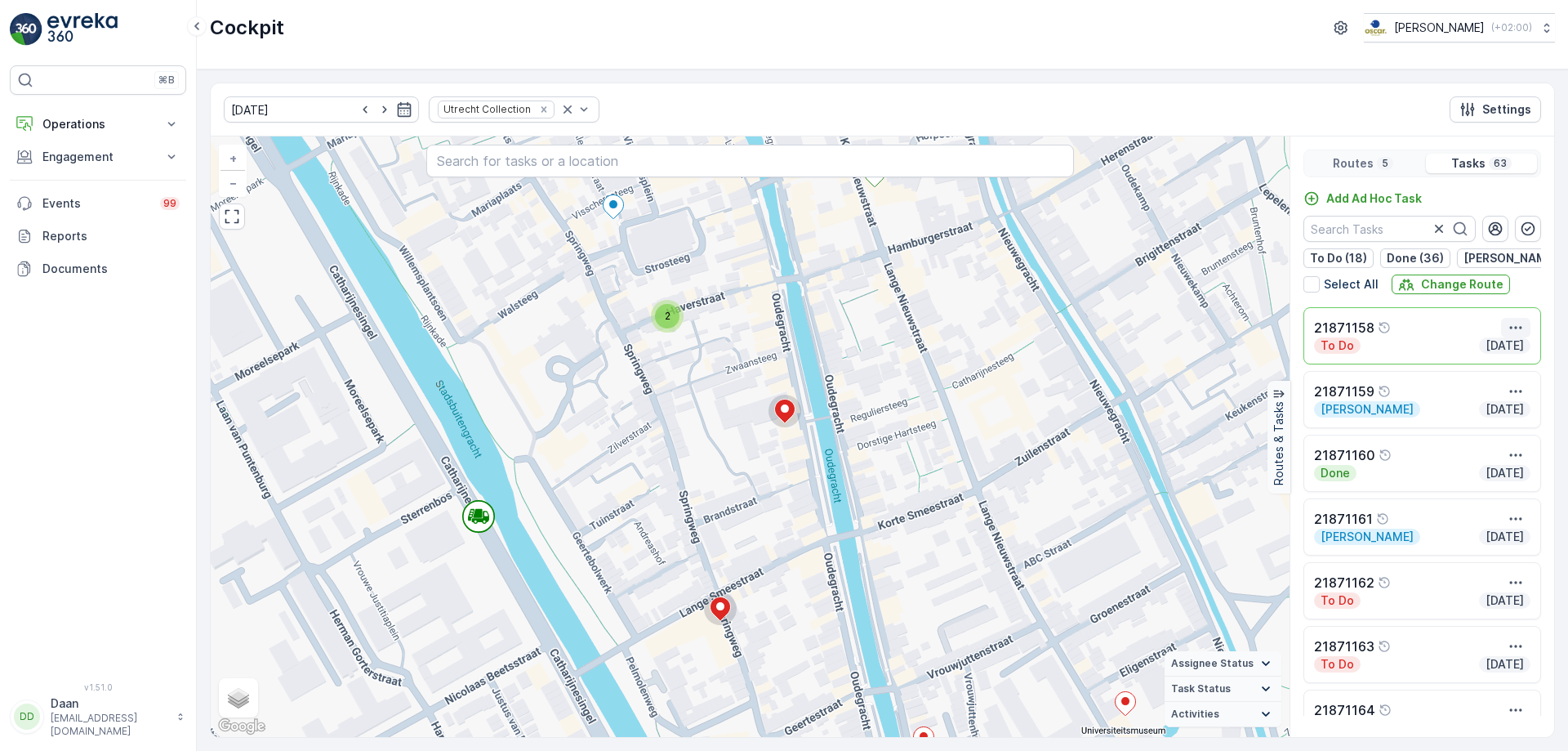
click at [1507, 334] on icon "button" at bounding box center [1515, 327] width 16 height 16
click at [1493, 363] on span "See More Details" at bounding box center [1499, 359] width 95 height 16
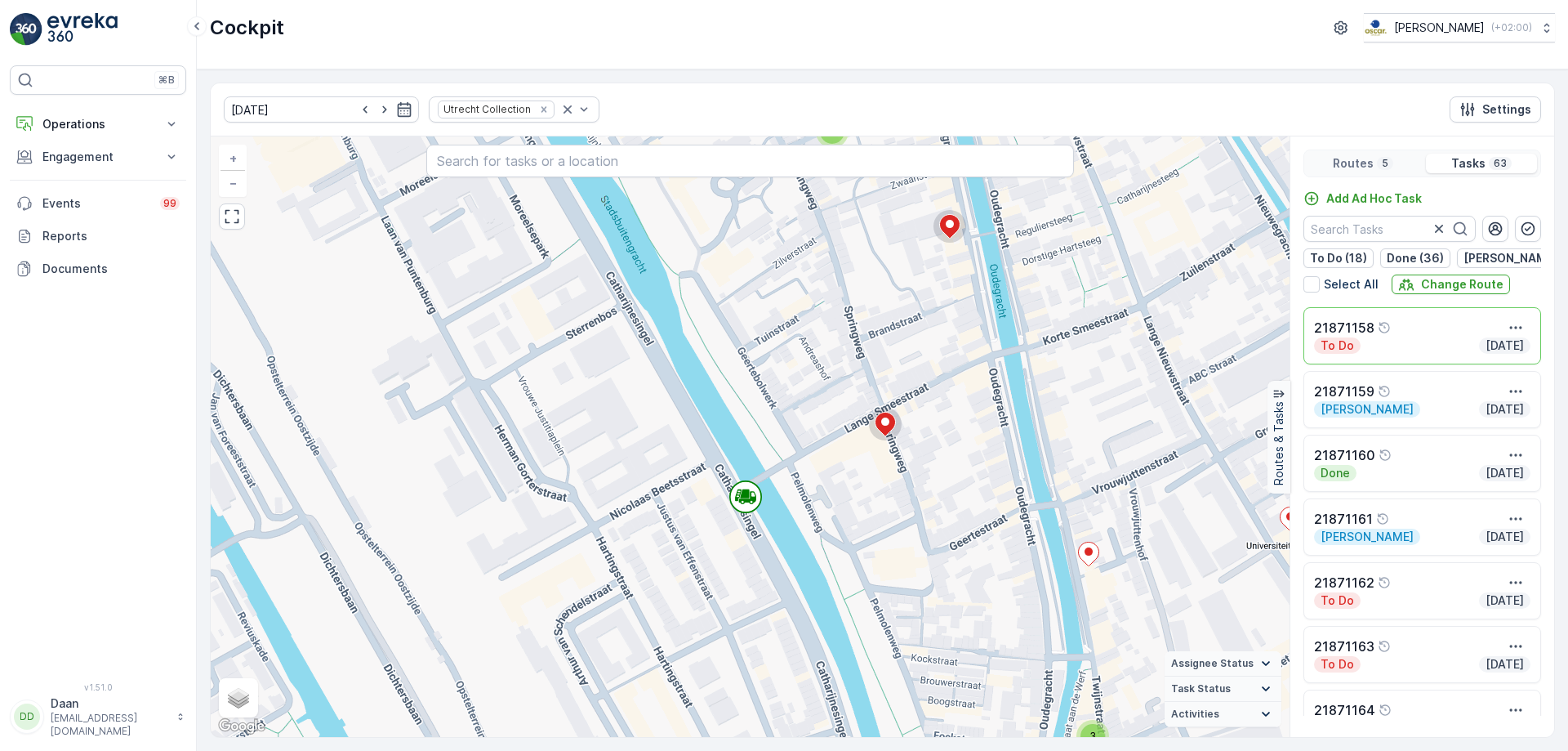
drag, startPoint x: 781, startPoint y: 482, endPoint x: 945, endPoint y: 297, distance: 247.2
click at [942, 285] on div "2 2 2 2 3 2 2 2 2 + − Satellite Roadmap Terrain Hybrid Leaflet Keyboard shortcu…" at bounding box center [750, 437] width 1078 height 600
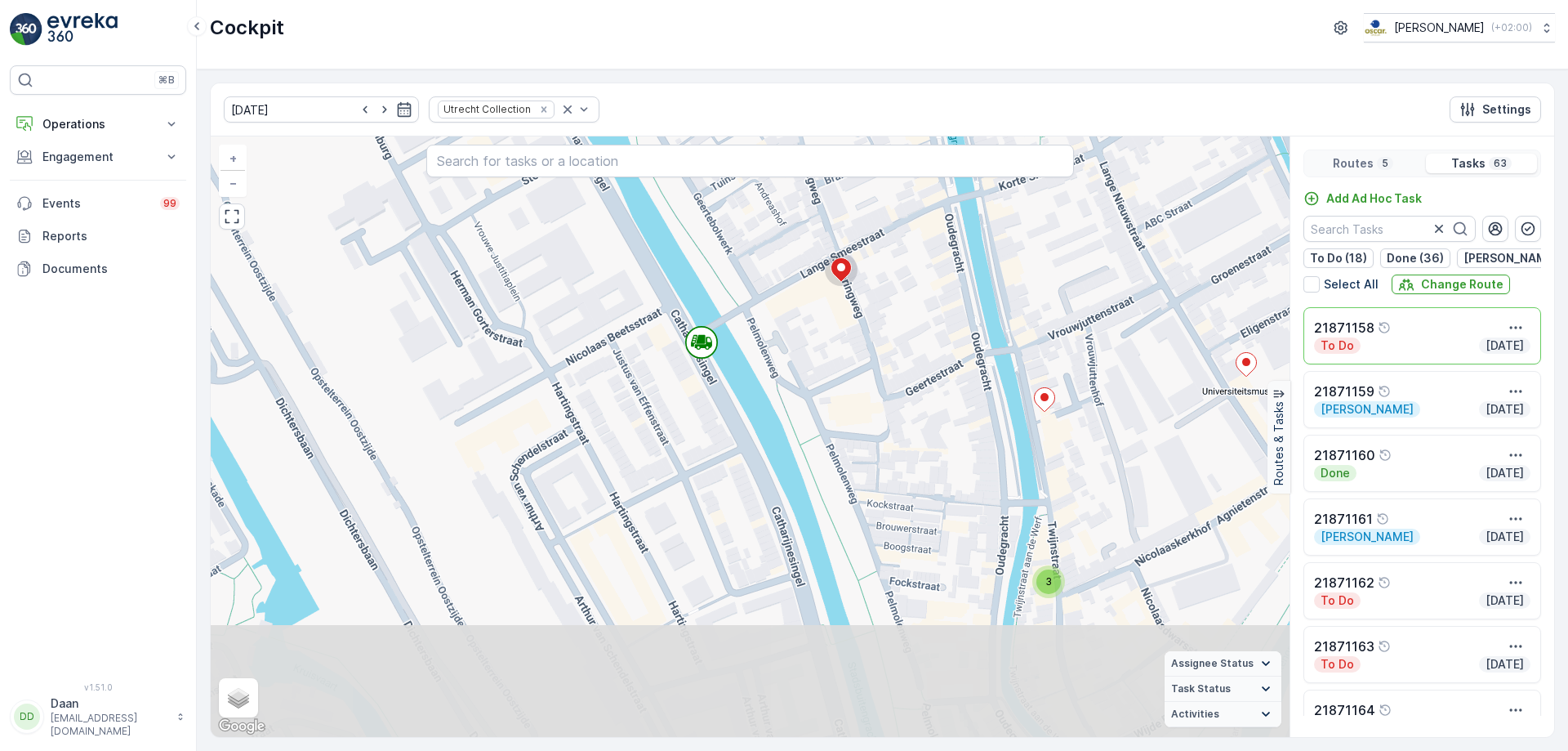
drag, startPoint x: 932, startPoint y: 351, endPoint x: 931, endPoint y: 329, distance: 22.0
click at [931, 329] on div "2 2 2 2 3 2 2 2 2 + − Satellite Roadmap Terrain Hybrid Leaflet Keyboard shortcu…" at bounding box center [750, 437] width 1078 height 600
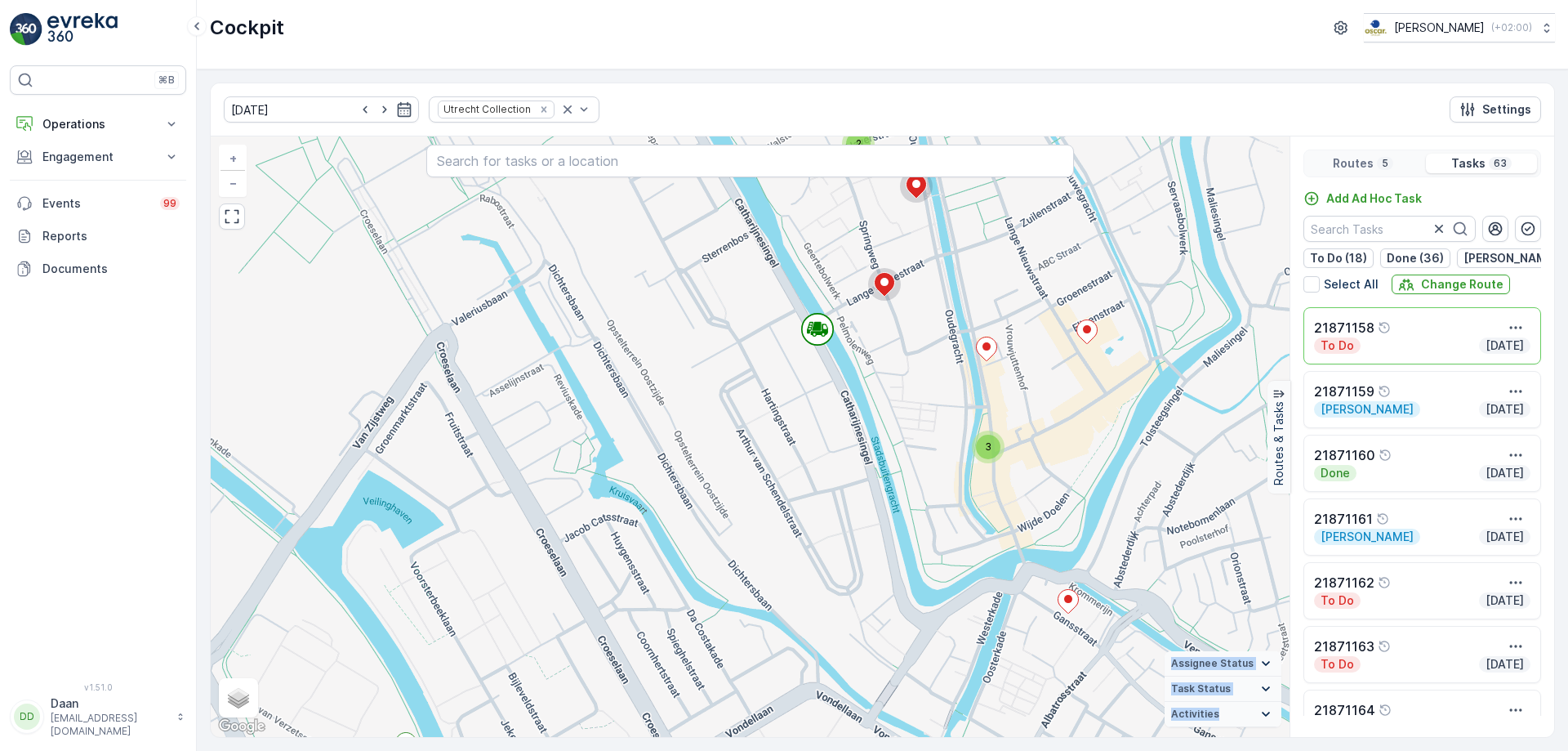
drag, startPoint x: 945, startPoint y: 417, endPoint x: 934, endPoint y: 529, distance: 112.5
click at [934, 529] on div "2 2 2 2 2 3 2 2 3 4 2 + − Satellite Roadmap Terrain Hybrid Leaflet Keyboard sho…" at bounding box center [750, 437] width 1078 height 600
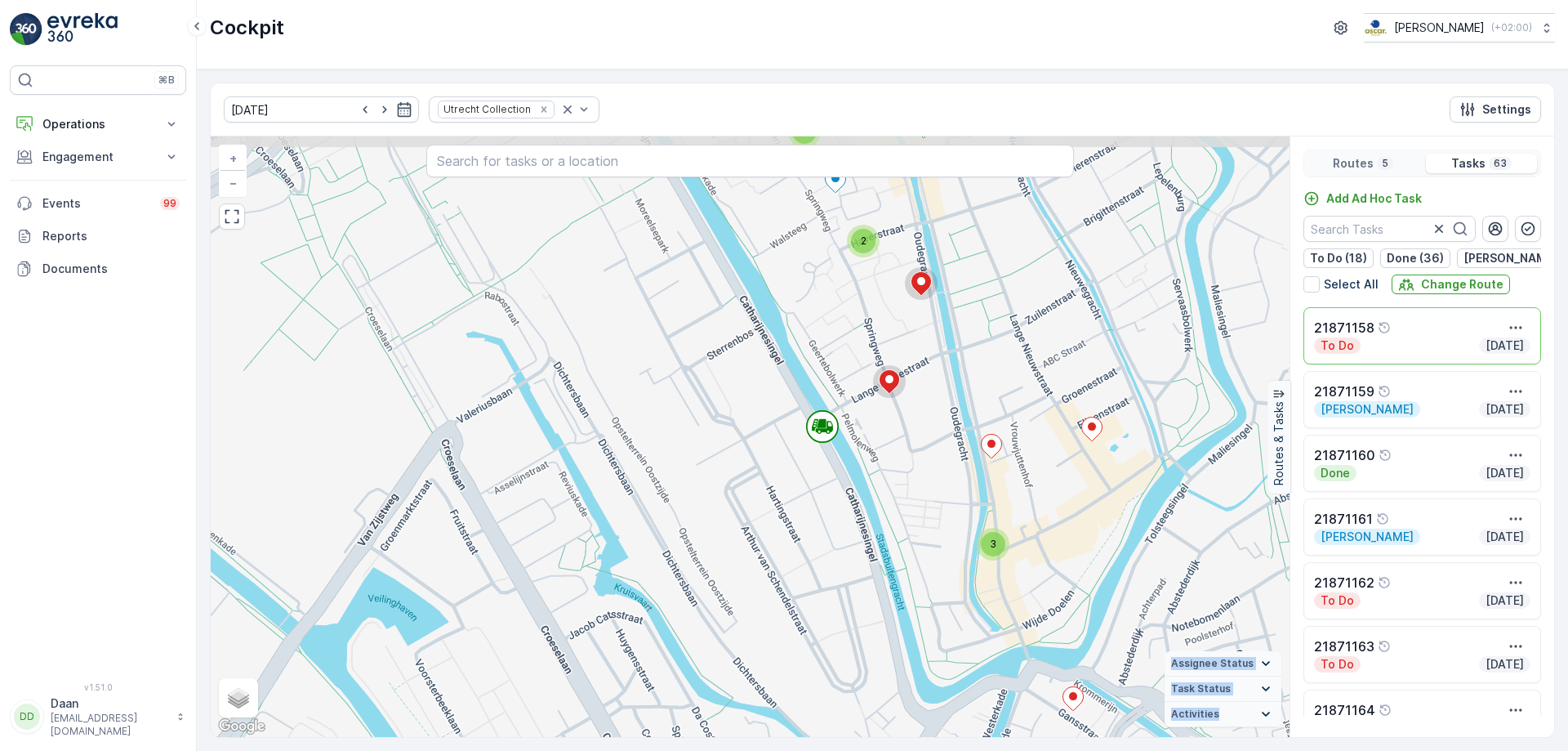
drag, startPoint x: 906, startPoint y: 459, endPoint x: 909, endPoint y: 554, distance: 95.0
click at [909, 554] on div "2 2 2 2 2 3 2 2 3 4 2 + − Satellite Roadmap Terrain Hybrid Leaflet Keyboard sho…" at bounding box center [750, 437] width 1078 height 600
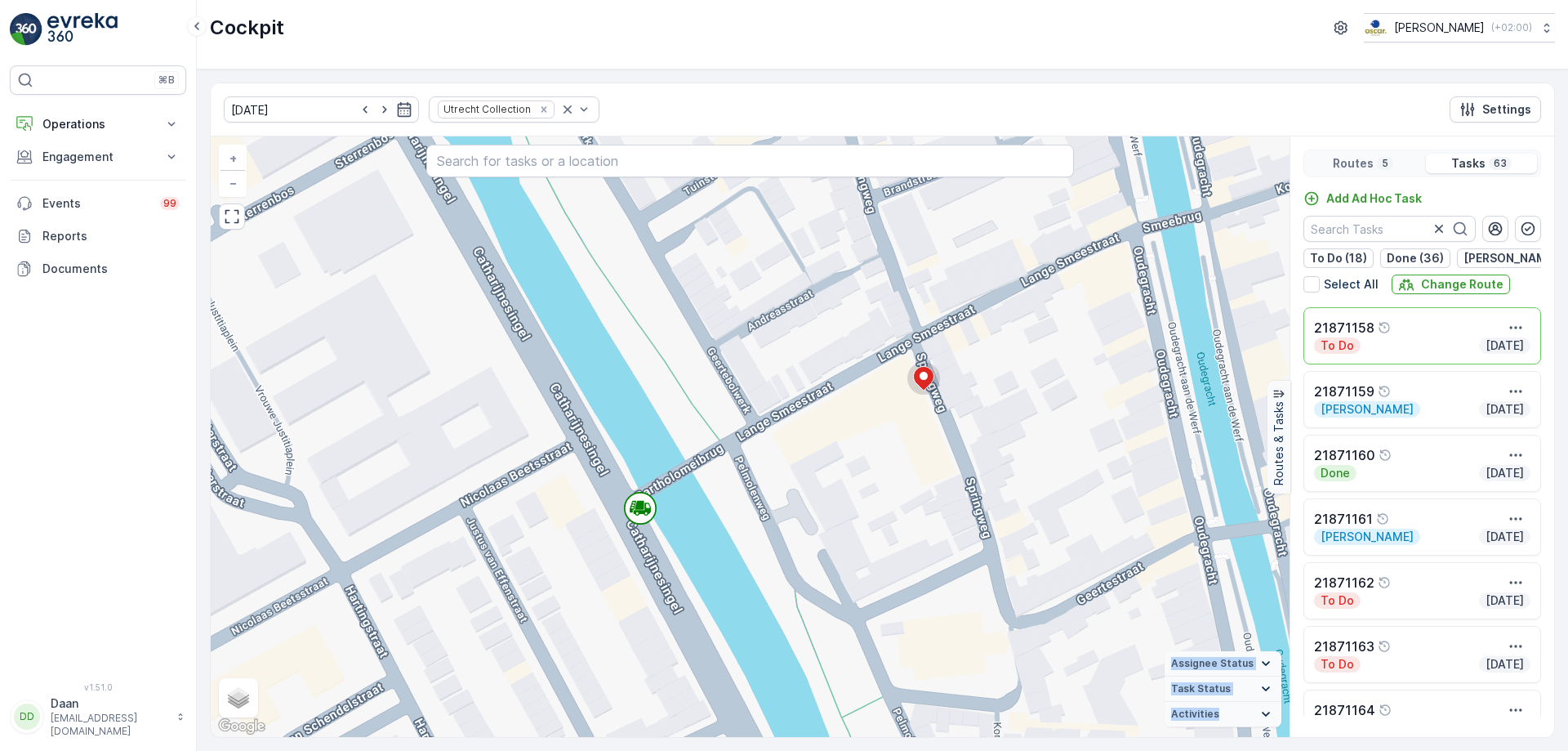
drag, startPoint x: 825, startPoint y: 452, endPoint x: 793, endPoint y: 559, distance: 111.7
click at [793, 559] on div "2 2 2 2 2 2 + − Satellite Roadmap Terrain Hybrid Leaflet Keyboard shortcuts Map…" at bounding box center [750, 437] width 1078 height 600
click at [890, 492] on div "2 2 2 2 2 2 + − Satellite Roadmap Terrain Hybrid Leaflet Keyboard shortcuts Map…" at bounding box center [750, 437] width 1078 height 600
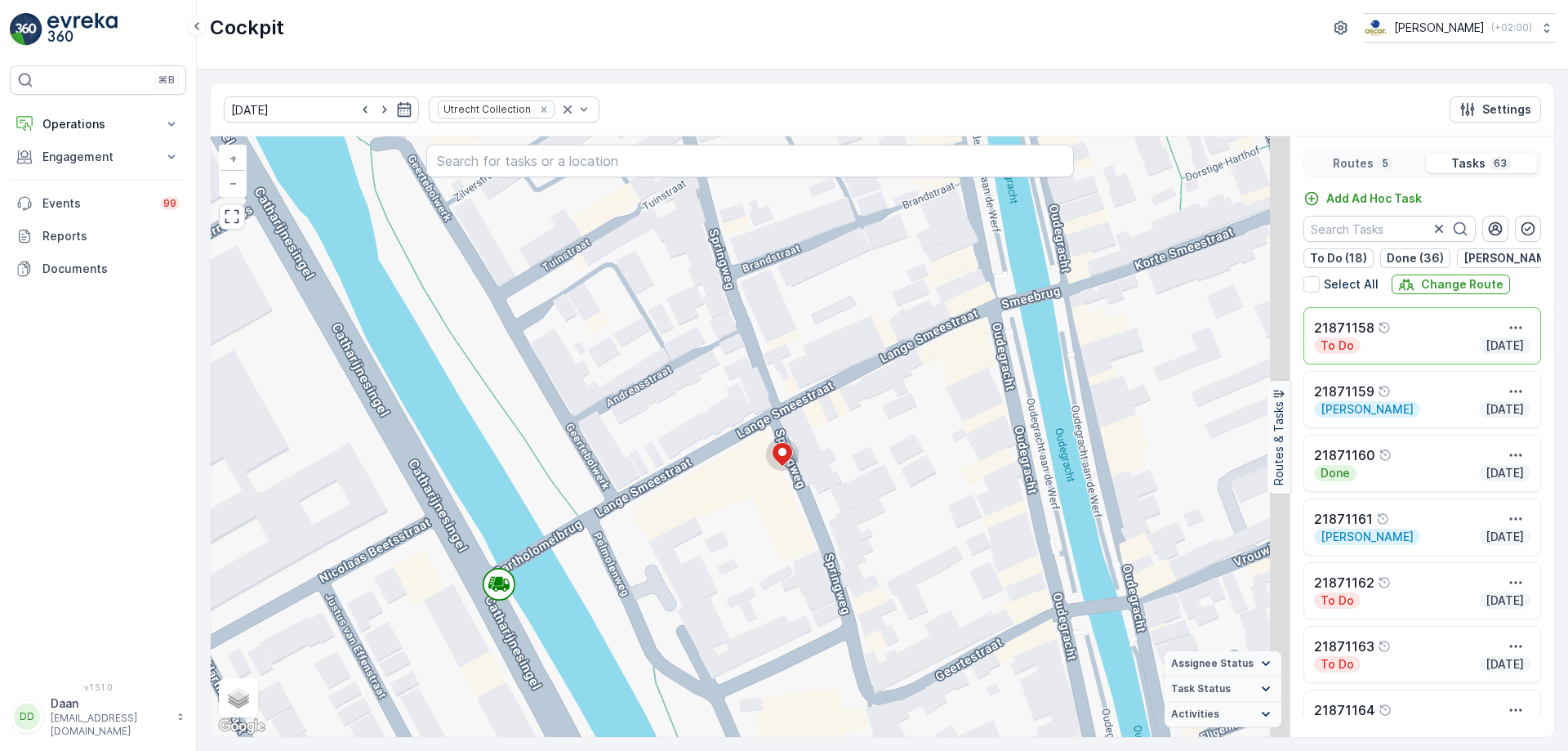
drag, startPoint x: 777, startPoint y: 564, endPoint x: 754, endPoint y: 579, distance: 27.5
click at [754, 579] on div "2 2 2 2 2 2 + − Satellite Roadmap Terrain Hybrid Leaflet Keyboard shortcuts Map…" at bounding box center [750, 437] width 1078 height 600
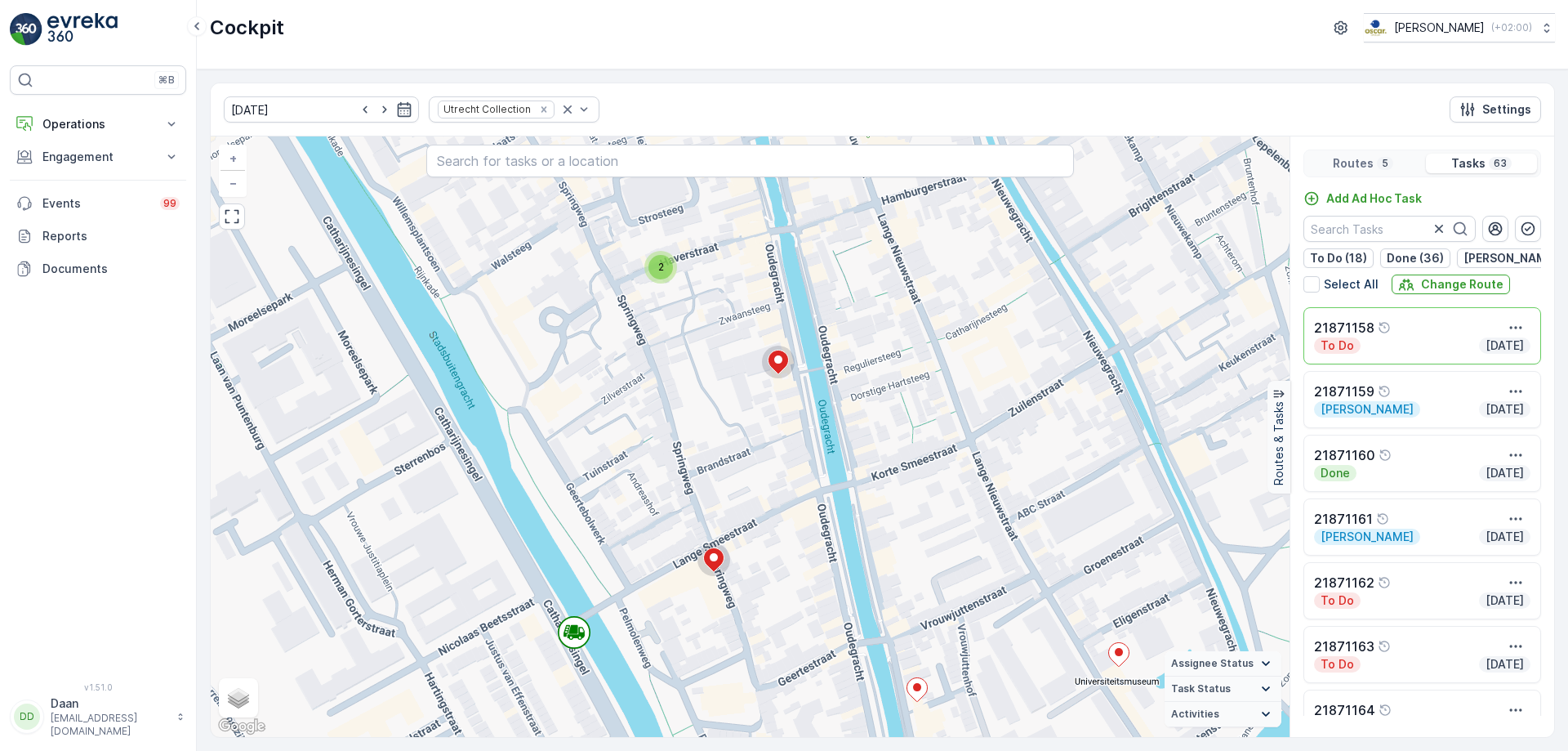
drag, startPoint x: 895, startPoint y: 478, endPoint x: 828, endPoint y: 538, distance: 89.9
click at [828, 538] on div "2 2 2 2 3 2 2 2 2 + − Satellite Roadmap Terrain Hybrid Leaflet Keyboard shortcu…" at bounding box center [750, 437] width 1078 height 600
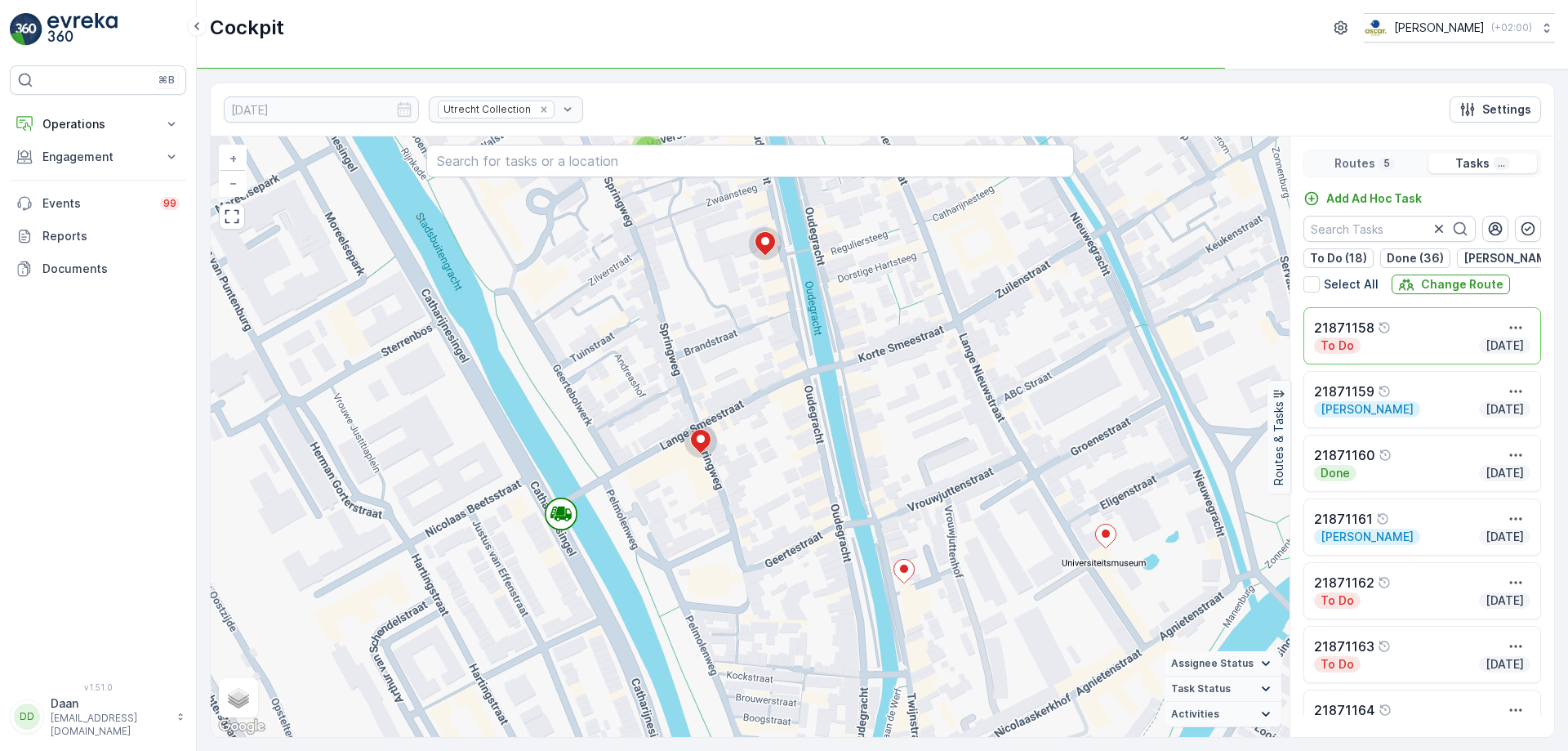
drag, startPoint x: 825, startPoint y: 466, endPoint x: 845, endPoint y: 416, distance: 53.9
click at [845, 416] on div "2 2 2 2 3 2 2 2 2 + − Satellite Roadmap Terrain Hybrid Leaflet Keyboard shortcu…" at bounding box center [750, 437] width 1078 height 600
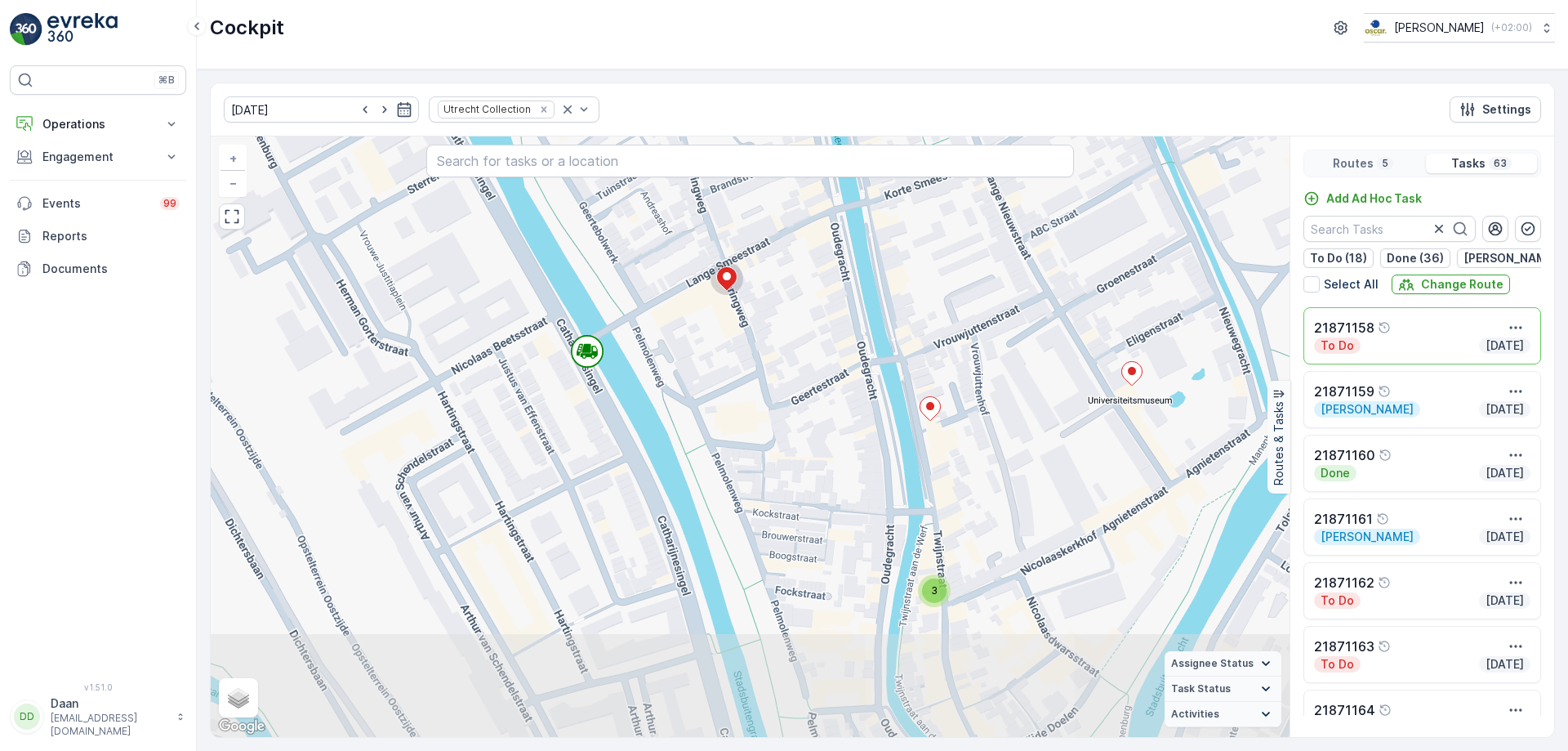
drag, startPoint x: 891, startPoint y: 530, endPoint x: 897, endPoint y: 414, distance: 116.2
click at [897, 414] on div "2 2 2 2 3 2 2 2 2 + − Satellite Roadmap Terrain Hybrid Leaflet Keyboard shortcu…" at bounding box center [750, 437] width 1078 height 600
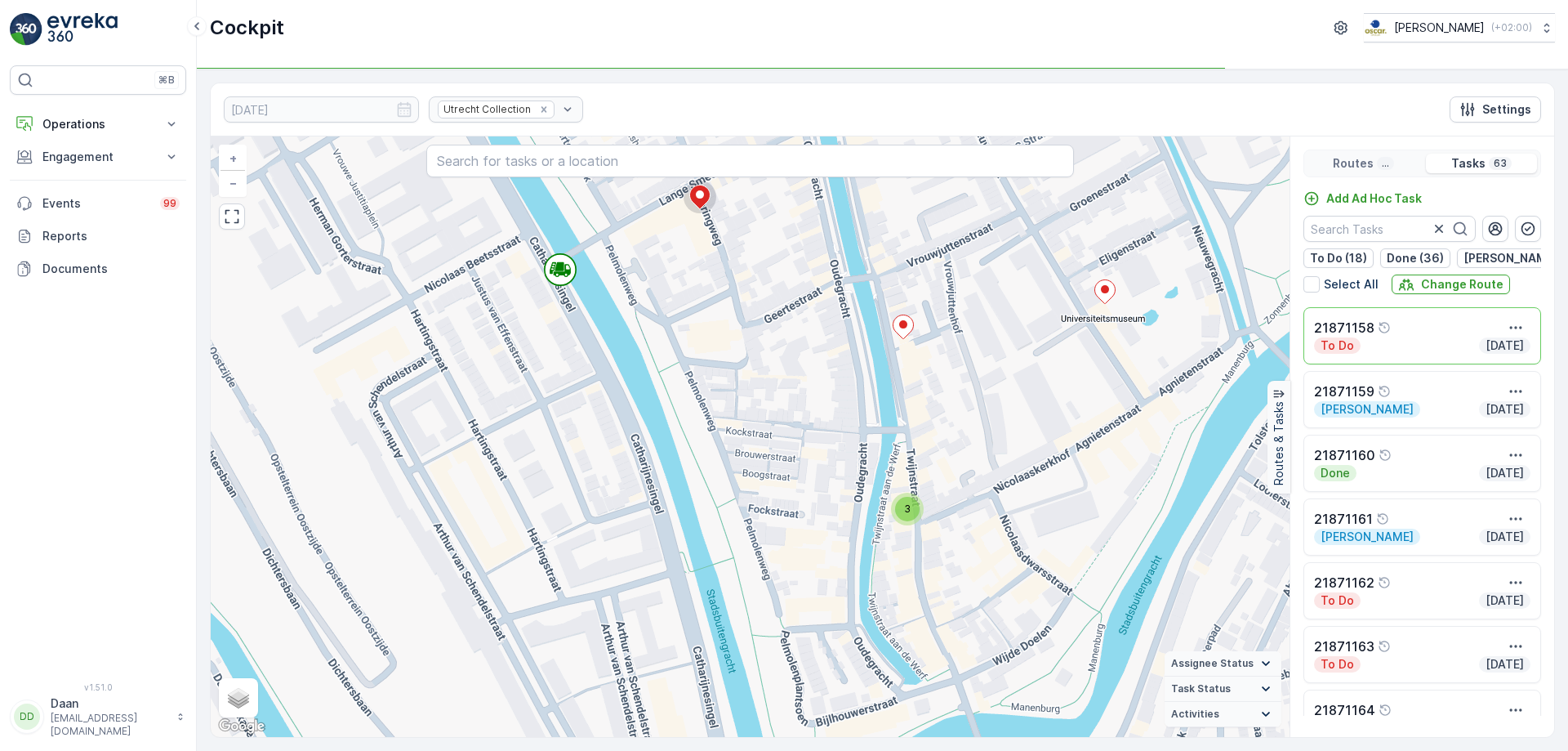
drag, startPoint x: 888, startPoint y: 555, endPoint x: 874, endPoint y: 489, distance: 67.5
click at [874, 489] on div "2 2 2 2 3 2 2 2 2 + − Satellite Roadmap Terrain Hybrid Leaflet Keyboard shortcu…" at bounding box center [750, 437] width 1078 height 600
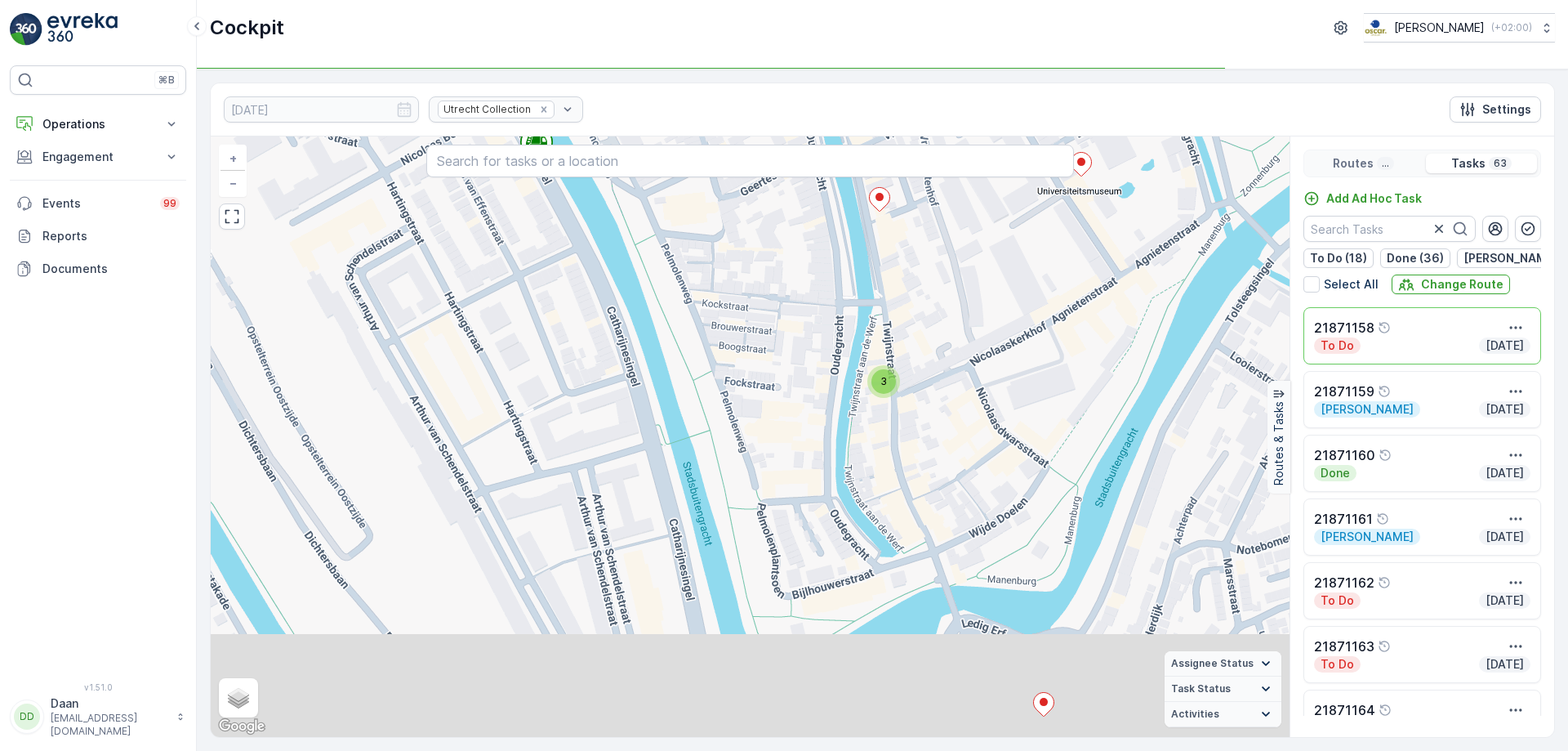
drag, startPoint x: 856, startPoint y: 585, endPoint x: 842, endPoint y: 442, distance: 143.7
click at [842, 443] on div "2 2 2 2 3 2 2 2 2 + − Satellite Roadmap Terrain Hybrid Leaflet Keyboard shortcu…" at bounding box center [750, 437] width 1078 height 600
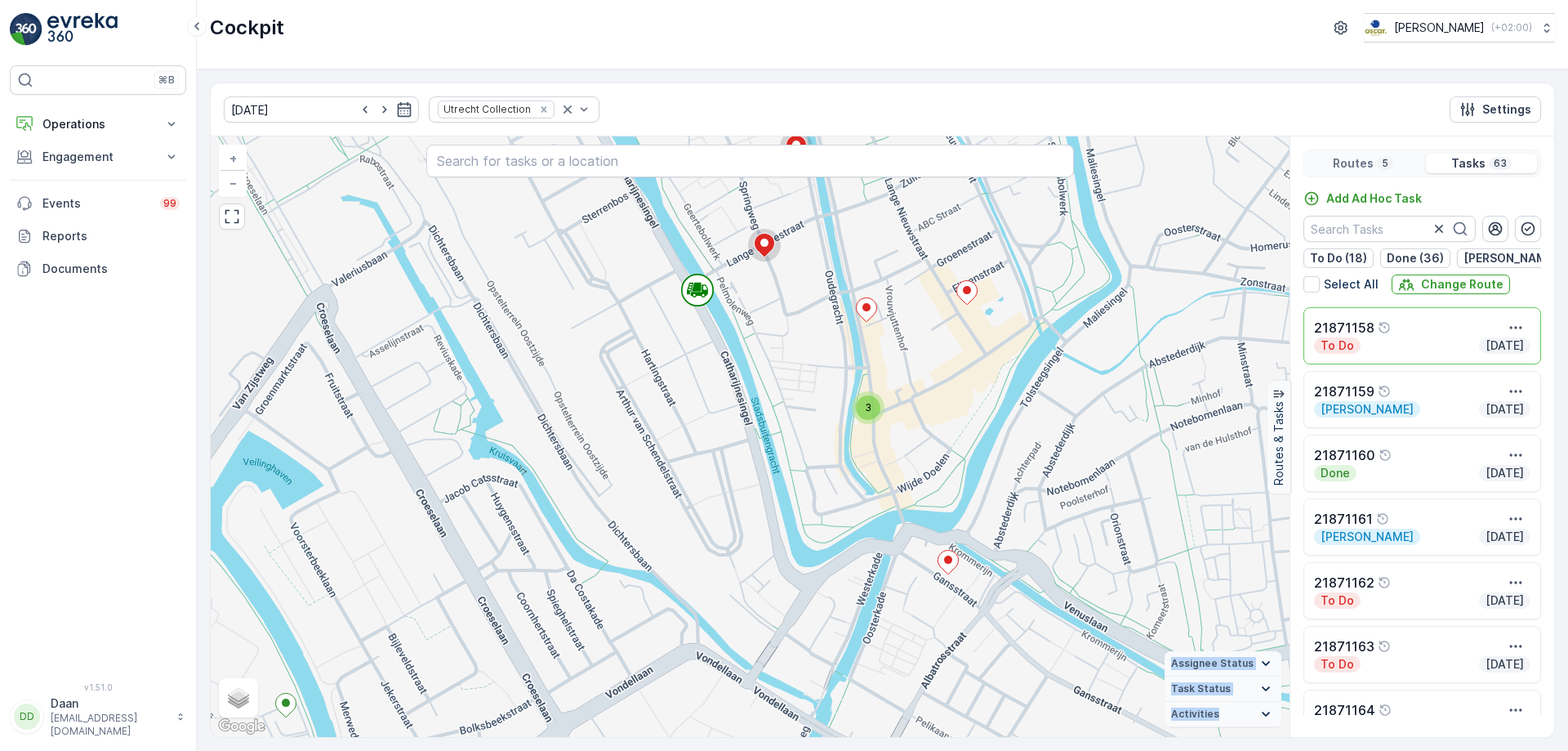
drag, startPoint x: 843, startPoint y: 448, endPoint x: 845, endPoint y: 530, distance: 82.0
click at [845, 530] on div "2 2 2 2 2 3 2 2 3 4 2 + − Satellite Roadmap Terrain Hybrid Leaflet Keyboard sho…" at bounding box center [750, 437] width 1078 height 600
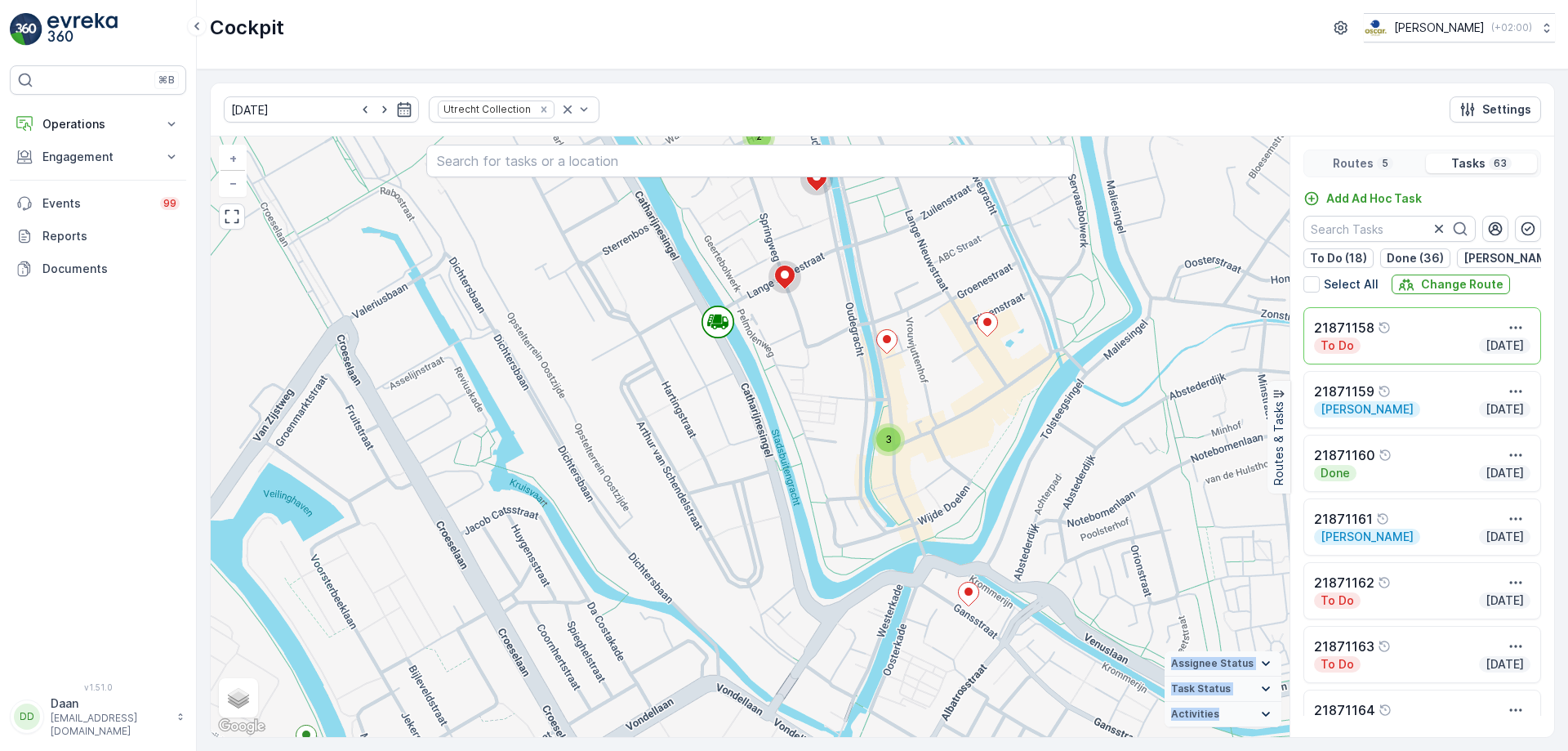
drag, startPoint x: 804, startPoint y: 477, endPoint x: 824, endPoint y: 512, distance: 40.3
click at [824, 512] on div "2 2 2 2 2 3 2 2 3 4 2 + − Satellite Roadmap Terrain Hybrid Leaflet Keyboard sho…" at bounding box center [750, 437] width 1078 height 600
click at [825, 512] on div "2 2 2 2 2 3 2 2 3 4 2 + − Satellite Roadmap Terrain Hybrid Leaflet Keyboard sho…" at bounding box center [750, 437] width 1078 height 600
click at [784, 396] on div "2 2 2 2 2 3 2 2 3 4 2 + − Satellite Roadmap Terrain Hybrid Leaflet Keyboard sho…" at bounding box center [750, 437] width 1078 height 600
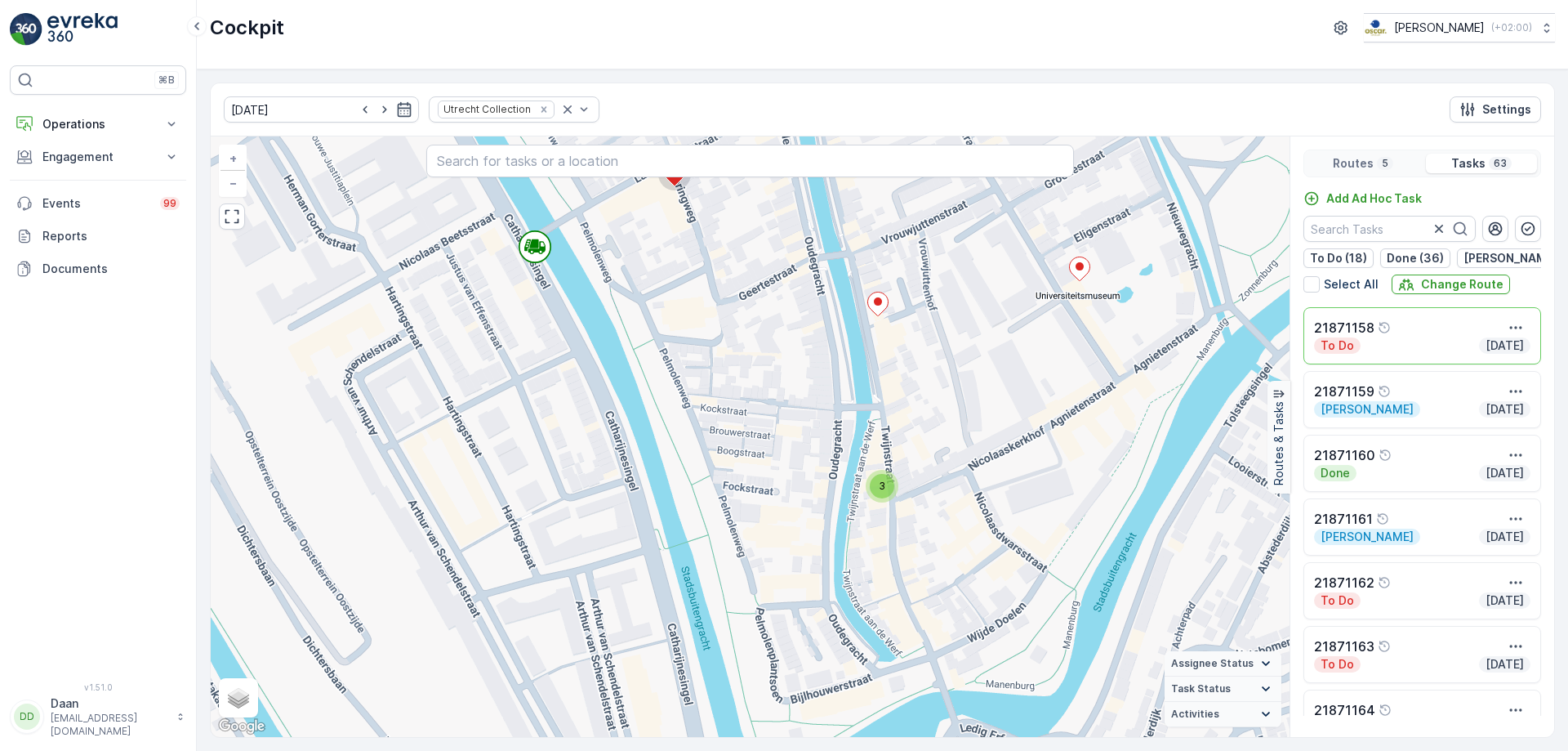
drag, startPoint x: 785, startPoint y: 388, endPoint x: 790, endPoint y: 448, distance: 60.2
click at [790, 448] on div "2 2 2 2 3 2 2 2 2 + − Satellite Roadmap Terrain Hybrid Leaflet Keyboard shortcu…" at bounding box center [750, 437] width 1078 height 600
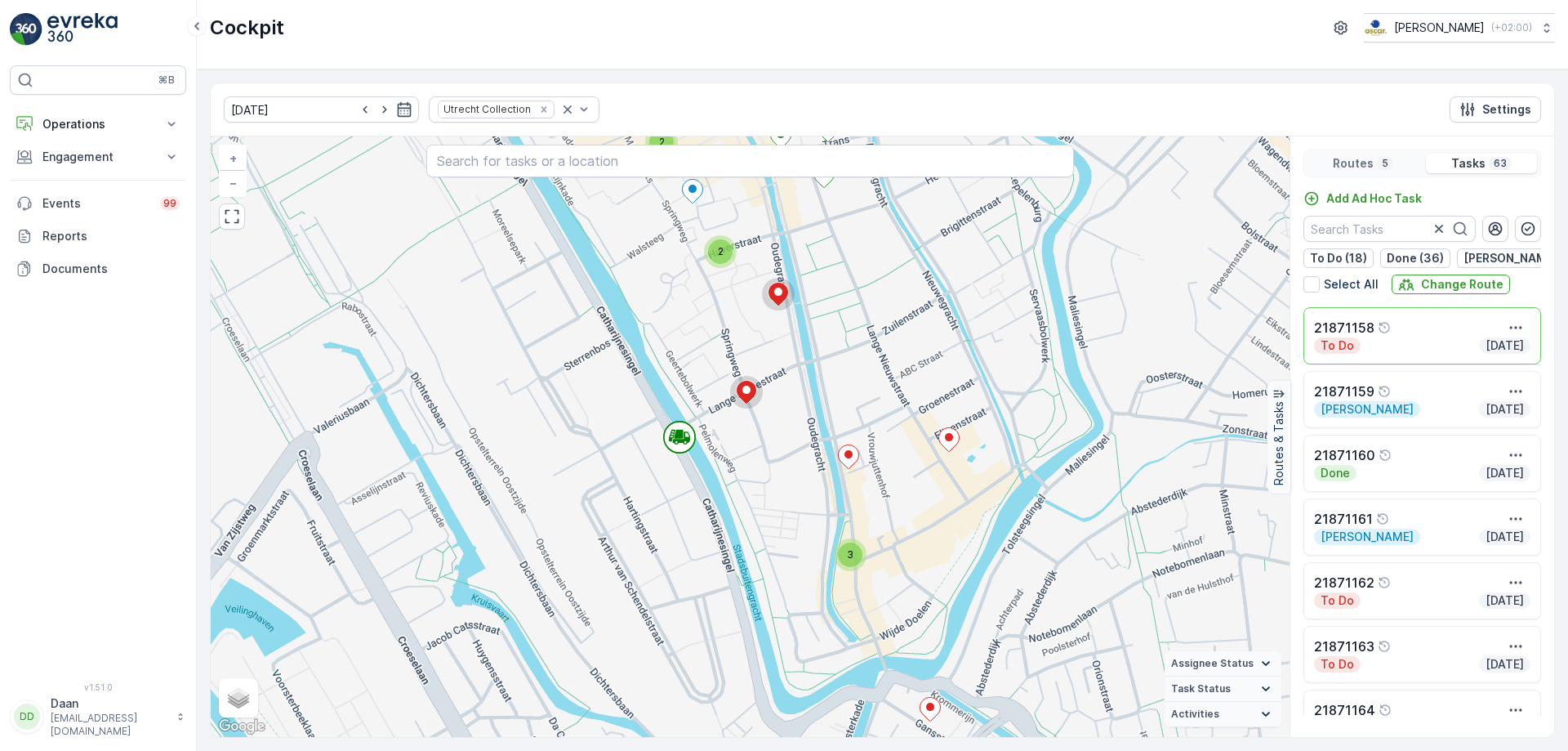
drag, startPoint x: 789, startPoint y: 447, endPoint x: 804, endPoint y: 532, distance: 86.3
click at [804, 532] on div "2 2 2 2 2 3 2 2 3 4 2 + − Satellite Roadmap Terrain Hybrid Leaflet Keyboard sho…" at bounding box center [750, 437] width 1078 height 600
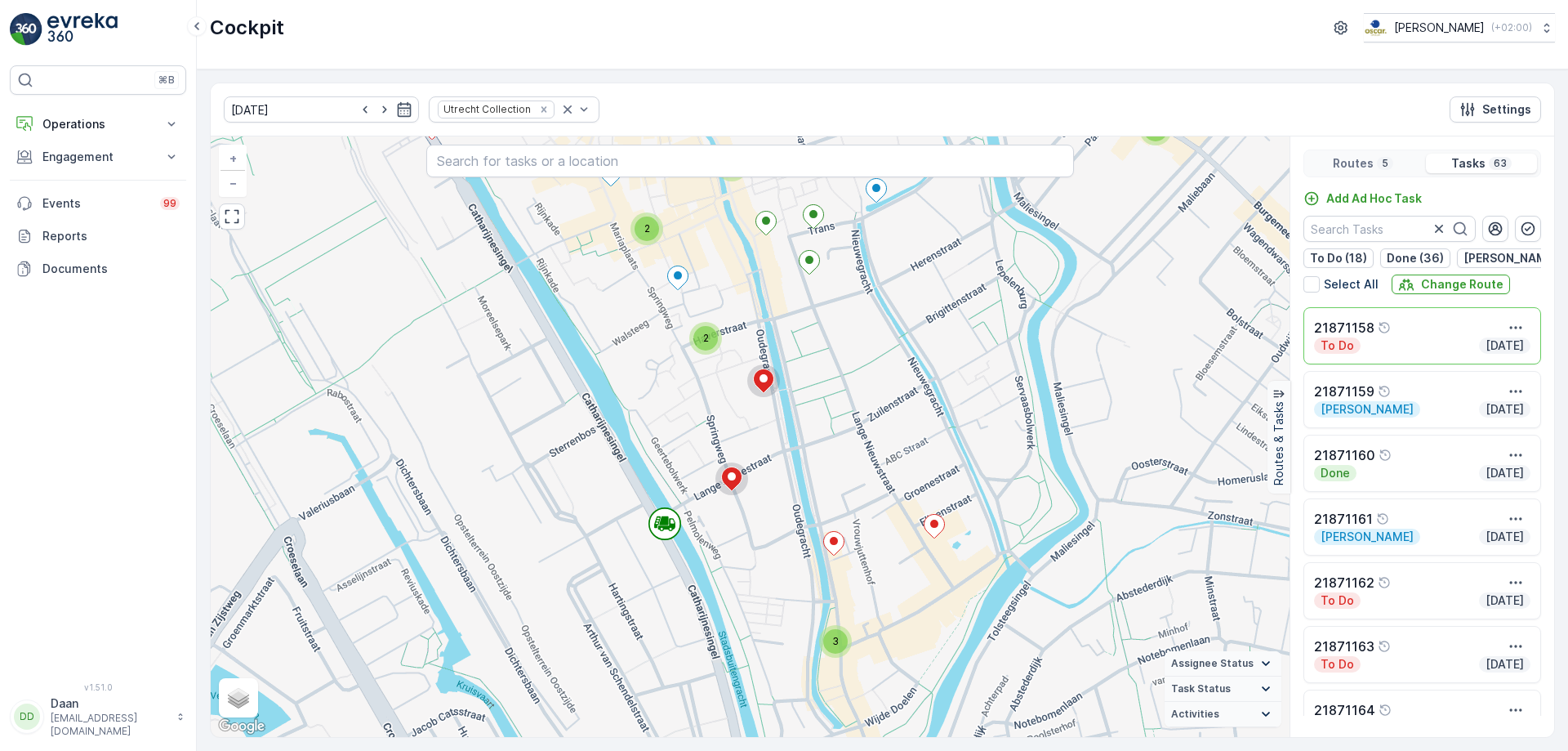
drag, startPoint x: 822, startPoint y: 461, endPoint x: 806, endPoint y: 548, distance: 88.5
click at [806, 548] on div "2 2 2 2 2 3 2 2 3 4 2 + − Satellite Roadmap Terrain Hybrid Leaflet Keyboard sho…" at bounding box center [750, 437] width 1078 height 600
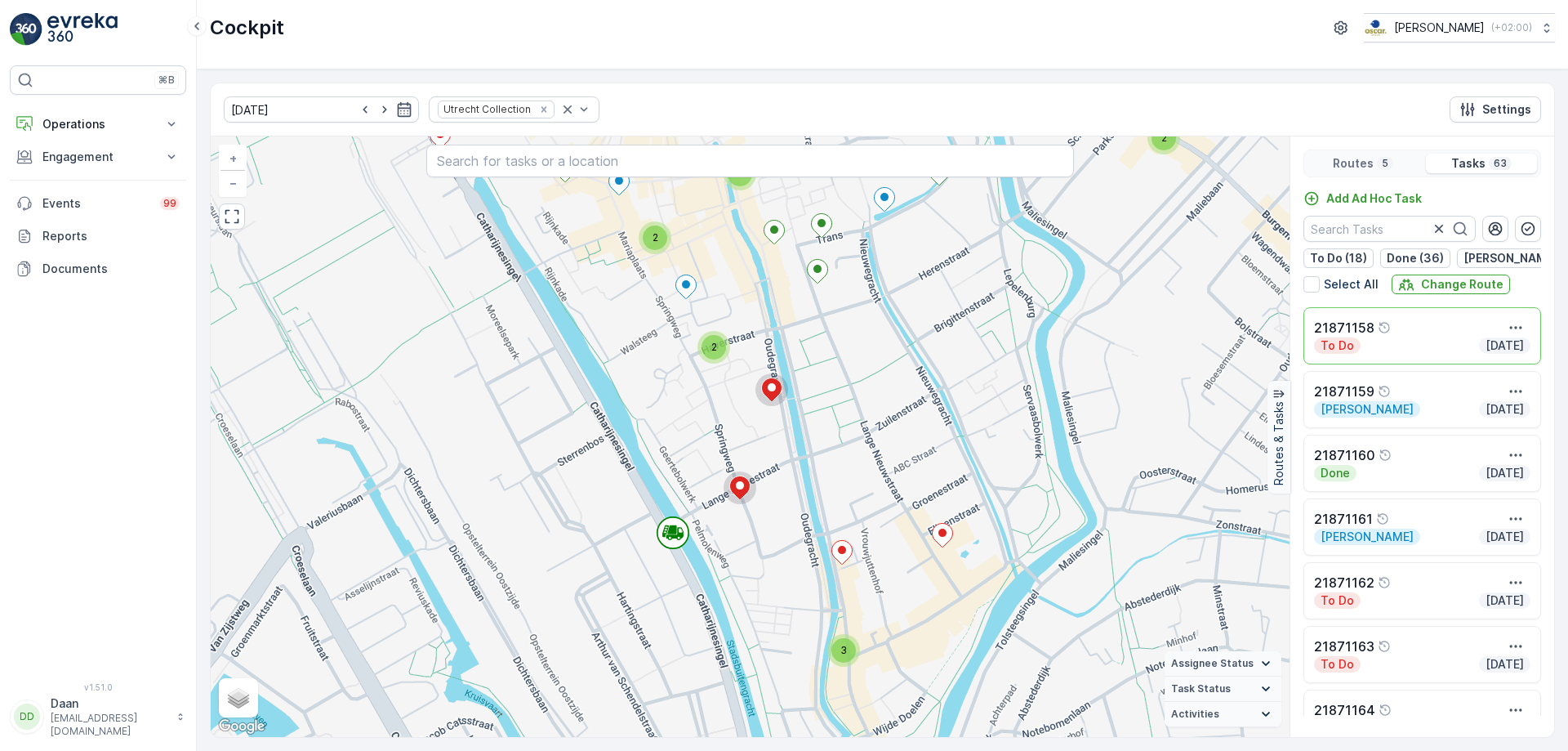
drag, startPoint x: 784, startPoint y: 512, endPoint x: 791, endPoint y: 520, distance: 10.6
click at [791, 520] on div "2 2 2 2 2 3 2 2 3 4 2 + − Satellite Roadmap Terrain Hybrid Leaflet Keyboard sho…" at bounding box center [750, 437] width 1078 height 600
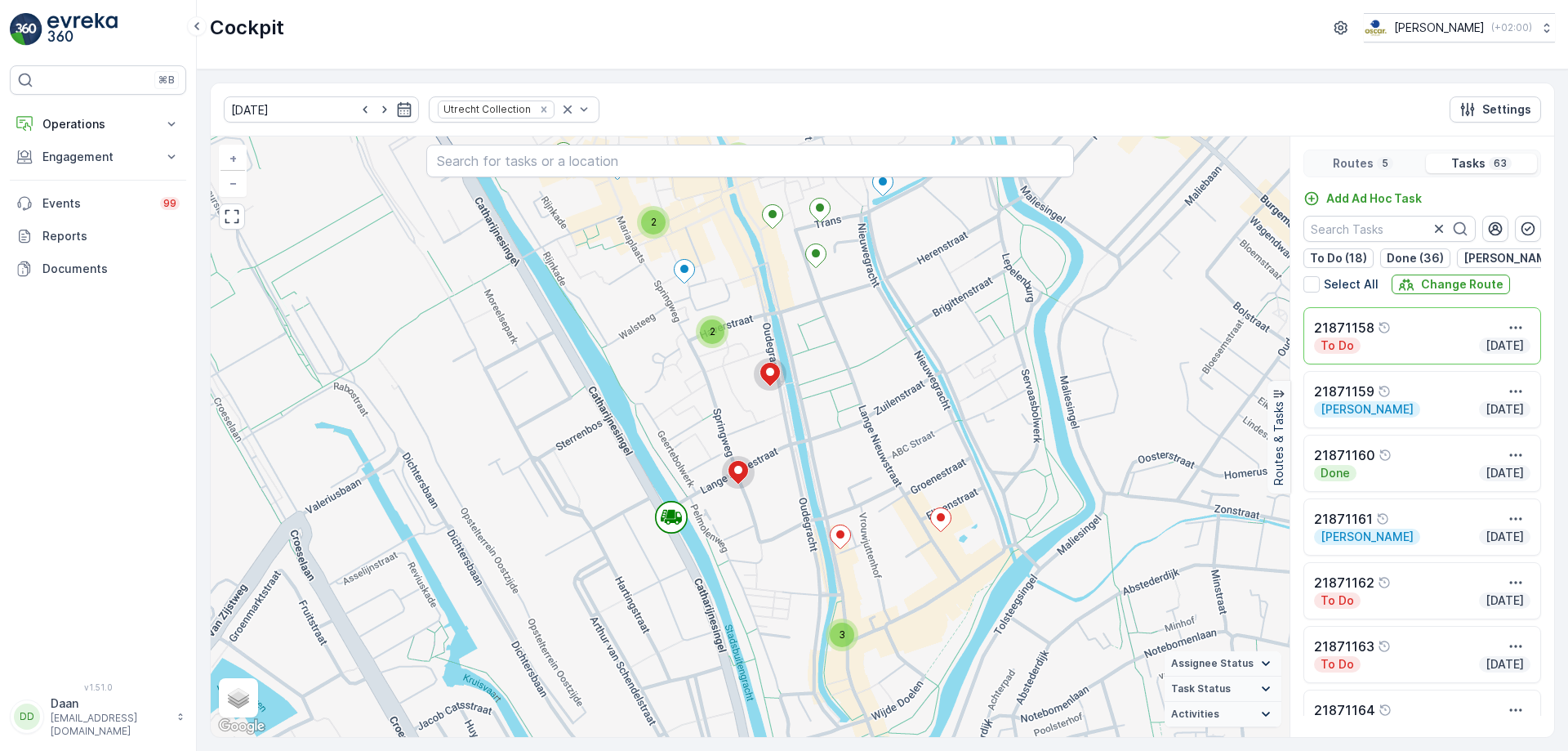
drag, startPoint x: 790, startPoint y: 492, endPoint x: 789, endPoint y: 477, distance: 15.0
click at [789, 477] on div "2 2 2 2 2 3 2 2 3 4 2 + − Satellite Roadmap Terrain Hybrid Leaflet Keyboard sho…" at bounding box center [750, 437] width 1078 height 600
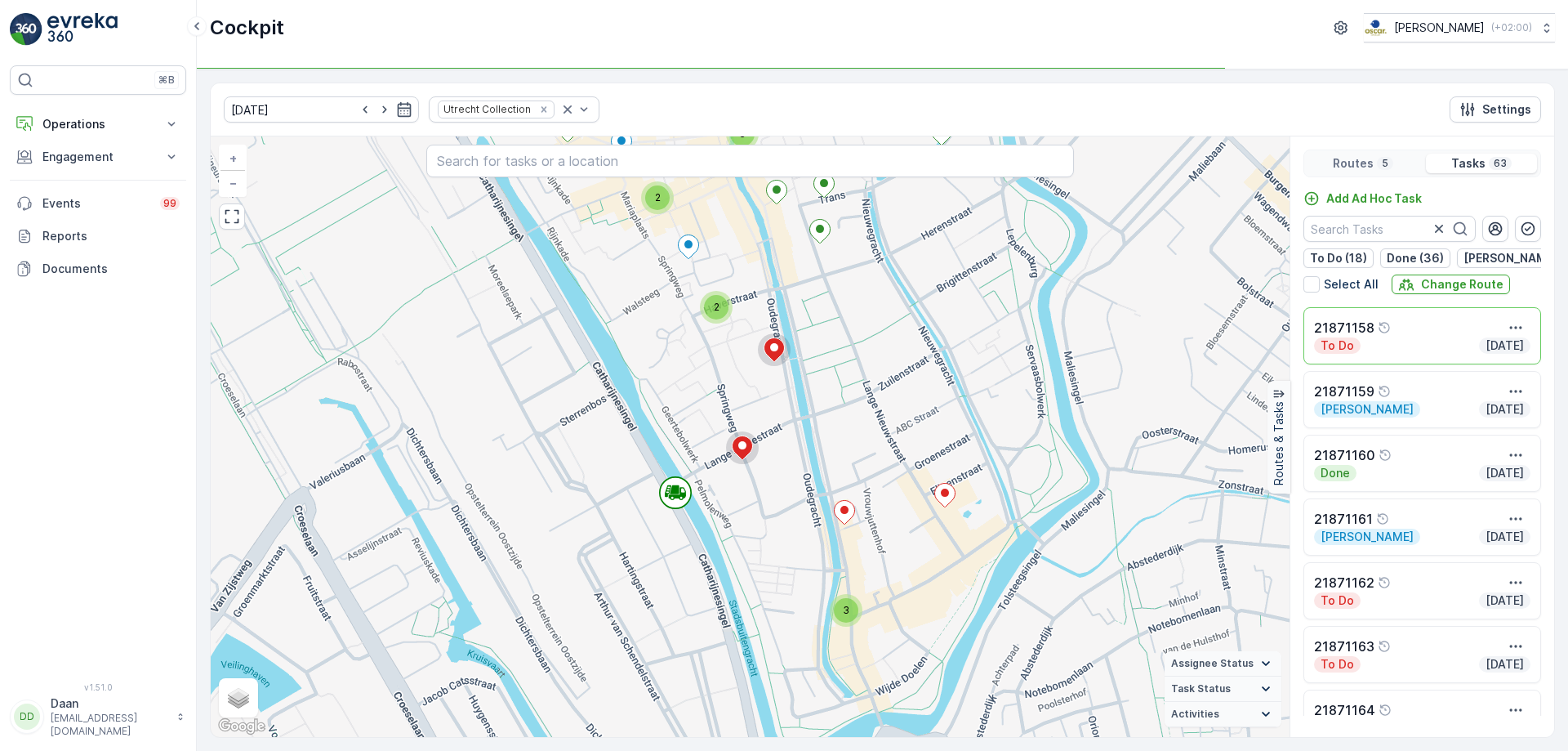
drag, startPoint x: 784, startPoint y: 510, endPoint x: 789, endPoint y: 487, distance: 23.5
click at [789, 487] on div "2 2 2 2 2 3 2 2 3 4 2 + − Satellite Roadmap Terrain Hybrid Leaflet Keyboard sho…" at bounding box center [750, 437] width 1078 height 600
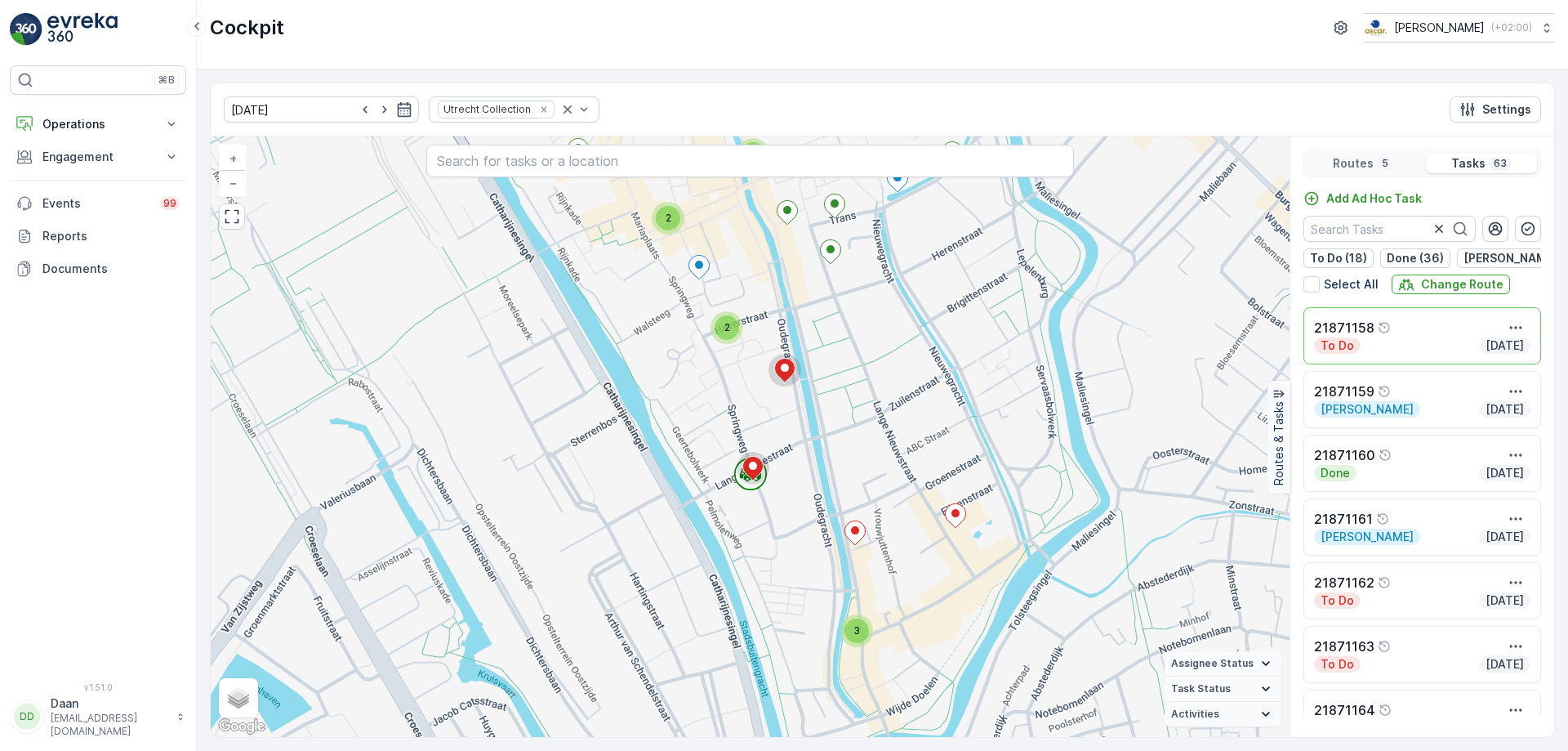
drag, startPoint x: 783, startPoint y: 453, endPoint x: 793, endPoint y: 478, distance: 26.9
click at [795, 480] on div "2 2 2 2 2 3 2 2 3 4 2 + − Satellite Roadmap Terrain Hybrid Leaflet Keyboard sho…" at bounding box center [750, 437] width 1078 height 600
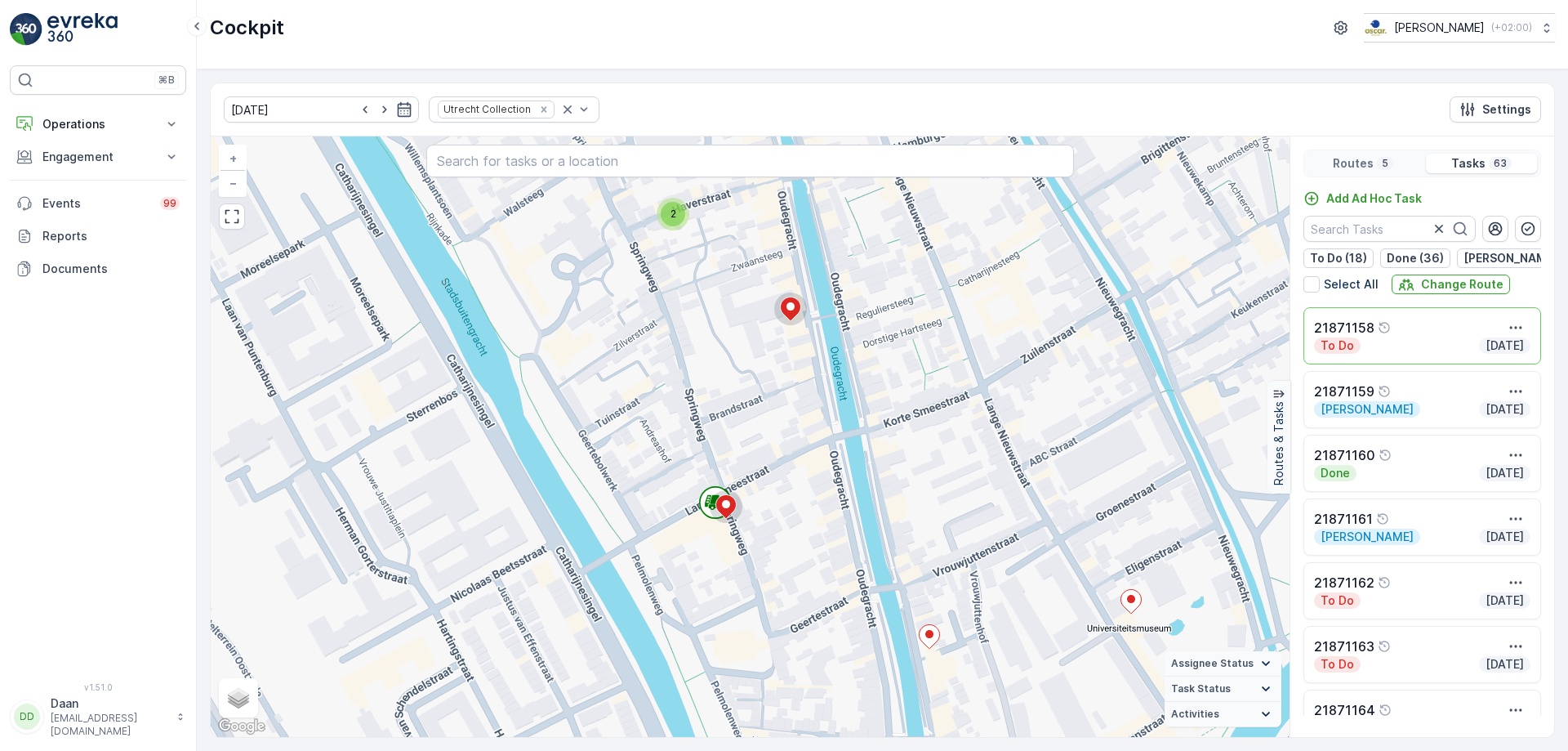
drag, startPoint x: 791, startPoint y: 475, endPoint x: 801, endPoint y: 520, distance: 46.1
click at [801, 520] on div "2 2 3 4 2 2 2 2 3 2 2 2 2 + − Satellite Roadmap Terrain Hybrid Leaflet Keyboard…" at bounding box center [750, 437] width 1078 height 600
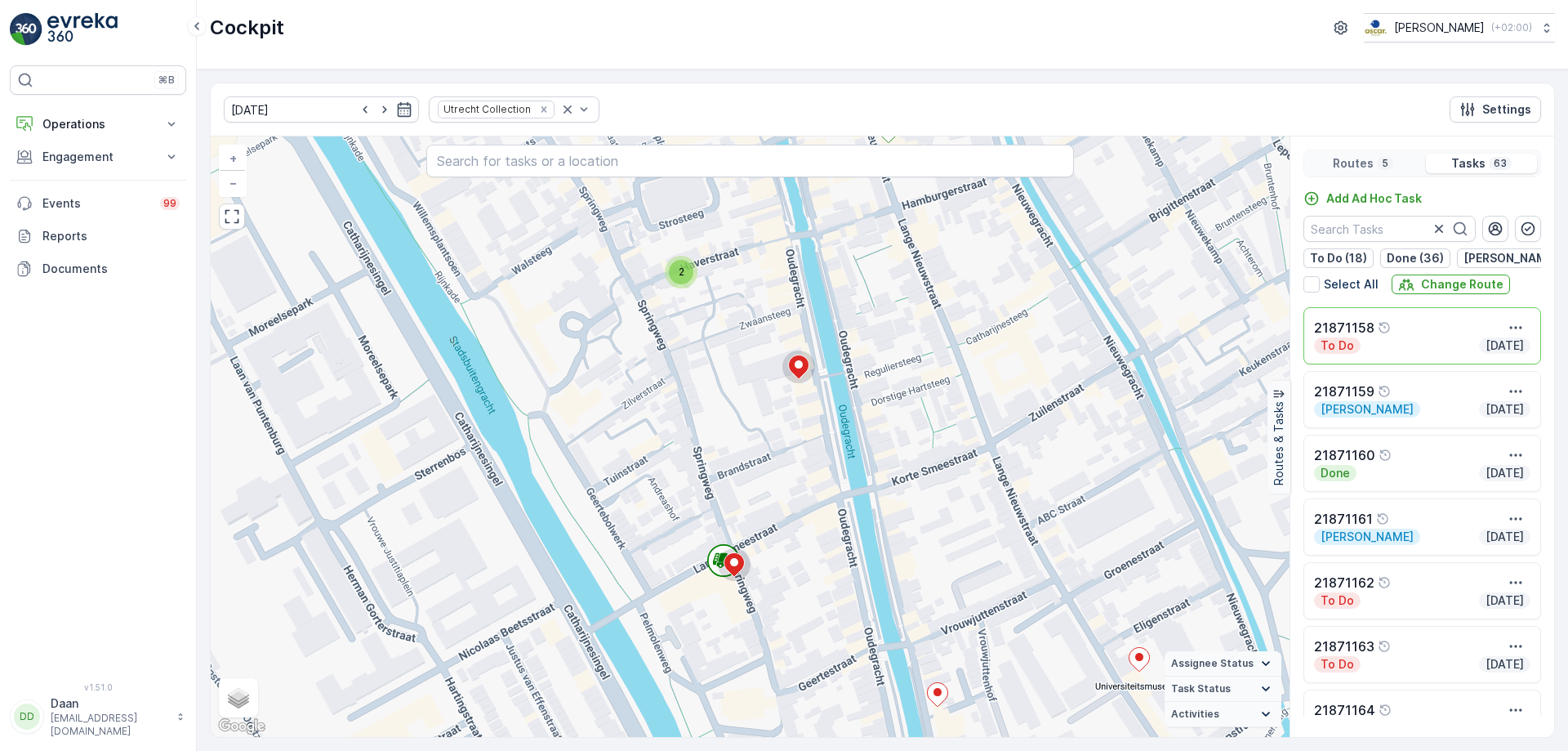
drag, startPoint x: 798, startPoint y: 461, endPoint x: 804, endPoint y: 490, distance: 29.6
click at [804, 490] on div "2 2 2 2 3 2 2 2 2 + − Satellite Roadmap Terrain Hybrid Leaflet Keyboard shortcu…" at bounding box center [750, 437] width 1078 height 600
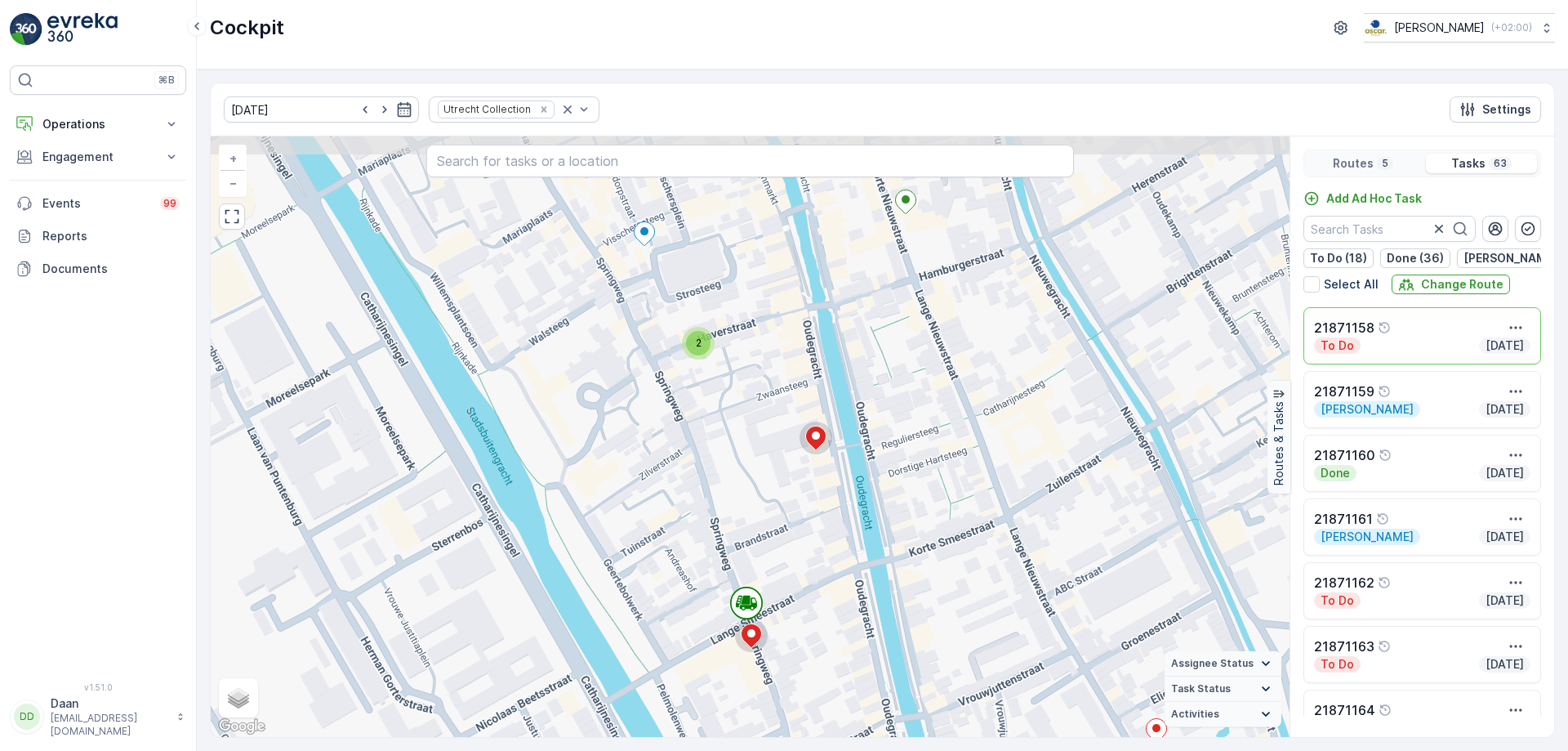
drag, startPoint x: 782, startPoint y: 395, endPoint x: 800, endPoint y: 465, distance: 72.3
click at [800, 465] on div "2 2 2 2 3 2 2 2 2 + − Satellite Roadmap Terrain Hybrid Leaflet Keyboard shortcu…" at bounding box center [750, 437] width 1078 height 600
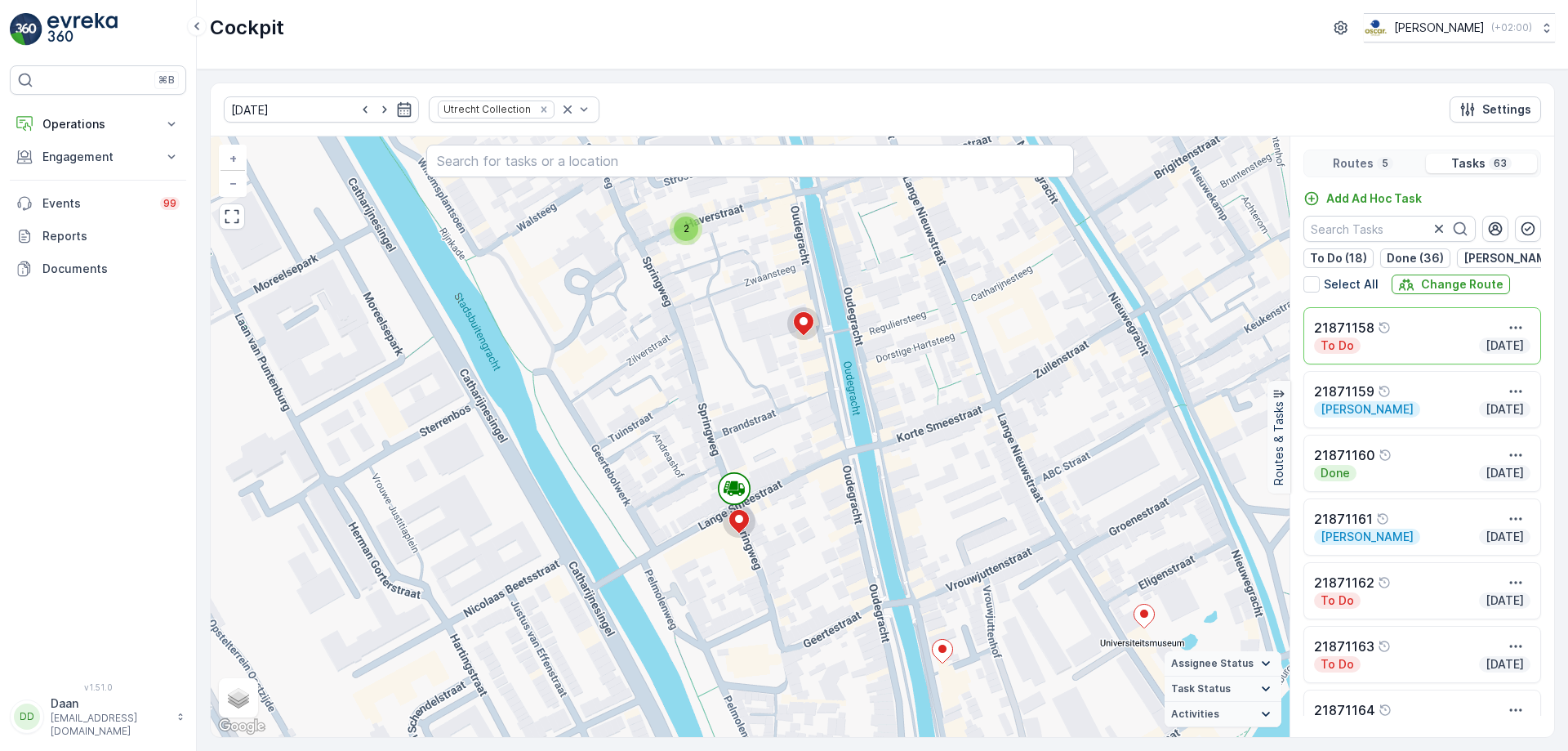
drag, startPoint x: 835, startPoint y: 432, endPoint x: 827, endPoint y: 404, distance: 29.1
click at [827, 404] on div "2 2 2 2 3 2 2 2 2 + − Satellite Roadmap Terrain Hybrid Leaflet Keyboard shortcu…" at bounding box center [750, 437] width 1078 height 600
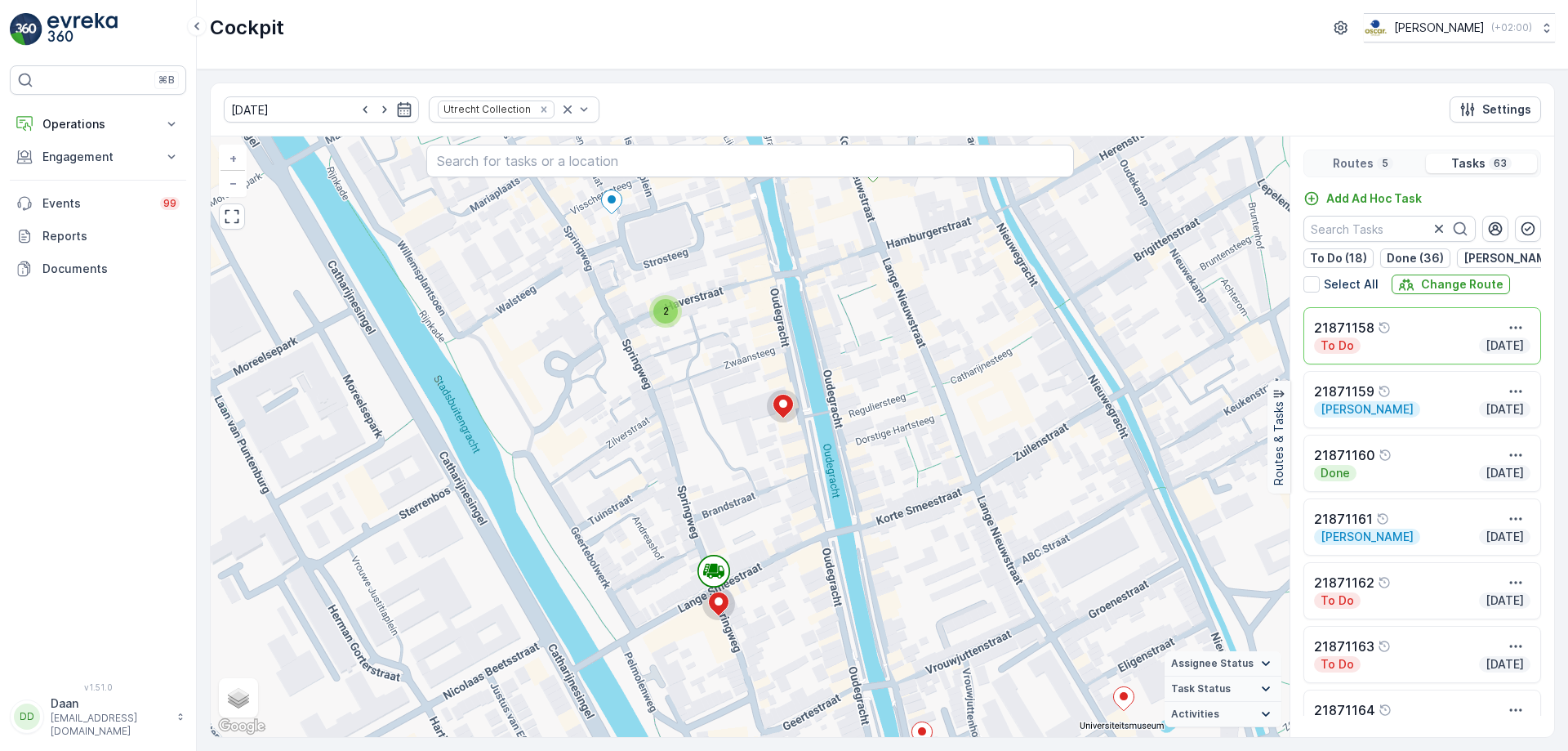
drag, startPoint x: 826, startPoint y: 404, endPoint x: 809, endPoint y: 487, distance: 84.7
click at [809, 487] on div "2 2 2 2 3 2 2 2 2 + − Satellite Roadmap Terrain Hybrid Leaflet Keyboard shortcu…" at bounding box center [750, 437] width 1078 height 600
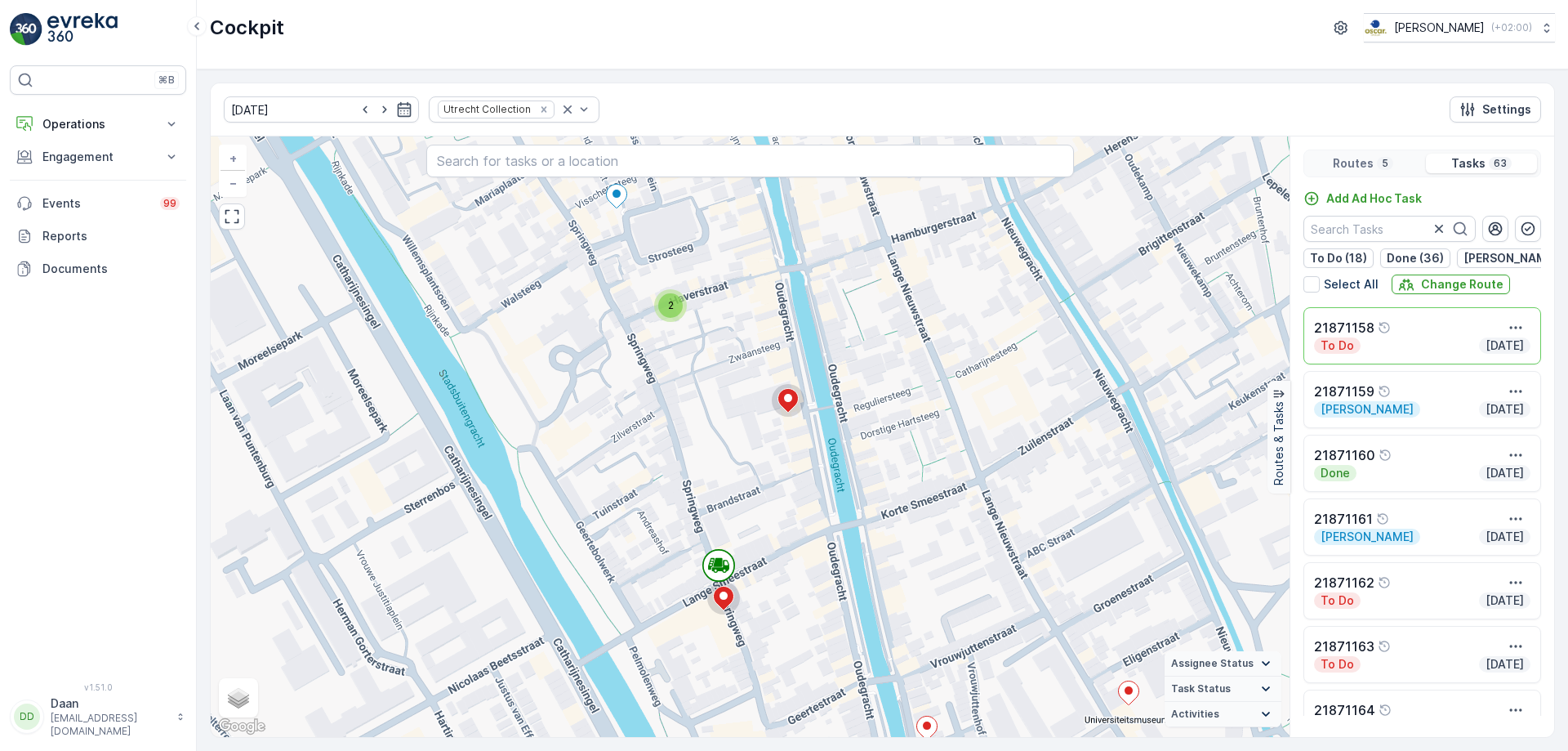
click at [814, 490] on div "2 2 2 2 3 2 2 2 2 + − Satellite Roadmap Terrain Hybrid Leaflet Keyboard shortcu…" at bounding box center [750, 437] width 1078 height 600
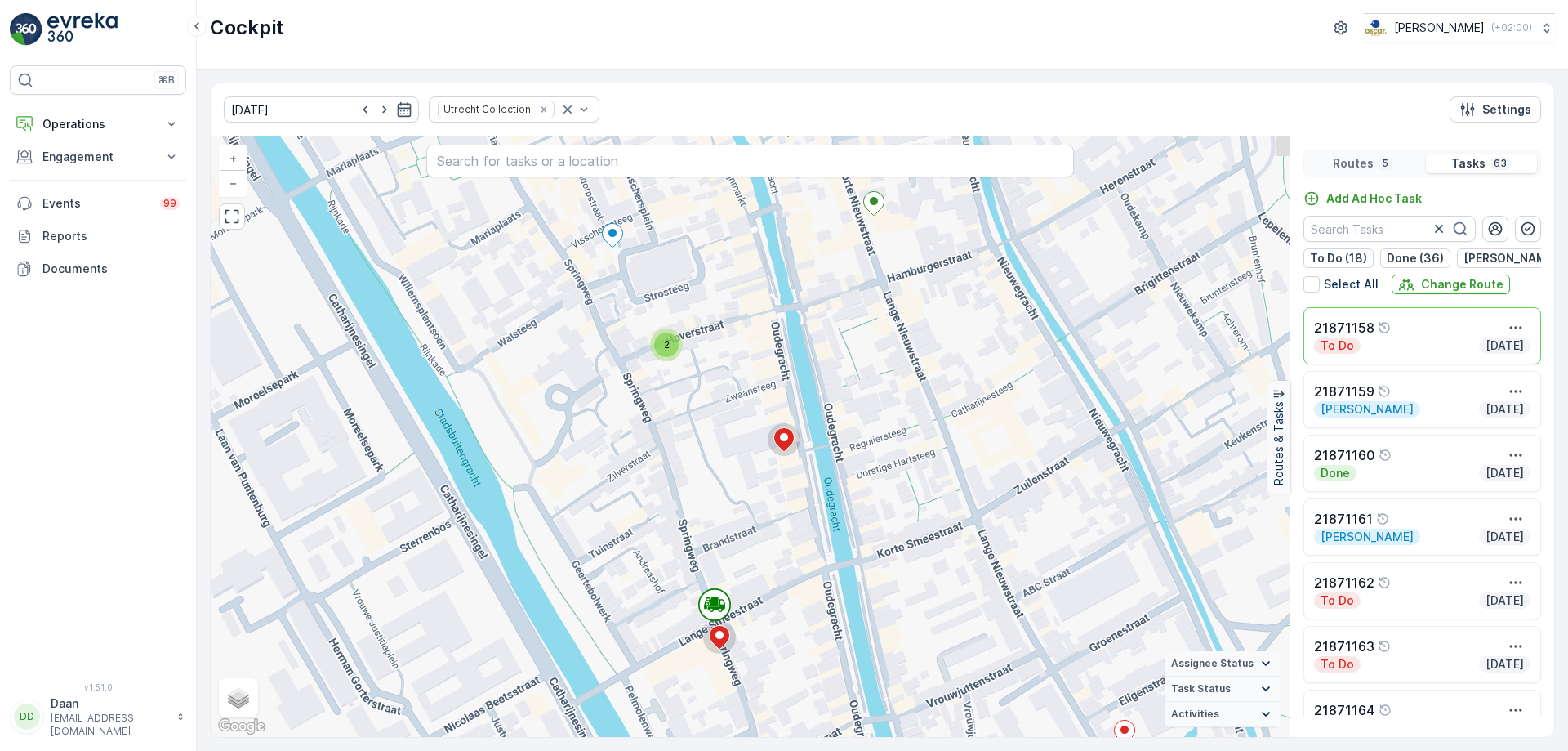
drag, startPoint x: 806, startPoint y: 462, endPoint x: 803, endPoint y: 502, distance: 40.1
click at [803, 502] on div "2 2 2 2 3 2 2 2 2 + − Satellite Roadmap Terrain Hybrid Leaflet Keyboard shortcu…" at bounding box center [750, 437] width 1078 height 600
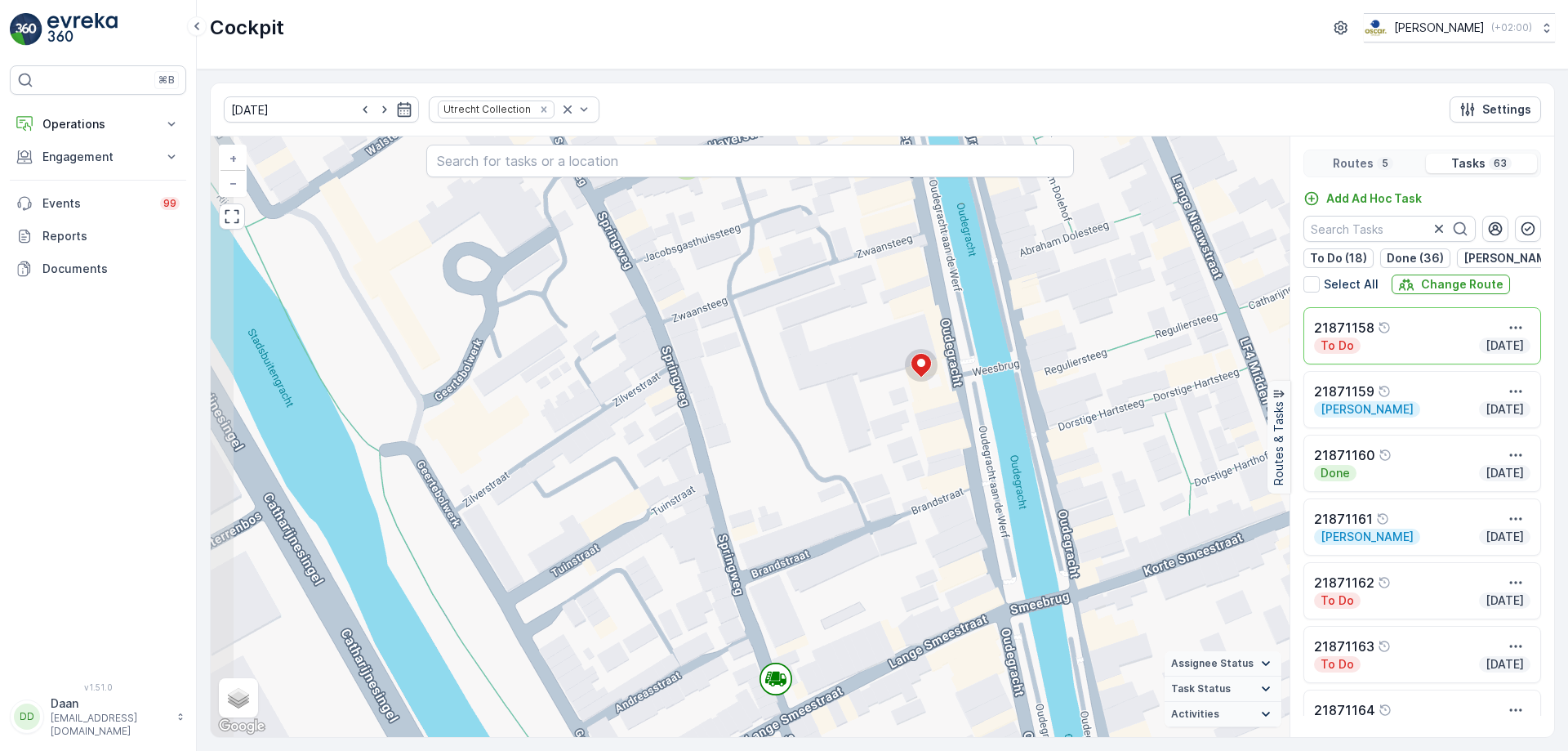
drag, startPoint x: 729, startPoint y: 546, endPoint x: 845, endPoint y: 623, distance: 139.2
click at [845, 623] on div "2 2 2 2 2 2 + − Satellite Roadmap Terrain Hybrid Leaflet Keyboard shortcuts Map…" at bounding box center [750, 437] width 1078 height 600
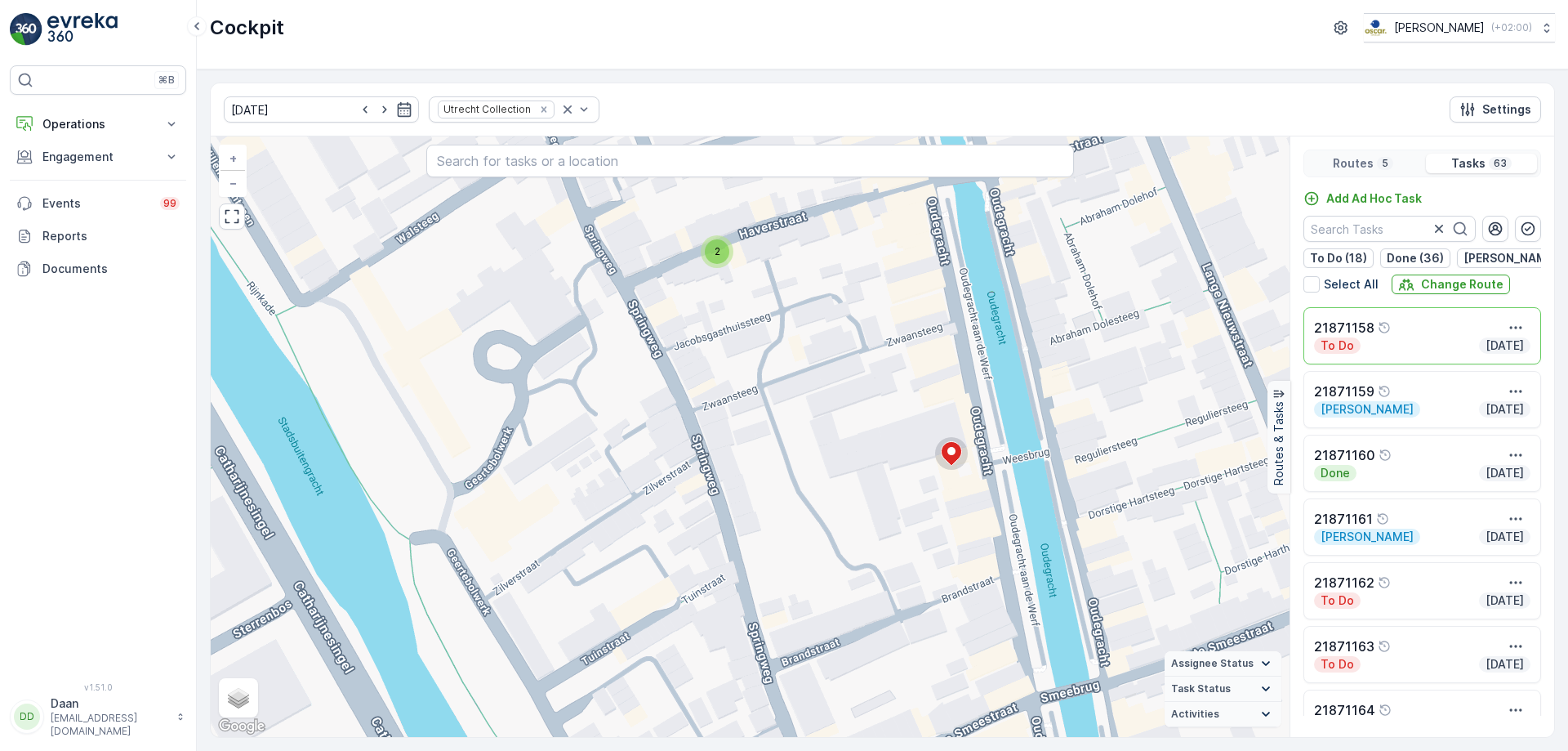
drag, startPoint x: 858, startPoint y: 429, endPoint x: 889, endPoint y: 516, distance: 92.4
click at [889, 516] on div "2 2 2 2 2 2 + − Satellite Roadmap Terrain Hybrid Leaflet Keyboard shortcuts Map…" at bounding box center [750, 437] width 1078 height 600
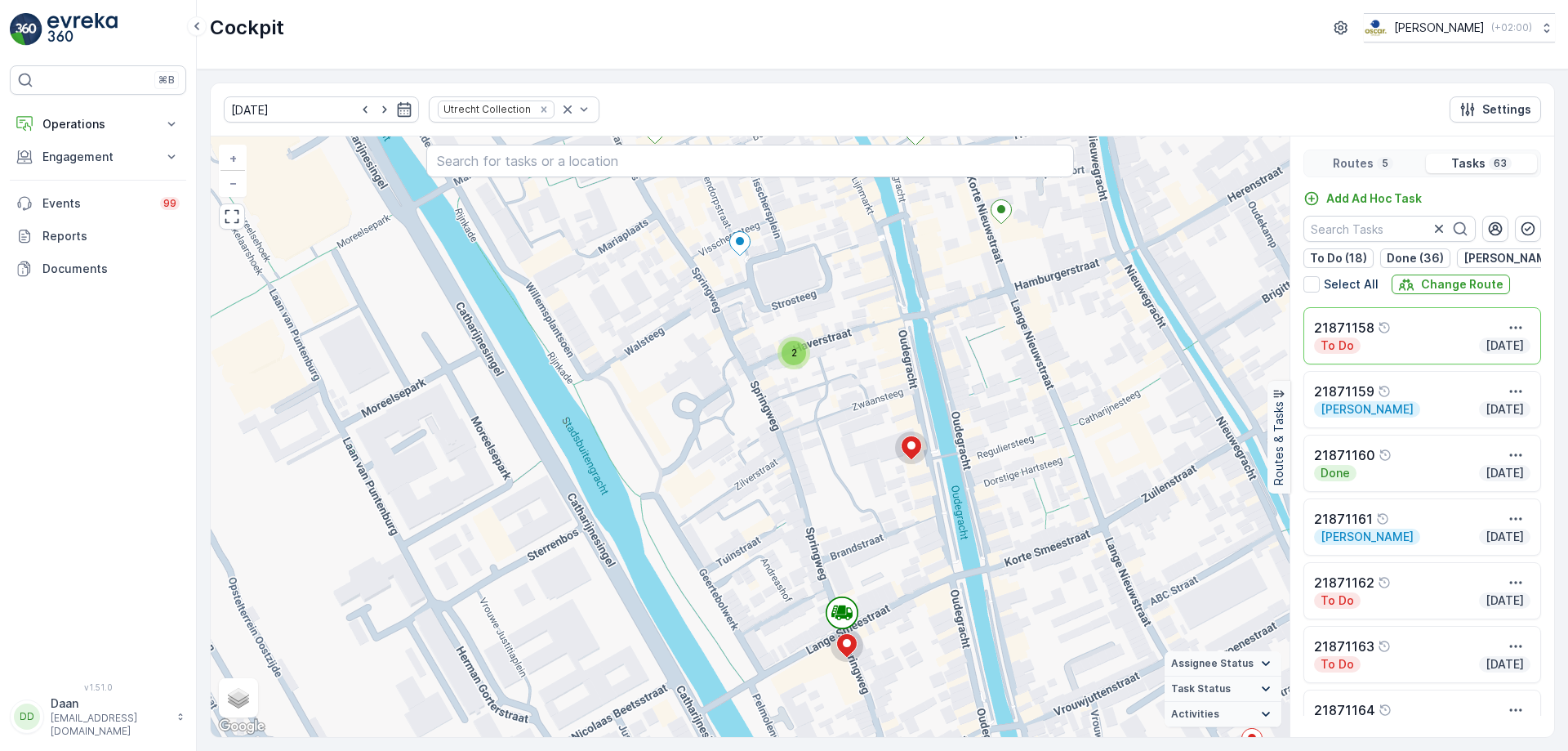
drag, startPoint x: 879, startPoint y: 485, endPoint x: 878, endPoint y: 469, distance: 16.0
click at [878, 469] on div "2 2 2 2 2 3 2 2 2 2 + − Satellite Roadmap Terrain Hybrid Leaflet Keyboard short…" at bounding box center [750, 437] width 1078 height 600
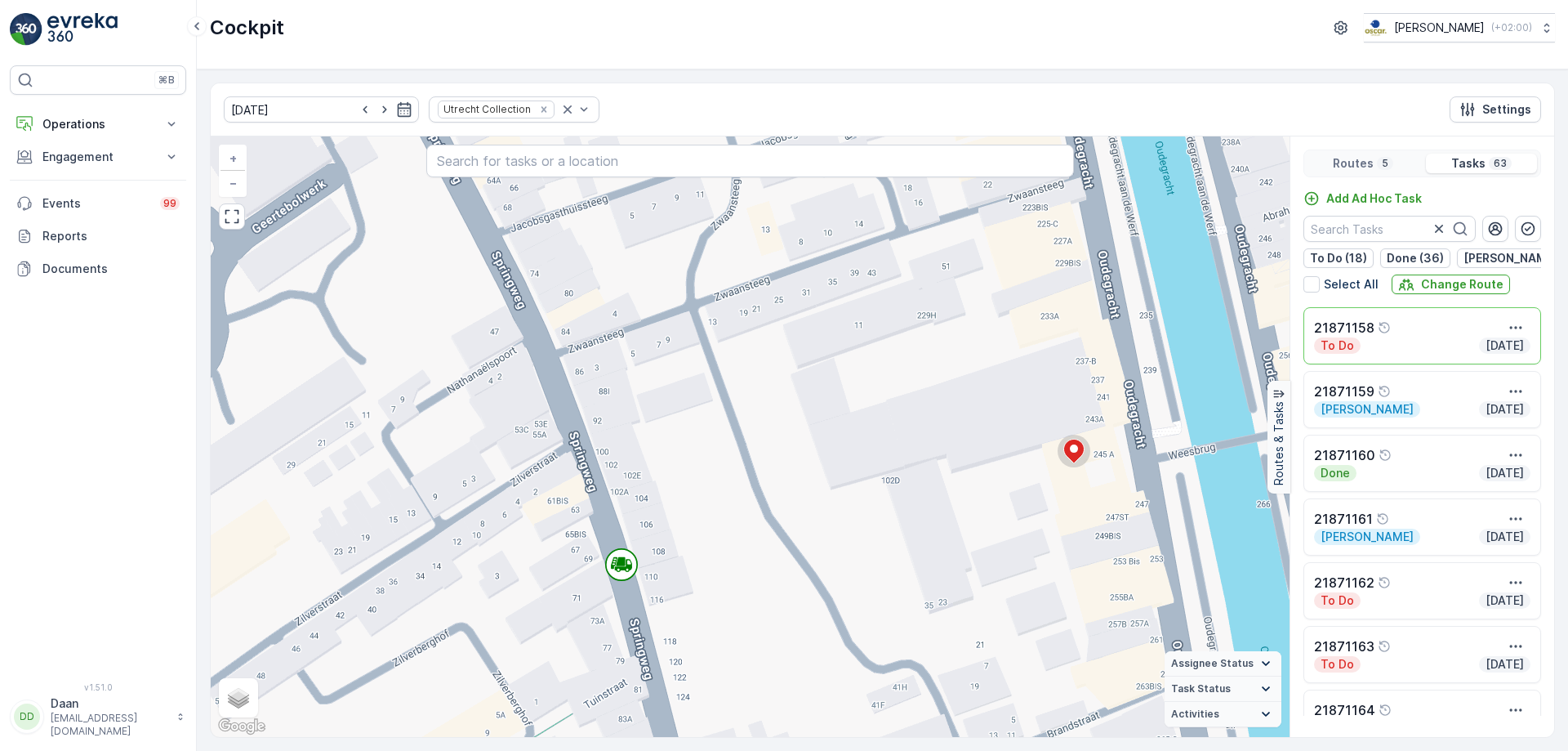
drag, startPoint x: 837, startPoint y: 431, endPoint x: 885, endPoint y: 642, distance: 216.4
click at [885, 642] on div "2 2 2 2 2 + − Satellite Roadmap Terrain Hybrid Leaflet Keyboard shortcuts Map D…" at bounding box center [750, 437] width 1078 height 600
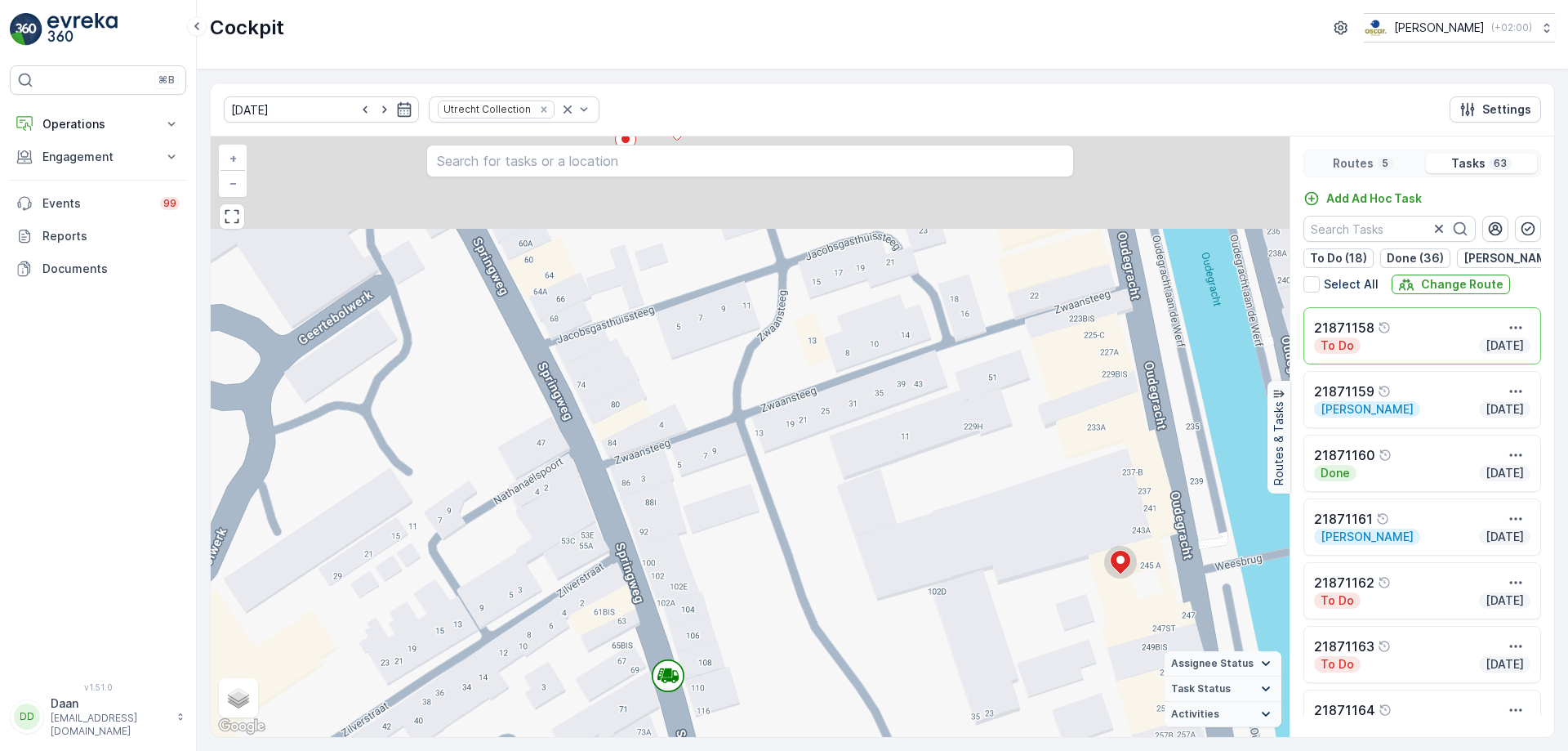
drag, startPoint x: 843, startPoint y: 514, endPoint x: 891, endPoint y: 623, distance: 119.1
click at [891, 623] on div "2 2 2 2 2 + − Satellite Roadmap Terrain Hybrid Leaflet Keyboard shortcuts Map D…" at bounding box center [750, 437] width 1078 height 600
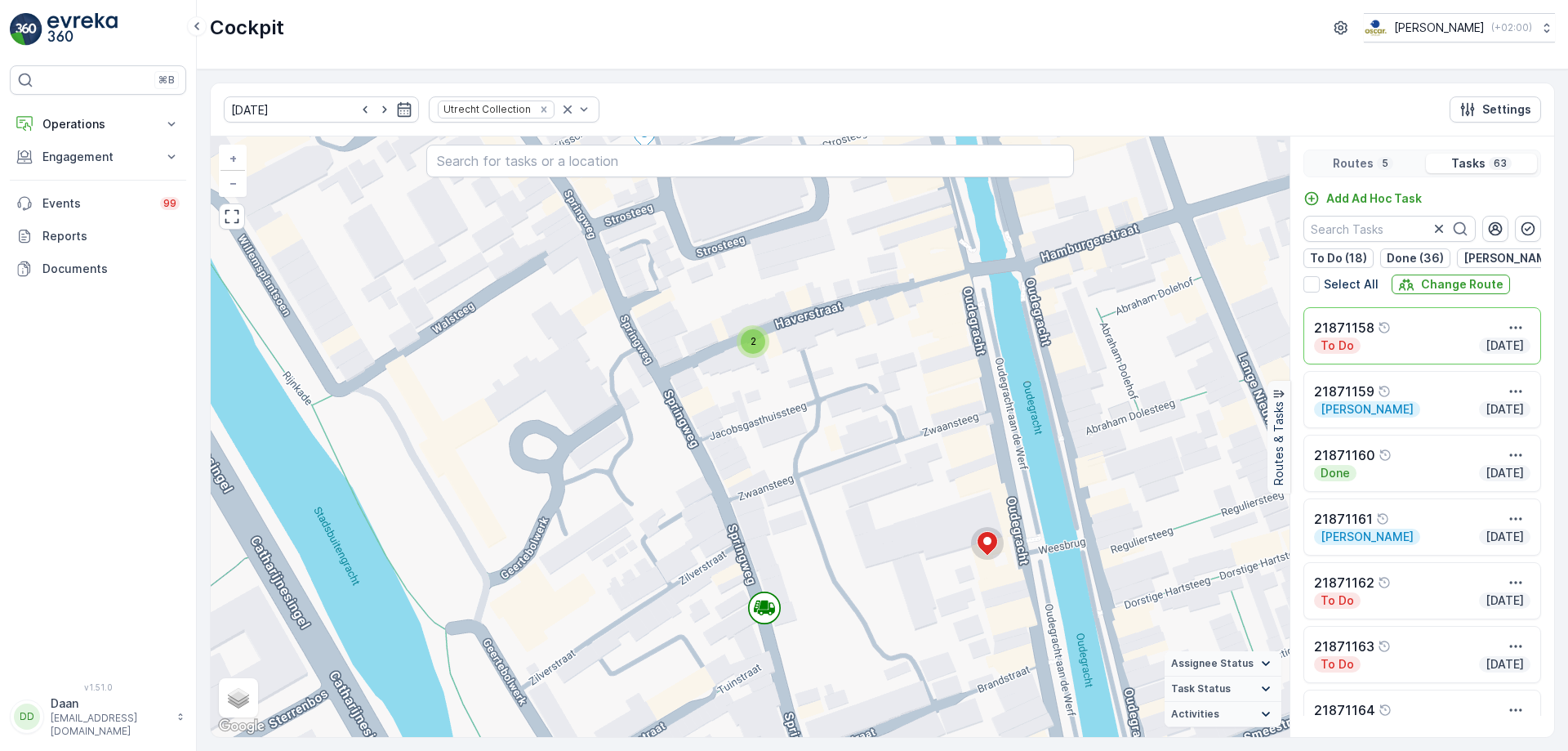
drag, startPoint x: 878, startPoint y: 620, endPoint x: 862, endPoint y: 567, distance: 55.4
click at [862, 567] on div "2 2 2 2 2 2 + − Satellite Roadmap Terrain Hybrid Leaflet Keyboard shortcuts Map…" at bounding box center [750, 437] width 1078 height 600
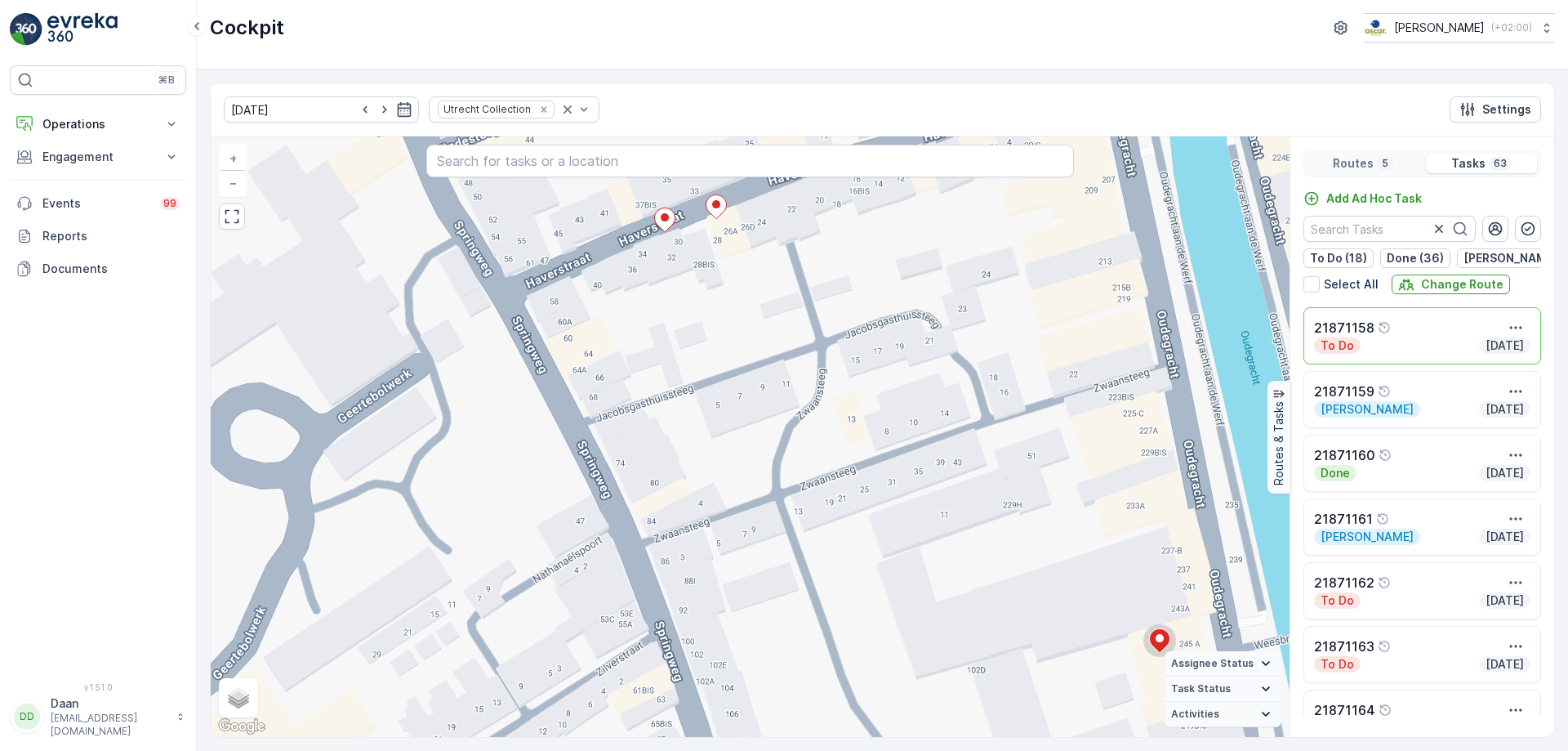
drag, startPoint x: 872, startPoint y: 587, endPoint x: 891, endPoint y: 653, distance: 68.7
click at [891, 653] on div "2 2 2 2 2 + − Satellite Roadmap Terrain Hybrid Leaflet Keyboard shortcuts Map D…" at bounding box center [750, 437] width 1078 height 600
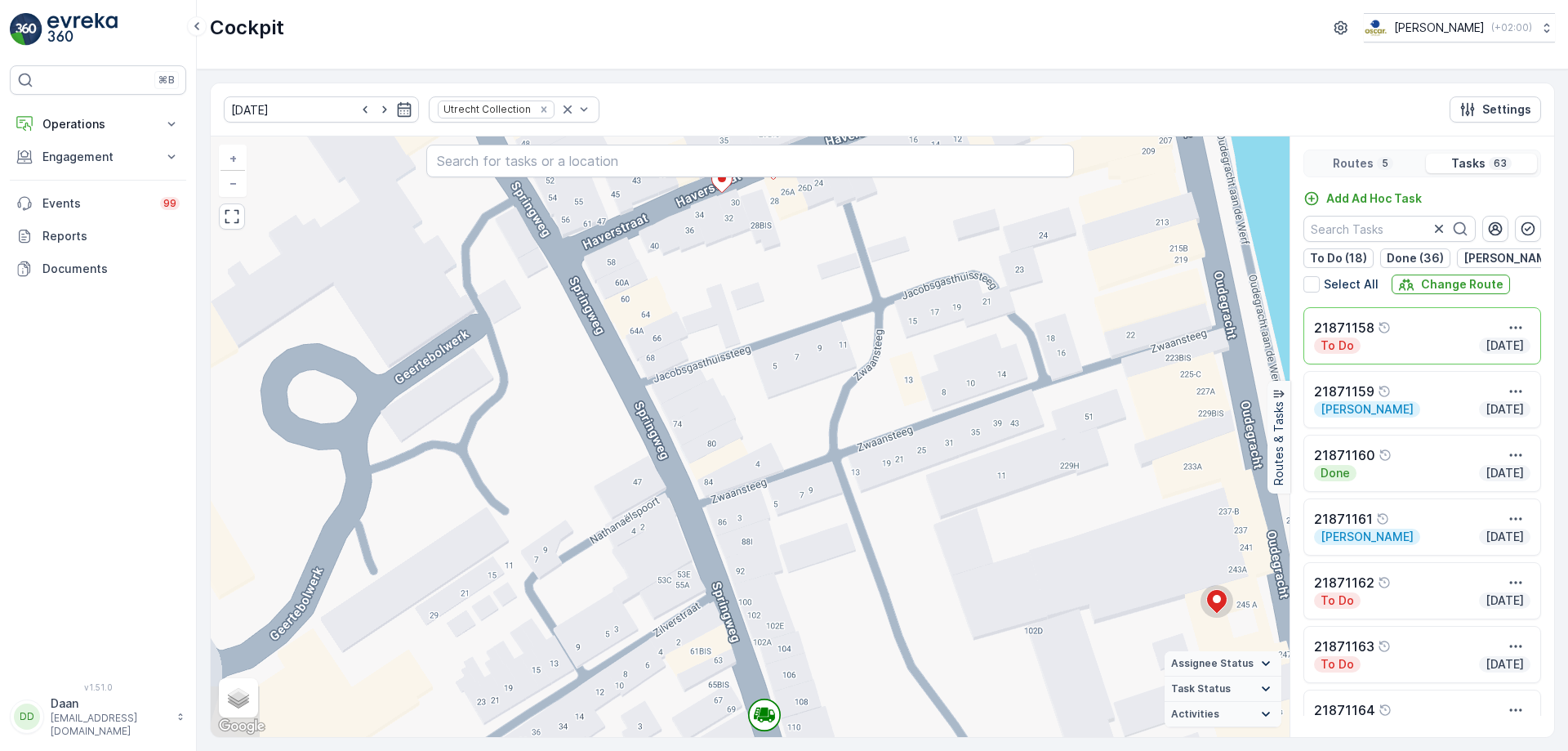
drag, startPoint x: 829, startPoint y: 487, endPoint x: 874, endPoint y: 438, distance: 66.5
click at [874, 438] on div "2 2 2 2 2 + − Satellite Roadmap Terrain Hybrid Leaflet Keyboard shortcuts Map D…" at bounding box center [750, 437] width 1078 height 600
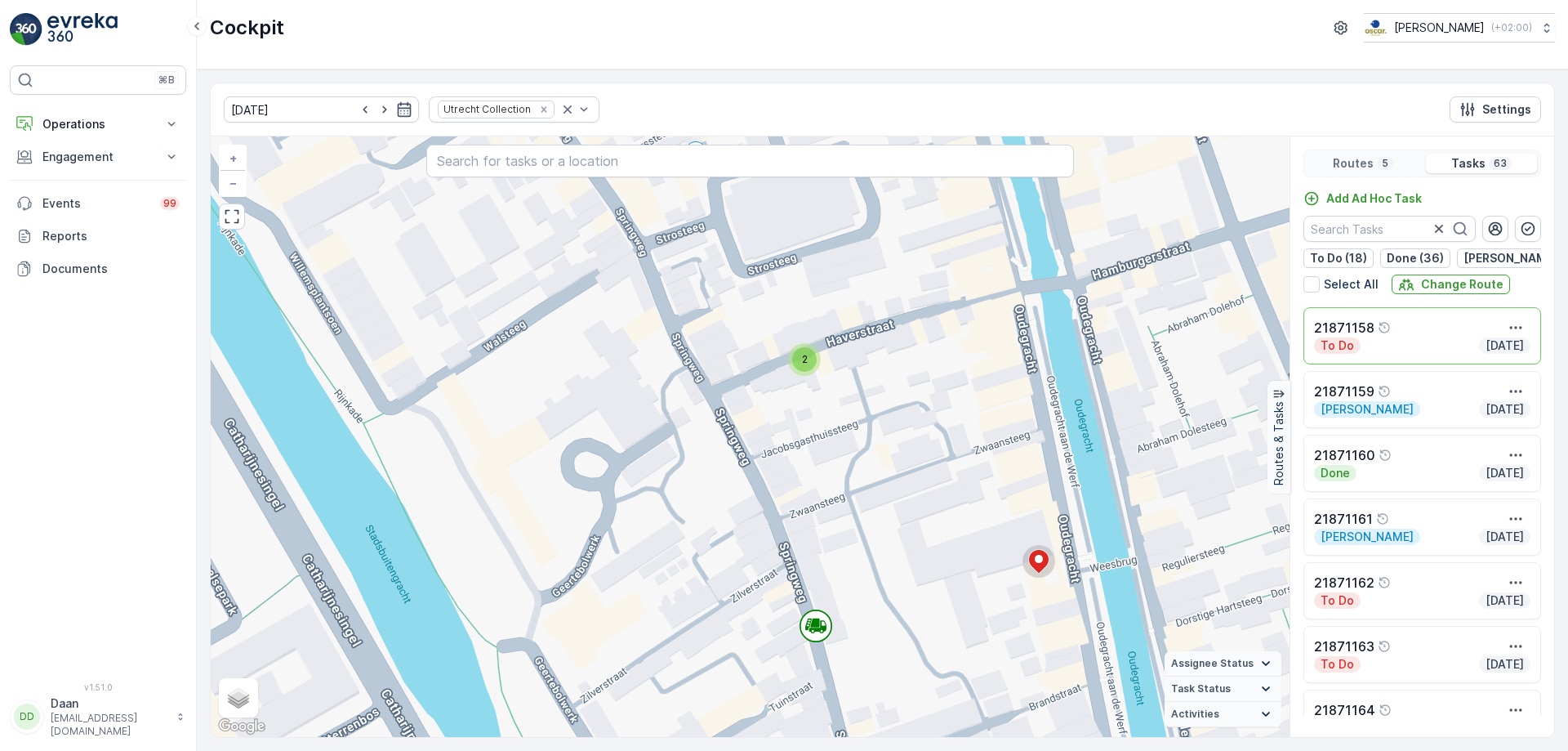
drag, startPoint x: 894, startPoint y: 480, endPoint x: 868, endPoint y: 529, distance: 55.5
click at [868, 529] on div "2 2 2 2 2 2 + − Satellite Roadmap Terrain Hybrid Leaflet Keyboard shortcuts Map…" at bounding box center [750, 437] width 1078 height 600
